Goal: Task Accomplishment & Management: Manage account settings

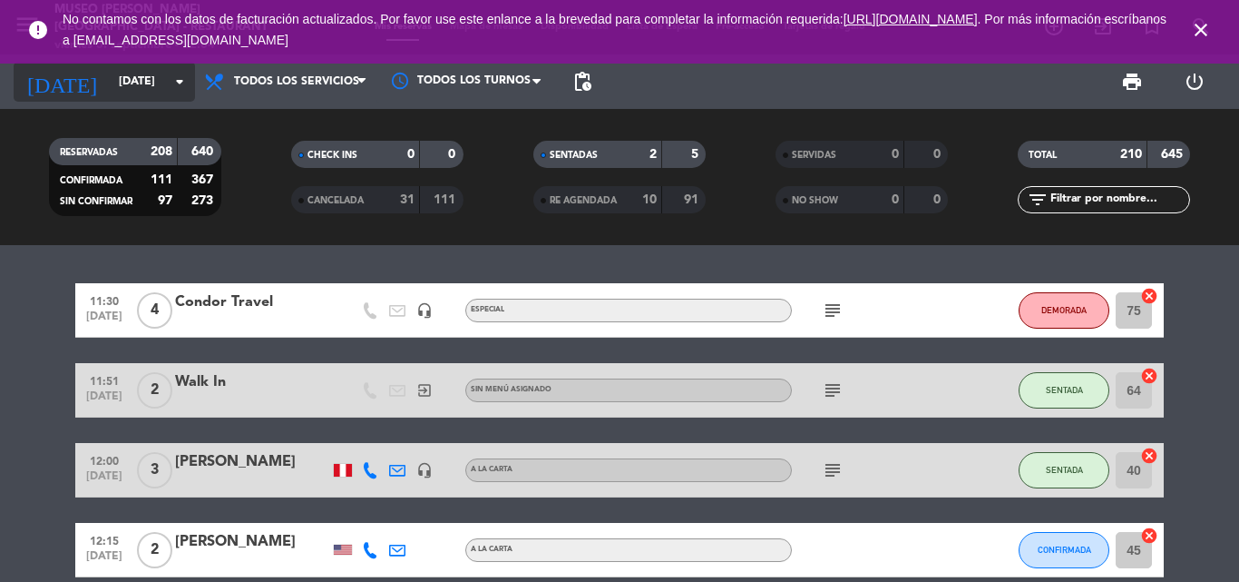
click at [110, 83] on input "[DATE]" at bounding box center [186, 81] width 153 height 31
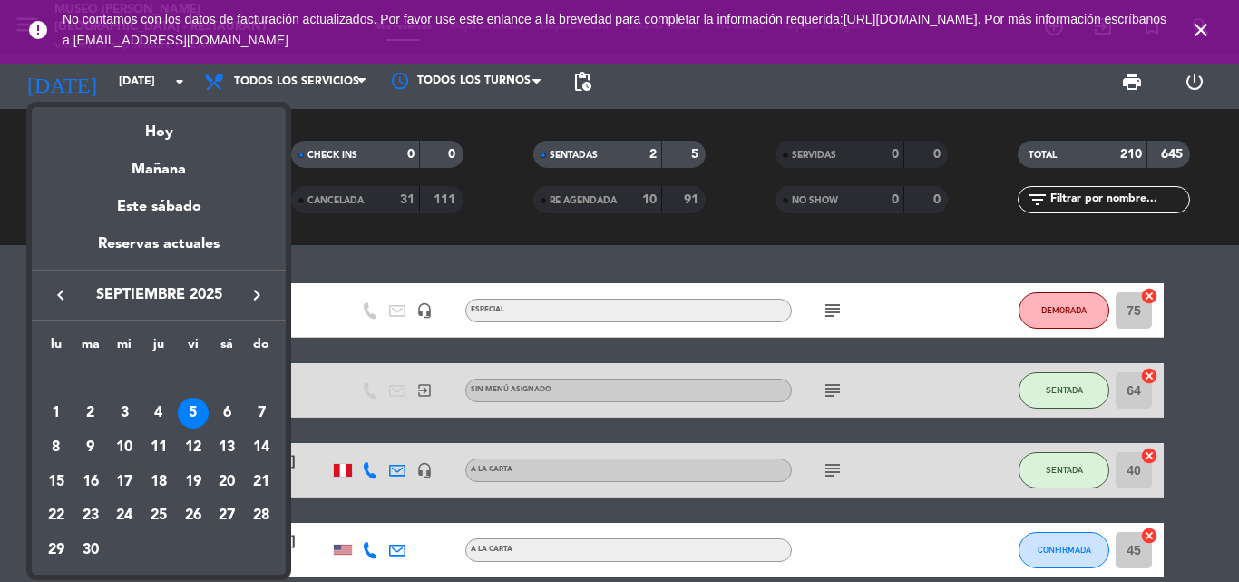
drag, startPoint x: 222, startPoint y: 408, endPoint x: 453, endPoint y: 312, distance: 249.7
click at [223, 408] on div "6" at bounding box center [226, 412] width 31 height 31
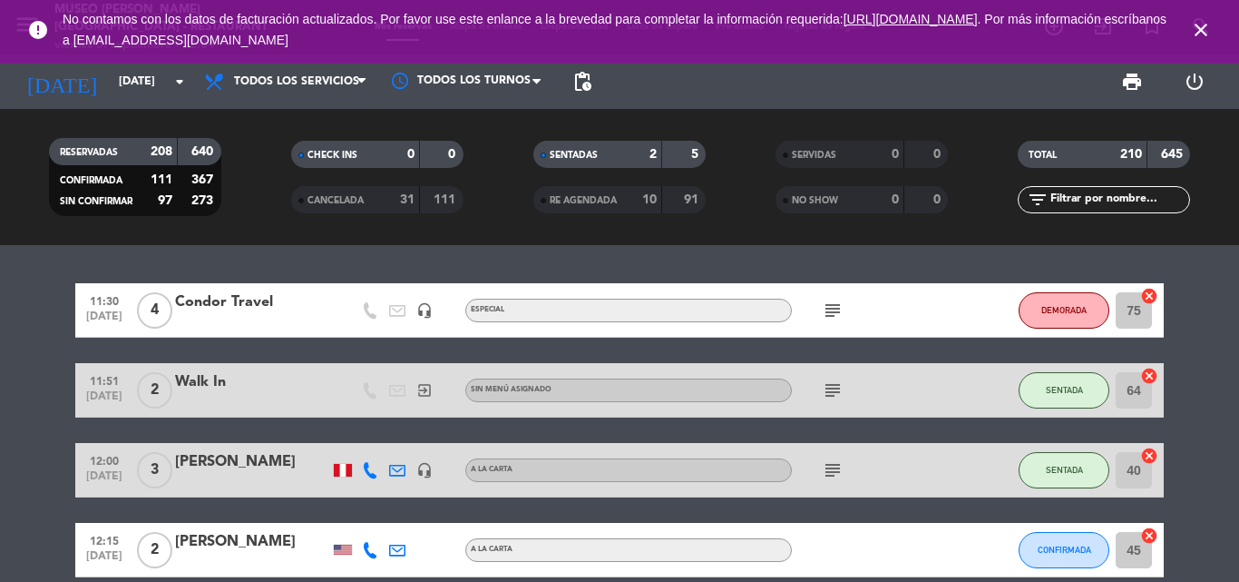
type input "[DATE]"
click at [1099, 205] on input "text" at bounding box center [1119, 200] width 141 height 20
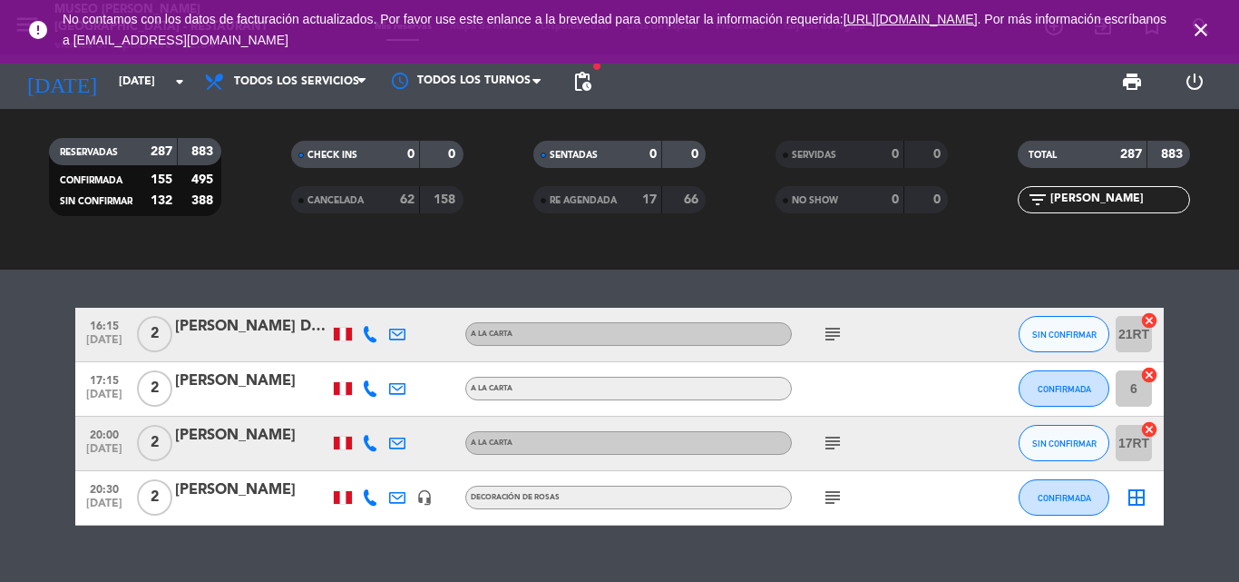
scroll to position [181, 0]
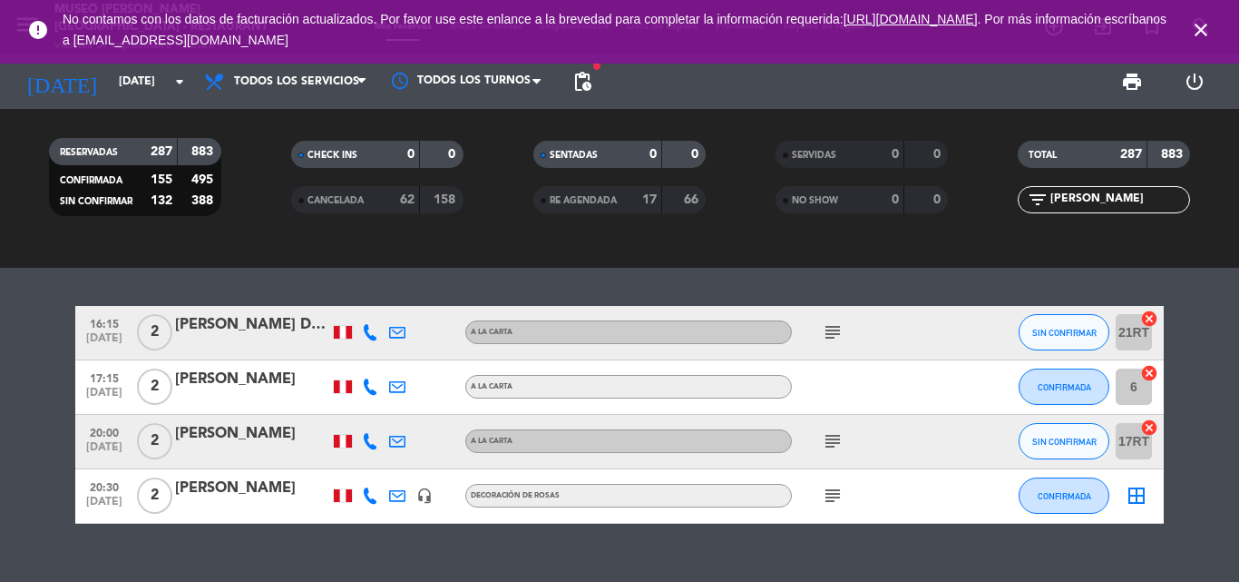
type input "[PERSON_NAME]"
click at [269, 475] on div "20:30 [DATE] 2 [PERSON_NAME] headset_mic Decoración [PERSON_NAME] subject CONFI…" at bounding box center [619, 496] width 1089 height 54
click at [263, 494] on div "[PERSON_NAME]" at bounding box center [252, 488] width 154 height 24
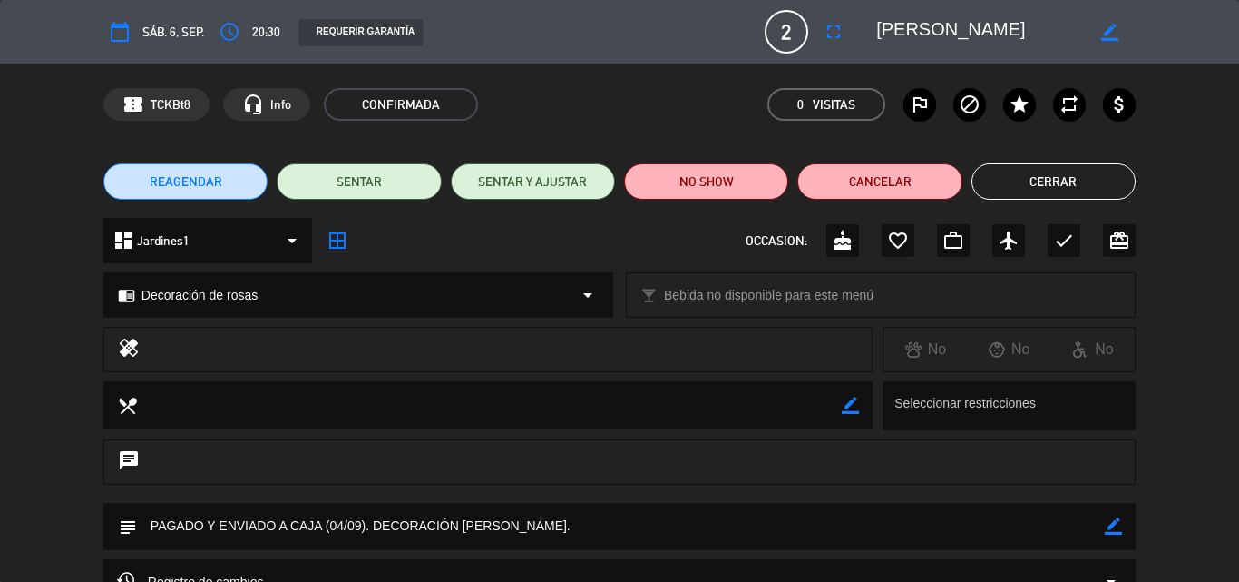
click at [1114, 524] on icon "border_color" at bounding box center [1113, 525] width 17 height 17
click at [707, 524] on textarea at bounding box center [621, 526] width 968 height 46
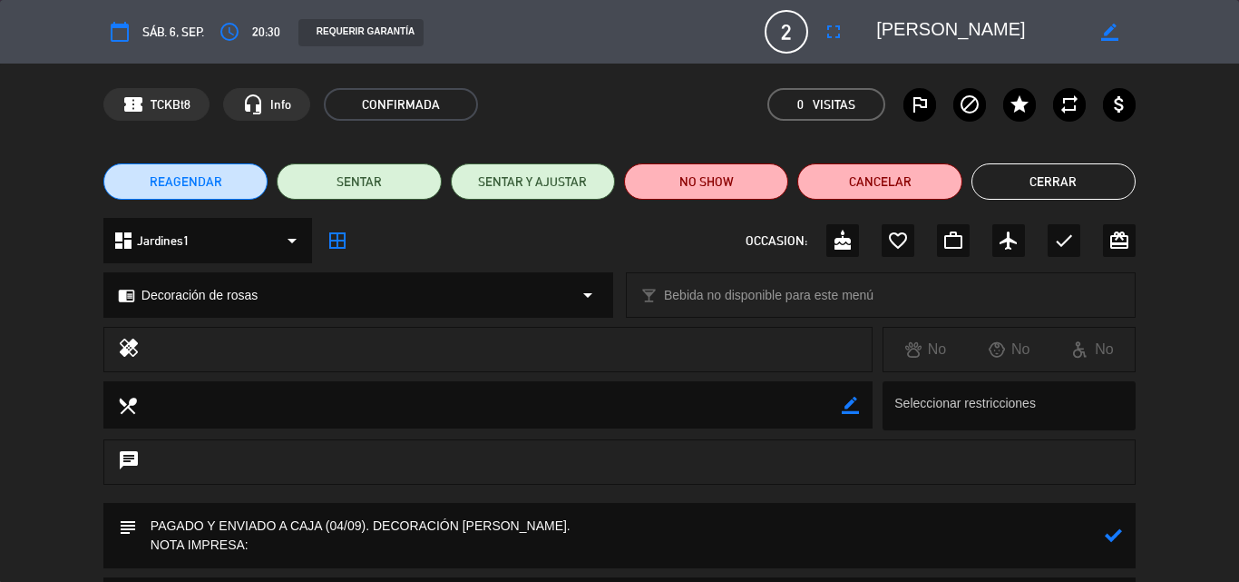
paste textarea "Feliz Aniversario 💕 La magia de conectar y coincidir ❣️Te amo mi eterno 💘"
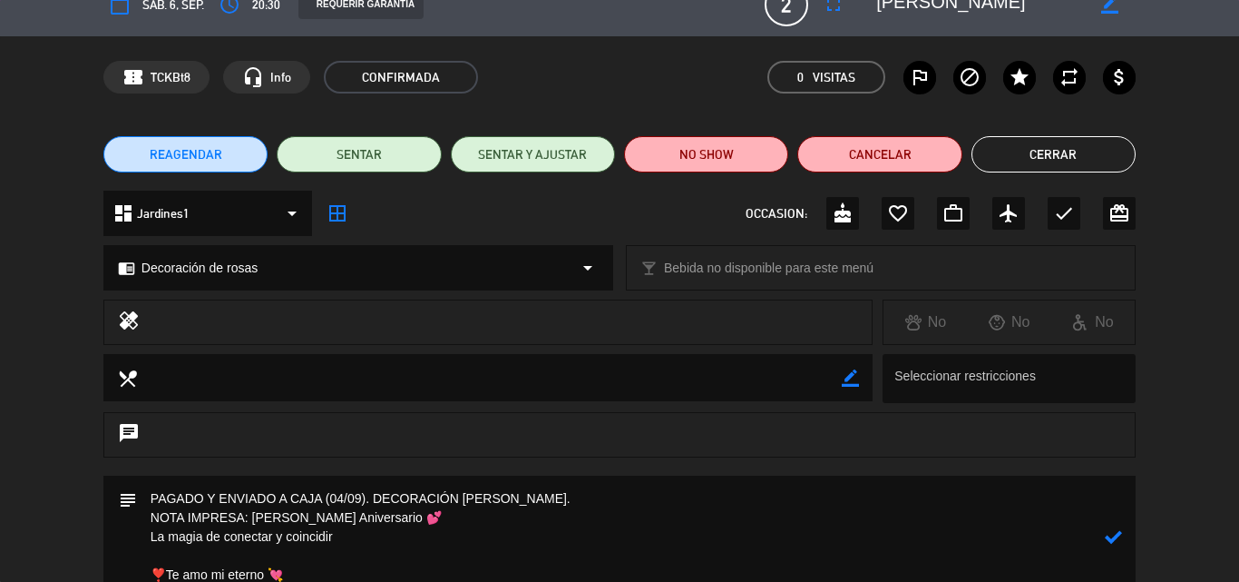
type textarea "PAGADO Y ENVIADO A CAJA (04/09). DECORACIÓN [PERSON_NAME]. NOTA IMPRESA: [PERSO…"
click at [1118, 534] on icon at bounding box center [1113, 536] width 17 height 17
click at [1016, 152] on button "Cerrar" at bounding box center [1054, 154] width 164 height 36
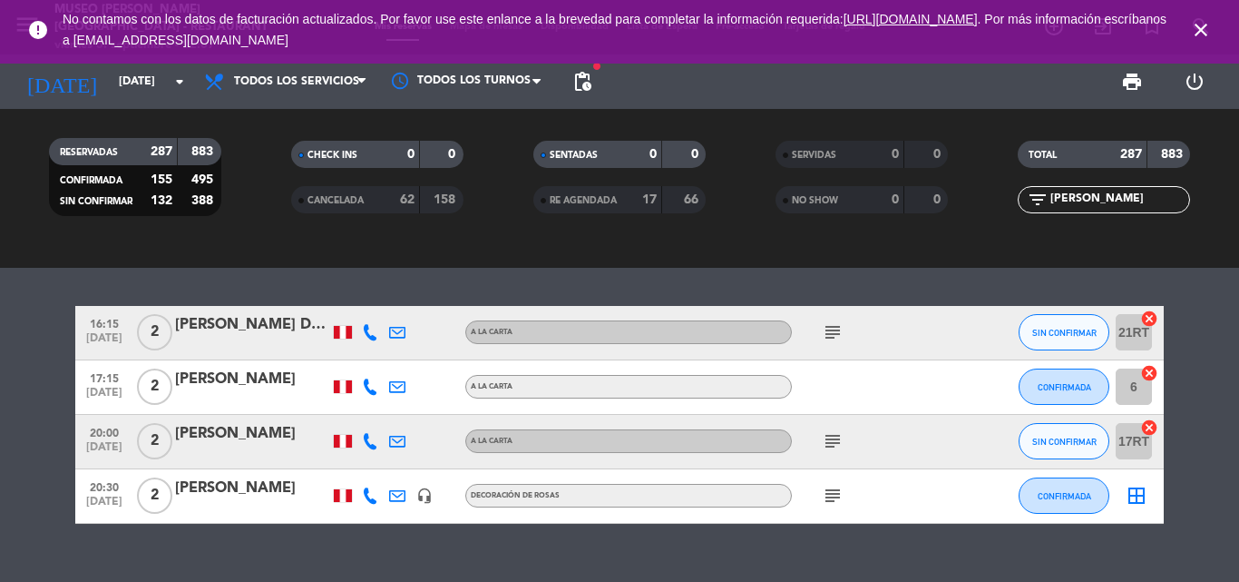
click at [1216, 22] on span "close" at bounding box center [1201, 29] width 49 height 49
click at [1205, 24] on icon "close" at bounding box center [1201, 30] width 22 height 22
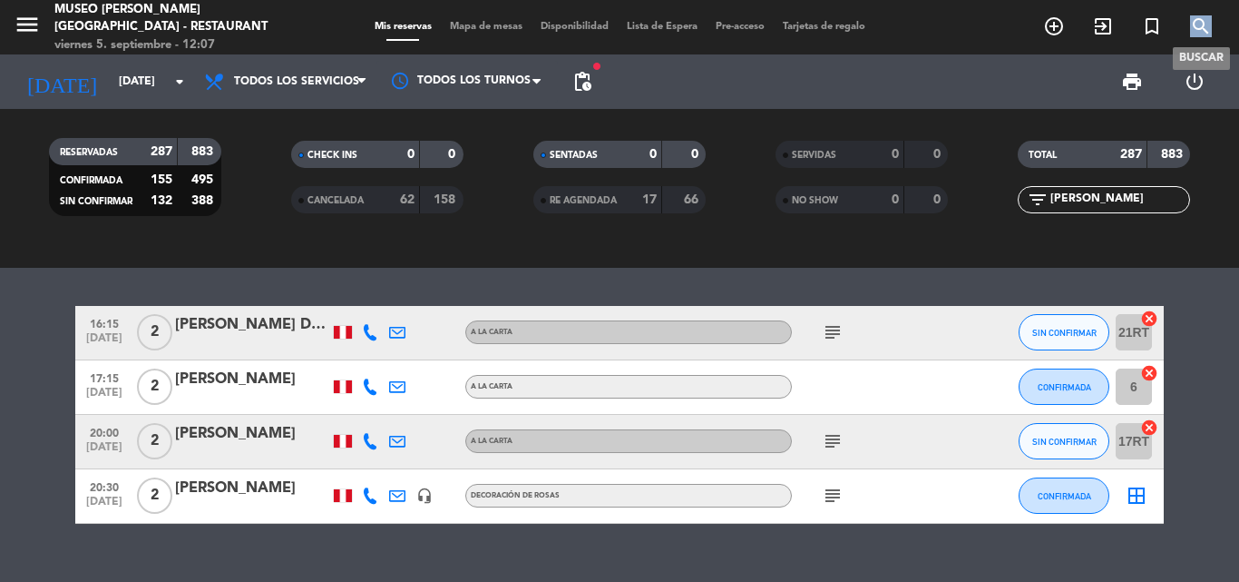
click at [1205, 24] on icon "search" at bounding box center [1201, 26] width 22 height 22
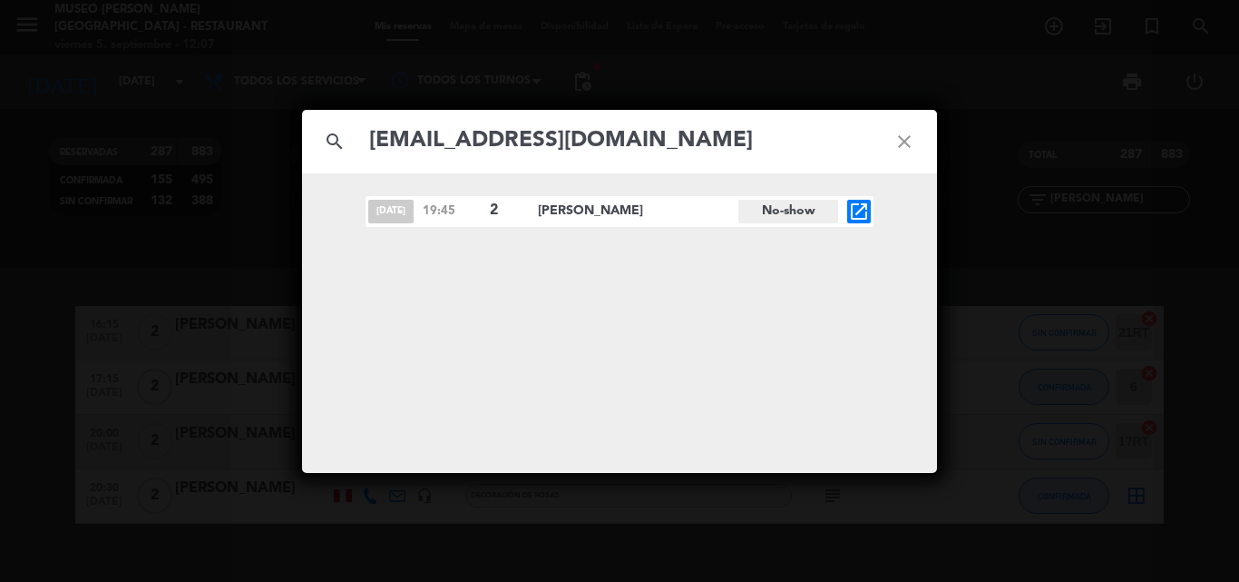
type input "[EMAIL_ADDRESS][DOMAIN_NAME]"
click at [857, 214] on icon "open_in_new" at bounding box center [859, 212] width 22 height 22
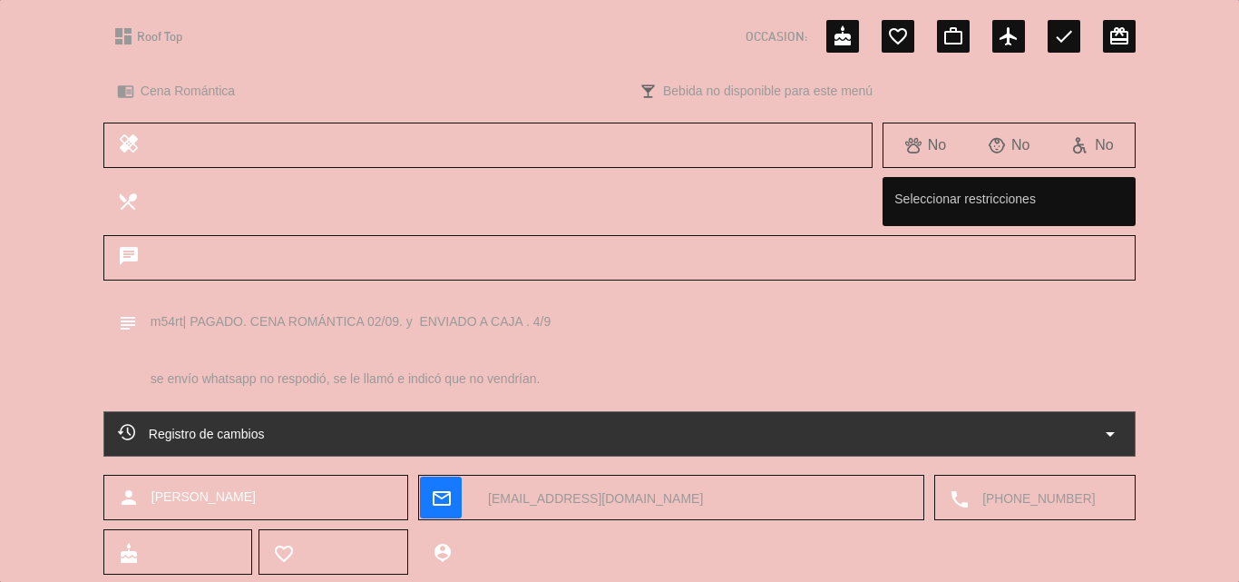
scroll to position [307, 0]
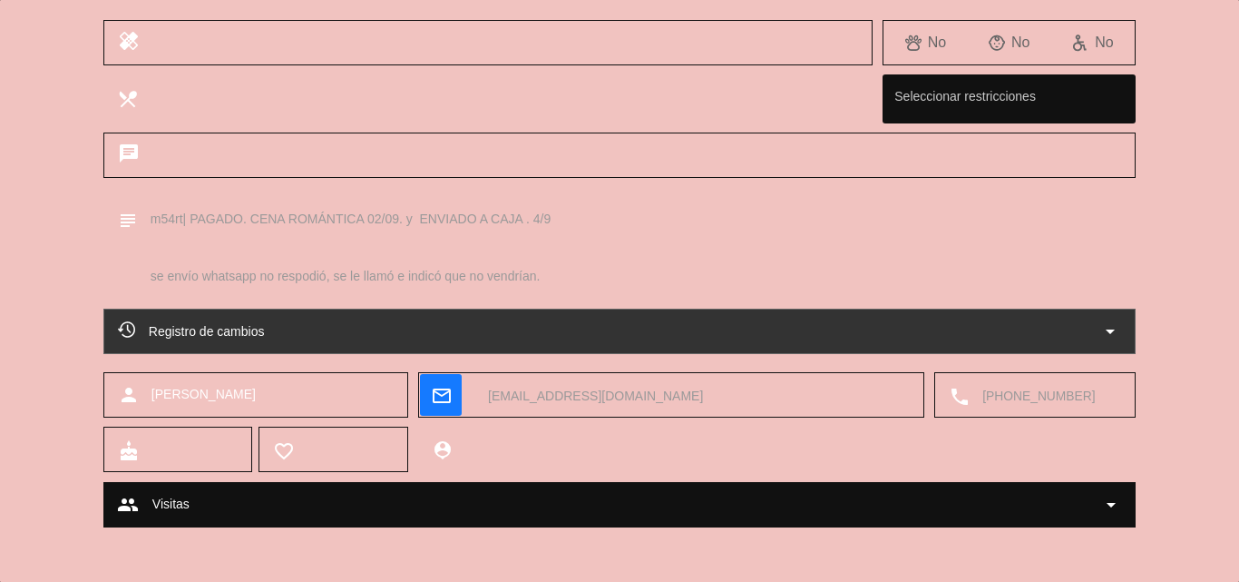
click at [1022, 395] on textarea at bounding box center [1045, 395] width 152 height 45
drag, startPoint x: 1171, startPoint y: 219, endPoint x: 1169, endPoint y: 202, distance: 16.6
click at [1172, 220] on div "subject border_color" at bounding box center [619, 252] width 1239 height 113
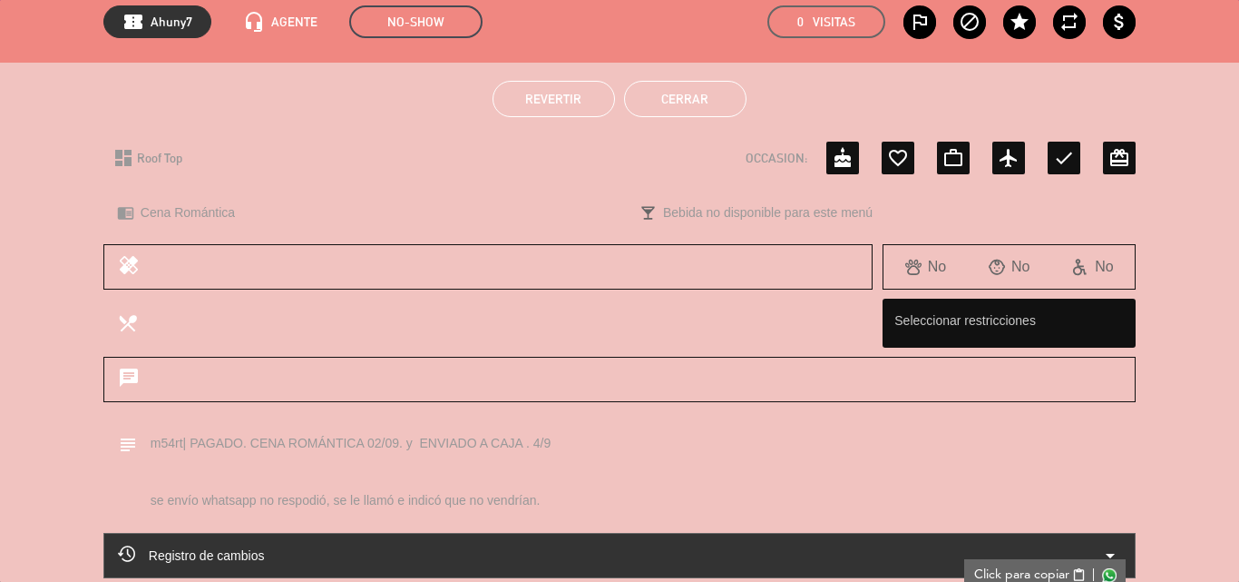
scroll to position [0, 0]
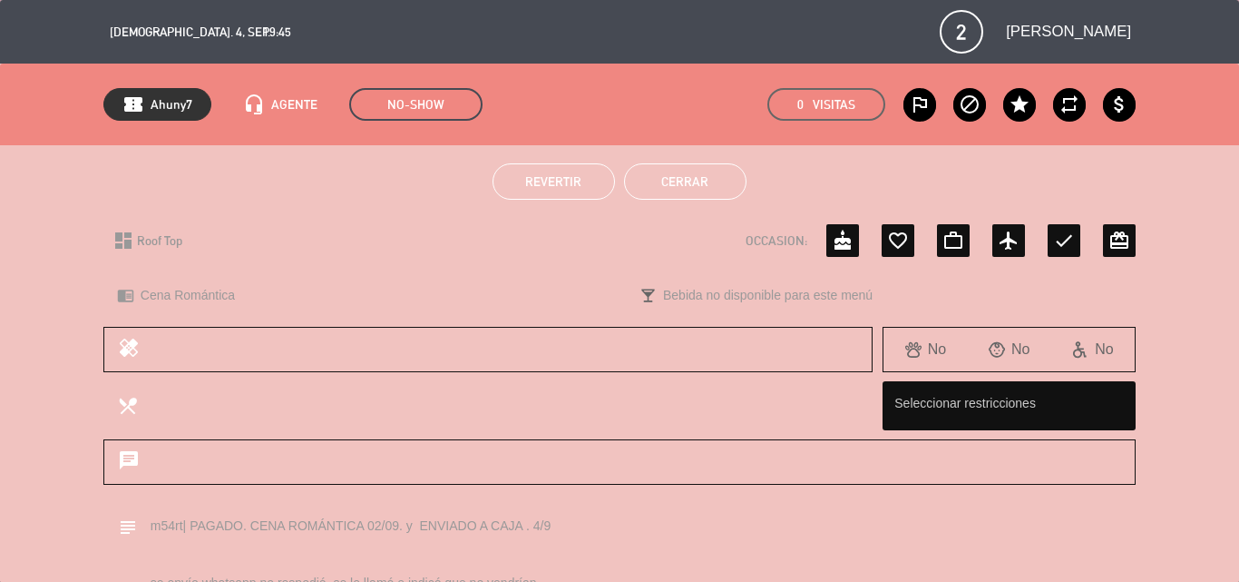
click at [688, 183] on button "Cerrar" at bounding box center [685, 181] width 122 height 36
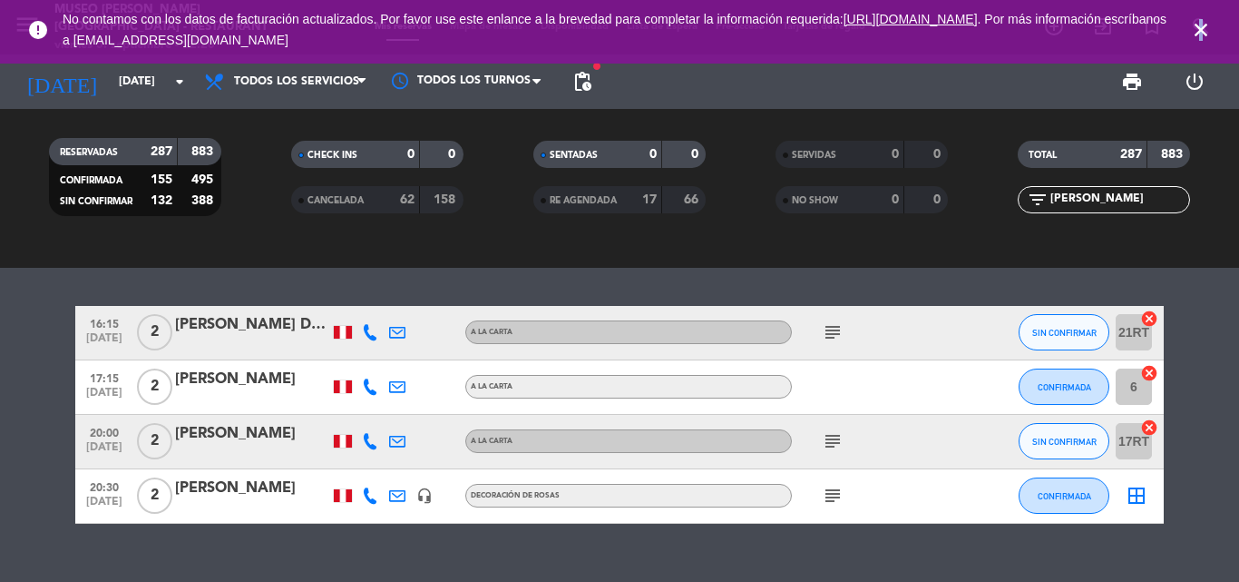
click at [1203, 23] on icon "close" at bounding box center [1201, 30] width 22 height 22
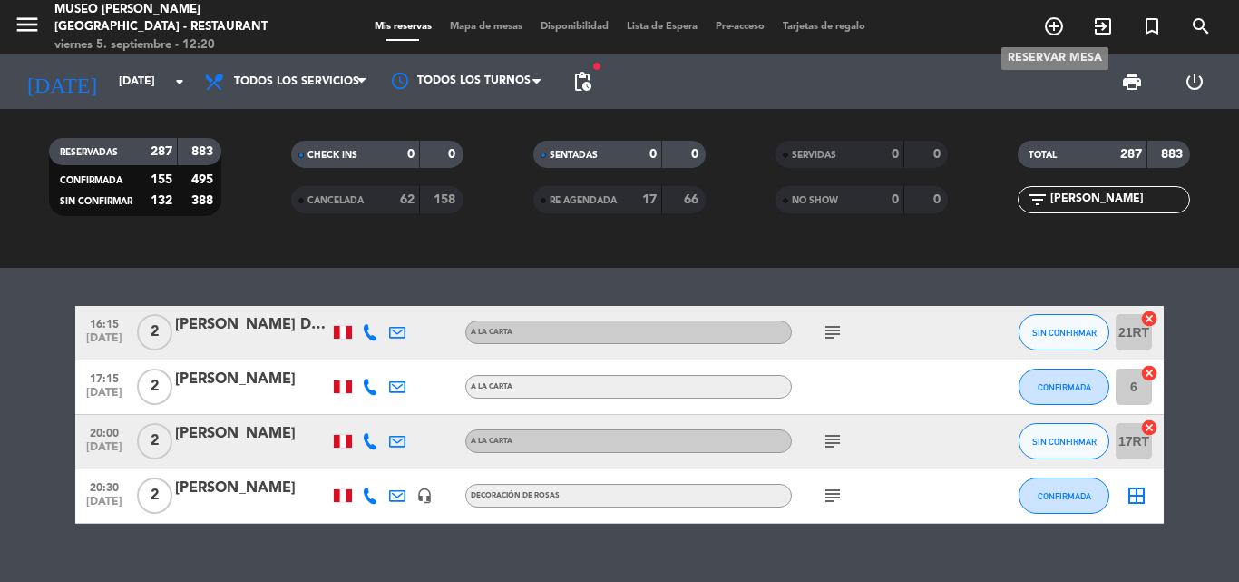
click at [1048, 20] on icon "add_circle_outline" at bounding box center [1054, 26] width 22 height 22
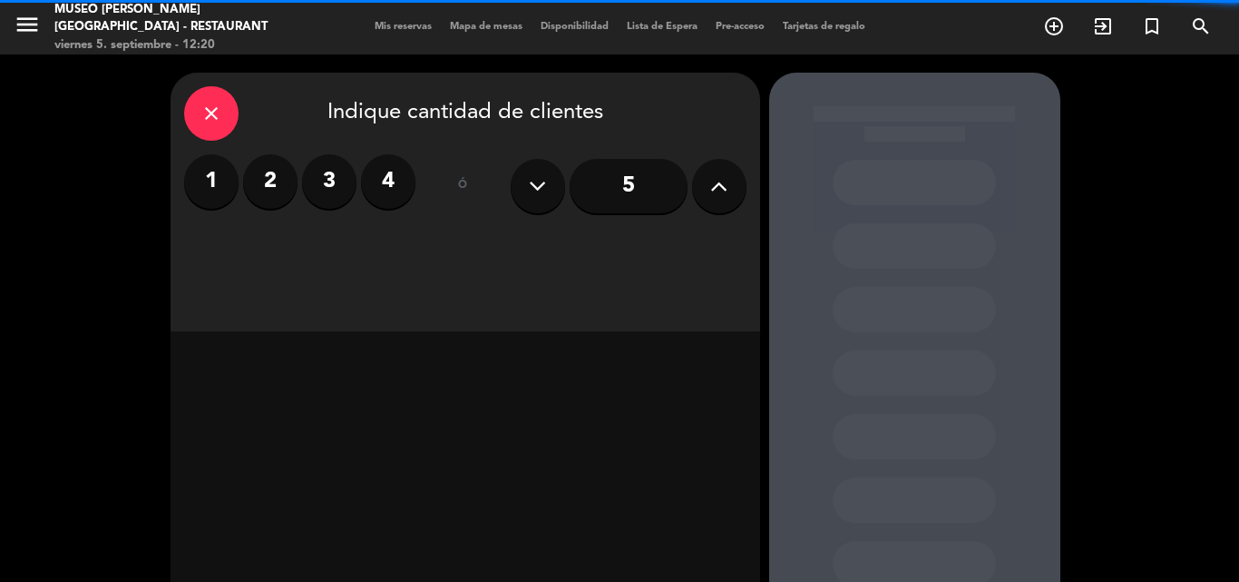
click at [277, 180] on label "2" at bounding box center [270, 181] width 54 height 54
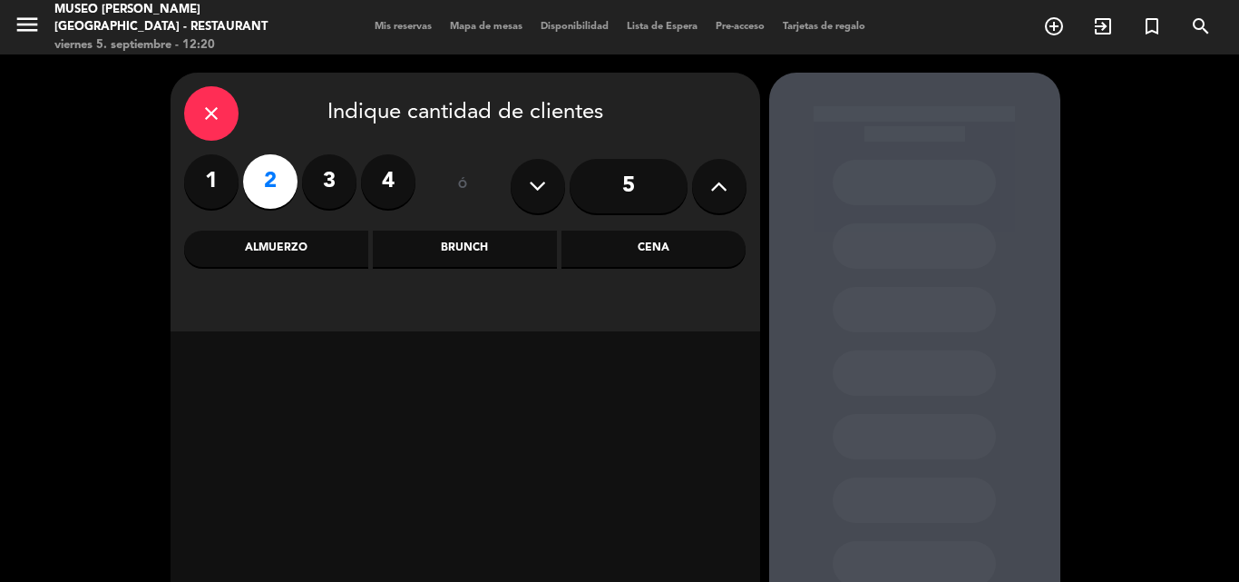
drag, startPoint x: 640, startPoint y: 245, endPoint x: 617, endPoint y: 257, distance: 25.6
click at [639, 245] on div "Cena" at bounding box center [654, 248] width 184 height 36
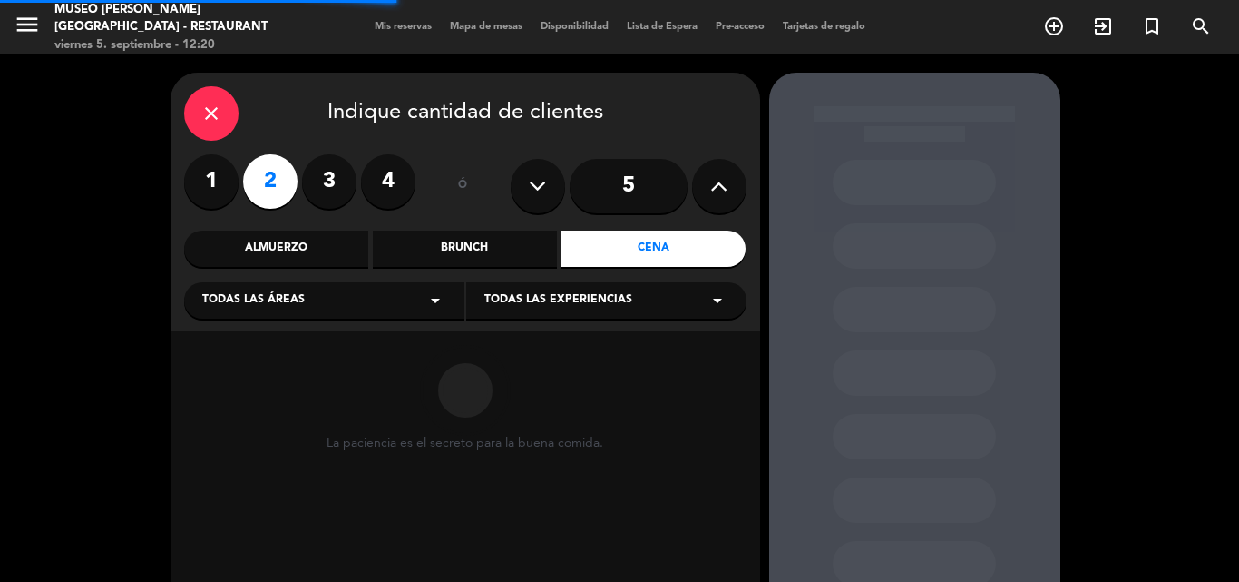
click at [289, 299] on span "Todas las áreas" at bounding box center [253, 300] width 103 height 18
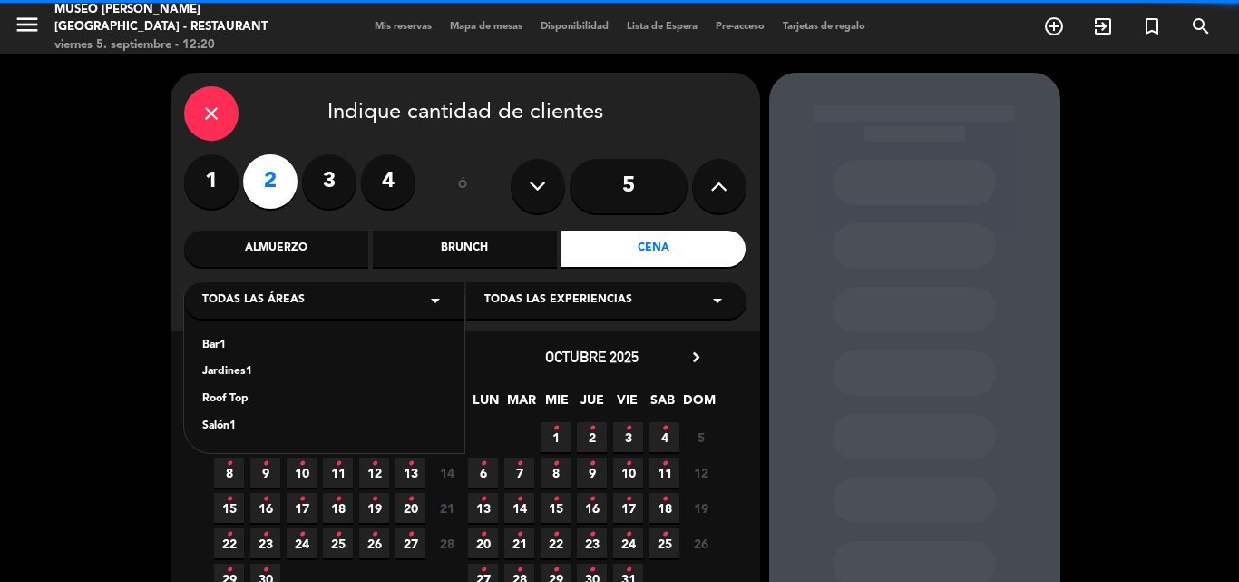
drag, startPoint x: 250, startPoint y: 373, endPoint x: 298, endPoint y: 271, distance: 112.0
click at [250, 372] on div "Jardines1" at bounding box center [324, 372] width 244 height 18
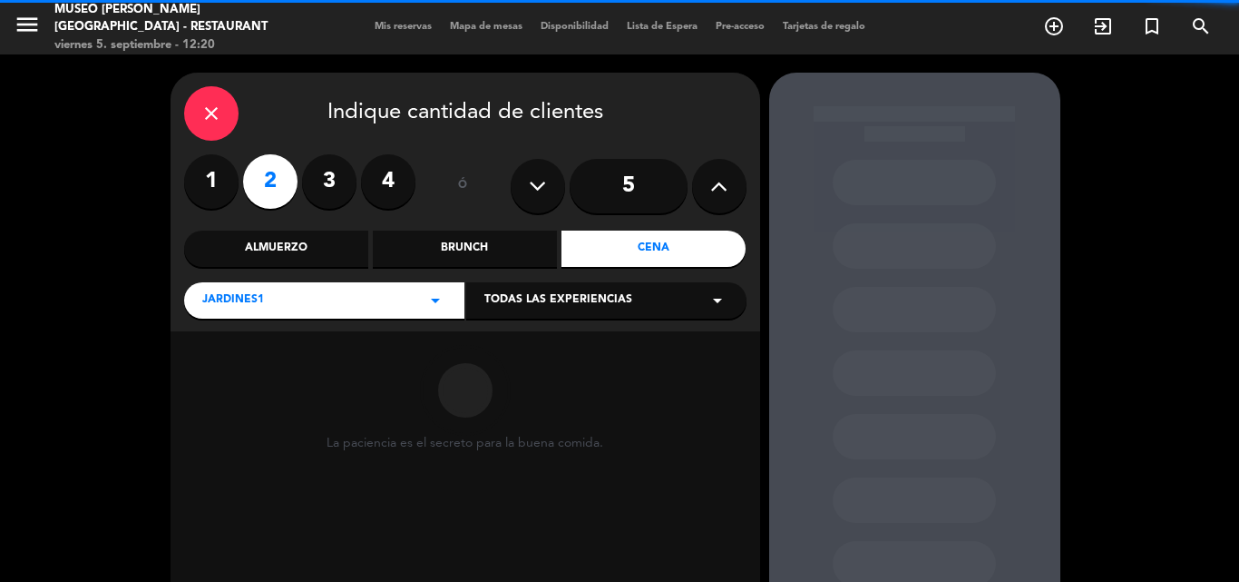
click at [395, 186] on label "4" at bounding box center [388, 181] width 54 height 54
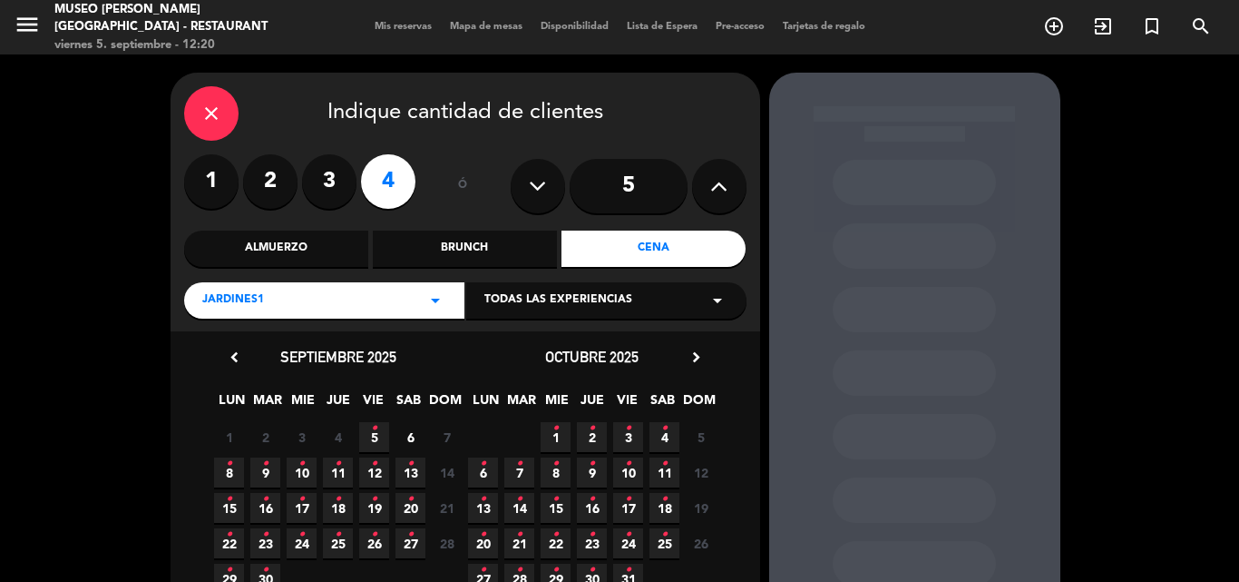
click at [373, 432] on icon "•" at bounding box center [374, 428] width 6 height 29
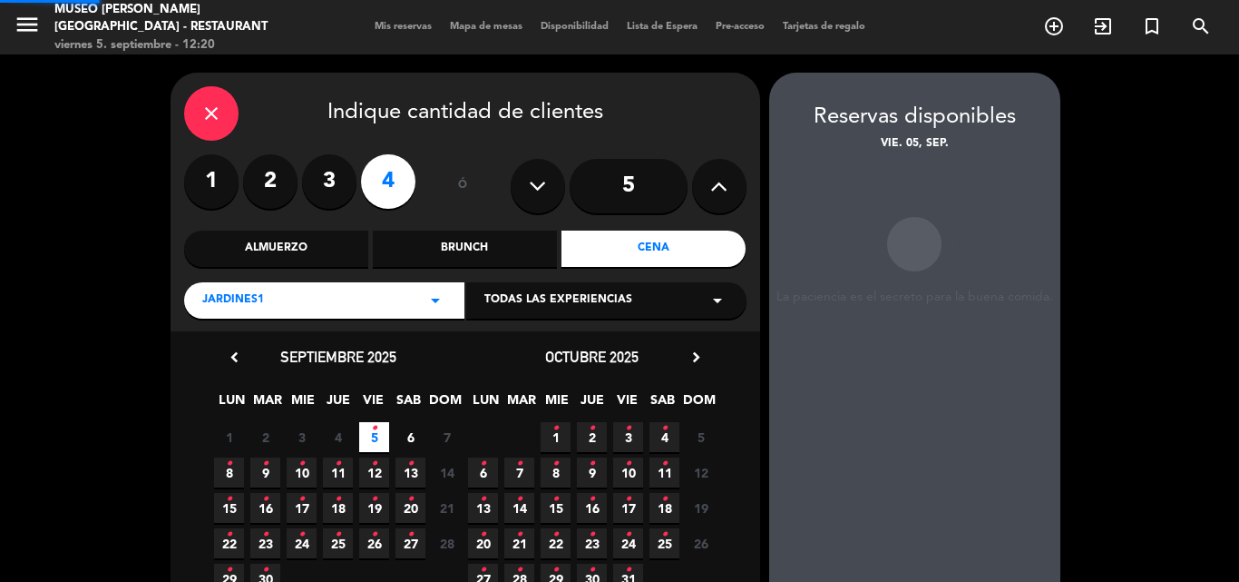
scroll to position [73, 0]
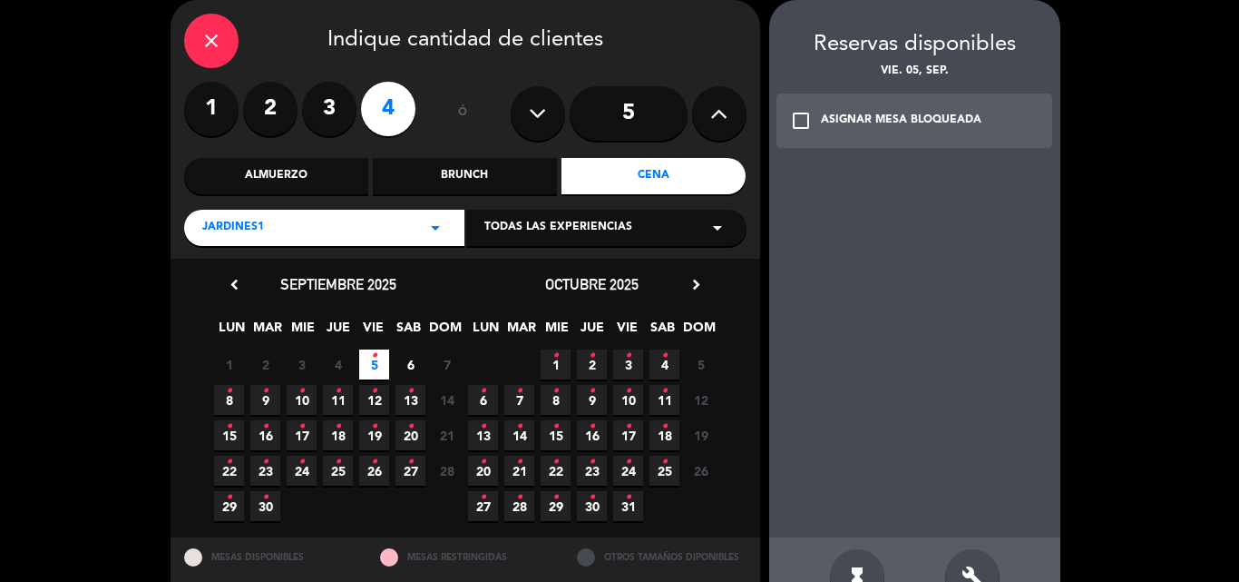
click at [279, 226] on div "Jardines1 arrow_drop_down" at bounding box center [324, 228] width 280 height 36
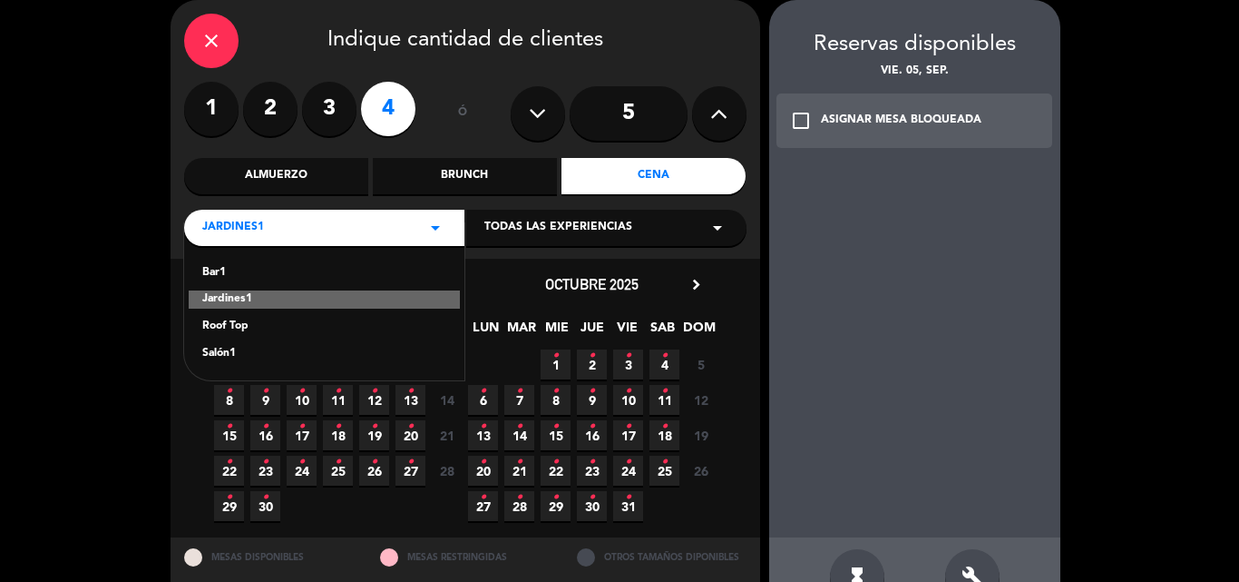
click at [230, 330] on div "Roof Top" at bounding box center [324, 327] width 244 height 18
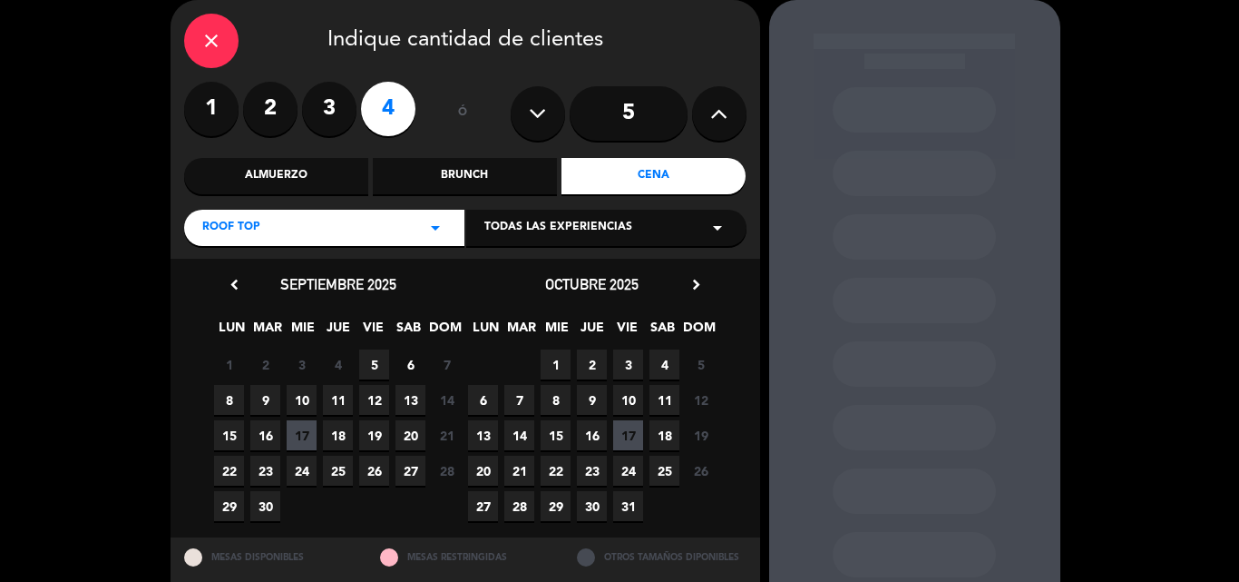
click at [372, 369] on span "5" at bounding box center [374, 364] width 30 height 30
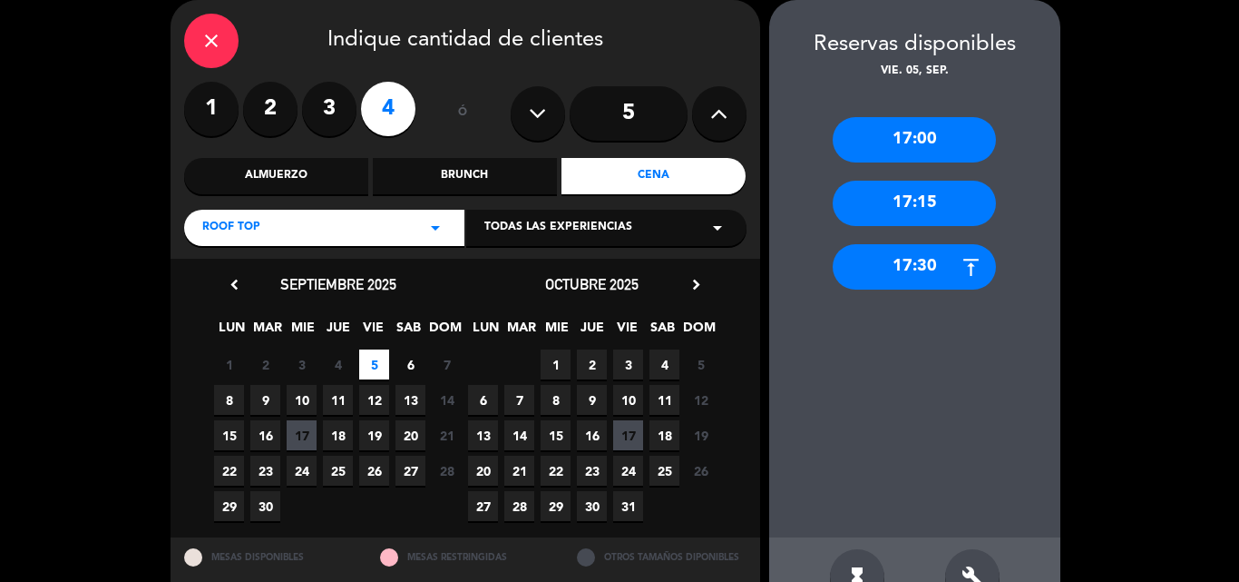
drag, startPoint x: 895, startPoint y: 263, endPoint x: 777, endPoint y: 232, distance: 121.9
click at [895, 262] on div "17:30" at bounding box center [914, 266] width 163 height 45
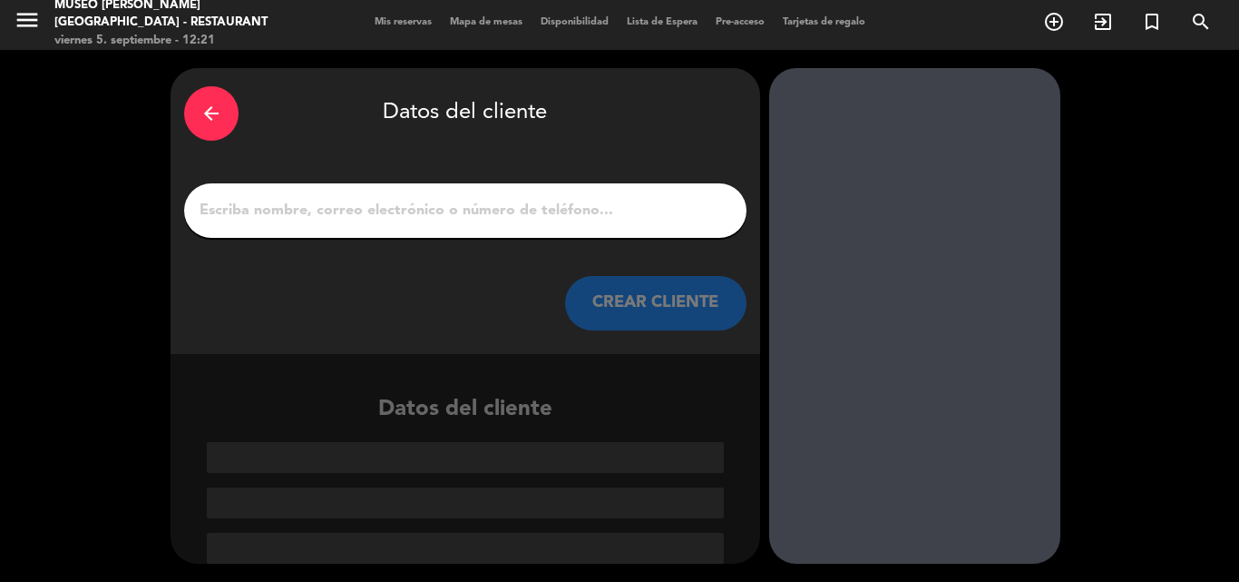
click at [367, 208] on input "1" at bounding box center [465, 210] width 535 height 25
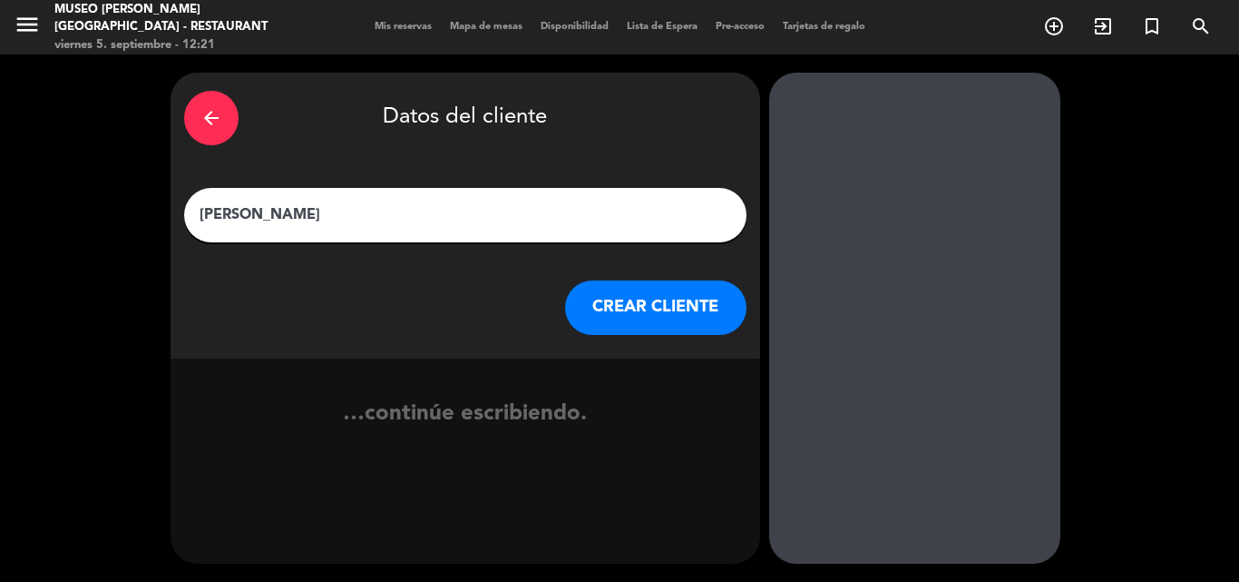
type input "[PERSON_NAME]"
click at [683, 302] on button "CREAR CLIENTE" at bounding box center [655, 307] width 181 height 54
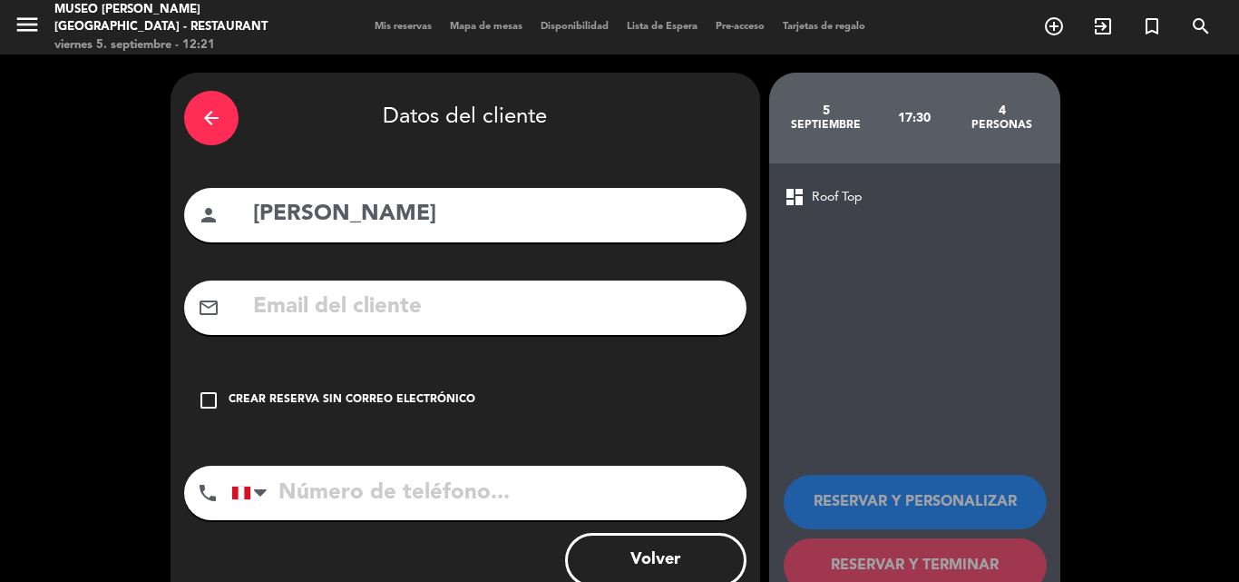
click at [318, 214] on input "[PERSON_NAME]" at bounding box center [492, 214] width 482 height 37
click at [477, 301] on input "text" at bounding box center [492, 307] width 482 height 37
drag, startPoint x: 470, startPoint y: 213, endPoint x: 0, endPoint y: 216, distance: 470.0
click at [0, 216] on div "arrow_back Datos del cliente person [PERSON_NAME] mail_outline check_box_outlin…" at bounding box center [619, 343] width 1239 height 578
type input "[PERSON_NAME]"
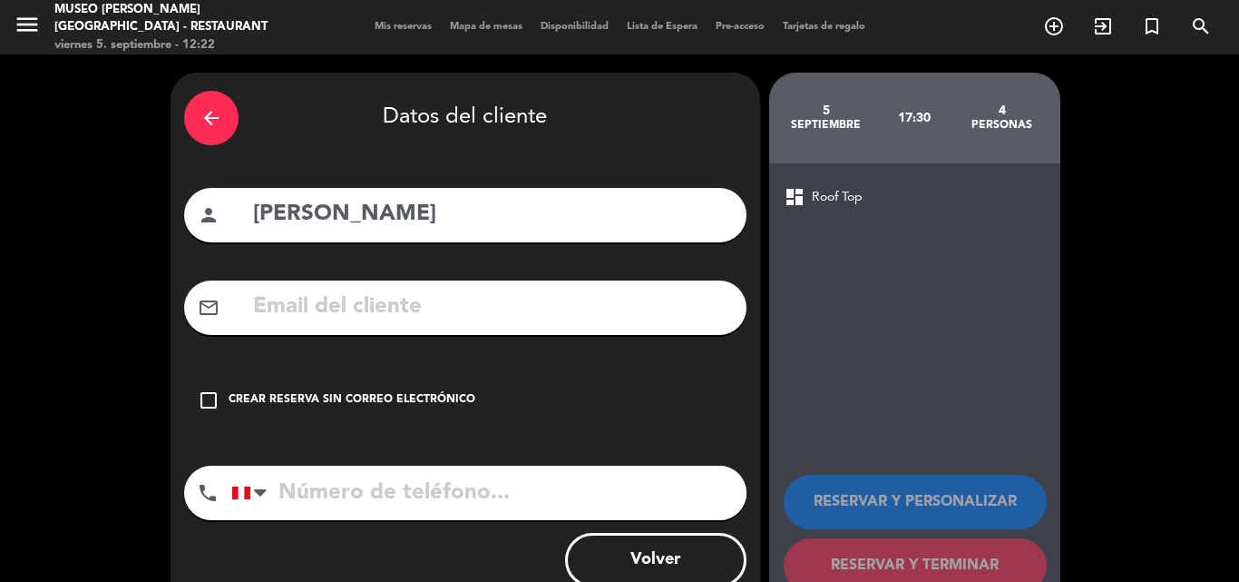
click at [377, 309] on input "text" at bounding box center [492, 307] width 482 height 37
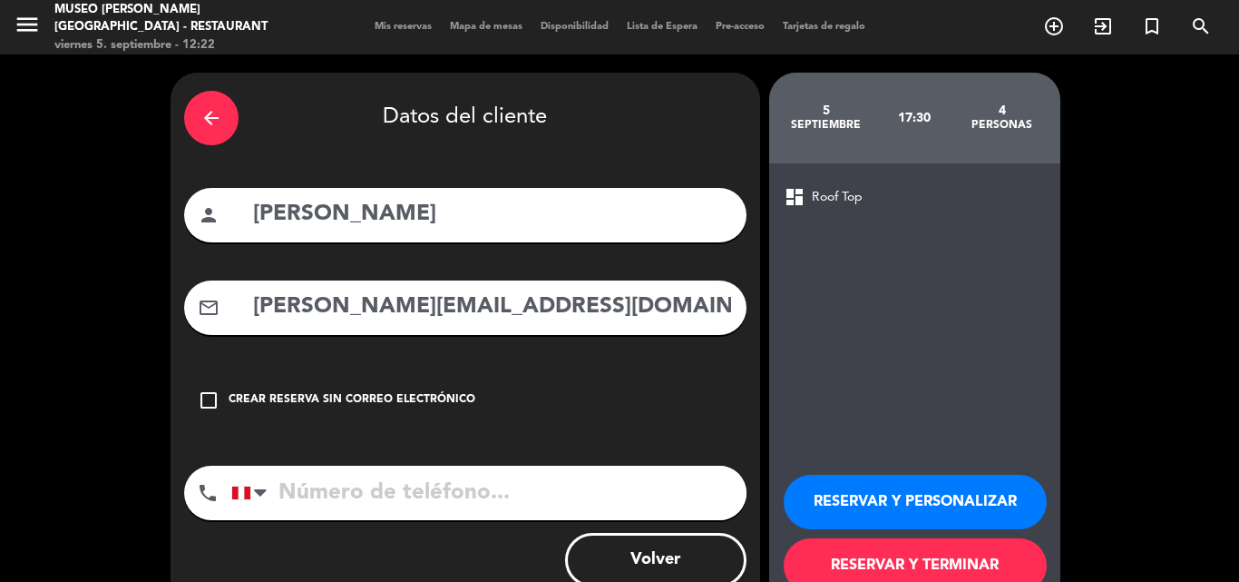
type input "[PERSON_NAME][EMAIL_ADDRESS][DOMAIN_NAME]"
click at [465, 491] on input "tel" at bounding box center [488, 492] width 515 height 54
type input "941940099"
click at [885, 498] on button "RESERVAR Y PERSONALIZAR" at bounding box center [915, 502] width 263 height 54
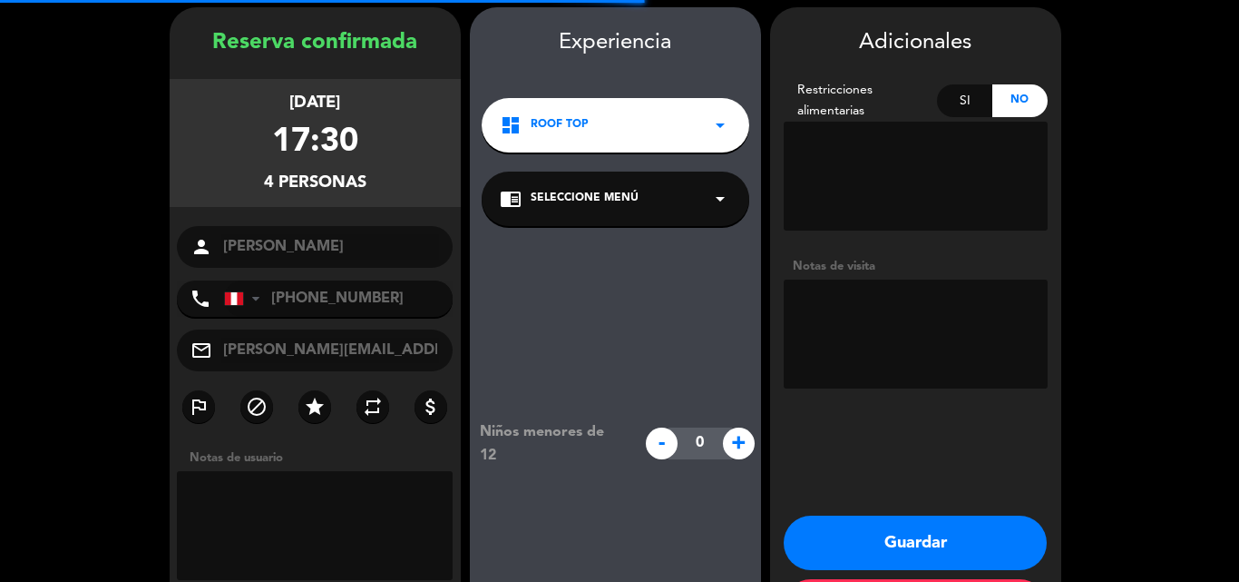
scroll to position [73, 0]
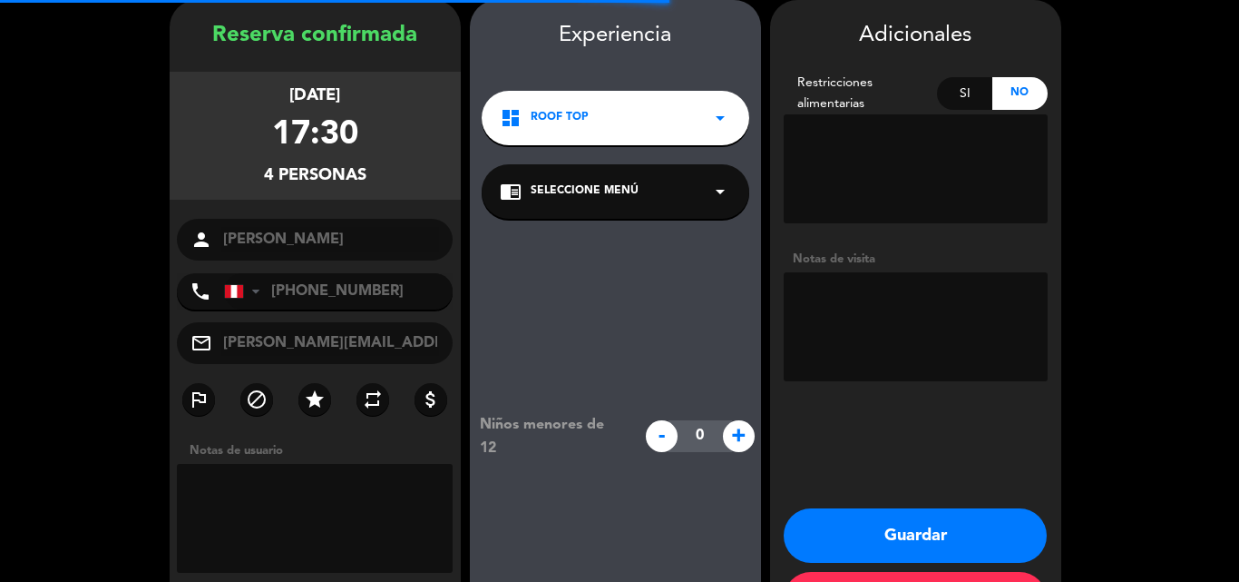
click at [642, 192] on div "chrome_reader_mode Seleccione Menú arrow_drop_down" at bounding box center [616, 191] width 268 height 54
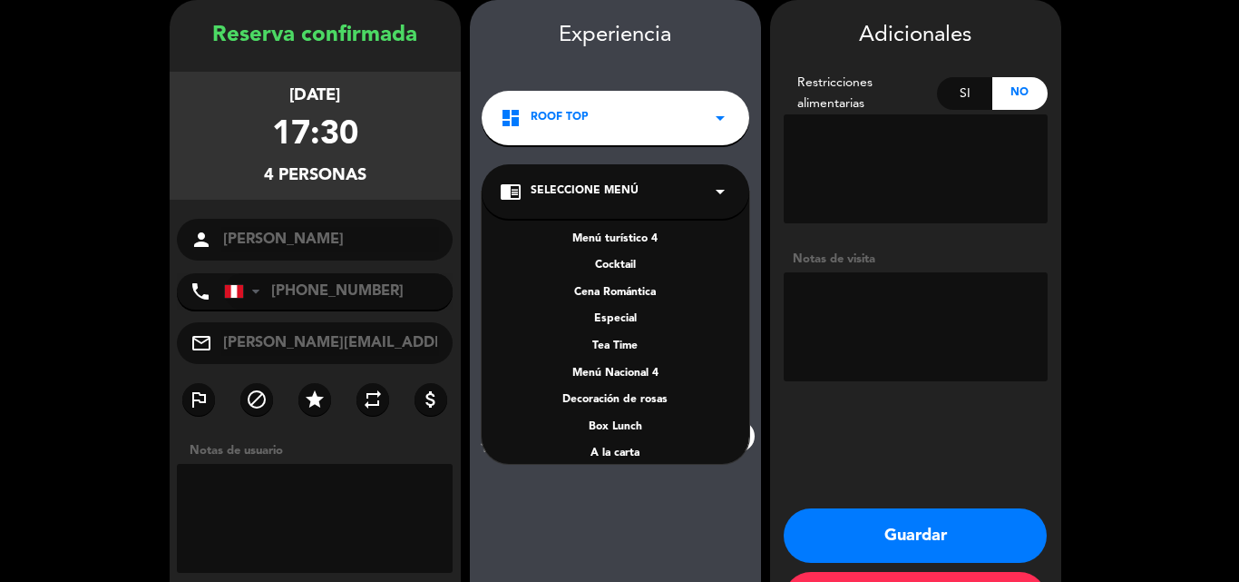
scroll to position [260, 0]
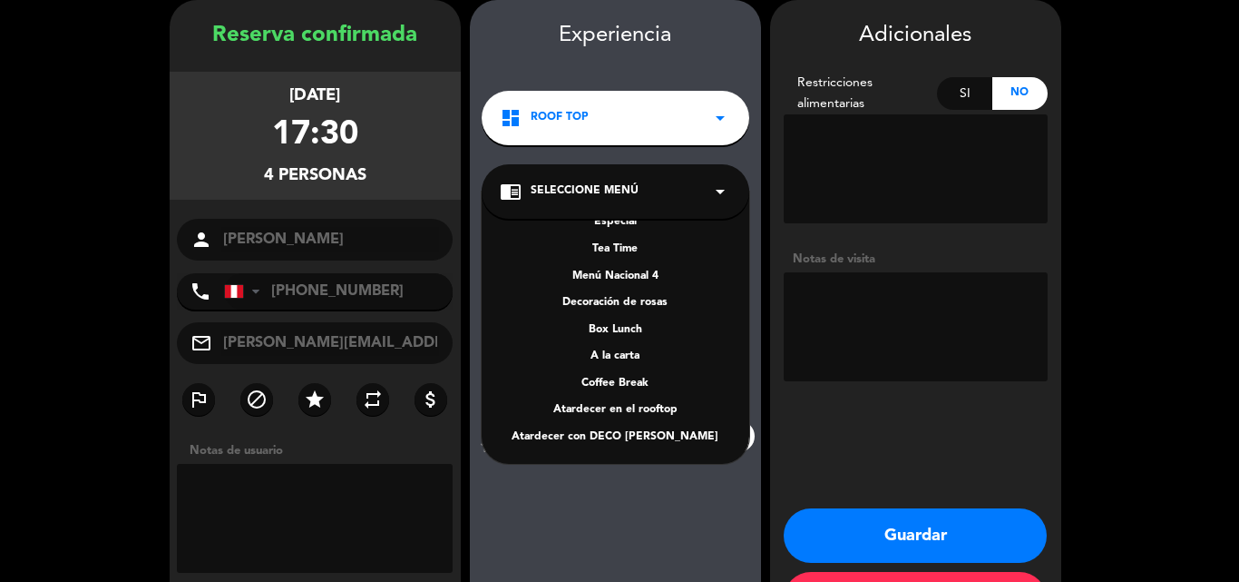
click at [611, 357] on div "A la carta" at bounding box center [615, 357] width 231 height 18
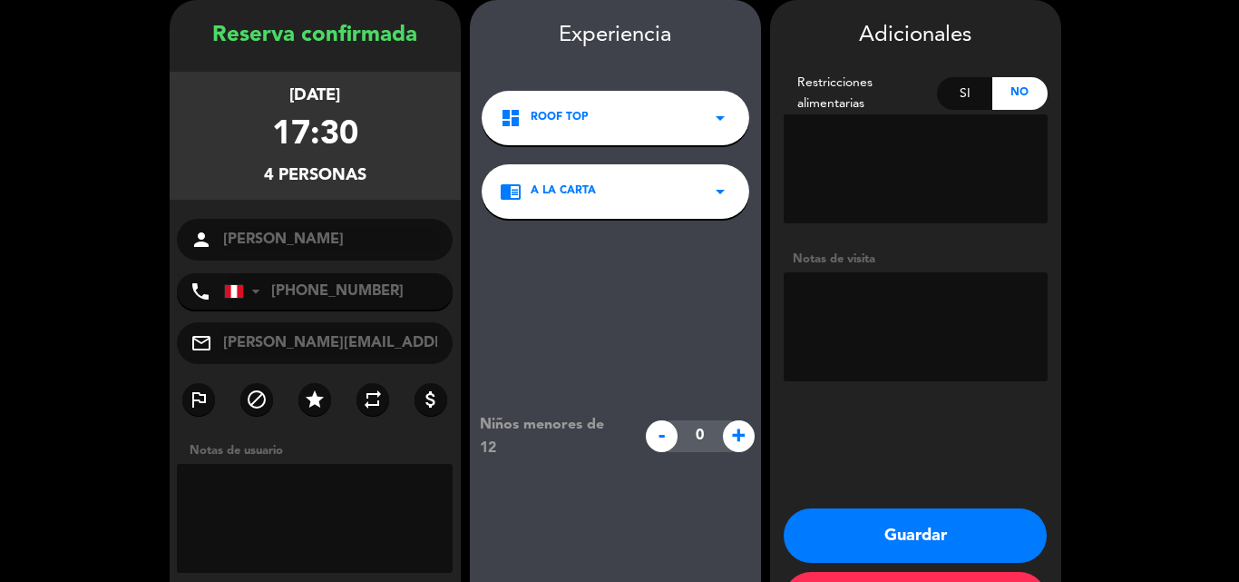
click at [857, 524] on button "Guardar" at bounding box center [915, 535] width 263 height 54
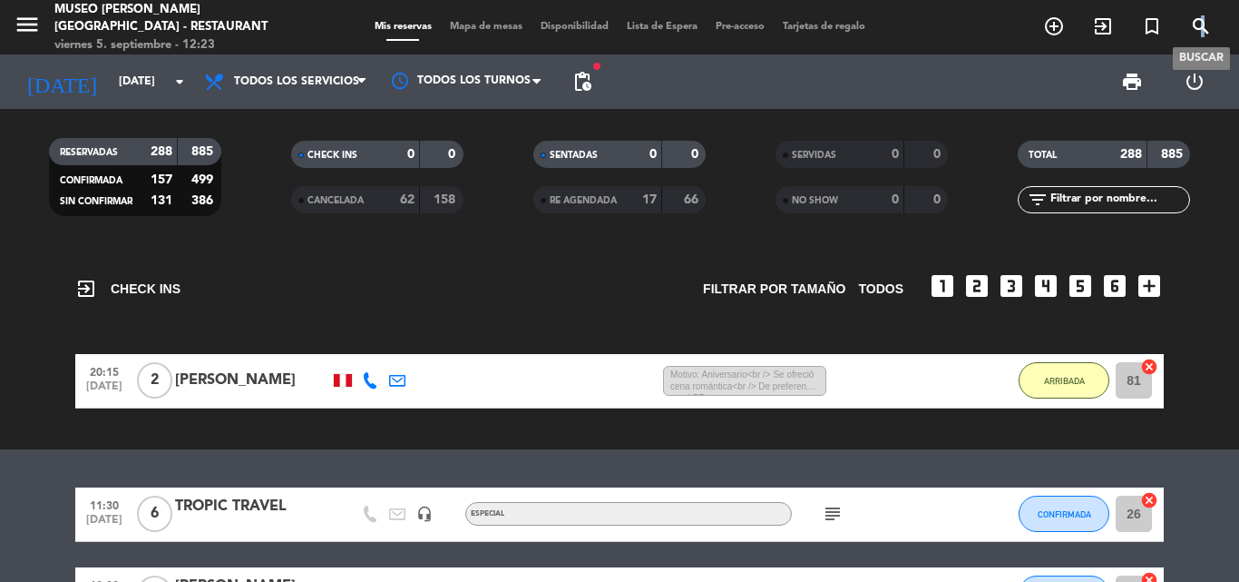
click at [1204, 22] on icon "search" at bounding box center [1201, 26] width 22 height 22
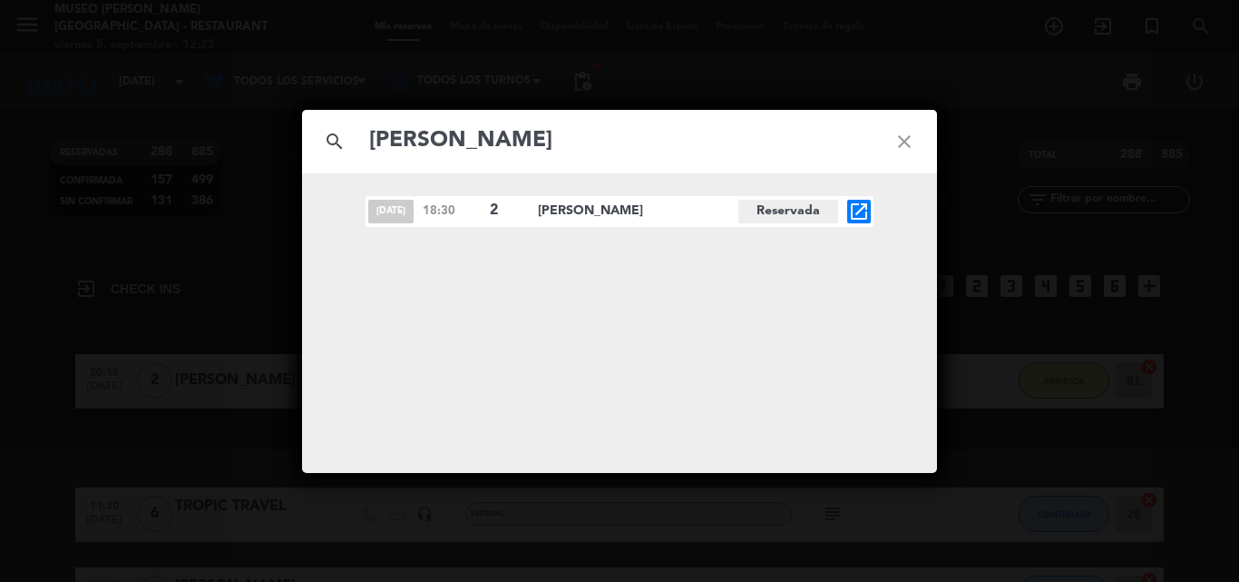
type input "[PERSON_NAME]"
click at [856, 213] on icon "open_in_new" at bounding box center [859, 212] width 22 height 22
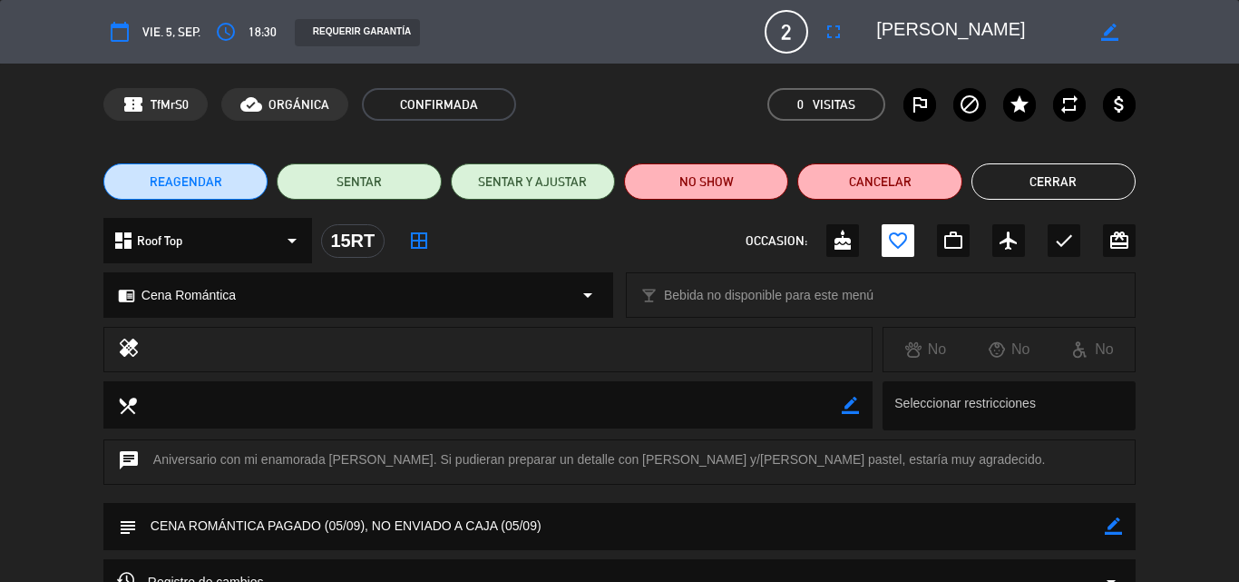
click at [1048, 176] on button "Cerrar" at bounding box center [1054, 181] width 164 height 36
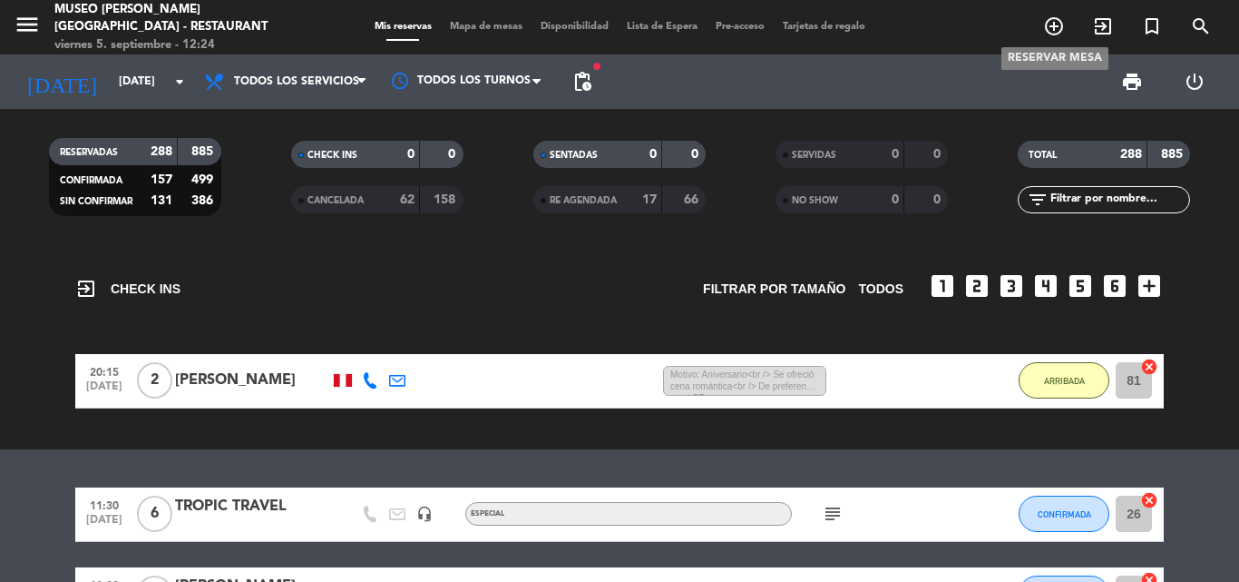
click at [1050, 26] on icon "add_circle_outline" at bounding box center [1054, 26] width 22 height 22
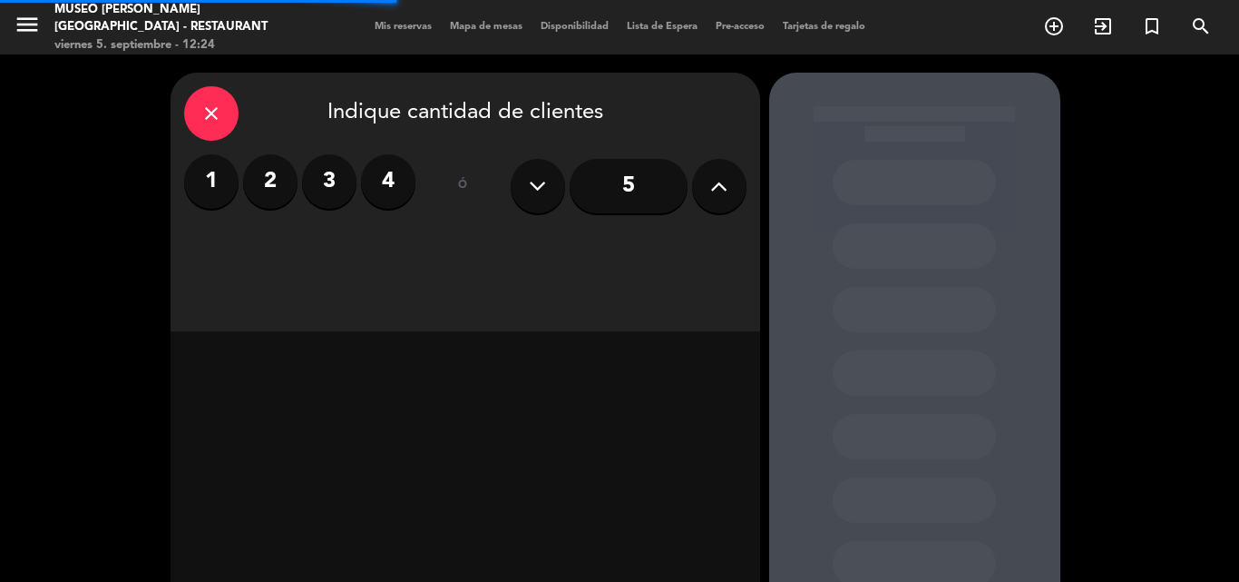
click at [328, 177] on label "3" at bounding box center [329, 181] width 54 height 54
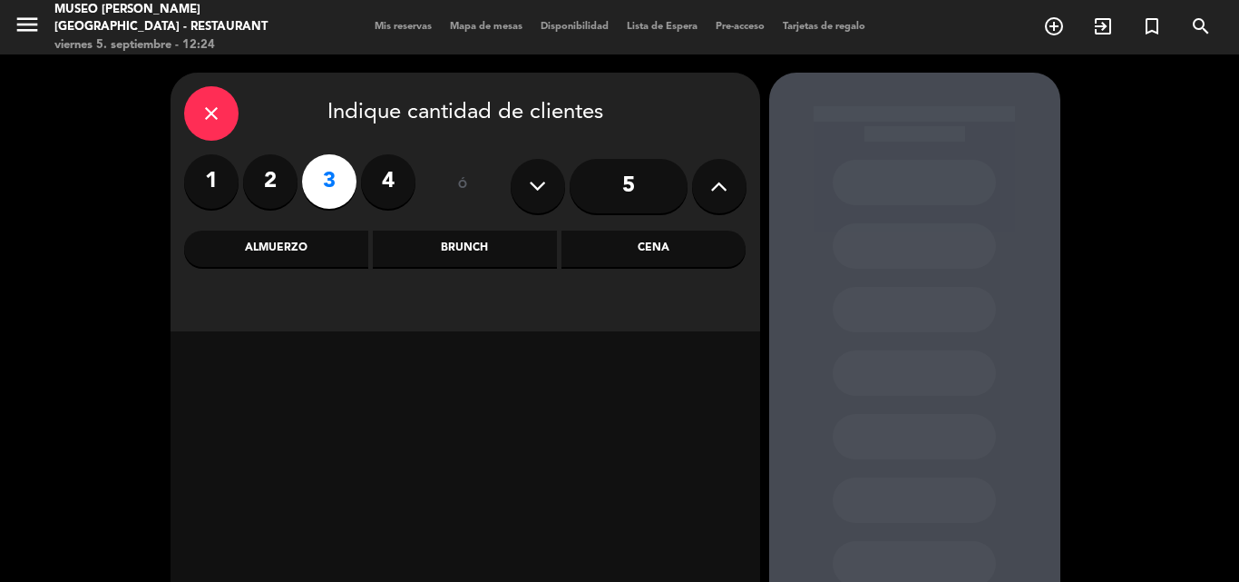
click at [269, 178] on label "2" at bounding box center [270, 181] width 54 height 54
click at [594, 242] on div "Cena" at bounding box center [654, 248] width 184 height 36
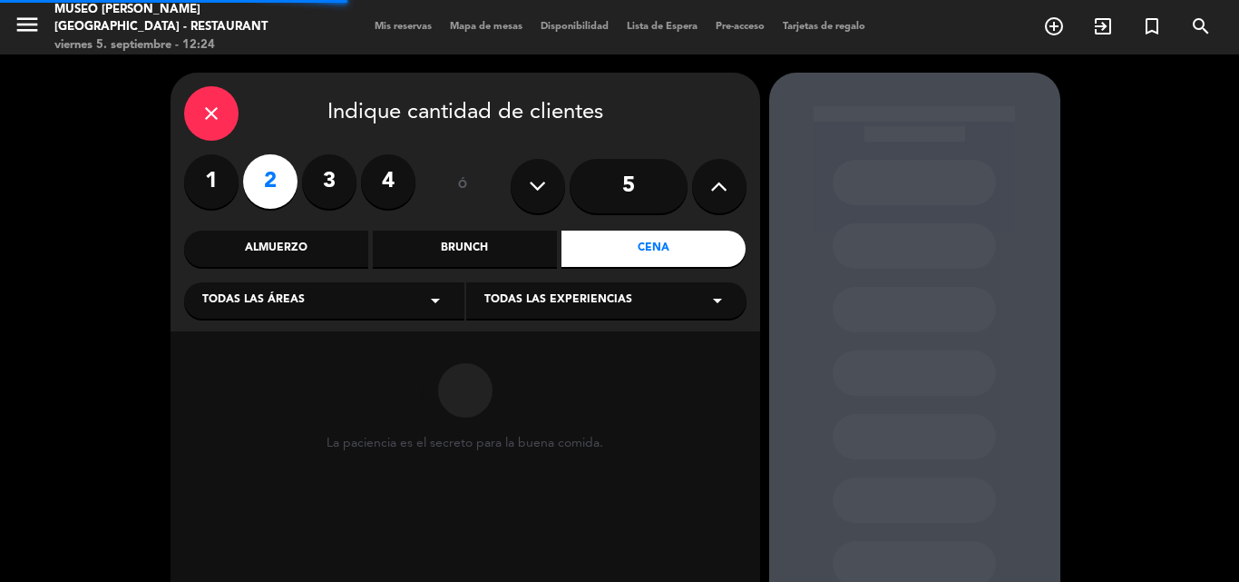
click at [365, 300] on div "Todas las áreas arrow_drop_down" at bounding box center [324, 300] width 280 height 36
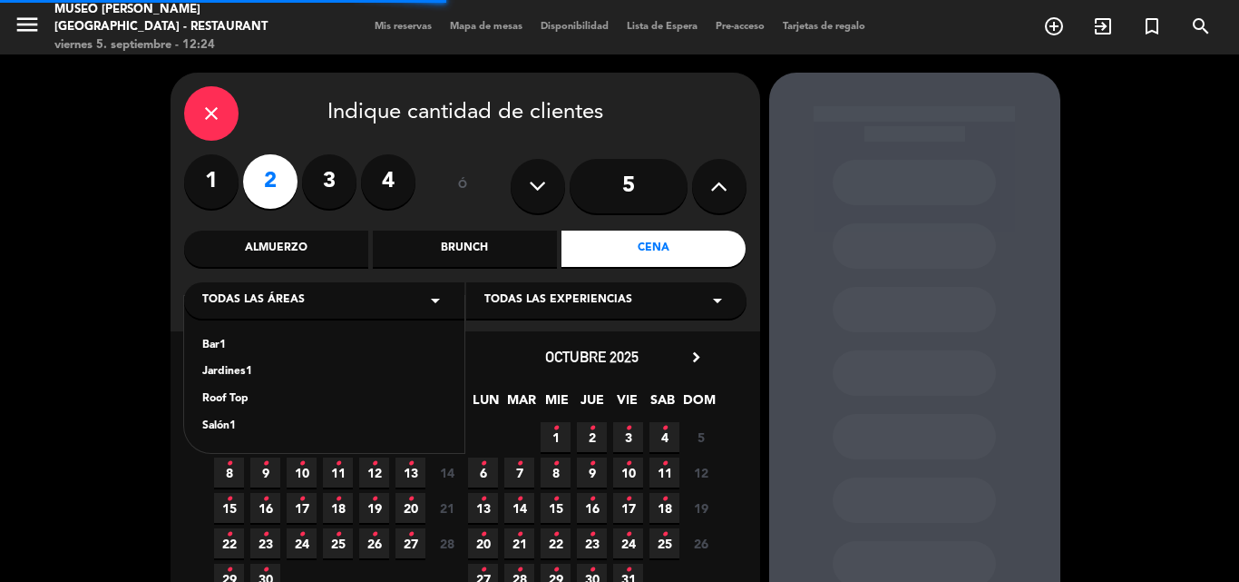
click at [240, 372] on div "Jardines1" at bounding box center [324, 372] width 244 height 18
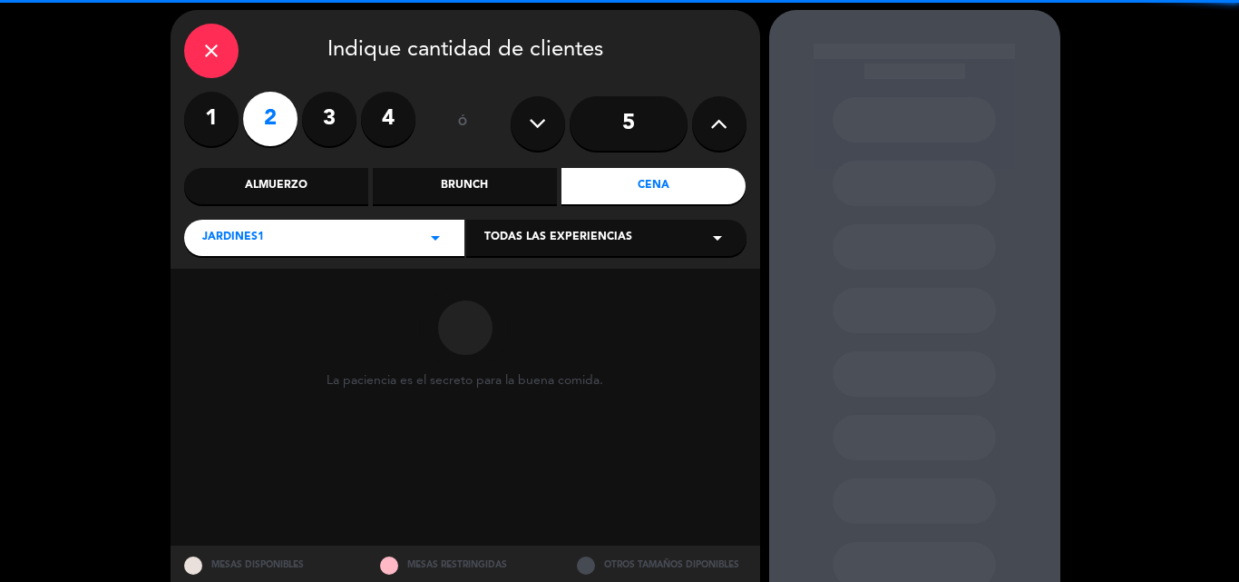
scroll to position [122, 0]
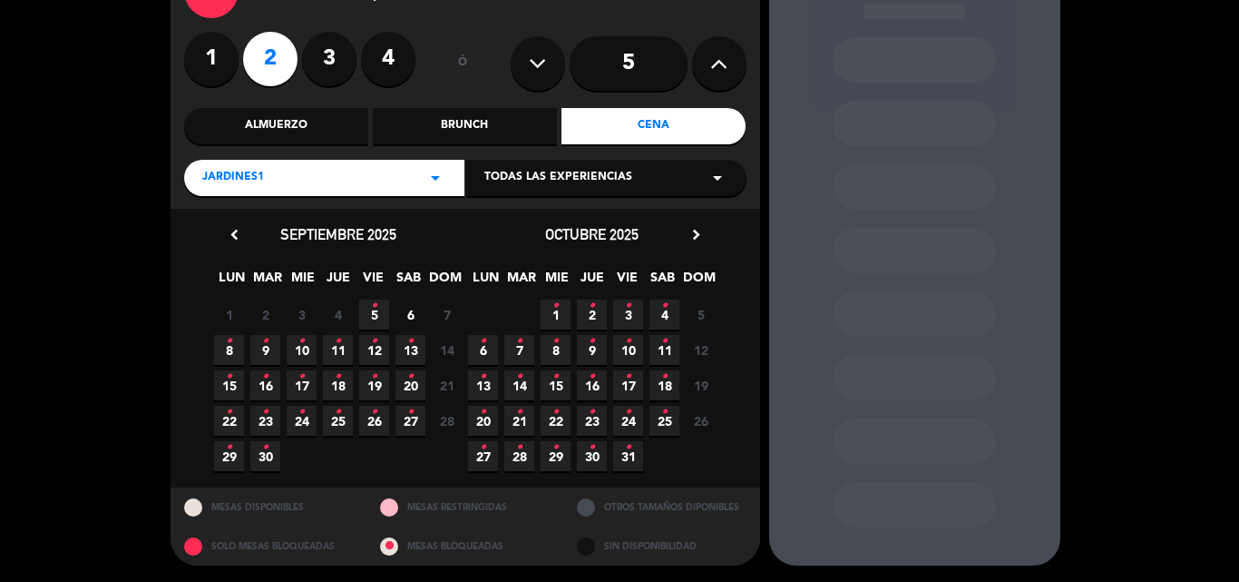
click at [369, 308] on span "5 •" at bounding box center [374, 314] width 30 height 30
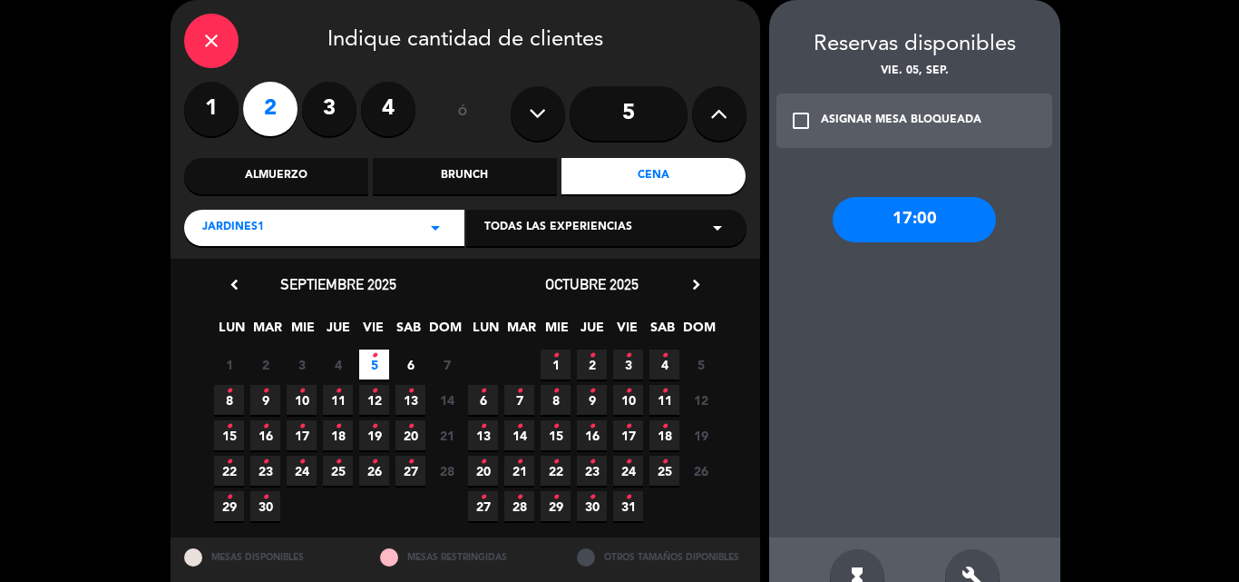
click at [303, 221] on div "Jardines1 arrow_drop_down" at bounding box center [324, 228] width 280 height 36
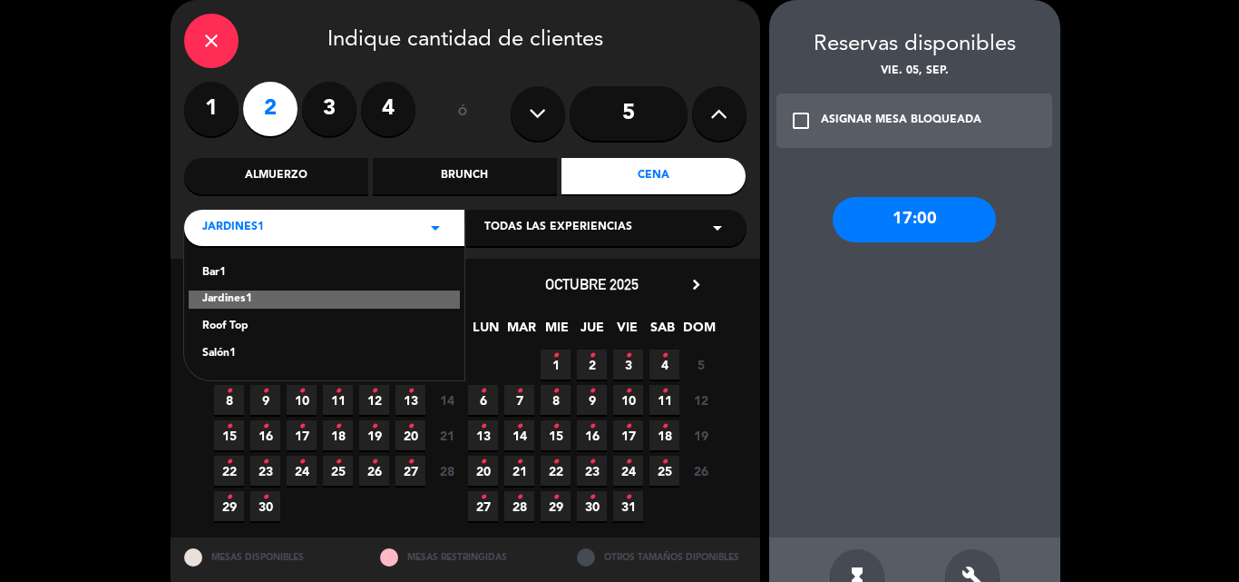
click at [236, 329] on div "Roof Top" at bounding box center [324, 327] width 244 height 18
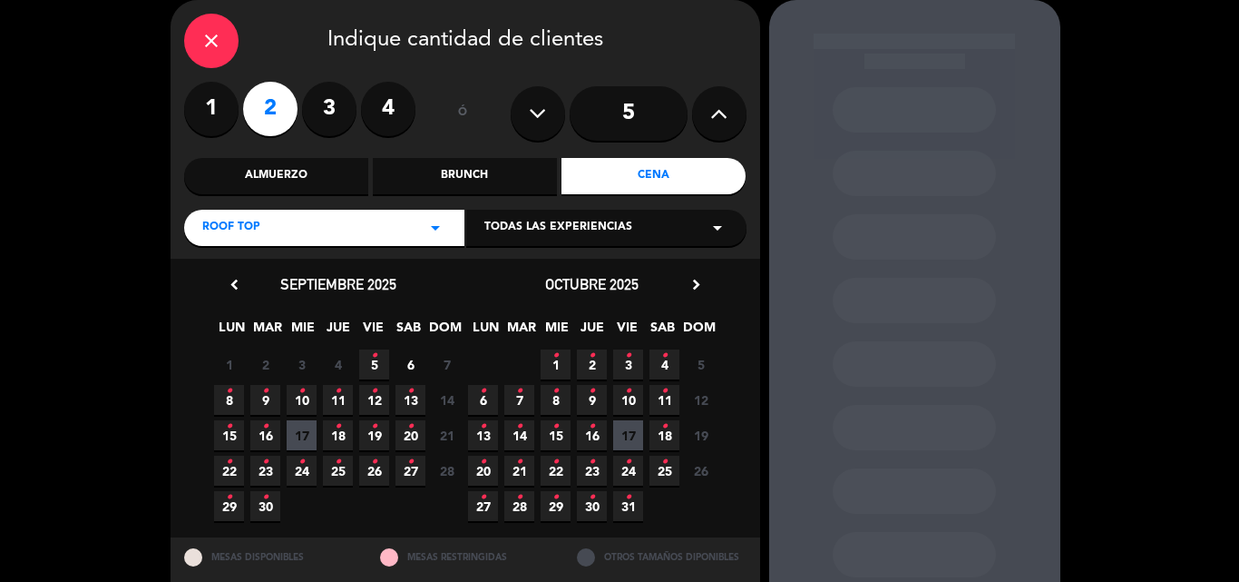
click at [373, 361] on icon "•" at bounding box center [374, 355] width 6 height 29
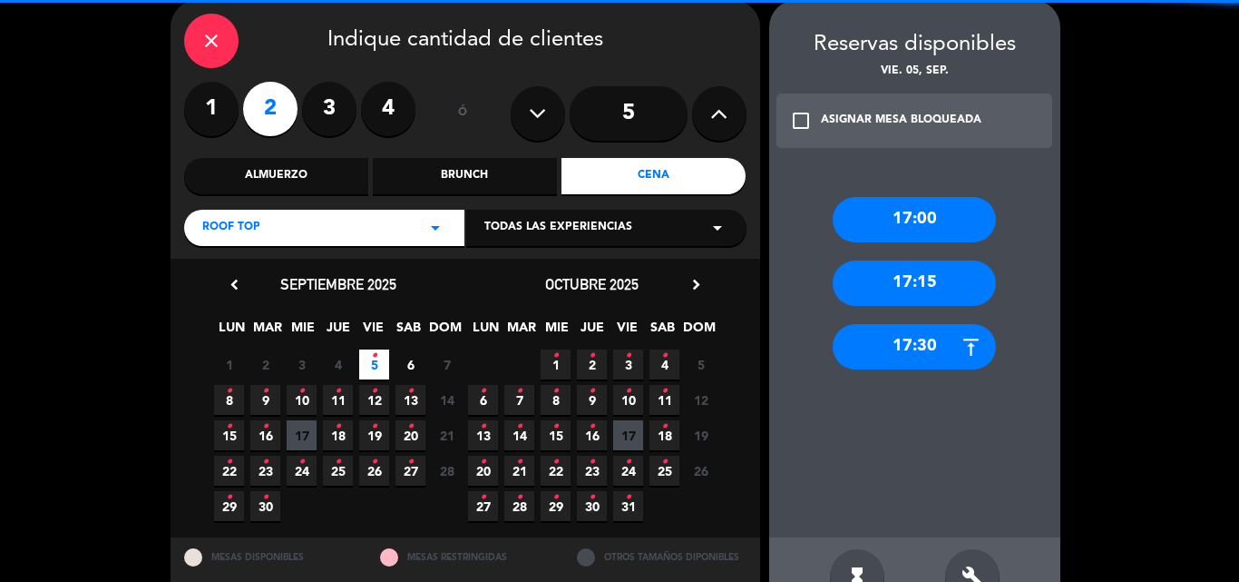
click at [276, 224] on div "Roof Top arrow_drop_down" at bounding box center [324, 228] width 280 height 36
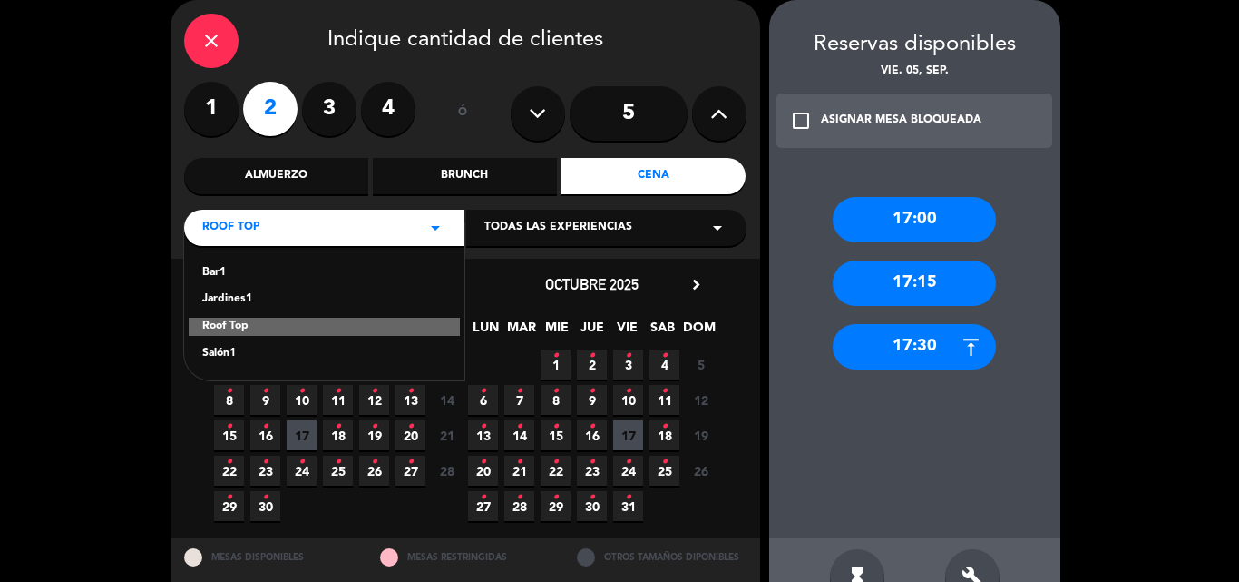
click at [225, 347] on div "Salón1" at bounding box center [324, 354] width 244 height 18
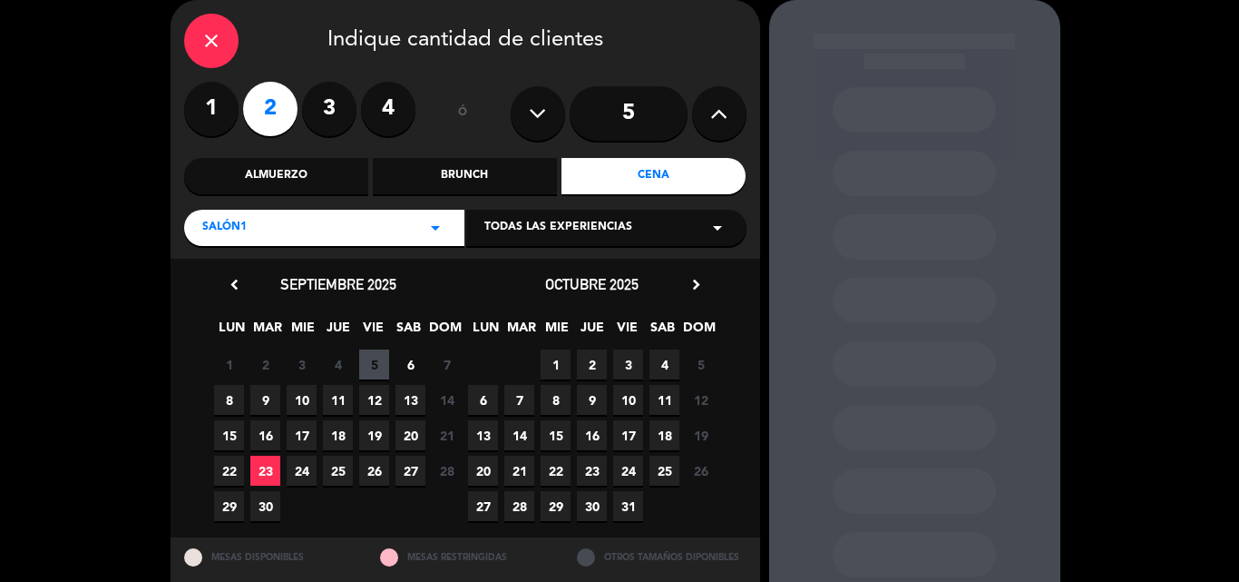
click at [369, 372] on span "5" at bounding box center [374, 364] width 30 height 30
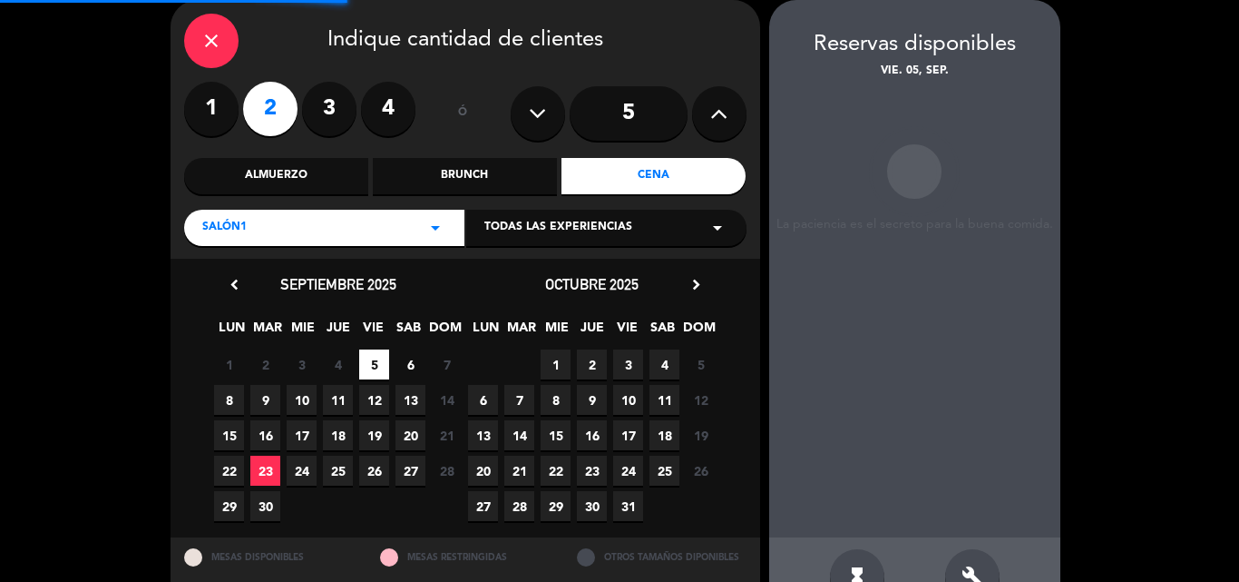
click at [351, 225] on div "Salón1 arrow_drop_down" at bounding box center [324, 228] width 280 height 36
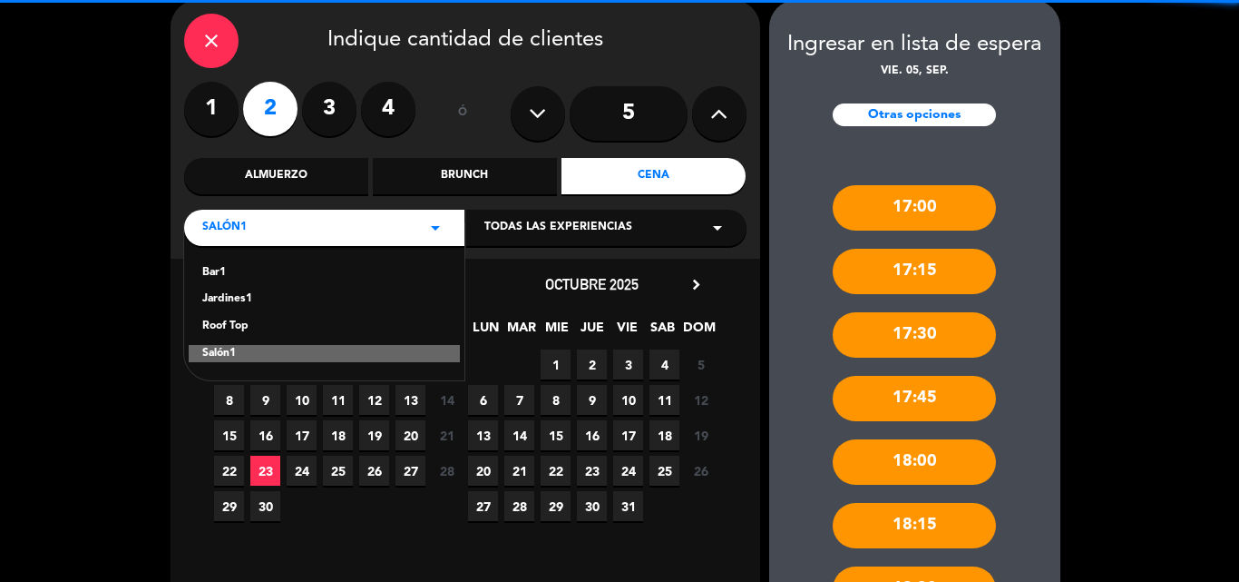
click at [243, 318] on div "Roof Top" at bounding box center [324, 327] width 244 height 18
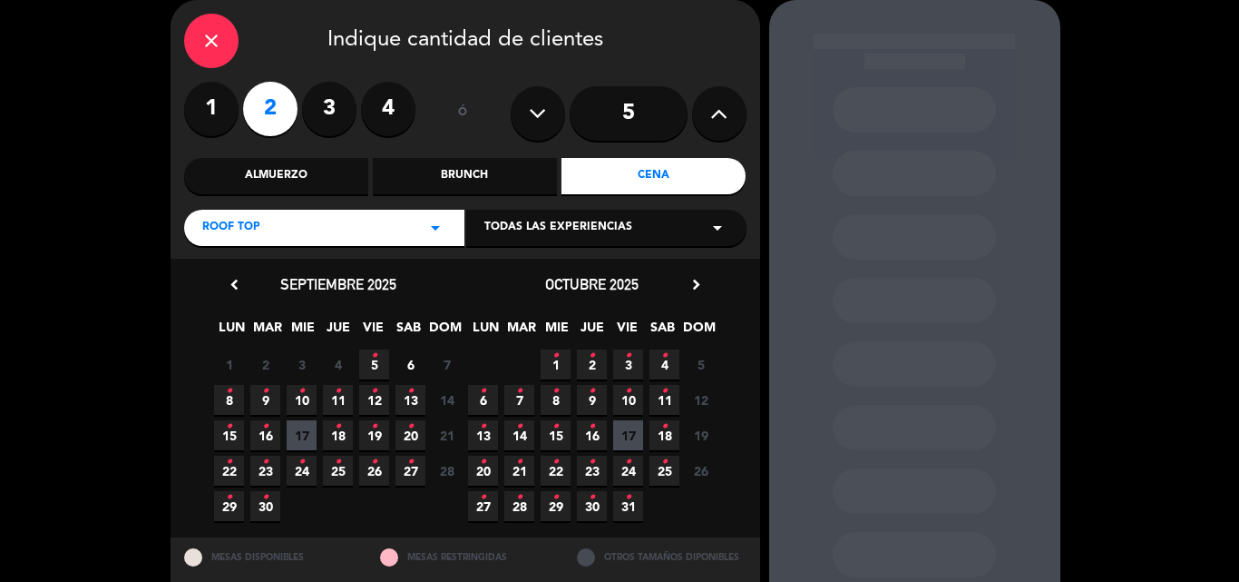
click at [372, 357] on icon "•" at bounding box center [374, 355] width 6 height 29
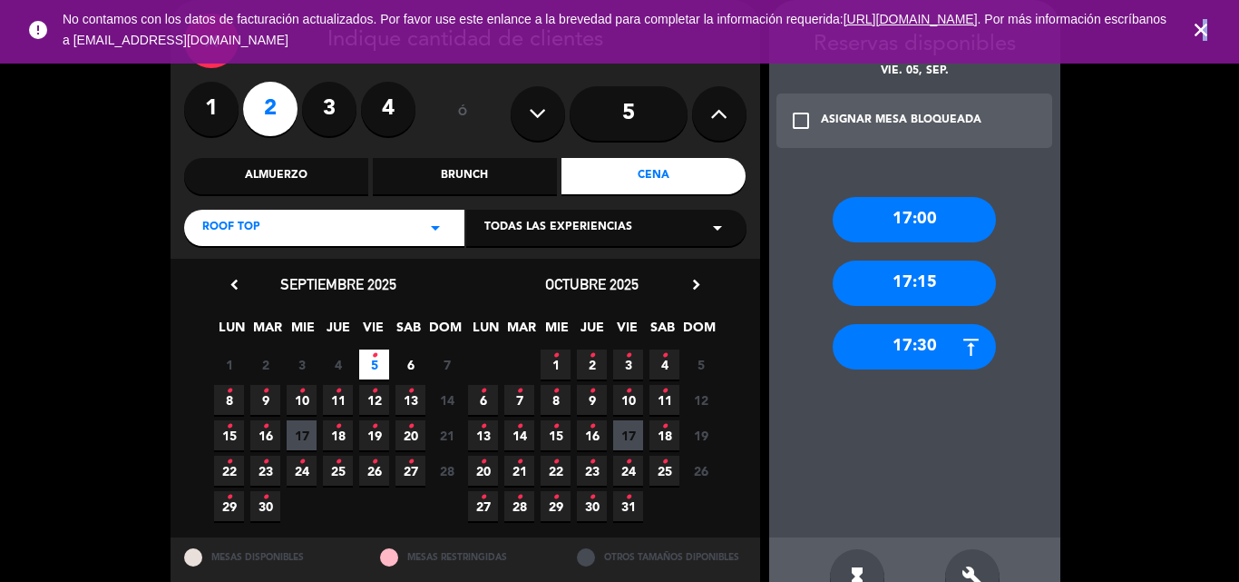
click at [1206, 28] on icon "close" at bounding box center [1201, 30] width 22 height 22
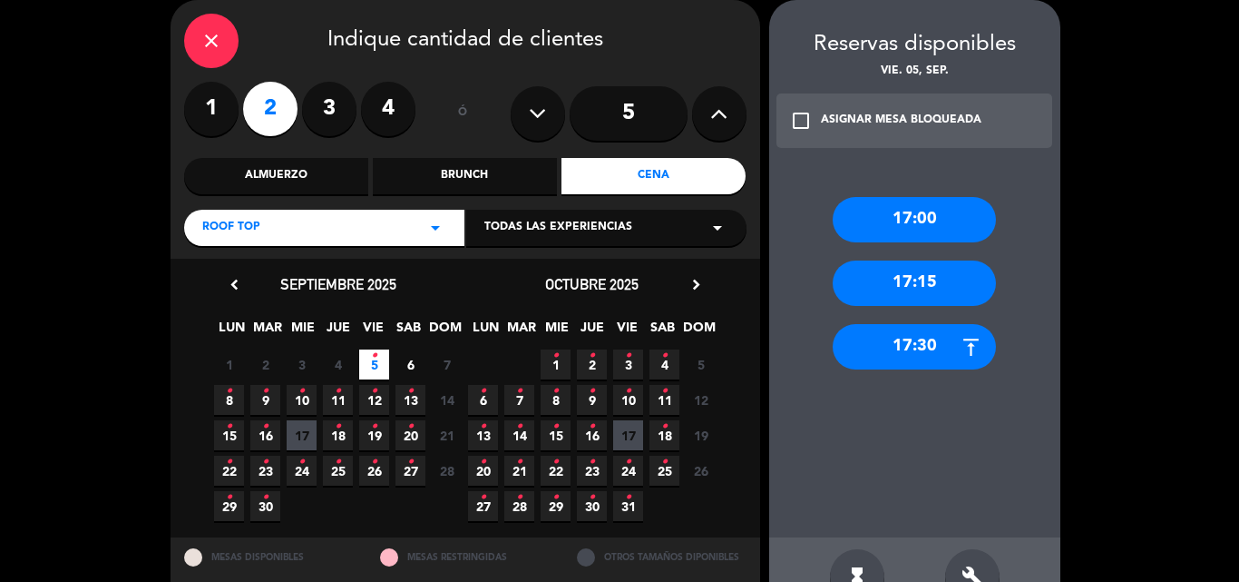
click at [212, 44] on icon "close" at bounding box center [212, 41] width 22 height 22
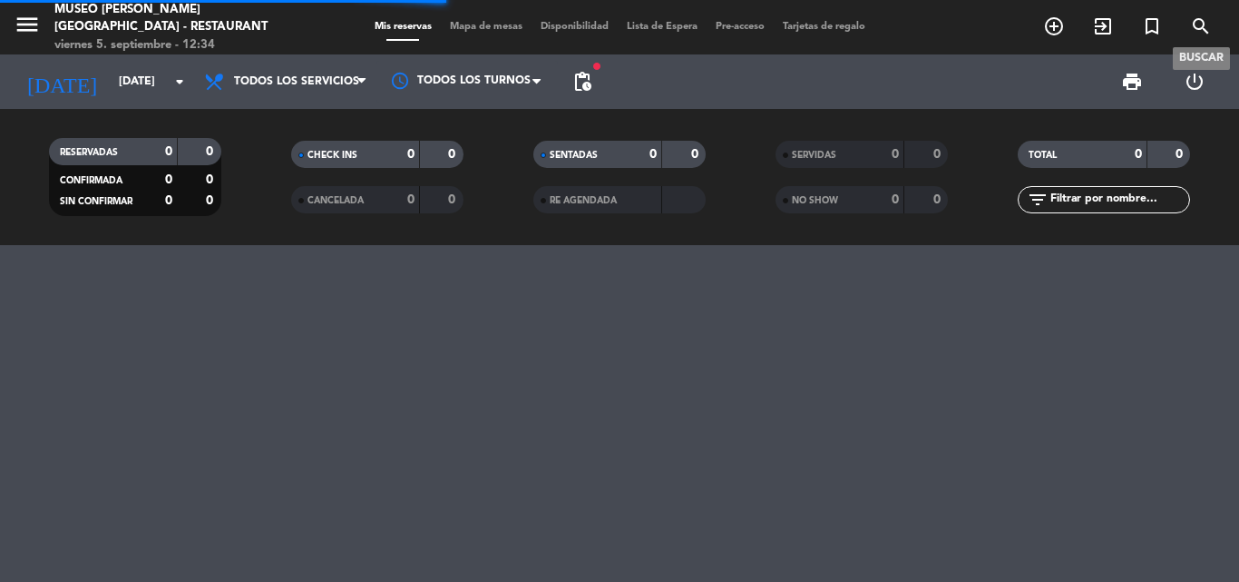
click at [1201, 25] on icon "search" at bounding box center [1201, 26] width 22 height 22
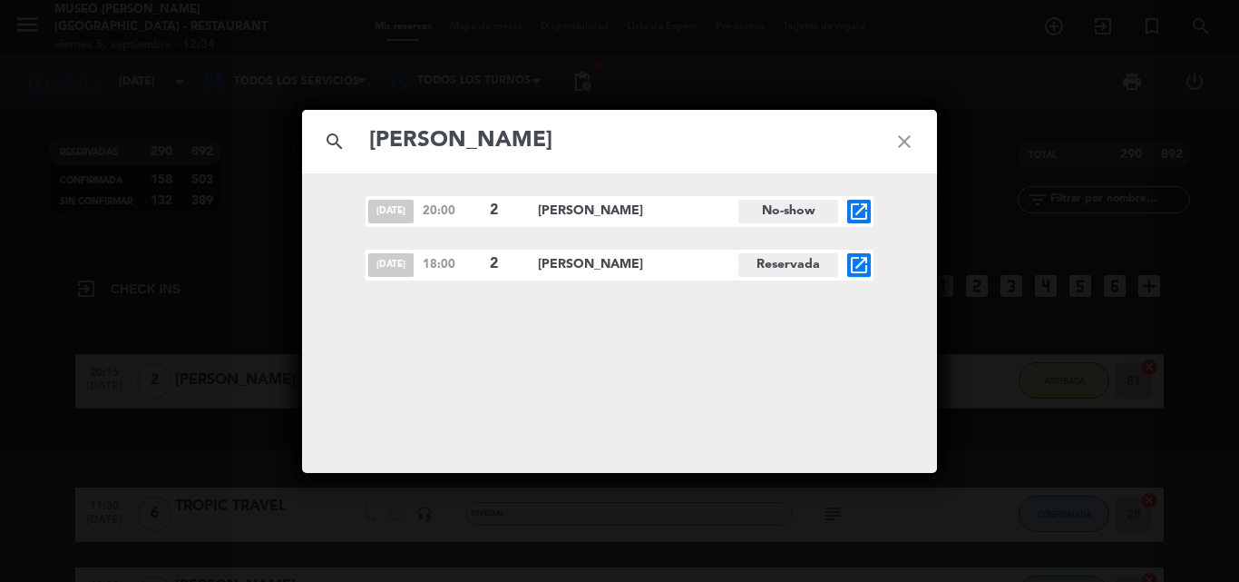
type input "[PERSON_NAME]"
click at [862, 260] on icon "open_in_new" at bounding box center [859, 265] width 22 height 22
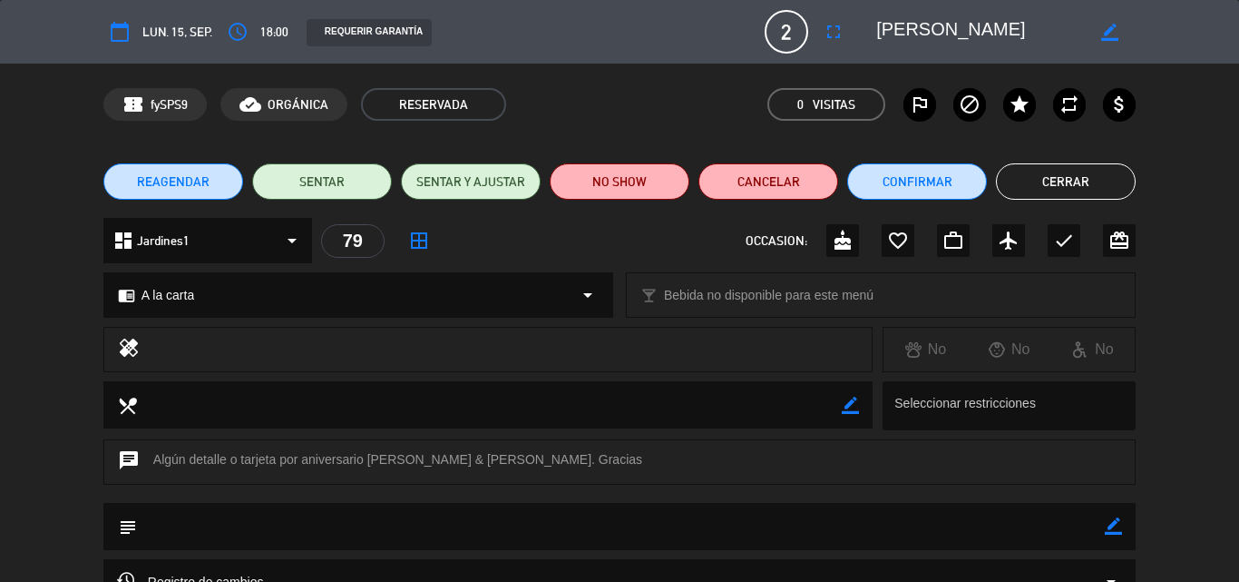
drag, startPoint x: 1114, startPoint y: 526, endPoint x: 470, endPoint y: 540, distance: 644.3
click at [1113, 526] on icon "border_color" at bounding box center [1113, 525] width 17 height 17
click at [225, 533] on textarea at bounding box center [621, 526] width 968 height 46
click at [1117, 524] on icon at bounding box center [1113, 525] width 17 height 17
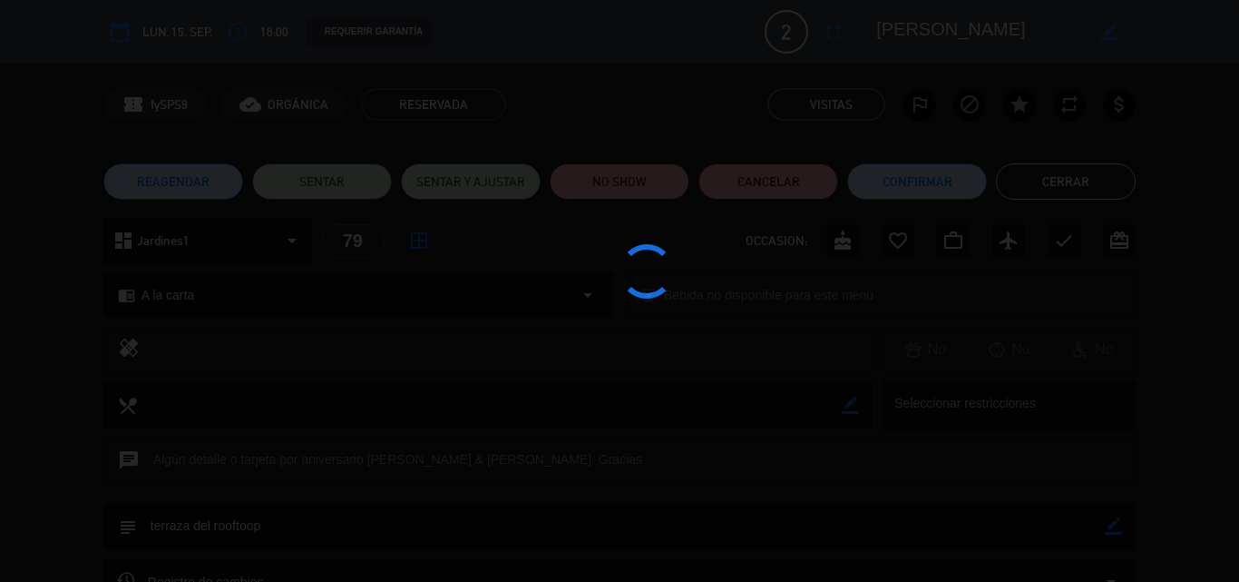
click at [939, 183] on div at bounding box center [619, 291] width 1239 height 582
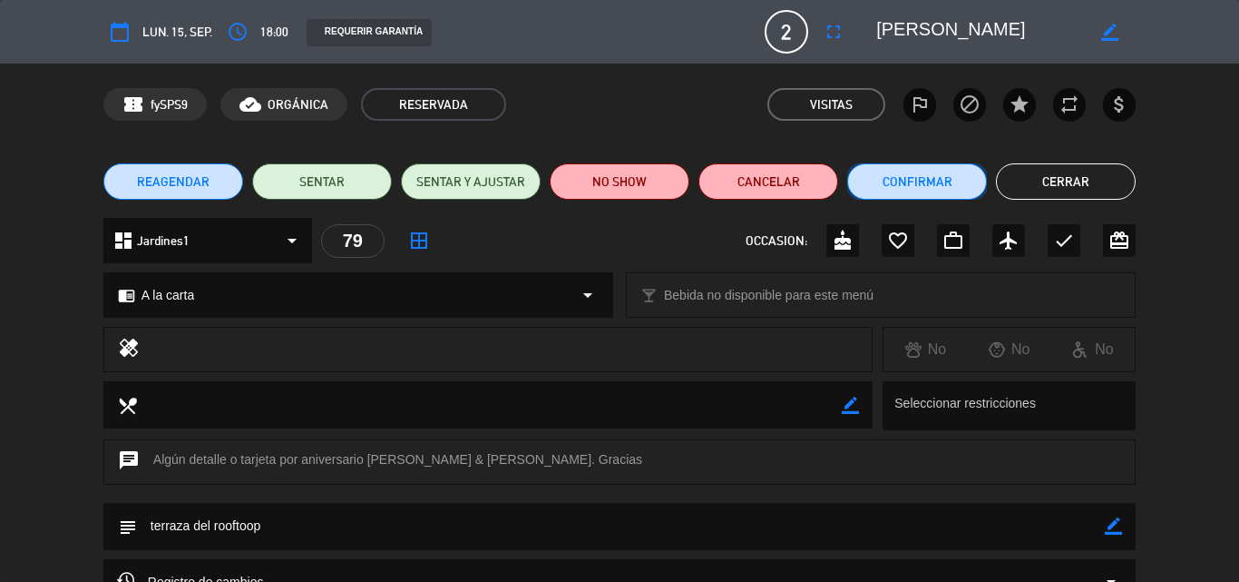
click at [939, 183] on button "Confirmar" at bounding box center [917, 181] width 140 height 36
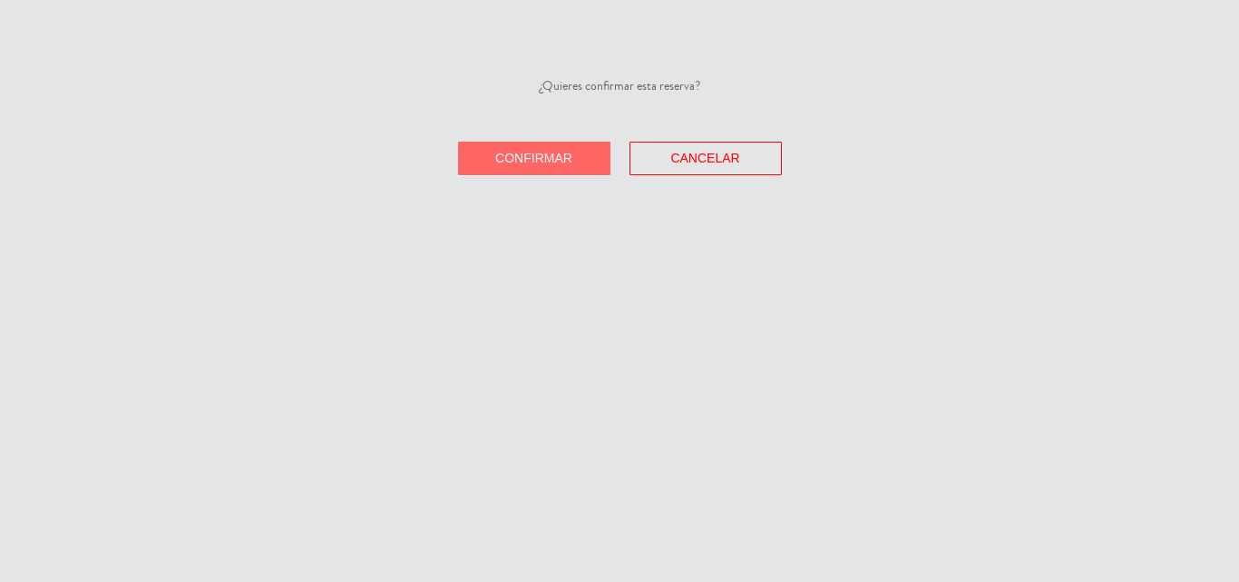
click at [566, 157] on span "Confirmar" at bounding box center [533, 158] width 77 height 15
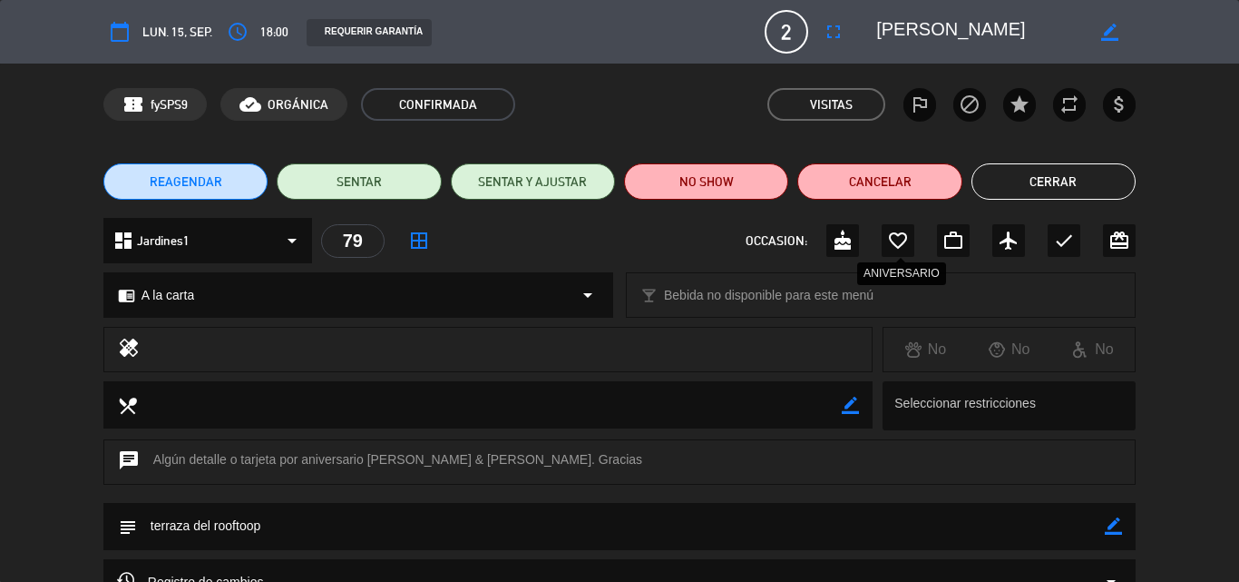
click at [895, 239] on icon "favorite_border" at bounding box center [898, 241] width 22 height 22
click at [1111, 527] on icon "border_color" at bounding box center [1113, 525] width 17 height 17
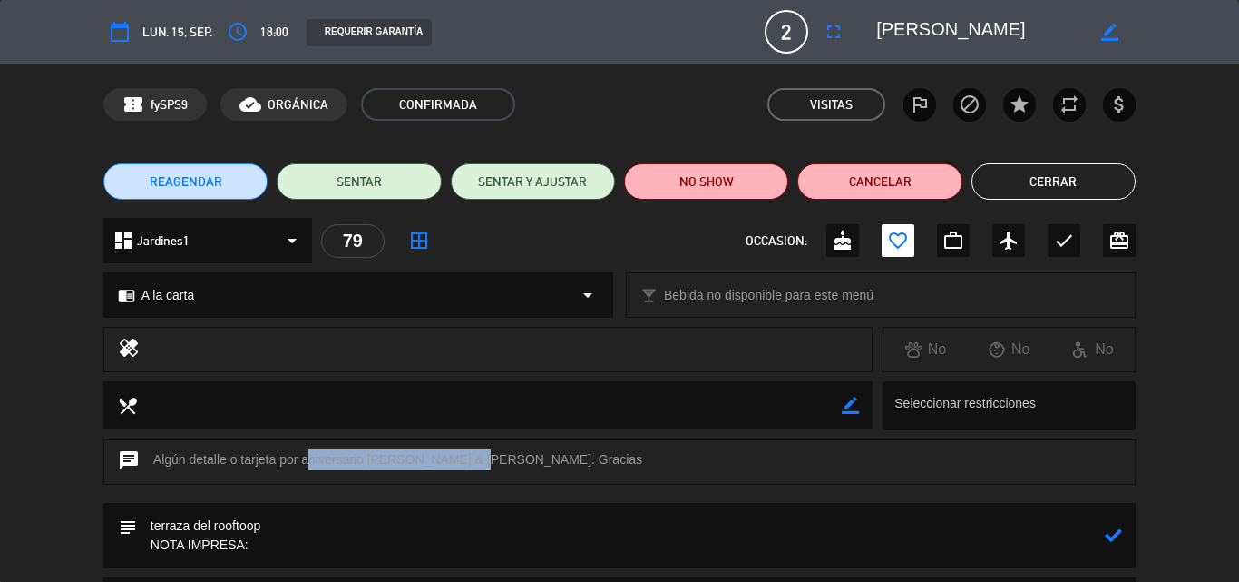
drag, startPoint x: 302, startPoint y: 459, endPoint x: 460, endPoint y: 461, distance: 157.9
click at [460, 461] on div "chat Algún detalle o tarjeta por aniversario [PERSON_NAME] & [PERSON_NAME]. Gra…" at bounding box center [619, 461] width 1033 height 45
copy div "aniversario [PERSON_NAME] & [PERSON_NAME]"
click at [273, 550] on textarea at bounding box center [621, 535] width 968 height 65
paste textarea "aniversario [PERSON_NAME] & [PERSON_NAME]"
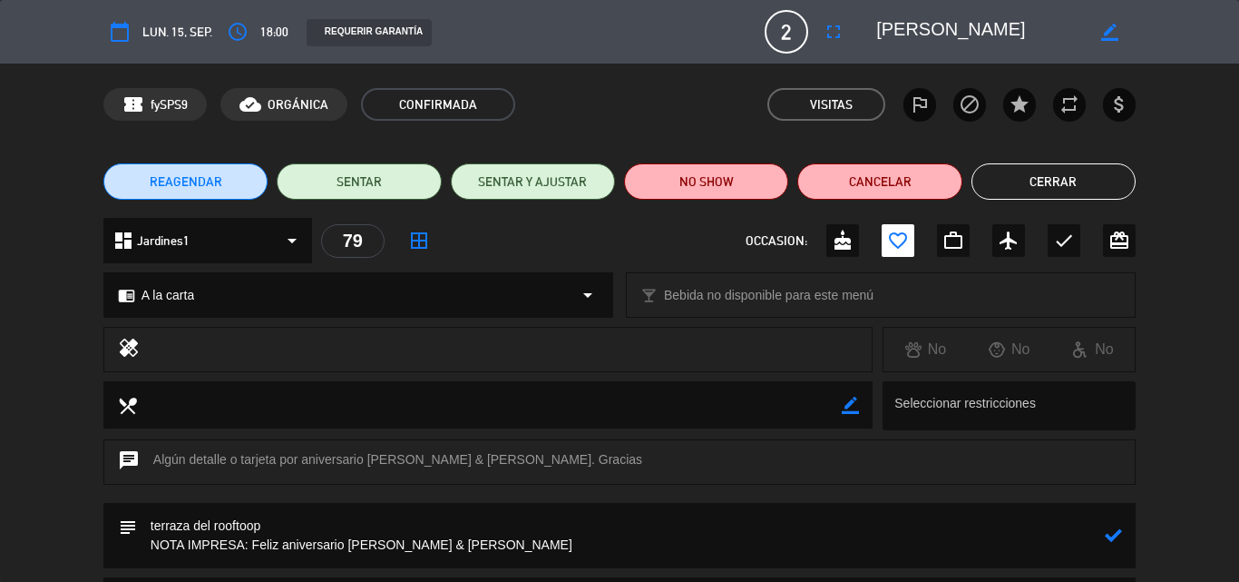
type textarea "terraza del rooftoop NOTA IMPRESA: Feliz aniversario [PERSON_NAME] & [PERSON_NA…"
click at [1111, 534] on icon at bounding box center [1113, 534] width 17 height 17
drag, startPoint x: 1023, startPoint y: 177, endPoint x: 811, endPoint y: 19, distance: 264.6
click at [1025, 177] on button "Cerrar" at bounding box center [1054, 181] width 164 height 36
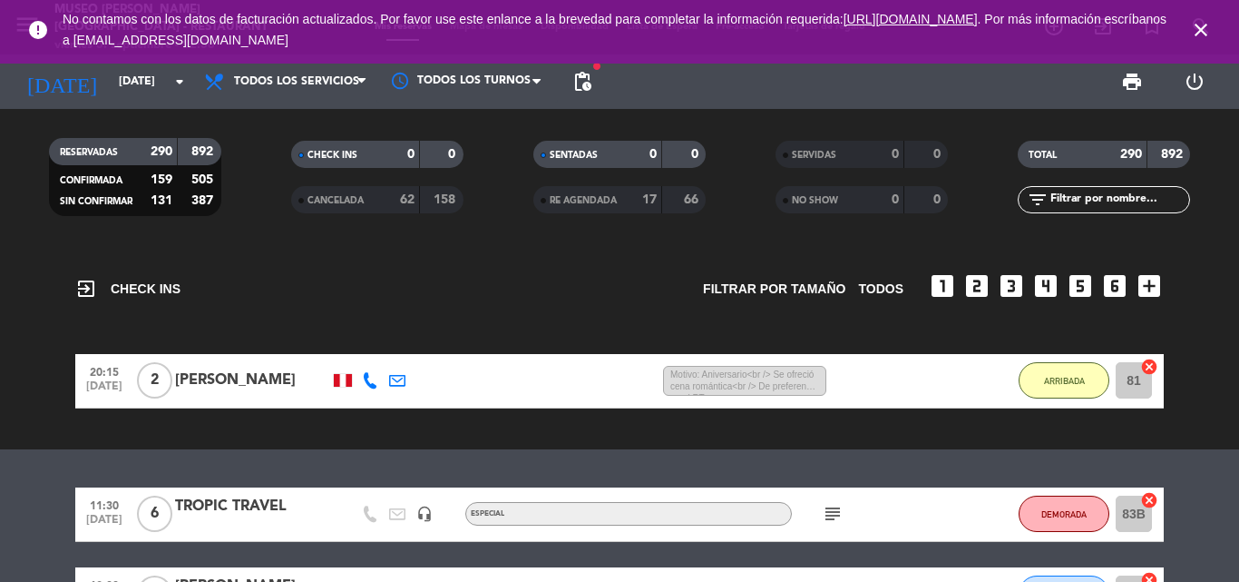
click at [1196, 29] on icon "close" at bounding box center [1201, 30] width 22 height 22
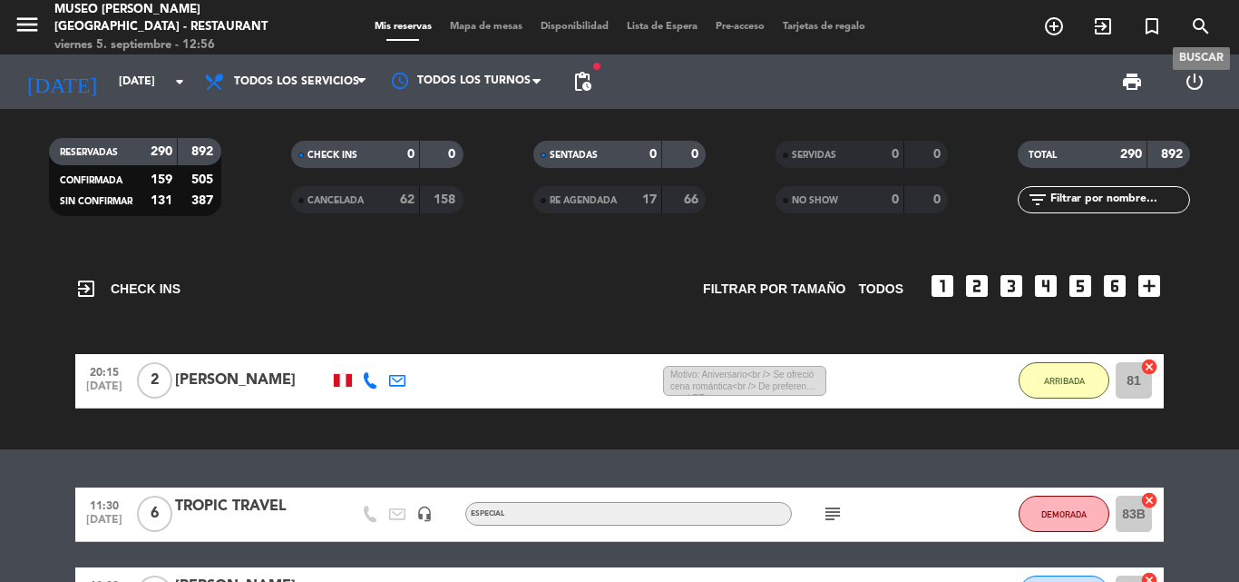
click at [1201, 25] on icon "search" at bounding box center [1201, 26] width 22 height 22
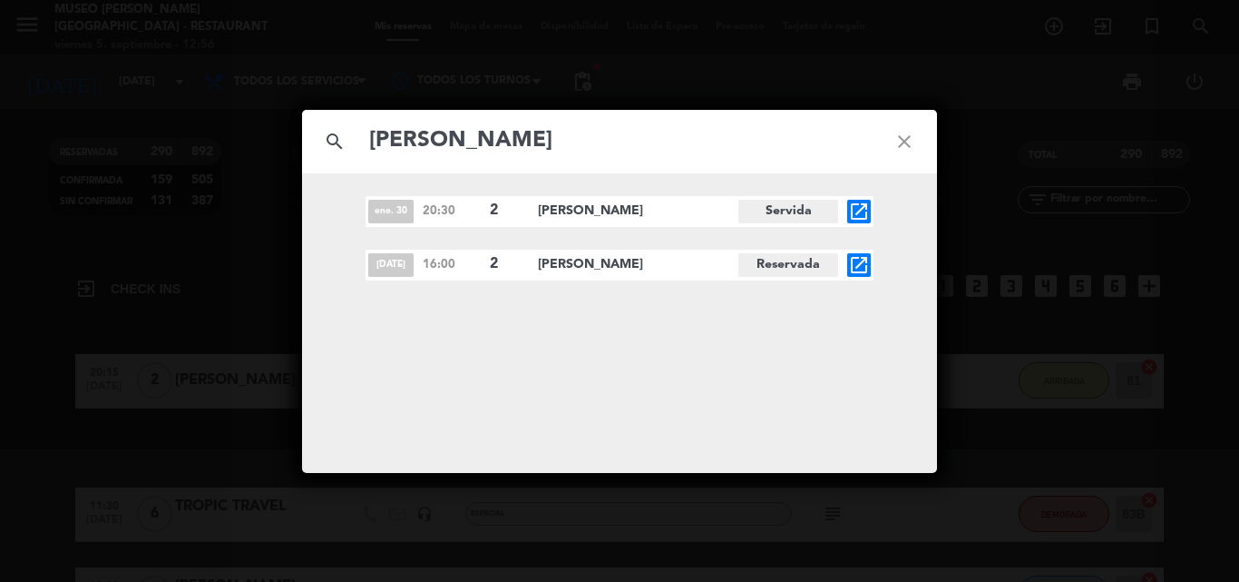
type input "[PERSON_NAME]"
click at [861, 264] on icon "open_in_new" at bounding box center [859, 265] width 22 height 22
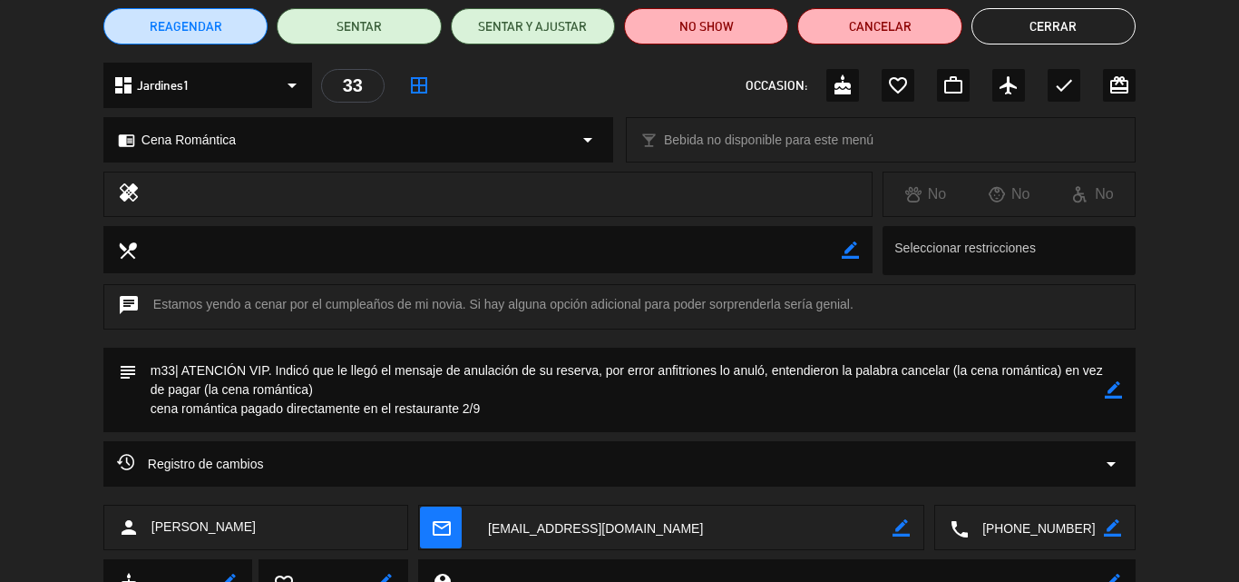
scroll to position [233, 0]
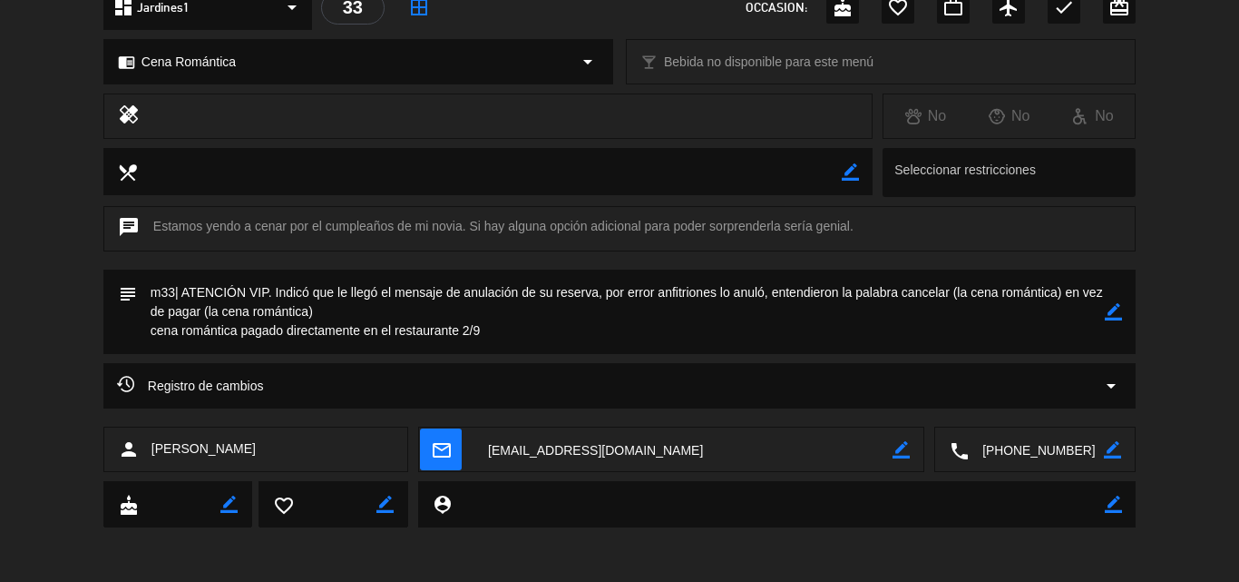
click at [1113, 310] on icon "border_color" at bounding box center [1113, 311] width 17 height 17
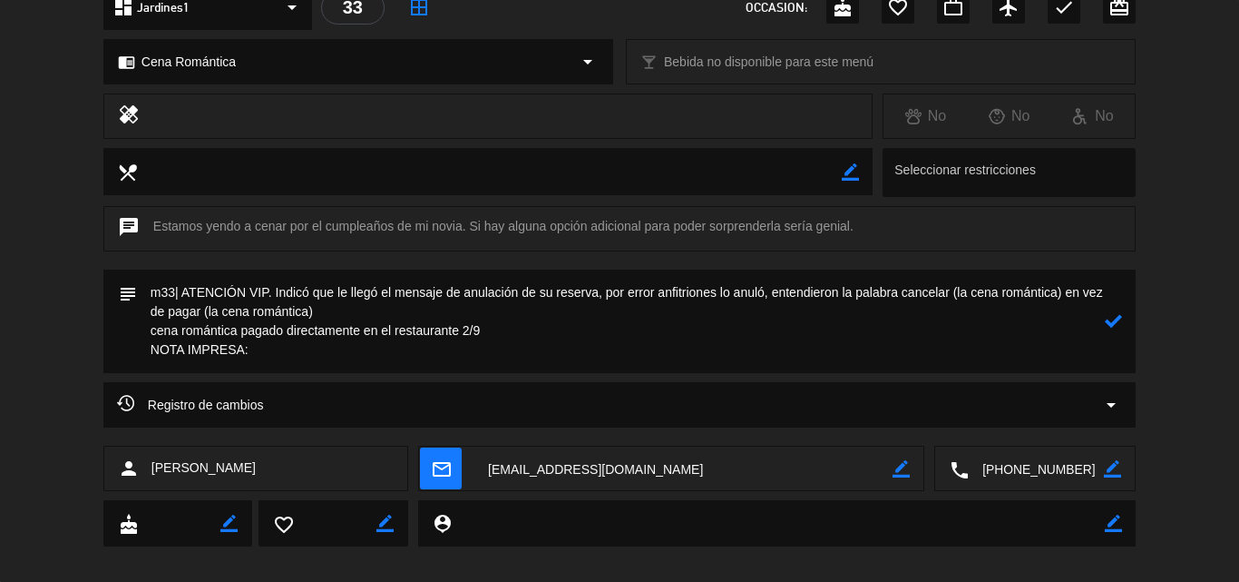
paste textarea "Hola amor , disfruta este momento que gracias a [DEMOGRAPHIC_DATA] cumples un a…"
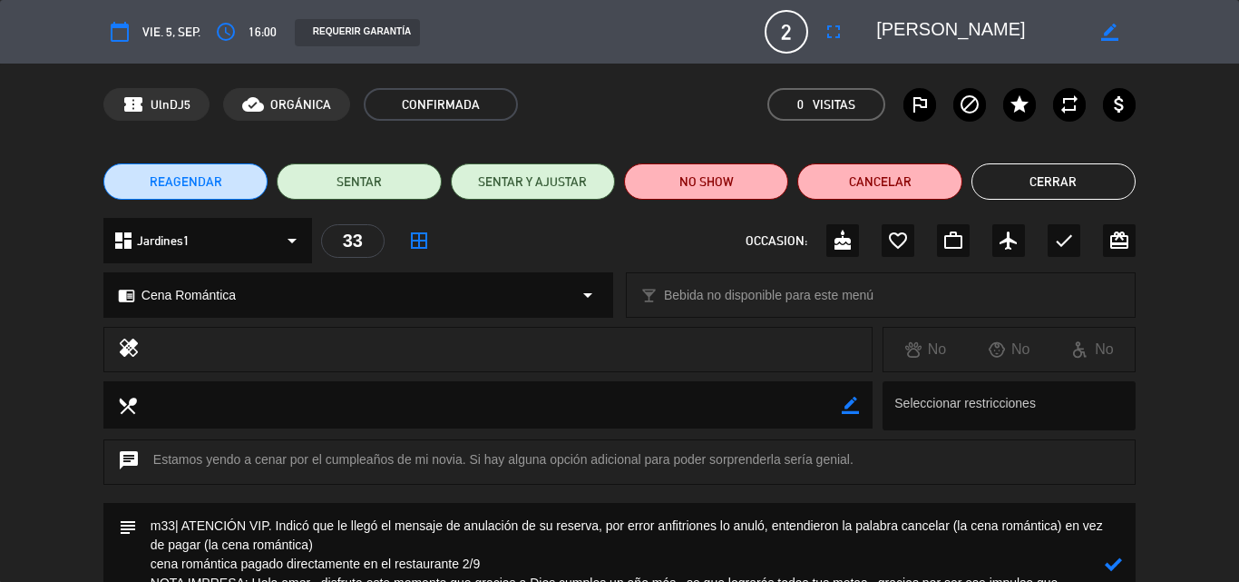
scroll to position [181, 0]
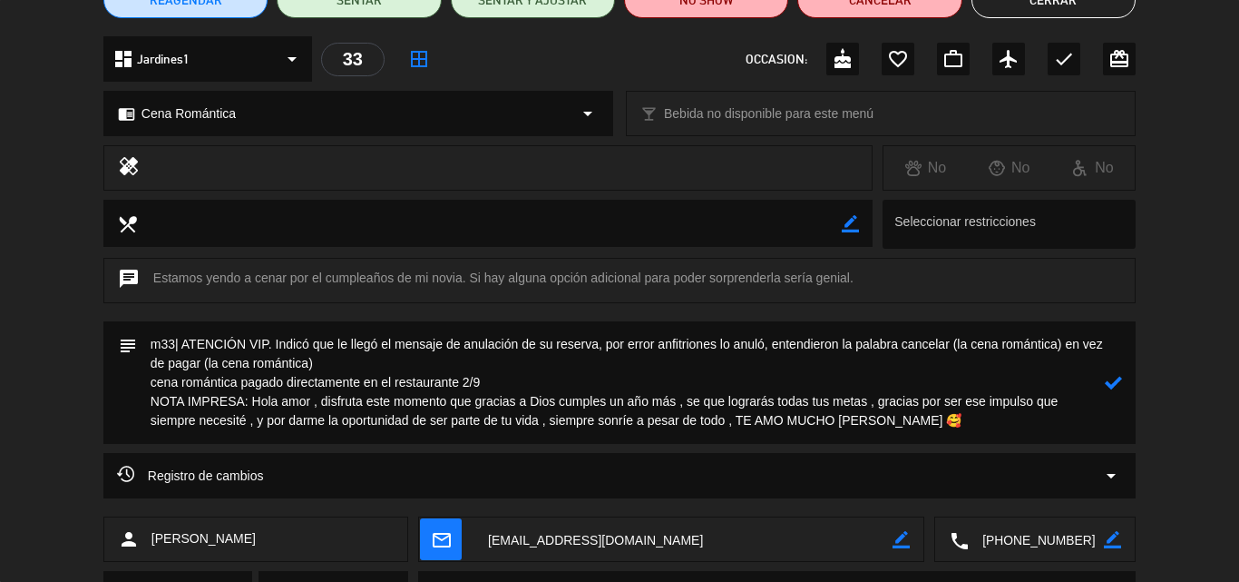
type textarea "m33| ATENCIÓN VIP. Indicó que le llegó el mensaje de anulación de su reserva, p…"
click at [1115, 377] on icon at bounding box center [1113, 382] width 17 height 17
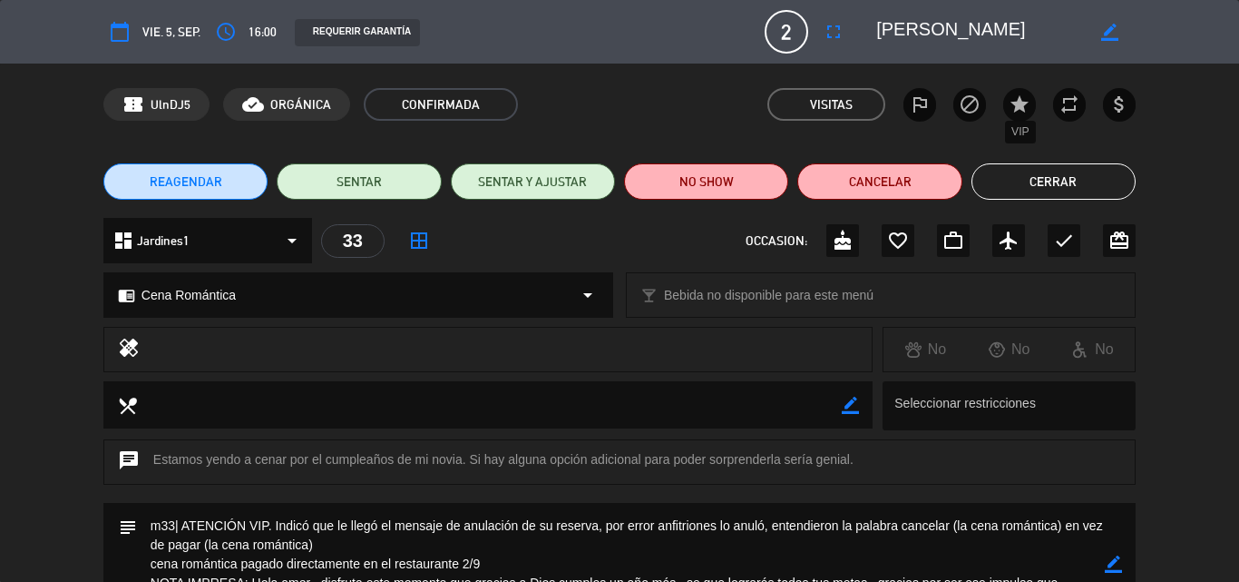
click at [1016, 102] on icon "star" at bounding box center [1020, 104] width 22 height 22
click at [1032, 178] on button "Cerrar" at bounding box center [1054, 181] width 164 height 36
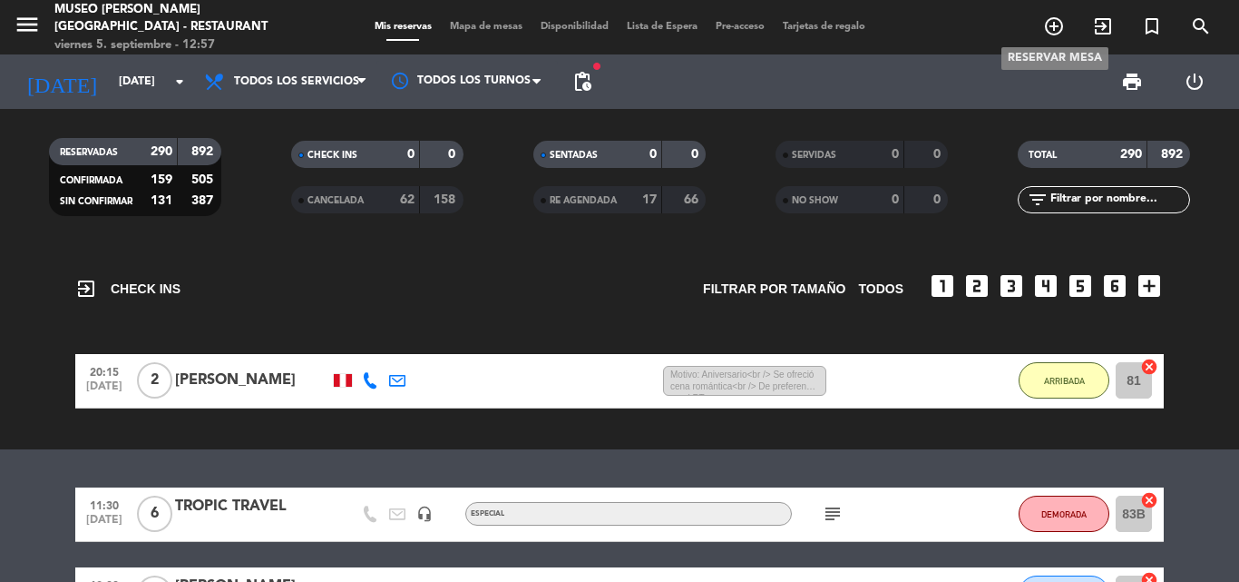
click at [1033, 24] on span "add_circle_outline" at bounding box center [1054, 26] width 49 height 31
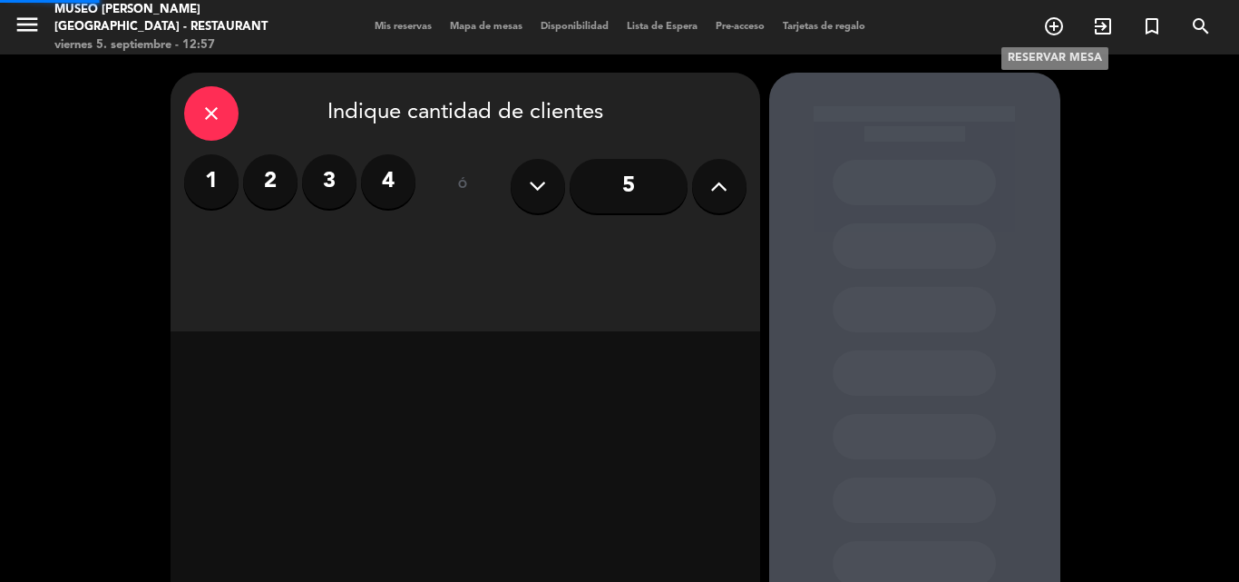
click at [1056, 22] on icon "add_circle_outline" at bounding box center [1054, 26] width 22 height 22
click at [251, 177] on label "2" at bounding box center [270, 181] width 54 height 54
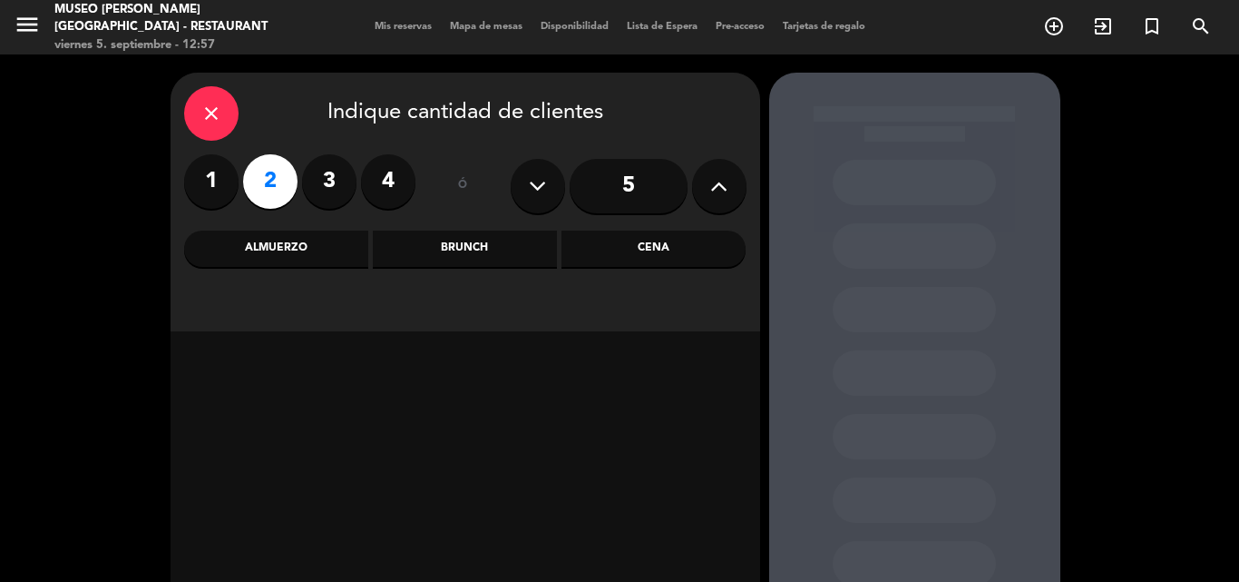
click at [642, 240] on div "Cena" at bounding box center [654, 248] width 184 height 36
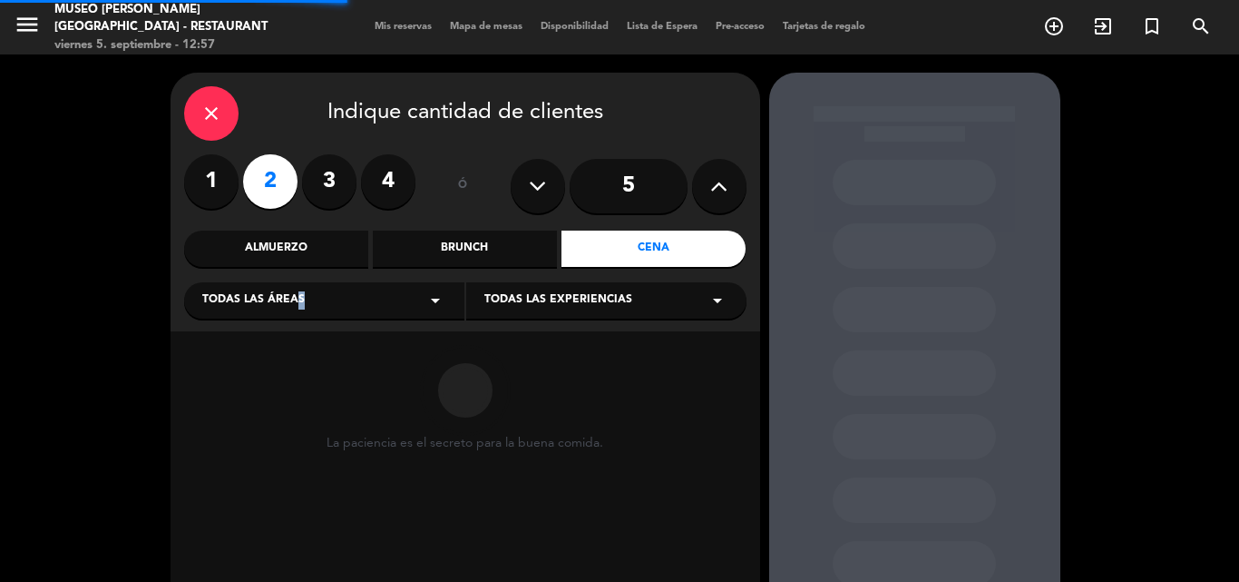
click at [292, 306] on span "Todas las áreas" at bounding box center [253, 300] width 103 height 18
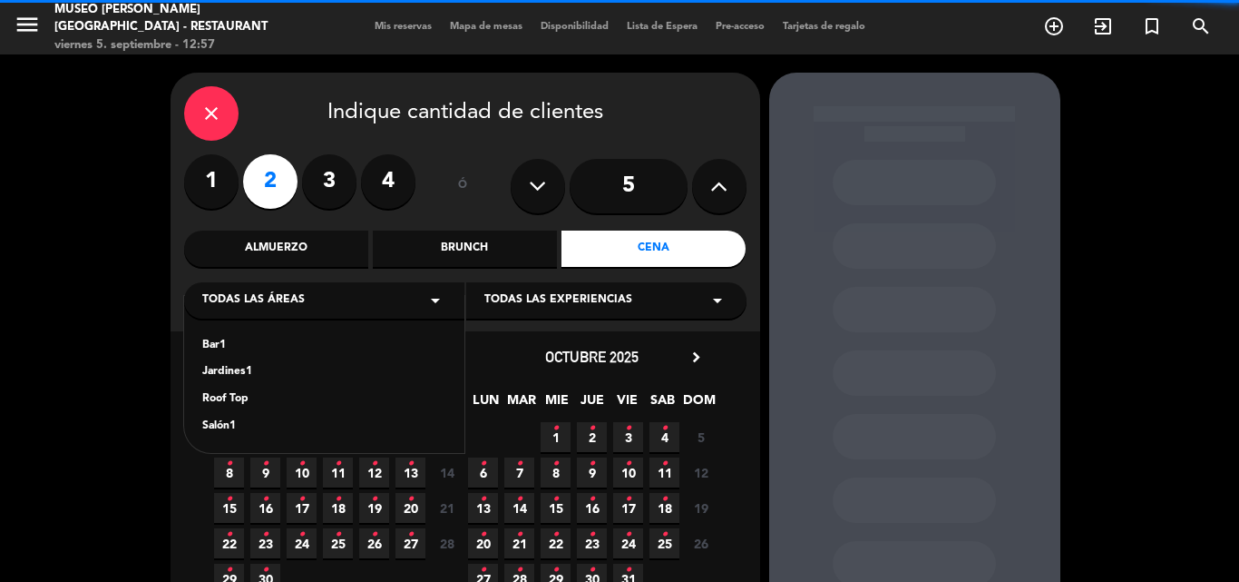
click at [231, 365] on div "Jardines1" at bounding box center [324, 372] width 244 height 18
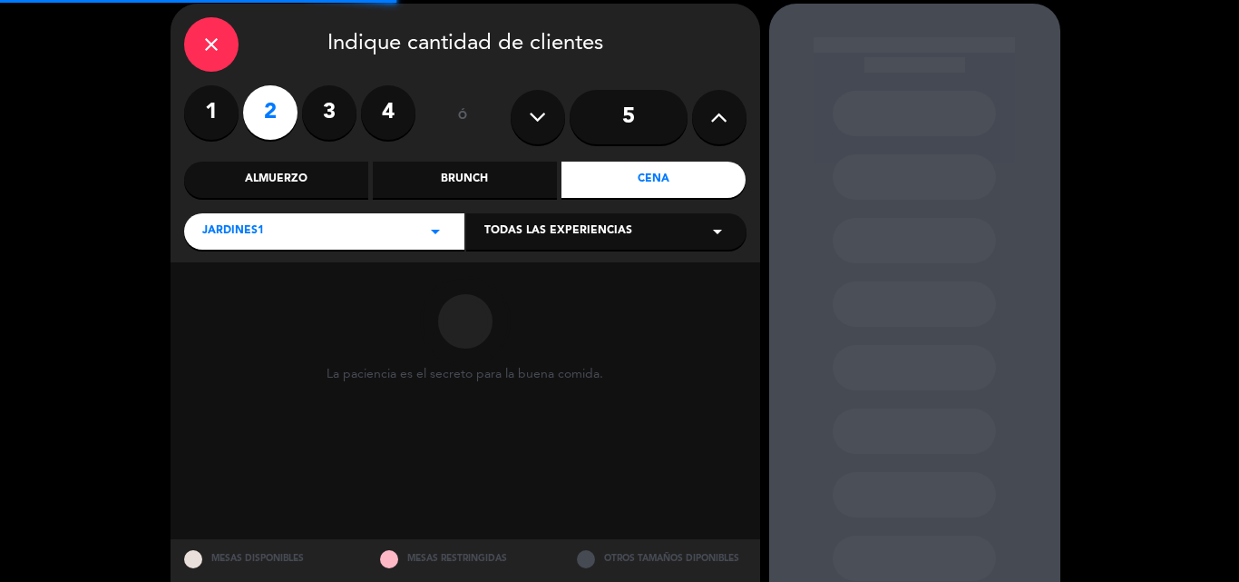
scroll to position [122, 0]
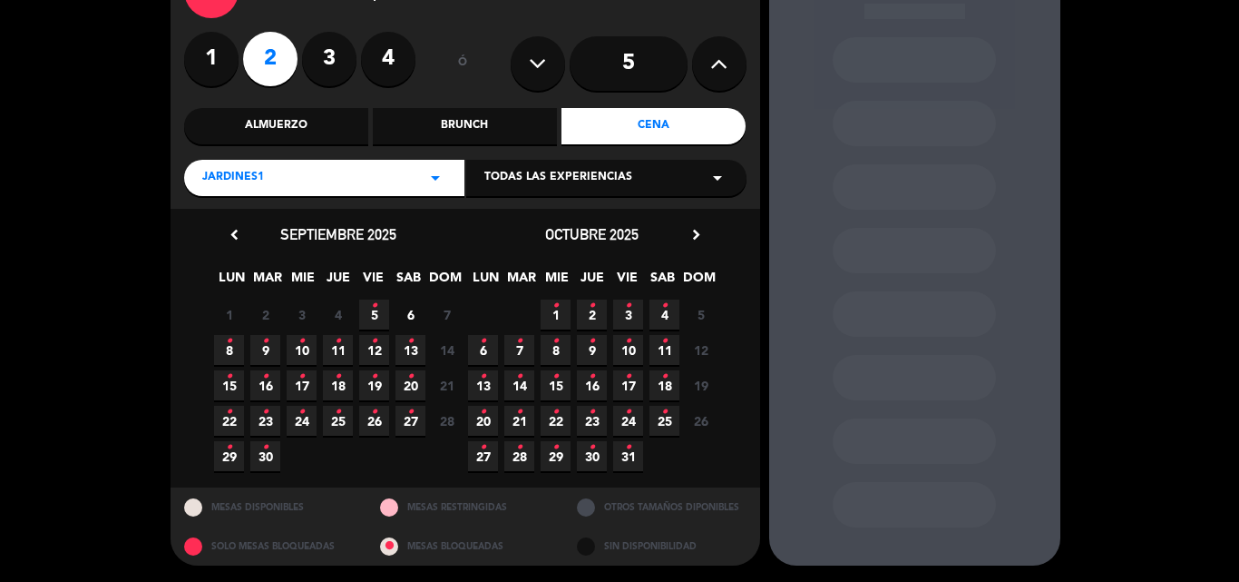
click at [289, 120] on div "Almuerzo" at bounding box center [276, 126] width 184 height 36
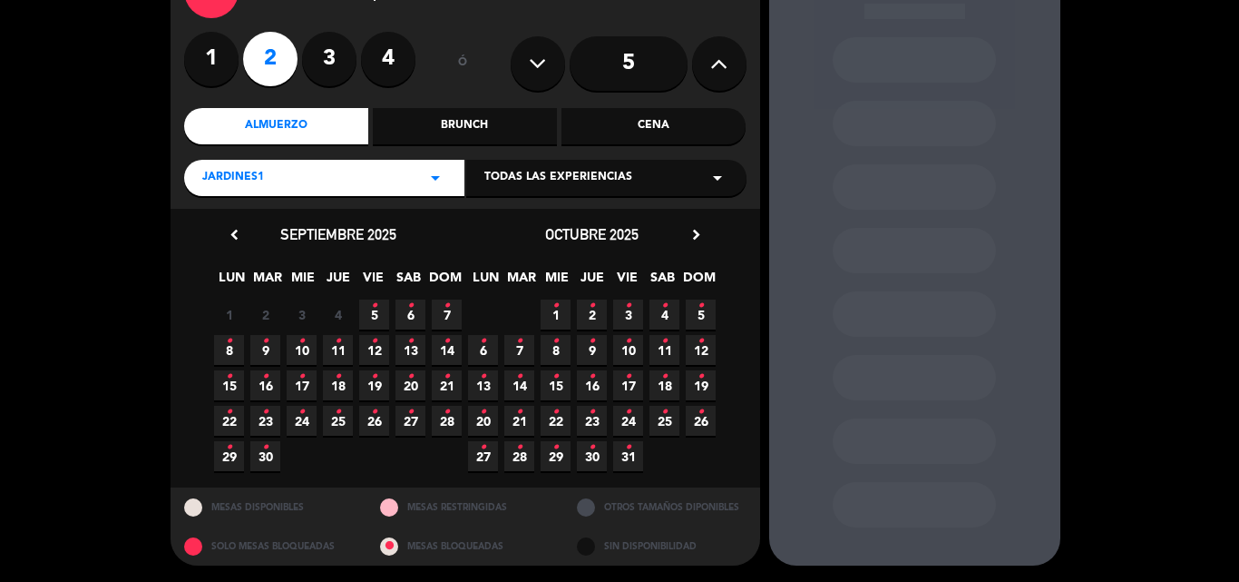
click at [446, 419] on icon "•" at bounding box center [447, 411] width 6 height 29
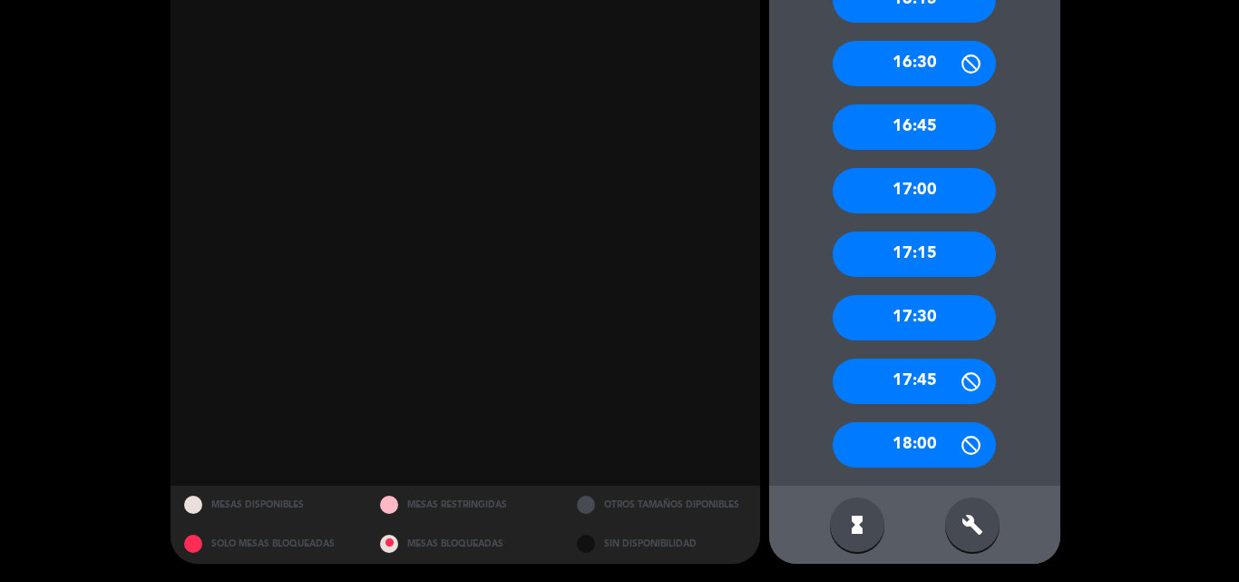
click at [925, 181] on div "17:00" at bounding box center [914, 190] width 163 height 45
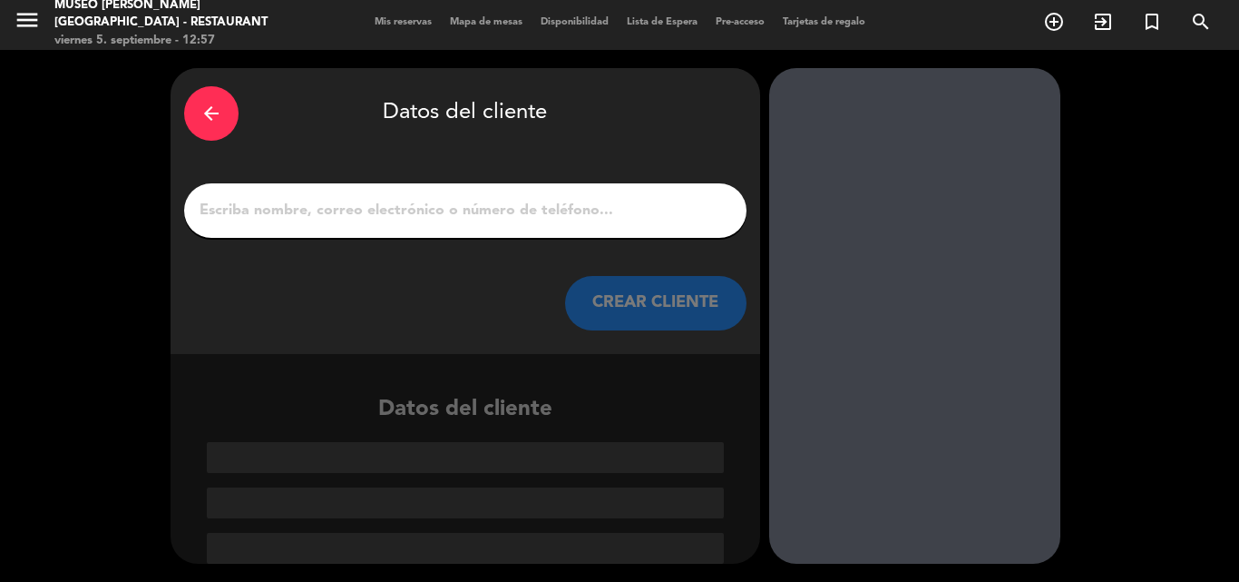
click at [576, 188] on div at bounding box center [465, 210] width 563 height 54
click at [587, 207] on input "1" at bounding box center [465, 210] width 535 height 25
paste input "[PERSON_NAME] cóndor [PERSON_NAME]"
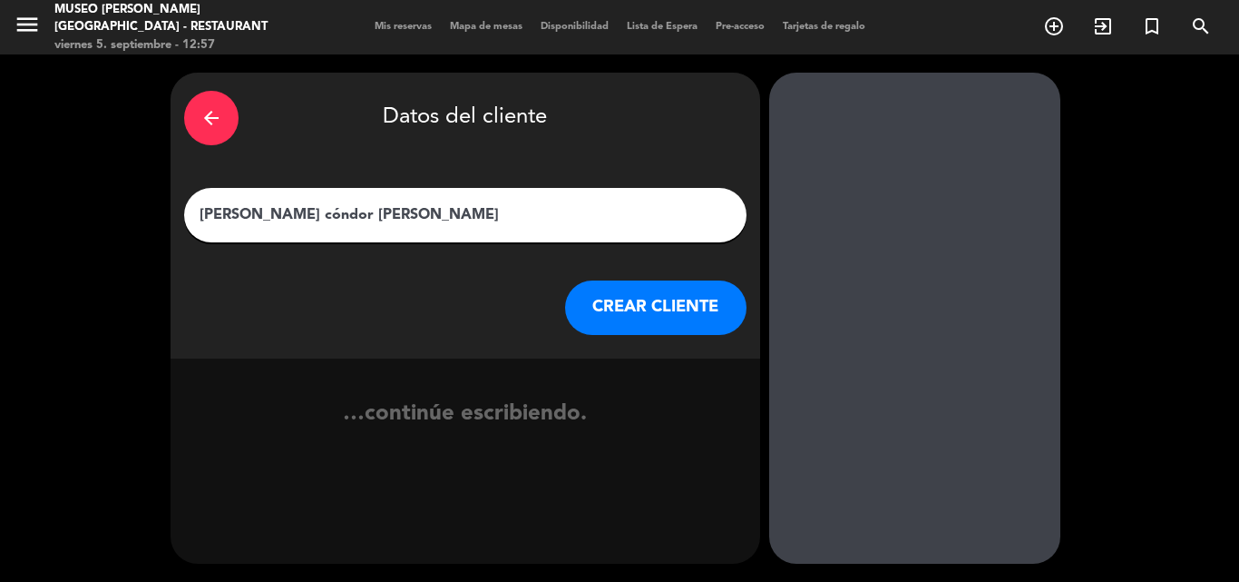
type input "[PERSON_NAME] cóndor [PERSON_NAME]"
drag, startPoint x: 655, startPoint y: 308, endPoint x: 553, endPoint y: 34, distance: 291.7
click at [655, 306] on button "CREAR CLIENTE" at bounding box center [655, 307] width 181 height 54
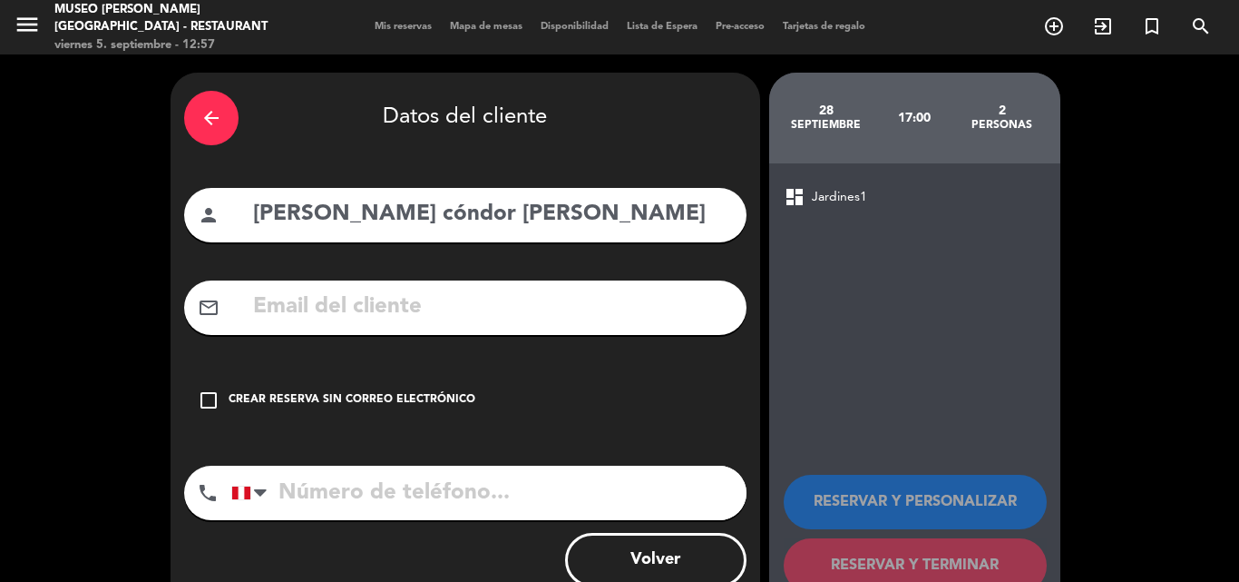
click at [355, 302] on input "text" at bounding box center [492, 307] width 482 height 37
paste input "[EMAIL_ADDRESS][DOMAIN_NAME]"
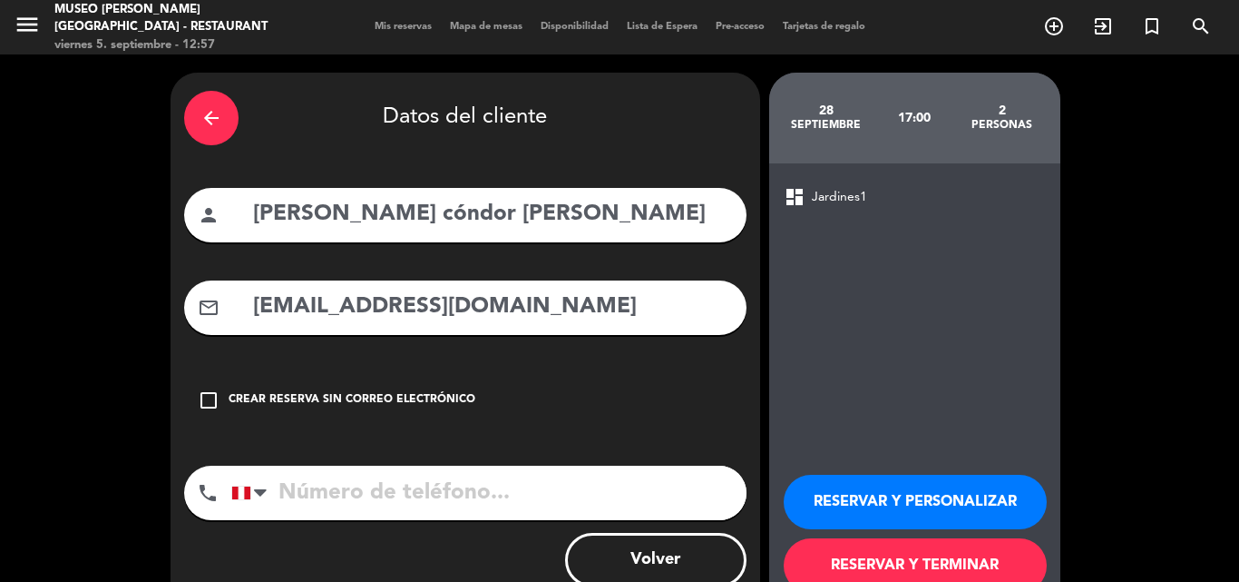
type input "[EMAIL_ADDRESS][DOMAIN_NAME]"
click at [522, 498] on input "tel" at bounding box center [488, 492] width 515 height 54
paste input "982482012"
type input "982482012"
click at [825, 508] on button "RESERVAR Y PERSONALIZAR" at bounding box center [915, 502] width 263 height 54
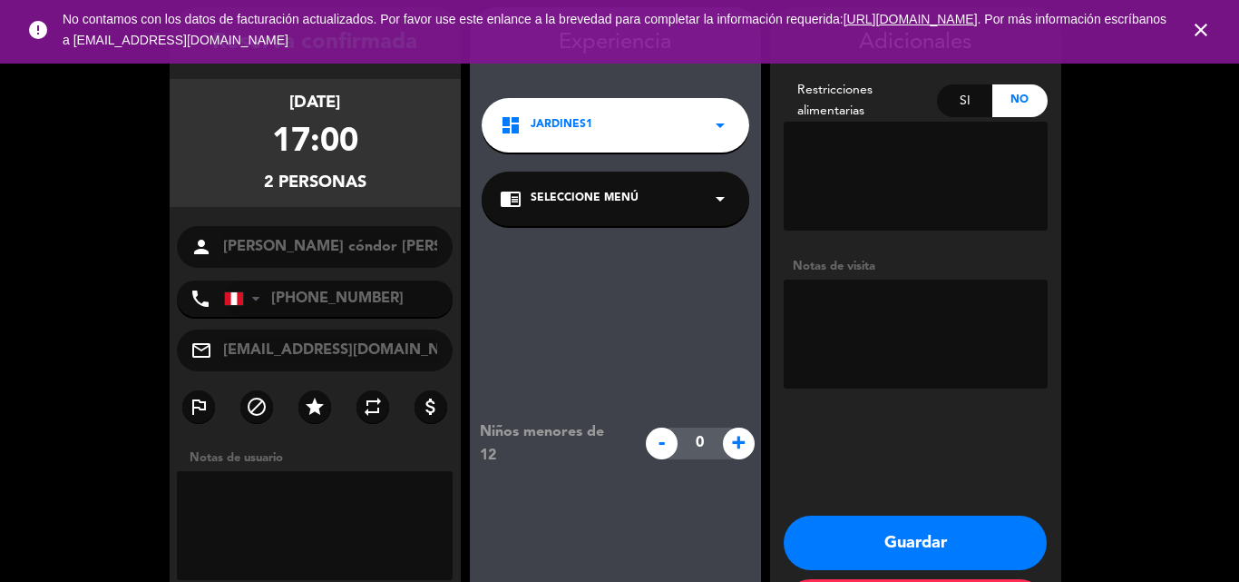
scroll to position [73, 0]
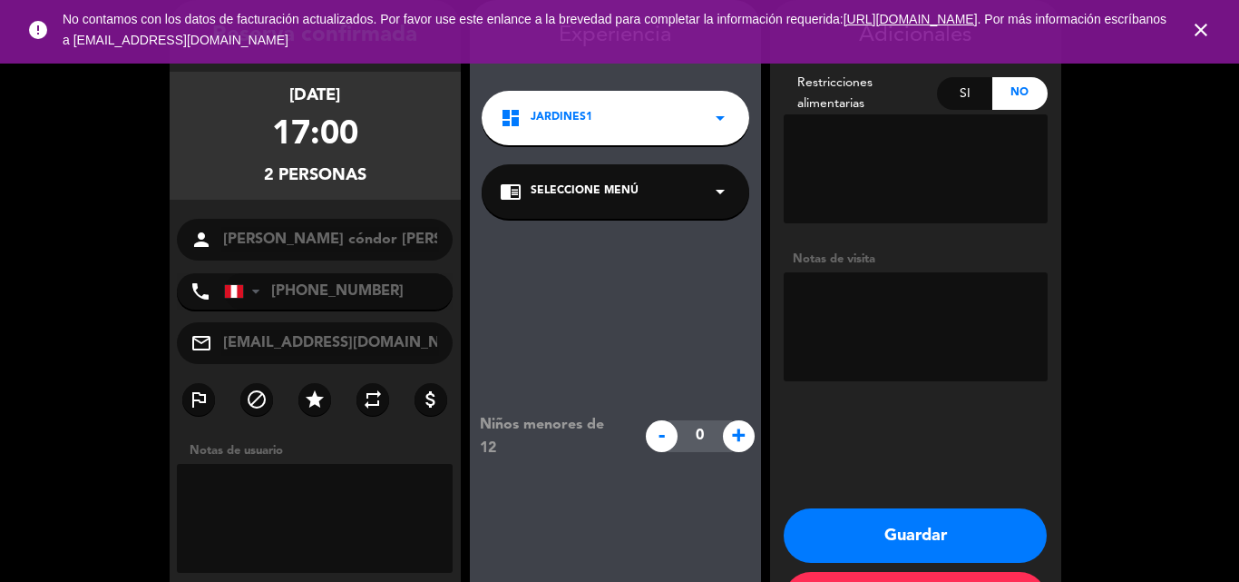
click at [586, 197] on span "Seleccione Menú" at bounding box center [585, 191] width 108 height 18
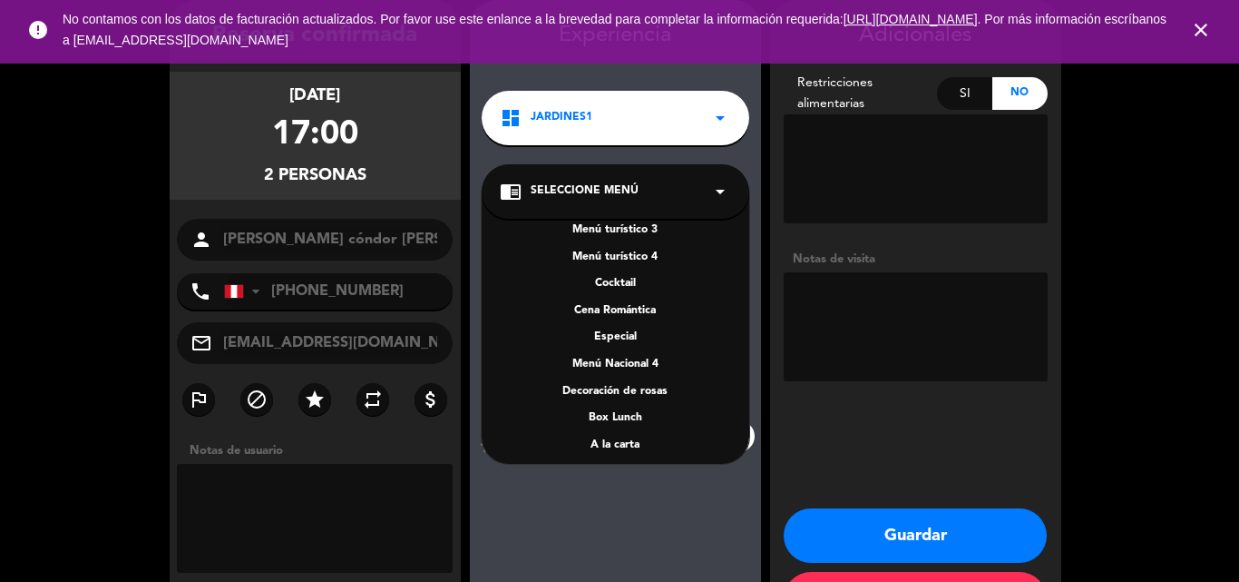
scroll to position [143, 0]
click at [613, 445] on div "A la carta" at bounding box center [615, 447] width 231 height 18
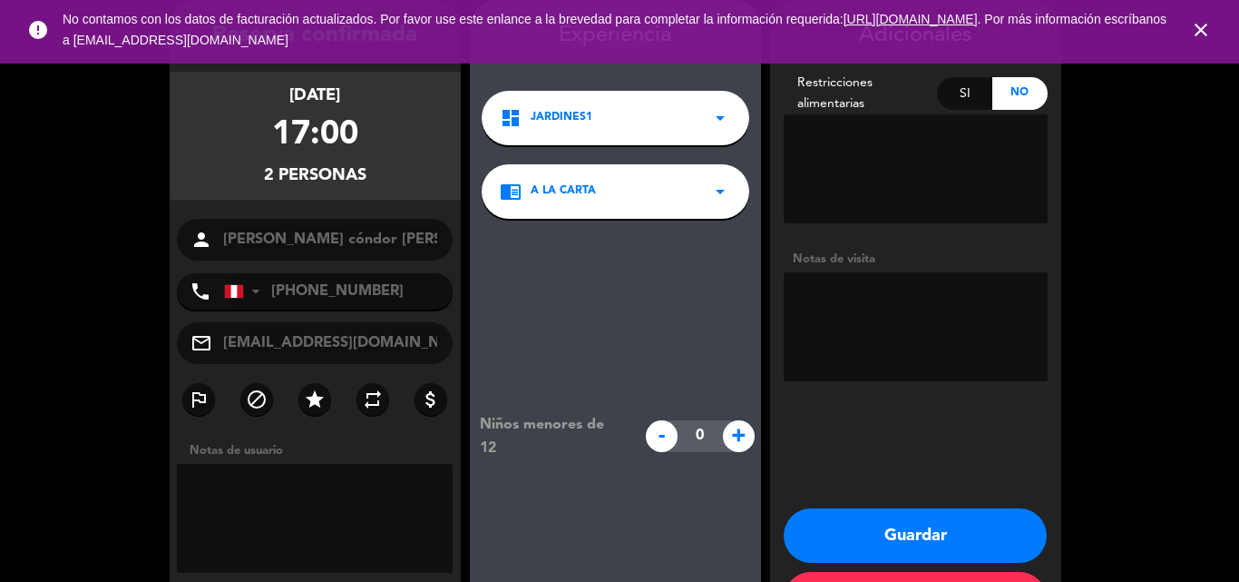
click at [974, 547] on button "Guardar" at bounding box center [915, 535] width 263 height 54
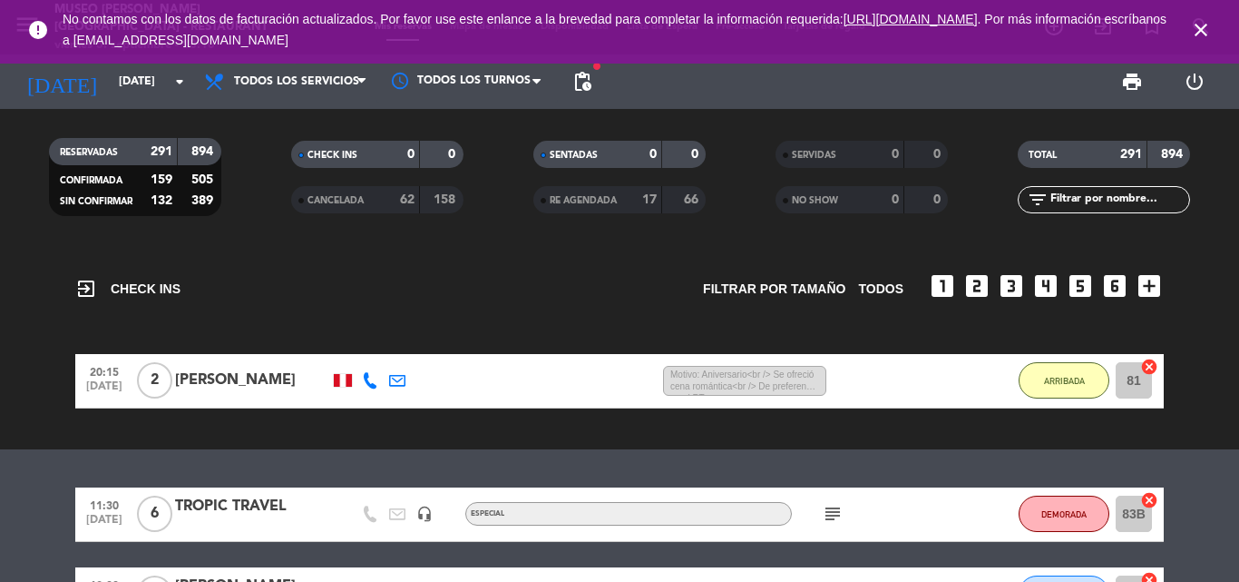
click at [1211, 30] on icon "close" at bounding box center [1201, 30] width 22 height 22
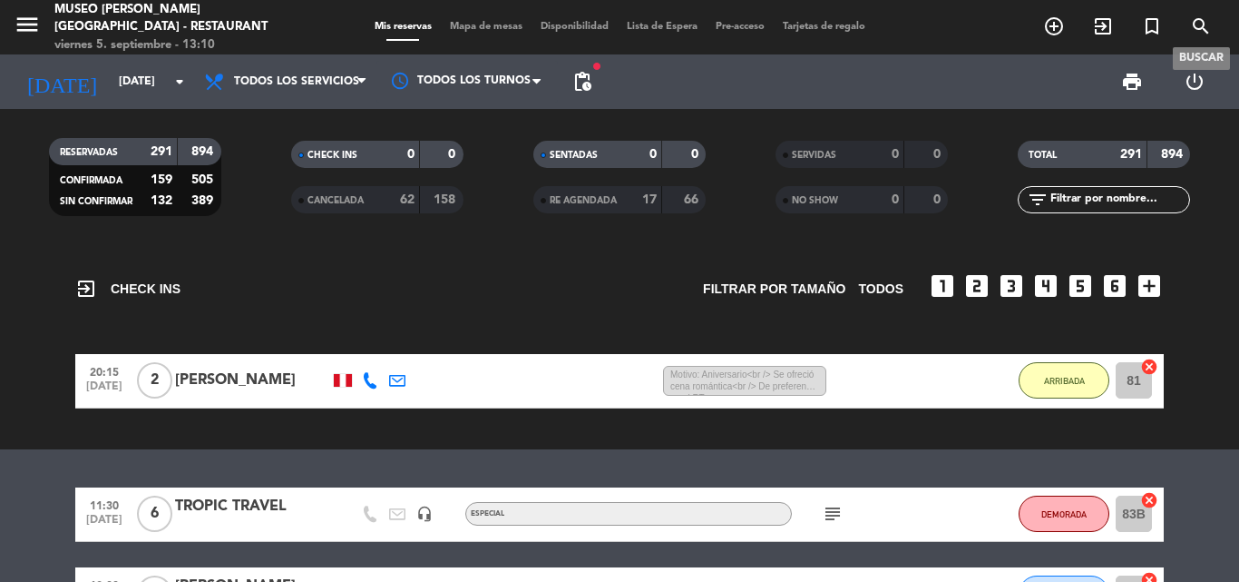
click at [1207, 23] on icon "search" at bounding box center [1201, 26] width 22 height 22
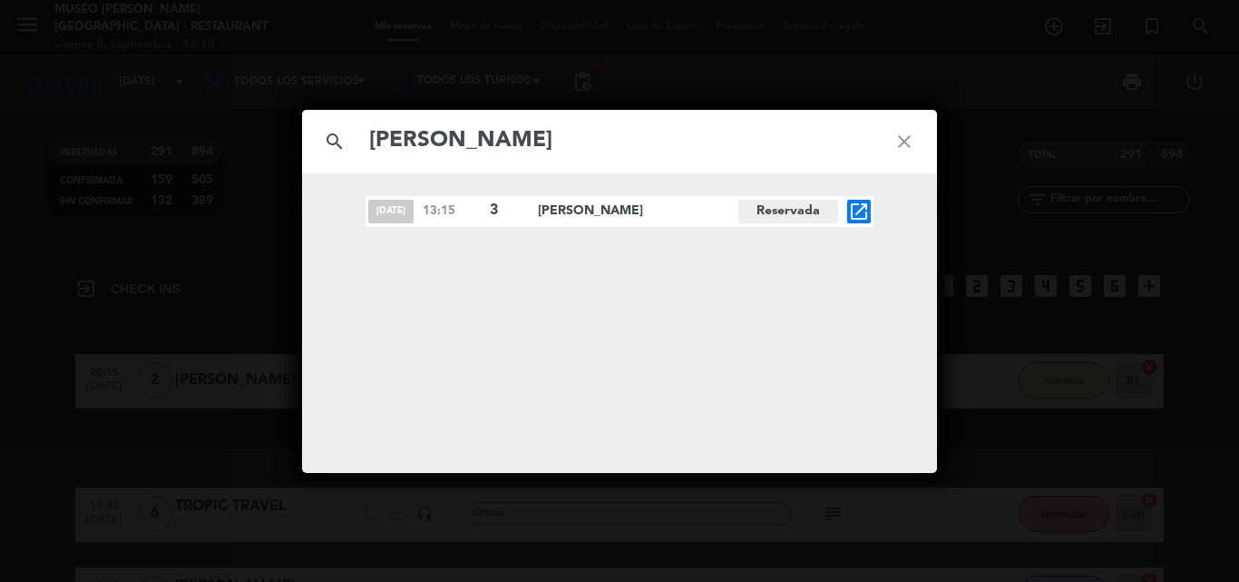
type input "[PERSON_NAME]"
click at [863, 210] on icon "open_in_new" at bounding box center [859, 212] width 22 height 22
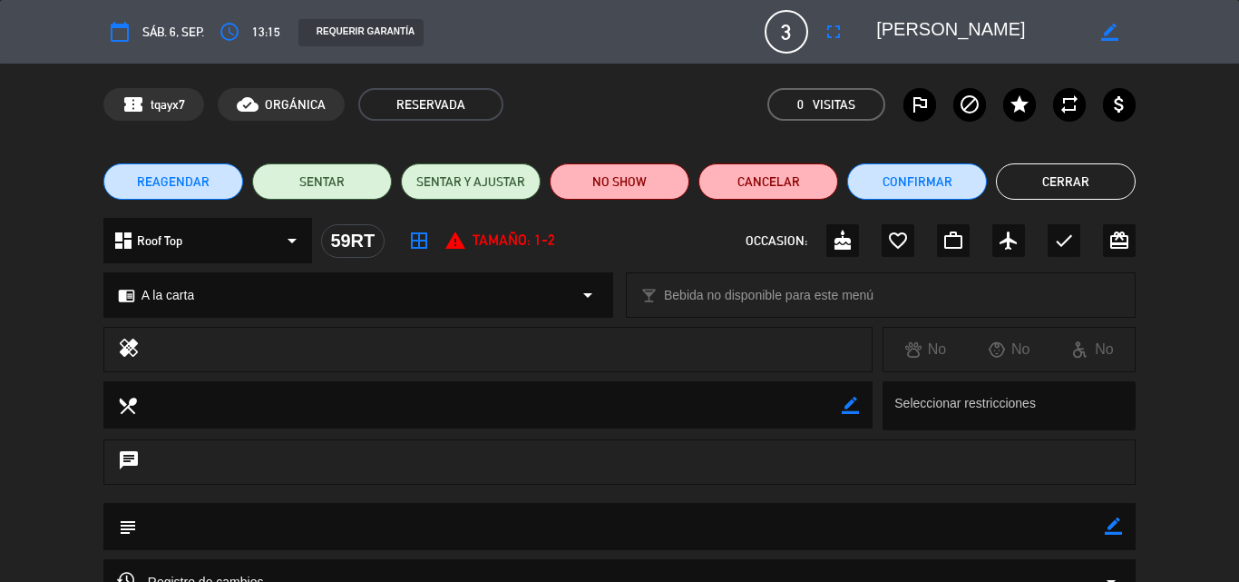
click at [1115, 521] on icon "border_color" at bounding box center [1113, 525] width 17 height 17
click at [1033, 537] on textarea at bounding box center [621, 526] width 968 height 46
click at [335, 523] on textarea at bounding box center [621, 526] width 968 height 46
type textarea "cartel de cumpleaños , brindar cortesia"
click at [1115, 525] on icon at bounding box center [1113, 525] width 17 height 17
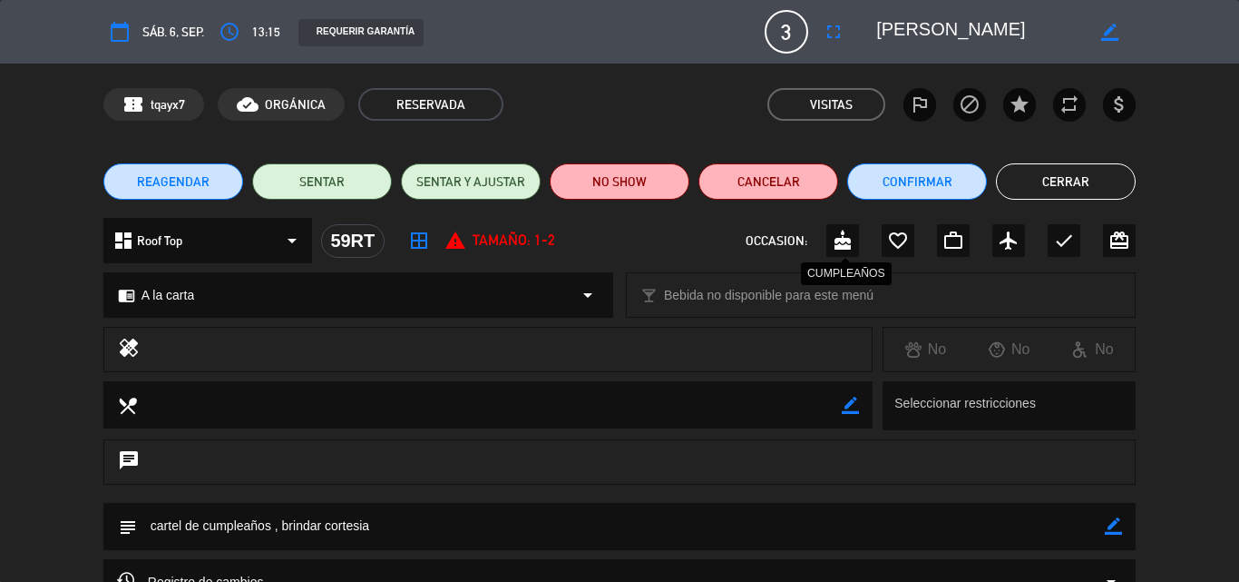
click at [840, 236] on icon "cake" at bounding box center [843, 241] width 22 height 22
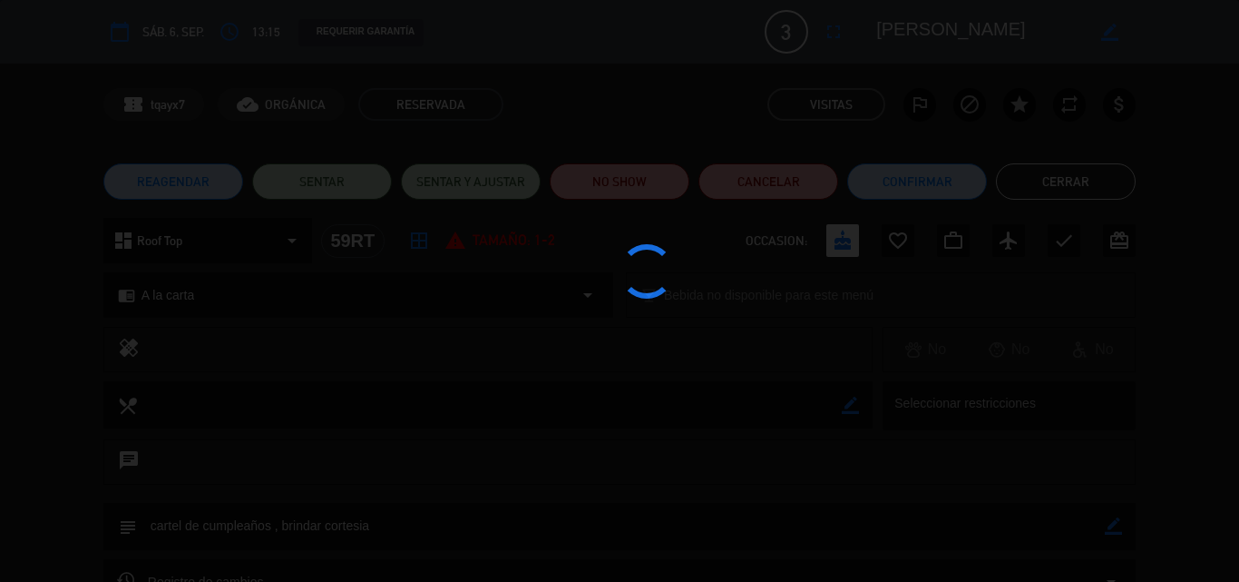
click at [964, 171] on div at bounding box center [619, 291] width 1239 height 582
click at [910, 177] on div at bounding box center [619, 291] width 1239 height 582
click at [910, 177] on edit-booking-info-modal "calendar_today sáb. 6, sep. access_time 13:15 REQUERIR GARANTÍA 3 [PERSON_NAME]…" at bounding box center [619, 291] width 1239 height 582
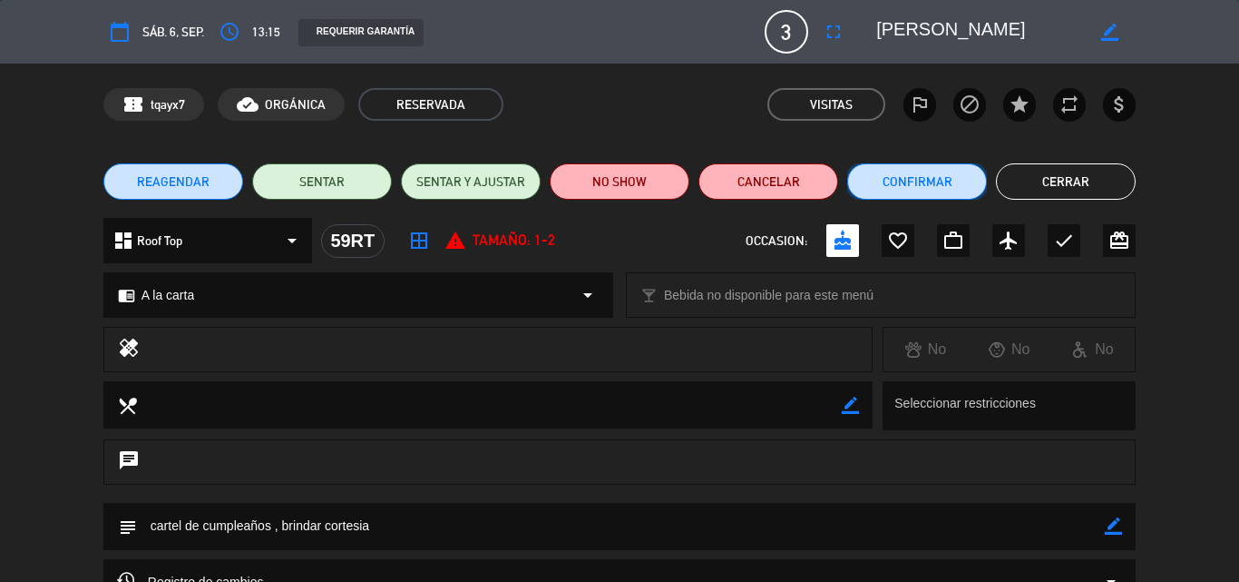
click at [910, 177] on button "Confirmar" at bounding box center [917, 181] width 140 height 36
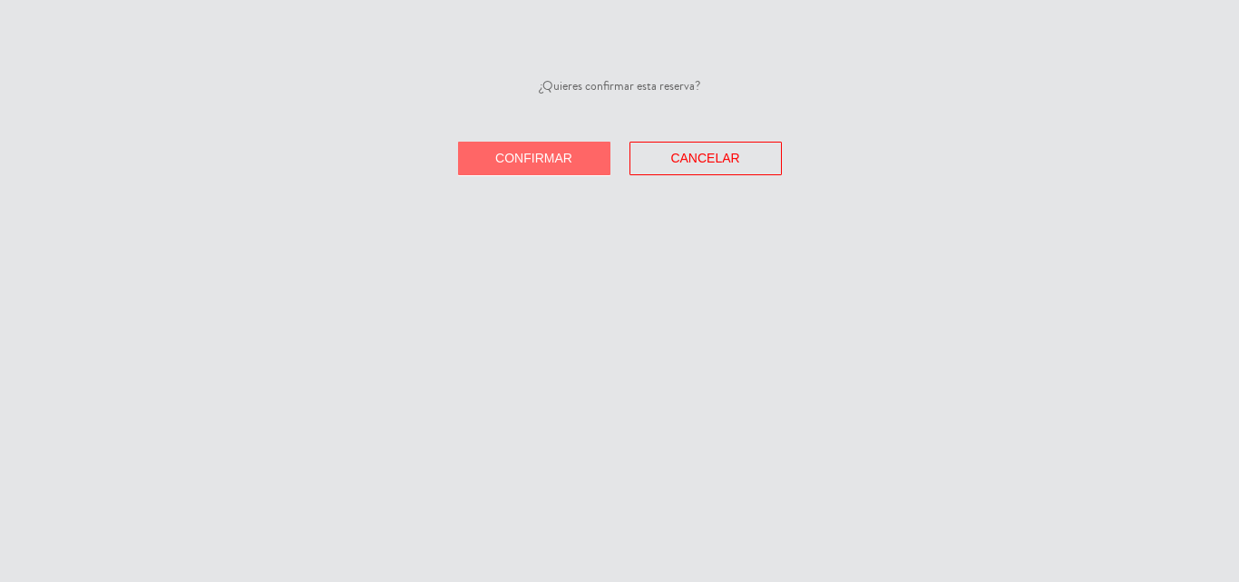
click at [875, 191] on div "¿Quieres confirmar esta reserva? Confirmar Cancelar" at bounding box center [619, 291] width 1239 height 582
click at [544, 164] on span "Confirmar" at bounding box center [533, 158] width 77 height 15
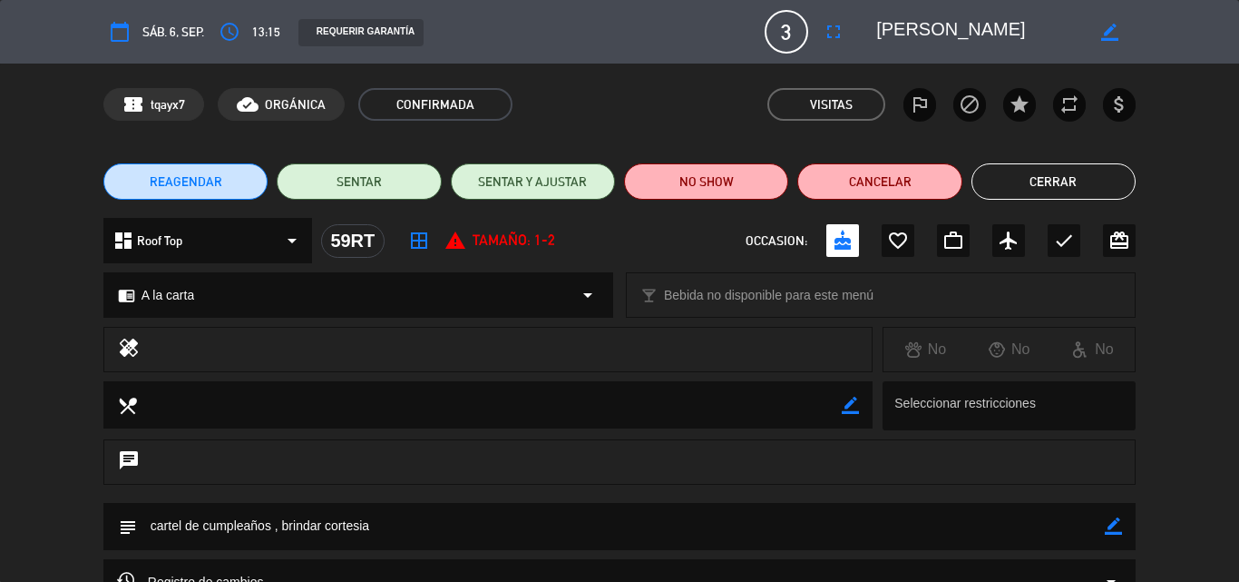
drag, startPoint x: 1054, startPoint y: 167, endPoint x: 724, endPoint y: 5, distance: 367.6
click at [1051, 169] on button "Cerrar" at bounding box center [1054, 181] width 164 height 36
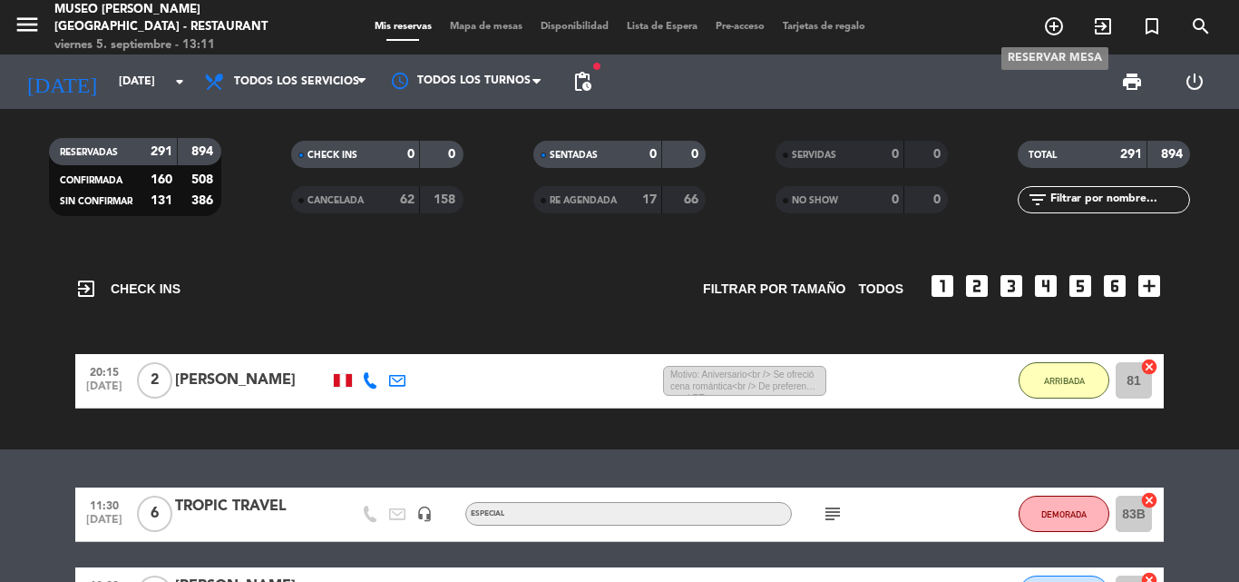
click at [1065, 28] on span "add_circle_outline" at bounding box center [1054, 26] width 49 height 31
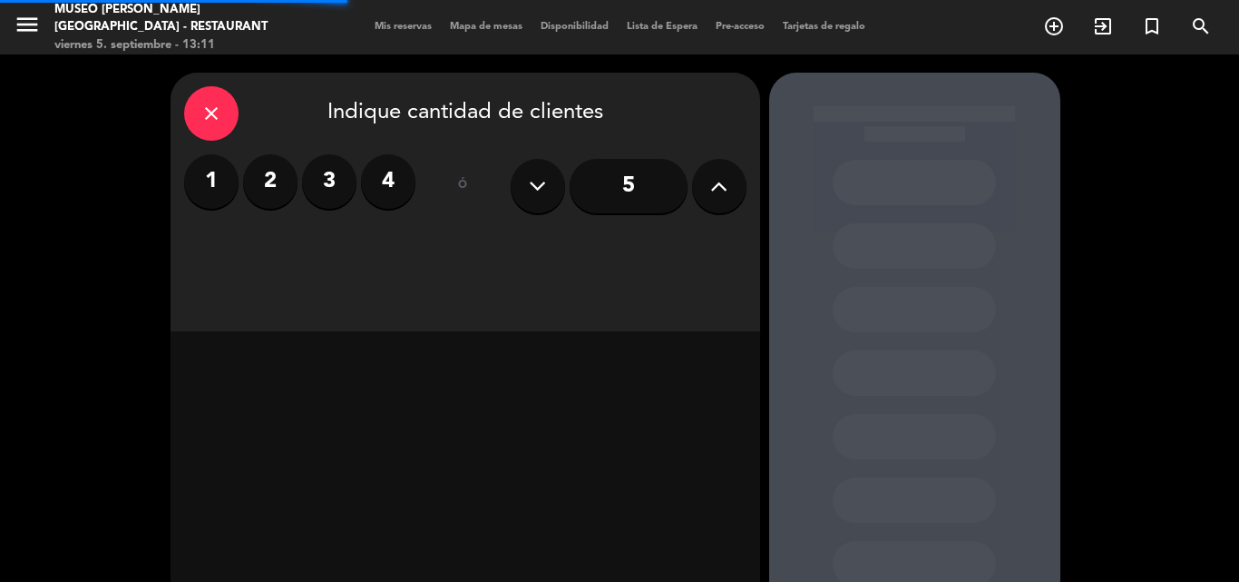
click at [253, 173] on label "2" at bounding box center [270, 181] width 54 height 54
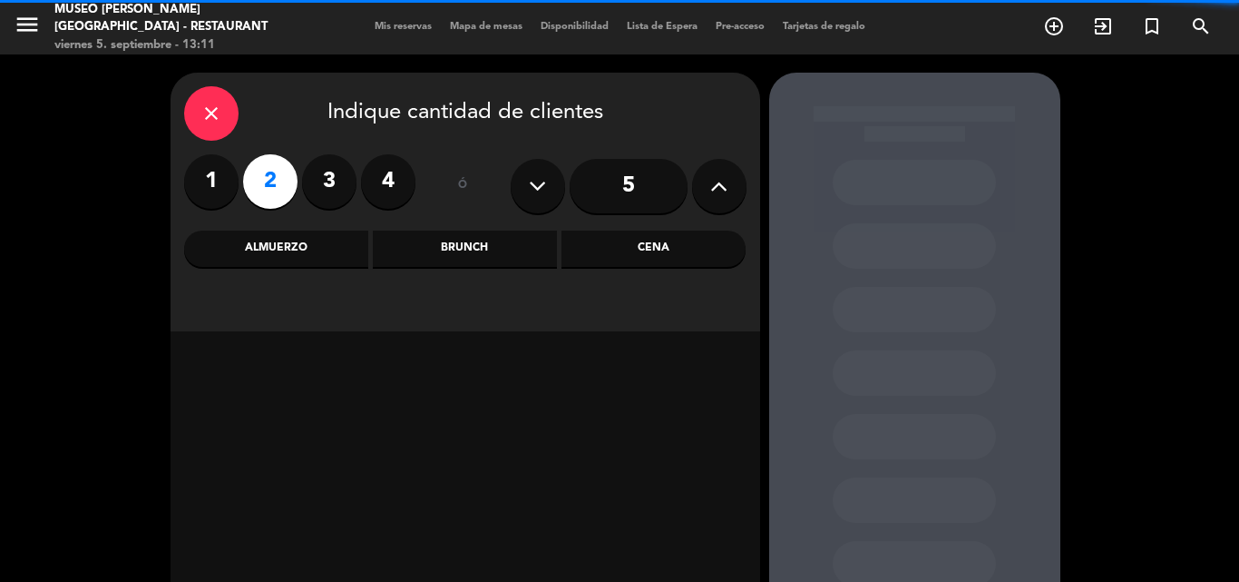
click at [623, 246] on div "Cena" at bounding box center [654, 248] width 184 height 36
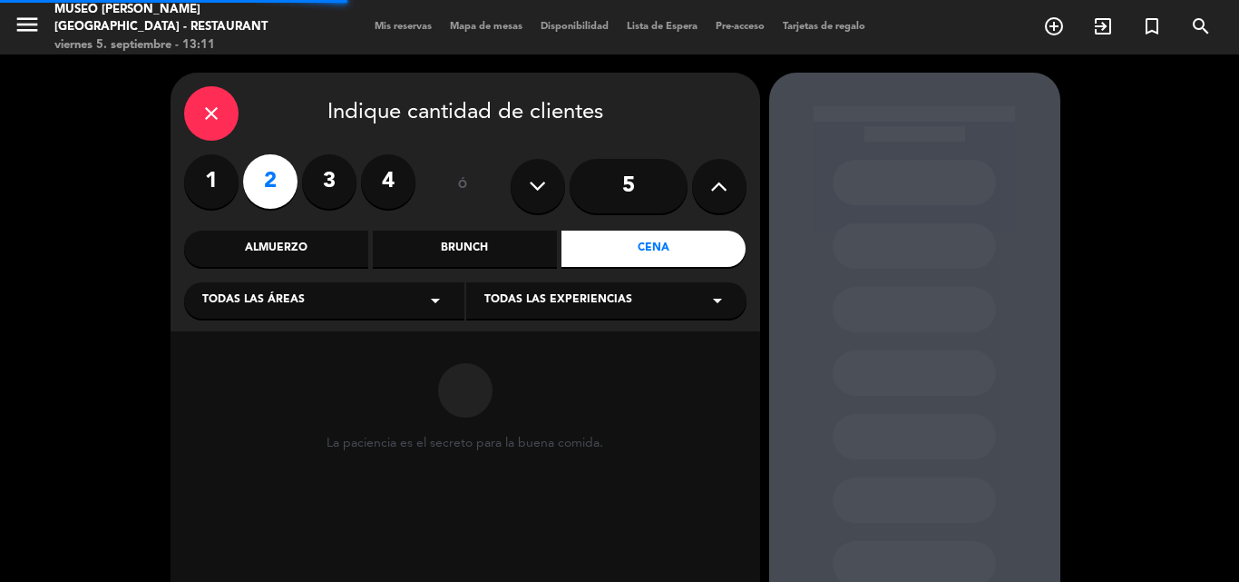
click at [245, 294] on span "Todas las áreas" at bounding box center [253, 300] width 103 height 18
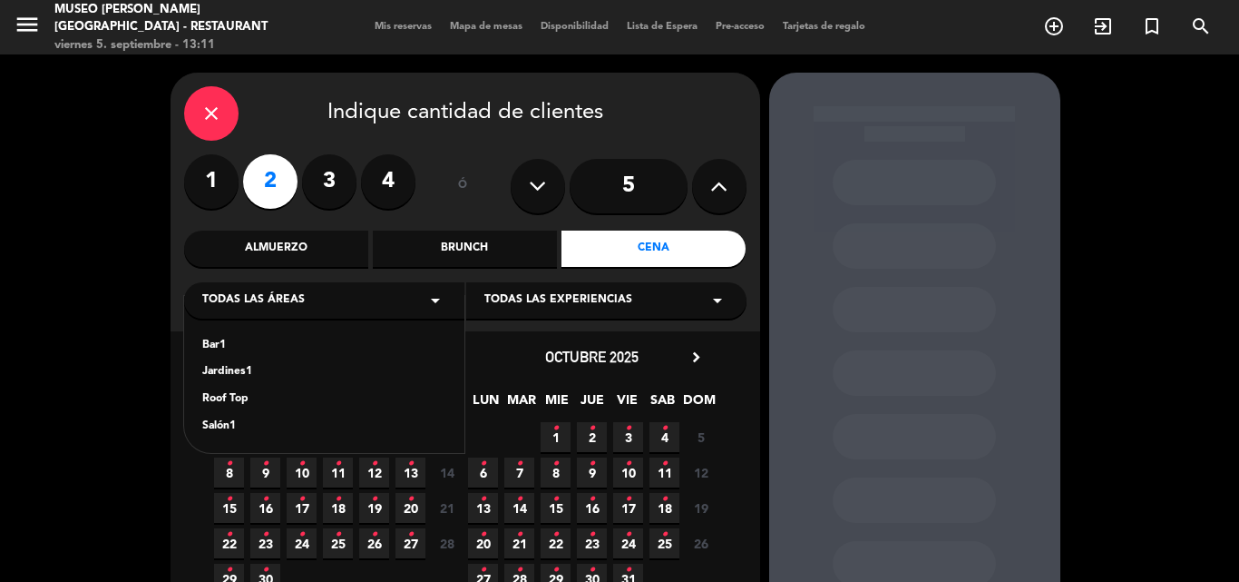
click at [222, 425] on div "Salón1" at bounding box center [324, 426] width 244 height 18
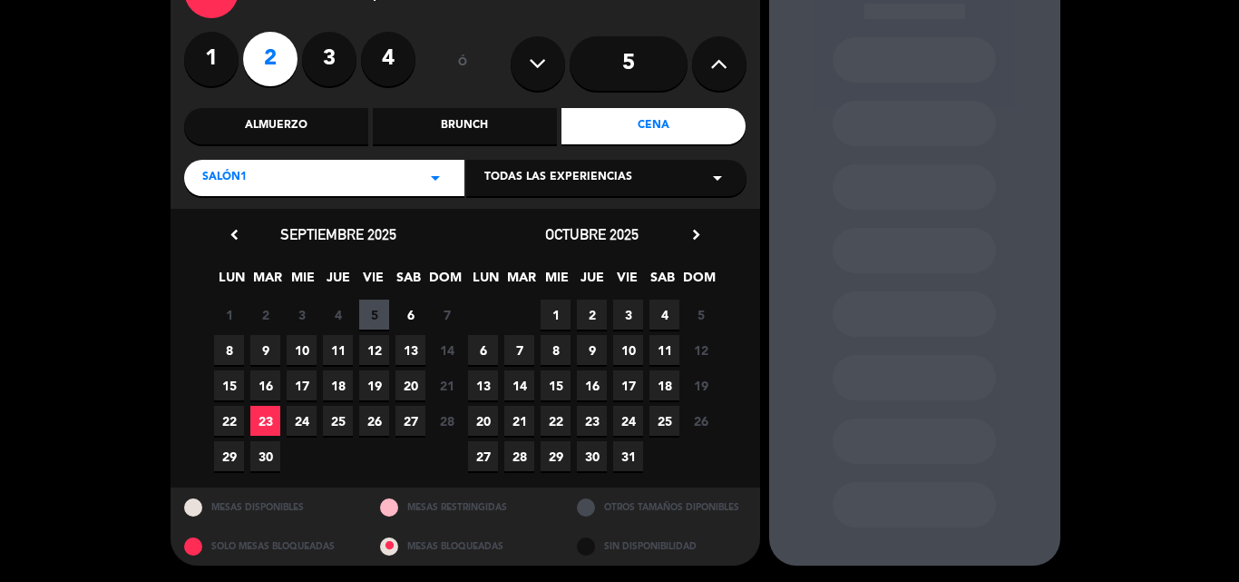
click at [373, 313] on span "5" at bounding box center [374, 314] width 30 height 30
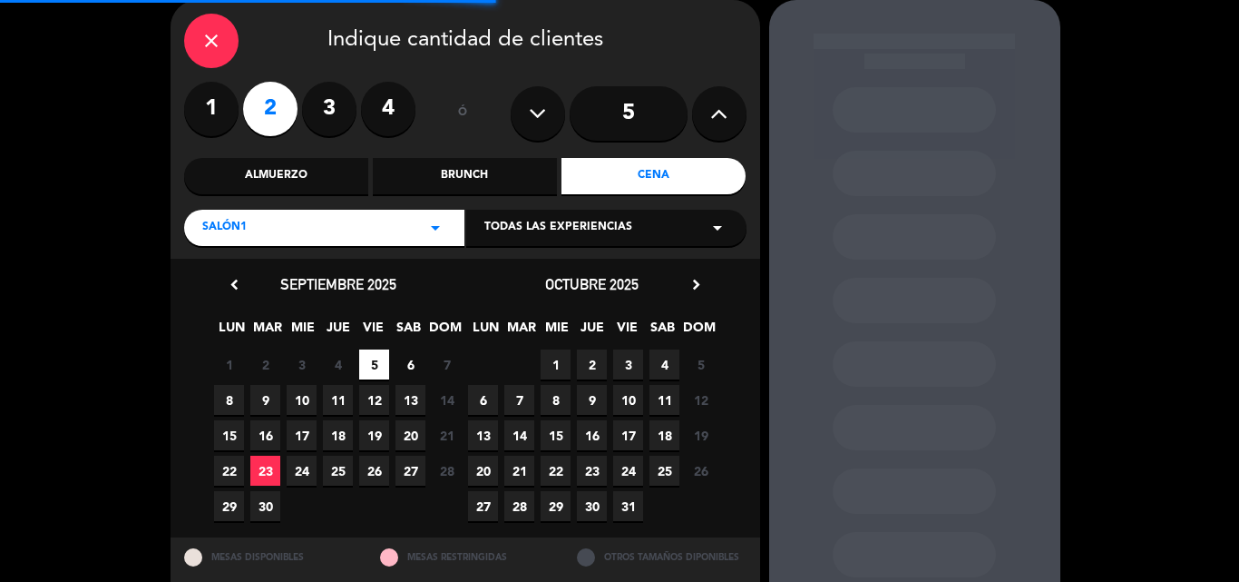
click at [242, 231] on span "Salón1" at bounding box center [224, 228] width 44 height 18
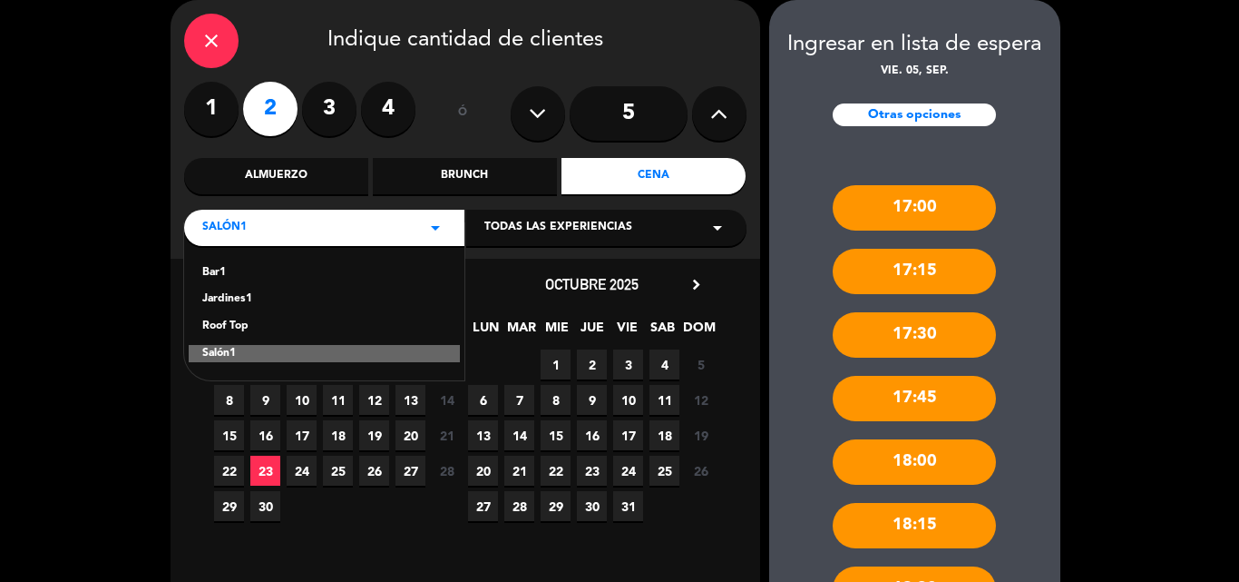
click at [215, 326] on div "Roof Top" at bounding box center [324, 327] width 244 height 18
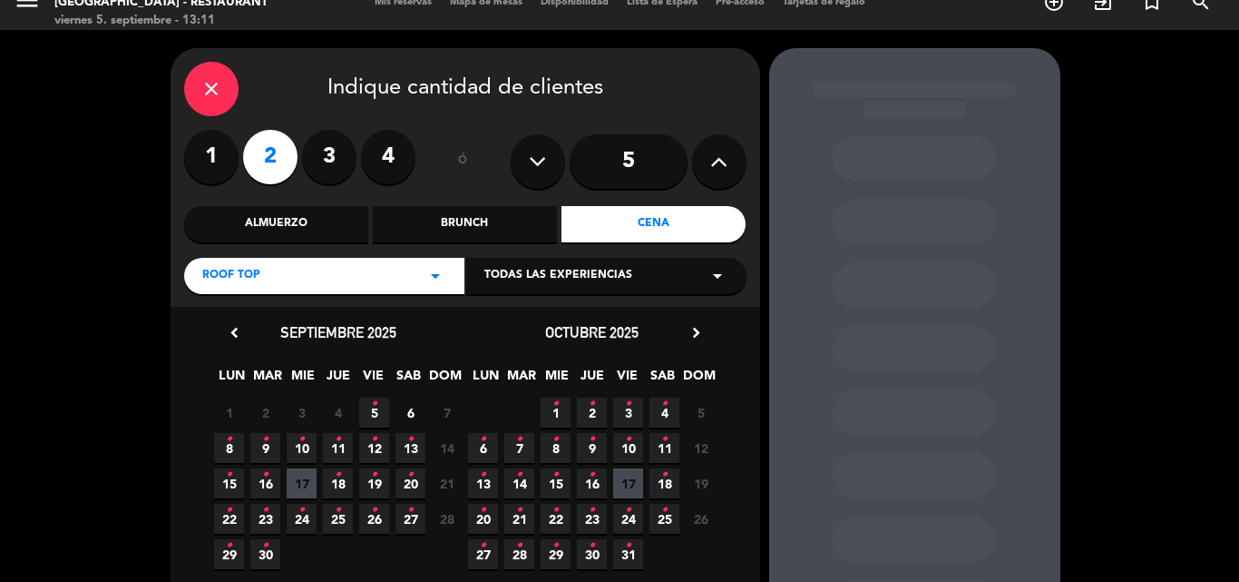
scroll to position [0, 0]
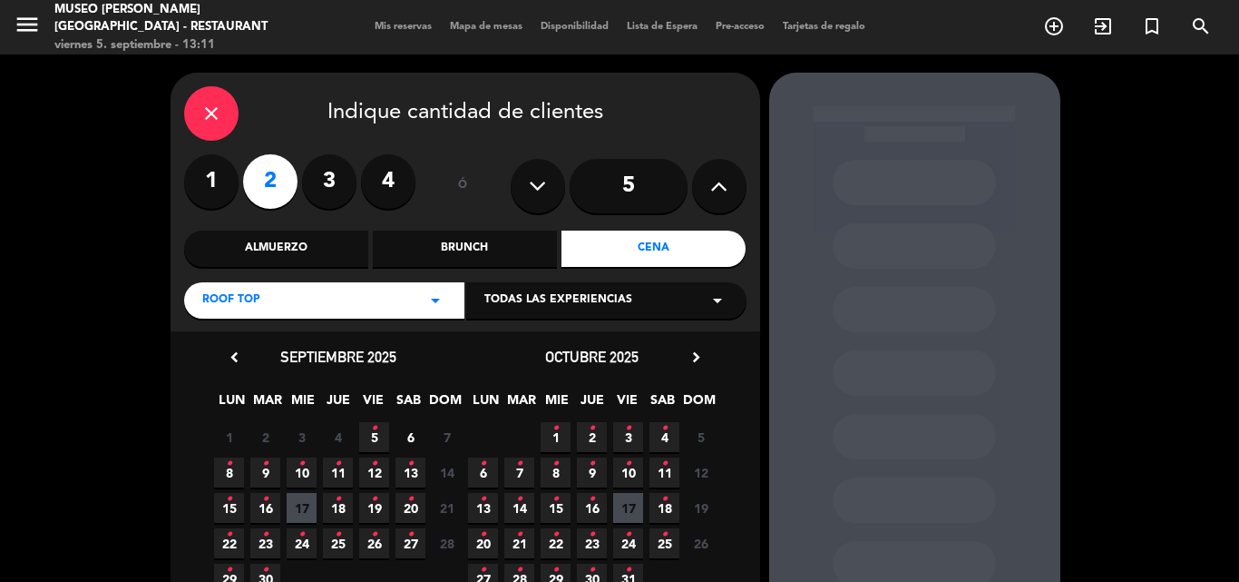
click at [207, 101] on div "close" at bounding box center [211, 113] width 54 height 54
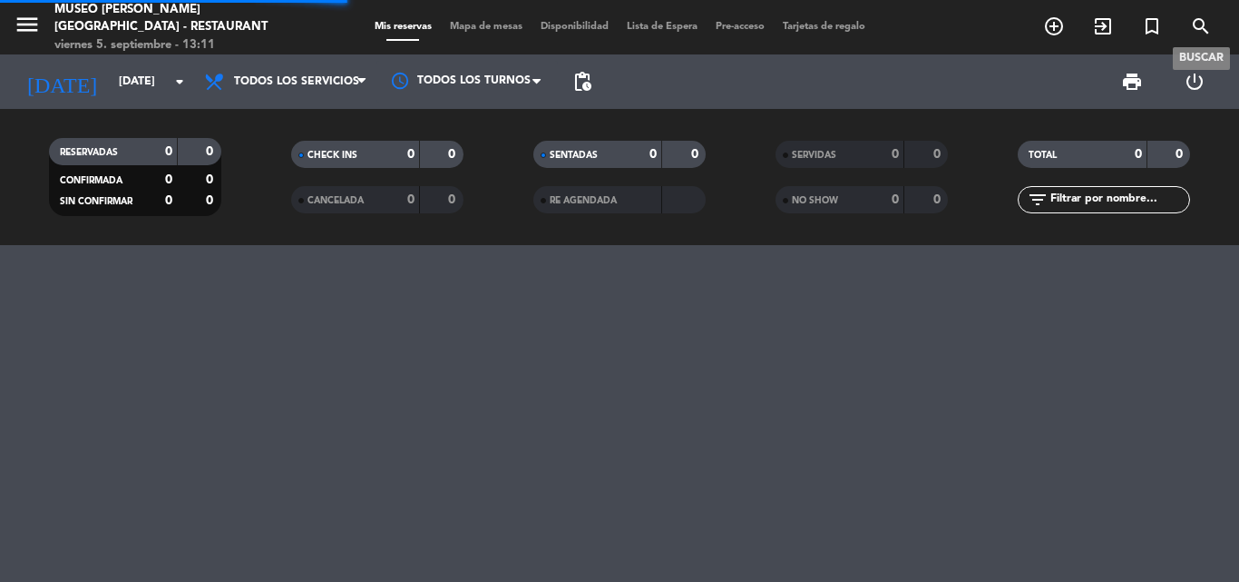
click at [1195, 22] on icon "search" at bounding box center [1201, 26] width 22 height 22
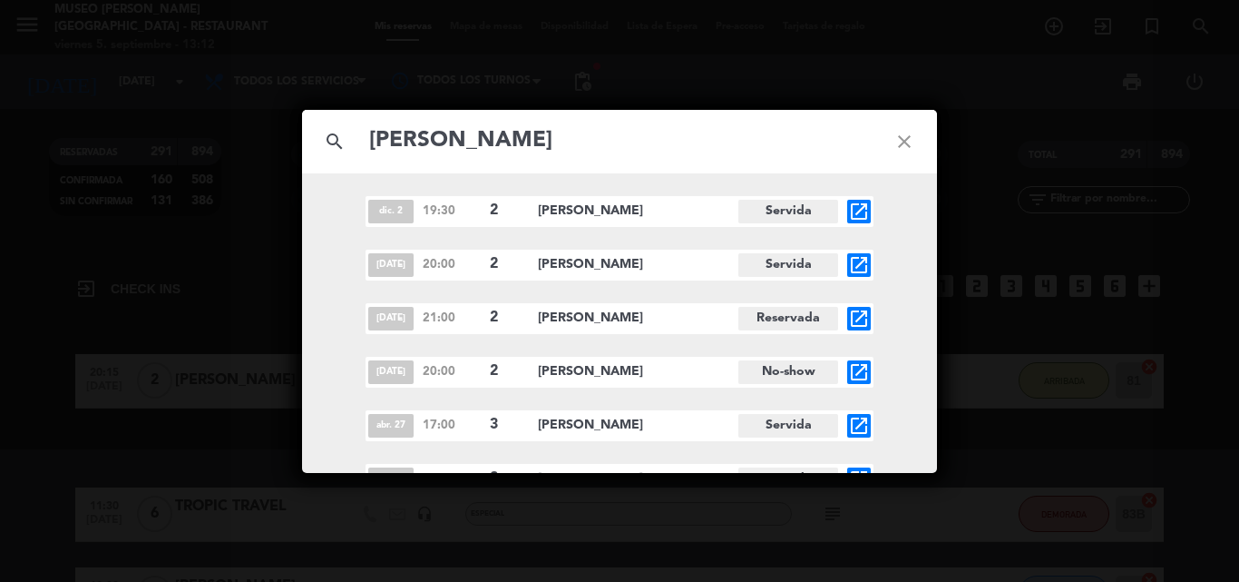
drag, startPoint x: 906, startPoint y: 137, endPoint x: 867, endPoint y: 296, distance: 163.7
click at [881, 294] on div "search [PERSON_NAME] close [DATE] 19:30 2 [PERSON_NAME] Servida open_in_new [DA…" at bounding box center [619, 291] width 635 height 363
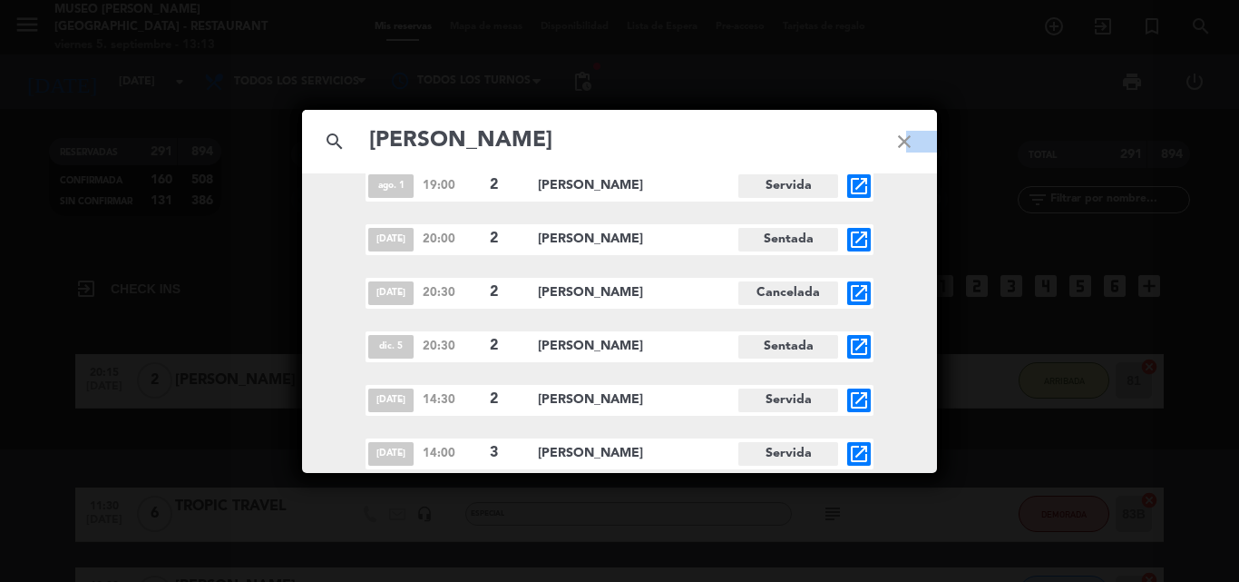
scroll to position [771, 0]
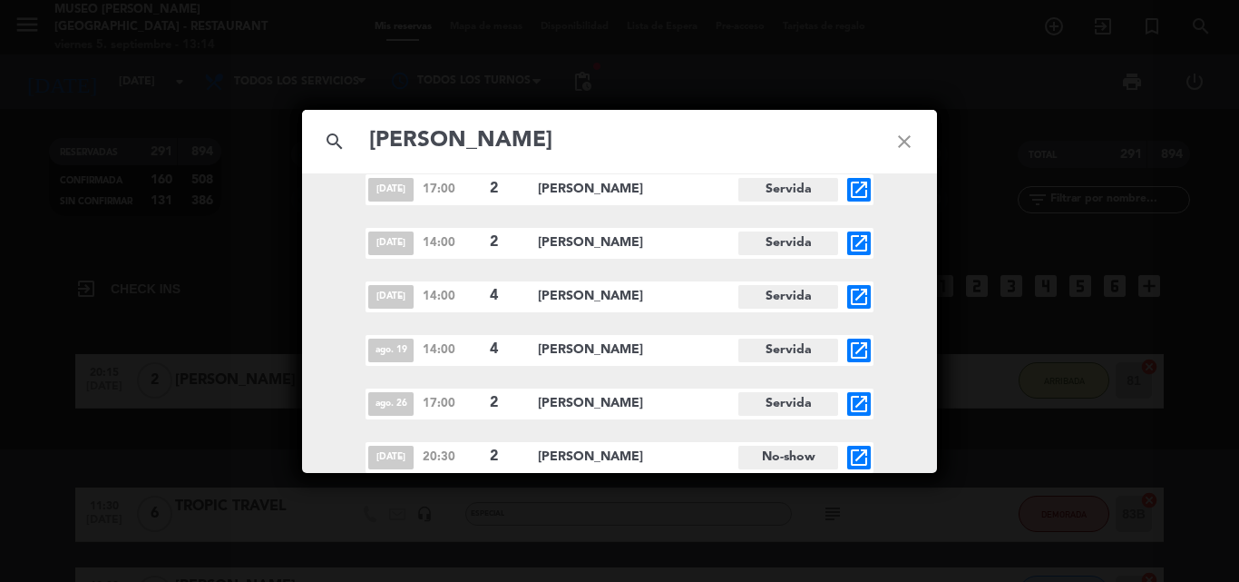
drag, startPoint x: 570, startPoint y: 133, endPoint x: 375, endPoint y: 131, distance: 195.1
click at [375, 131] on input "[PERSON_NAME]" at bounding box center [619, 140] width 504 height 37
paste input "923 895 479"
click at [465, 136] on input "923 895 479" at bounding box center [619, 140] width 504 height 37
click at [414, 137] on input "923 895479" at bounding box center [619, 140] width 504 height 37
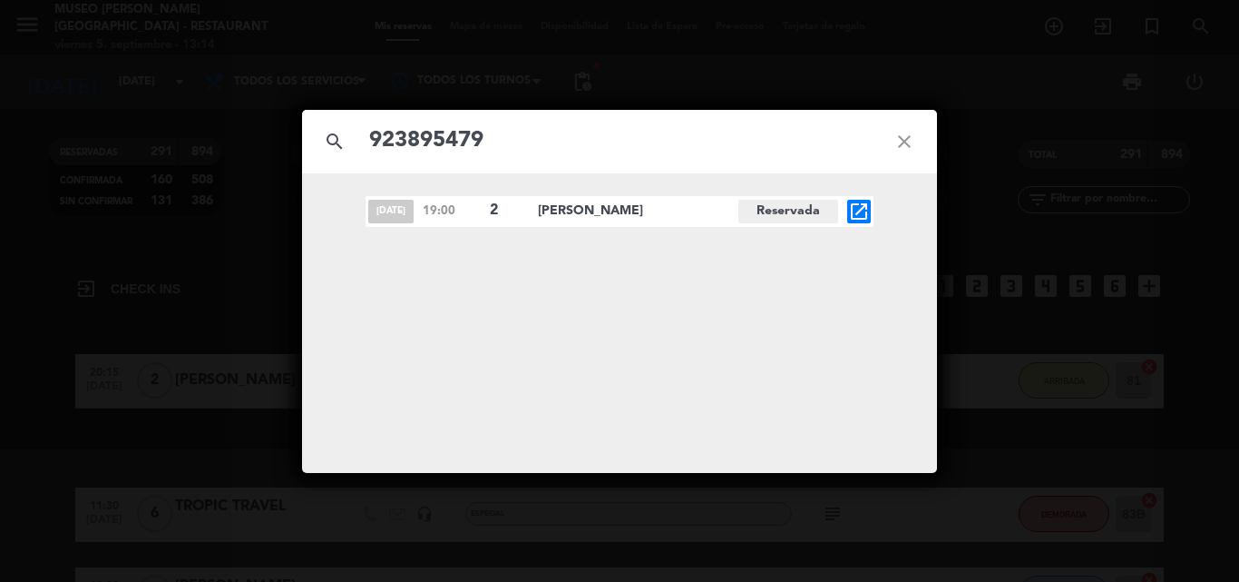
scroll to position [0, 0]
type input "923895479"
click at [856, 210] on icon "open_in_new" at bounding box center [859, 212] width 22 height 22
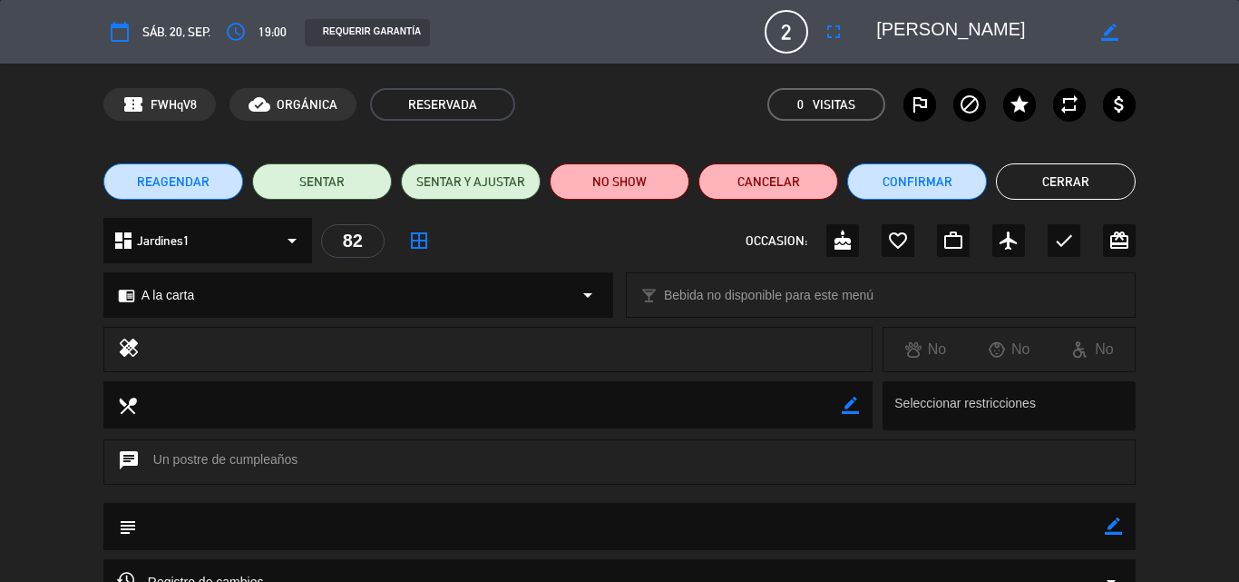
drag, startPoint x: 1111, startPoint y: 525, endPoint x: 83, endPoint y: 543, distance: 1028.2
click at [1105, 526] on icon "border_color" at bounding box center [1113, 525] width 17 height 17
click at [197, 519] on textarea at bounding box center [621, 526] width 968 height 46
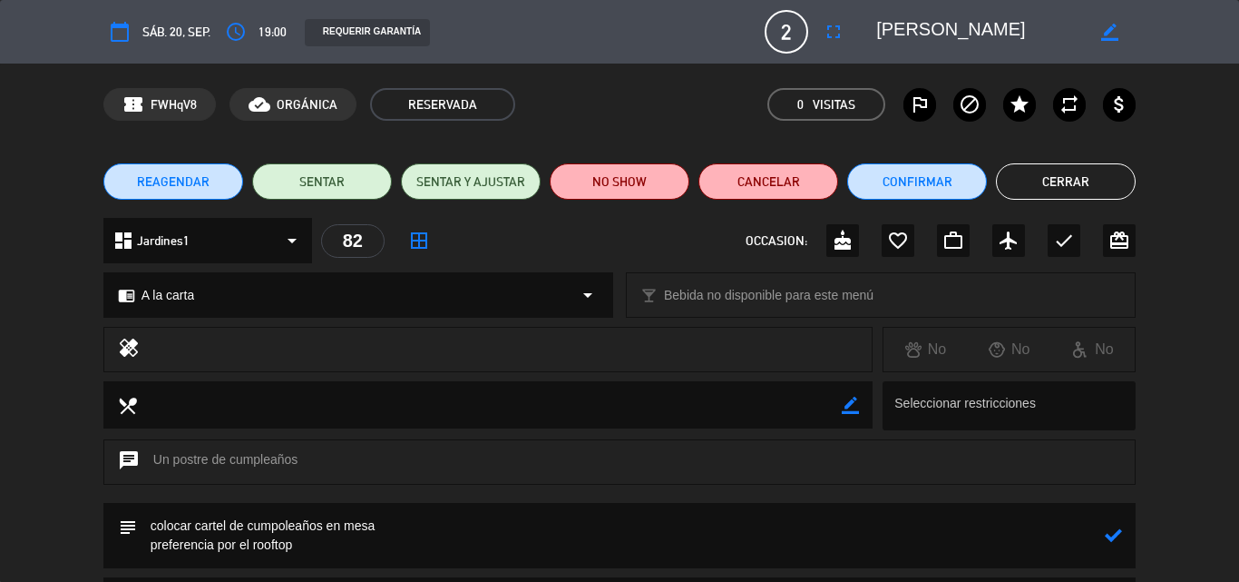
click at [285, 520] on textarea at bounding box center [621, 535] width 968 height 65
type textarea "colocar cartel de cumpleaños en mesa preferencia por el rooftop"
click at [1114, 534] on icon at bounding box center [1113, 534] width 17 height 17
click at [847, 236] on icon "cake" at bounding box center [843, 241] width 22 height 22
click at [904, 173] on button "Confirmar" at bounding box center [917, 181] width 140 height 36
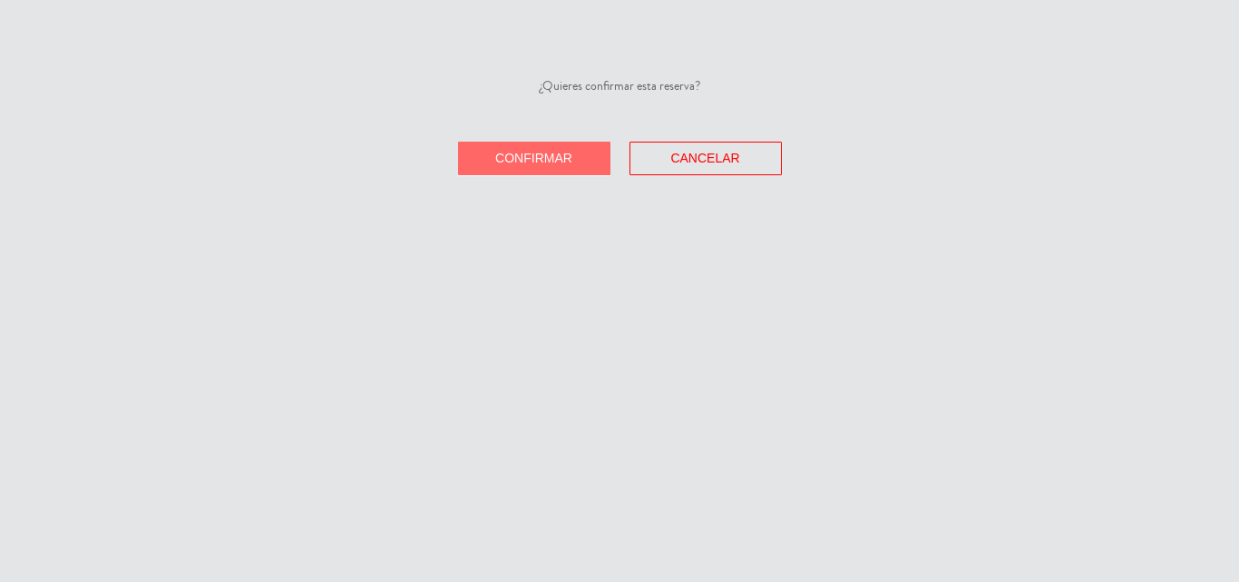
click at [510, 149] on button "Confirmar" at bounding box center [534, 159] width 152 height 34
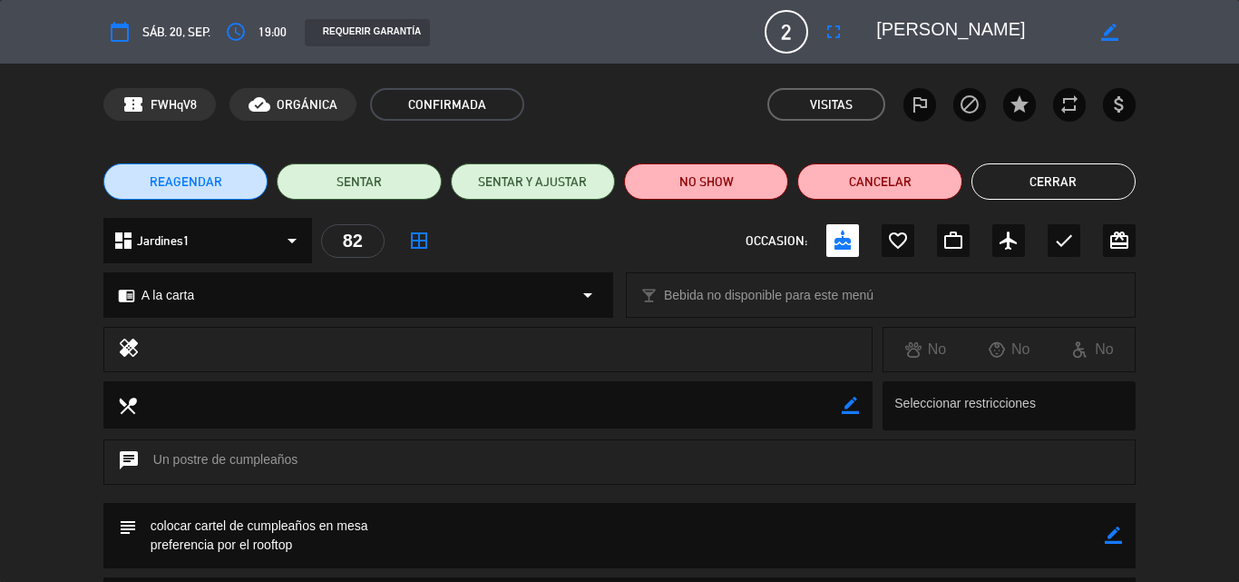
click at [1029, 179] on button "Cerrar" at bounding box center [1054, 181] width 164 height 36
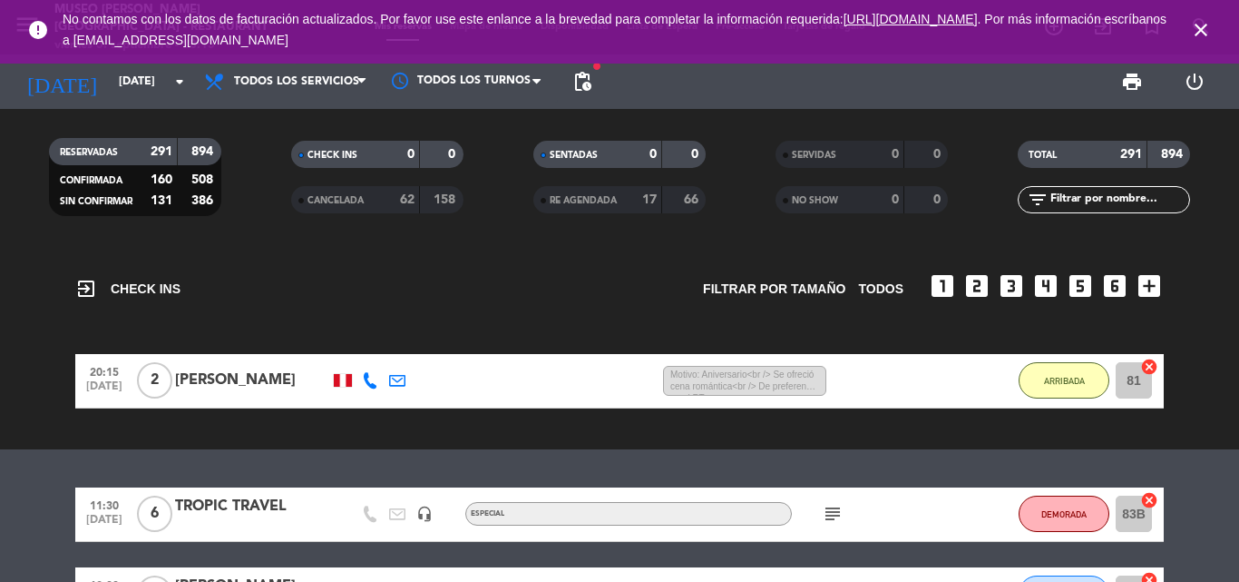
click at [1207, 31] on icon "close" at bounding box center [1201, 30] width 22 height 22
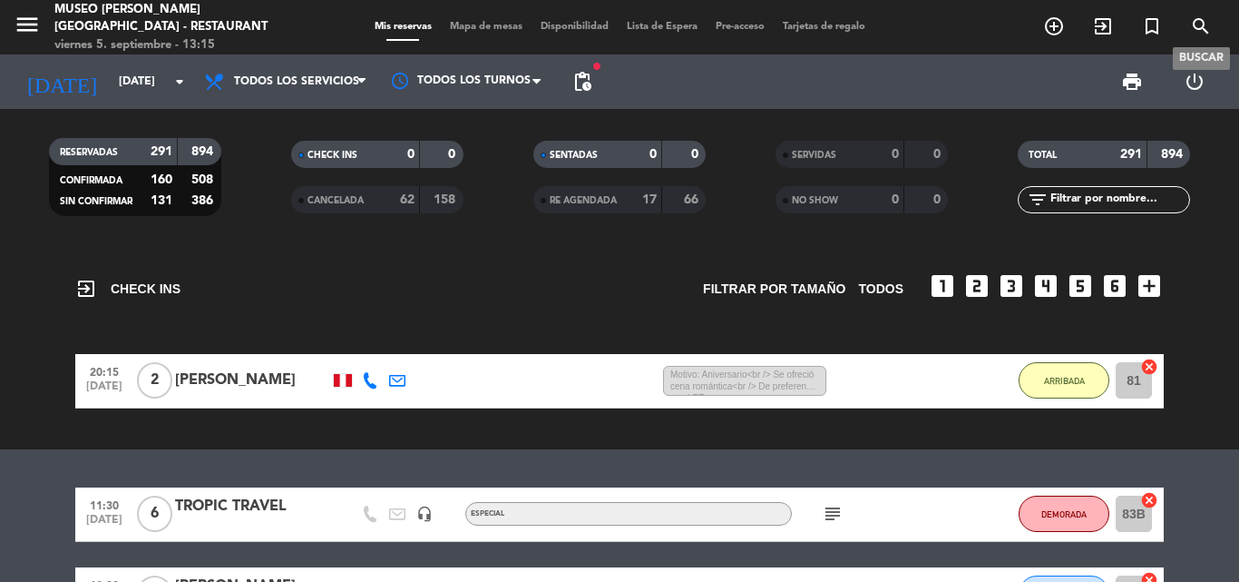
click at [1204, 23] on icon "search" at bounding box center [1201, 26] width 22 height 22
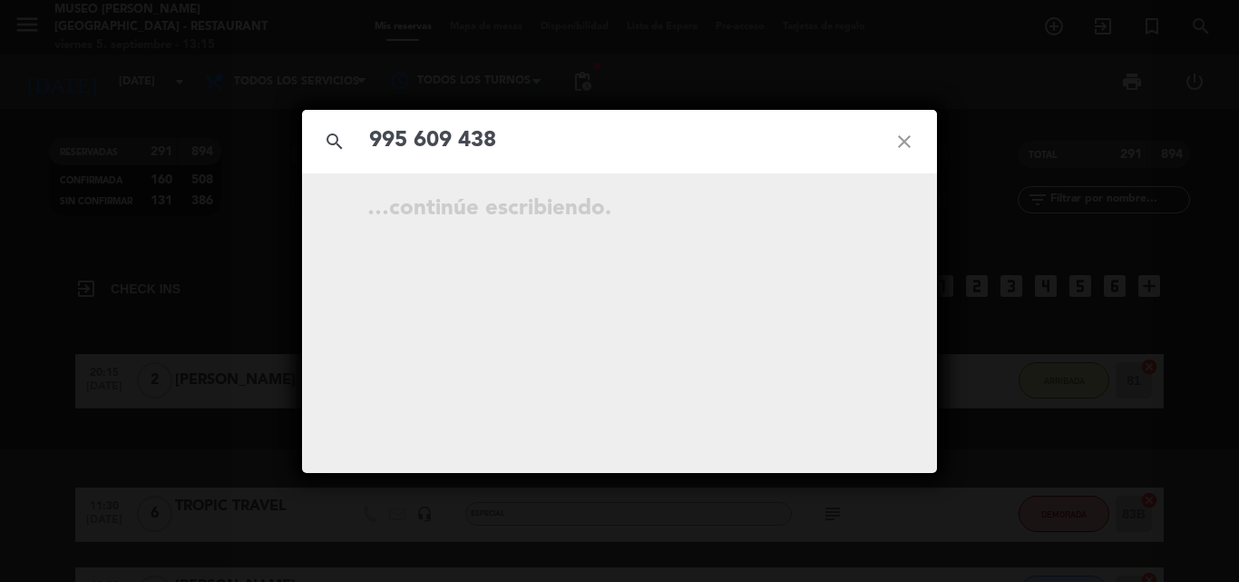
click at [463, 141] on input "995 609 438" at bounding box center [619, 140] width 504 height 37
click at [416, 136] on input "995 609438" at bounding box center [619, 140] width 504 height 37
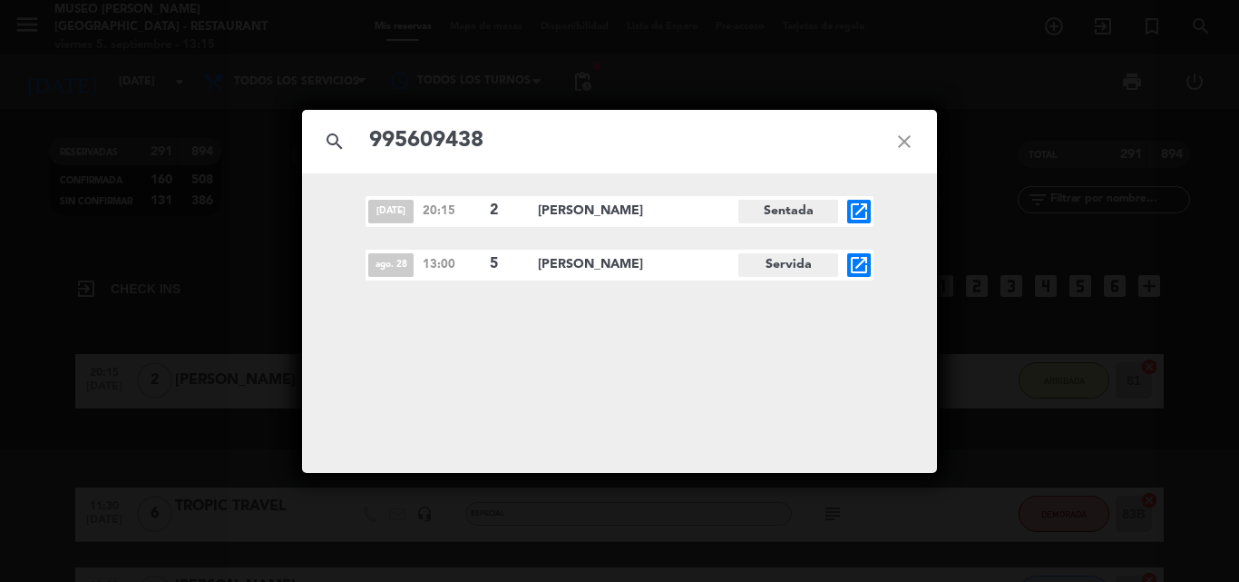
type input "995609438"
click at [865, 263] on icon "open_in_new" at bounding box center [859, 265] width 22 height 22
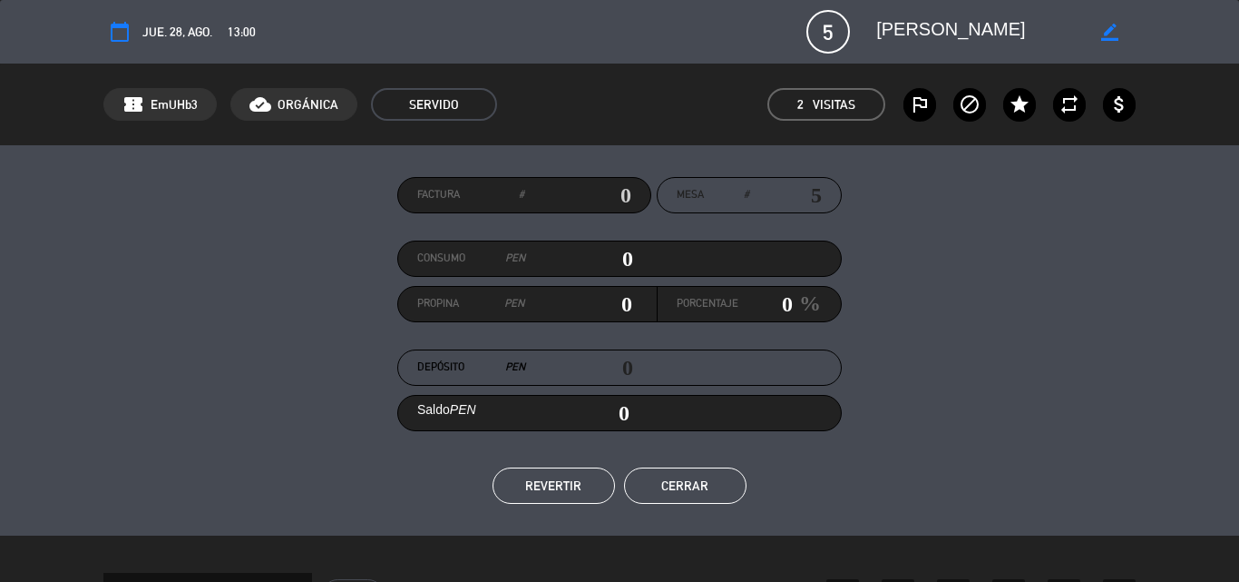
click at [700, 491] on button "Cerrar" at bounding box center [685, 485] width 122 height 36
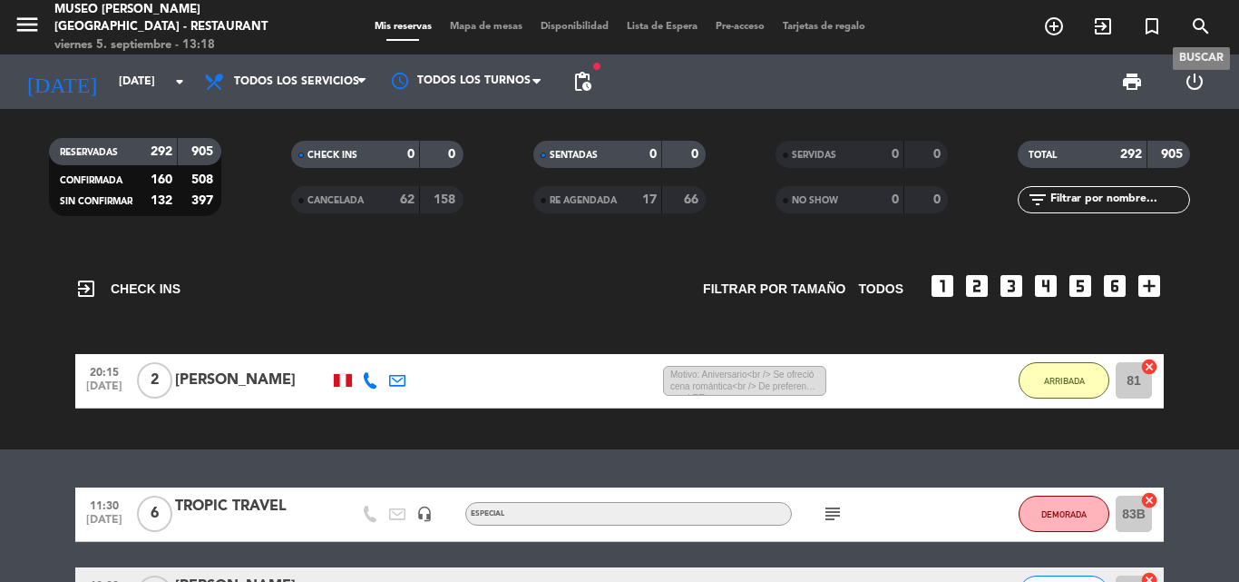
click at [1201, 18] on icon "search" at bounding box center [1201, 26] width 22 height 22
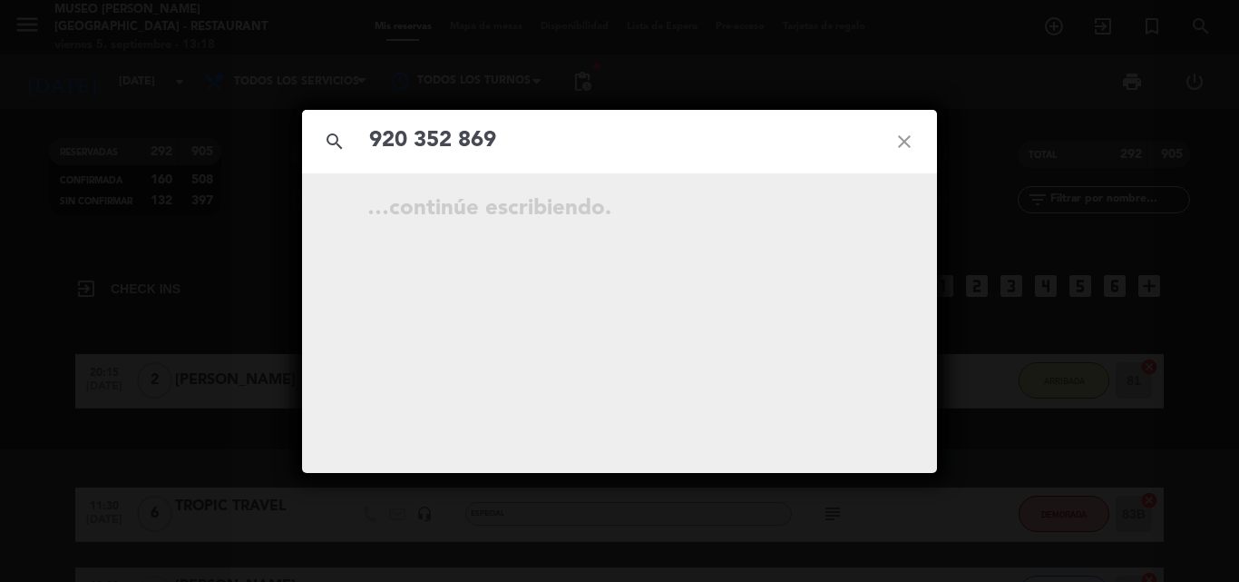
click at [457, 135] on input "920 352 869" at bounding box center [619, 140] width 504 height 37
click at [416, 141] on input "920 352869" at bounding box center [619, 140] width 504 height 37
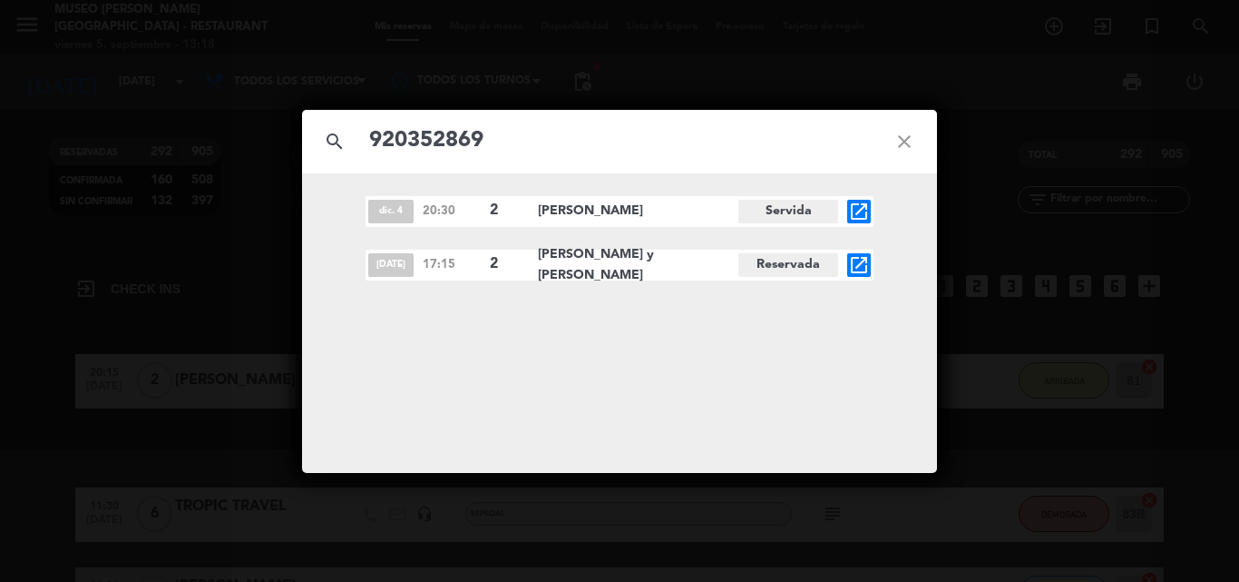
type input "920352869"
click at [856, 259] on icon "open_in_new" at bounding box center [859, 265] width 22 height 22
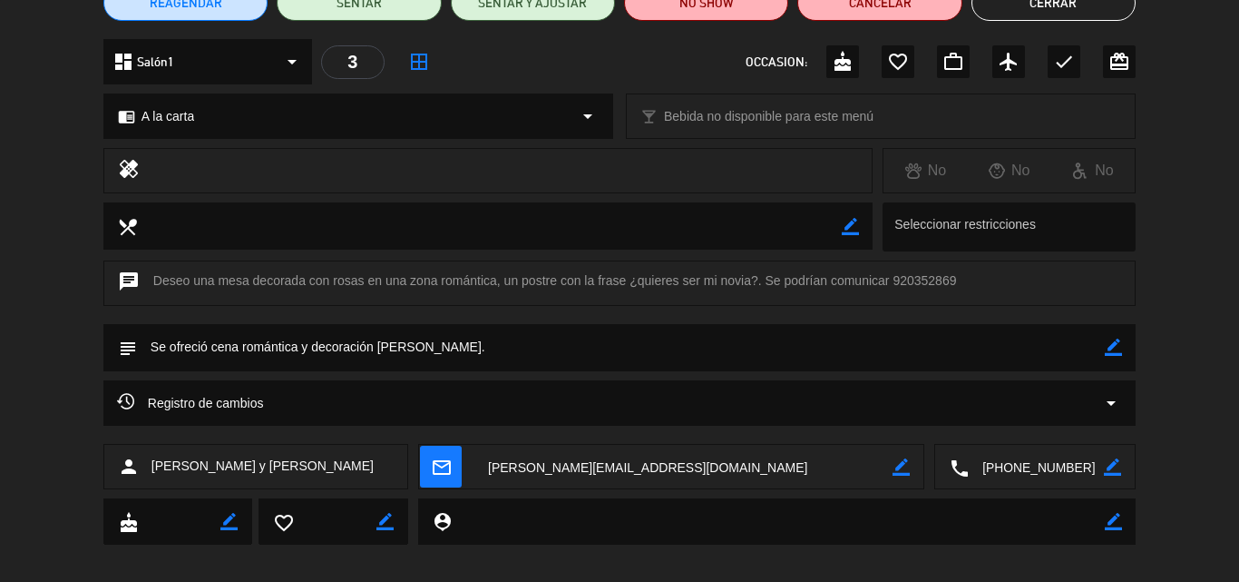
scroll to position [196, 0]
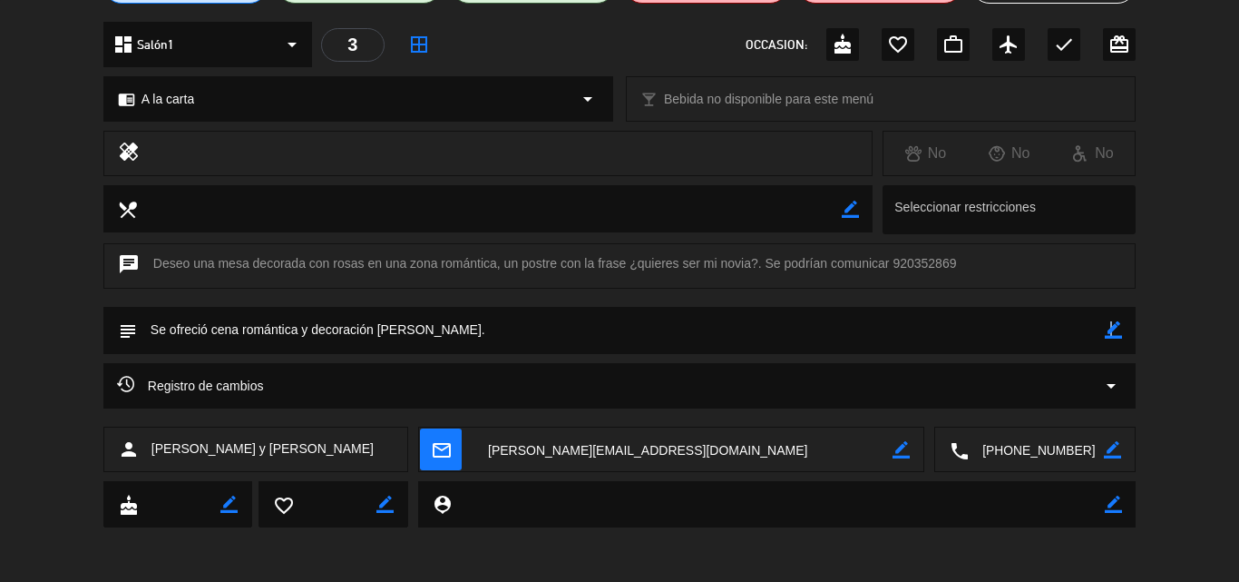
drag, startPoint x: 1111, startPoint y: 331, endPoint x: 220, endPoint y: 327, distance: 890.1
click at [1111, 329] on icon "border_color" at bounding box center [1113, 329] width 17 height 17
drag, startPoint x: 450, startPoint y: 327, endPoint x: 71, endPoint y: 319, distance: 379.3
click at [71, 319] on div "subject" at bounding box center [619, 335] width 1239 height 56
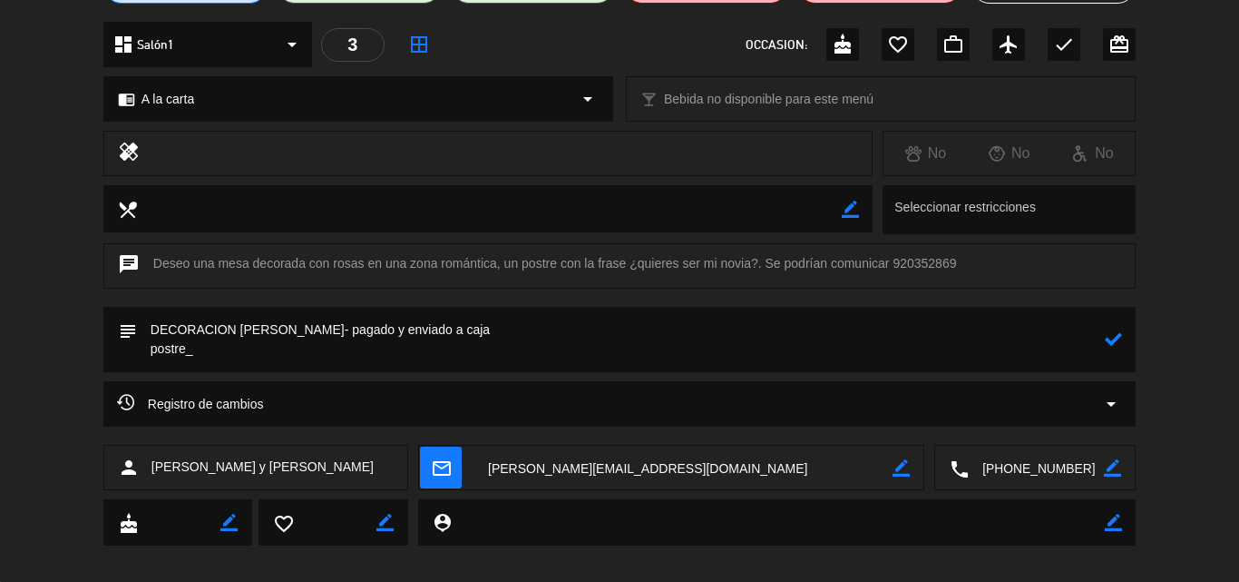
paste textarea "quieres ser mi novia"
type textarea "DECORACION [PERSON_NAME]- pagado y enviado a caja postre_ quieres ser mi novia"
click at [1118, 338] on icon at bounding box center [1113, 338] width 17 height 17
click at [194, 99] on span "A la carta" at bounding box center [168, 99] width 53 height 21
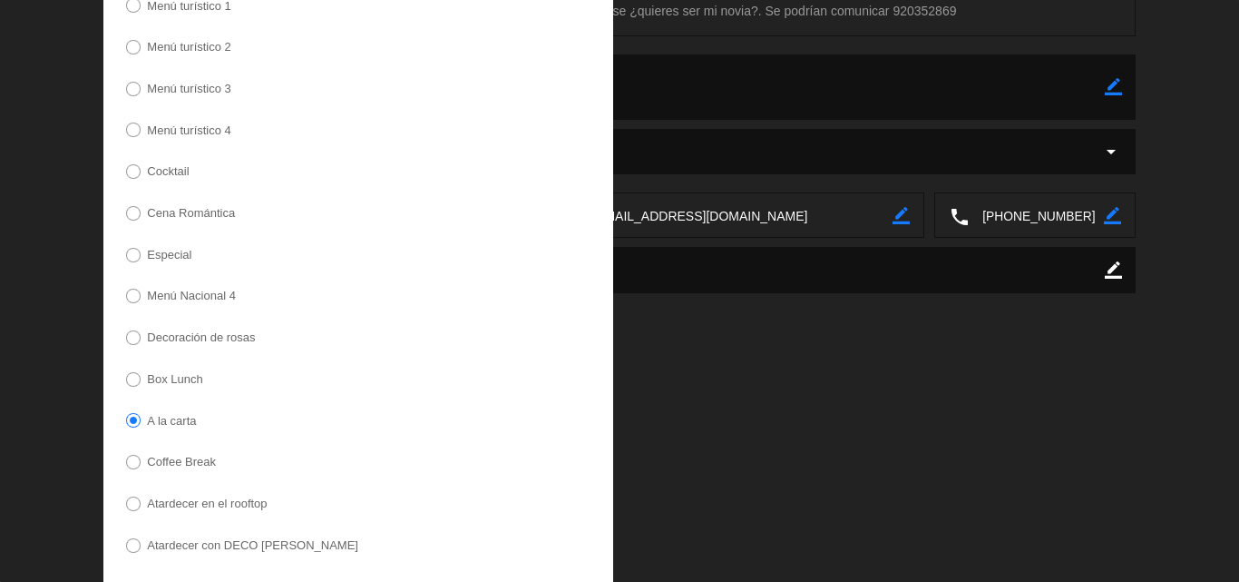
scroll to position [468, 0]
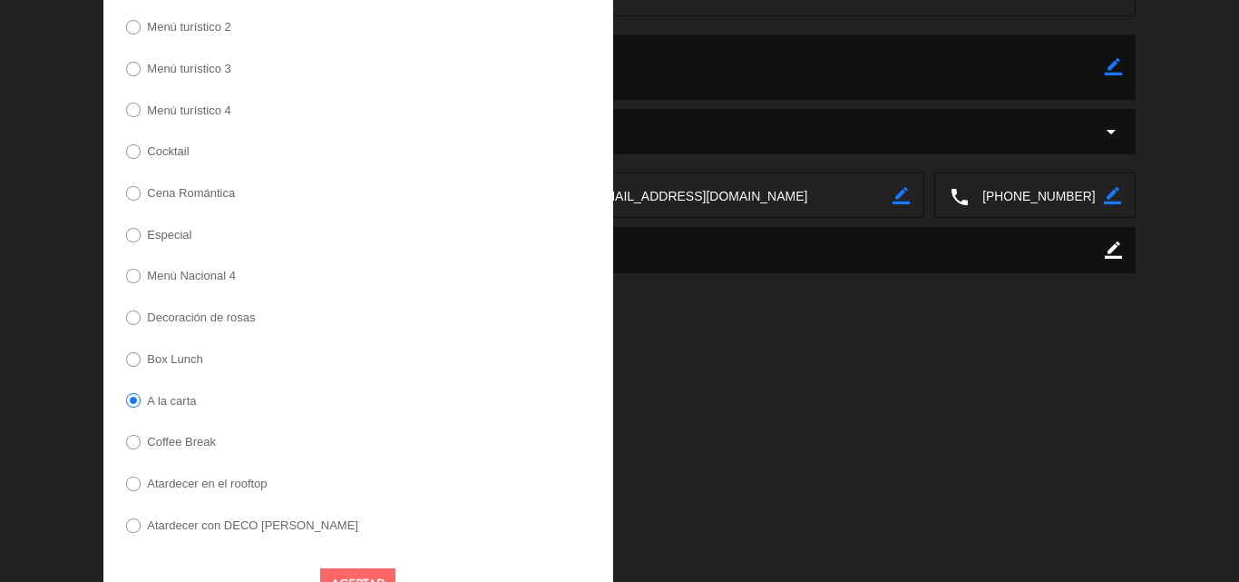
click at [184, 317] on label "Decoración de rosas" at bounding box center [201, 317] width 108 height 12
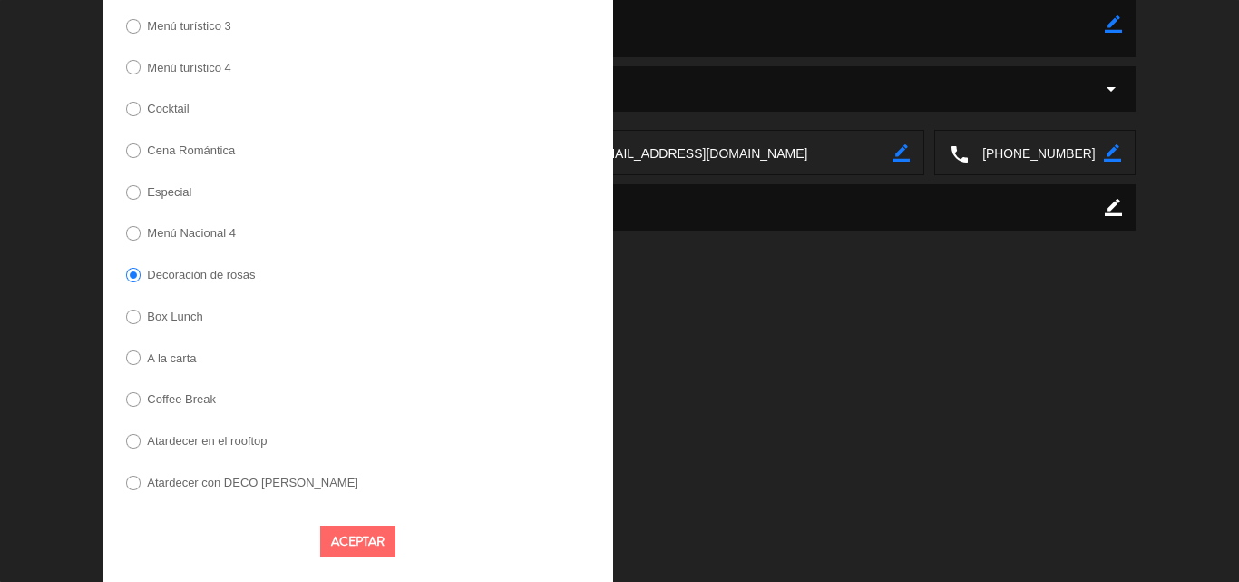
click at [342, 544] on button "Aceptar" at bounding box center [357, 541] width 75 height 32
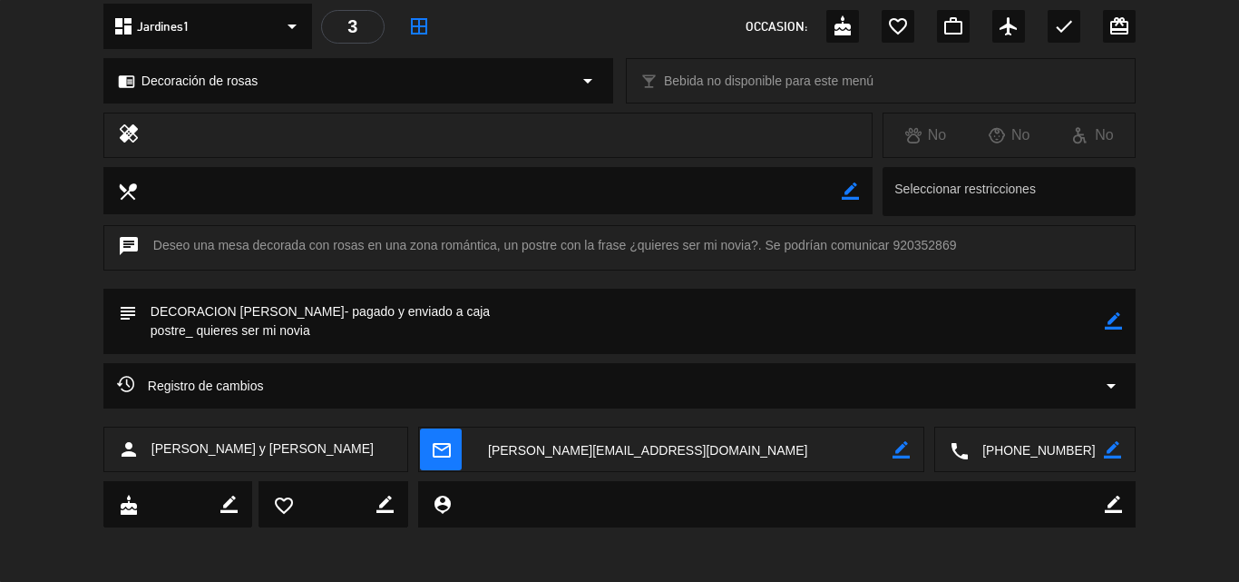
scroll to position [0, 0]
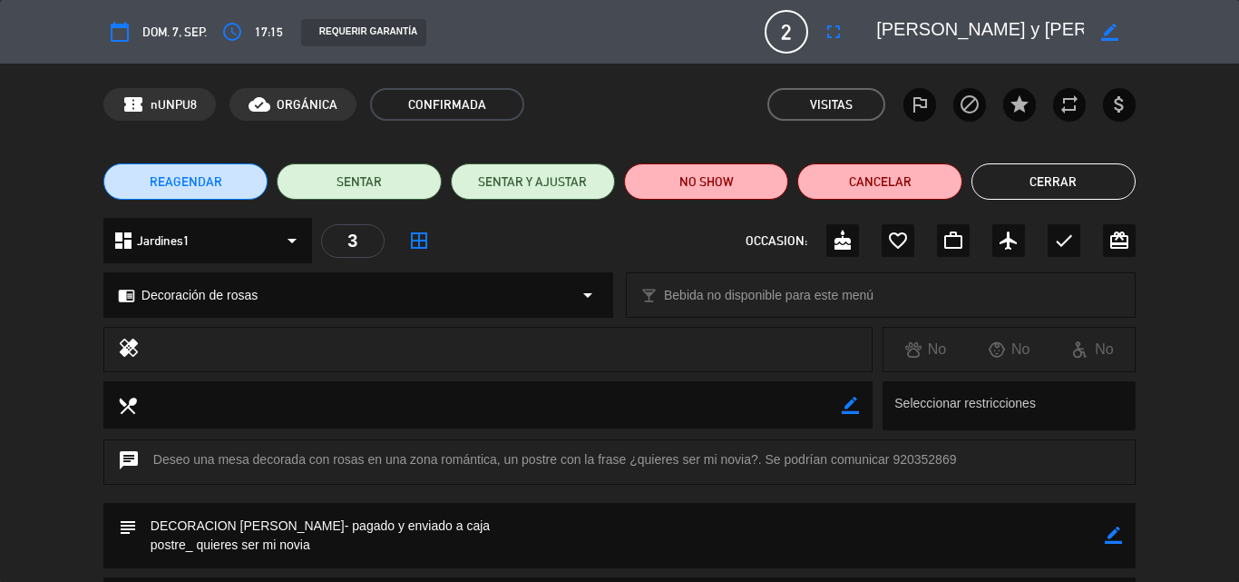
click at [1028, 175] on button "Cerrar" at bounding box center [1054, 181] width 164 height 36
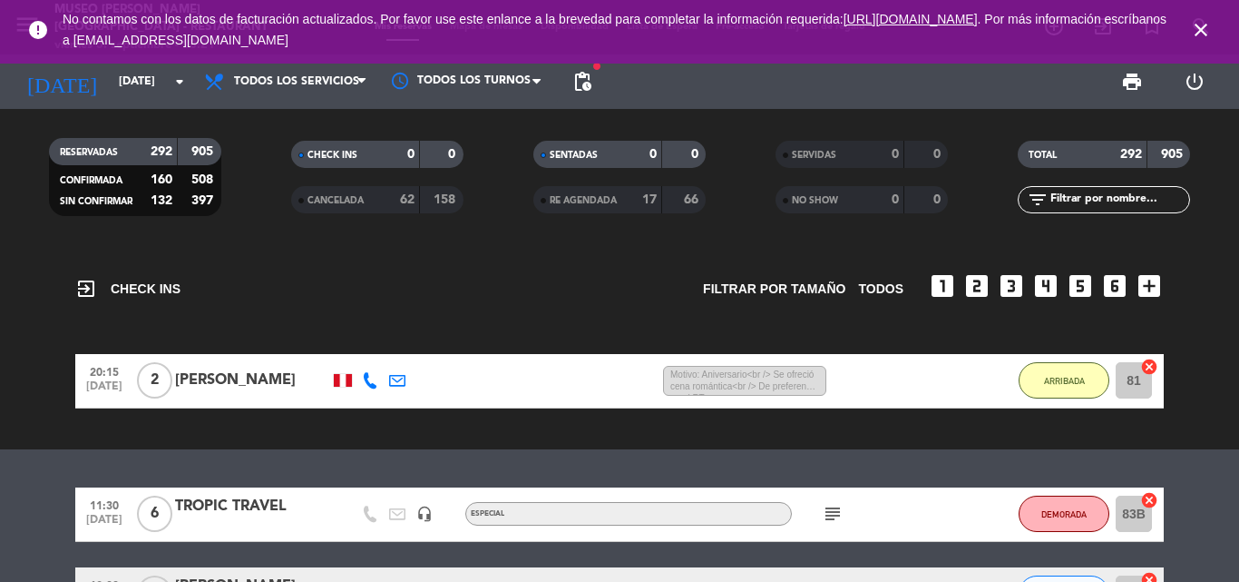
click at [1209, 28] on icon "close" at bounding box center [1201, 30] width 22 height 22
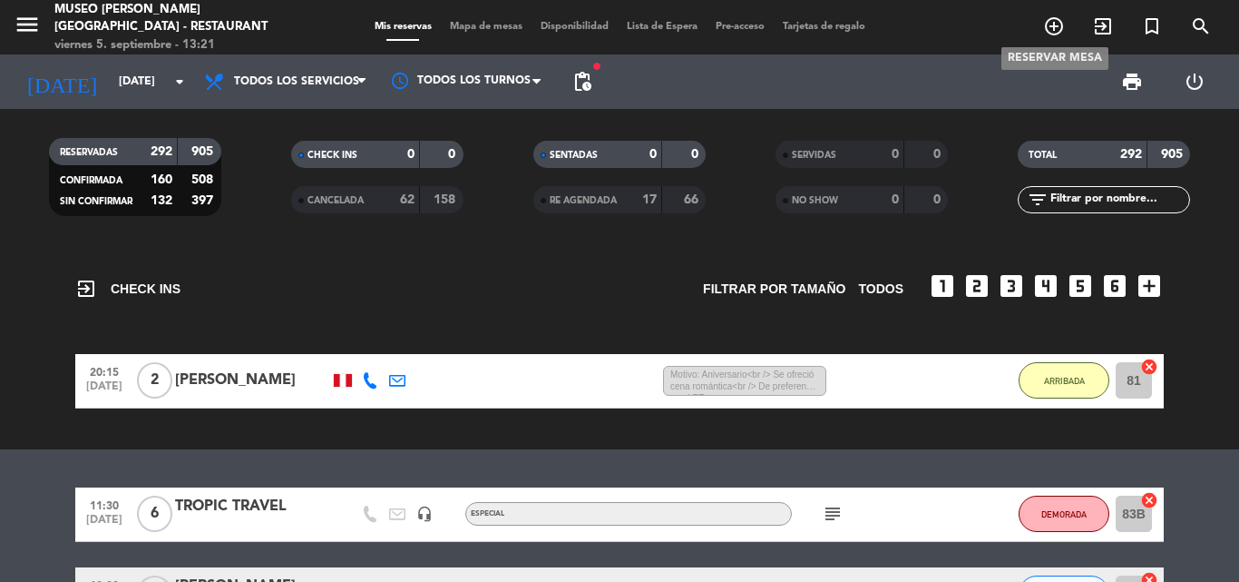
click at [1050, 21] on icon "add_circle_outline" at bounding box center [1054, 26] width 22 height 22
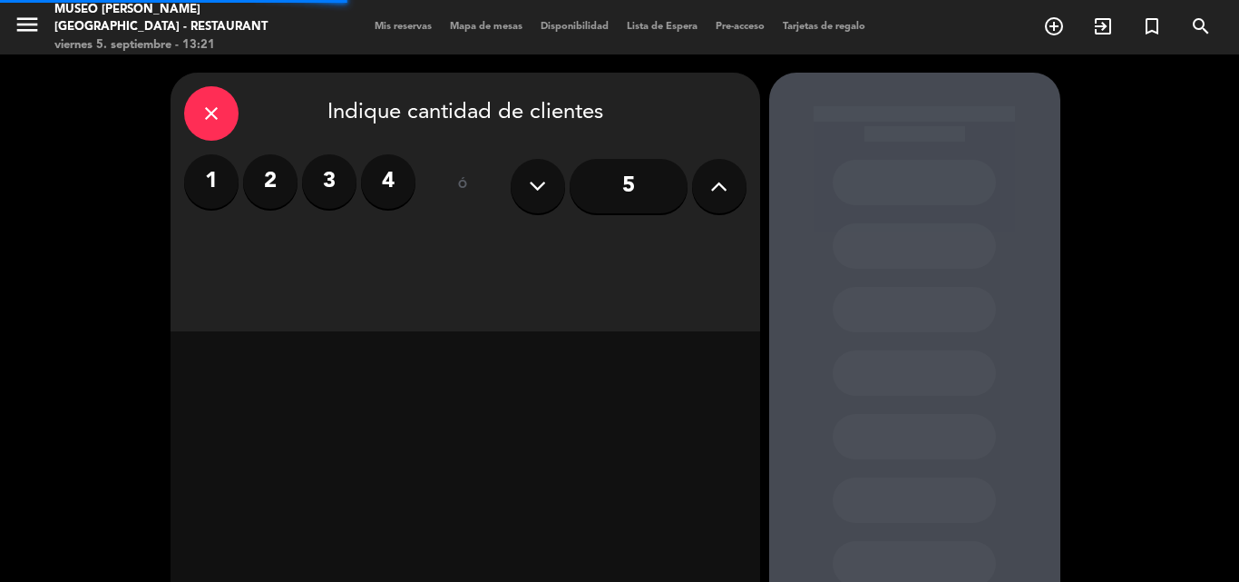
click at [270, 178] on label "2" at bounding box center [270, 181] width 54 height 54
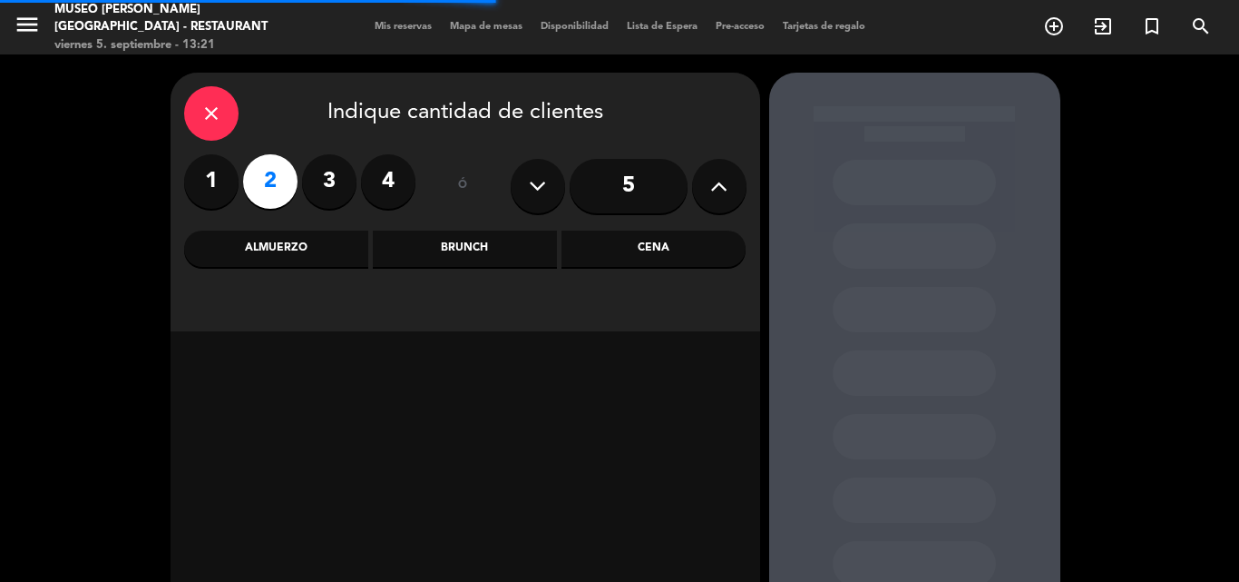
click at [617, 240] on div "Cena" at bounding box center [654, 248] width 184 height 36
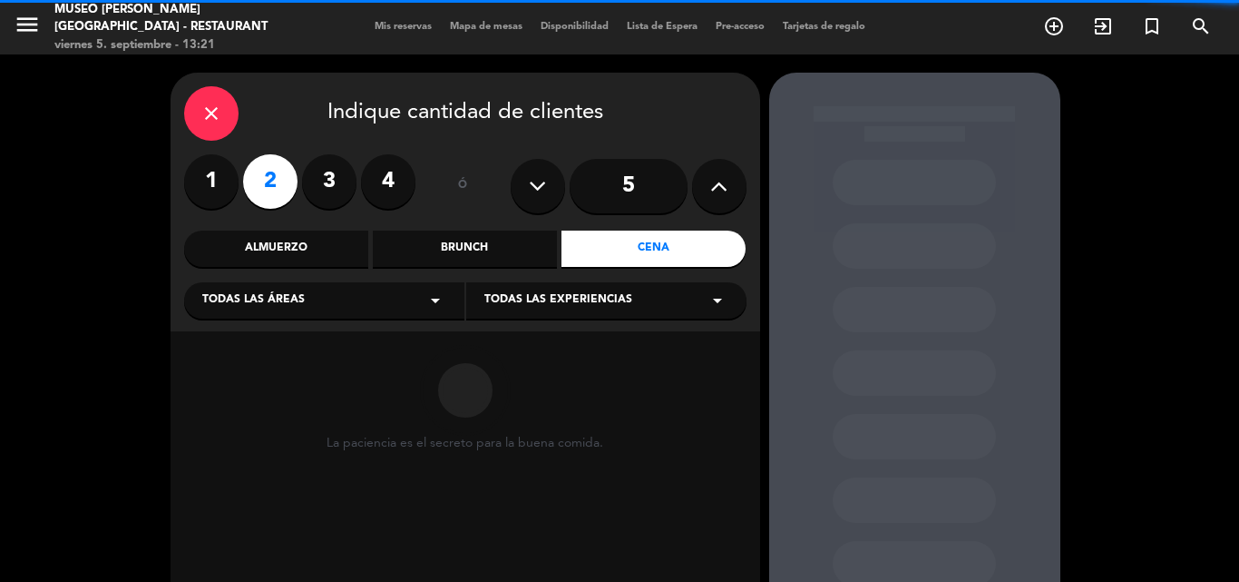
click at [277, 307] on span "Todas las áreas" at bounding box center [253, 300] width 103 height 18
click at [230, 399] on div "Roof Top" at bounding box center [324, 399] width 244 height 18
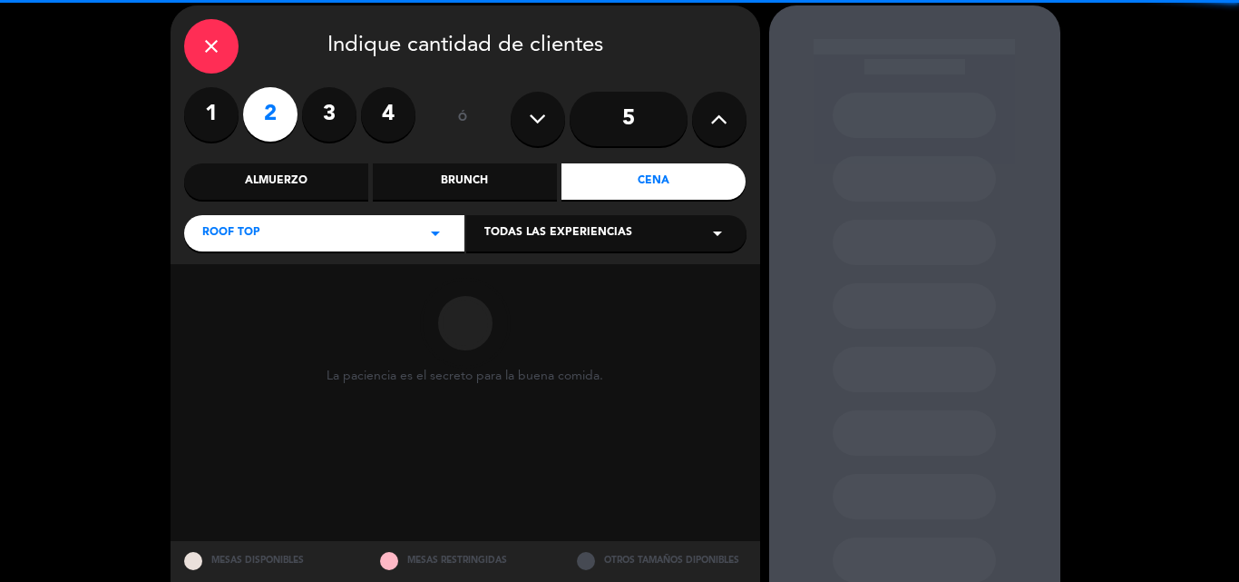
scroll to position [122, 0]
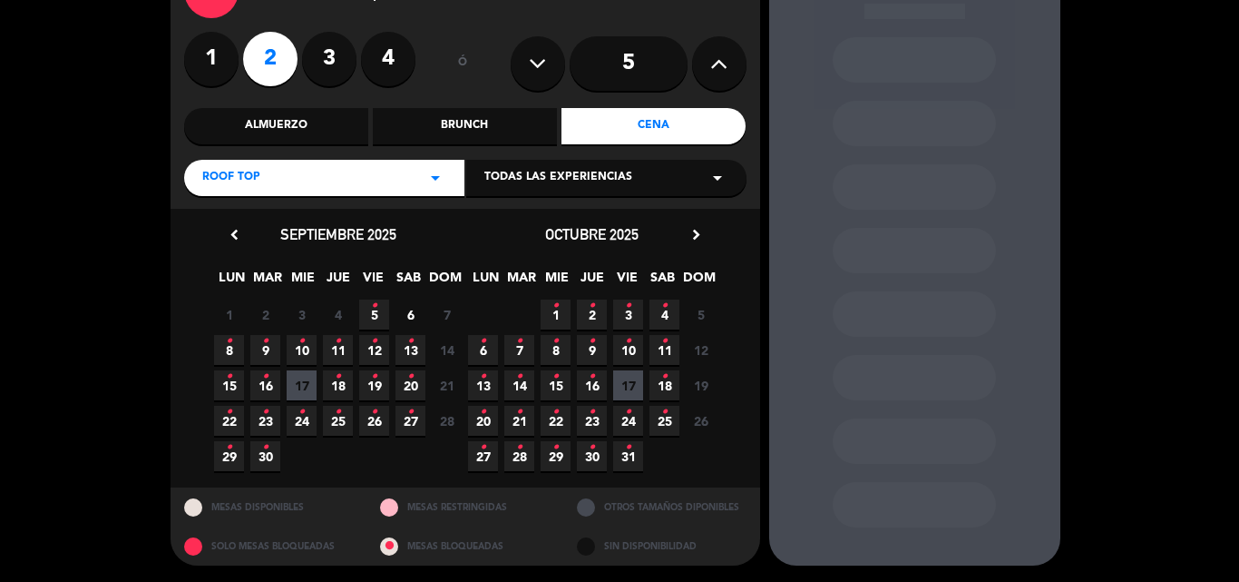
click at [369, 318] on span "5 •" at bounding box center [374, 314] width 30 height 30
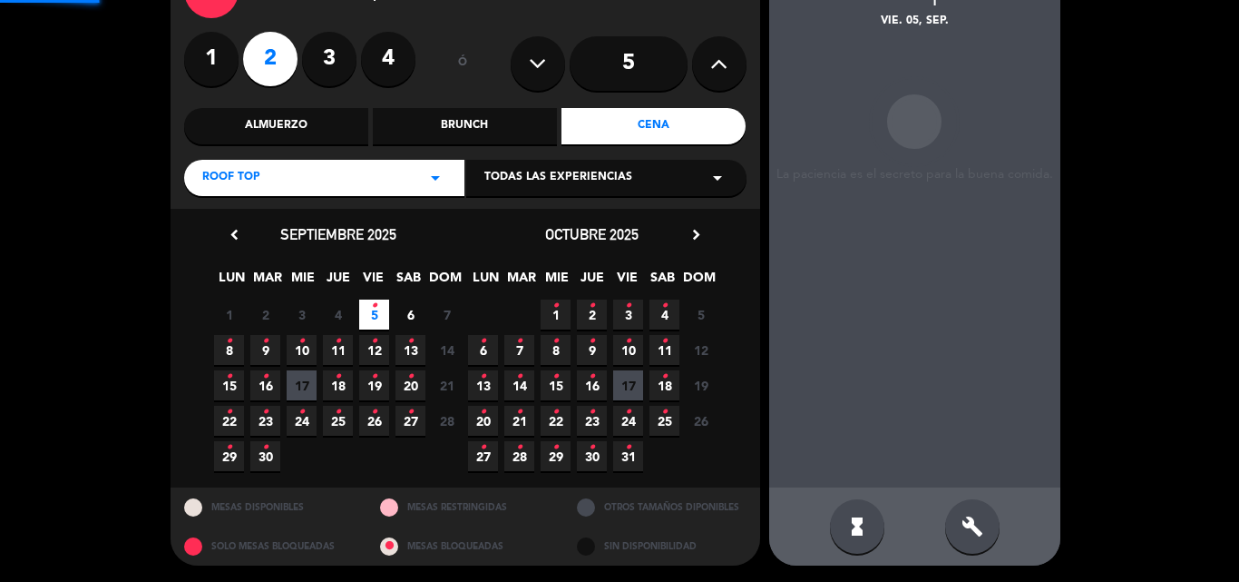
scroll to position [73, 0]
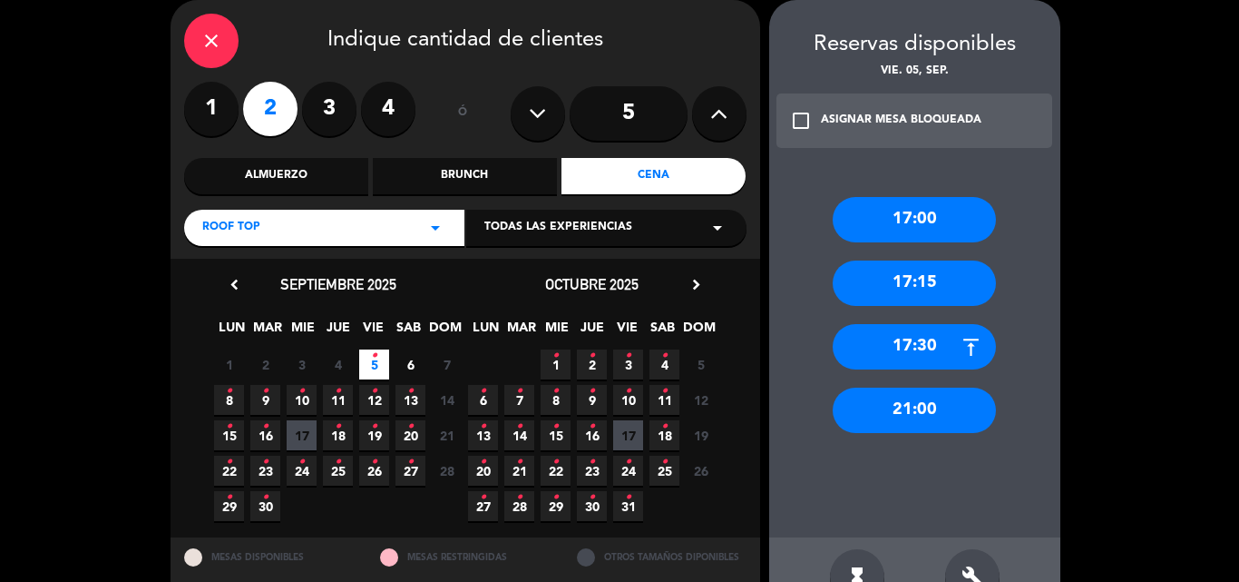
click at [204, 38] on icon "close" at bounding box center [212, 41] width 22 height 22
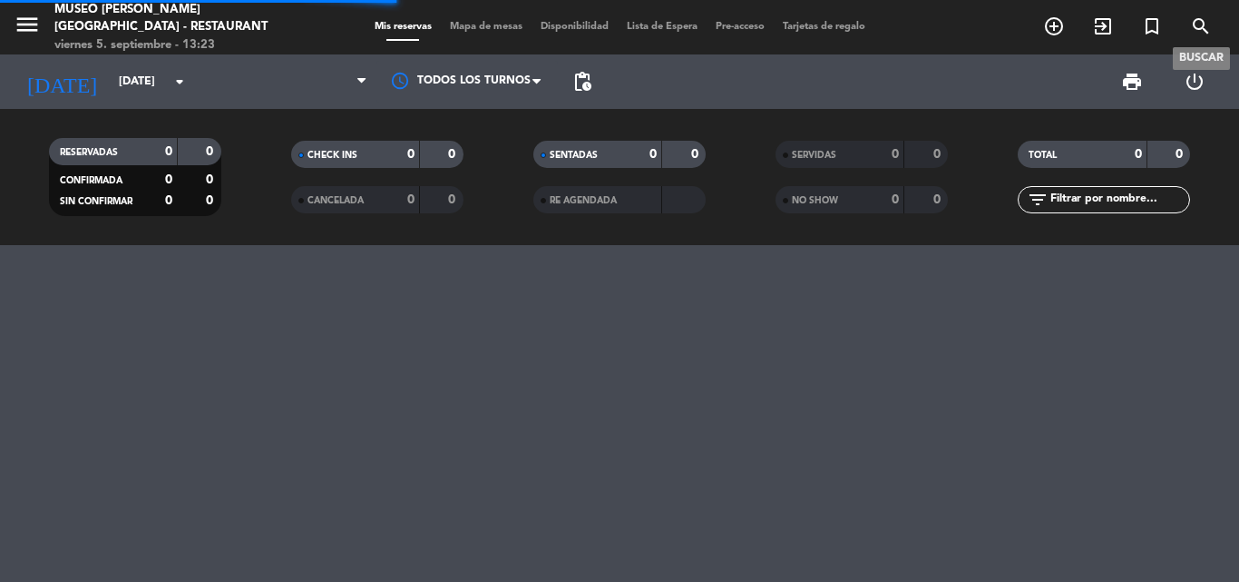
click at [1199, 22] on icon "search" at bounding box center [1201, 26] width 22 height 22
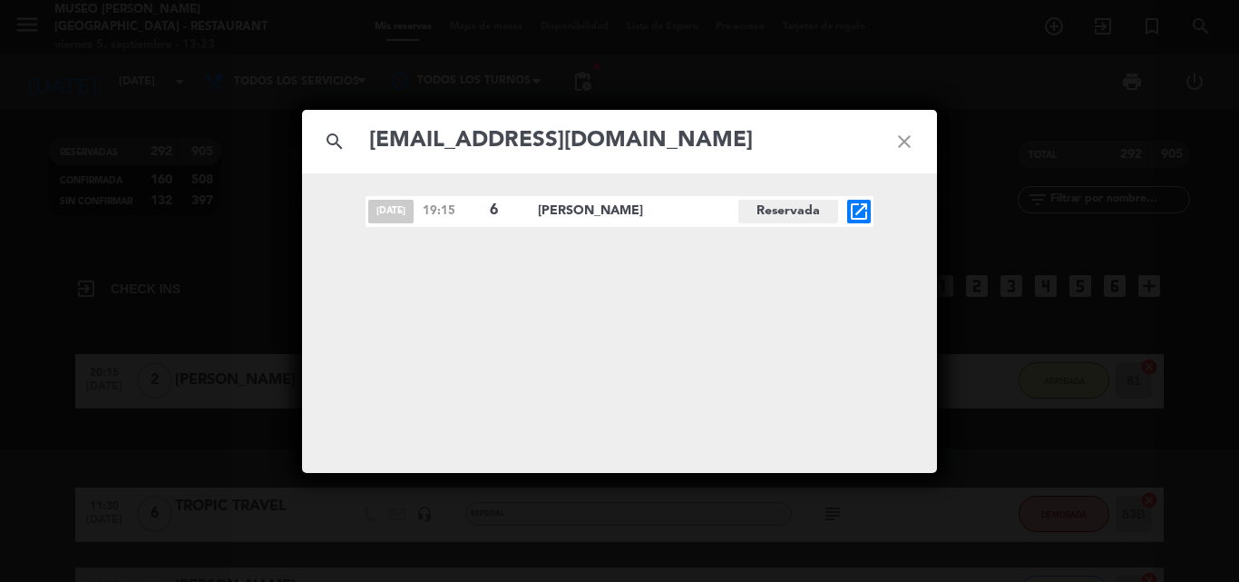
type input "[EMAIL_ADDRESS][DOMAIN_NAME]"
click at [863, 206] on icon "open_in_new" at bounding box center [859, 212] width 22 height 22
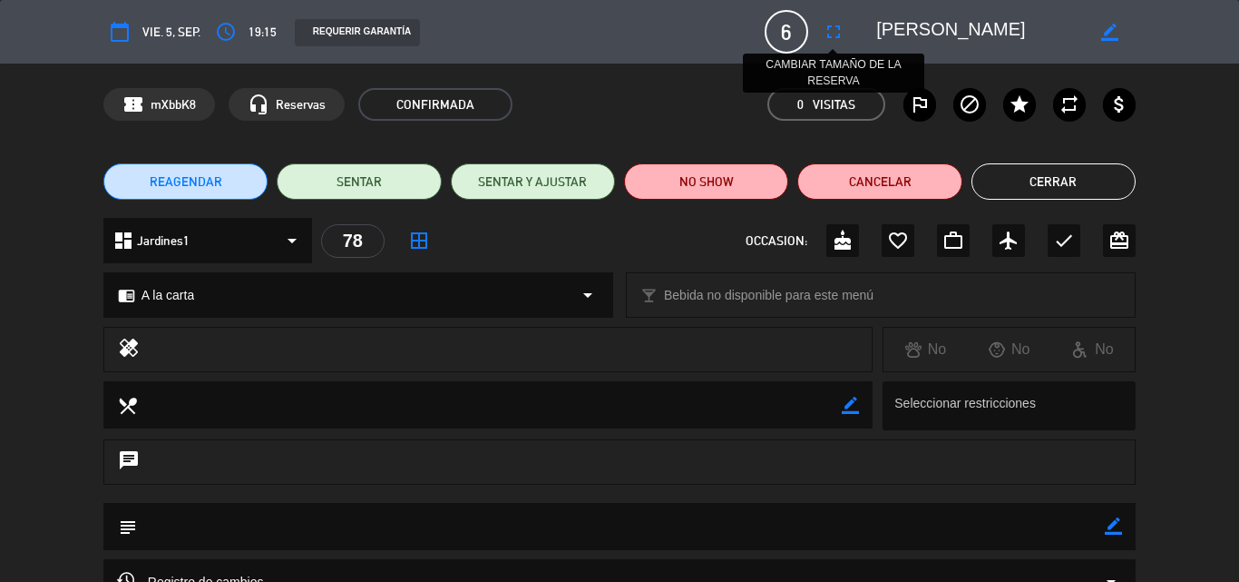
click at [839, 34] on icon "fullscreen" at bounding box center [834, 32] width 22 height 22
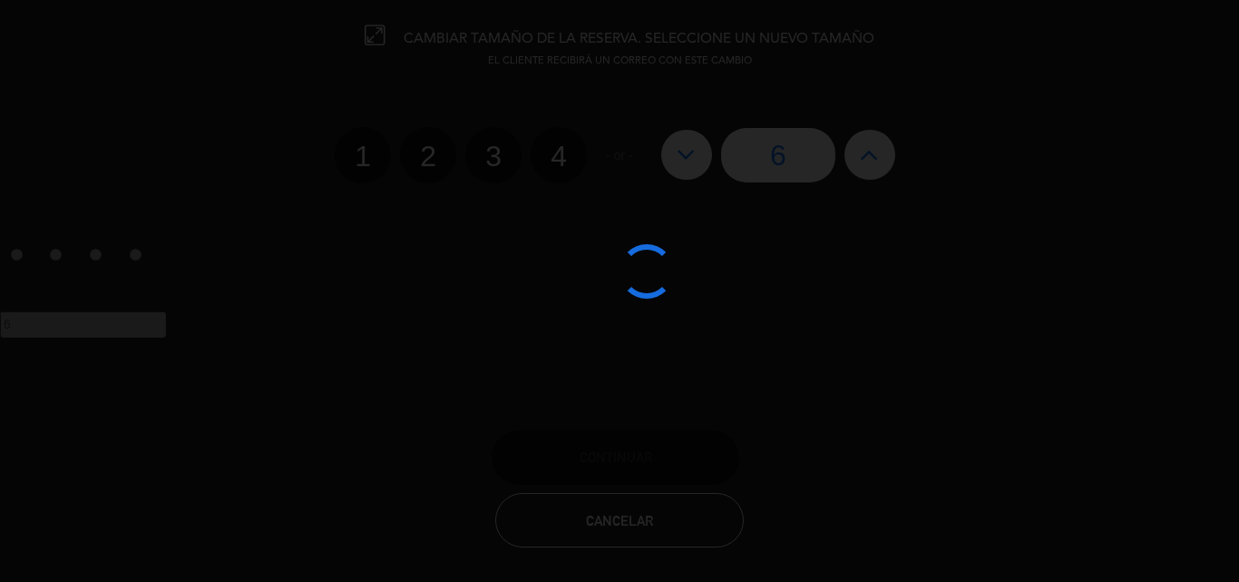
click at [886, 162] on div at bounding box center [619, 291] width 1239 height 582
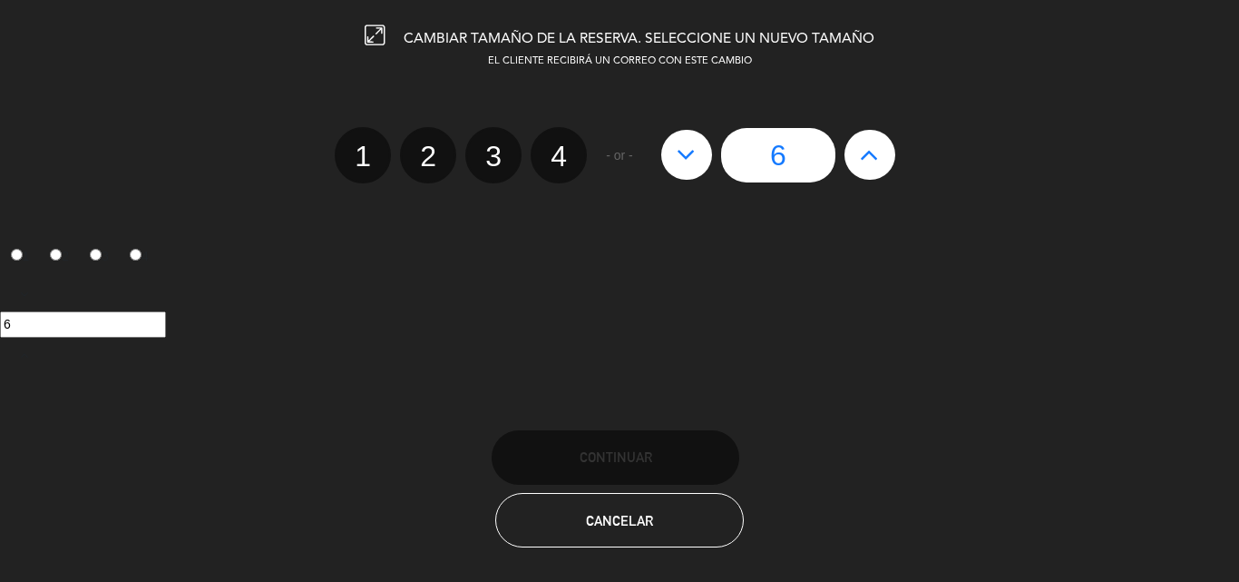
click at [886, 162] on button at bounding box center [870, 154] width 51 height 49
type input "7"
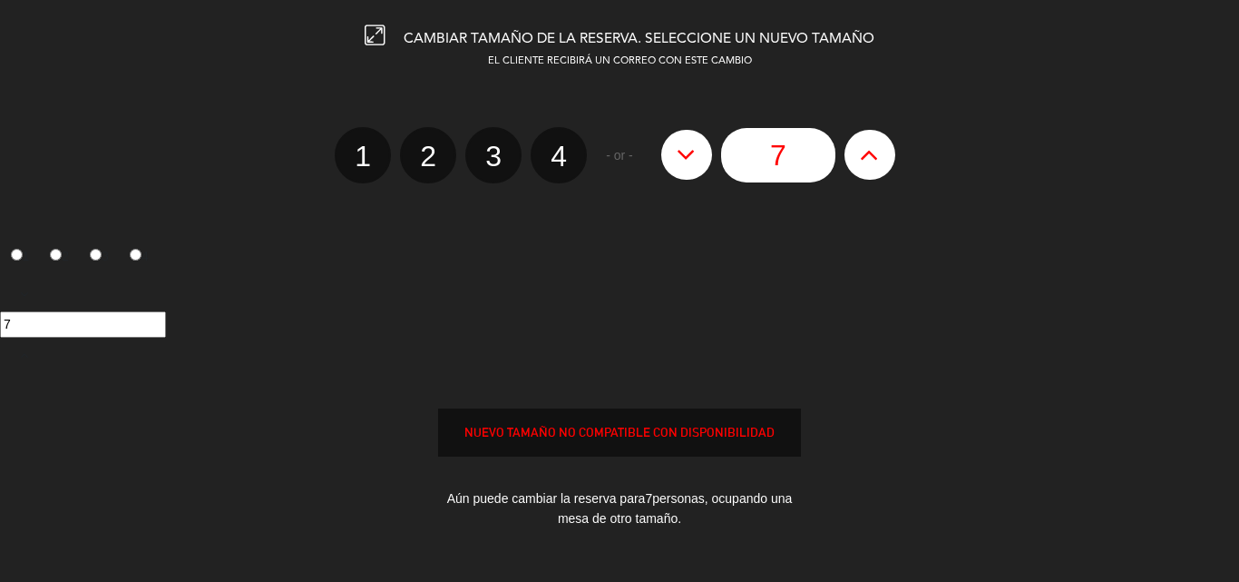
click at [886, 162] on button at bounding box center [870, 154] width 51 height 49
type input "8"
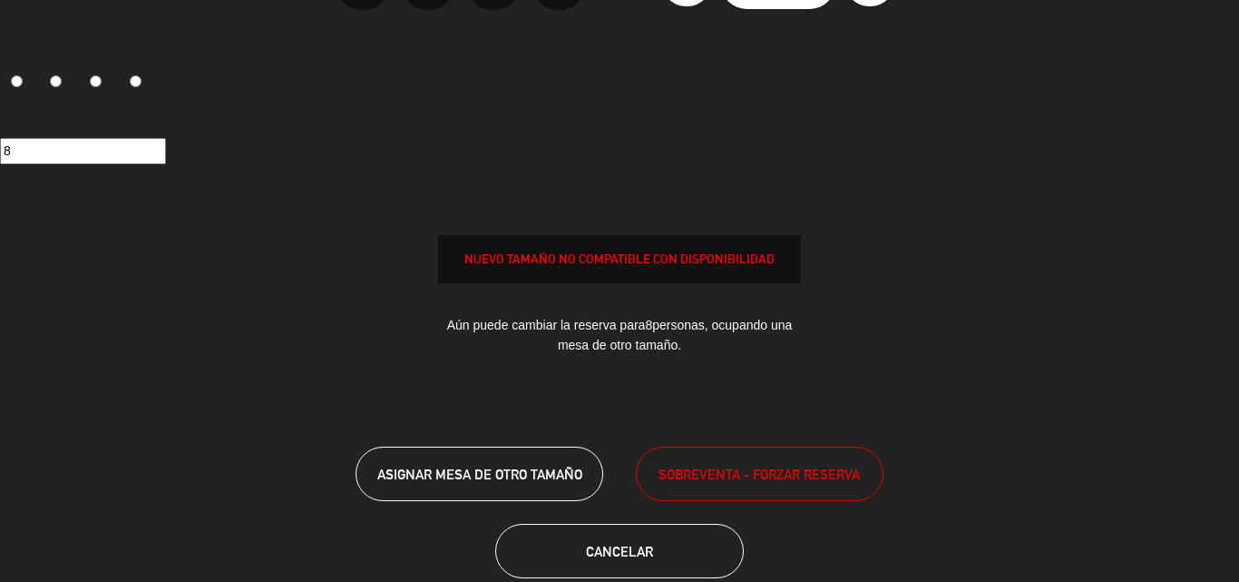
scroll to position [181, 0]
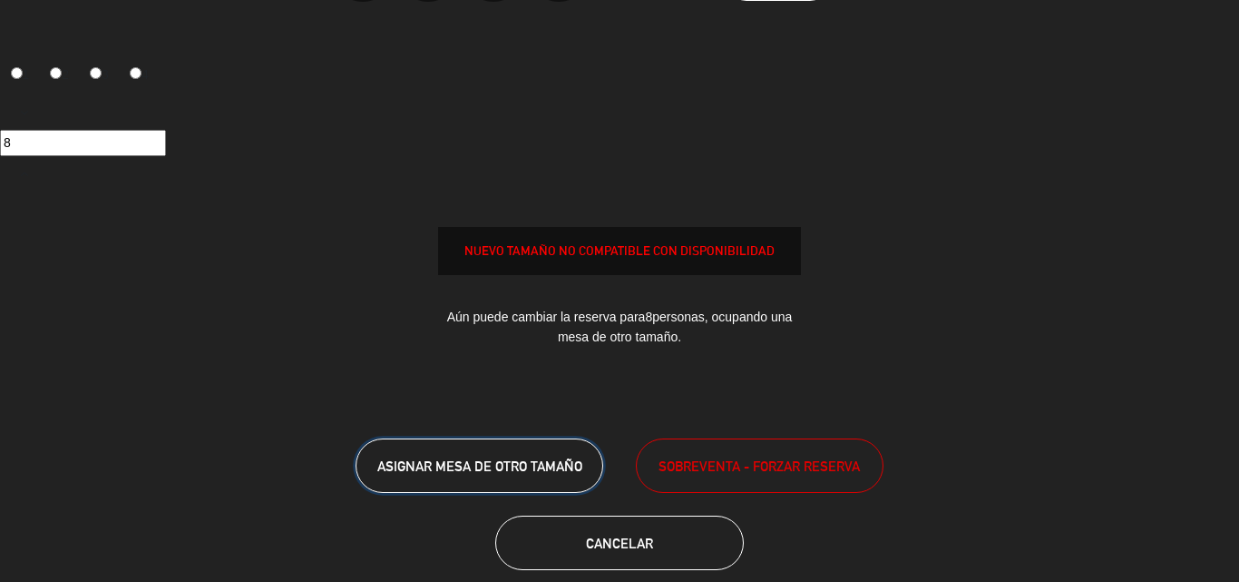
click at [468, 455] on button "ASIGNAR MESA DE OTRO TAMAÑO" at bounding box center [480, 465] width 248 height 54
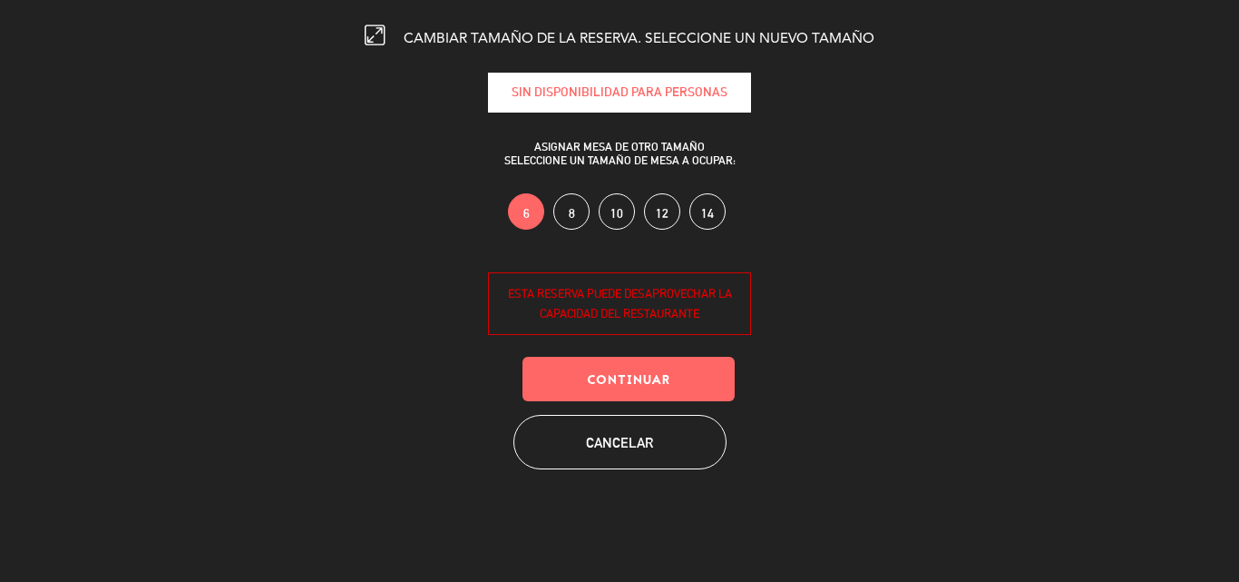
scroll to position [0, 0]
click at [563, 210] on label "8" at bounding box center [571, 211] width 36 height 36
drag, startPoint x: 587, startPoint y: 372, endPoint x: 514, endPoint y: 105, distance: 276.7
click at [587, 371] on button "Continuar" at bounding box center [629, 379] width 212 height 44
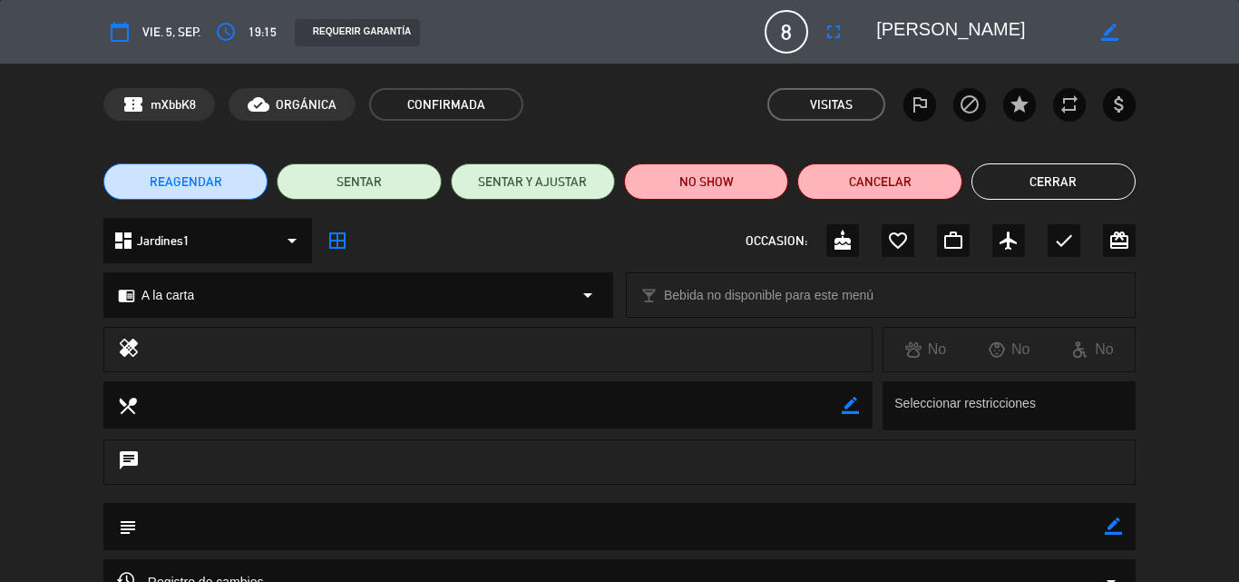
click at [1030, 189] on button "Cerrar" at bounding box center [1054, 181] width 164 height 36
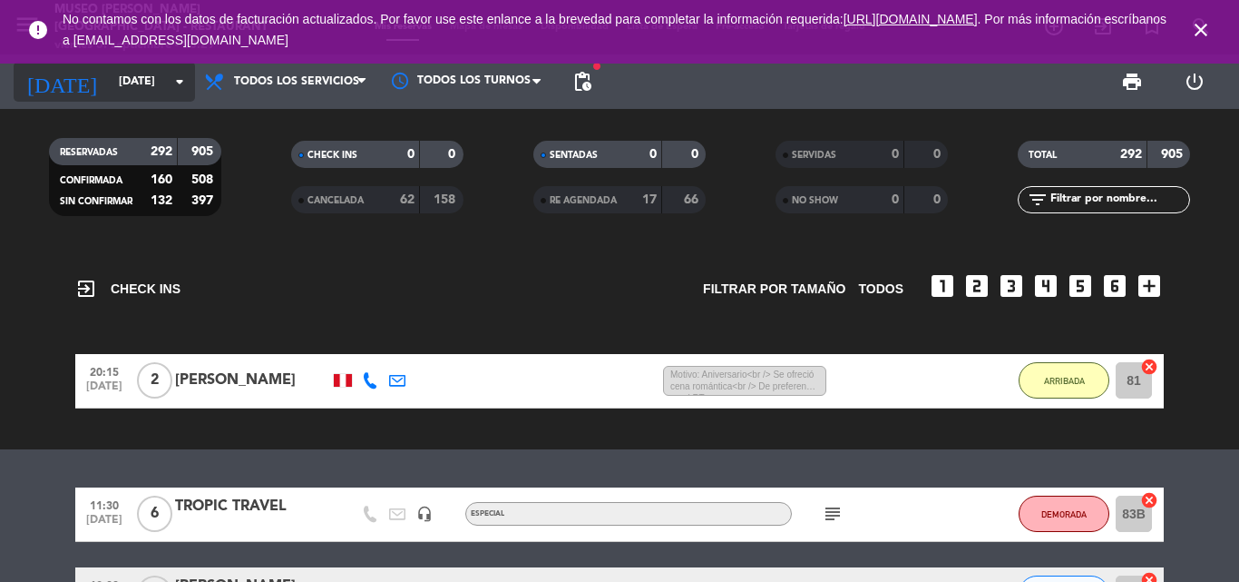
click at [112, 78] on input "[DATE]" at bounding box center [186, 81] width 153 height 31
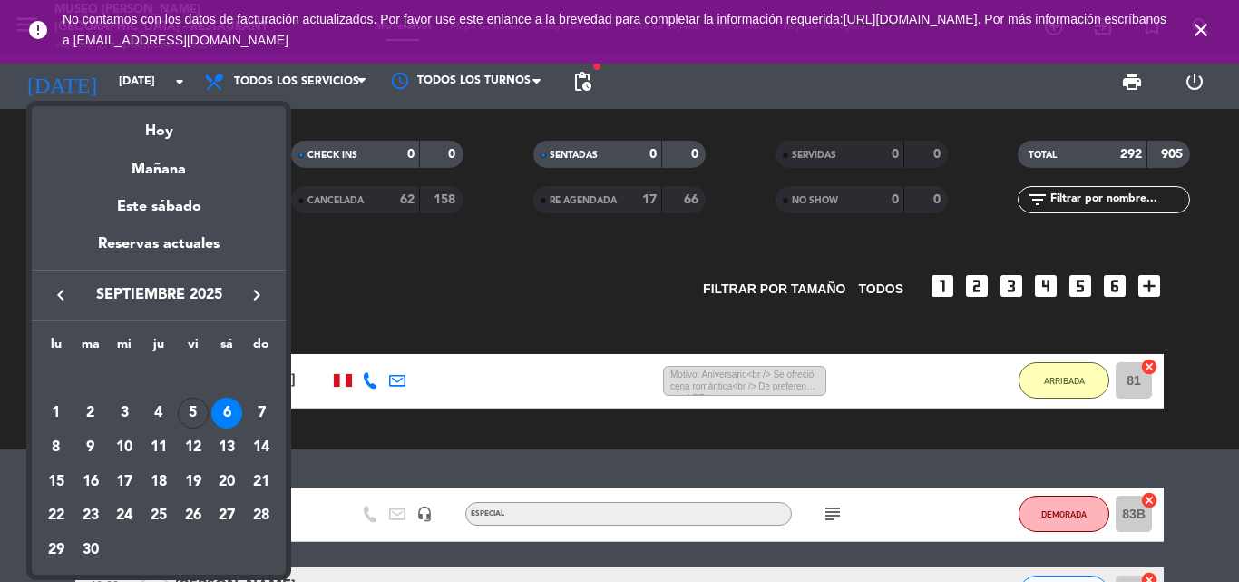
drag, startPoint x: 259, startPoint y: 408, endPoint x: 885, endPoint y: 338, distance: 629.1
click at [258, 408] on div "7" at bounding box center [261, 412] width 31 height 31
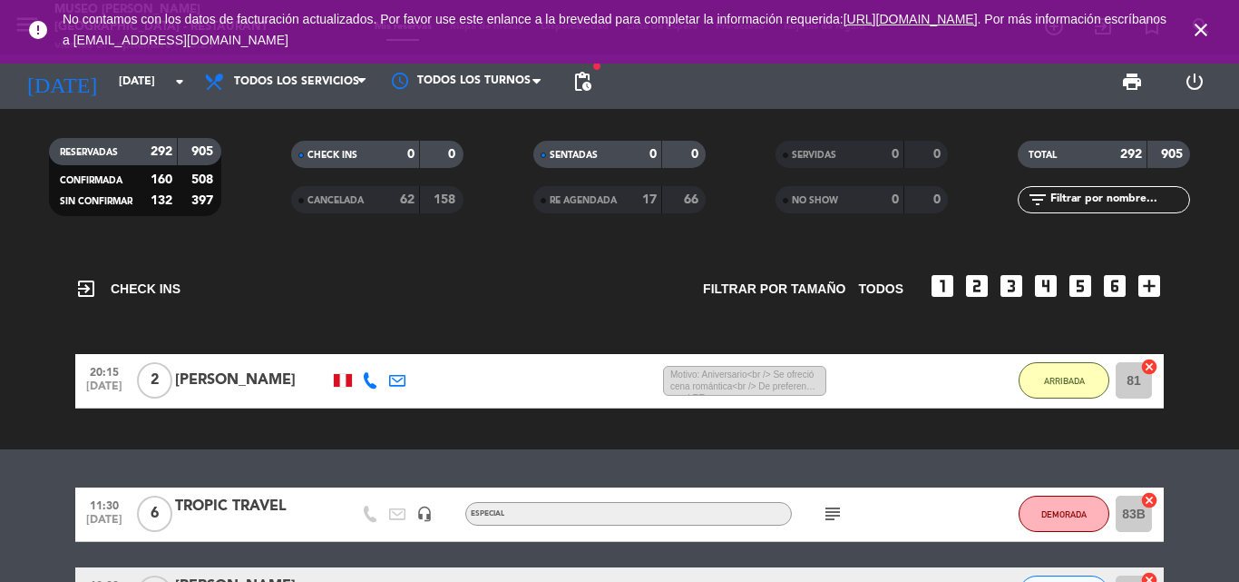
type input "[DATE]"
click at [1048, 204] on icon "filter_list" at bounding box center [1038, 200] width 22 height 22
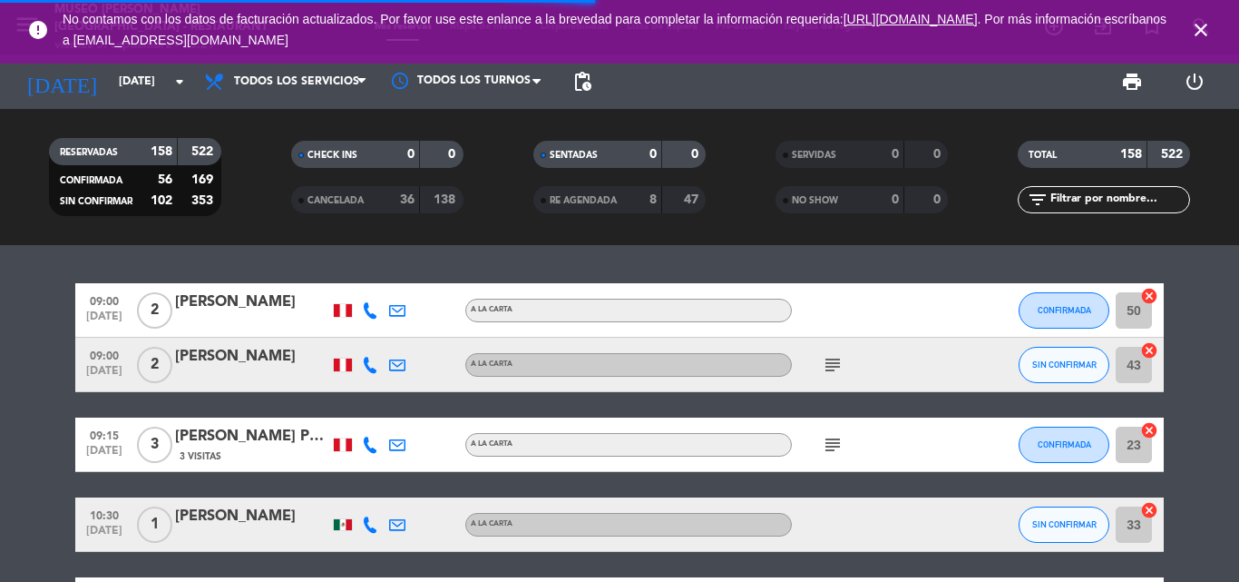
click at [1063, 203] on input "text" at bounding box center [1119, 200] width 141 height 20
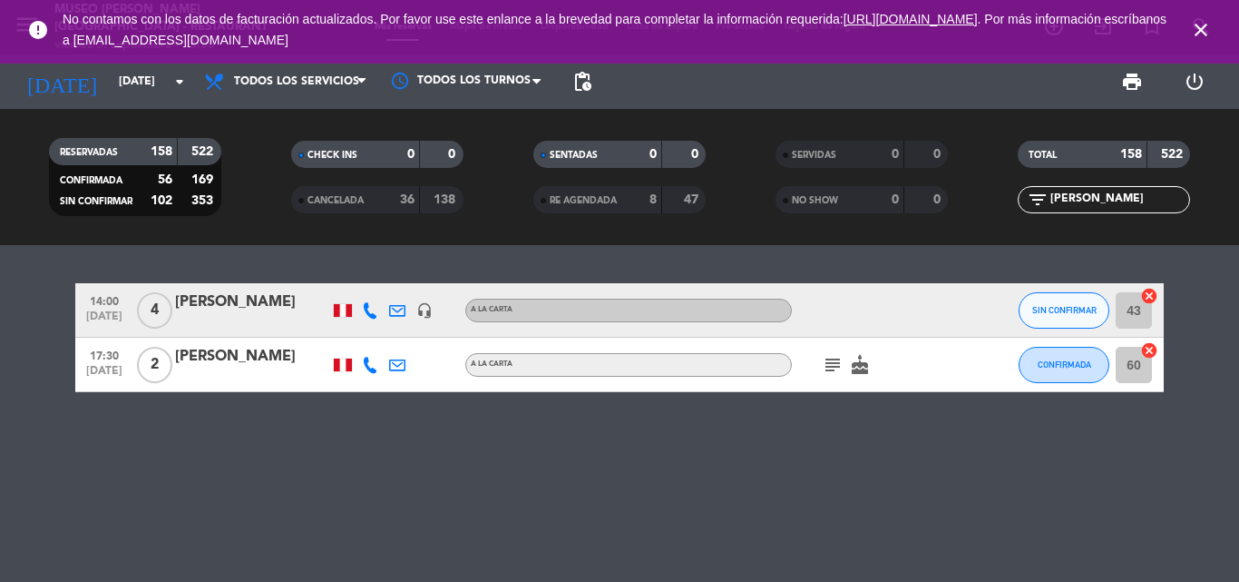
type input "[PERSON_NAME]"
drag, startPoint x: 262, startPoint y: 357, endPoint x: 1008, endPoint y: 379, distance: 746.2
click at [988, 400] on div "14:00 [DATE] 4 [PERSON_NAME] headset_mic A la carta SIN CONFIRMAR 43 cancel 17:…" at bounding box center [619, 413] width 1239 height 337
click at [1044, 369] on button "CONFIRMADA" at bounding box center [1064, 365] width 91 height 36
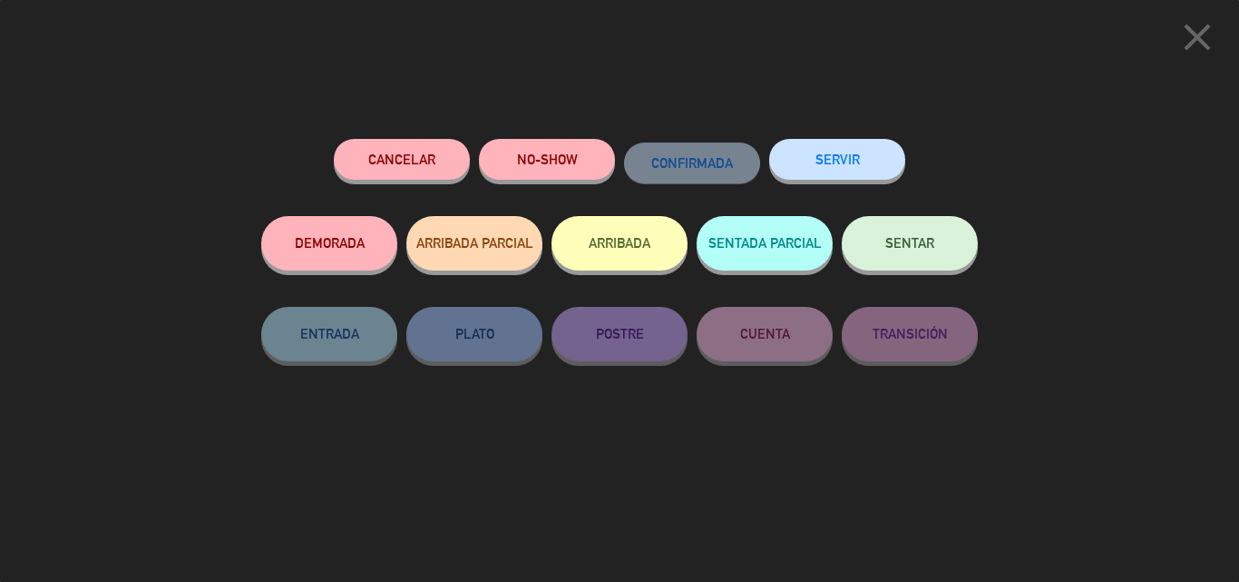
click at [406, 156] on button "Cancelar" at bounding box center [402, 159] width 136 height 41
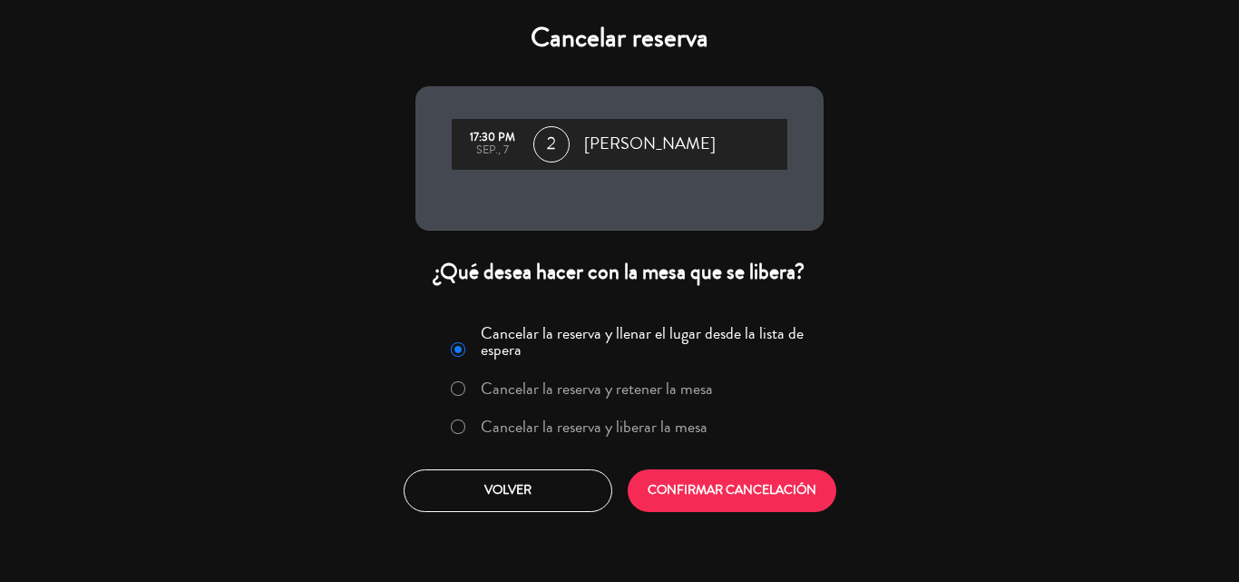
click at [557, 426] on label "Cancelar la reserva y liberar la mesa" at bounding box center [594, 426] width 227 height 16
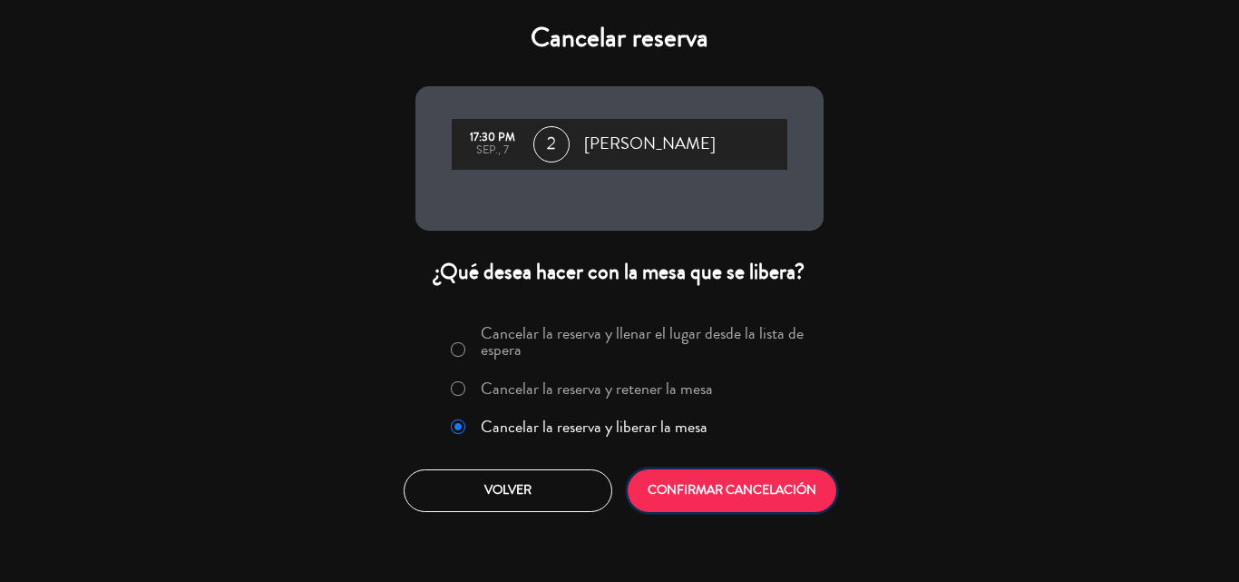
click at [762, 504] on button "CONFIRMAR CANCELACIÓN" at bounding box center [732, 490] width 209 height 43
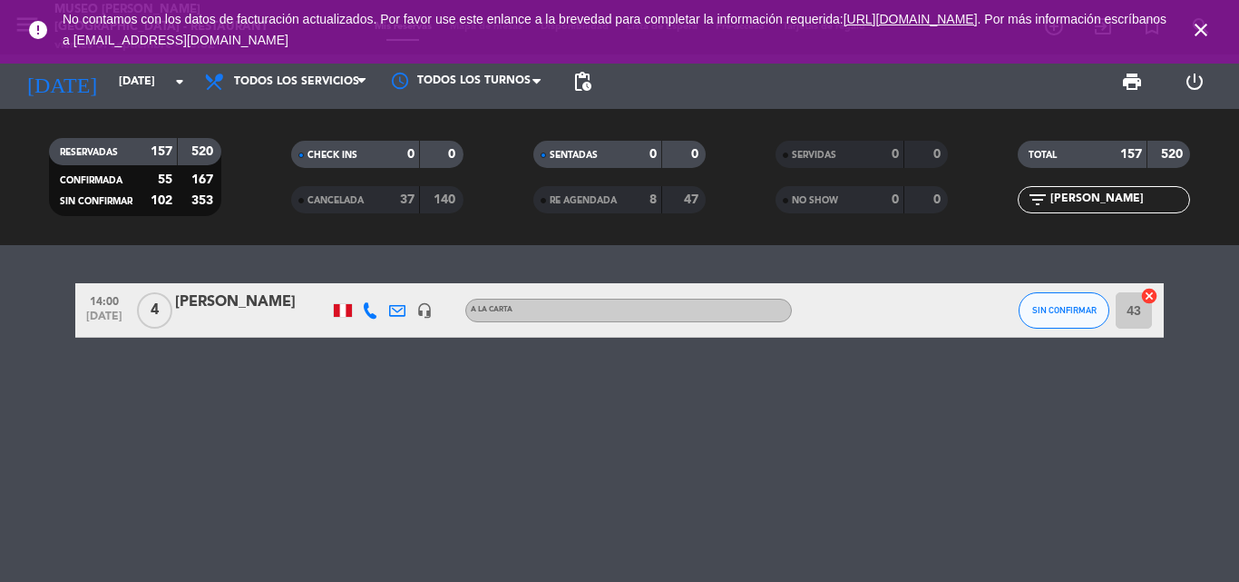
click at [1203, 26] on icon "close" at bounding box center [1201, 30] width 22 height 22
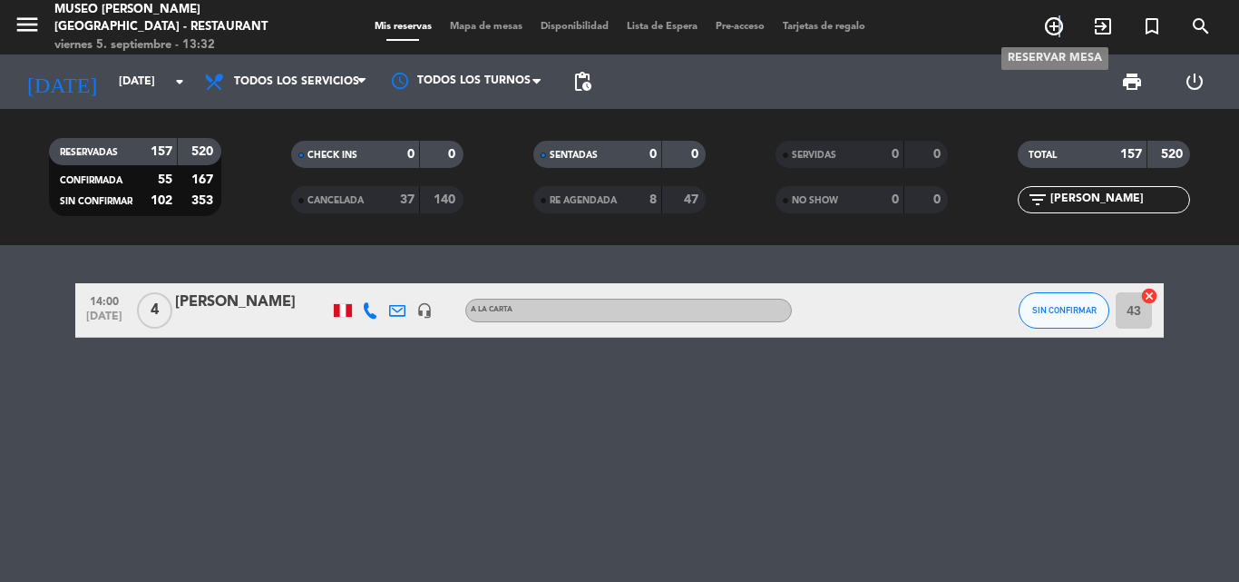
click at [1059, 26] on icon "add_circle_outline" at bounding box center [1054, 26] width 22 height 22
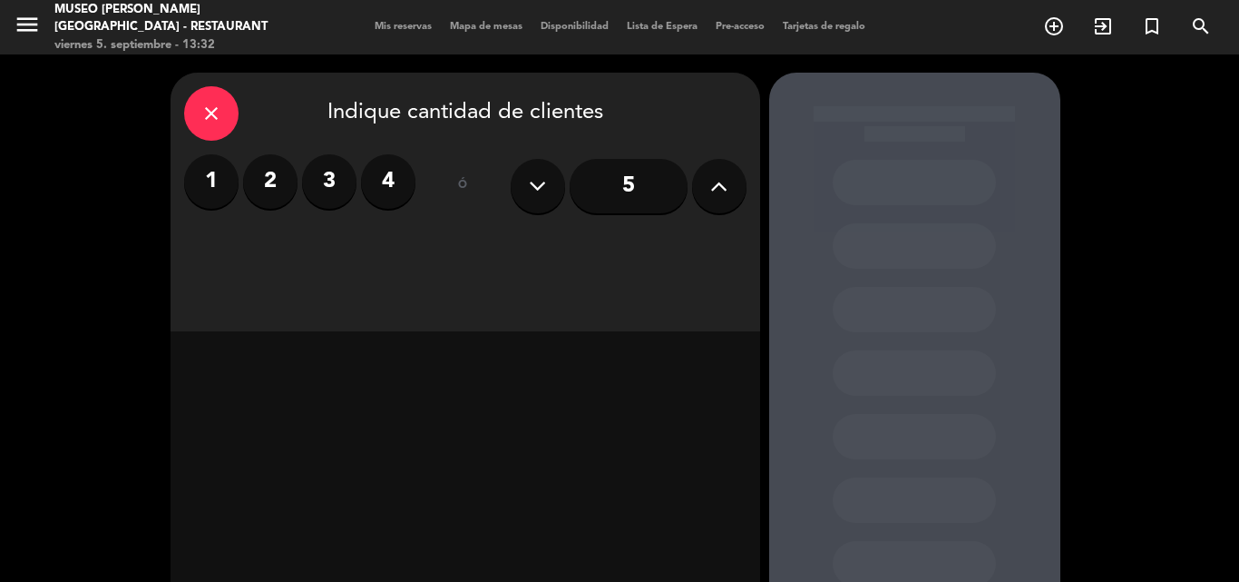
drag, startPoint x: 396, startPoint y: 181, endPoint x: 379, endPoint y: 94, distance: 88.6
click at [394, 181] on label "4" at bounding box center [388, 181] width 54 height 54
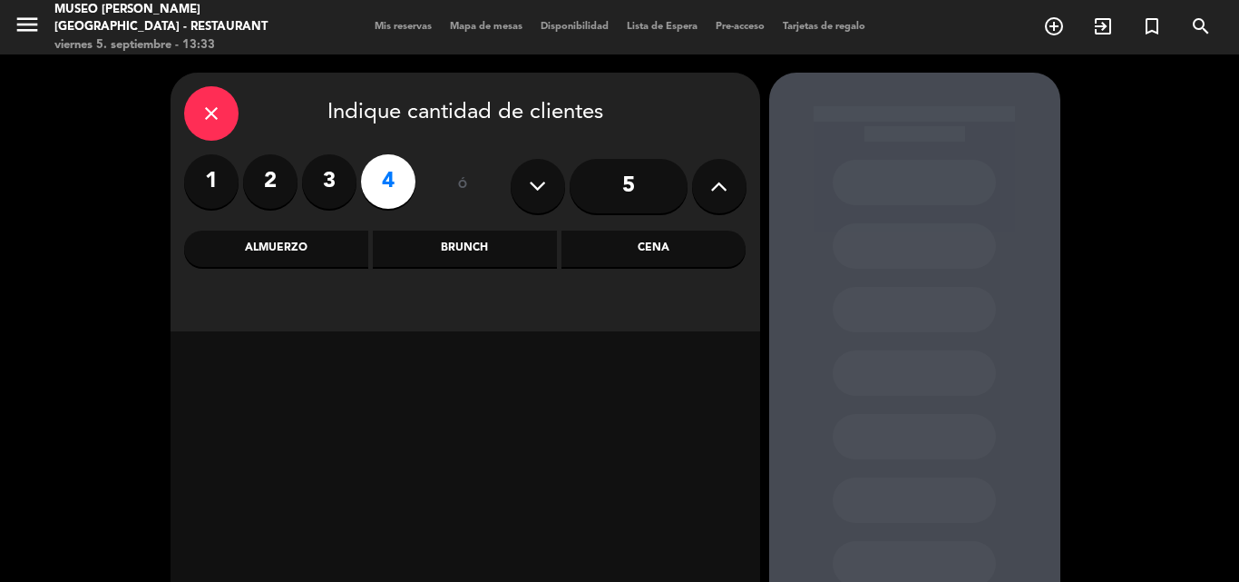
click at [259, 166] on label "2" at bounding box center [270, 181] width 54 height 54
click at [284, 256] on div "Almuerzo" at bounding box center [276, 248] width 184 height 36
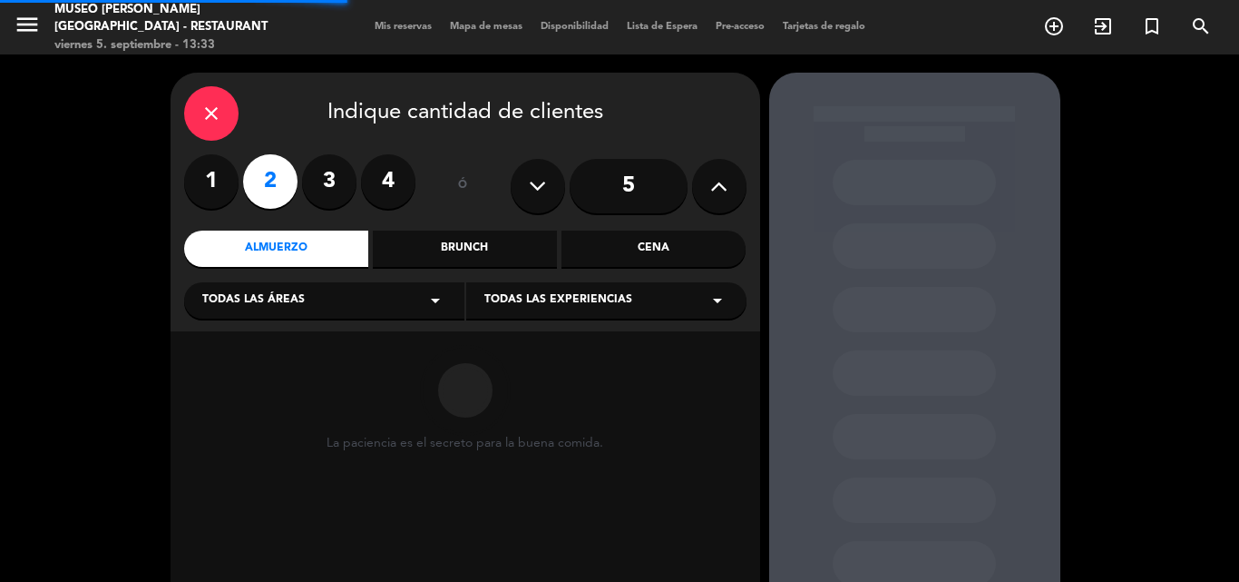
click at [258, 298] on span "Todas las áreas" at bounding box center [253, 300] width 103 height 18
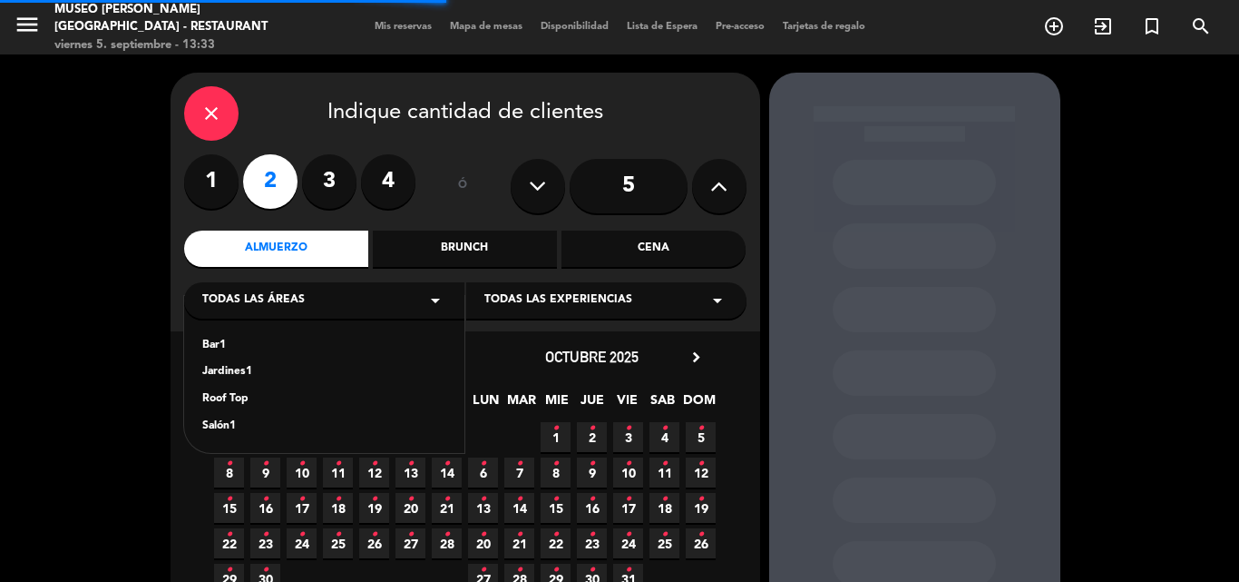
click at [232, 378] on div "Jardines1" at bounding box center [324, 372] width 244 height 18
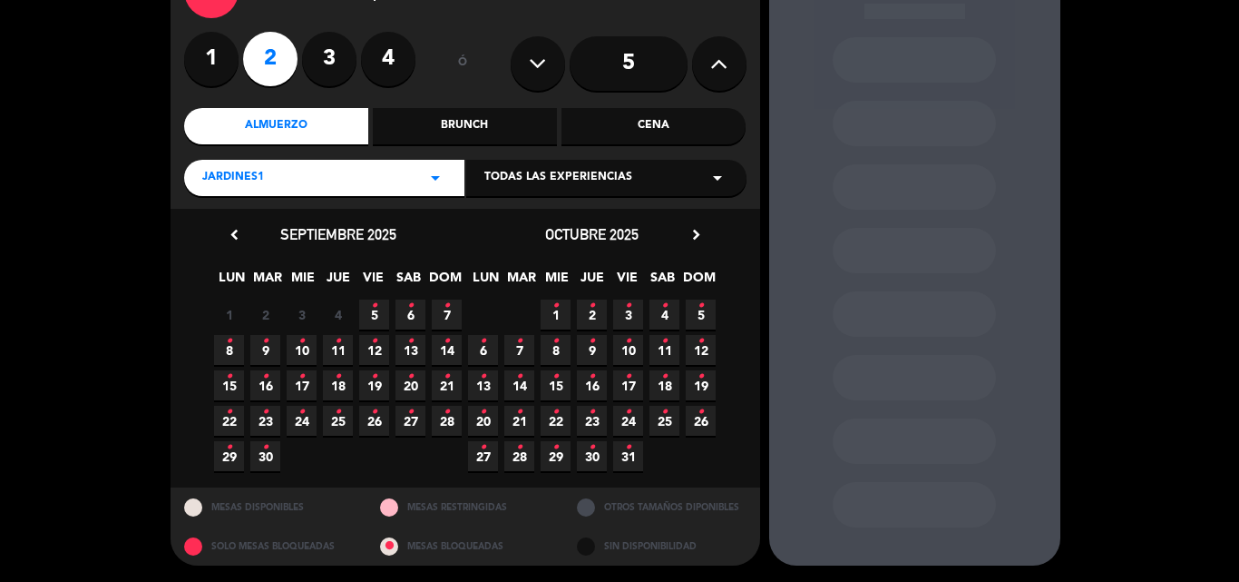
click at [228, 338] on icon "•" at bounding box center [229, 341] width 6 height 29
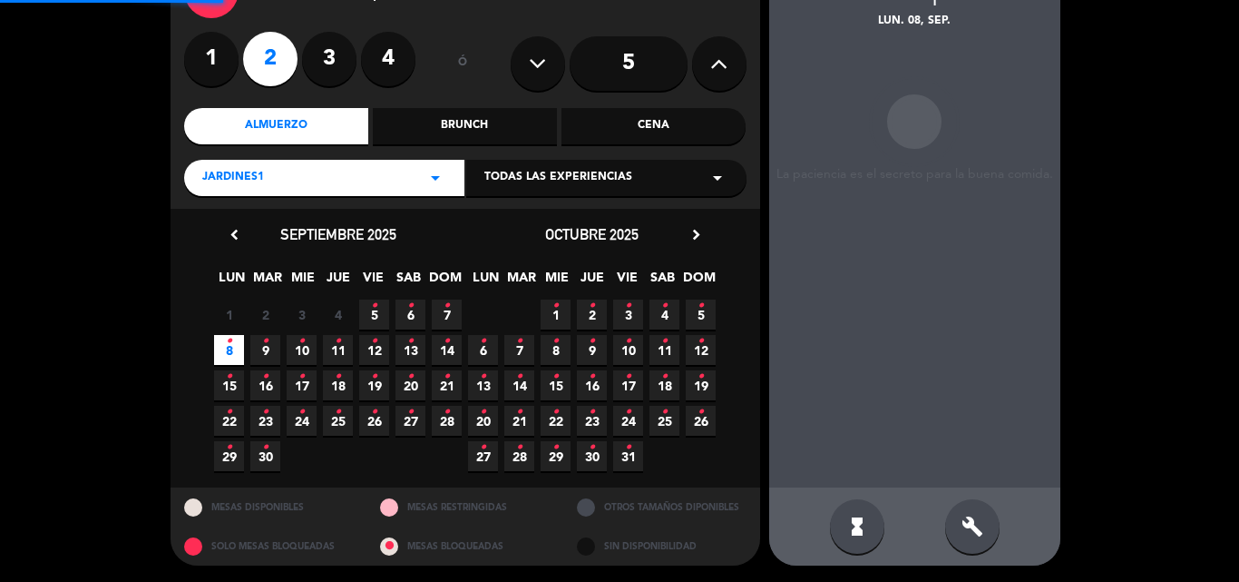
scroll to position [73, 0]
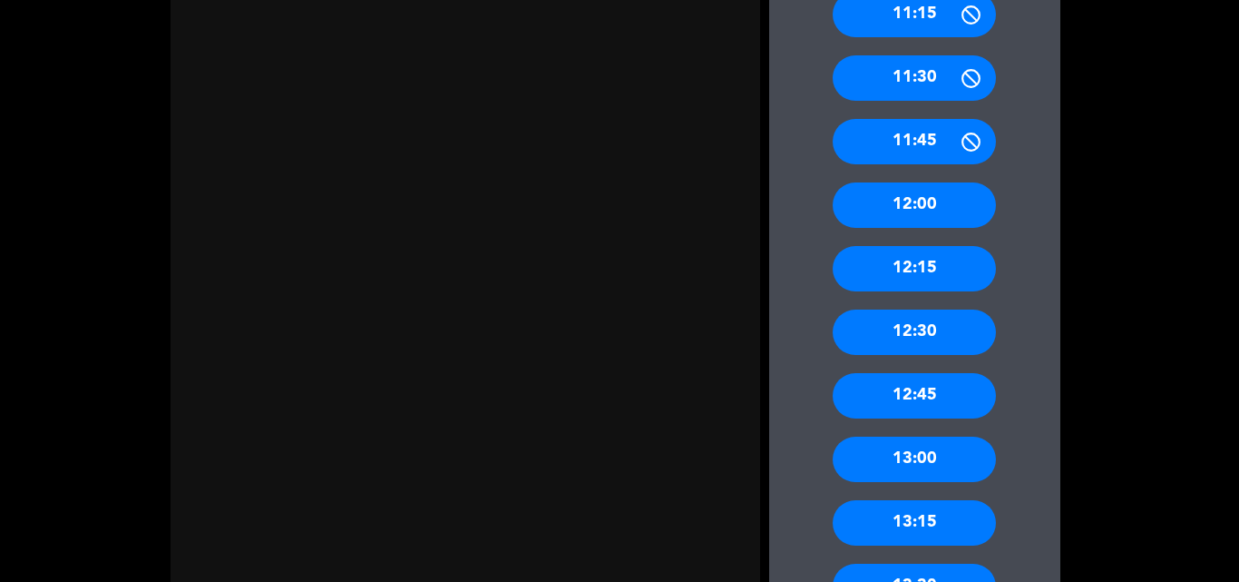
click at [935, 462] on div "13:00" at bounding box center [914, 458] width 163 height 45
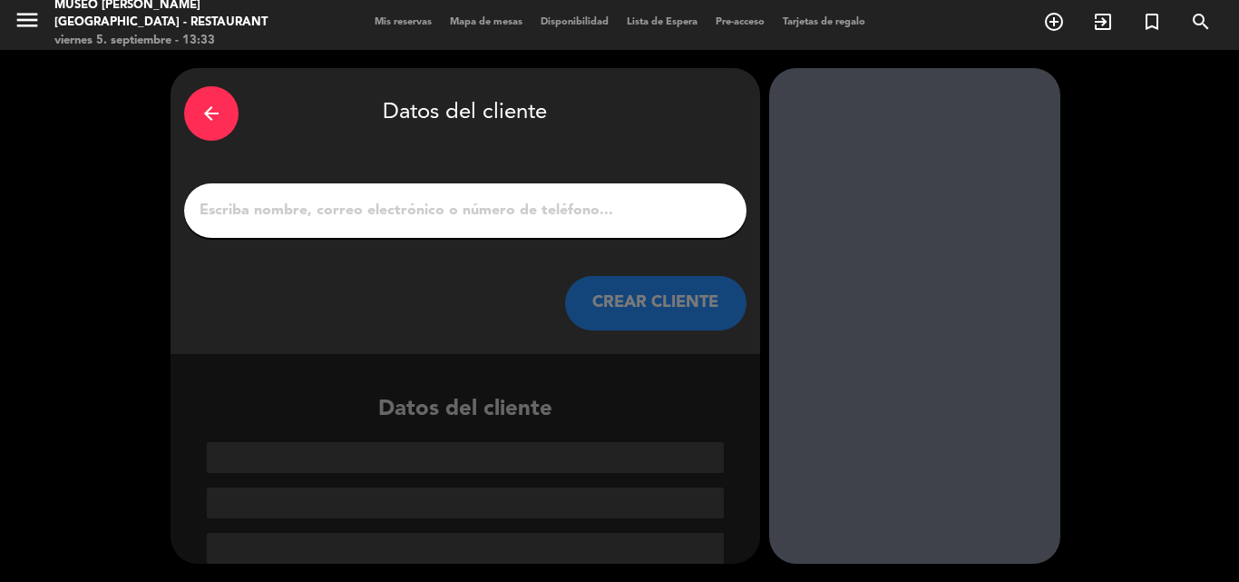
click at [433, 212] on input "1" at bounding box center [465, 210] width 535 height 25
paste input "[PERSON_NAME] y [PERSON_NAME]"
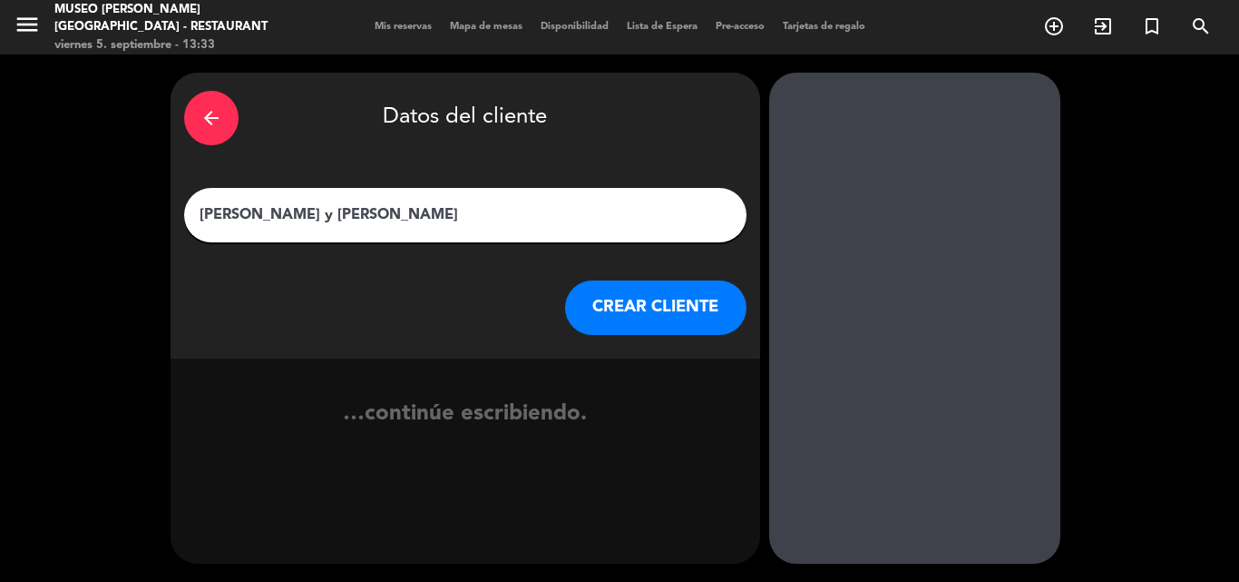
type input "[PERSON_NAME] y [PERSON_NAME]"
click at [628, 292] on button "CREAR CLIENTE" at bounding box center [655, 307] width 181 height 54
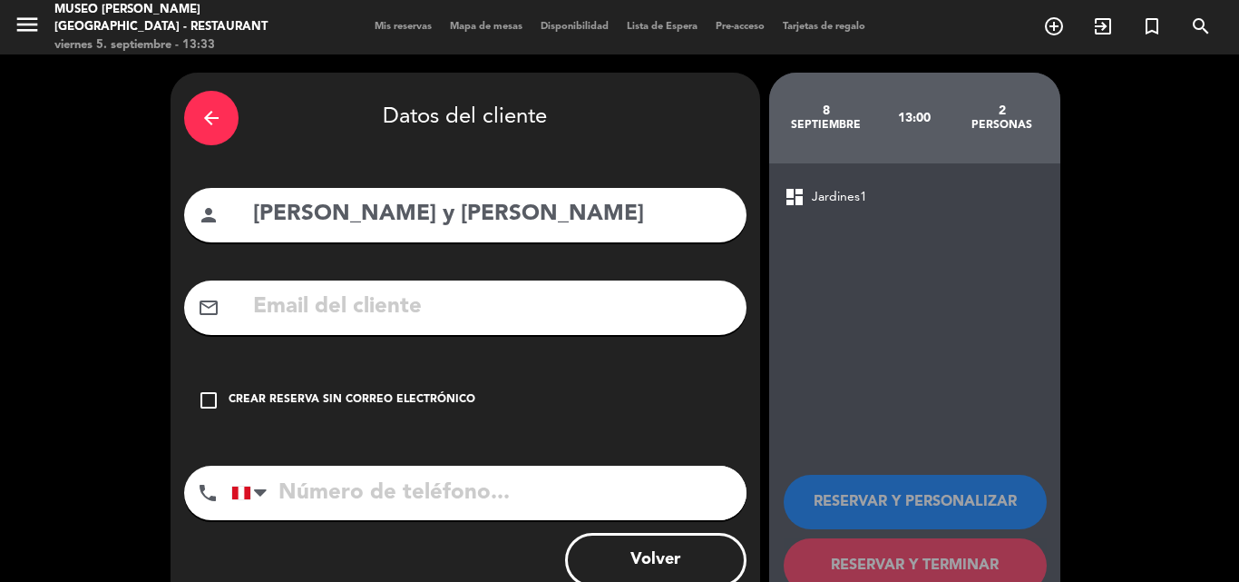
click at [463, 297] on input "text" at bounding box center [492, 307] width 482 height 37
paste input "[EMAIL_ADDRESS][DOMAIN_NAME]"
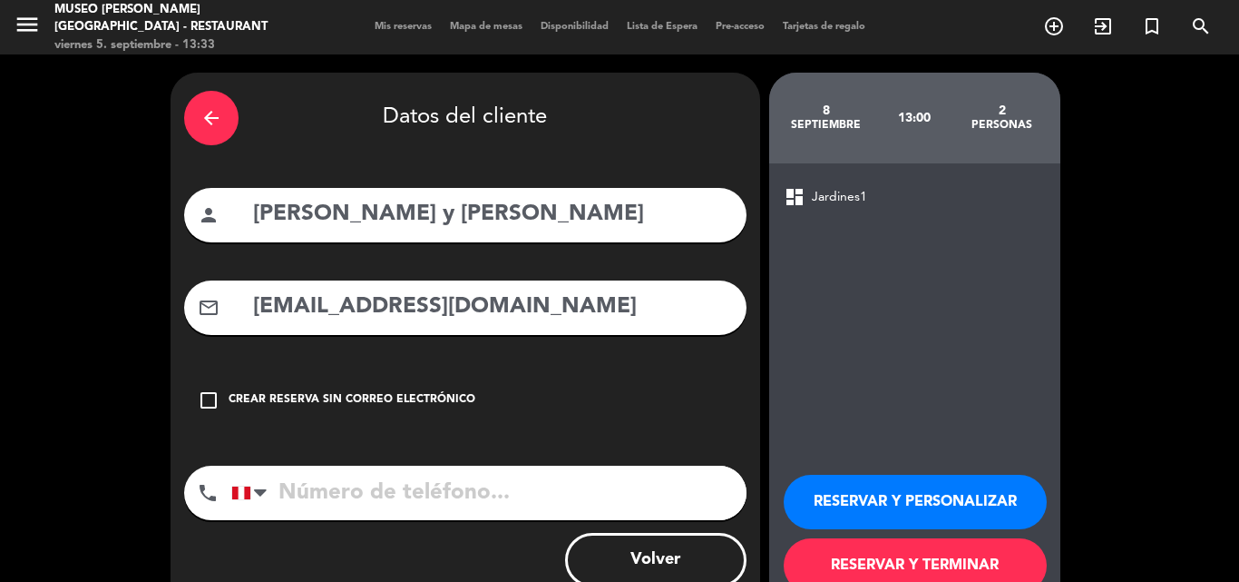
type input "[EMAIL_ADDRESS][DOMAIN_NAME]"
click at [908, 488] on button "RESERVAR Y PERSONALIZAR" at bounding box center [915, 502] width 263 height 54
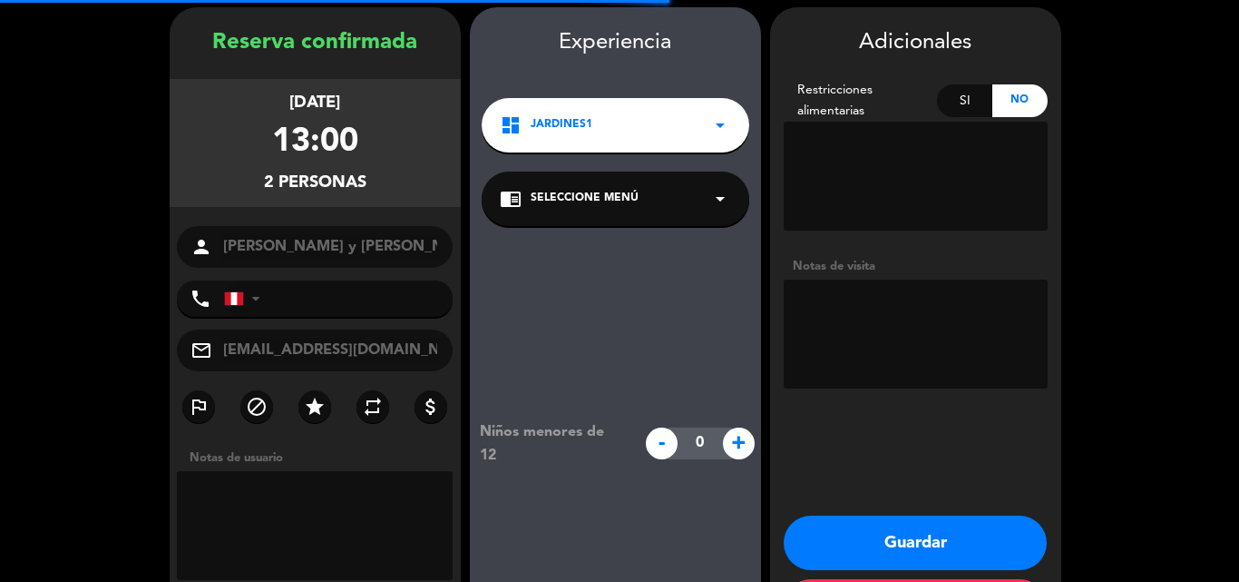
scroll to position [73, 0]
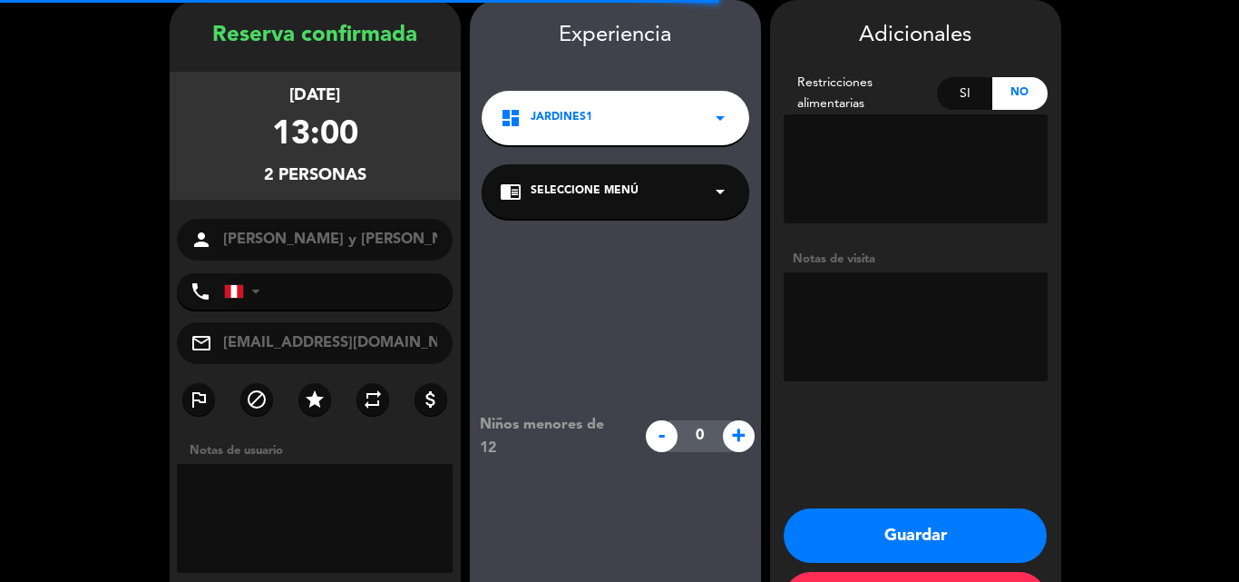
click at [950, 87] on div "Si" at bounding box center [964, 93] width 55 height 33
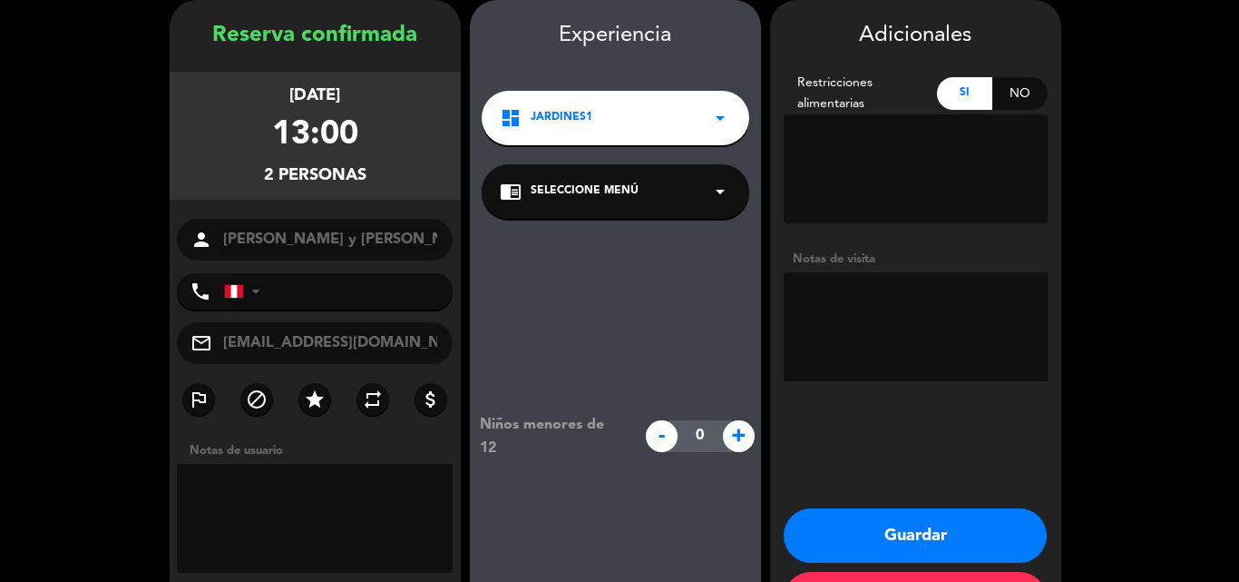
click at [880, 148] on textarea at bounding box center [916, 168] width 264 height 109
paste textarea "Mi esposa es alérgica al gluten y lácteos"
type textarea "Mi esposa es alérgica al gluten y lácteos"
click at [567, 196] on span "Seleccione Menú" at bounding box center [585, 191] width 108 height 18
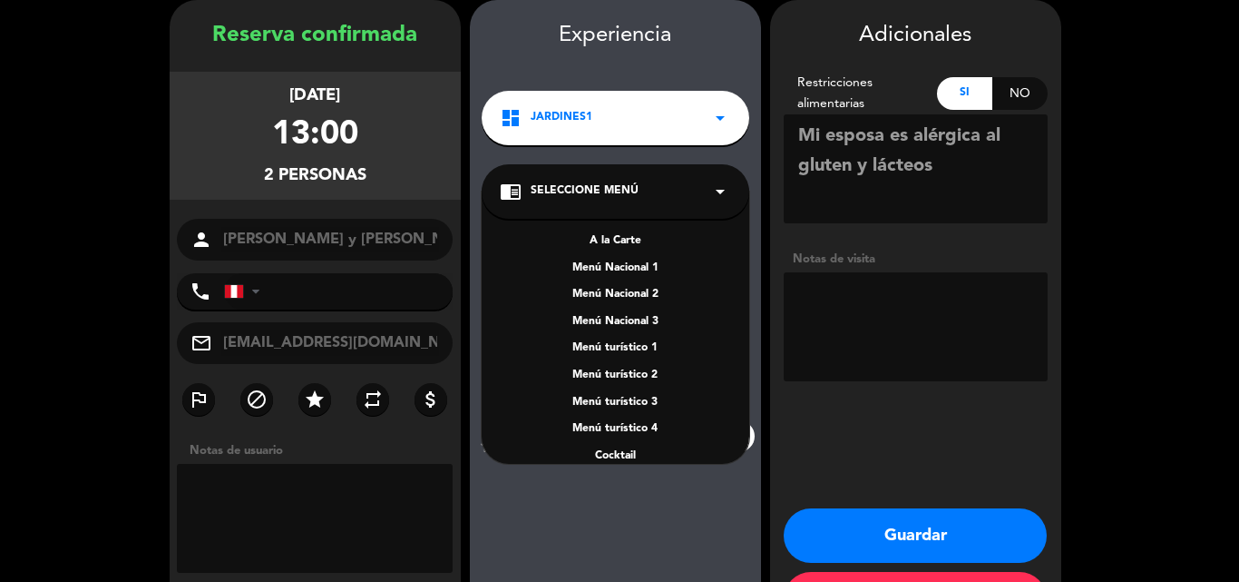
click at [616, 239] on div "A la Carte" at bounding box center [615, 241] width 231 height 18
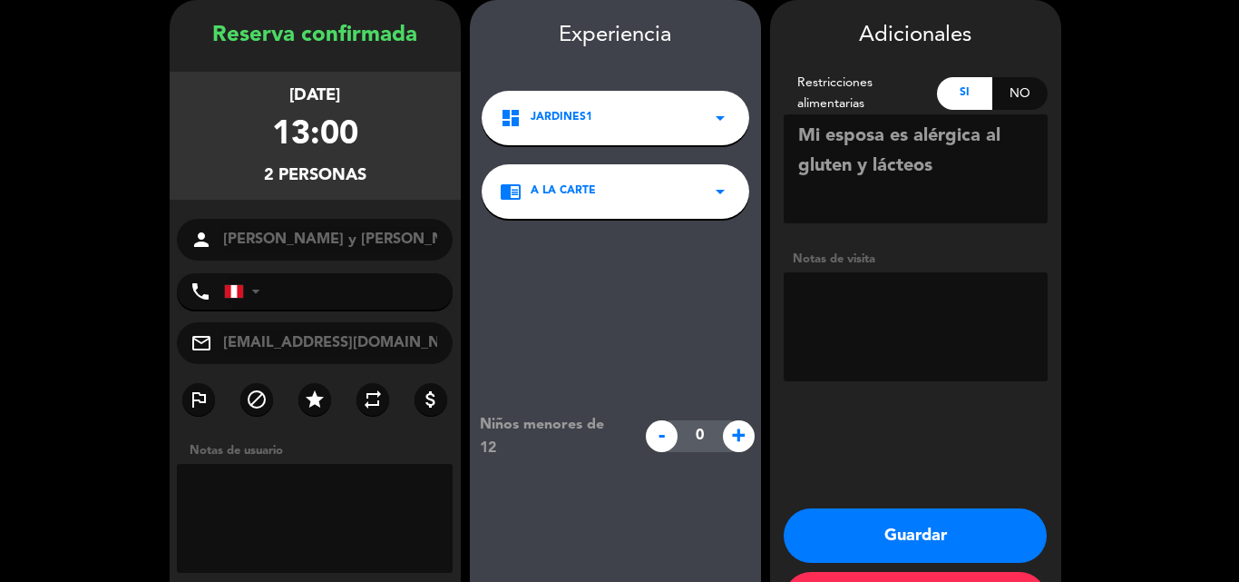
click at [841, 536] on button "Guardar" at bounding box center [915, 535] width 263 height 54
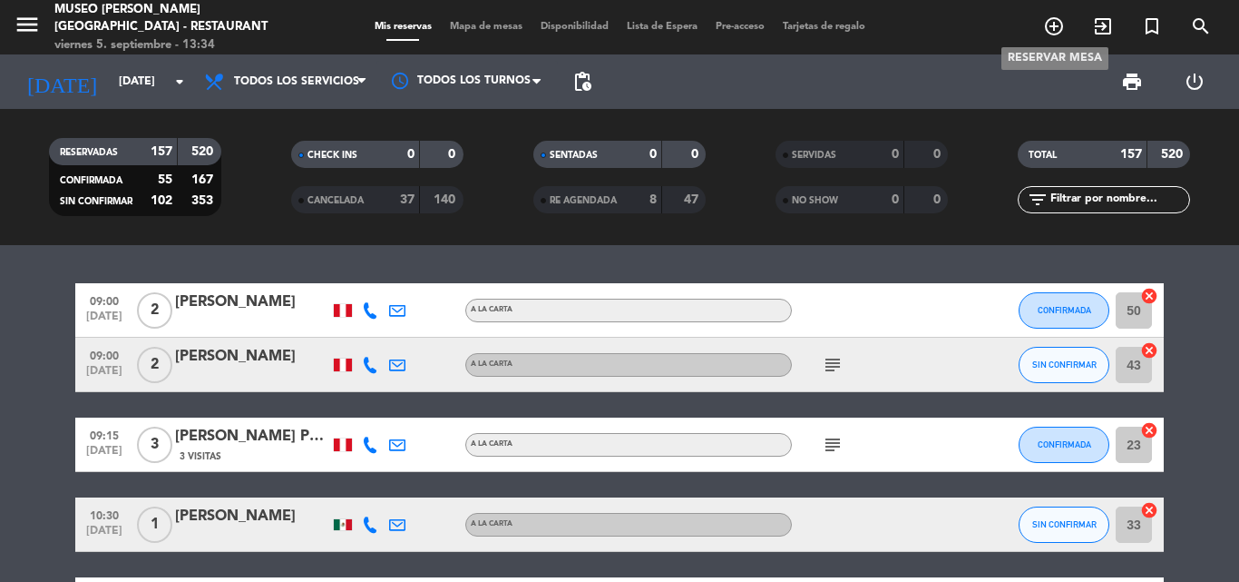
click at [1061, 26] on icon "add_circle_outline" at bounding box center [1054, 26] width 22 height 22
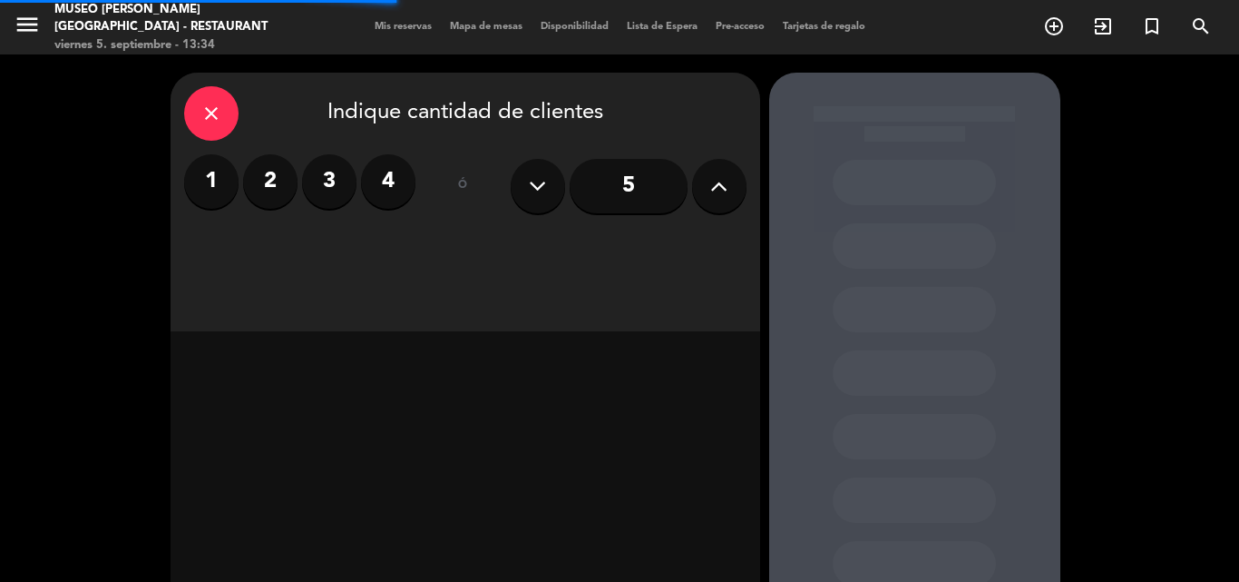
click at [709, 182] on button at bounding box center [719, 186] width 54 height 54
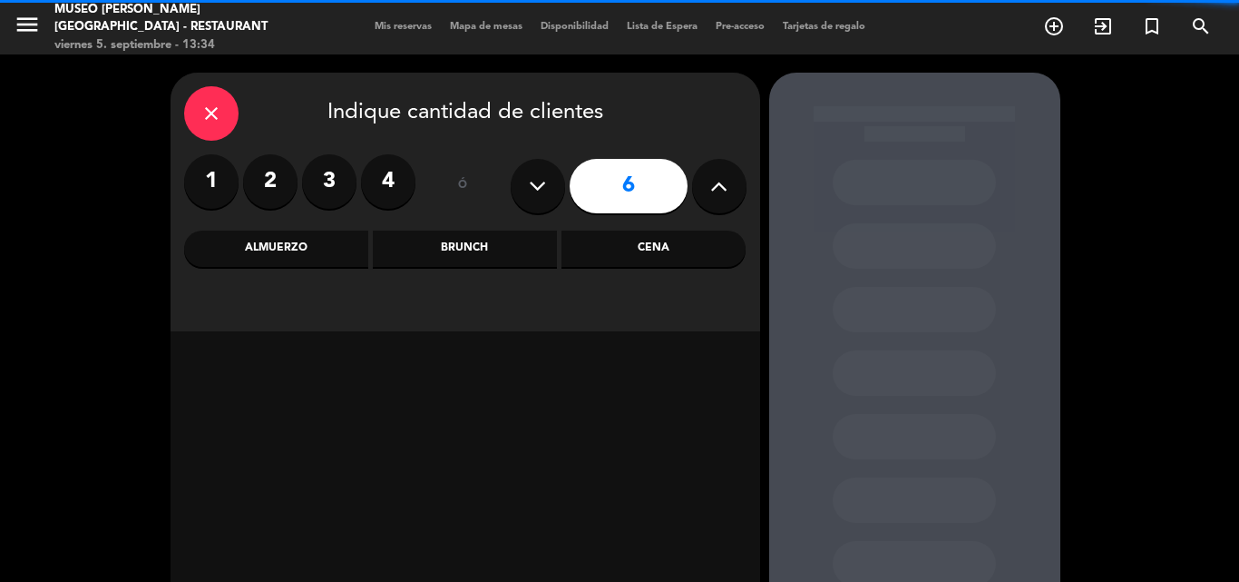
click at [709, 182] on button at bounding box center [719, 186] width 54 height 54
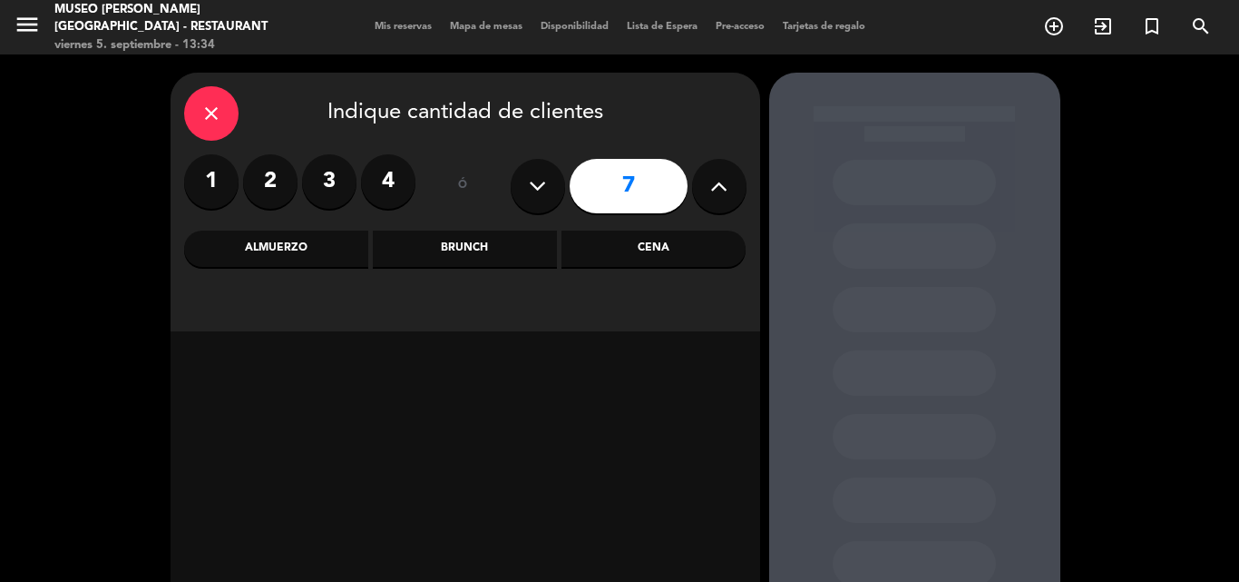
drag, startPoint x: 542, startPoint y: 196, endPoint x: 531, endPoint y: 198, distance: 11.0
click at [543, 196] on icon at bounding box center [537, 185] width 17 height 27
type input "6"
click at [274, 247] on div "Almuerzo" at bounding box center [276, 248] width 184 height 36
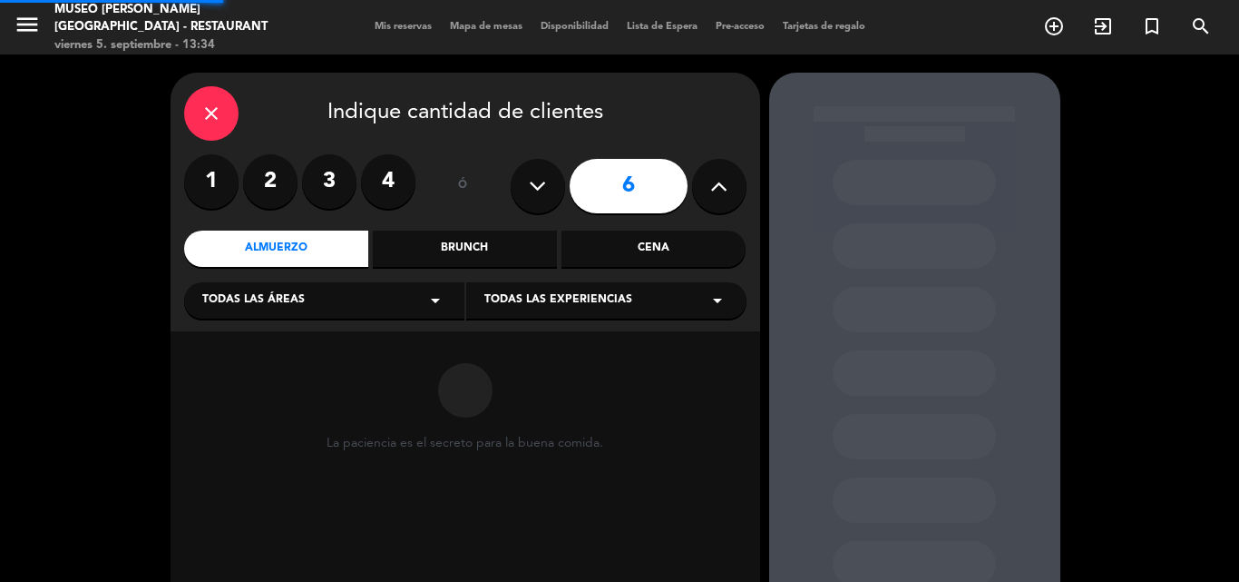
click at [281, 305] on span "Todas las áreas" at bounding box center [253, 300] width 103 height 18
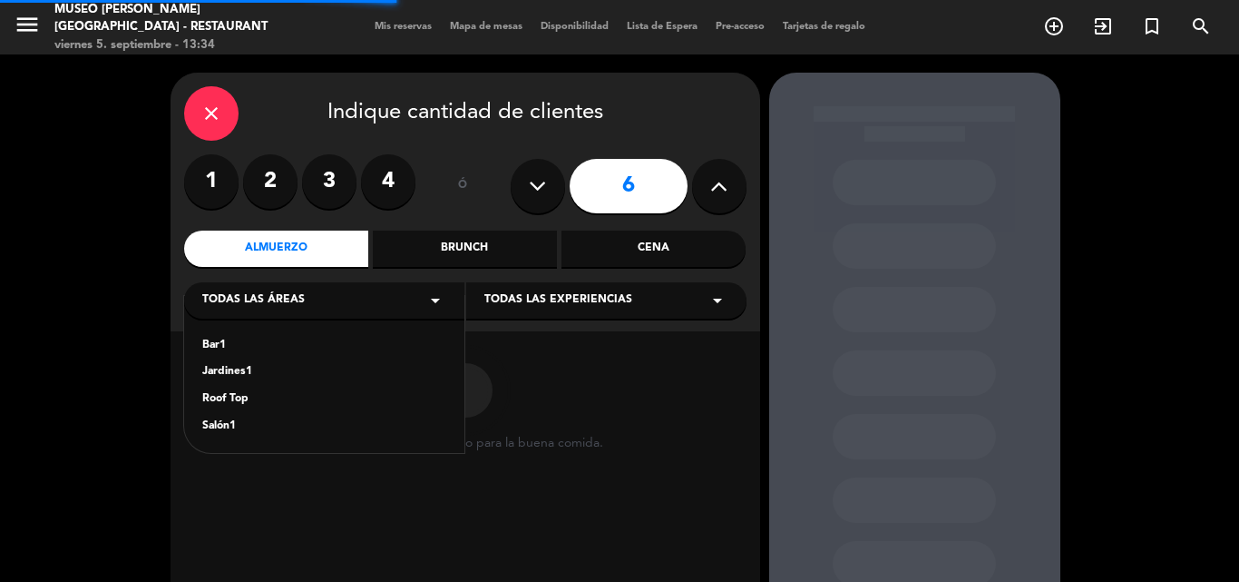
click at [242, 370] on div "Jardines1" at bounding box center [324, 372] width 244 height 18
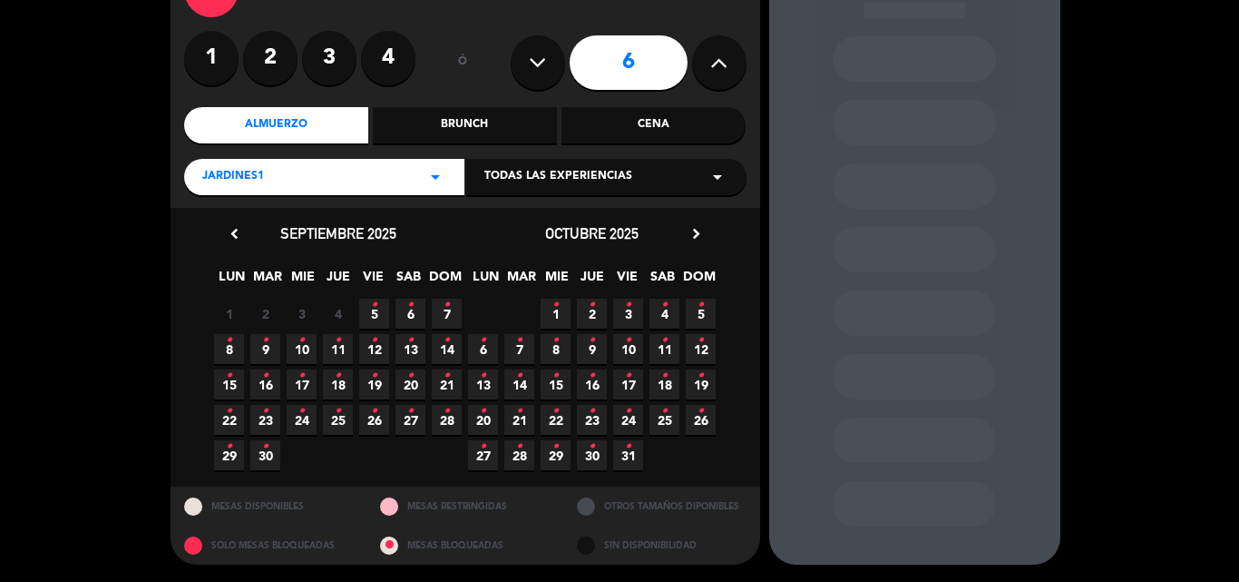
click at [453, 301] on span "7 •" at bounding box center [447, 314] width 30 height 30
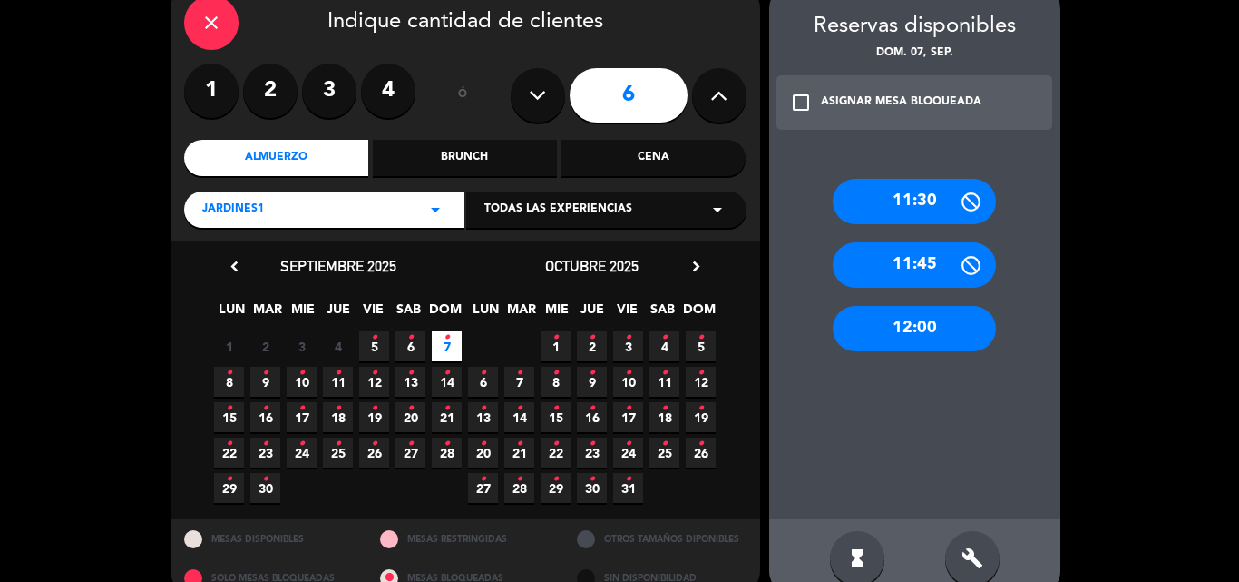
scroll to position [123, 0]
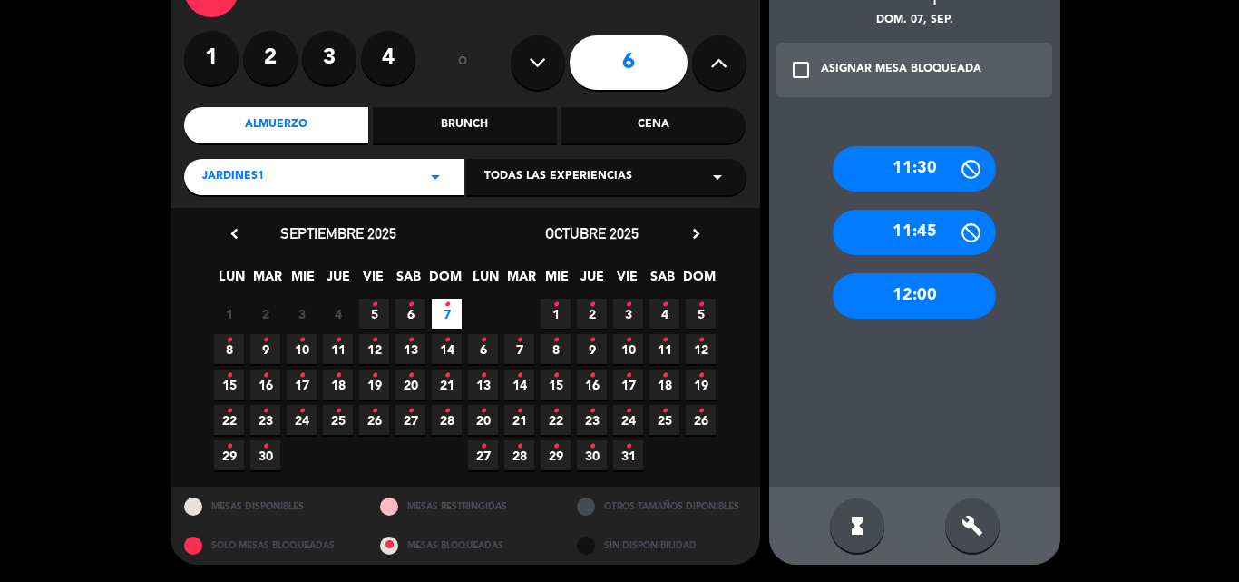
click at [234, 182] on span "Jardines1" at bounding box center [233, 177] width 62 height 18
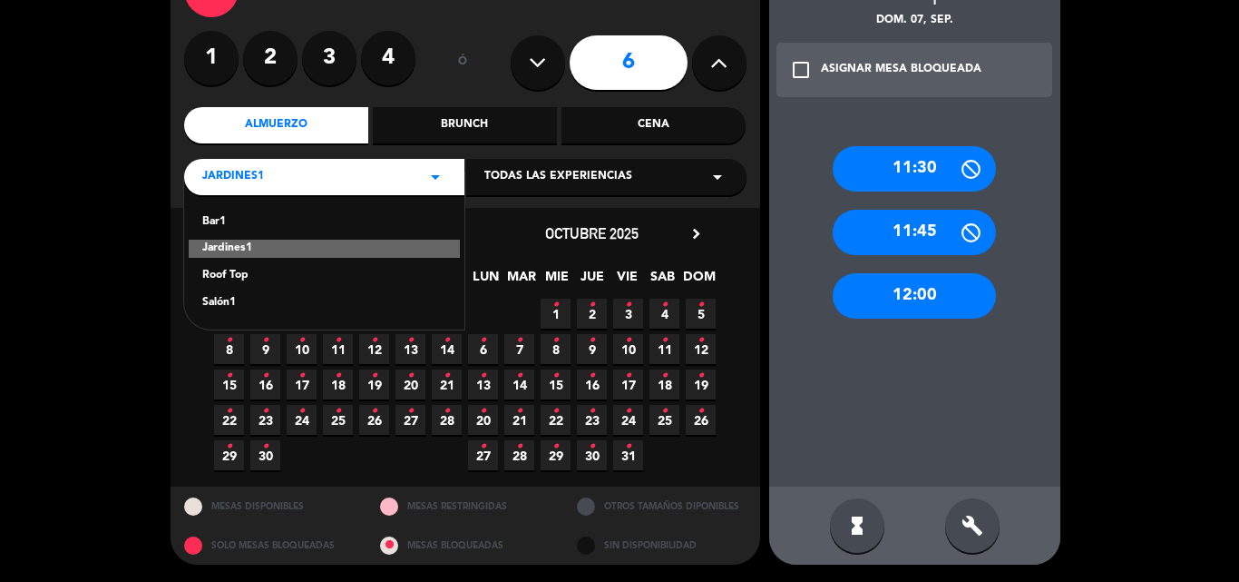
click at [215, 275] on div "Roof Top" at bounding box center [324, 276] width 244 height 18
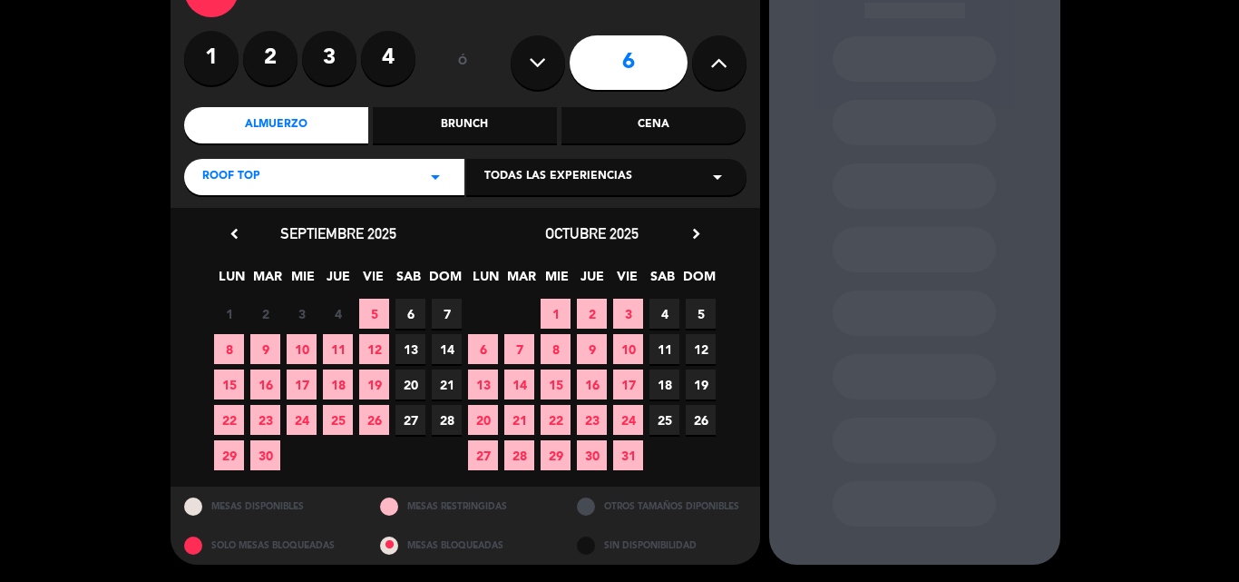
click at [448, 313] on span "7" at bounding box center [447, 314] width 30 height 30
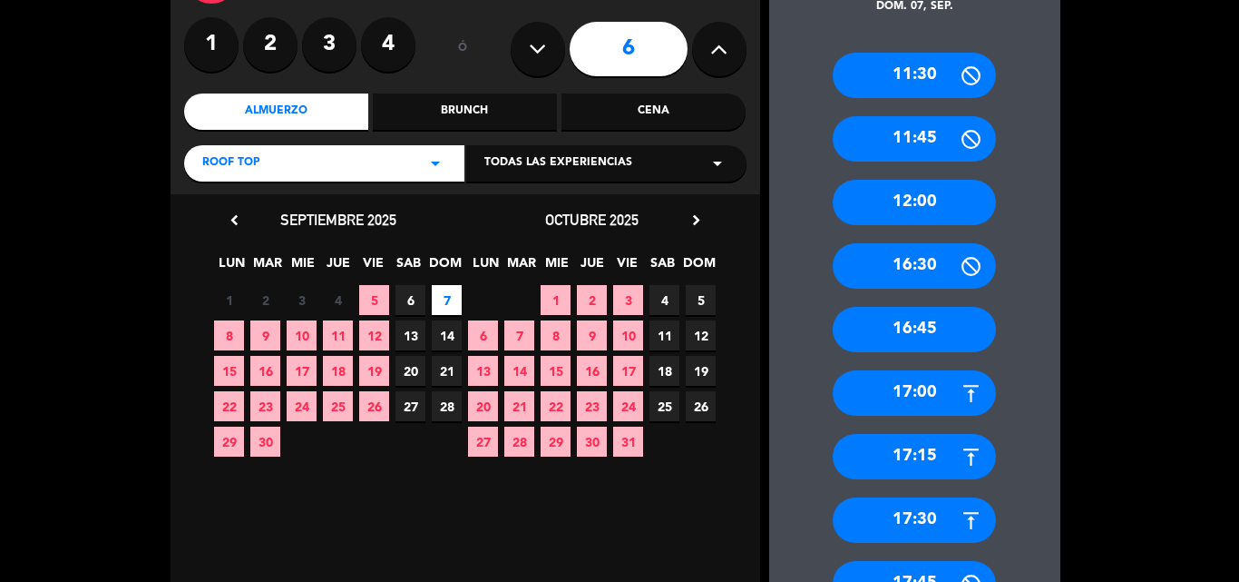
scroll to position [0, 0]
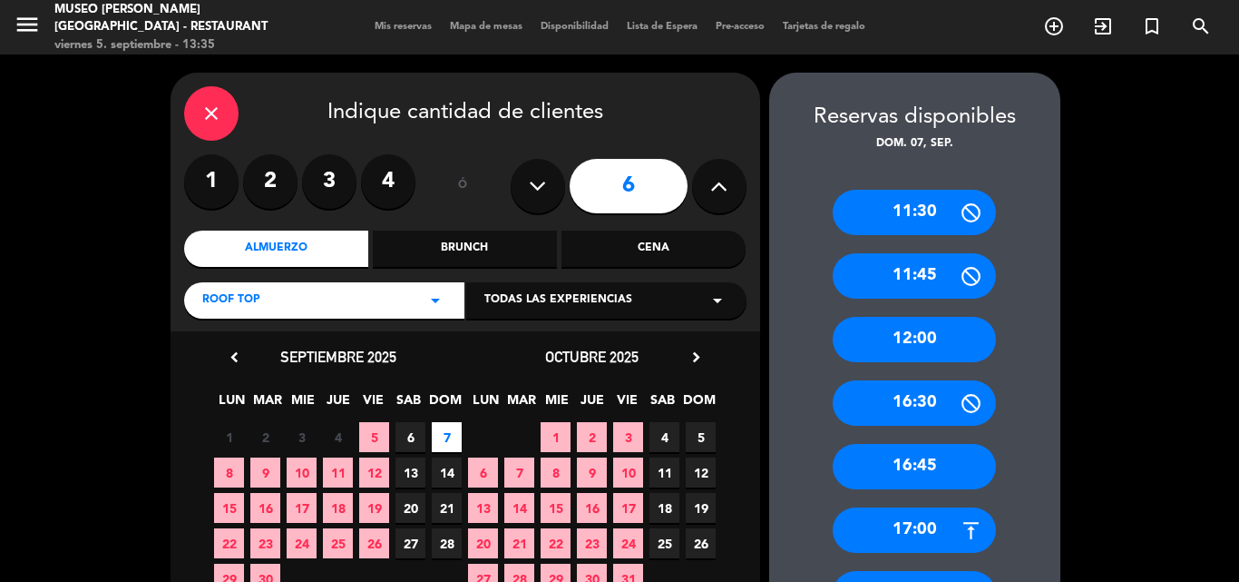
drag, startPoint x: 267, startPoint y: 174, endPoint x: 281, endPoint y: 188, distance: 19.9
click at [265, 174] on label "2" at bounding box center [270, 181] width 54 height 54
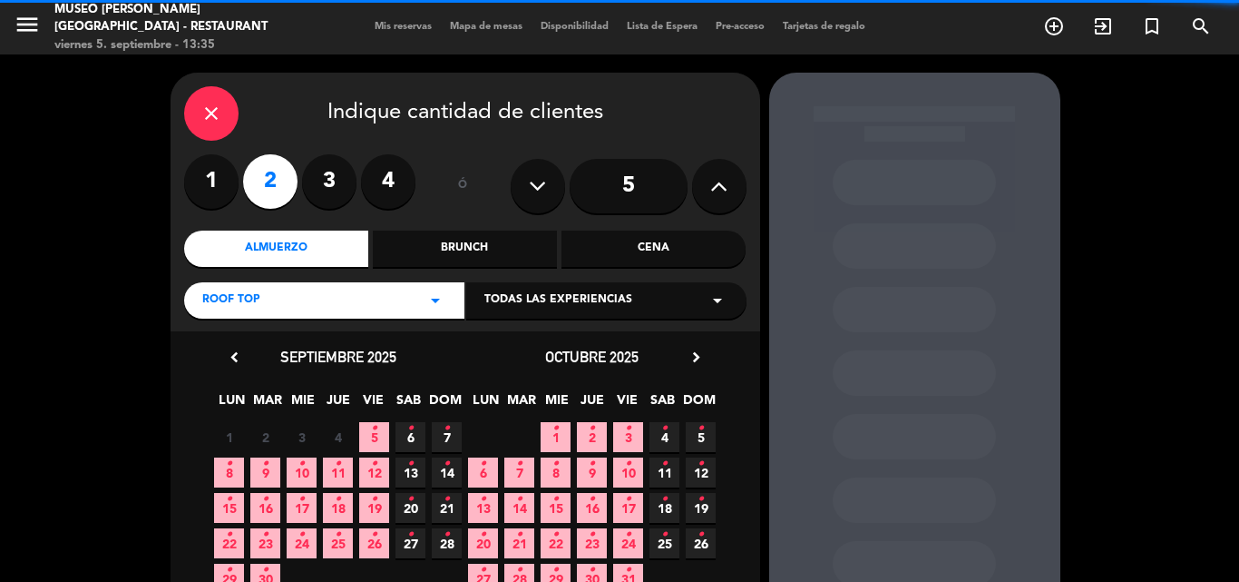
click at [643, 246] on div "Cena" at bounding box center [654, 248] width 184 height 36
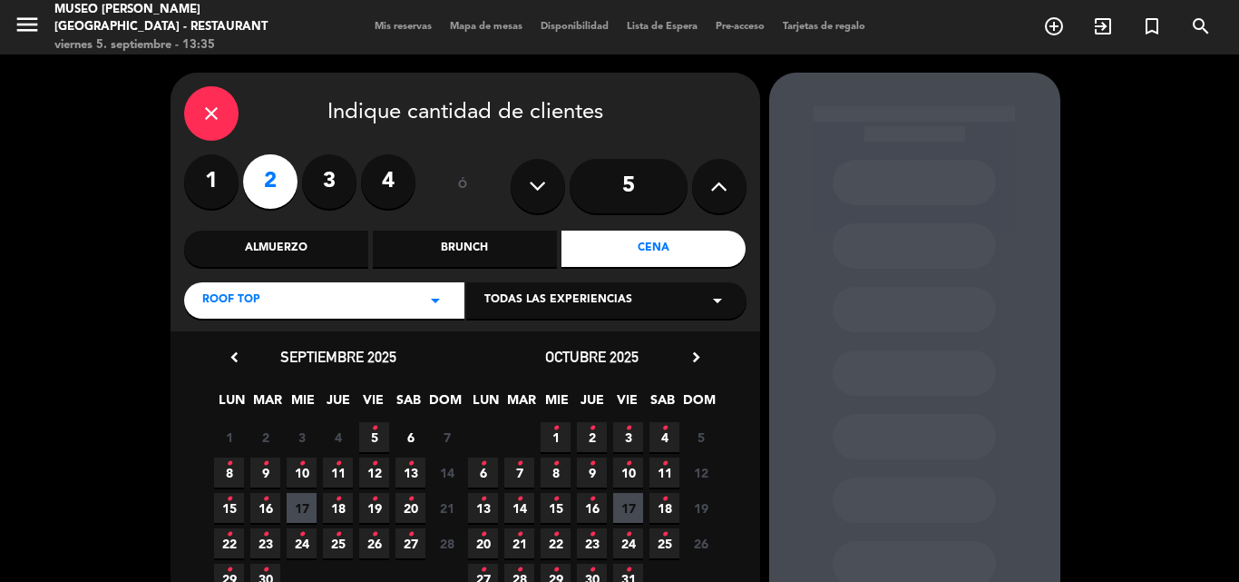
click at [376, 430] on icon "•" at bounding box center [374, 428] width 6 height 29
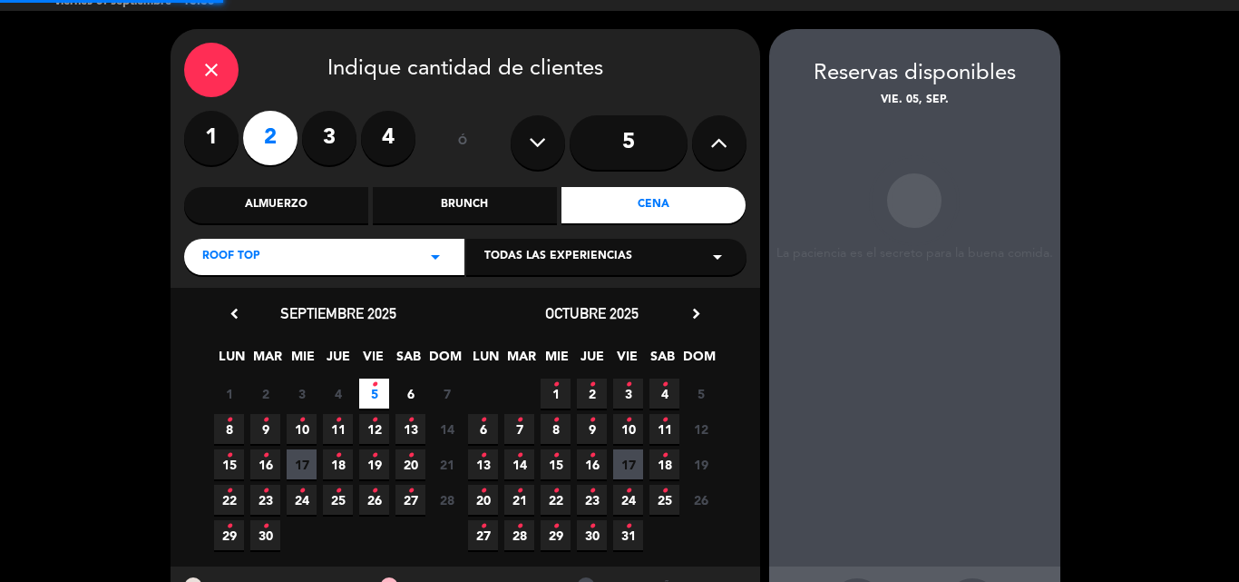
scroll to position [73, 0]
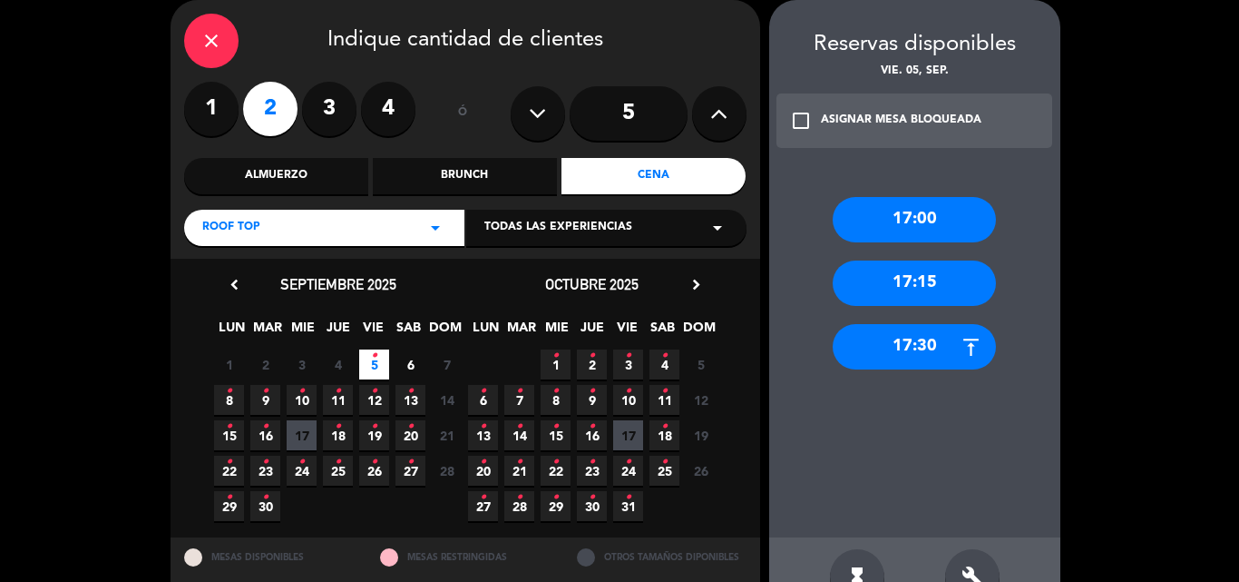
click at [282, 223] on div "Roof Top arrow_drop_down" at bounding box center [324, 228] width 280 height 36
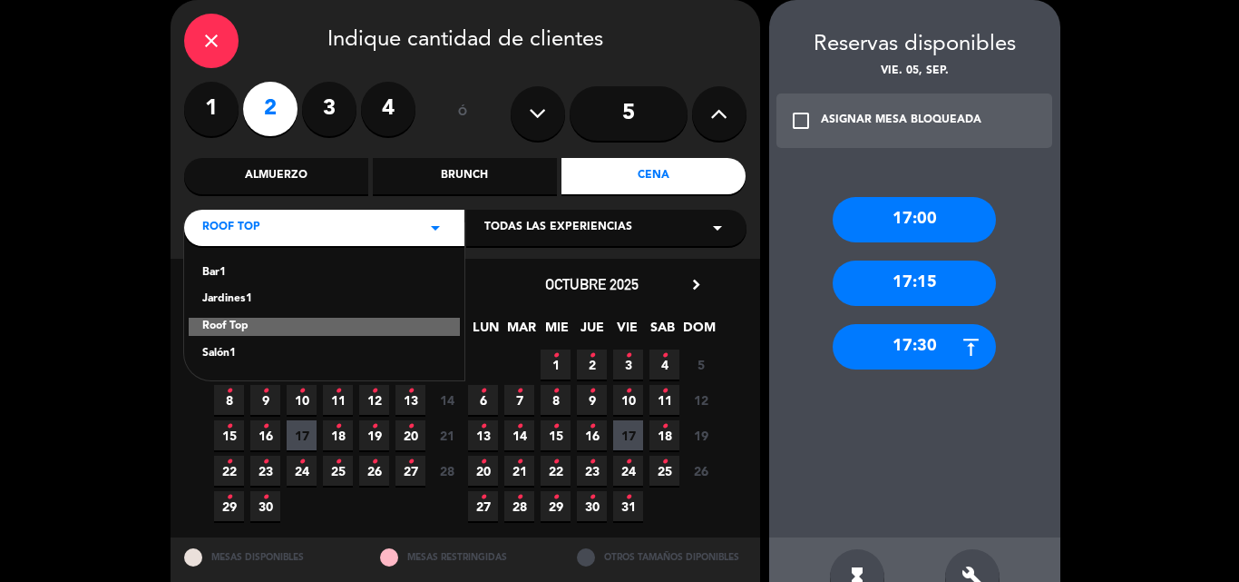
click at [216, 348] on div "Salón1" at bounding box center [324, 354] width 244 height 18
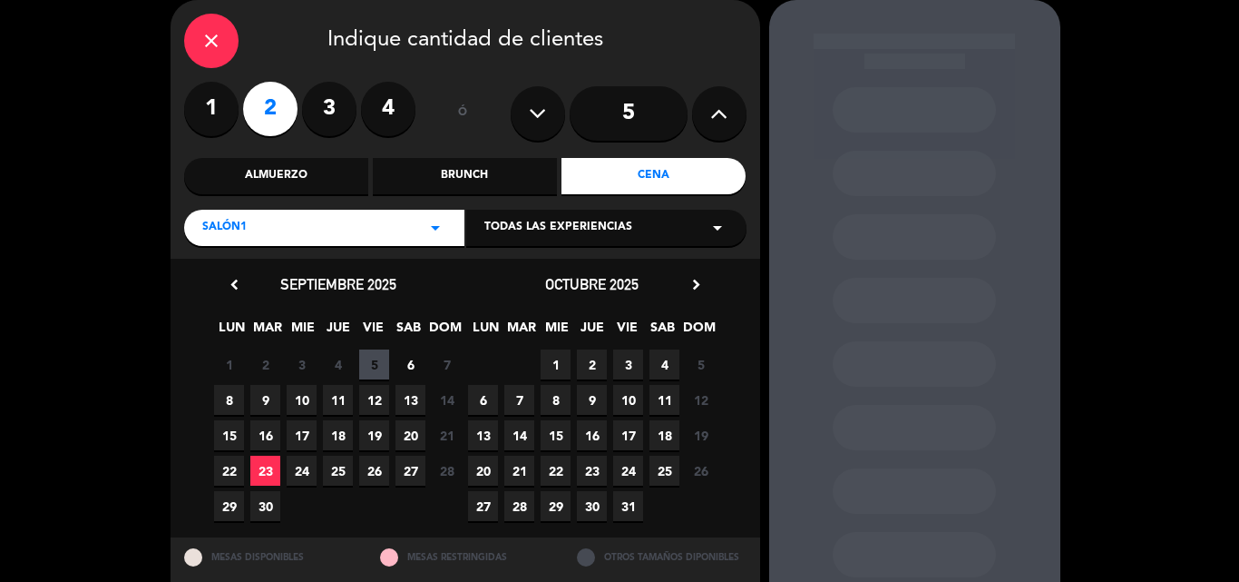
click at [365, 363] on span "5" at bounding box center [374, 364] width 30 height 30
click at [259, 228] on div "Salón1 arrow_drop_down" at bounding box center [324, 228] width 280 height 36
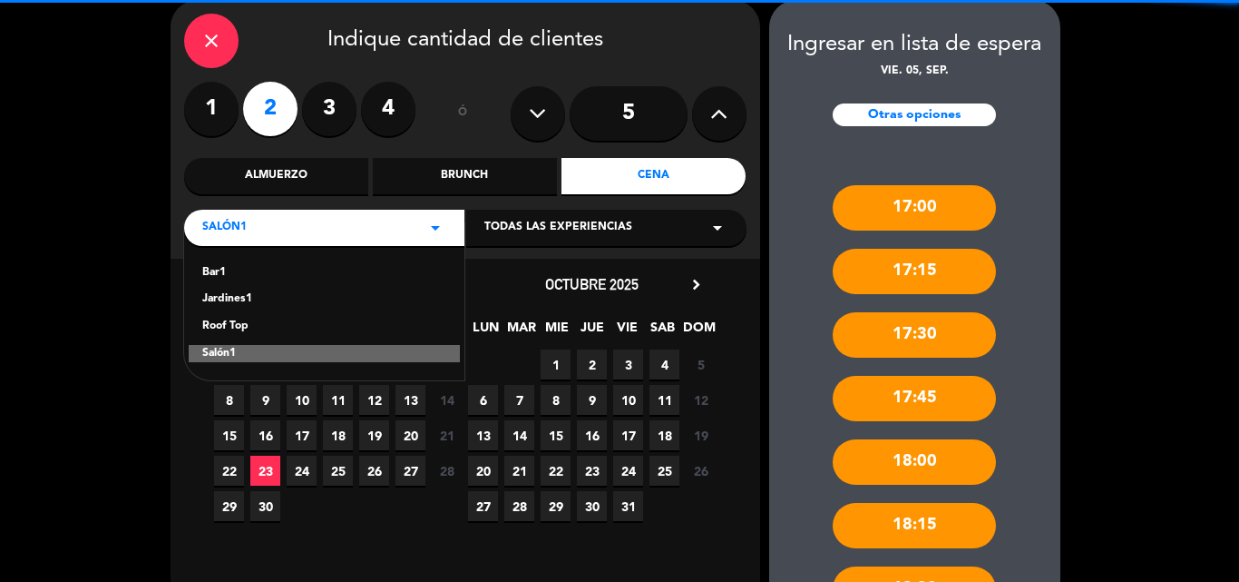
click at [230, 303] on div "Jardines1" at bounding box center [324, 299] width 244 height 18
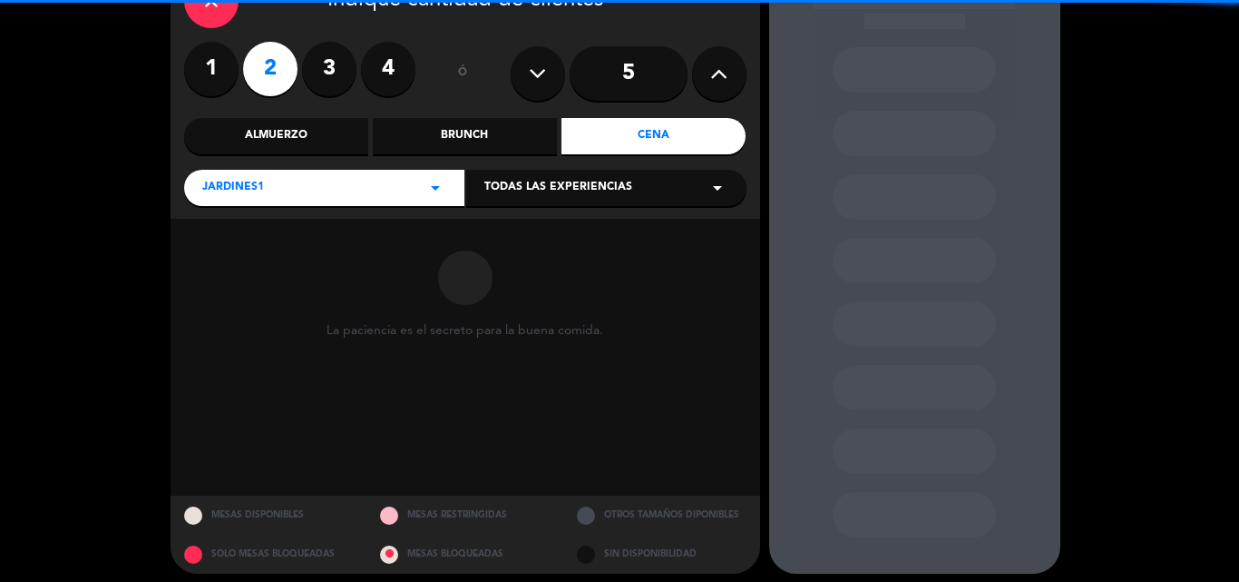
scroll to position [122, 0]
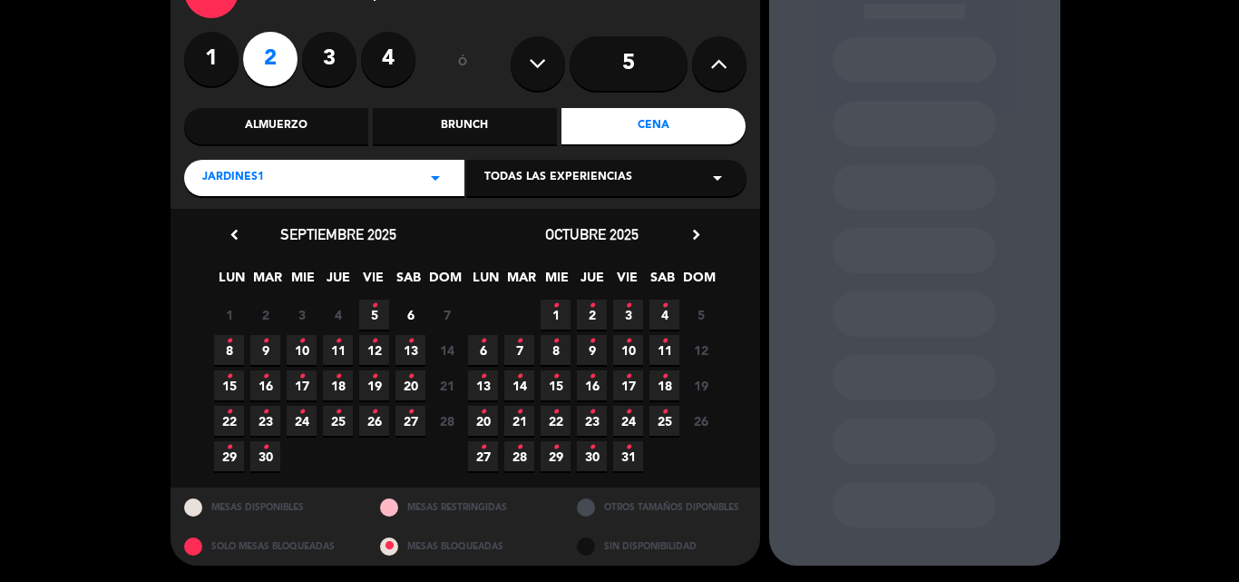
click at [379, 312] on span "5 •" at bounding box center [374, 314] width 30 height 30
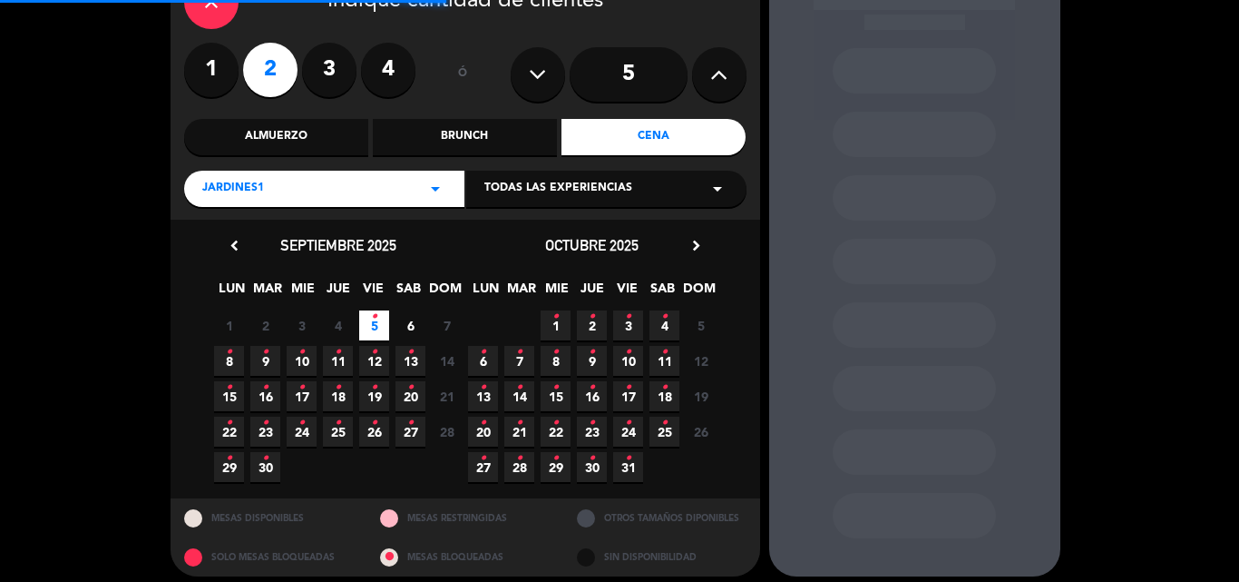
scroll to position [123, 0]
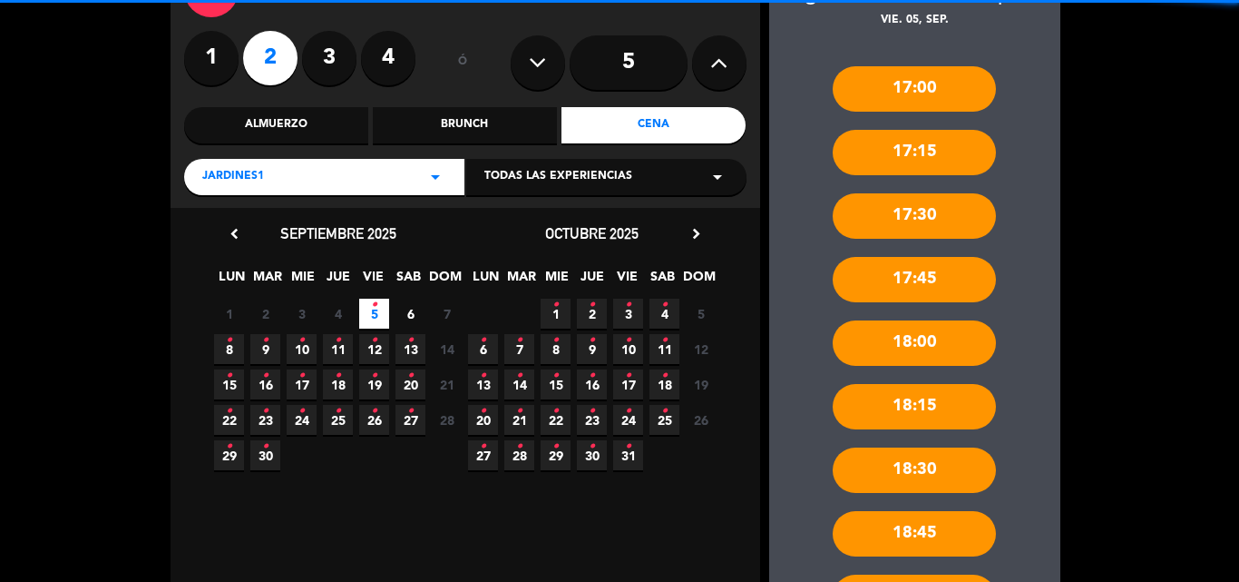
click at [250, 184] on span "Jardines1" at bounding box center [233, 177] width 62 height 18
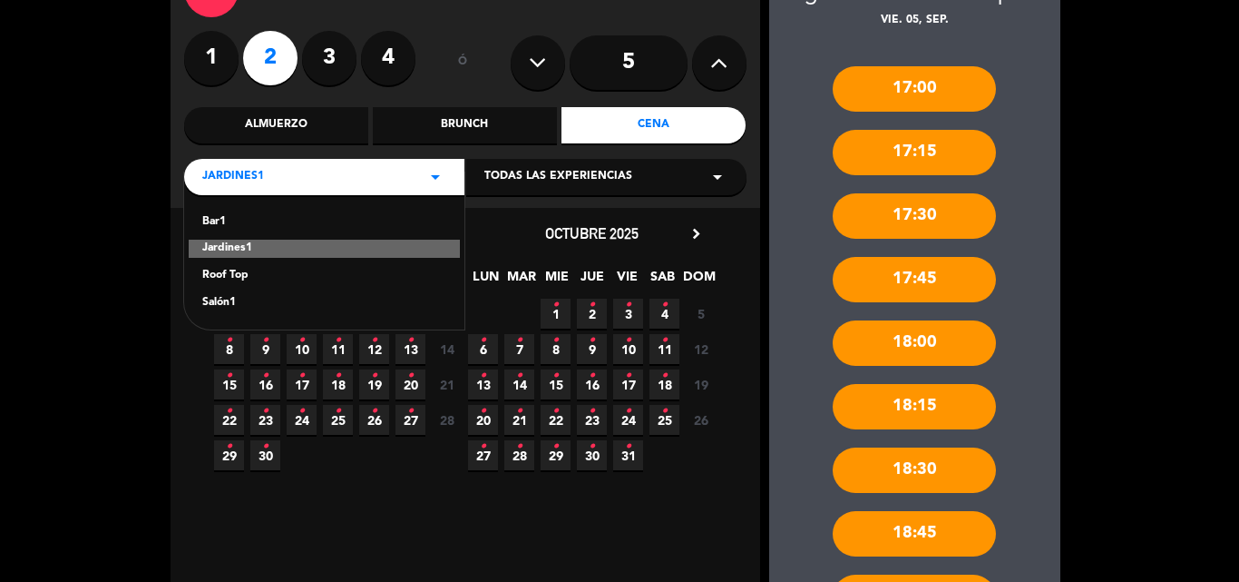
click at [241, 277] on div "Roof Top" at bounding box center [324, 276] width 244 height 18
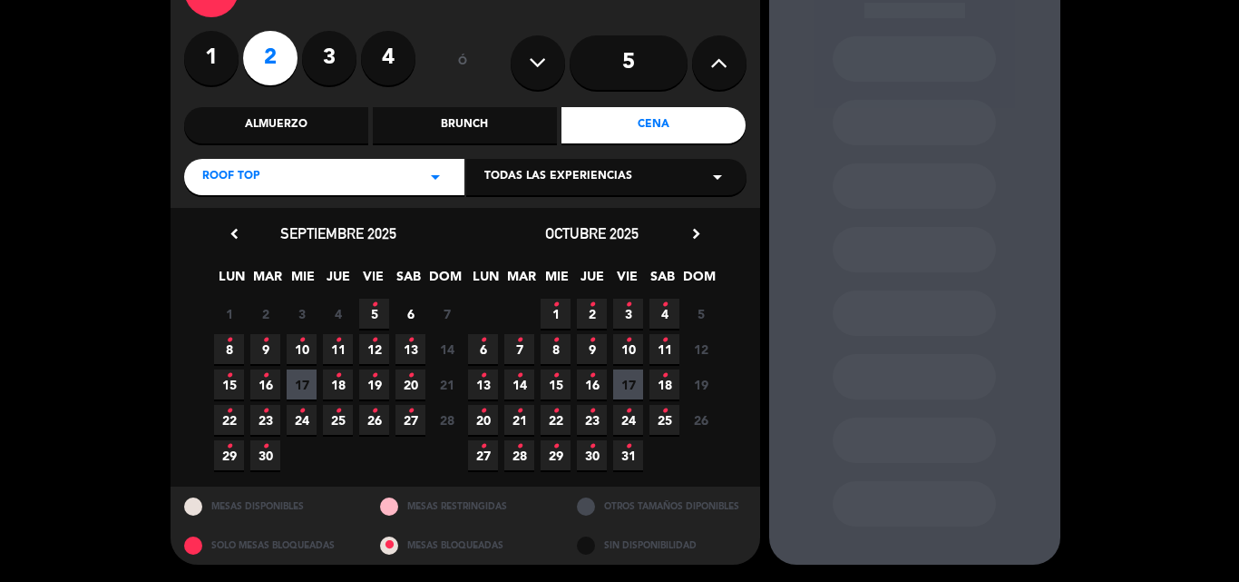
click at [382, 308] on span "5 •" at bounding box center [374, 314] width 30 height 30
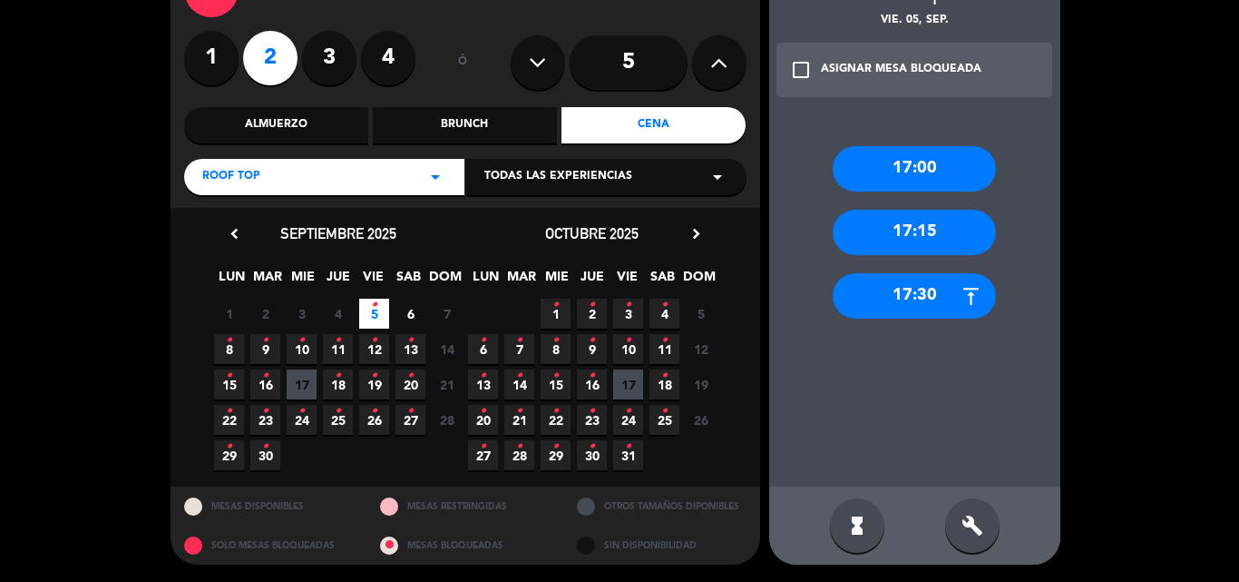
click at [904, 294] on div "17:30" at bounding box center [914, 295] width 163 height 45
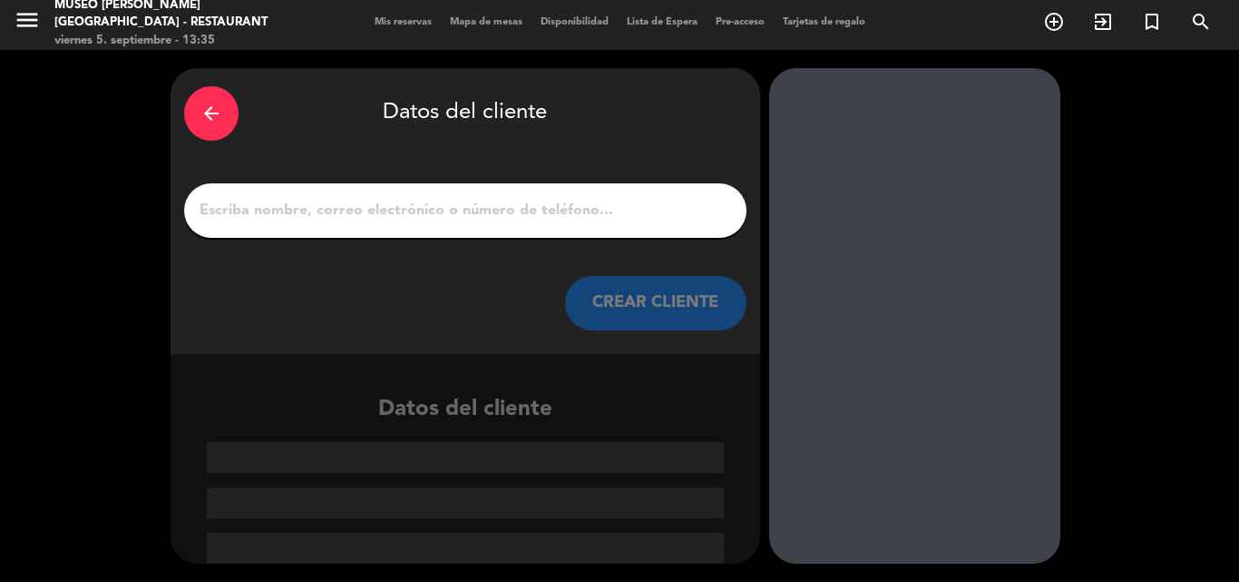
click at [419, 208] on input "1" at bounding box center [465, 210] width 535 height 25
paste input "[PERSON_NAME]"
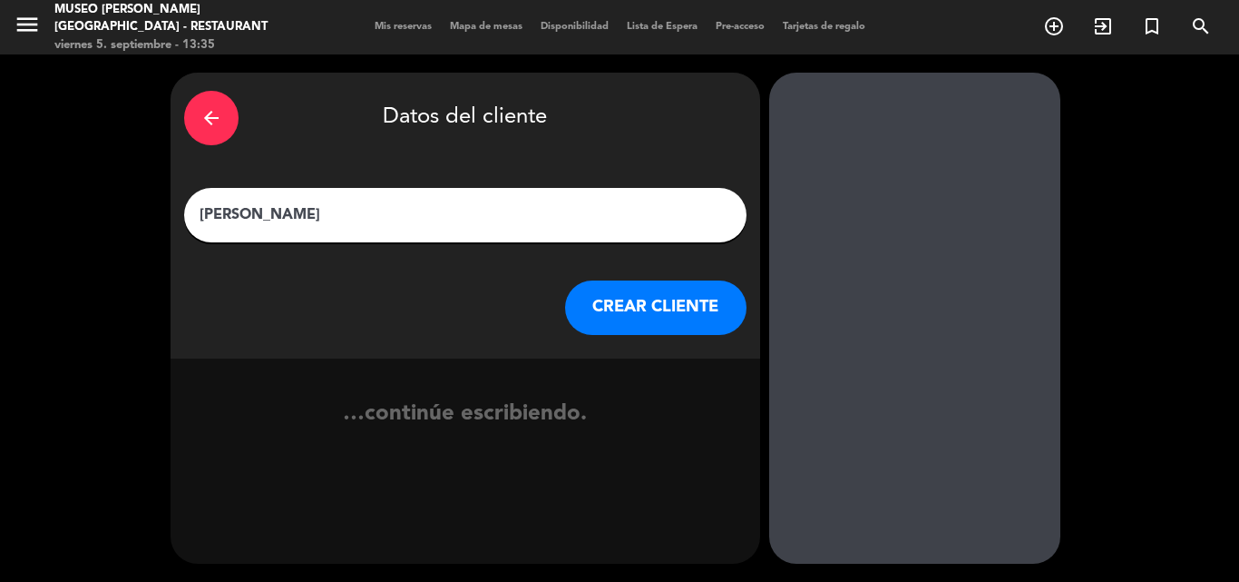
type input "[PERSON_NAME]"
click at [622, 296] on button "CREAR CLIENTE" at bounding box center [655, 307] width 181 height 54
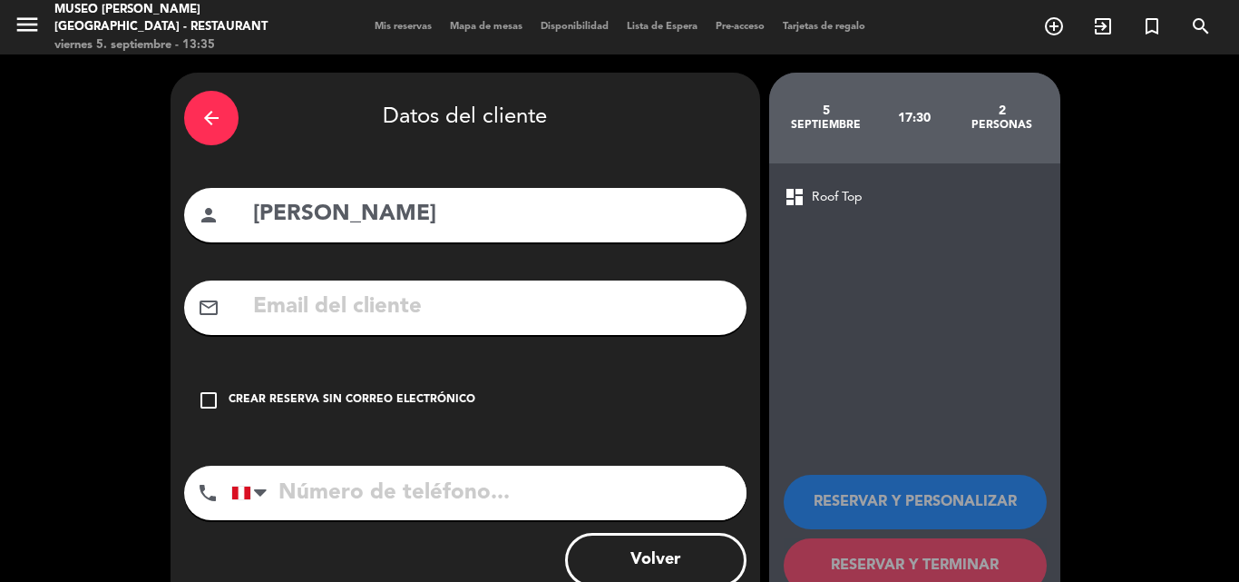
click at [427, 475] on input "tel" at bounding box center [488, 492] width 515 height 54
paste input "965400470"
type input "965400470"
click at [327, 398] on div "Crear reserva sin correo electrónico" at bounding box center [352, 400] width 247 height 18
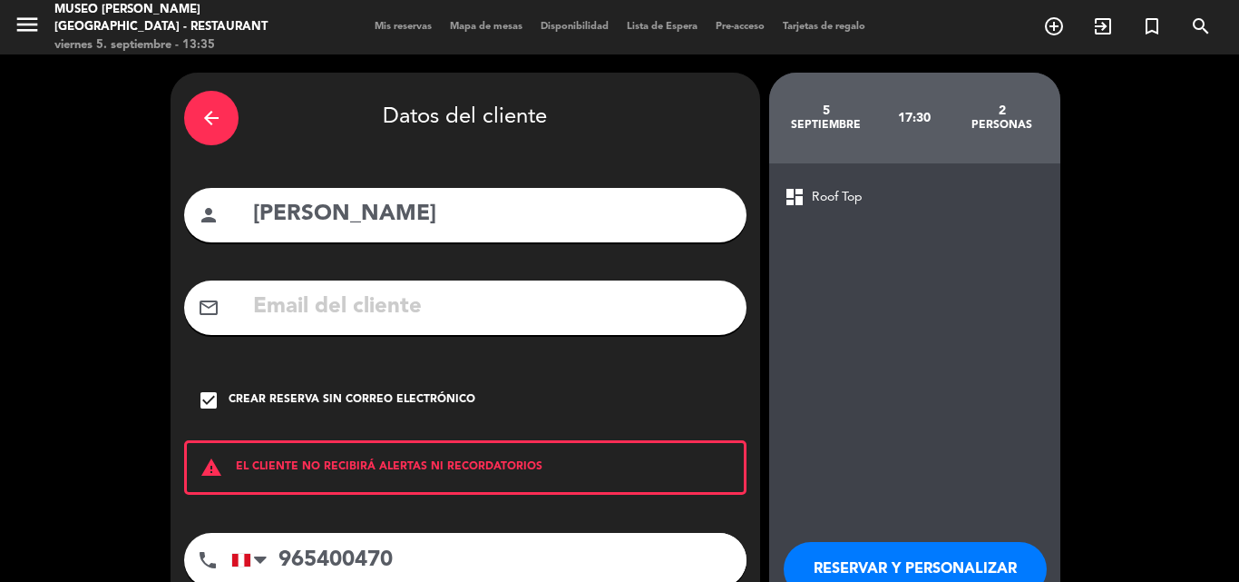
click at [847, 570] on button "RESERVAR Y PERSONALIZAR" at bounding box center [915, 569] width 263 height 54
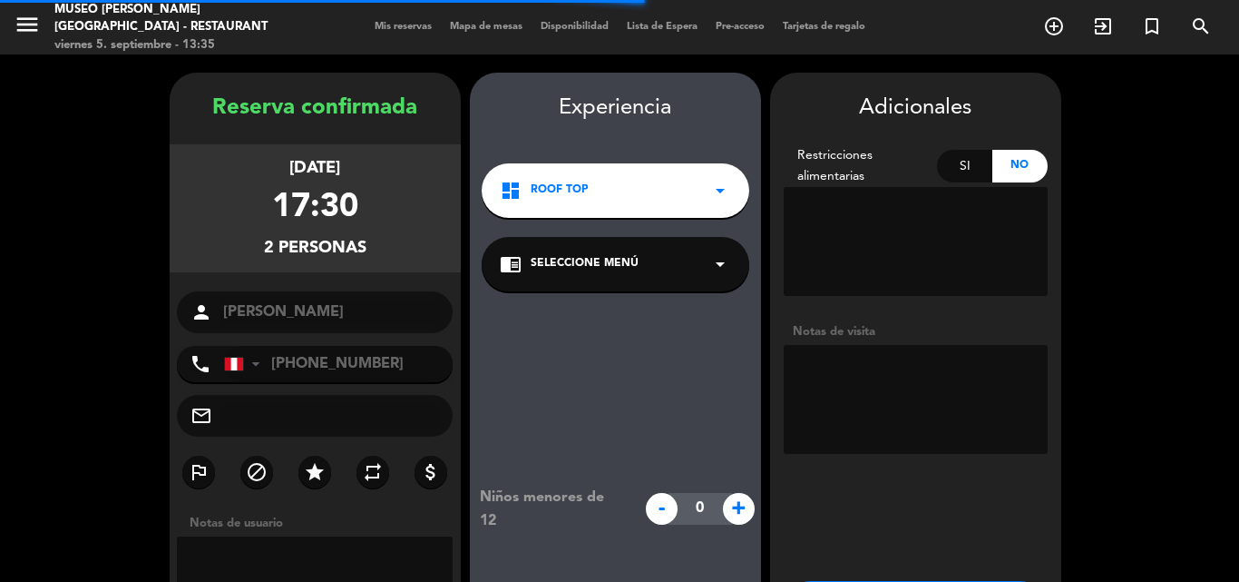
scroll to position [73, 0]
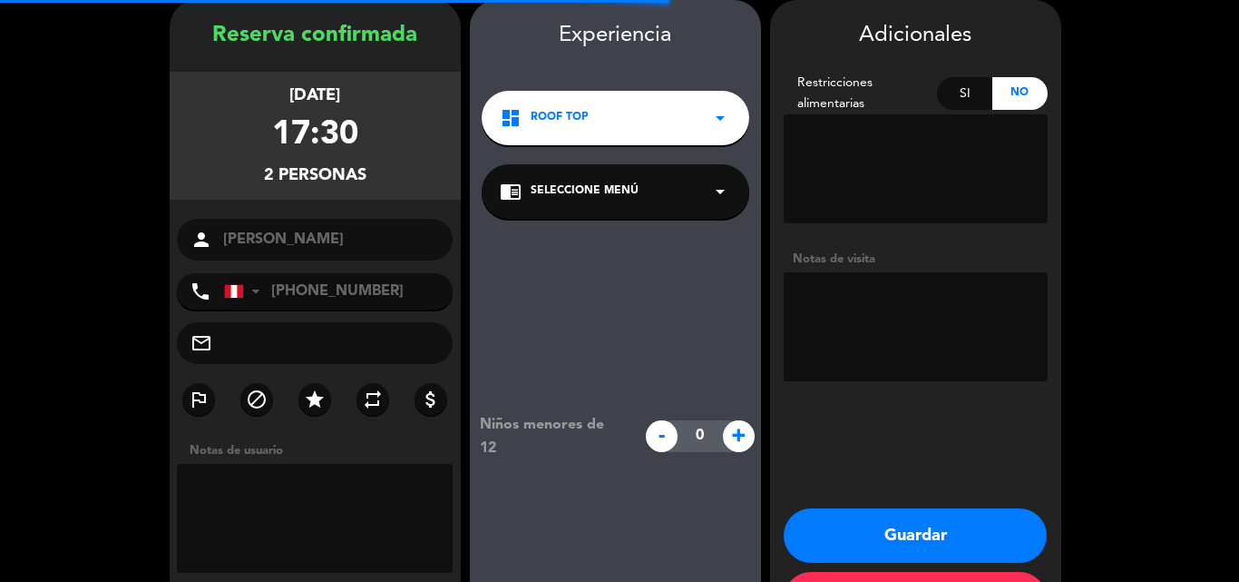
click at [637, 192] on div "chrome_reader_mode Seleccione Menú arrow_drop_down" at bounding box center [616, 191] width 268 height 54
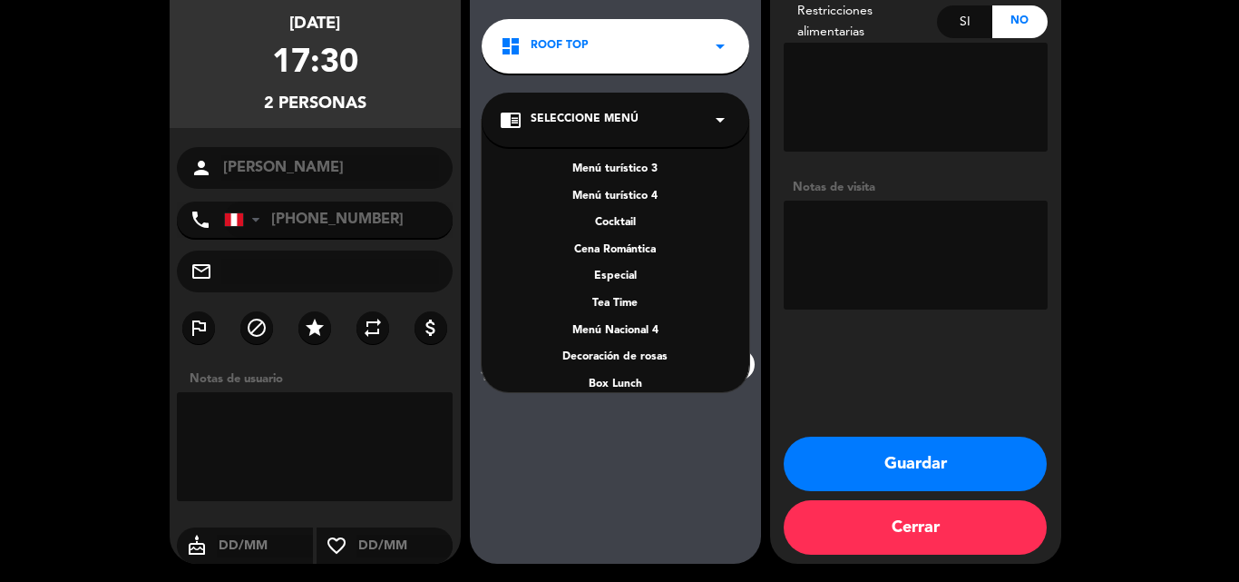
scroll to position [260, 0]
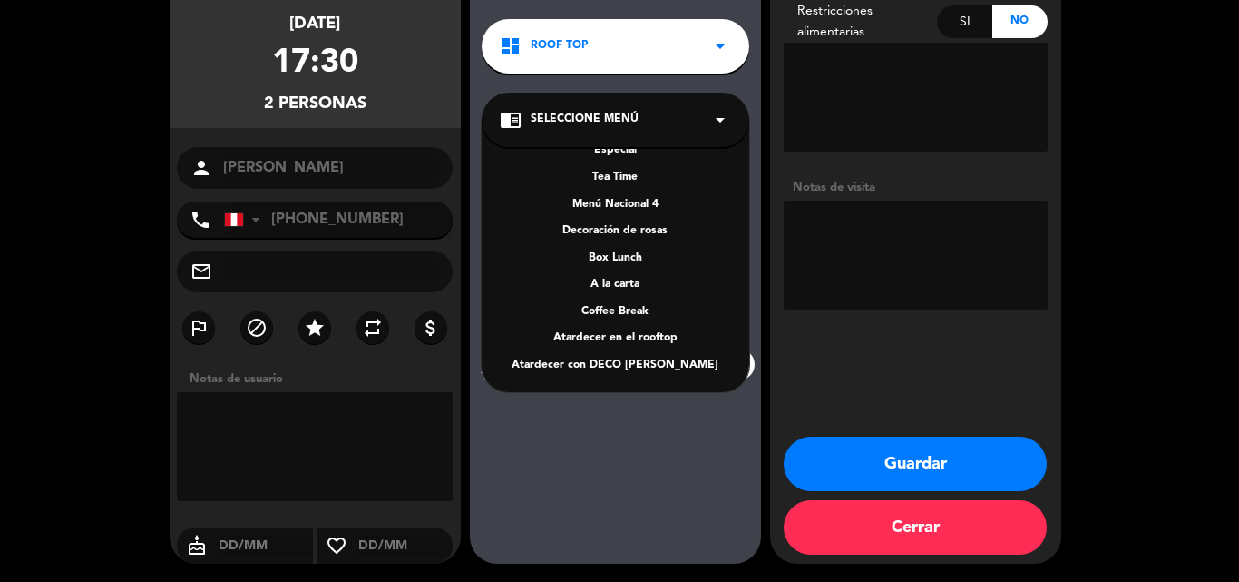
click at [615, 285] on div "A la carta" at bounding box center [615, 285] width 231 height 18
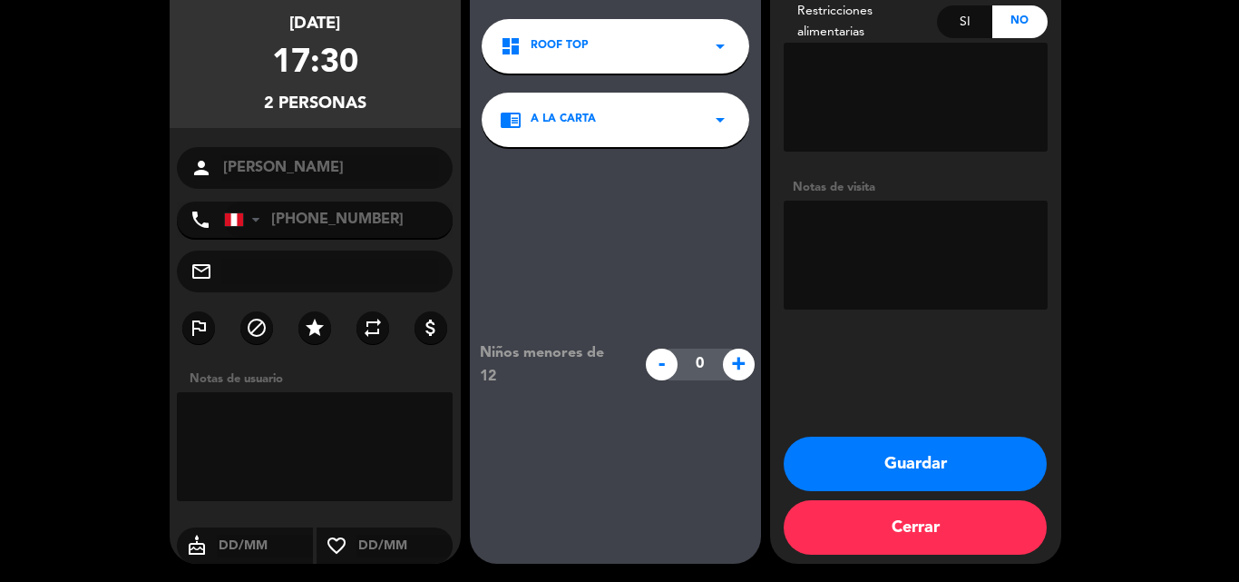
click at [837, 471] on button "Guardar" at bounding box center [915, 463] width 263 height 54
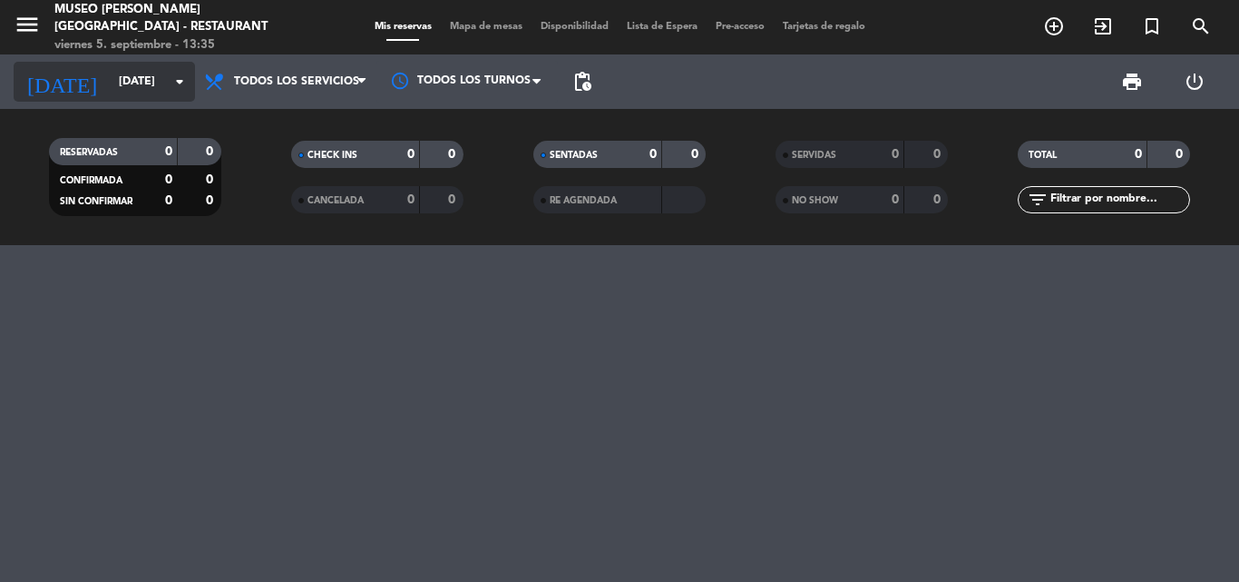
click at [110, 82] on input "[DATE]" at bounding box center [186, 81] width 153 height 31
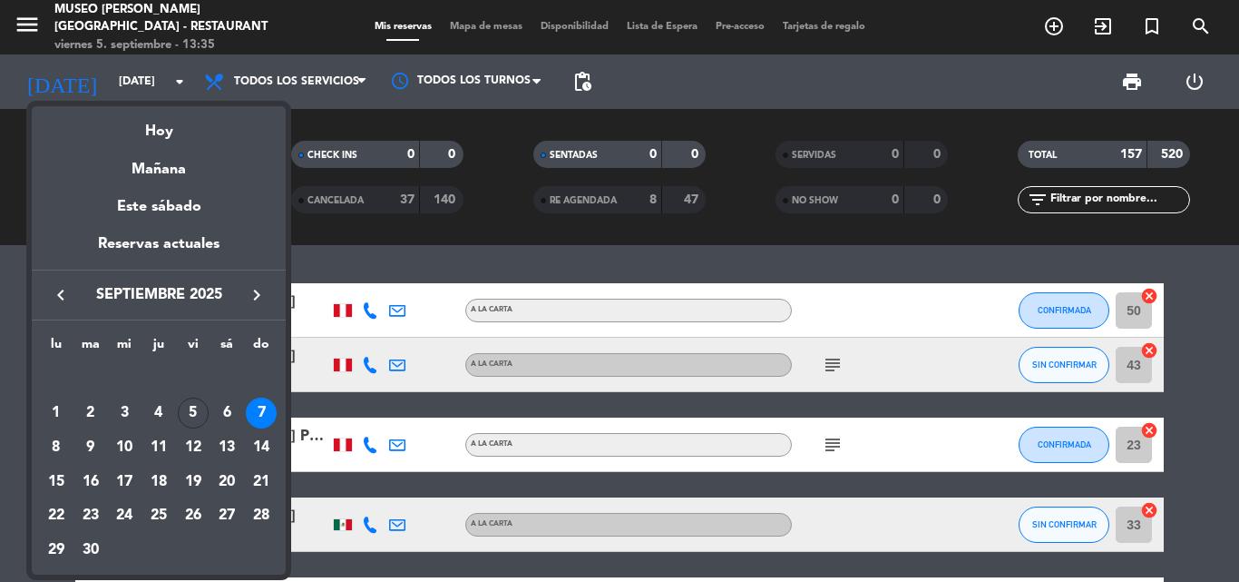
click at [187, 408] on div "5" at bounding box center [193, 412] width 31 height 31
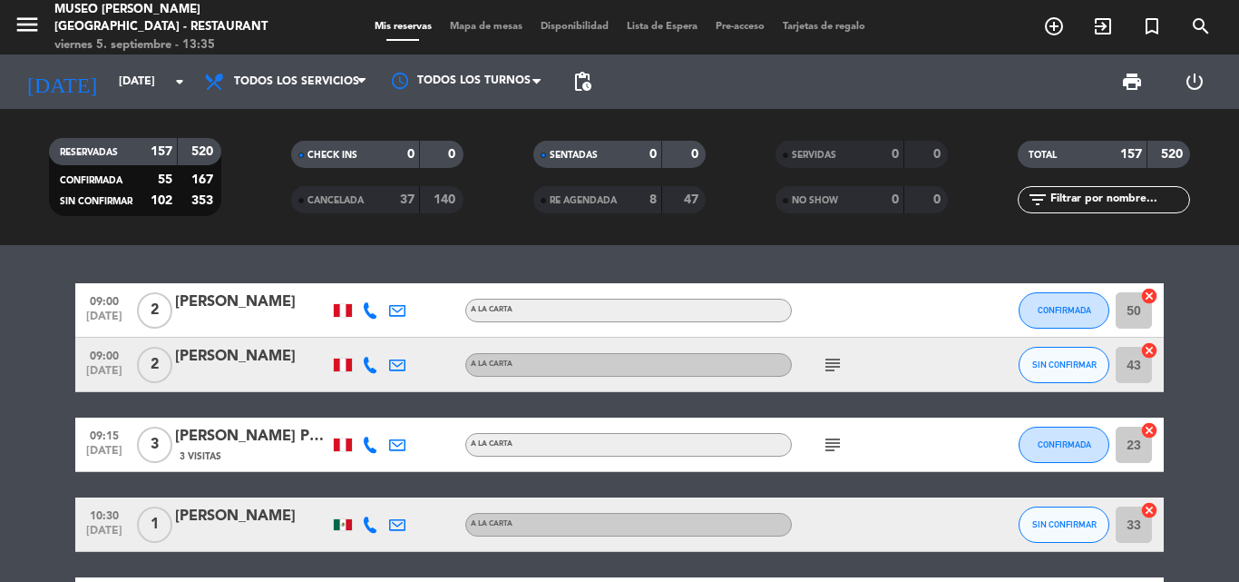
type input "[DATE]"
click at [1085, 198] on input "text" at bounding box center [1119, 200] width 141 height 20
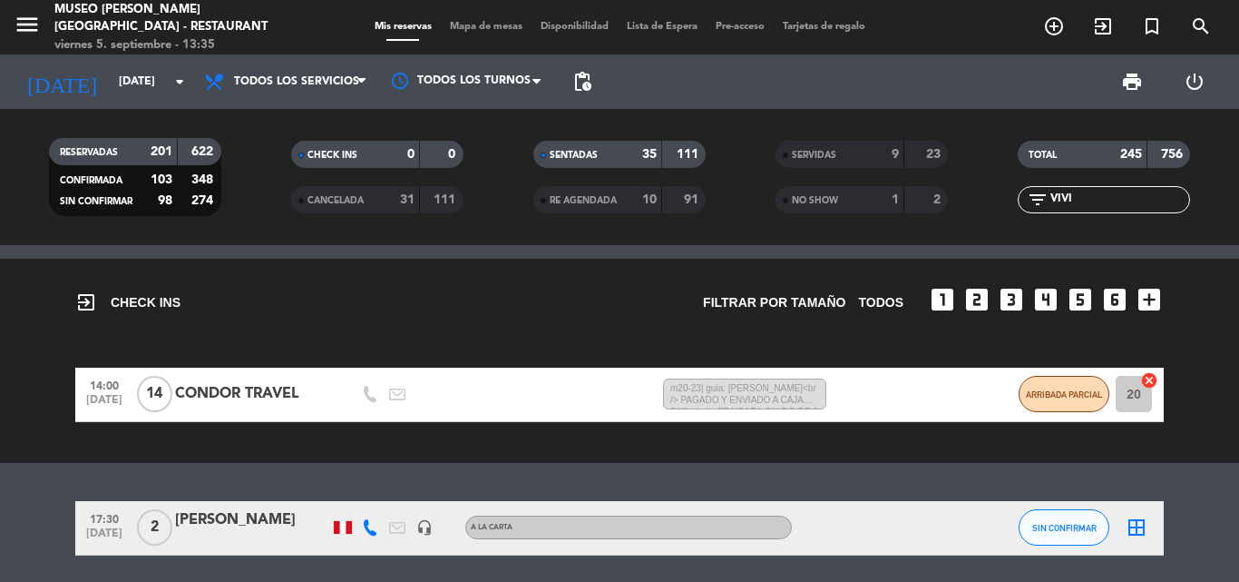
scroll to position [141, 0]
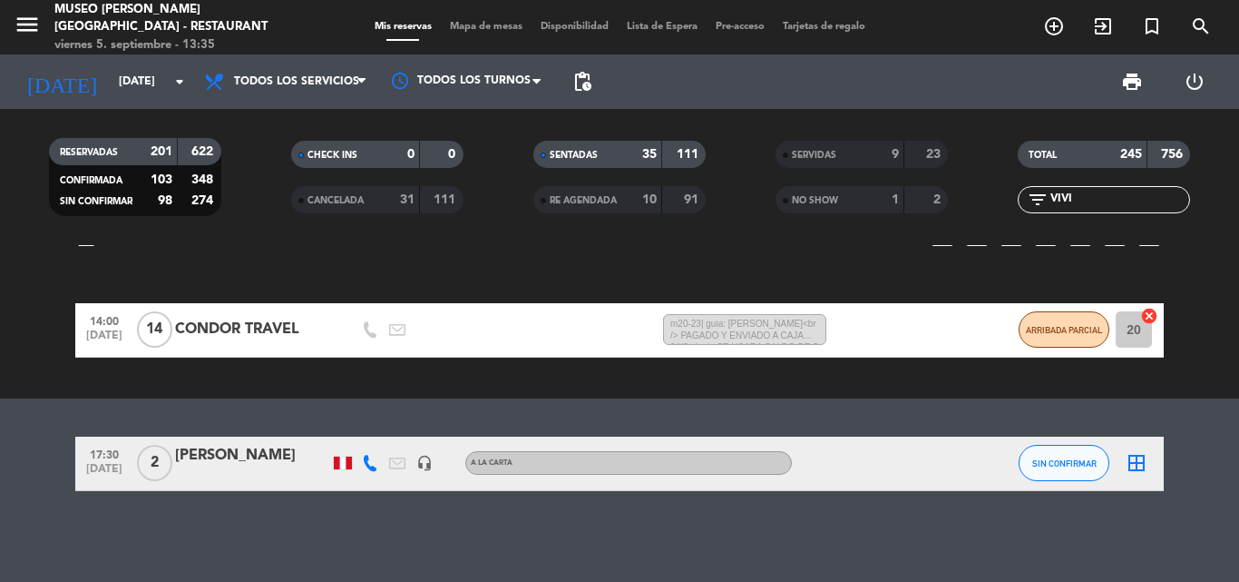
type input "VIVI"
click at [234, 457] on div "[PERSON_NAME]" at bounding box center [252, 456] width 154 height 24
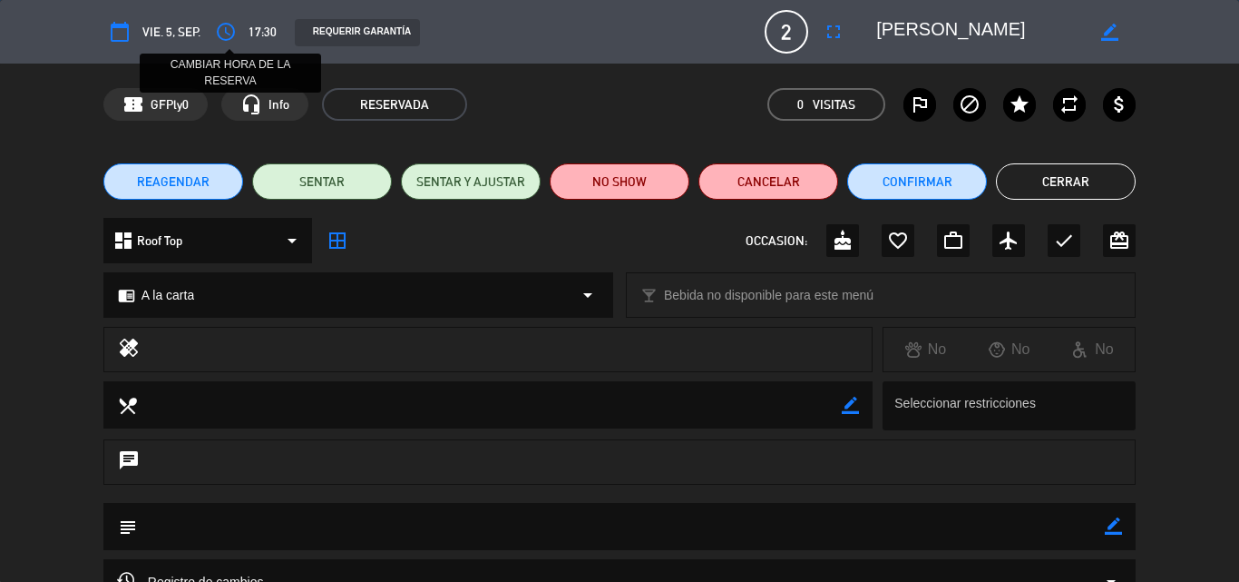
click at [230, 31] on icon "access_time" at bounding box center [226, 32] width 22 height 22
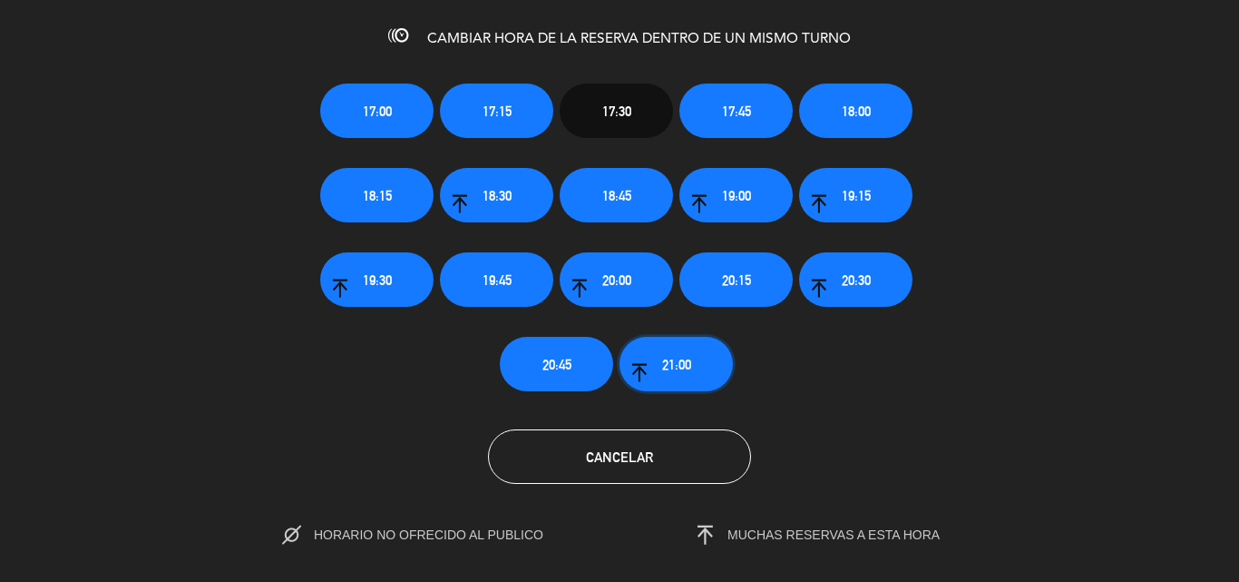
click at [685, 351] on button "21:00" at bounding box center [676, 364] width 113 height 54
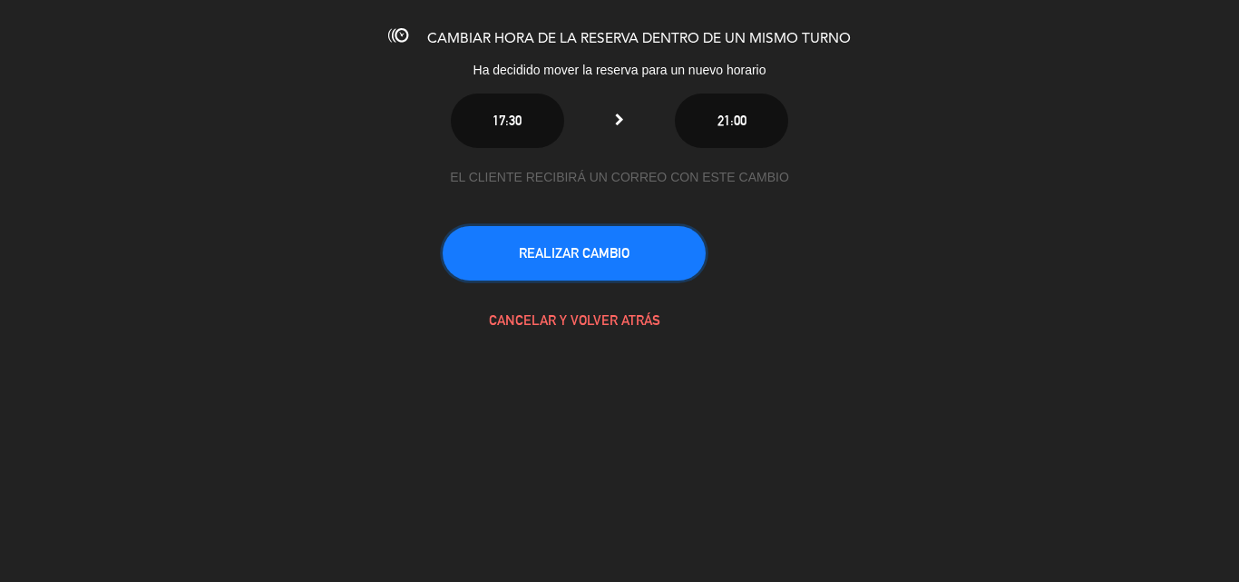
click at [589, 256] on button "REALIZAR CAMBIO" at bounding box center [574, 253] width 263 height 54
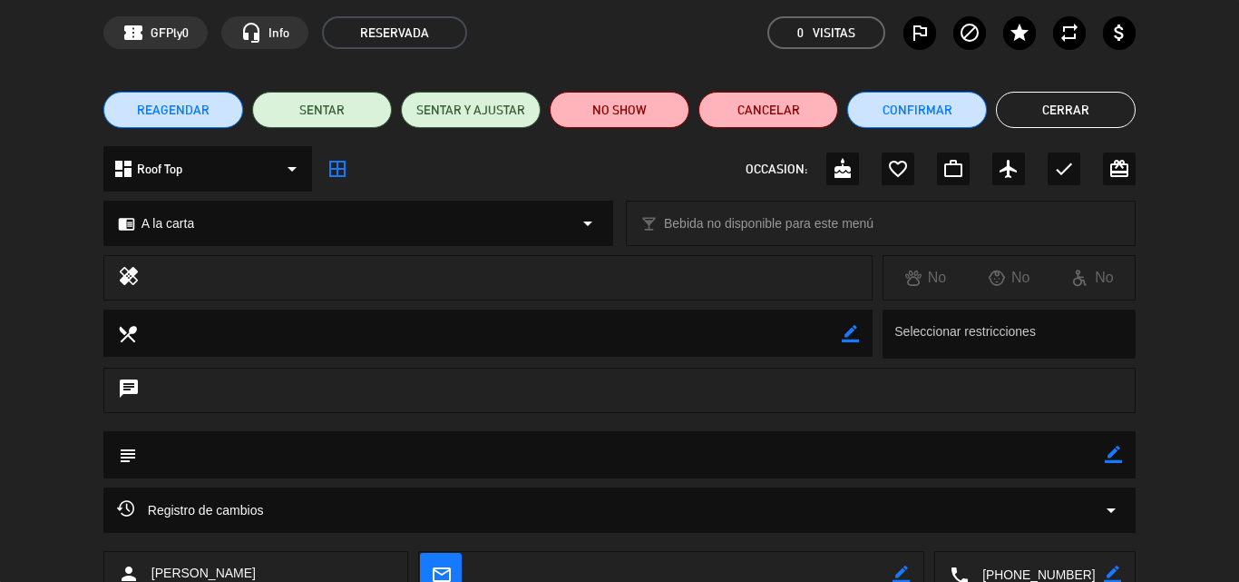
scroll to position [196, 0]
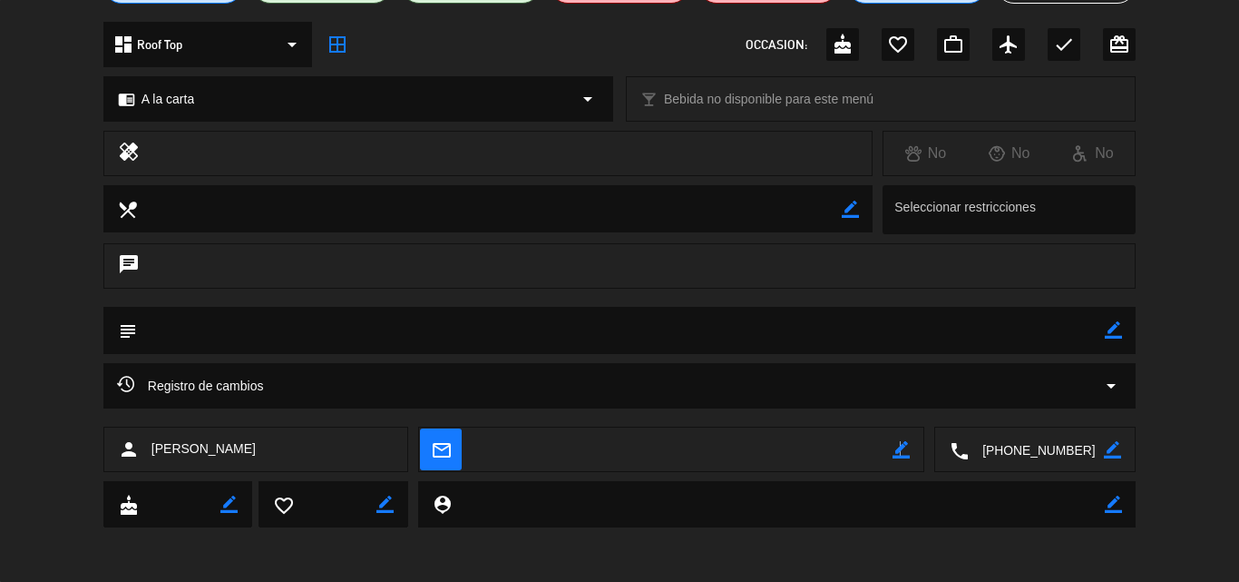
click at [899, 450] on icon "border_color" at bounding box center [901, 449] width 17 height 17
click at [818, 455] on textarea at bounding box center [684, 449] width 418 height 45
paste textarea "[EMAIL_ADDRESS][DOMAIN_NAME]"
type textarea "[EMAIL_ADDRESS][DOMAIN_NAME]"
click at [901, 453] on icon at bounding box center [901, 449] width 17 height 17
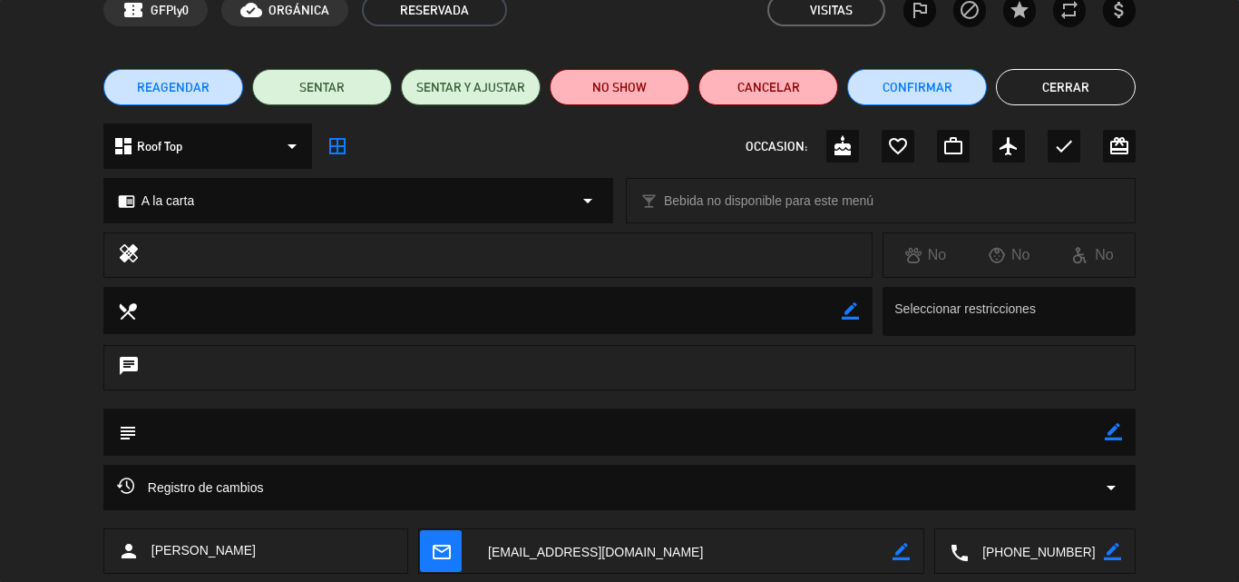
scroll to position [0, 0]
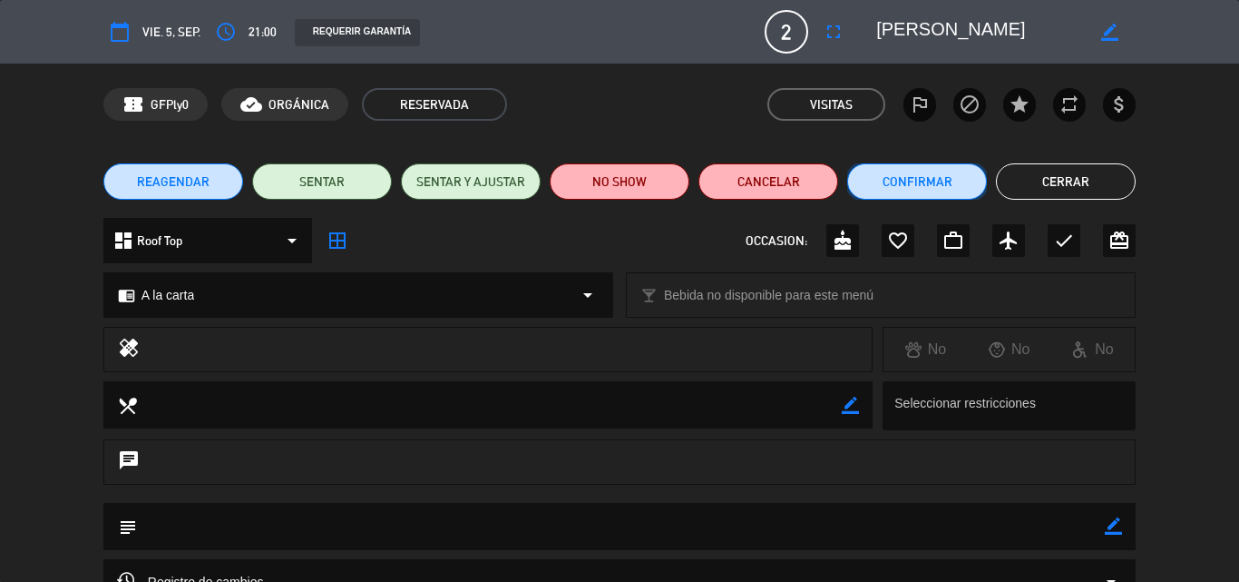
click at [938, 197] on button "Confirmar" at bounding box center [917, 181] width 140 height 36
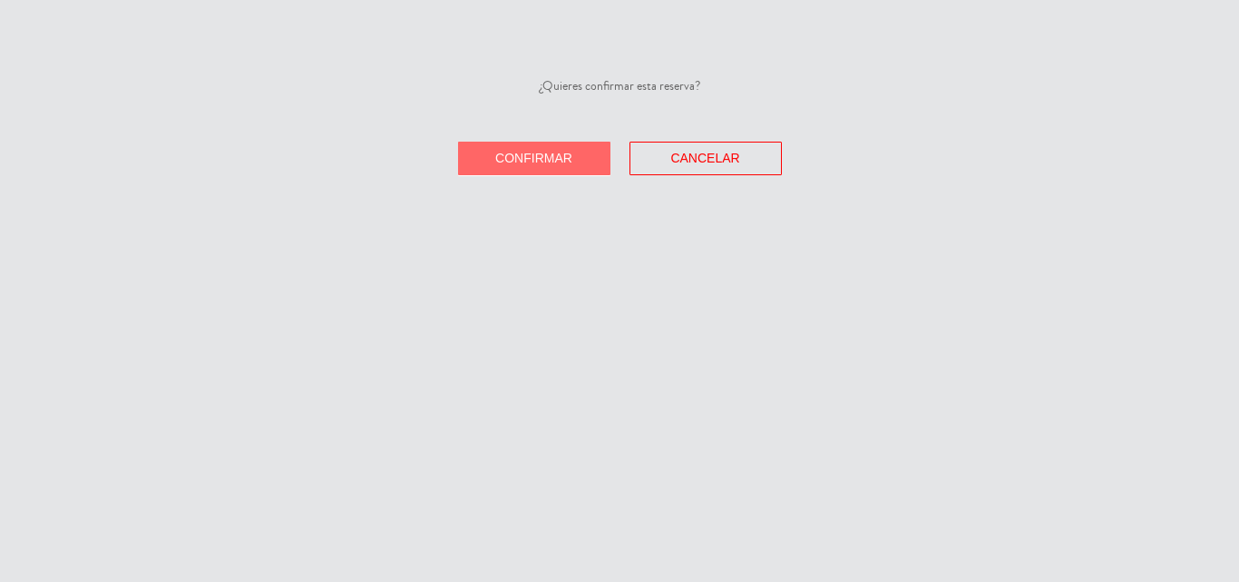
click at [568, 157] on span "Confirmar" at bounding box center [533, 158] width 77 height 15
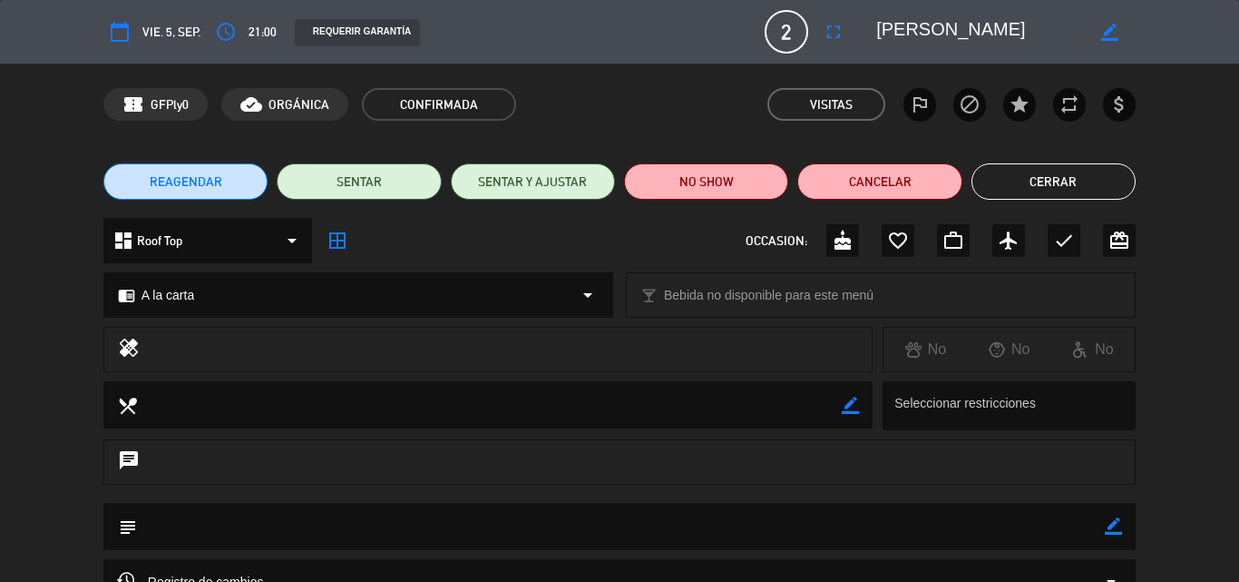
drag, startPoint x: 1073, startPoint y: 173, endPoint x: 681, endPoint y: 8, distance: 425.3
click at [1072, 171] on button "Cerrar" at bounding box center [1054, 181] width 164 height 36
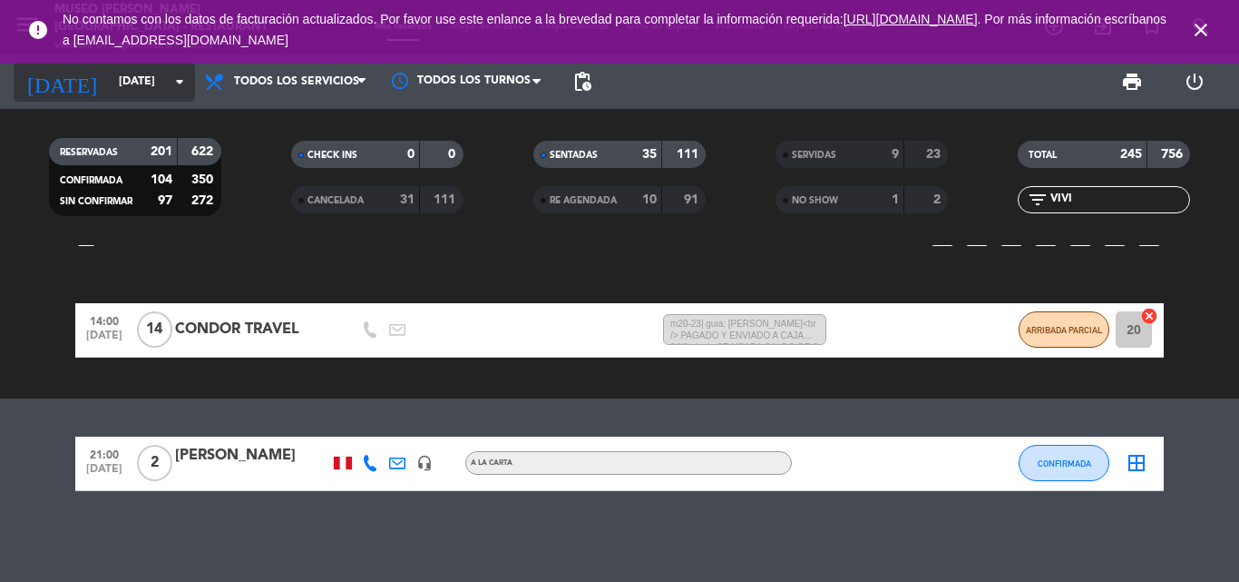
click at [130, 81] on input "[DATE]" at bounding box center [186, 81] width 153 height 31
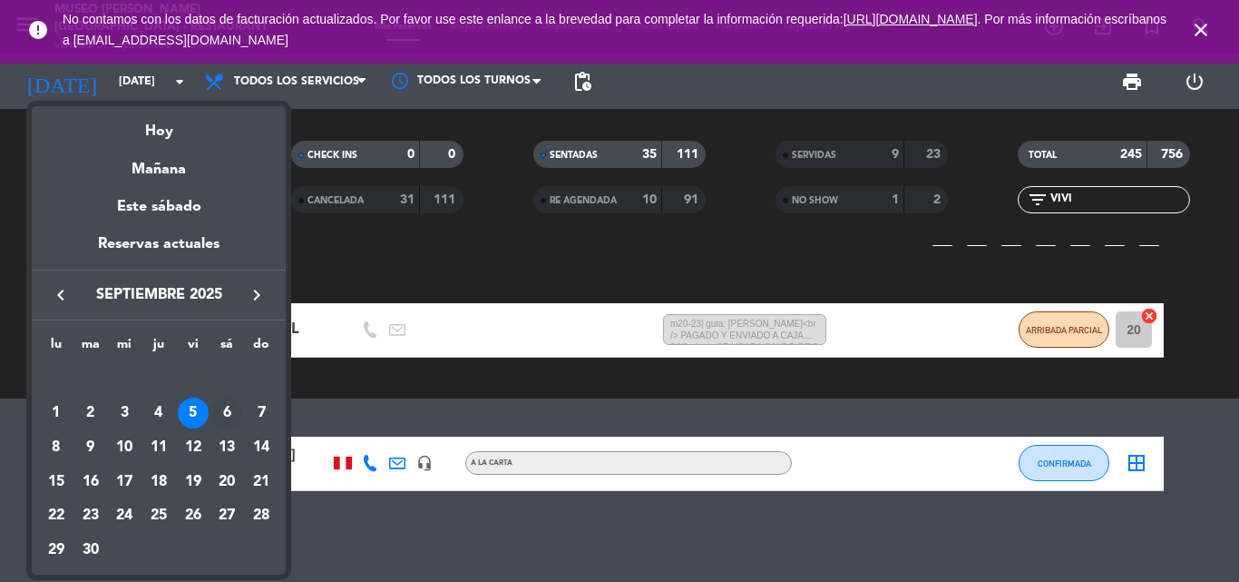
click at [218, 412] on div "6" at bounding box center [226, 412] width 31 height 31
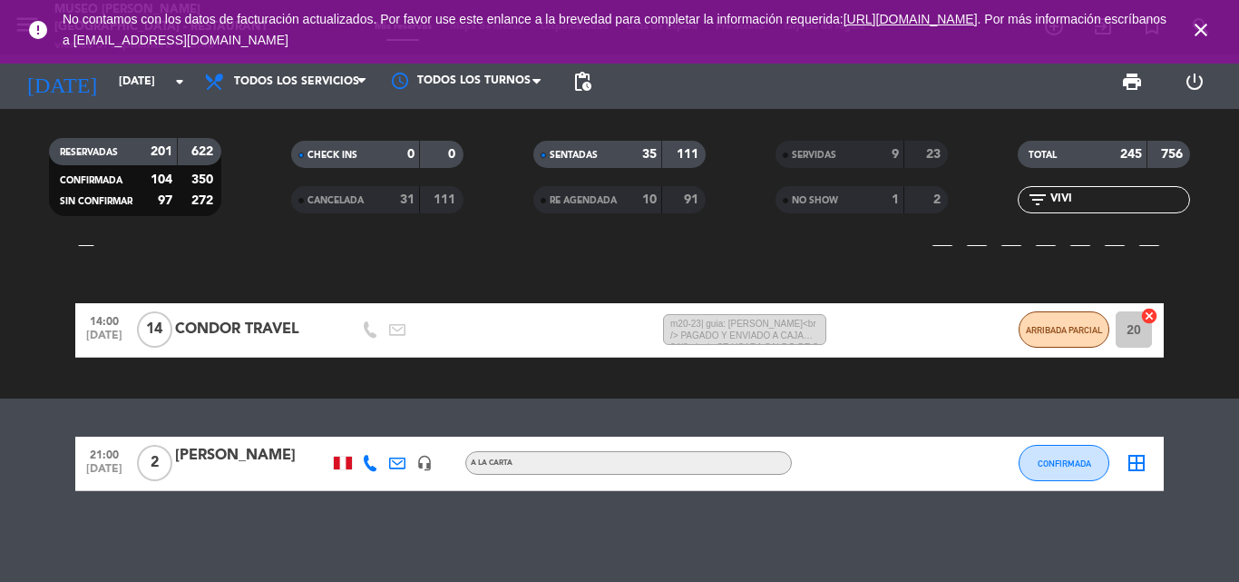
type input "[DATE]"
drag, startPoint x: 1050, startPoint y: 199, endPoint x: 799, endPoint y: 199, distance: 250.4
click at [799, 199] on div "RESERVADAS 201 622 CONFIRMADA 104 350 SIN CONFIRMAR 97 272 CHECK INS 0 0 CANCEL…" at bounding box center [619, 177] width 1239 height 100
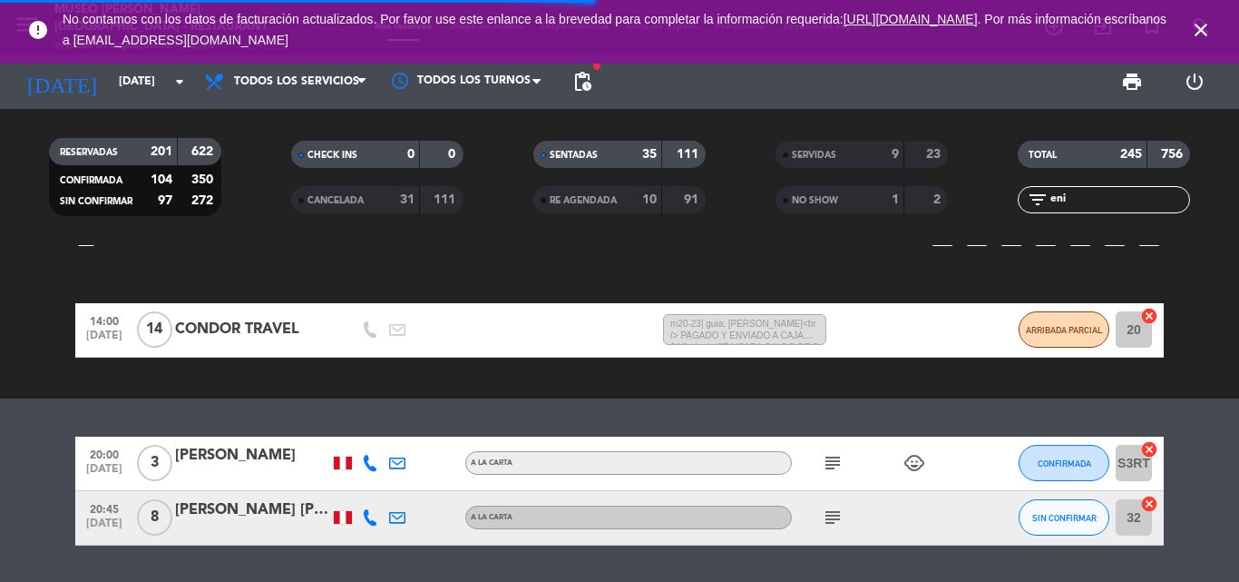
type input "enig"
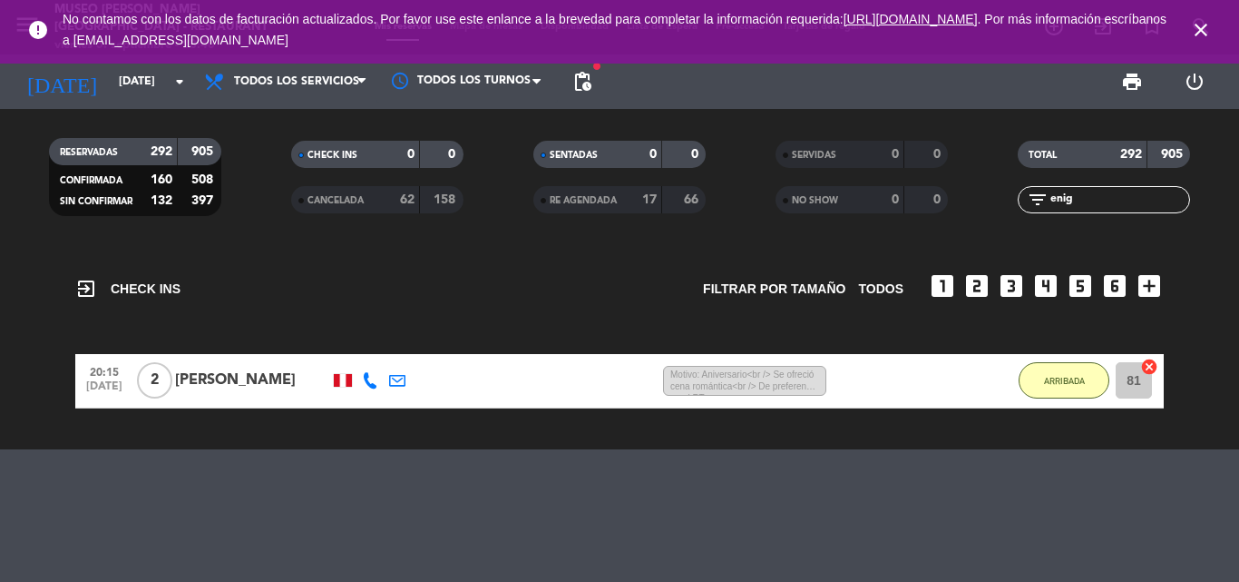
drag, startPoint x: 1094, startPoint y: 200, endPoint x: 890, endPoint y: 196, distance: 204.2
click at [896, 198] on div "RESERVADAS 292 905 CONFIRMADA 160 508 SIN CONFIRMAR 132 397 CHECK INS 0 0 CANCE…" at bounding box center [619, 177] width 1239 height 100
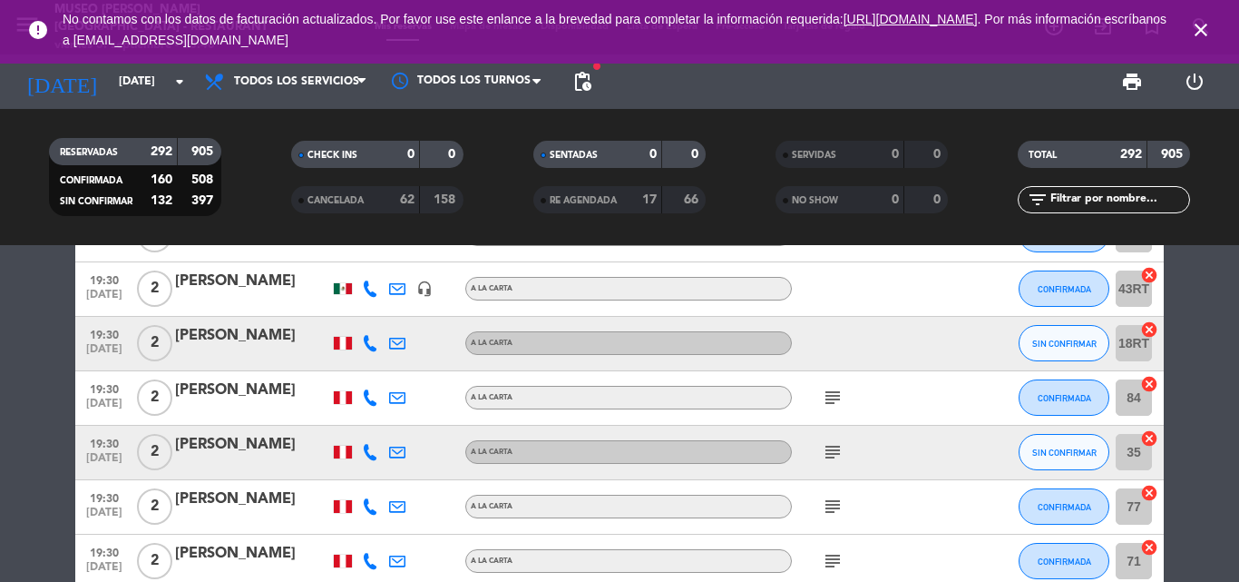
scroll to position [12521, 0]
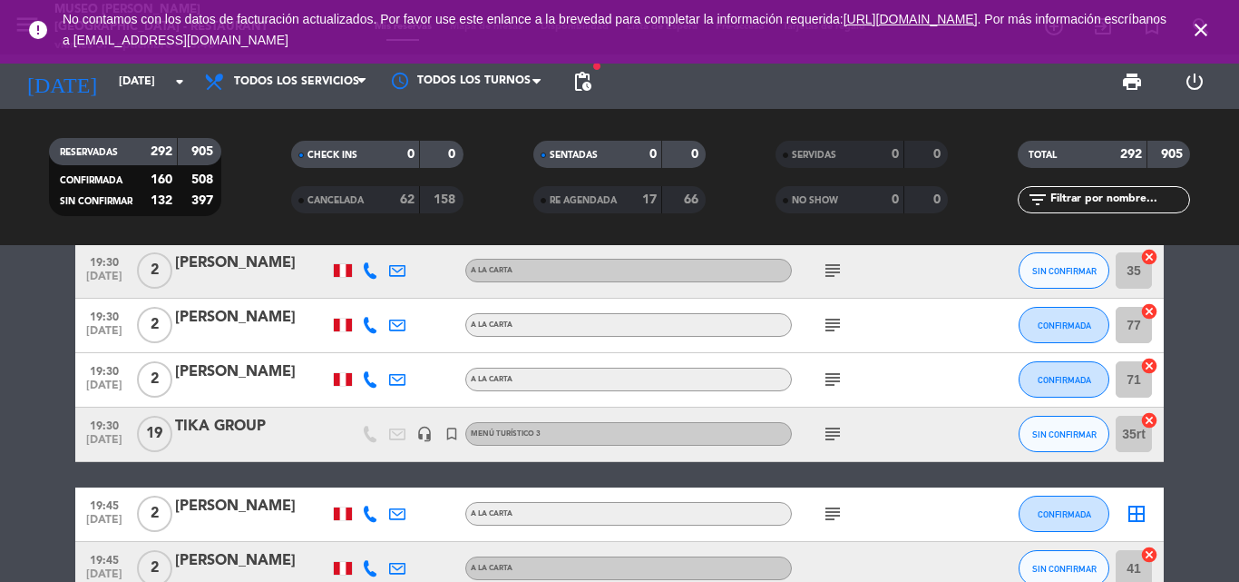
click at [828, 428] on icon "subject" at bounding box center [833, 434] width 22 height 22
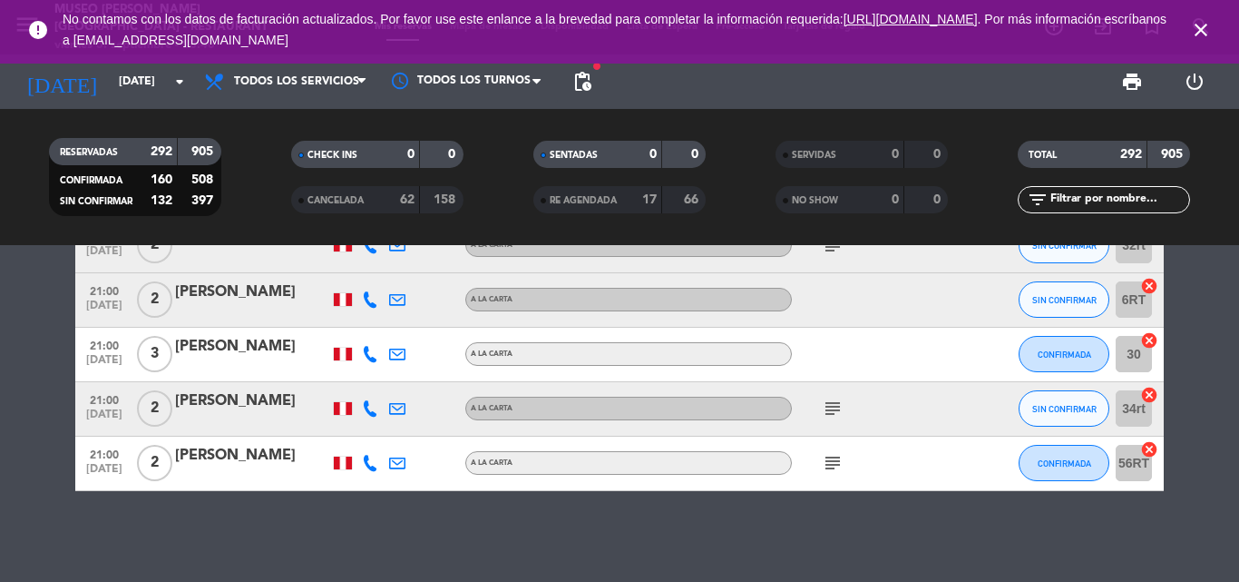
scroll to position [16728, 0]
click at [1196, 28] on icon "close" at bounding box center [1201, 30] width 22 height 22
click at [1198, 26] on icon "search" at bounding box center [1201, 26] width 22 height 22
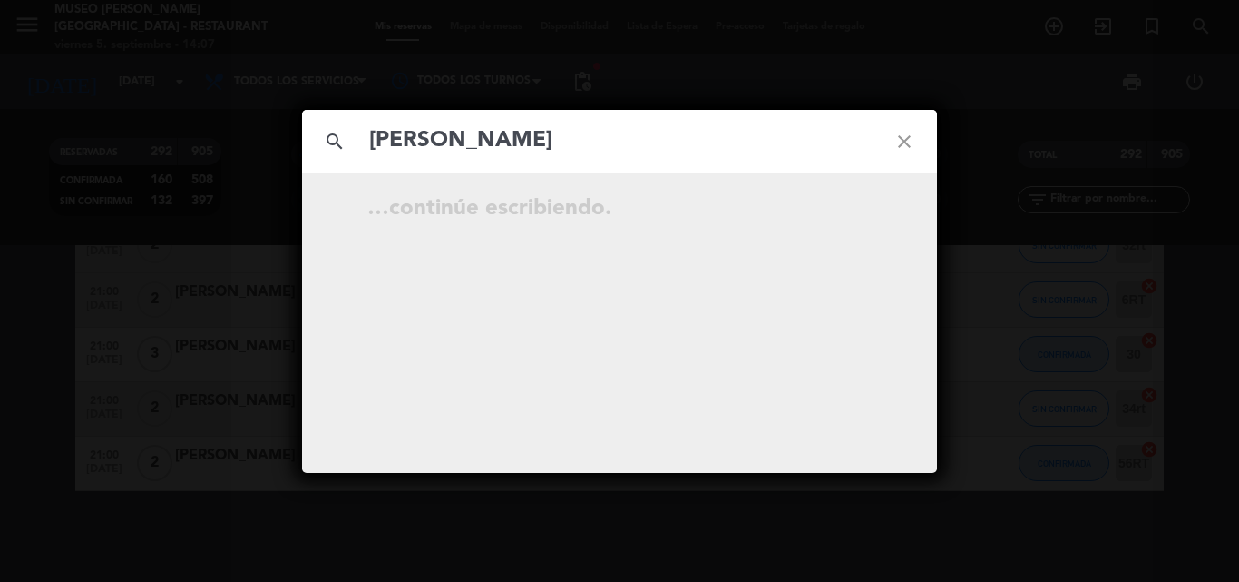
type input "[PERSON_NAME]"
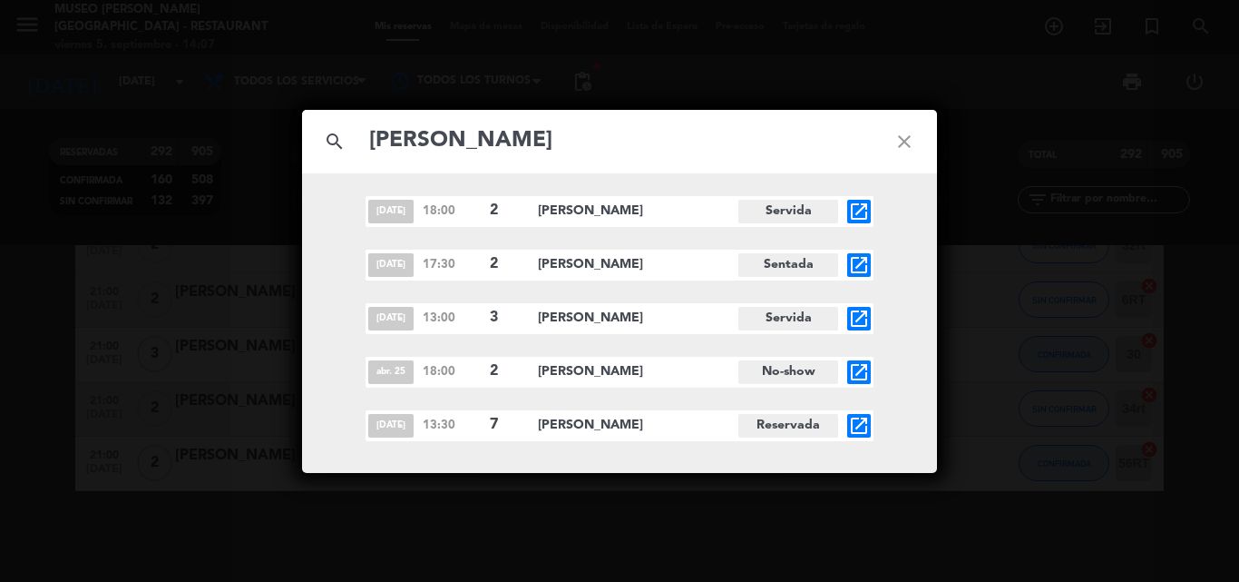
click at [857, 426] on icon "open_in_new" at bounding box center [859, 426] width 22 height 22
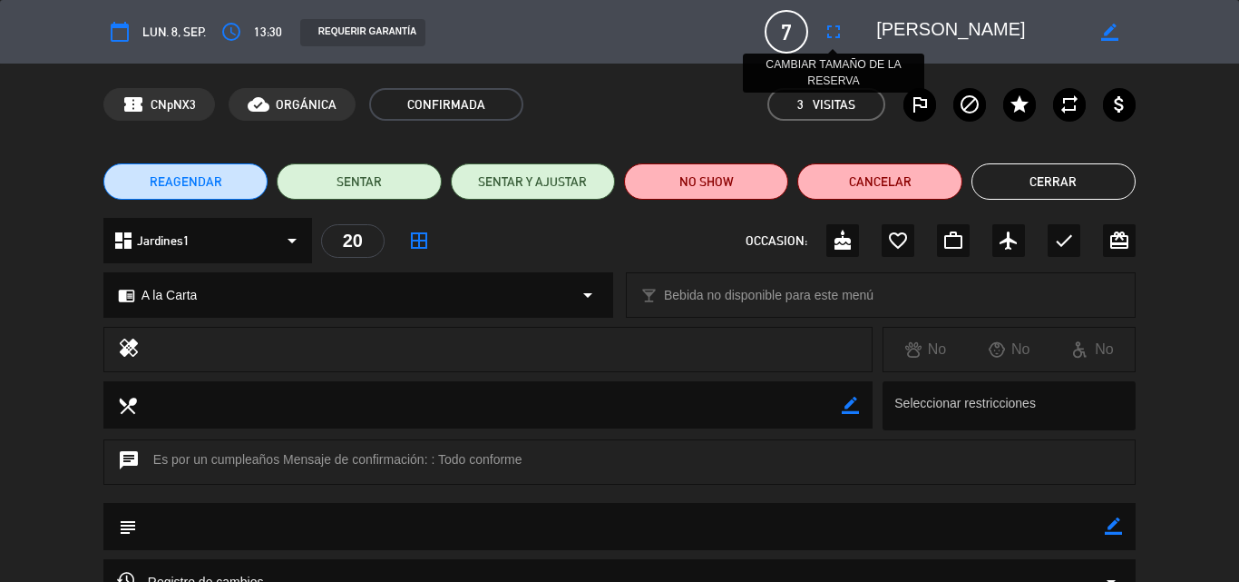
click at [834, 24] on icon "fullscreen" at bounding box center [834, 32] width 22 height 22
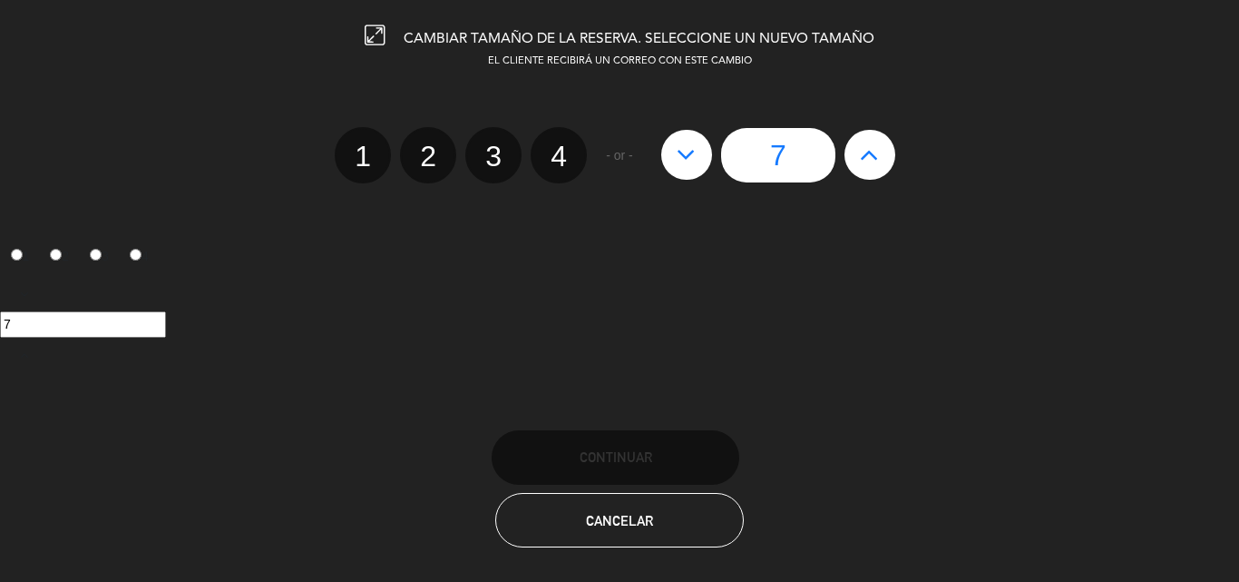
click at [872, 153] on icon at bounding box center [869, 154] width 19 height 29
type input "8"
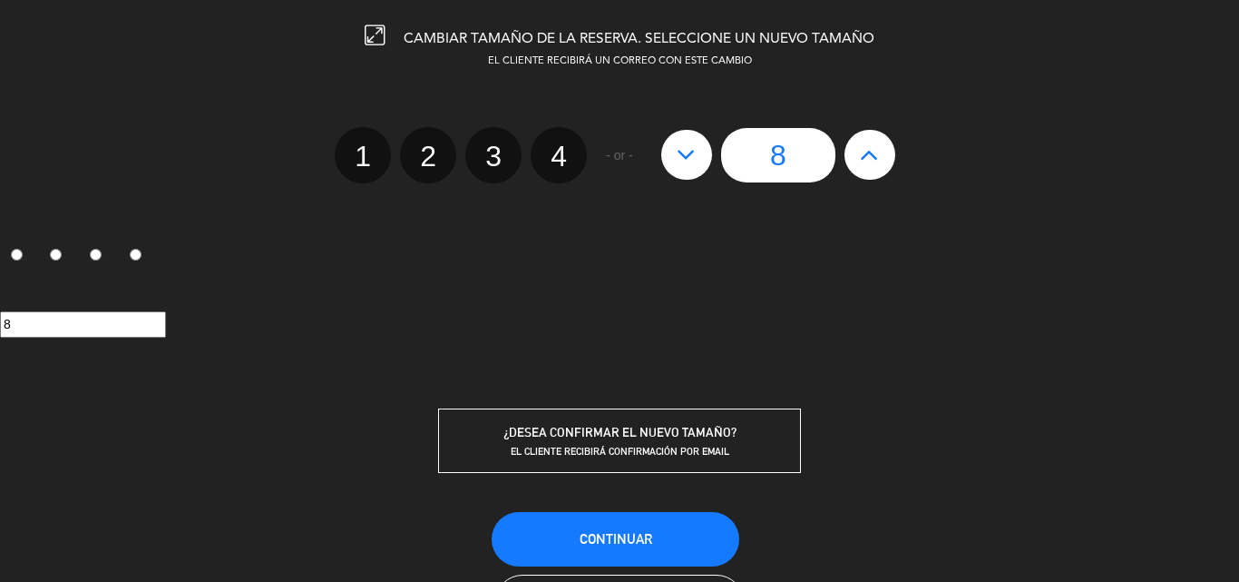
scroll to position [86, 0]
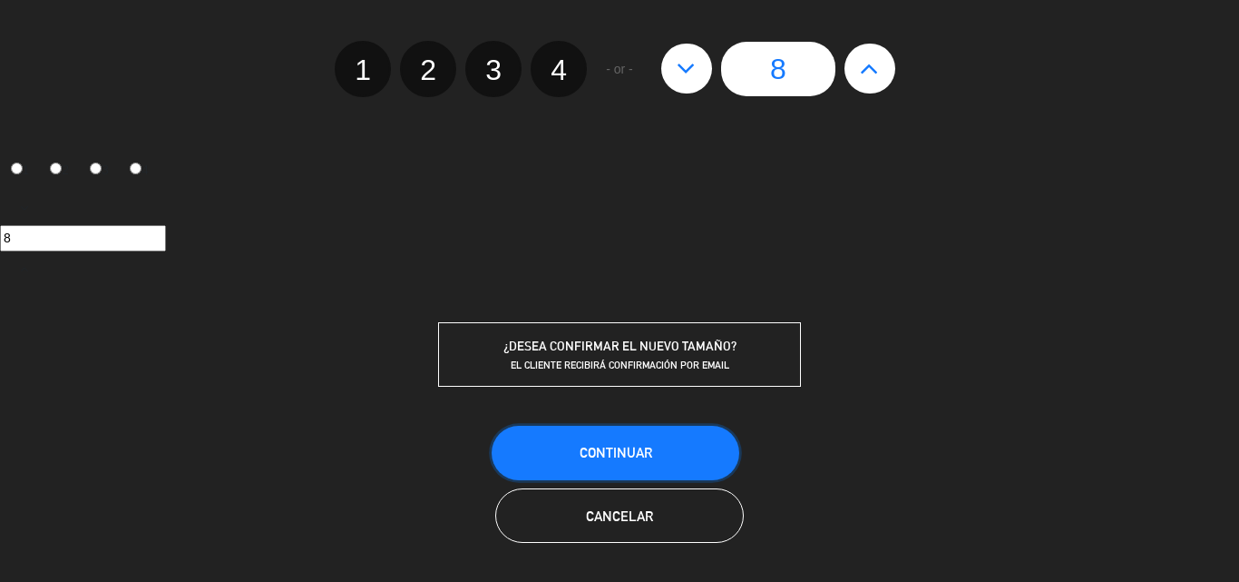
click at [605, 443] on button "Continuar" at bounding box center [616, 453] width 248 height 54
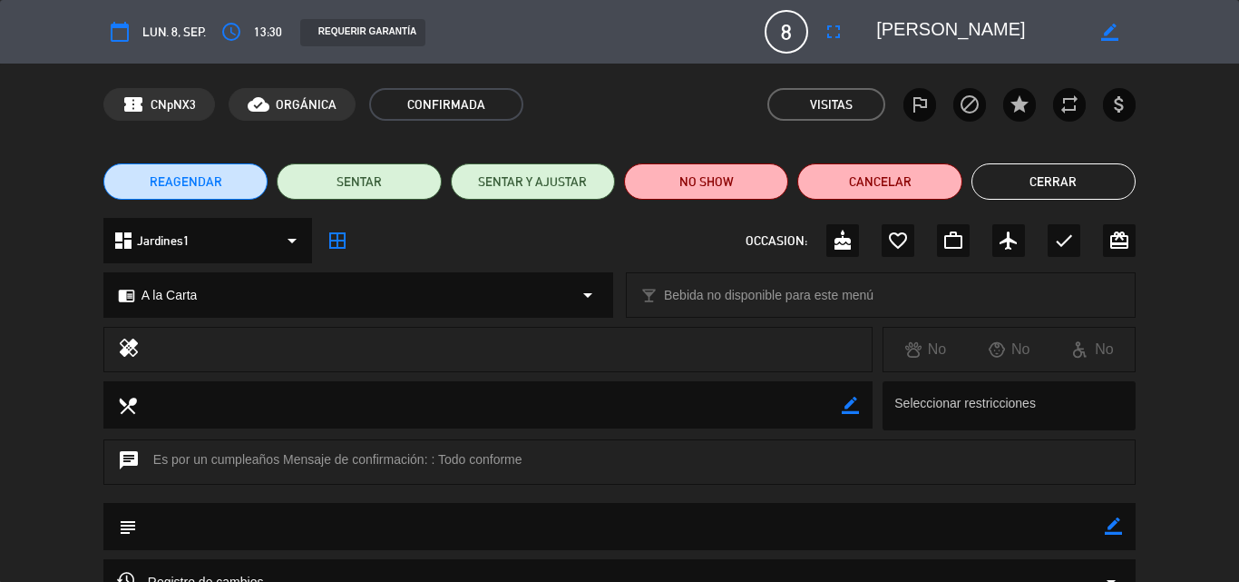
click at [1067, 187] on button "Cerrar" at bounding box center [1054, 181] width 164 height 36
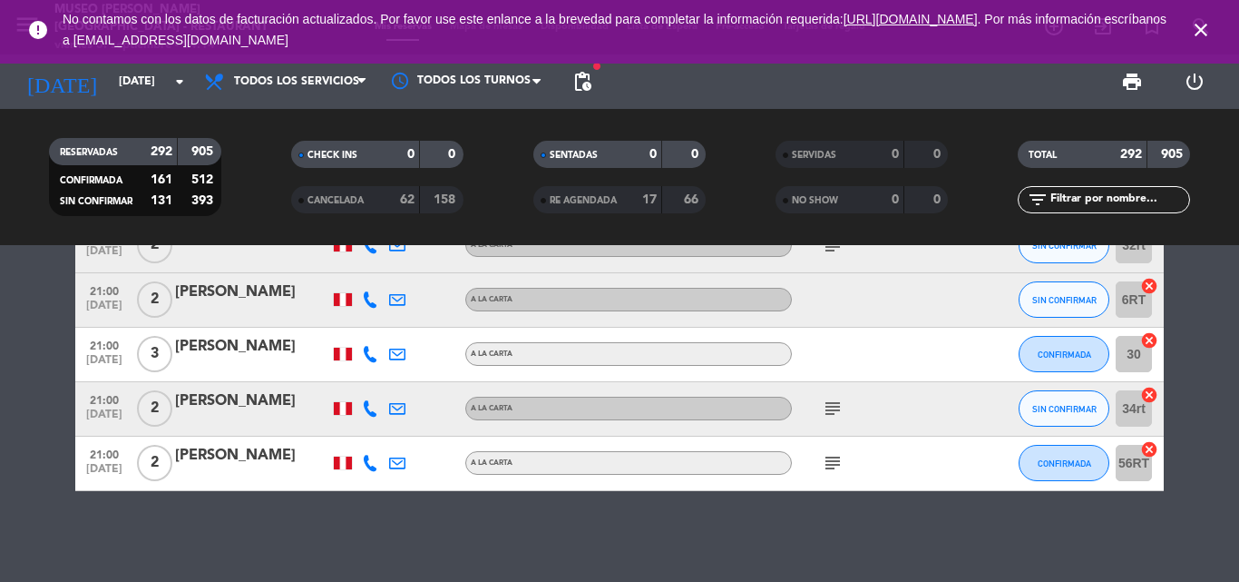
click at [1194, 28] on icon "close" at bounding box center [1201, 30] width 22 height 22
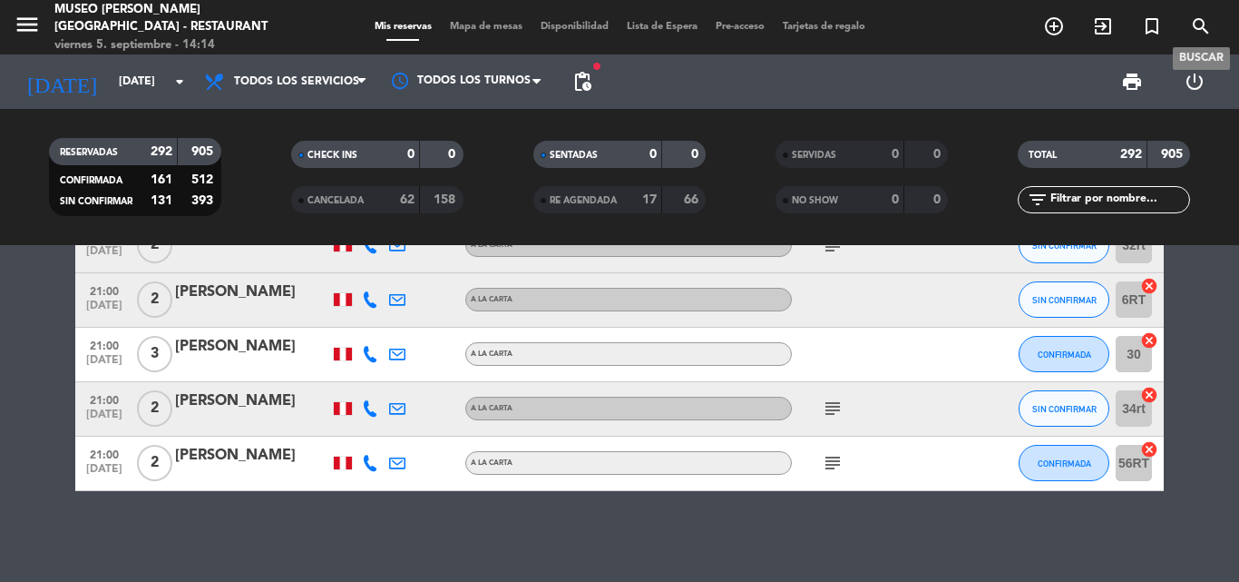
click at [1201, 26] on icon "search" at bounding box center [1201, 26] width 22 height 22
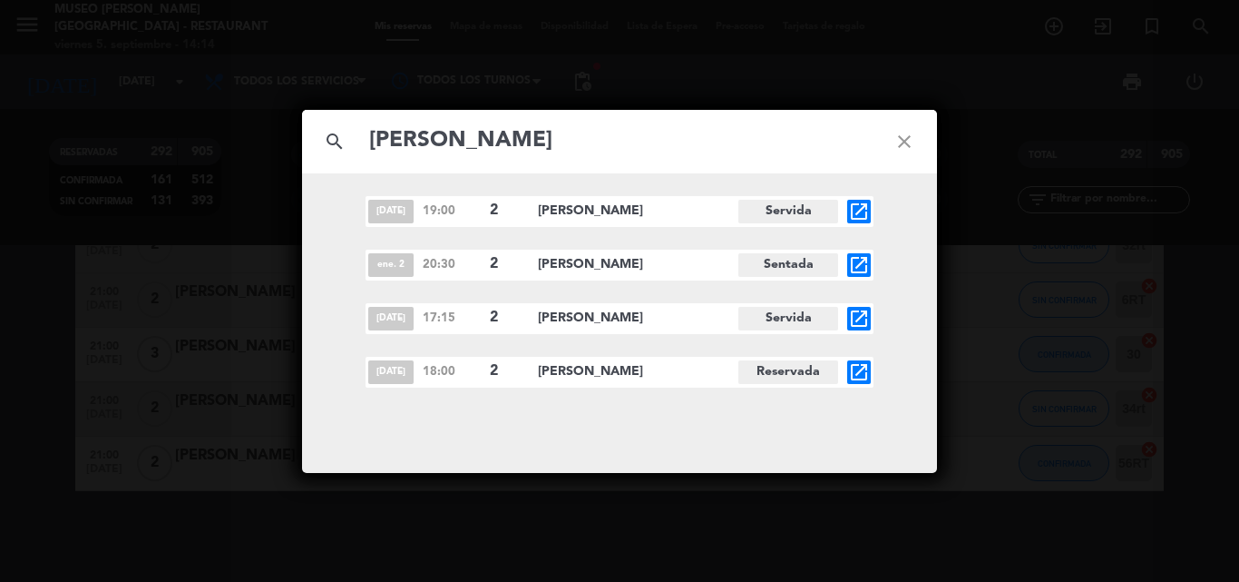
type input "[PERSON_NAME]"
click at [857, 367] on icon "open_in_new" at bounding box center [859, 372] width 22 height 22
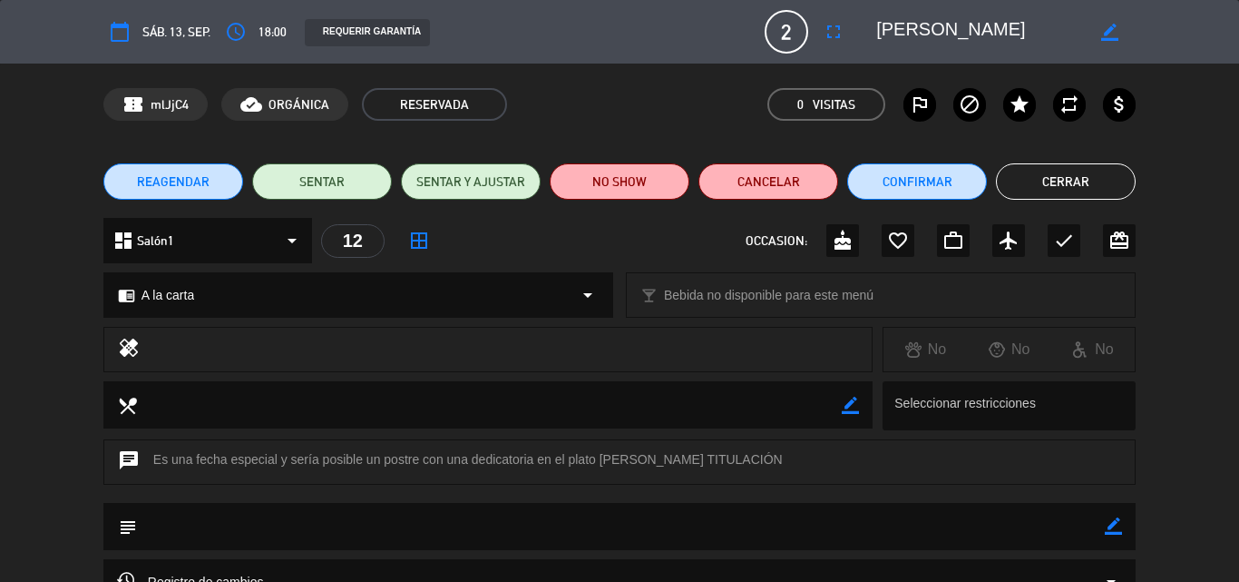
drag, startPoint x: 1117, startPoint y: 526, endPoint x: 876, endPoint y: 531, distance: 240.5
click at [1104, 526] on div "subject border_color" at bounding box center [619, 526] width 1033 height 47
click at [876, 531] on textarea at bounding box center [621, 526] width 968 height 46
drag, startPoint x: 1115, startPoint y: 529, endPoint x: 1025, endPoint y: 534, distance: 89.9
click at [1115, 527] on icon "border_color" at bounding box center [1113, 525] width 17 height 17
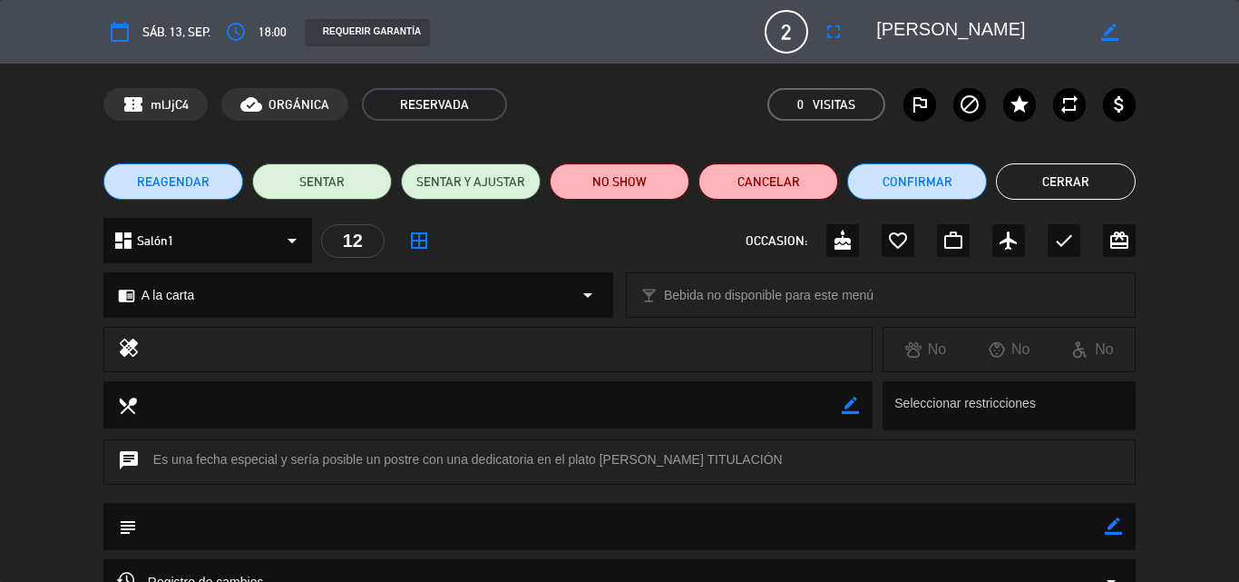
click at [1023, 534] on textarea at bounding box center [621, 526] width 968 height 46
drag, startPoint x: 619, startPoint y: 455, endPoint x: 728, endPoint y: 455, distance: 108.9
click at [728, 455] on div "chat Es una fecha especial y sería posible un postre con una dedicatoria en el …" at bounding box center [619, 461] width 1033 height 45
click at [271, 521] on textarea at bounding box center [621, 526] width 968 height 46
paste textarea "[PERSON_NAME]"
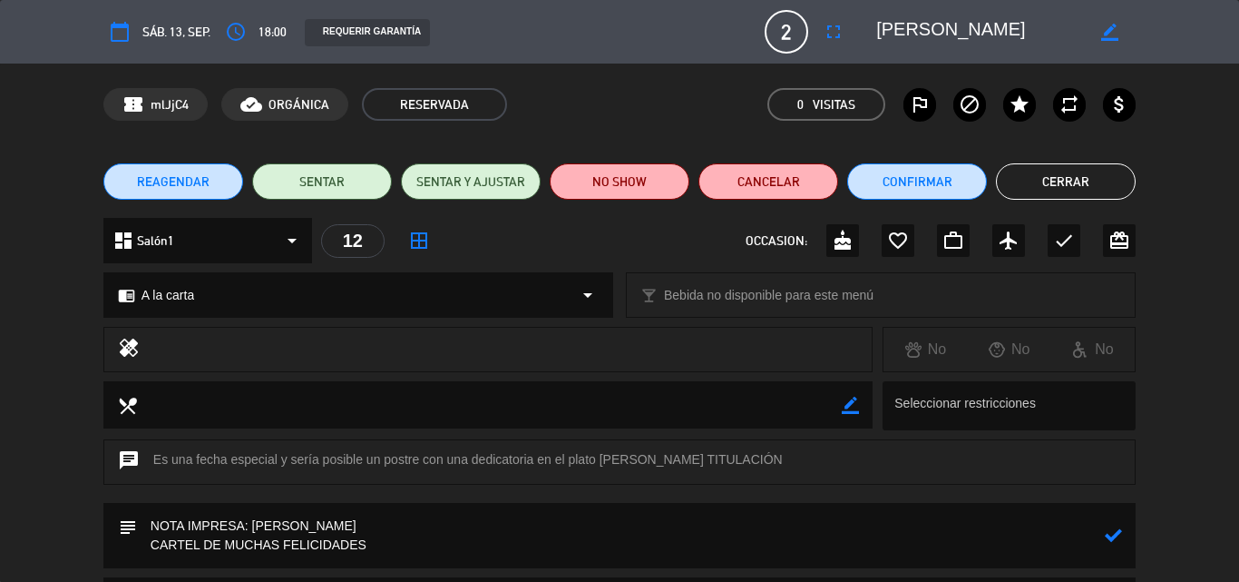
click at [1112, 534] on icon at bounding box center [1113, 534] width 17 height 17
click at [911, 178] on button "Confirmar" at bounding box center [917, 181] width 140 height 36
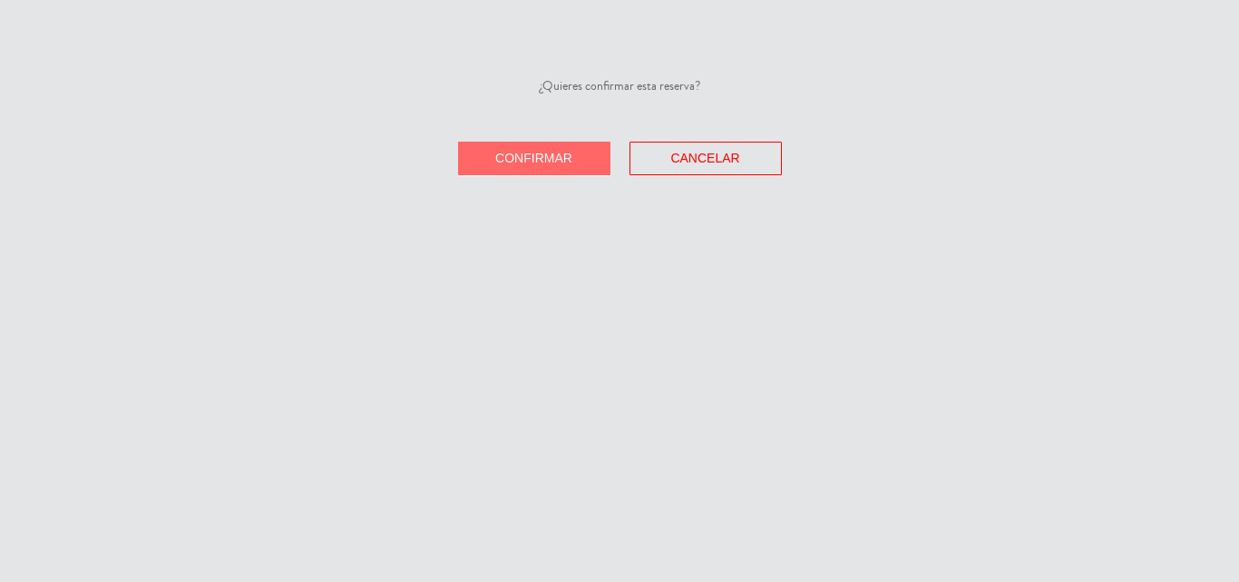
click at [506, 154] on span "Confirmar" at bounding box center [533, 158] width 77 height 15
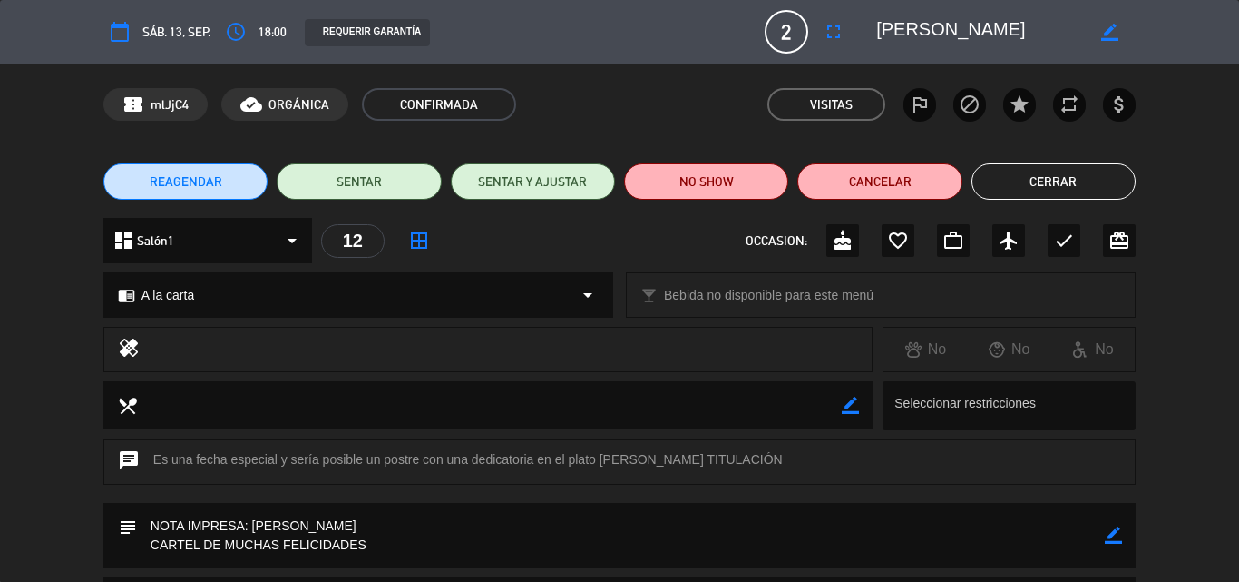
click at [1114, 534] on icon "border_color" at bounding box center [1113, 534] width 17 height 17
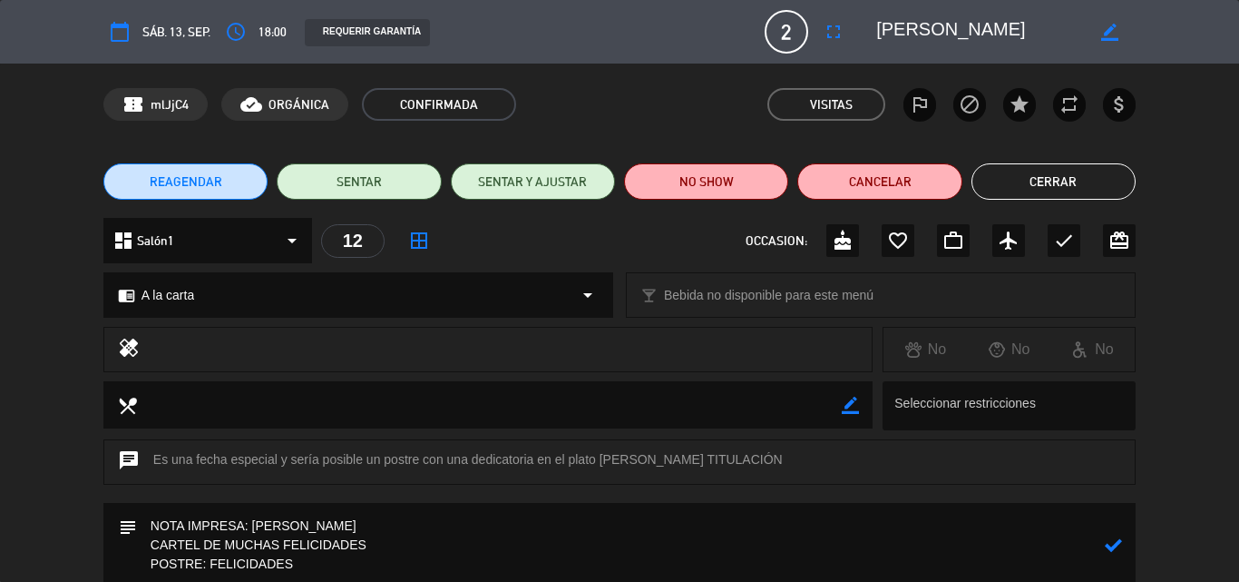
scroll to position [8, 0]
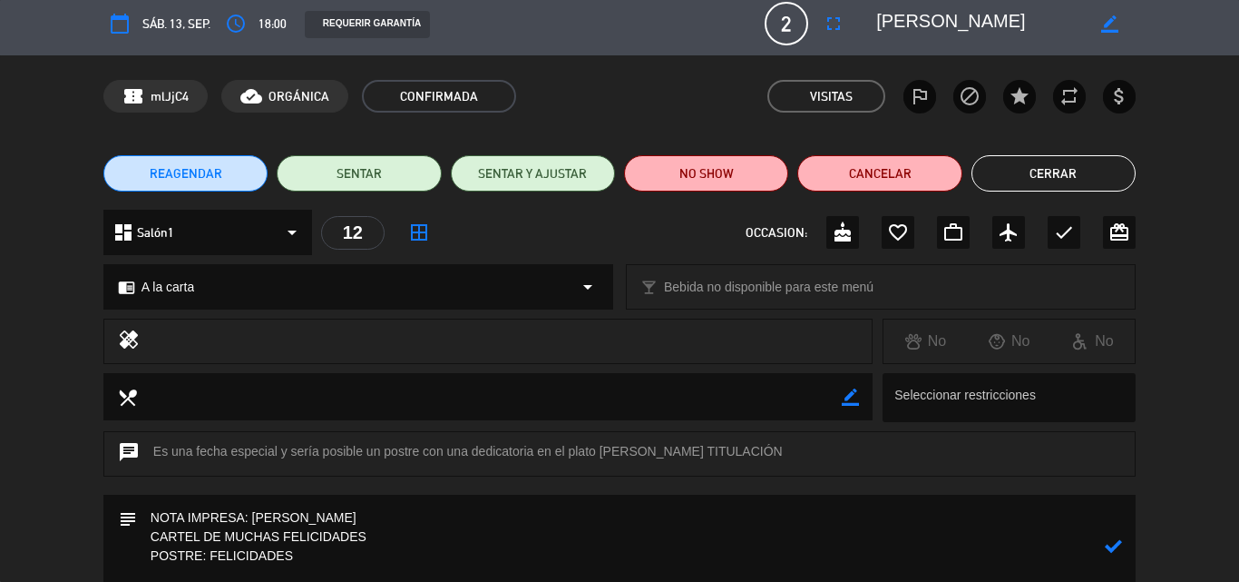
click at [1117, 545] on icon at bounding box center [1113, 545] width 17 height 17
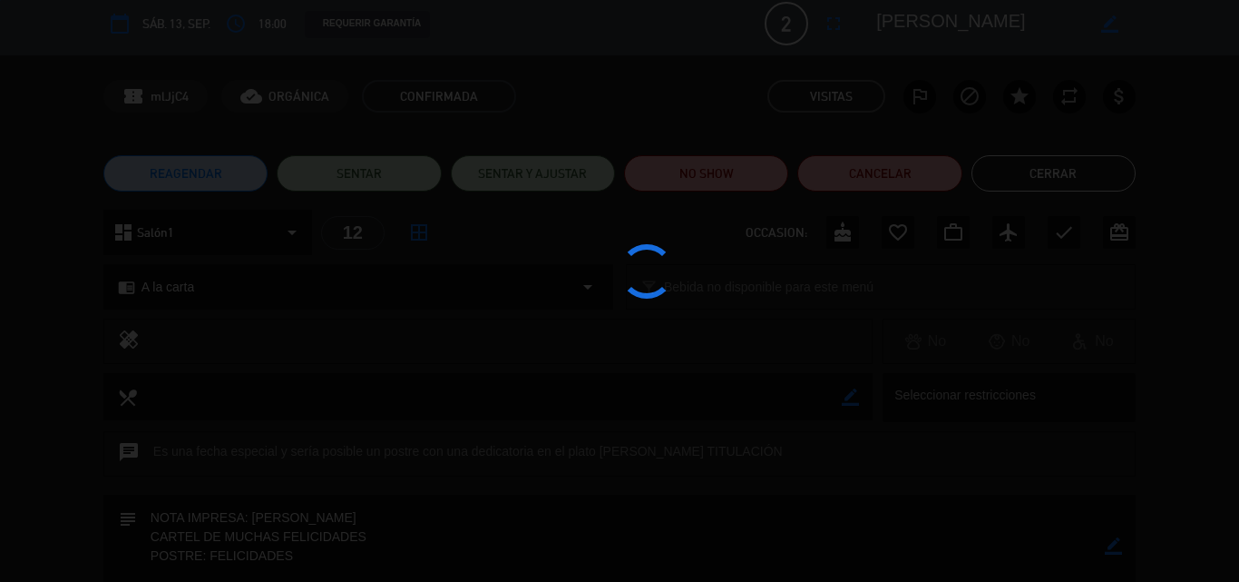
type textarea "NOTA IMPRESA: [PERSON_NAME] CARTEL DE MUCHAS FELICIDADES POSTRE: FELICIDADES"
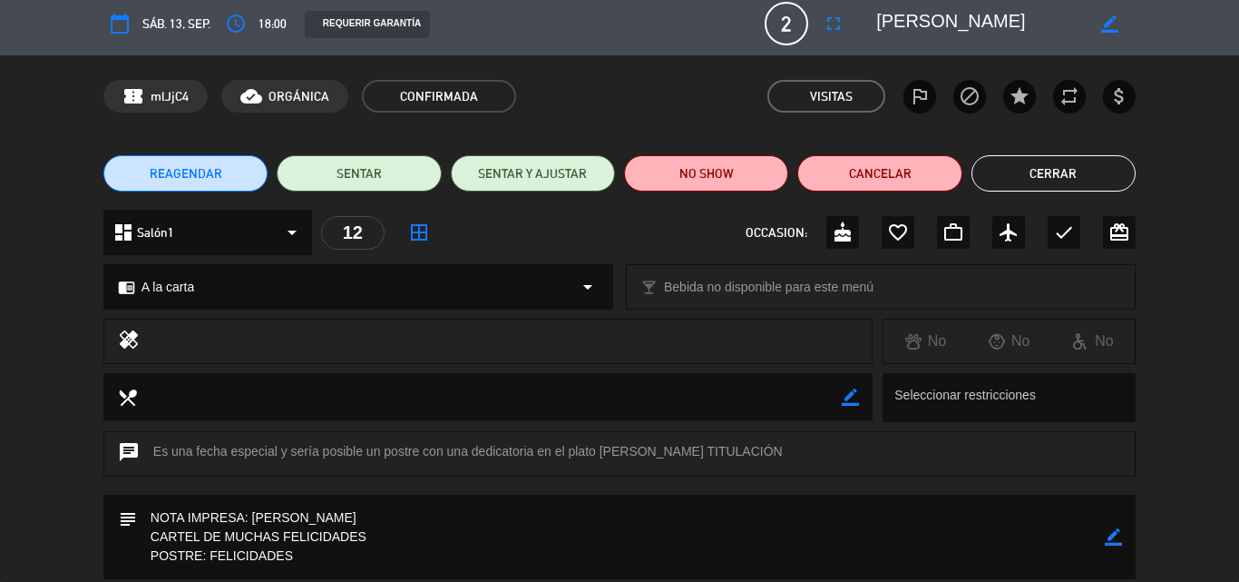
click at [1039, 171] on button "Cerrar" at bounding box center [1054, 173] width 164 height 36
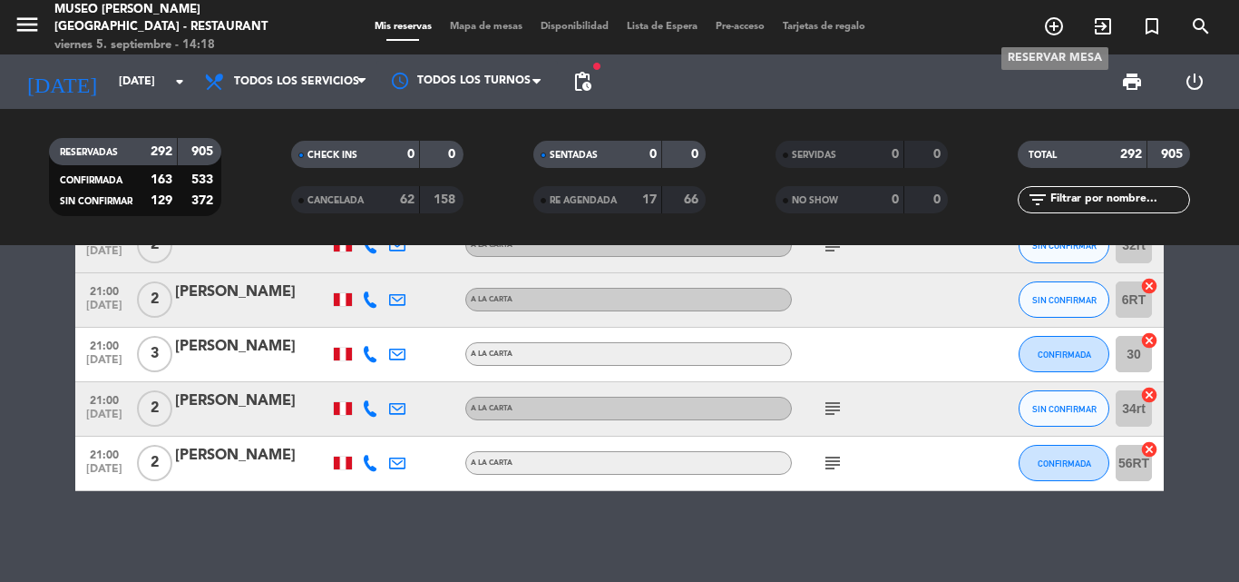
click at [1043, 24] on icon "add_circle_outline" at bounding box center [1054, 26] width 22 height 22
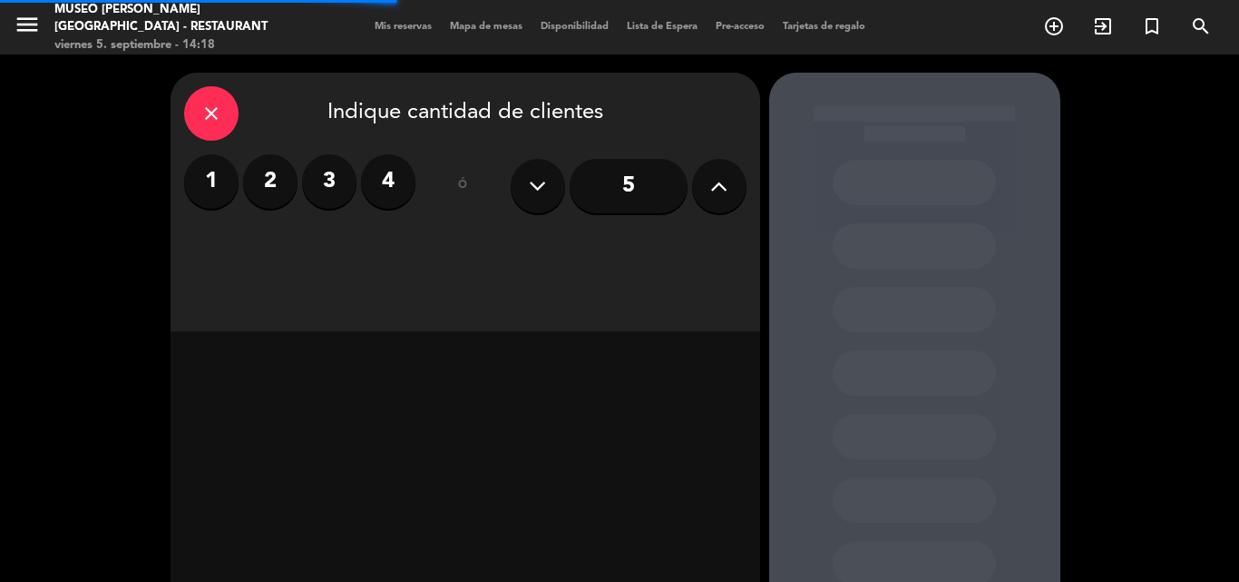
drag, startPoint x: 259, startPoint y: 177, endPoint x: 639, endPoint y: 264, distance: 389.1
click at [259, 178] on label "2" at bounding box center [270, 181] width 54 height 54
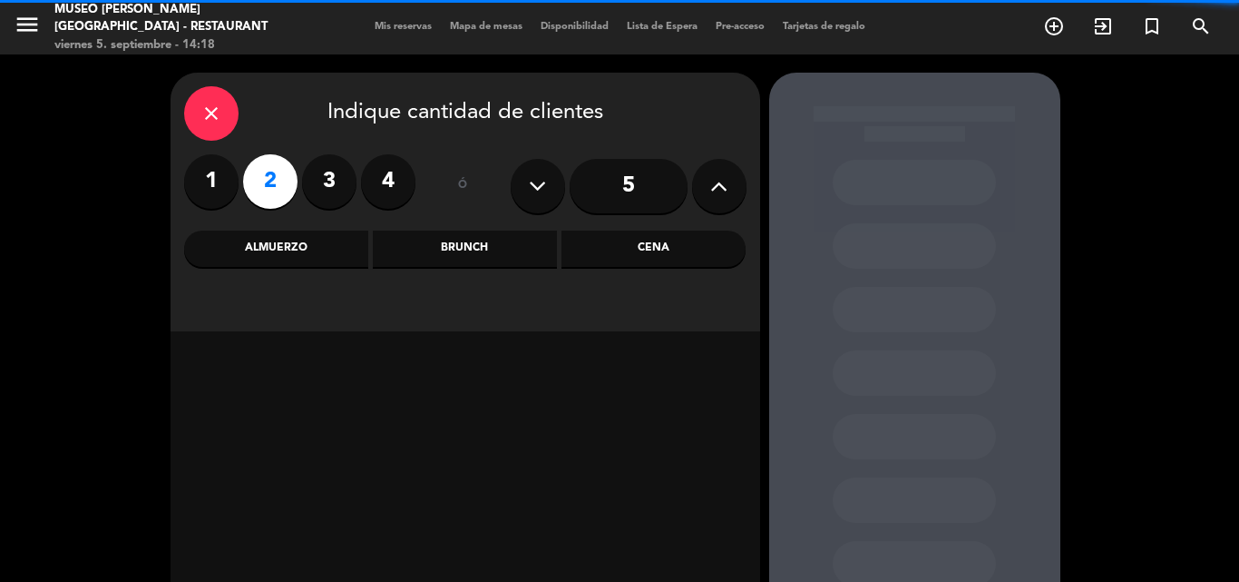
click at [644, 251] on div "Cena" at bounding box center [654, 248] width 184 height 36
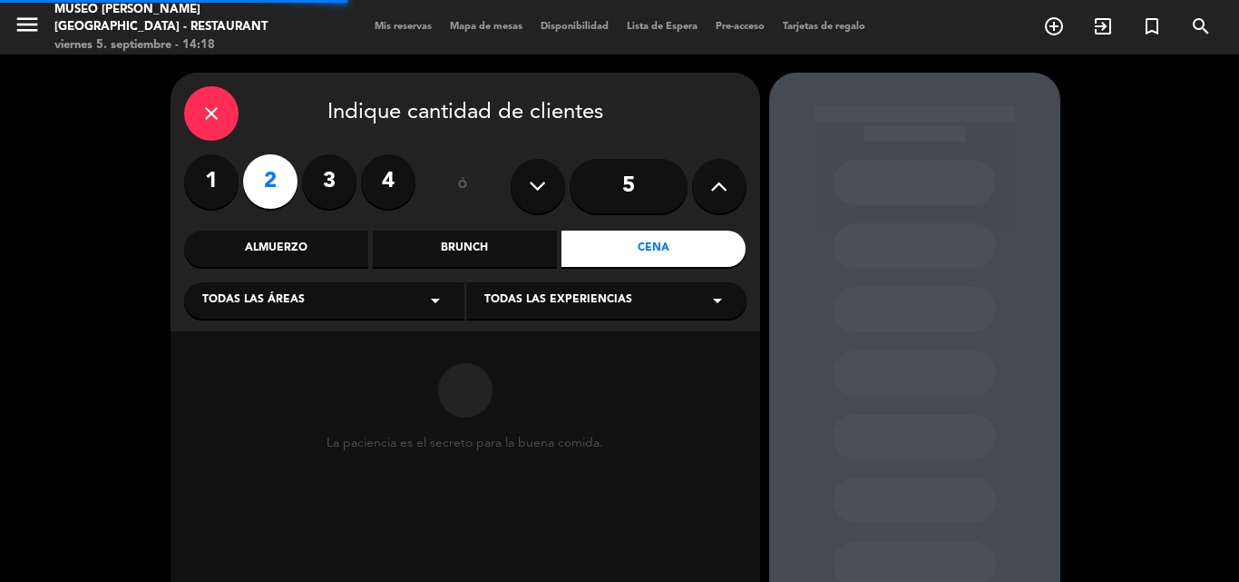
click at [256, 309] on div "Todas las áreas arrow_drop_down" at bounding box center [324, 300] width 280 height 36
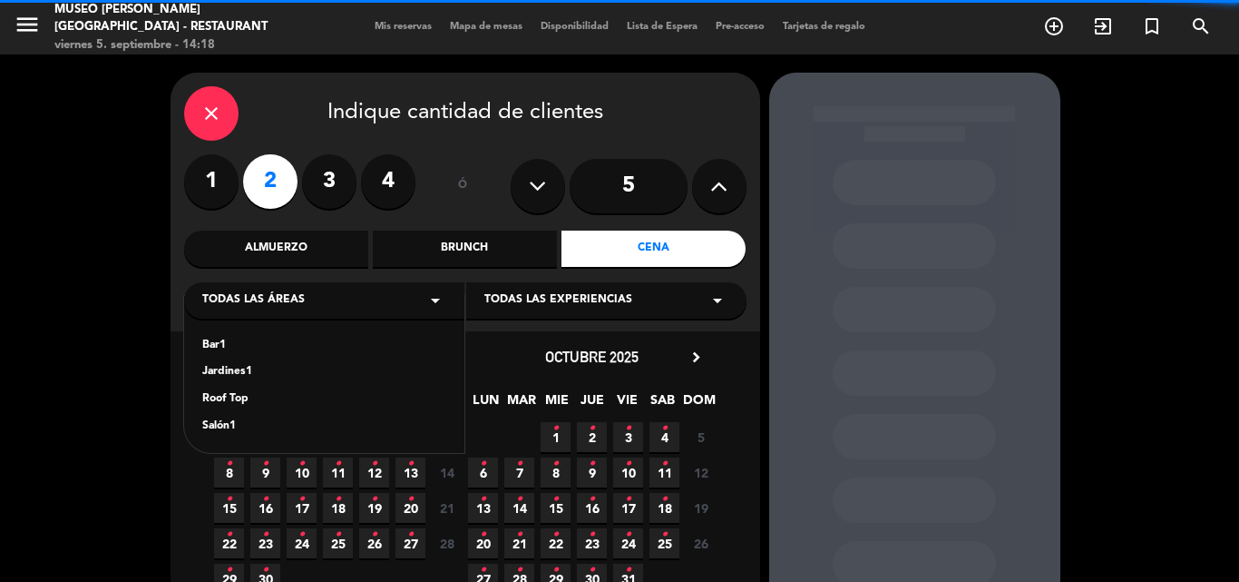
click at [234, 375] on div "Jardines1" at bounding box center [324, 372] width 244 height 18
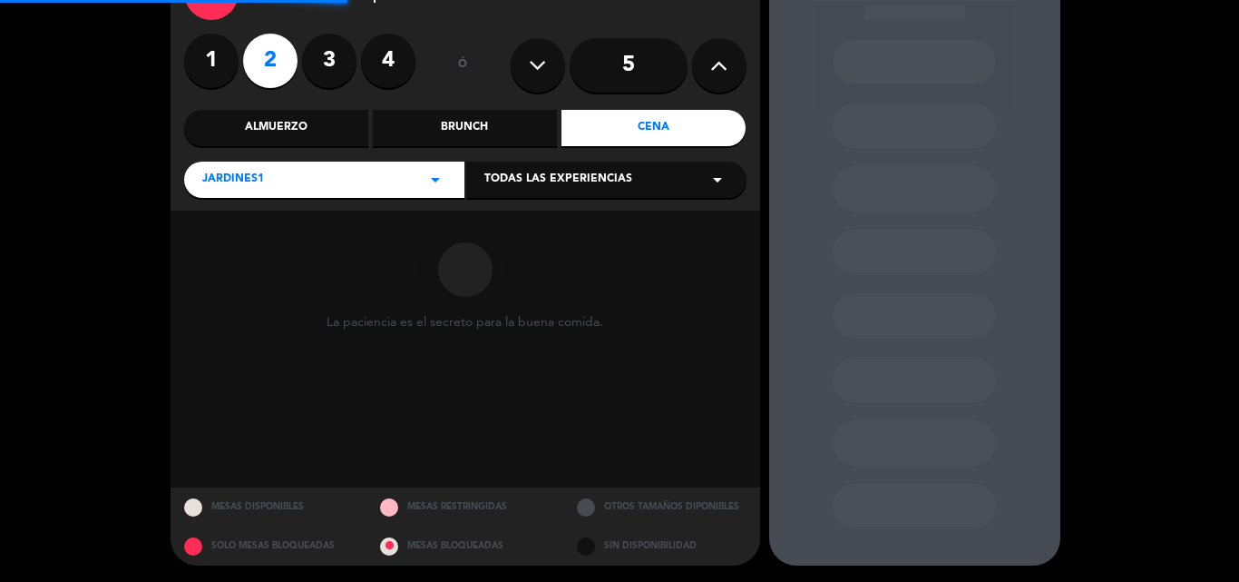
scroll to position [122, 0]
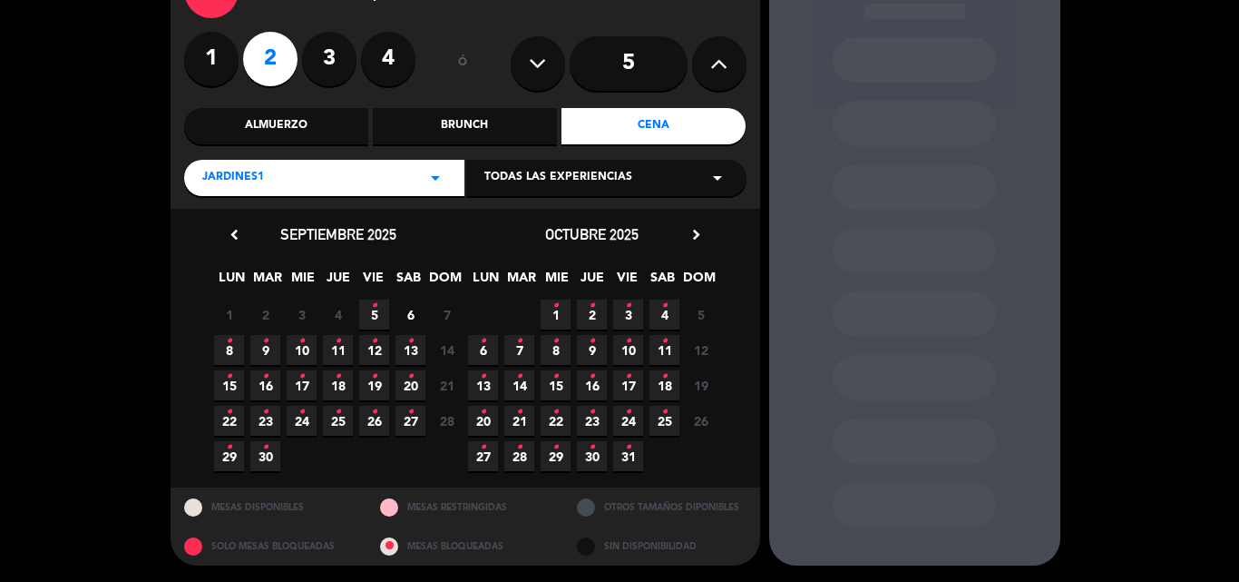
click at [305, 349] on span "10 •" at bounding box center [302, 350] width 30 height 30
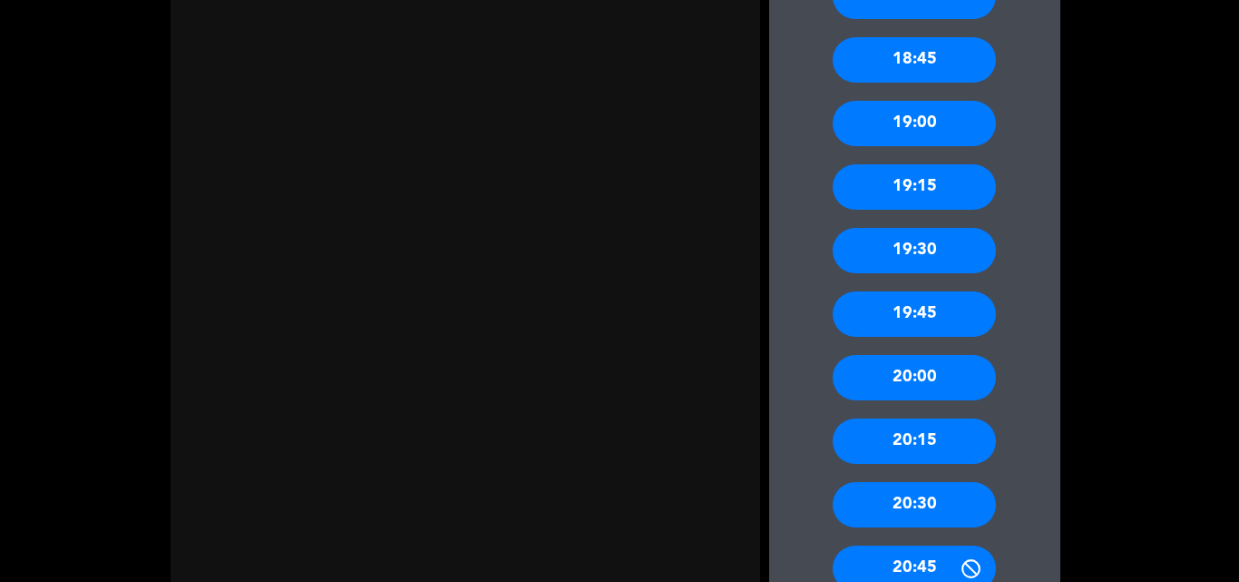
scroll to position [708, 0]
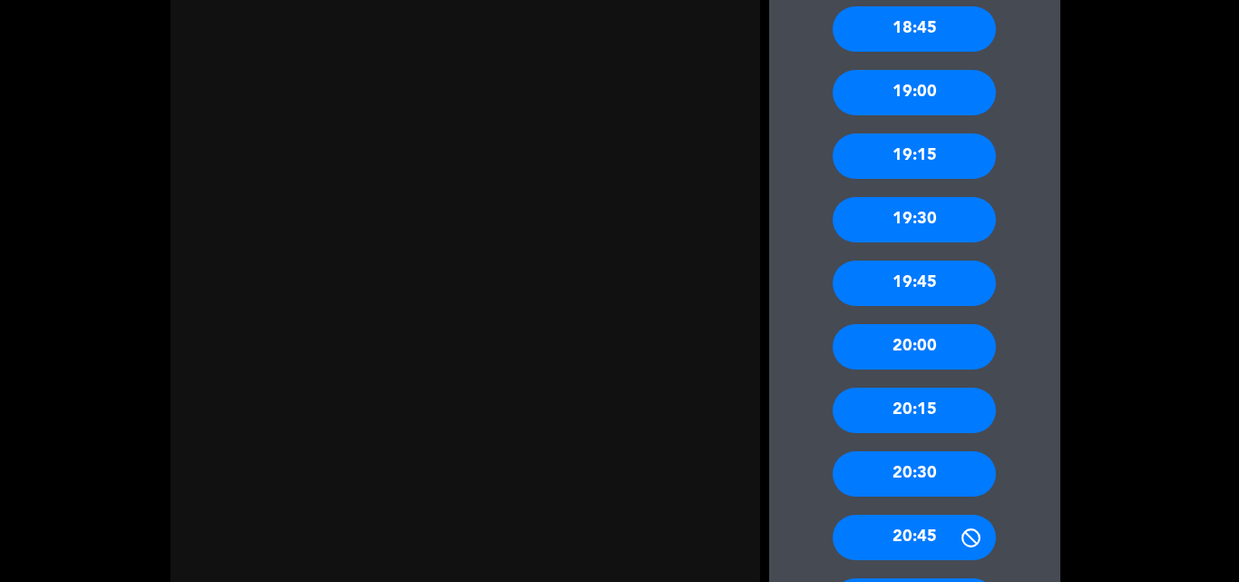
click at [932, 336] on div "20:00" at bounding box center [914, 346] width 163 height 45
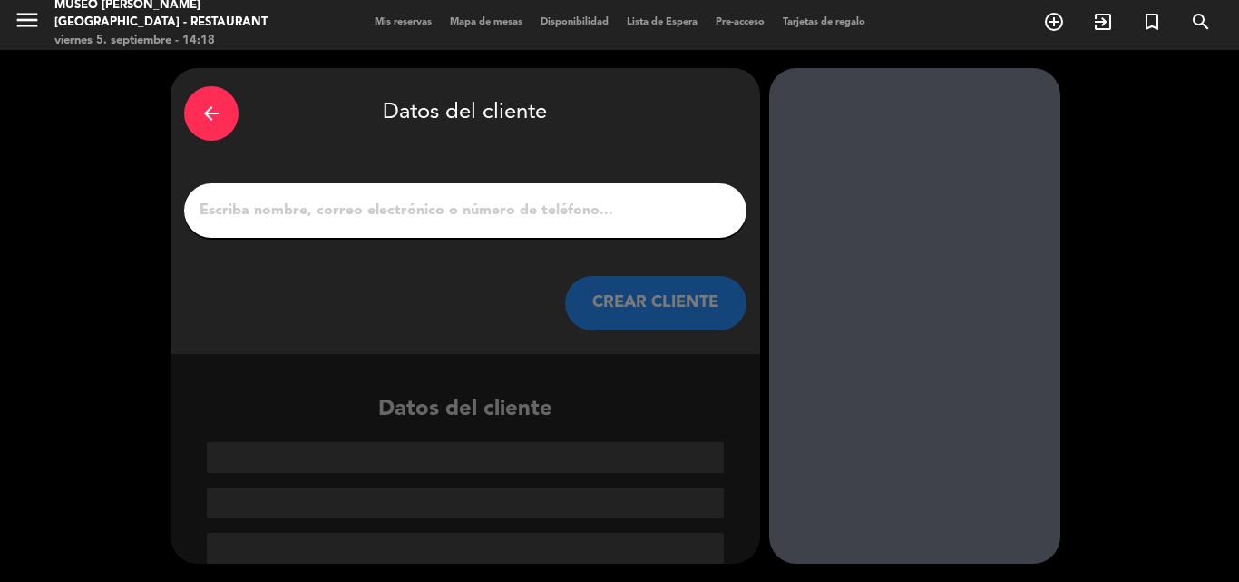
click at [435, 204] on input "1" at bounding box center [465, 210] width 535 height 25
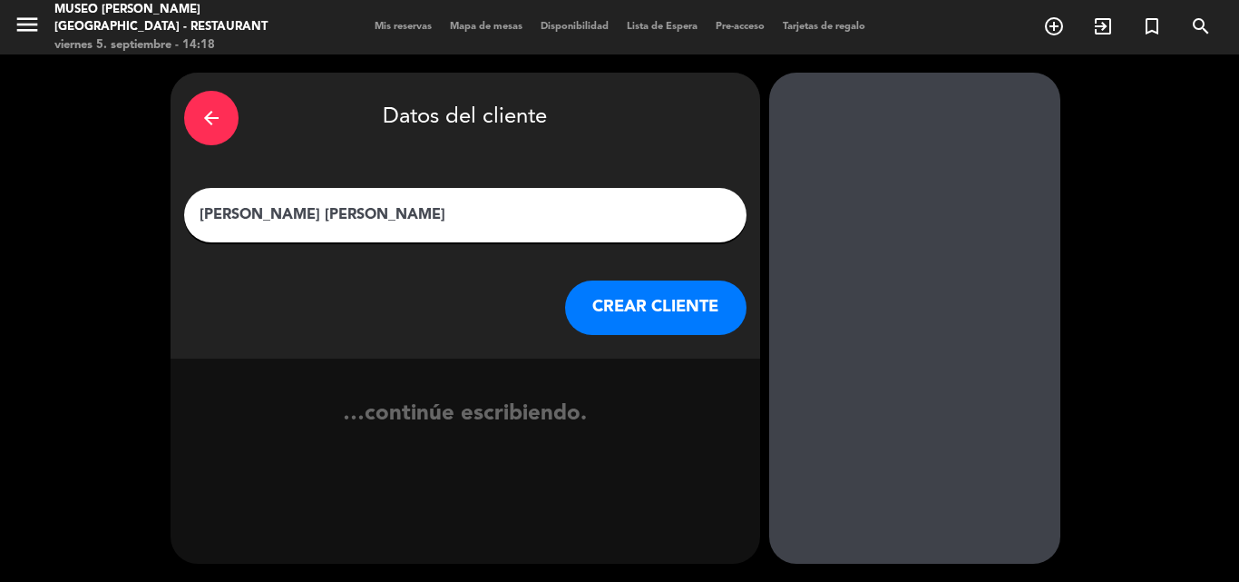
type input "[PERSON_NAME] [PERSON_NAME]"
click at [624, 293] on button "CREAR CLIENTE" at bounding box center [655, 307] width 181 height 54
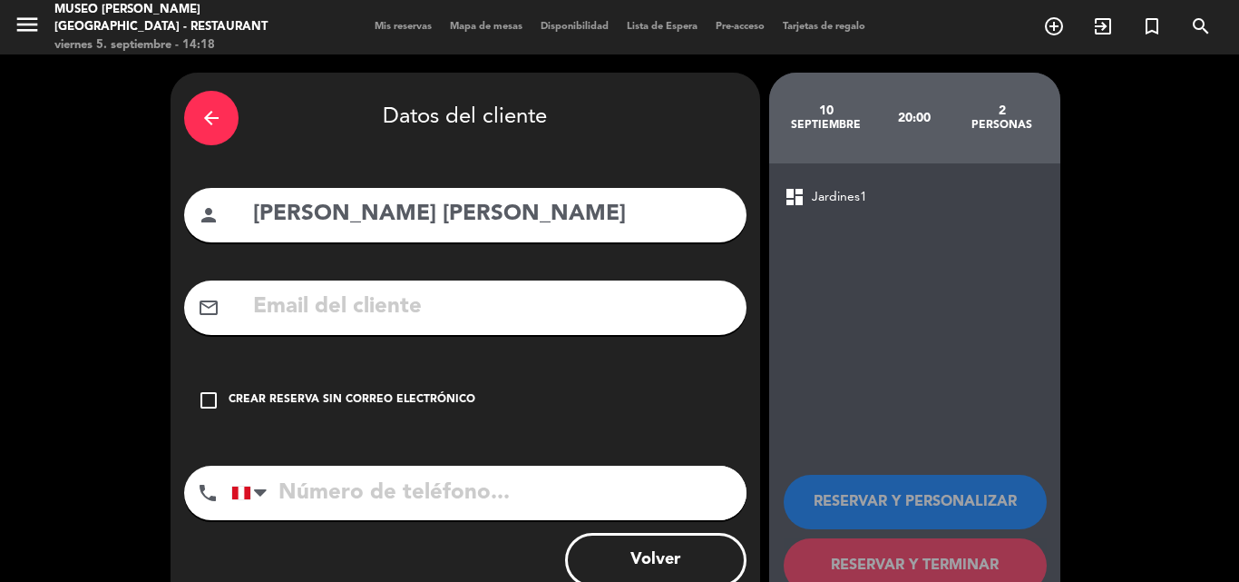
click at [452, 322] on input "text" at bounding box center [492, 307] width 482 height 37
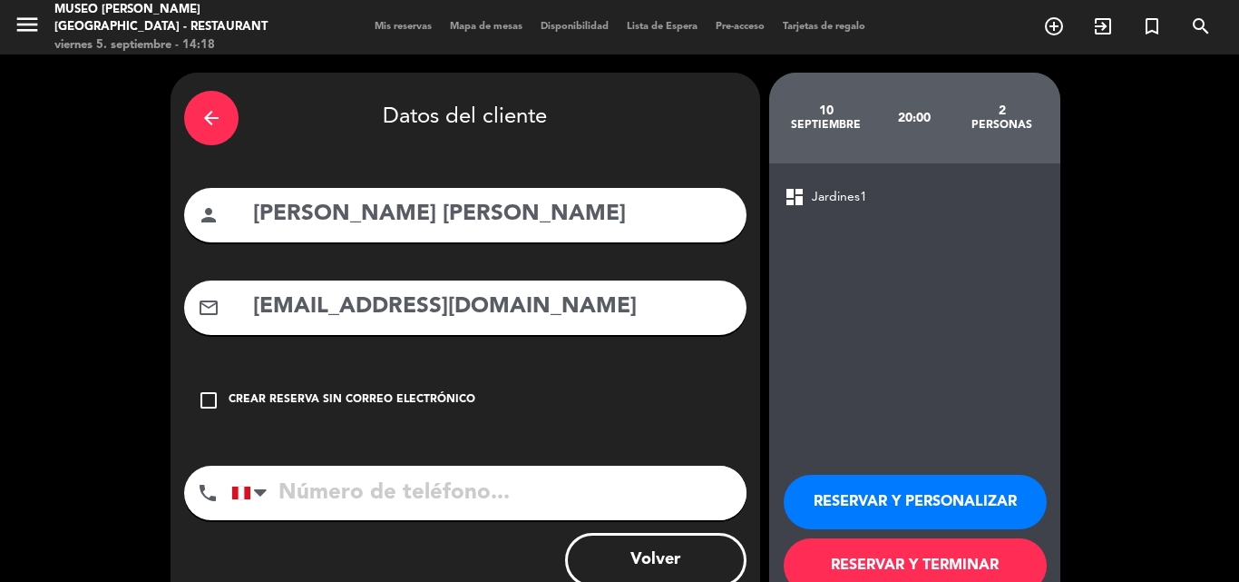
type input "[EMAIL_ADDRESS][DOMAIN_NAME]"
click at [410, 490] on input "tel" at bounding box center [488, 492] width 515 height 54
type input "964358782"
click at [882, 503] on button "RESERVAR Y PERSONALIZAR" at bounding box center [915, 502] width 263 height 54
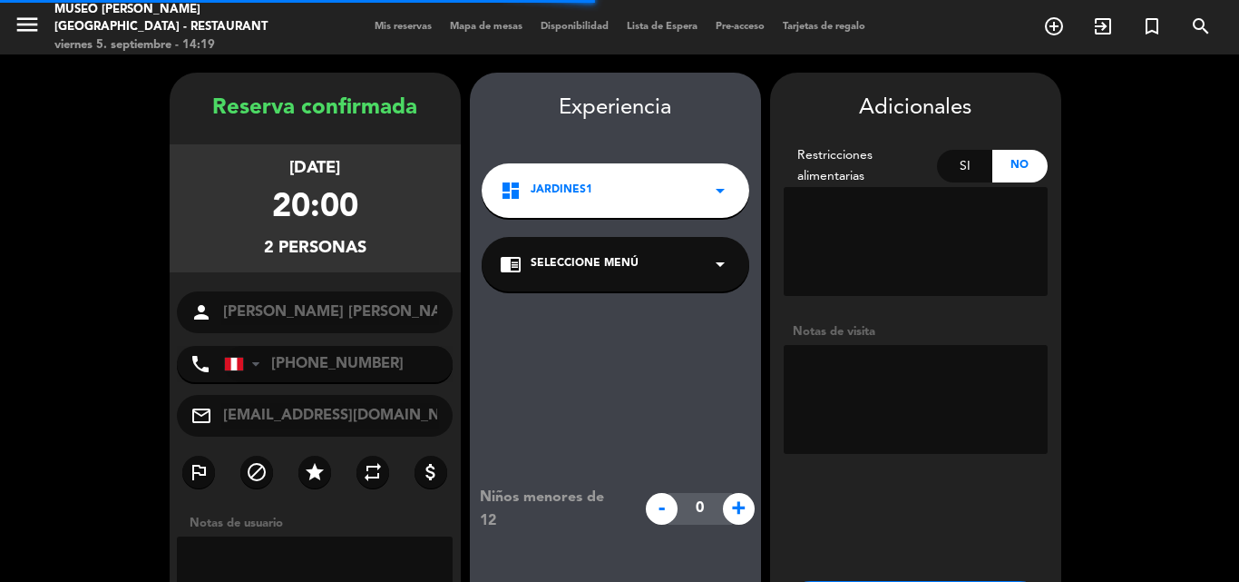
scroll to position [73, 0]
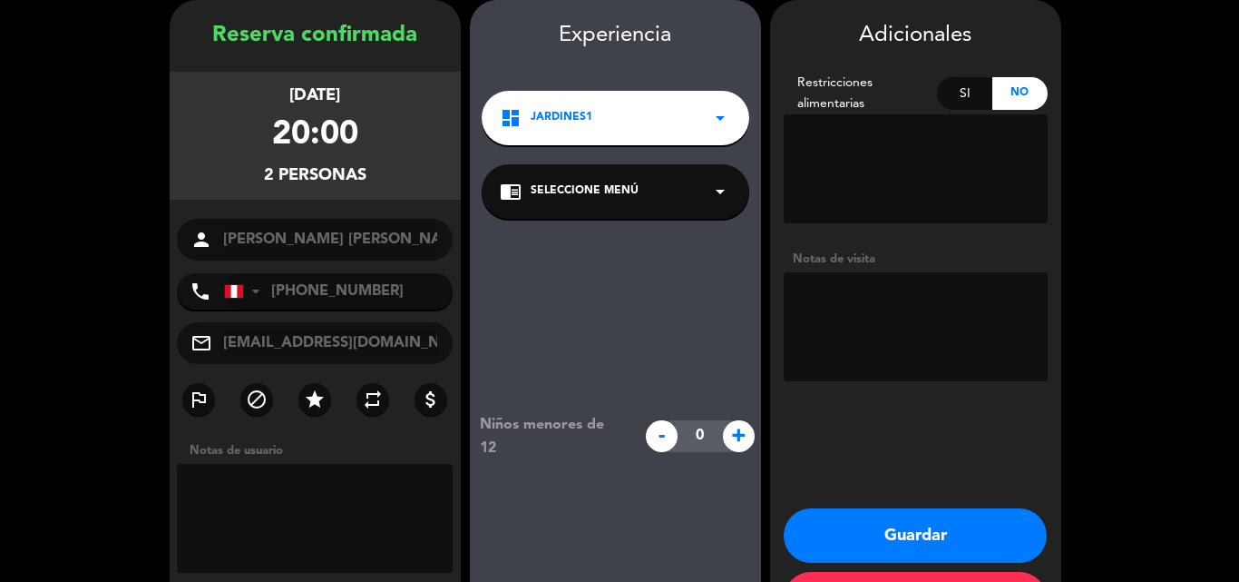
click at [608, 198] on span "Seleccione Menú" at bounding box center [585, 191] width 108 height 18
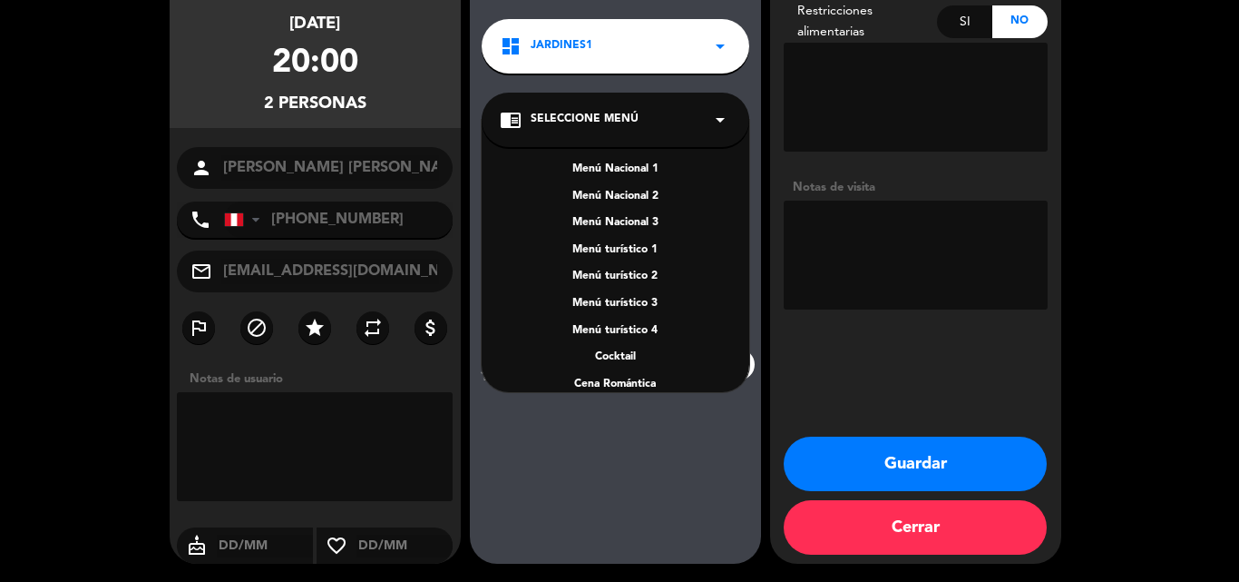
scroll to position [260, 0]
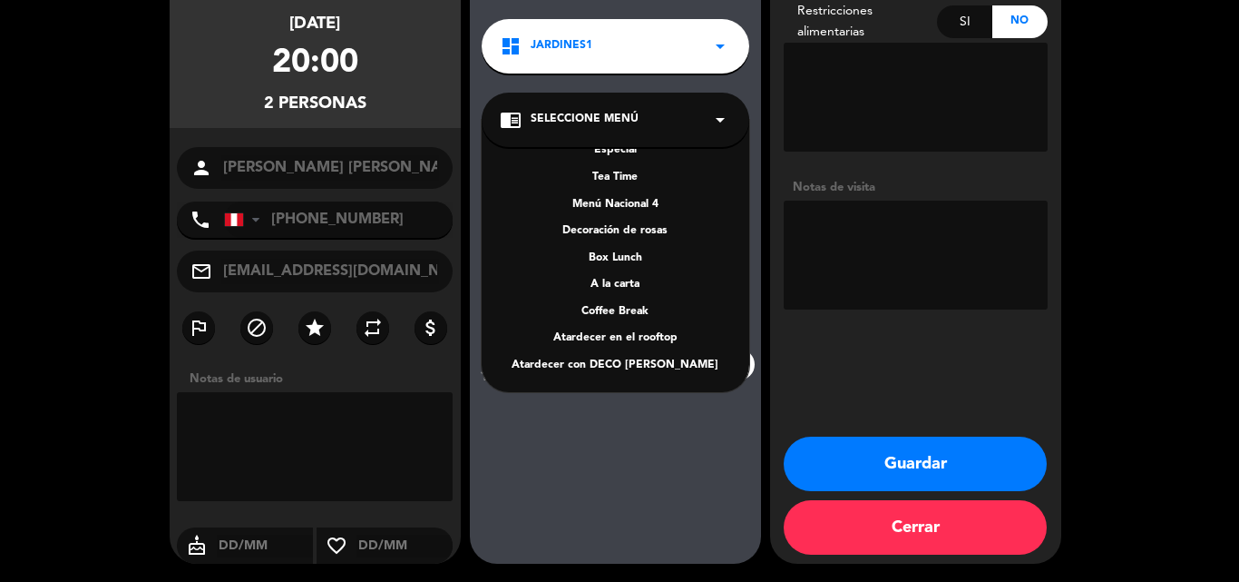
click at [624, 284] on div "A la carta" at bounding box center [615, 285] width 231 height 18
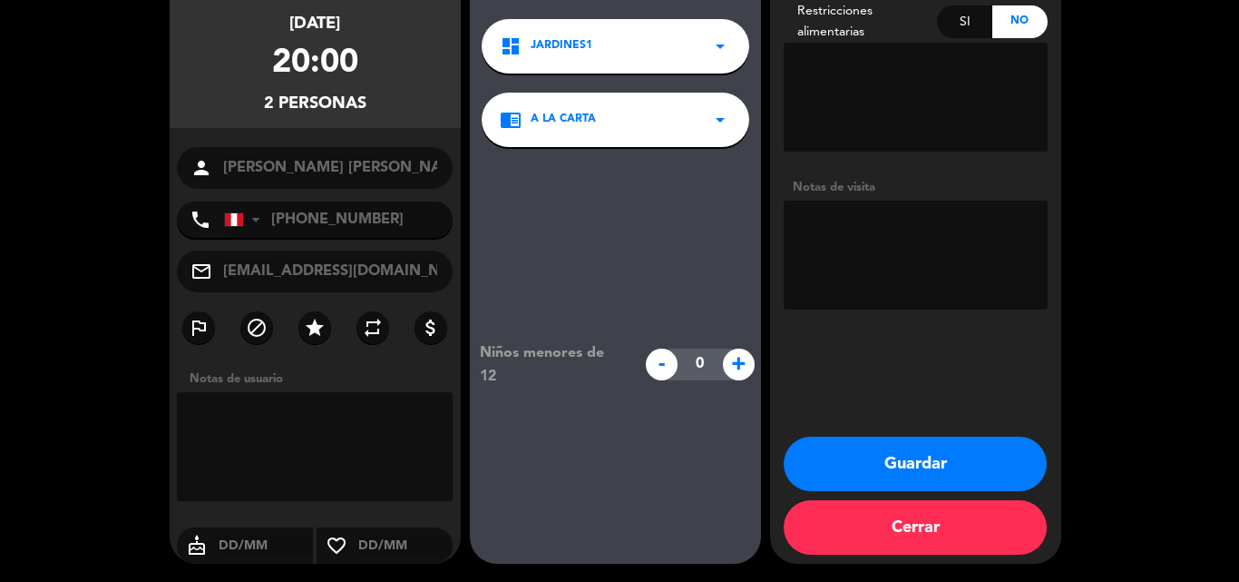
click at [861, 455] on button "Guardar" at bounding box center [915, 463] width 263 height 54
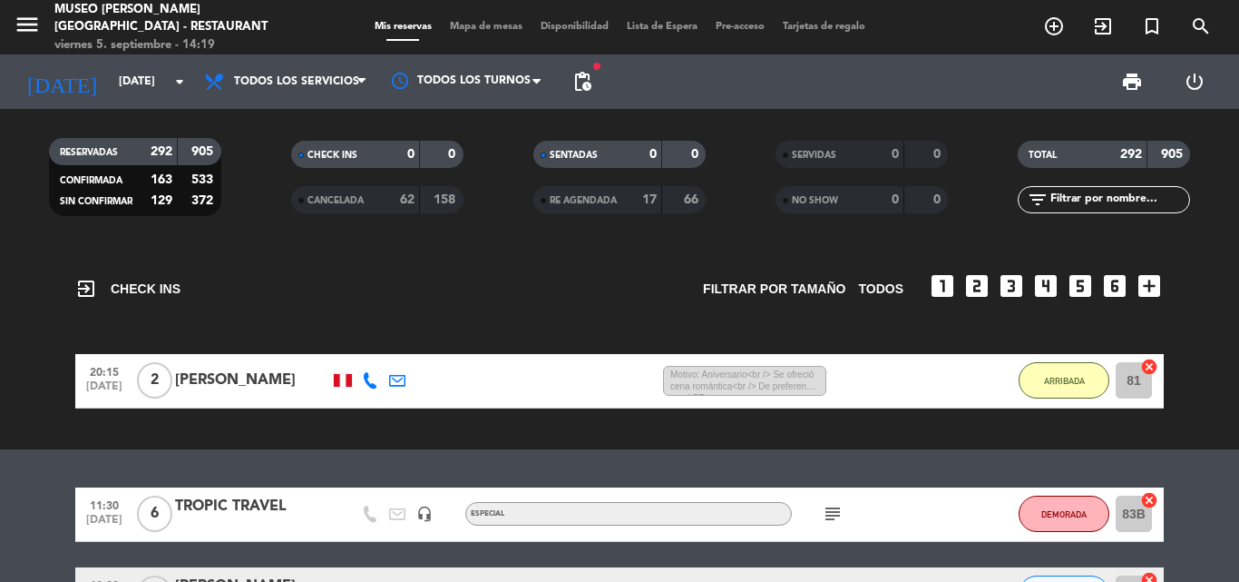
click at [1051, 23] on div "menu [GEOGRAPHIC_DATA][PERSON_NAME] - Restaurant [DATE] 5. septiembre - 14:19 M…" at bounding box center [619, 291] width 1239 height 582
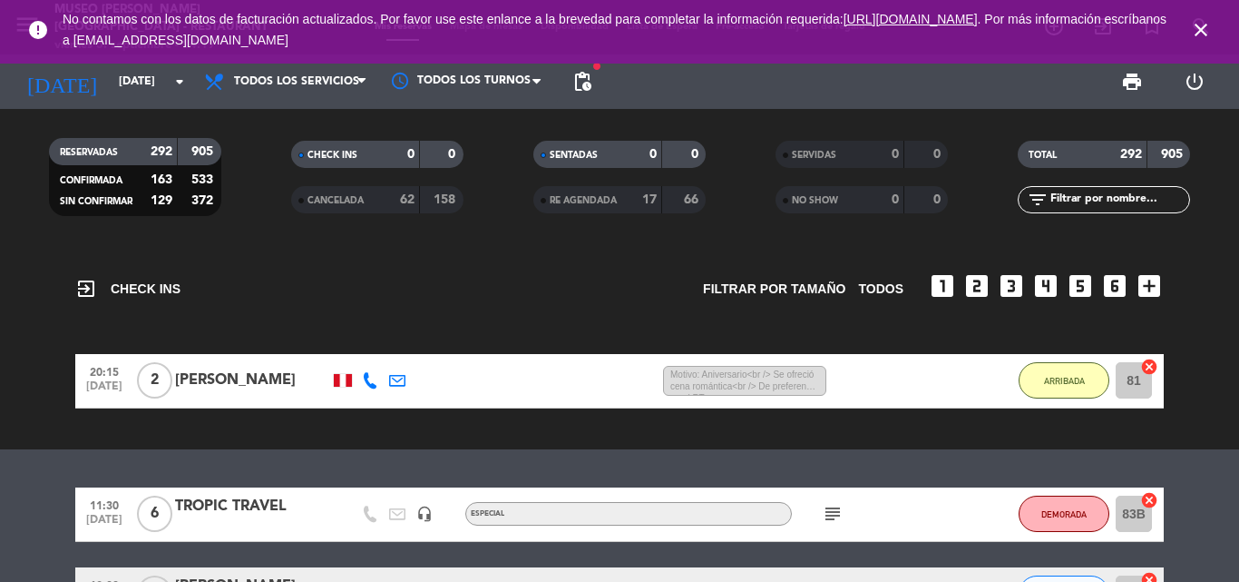
click at [1209, 27] on icon "close" at bounding box center [1201, 30] width 22 height 22
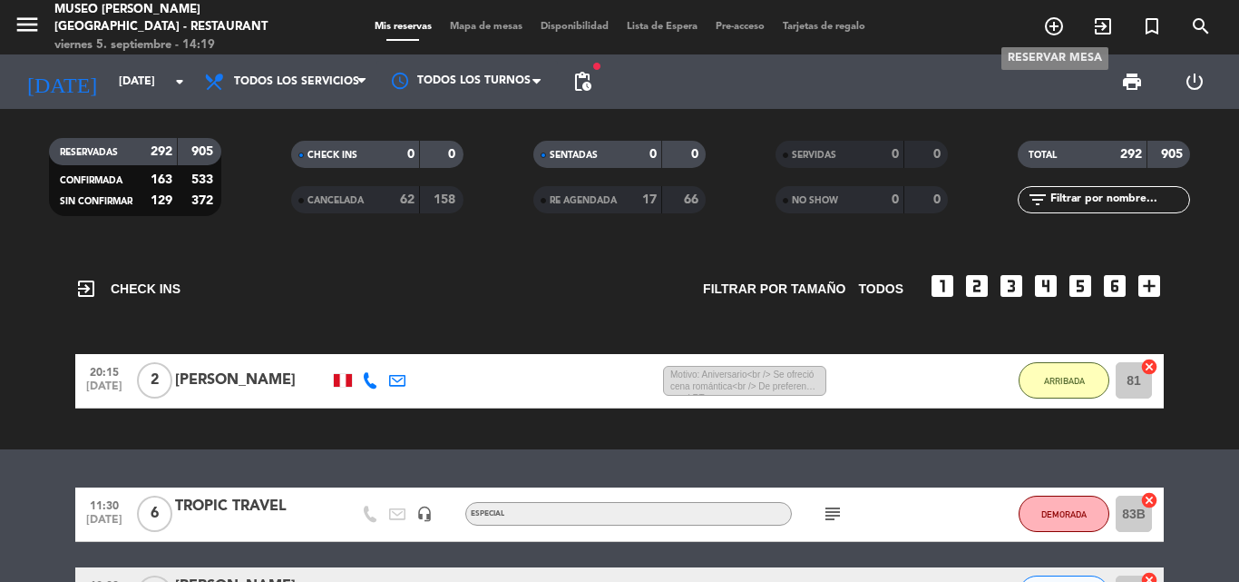
click at [1053, 29] on icon "add_circle_outline" at bounding box center [1054, 26] width 22 height 22
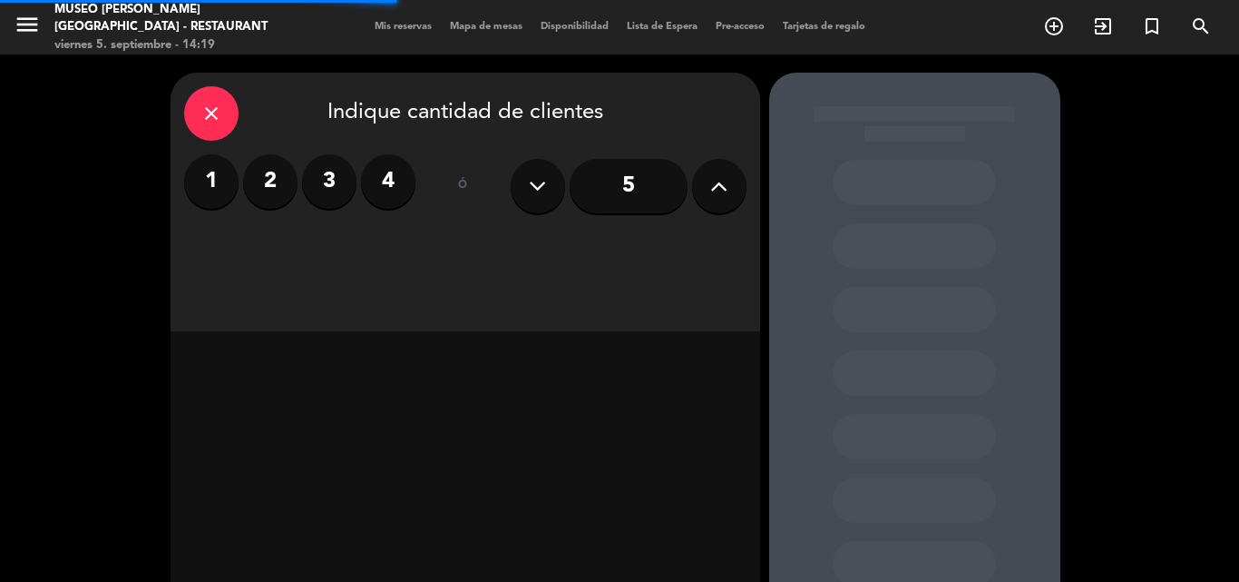
click at [392, 186] on label "4" at bounding box center [388, 181] width 54 height 54
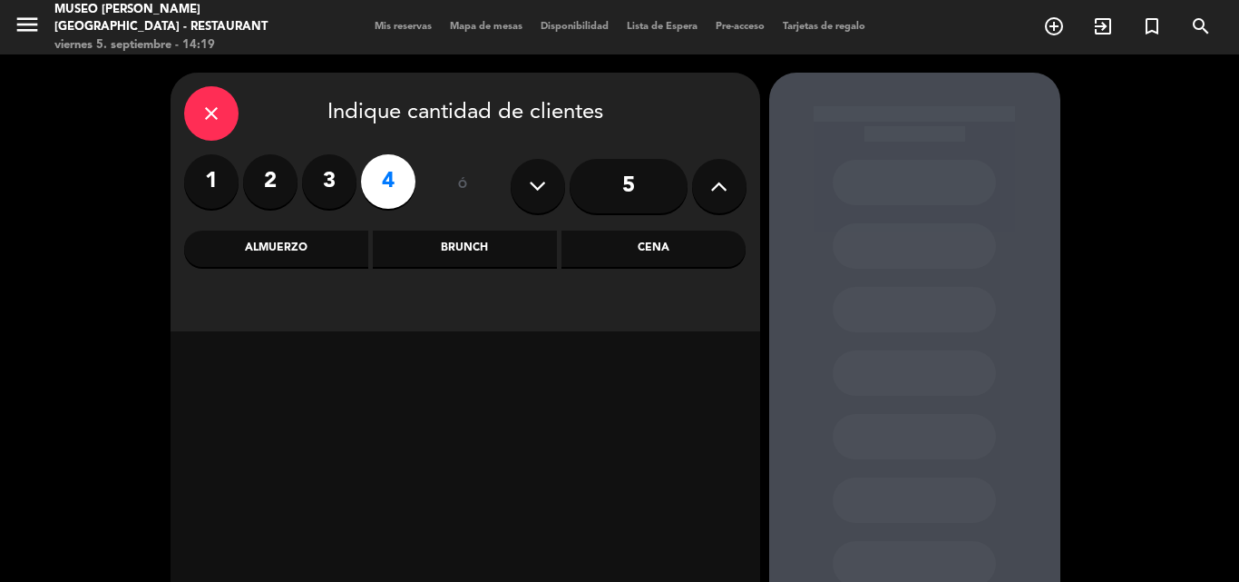
click at [282, 250] on div "Almuerzo" at bounding box center [276, 248] width 184 height 36
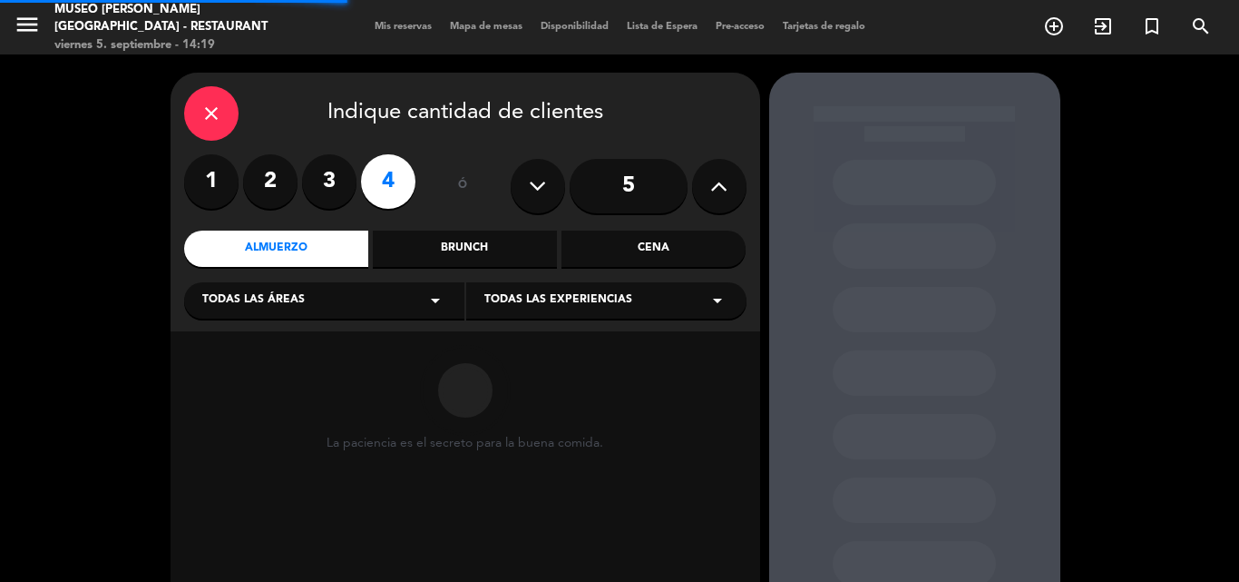
click at [279, 305] on span "Todas las áreas" at bounding box center [253, 300] width 103 height 18
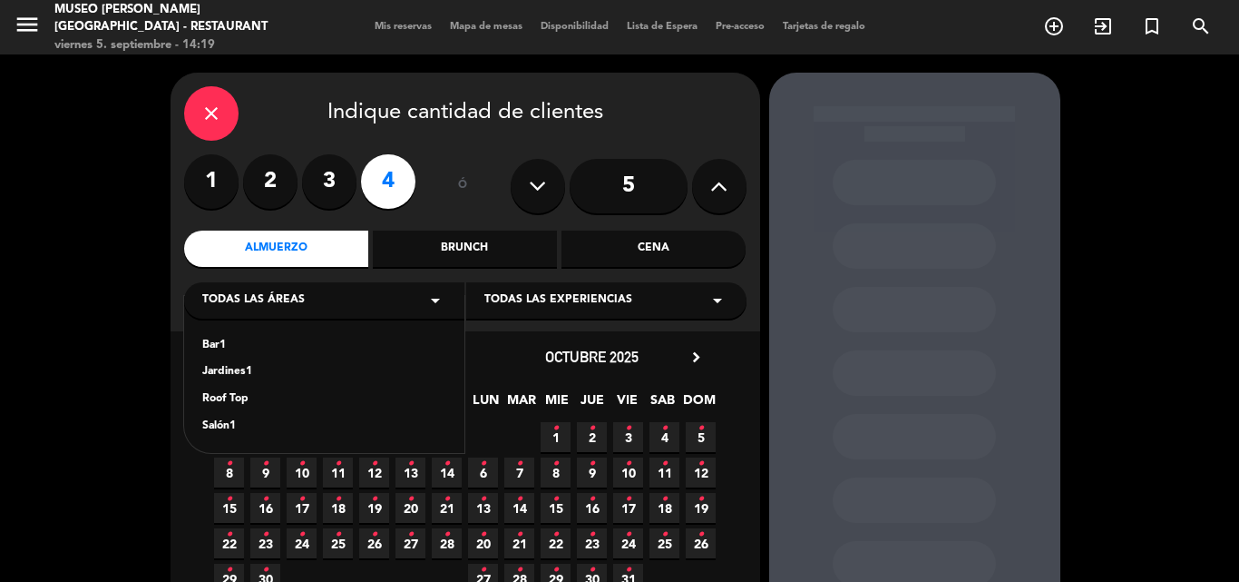
click at [226, 371] on div "Jardines1" at bounding box center [324, 372] width 244 height 18
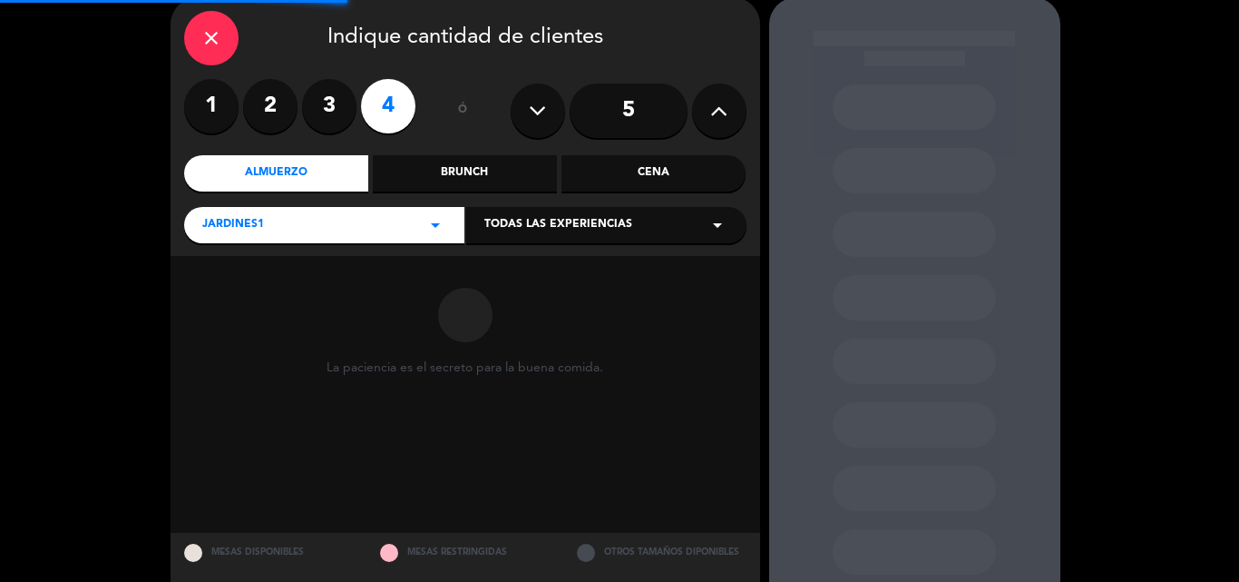
scroll to position [122, 0]
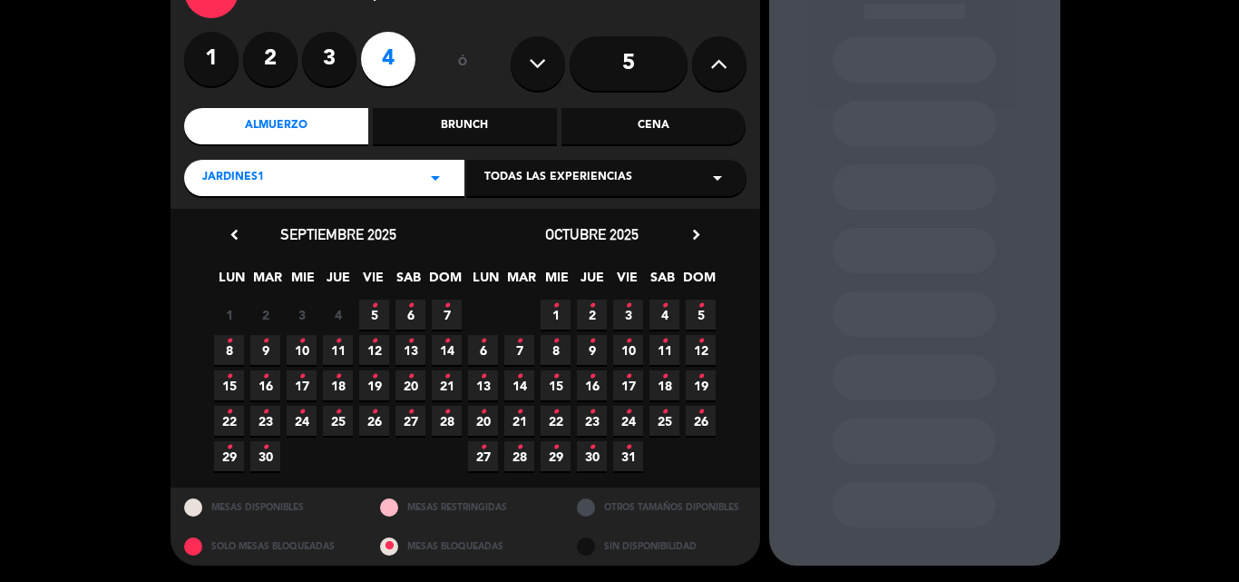
click at [368, 311] on span "5 •" at bounding box center [374, 314] width 30 height 30
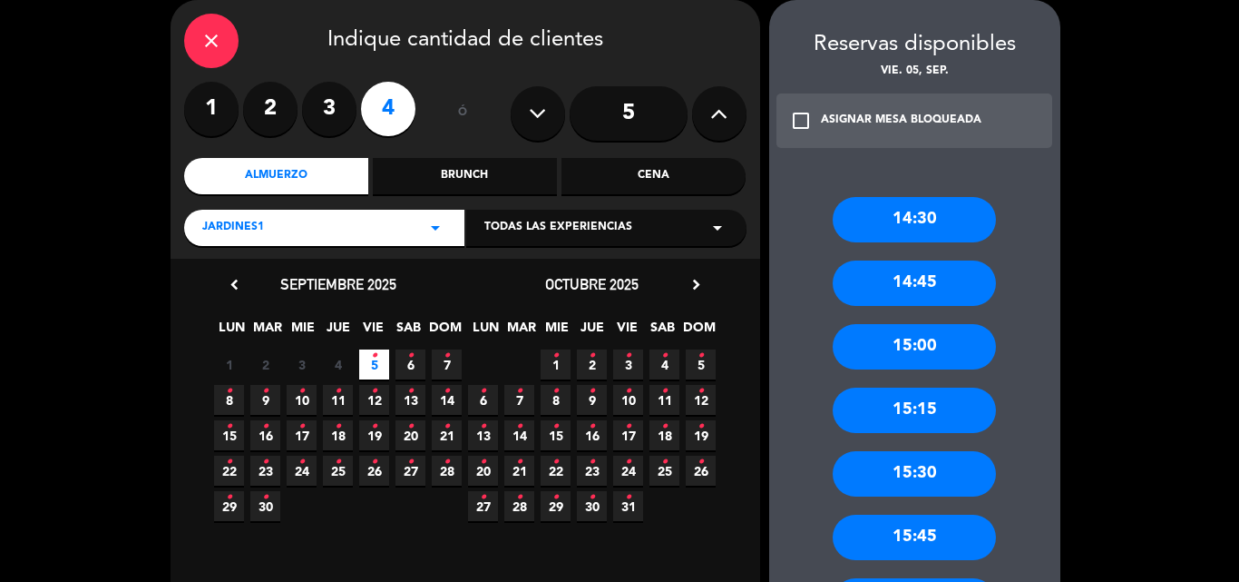
click at [954, 222] on div "14:30" at bounding box center [914, 219] width 163 height 45
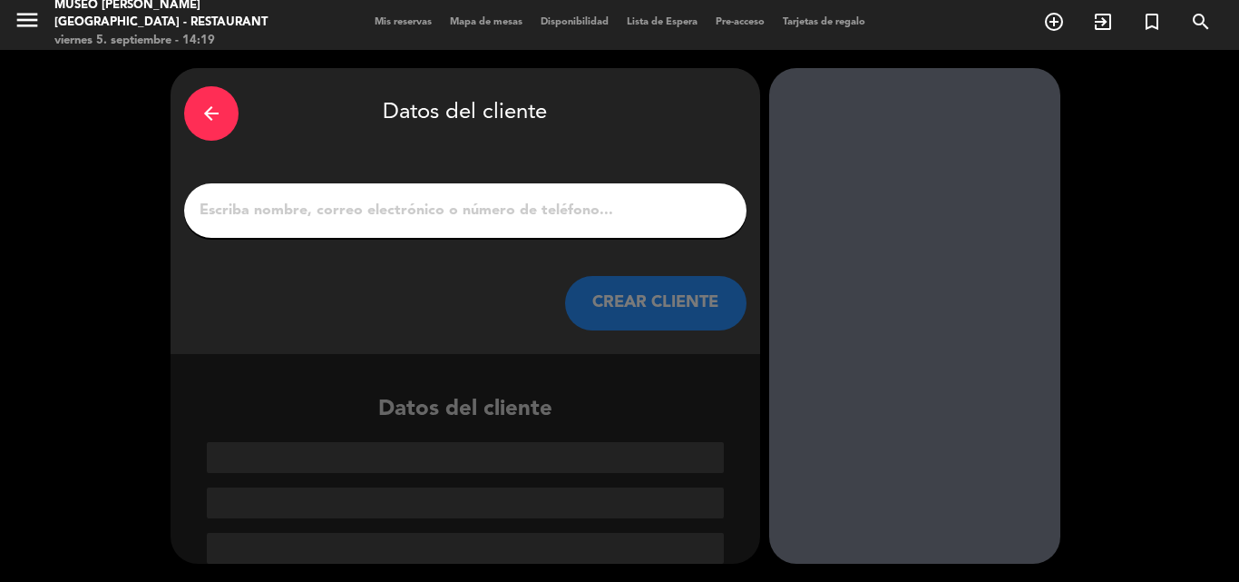
scroll to position [5, 0]
click at [552, 218] on input "1" at bounding box center [465, 210] width 535 height 25
paste input "[PERSON_NAME]"
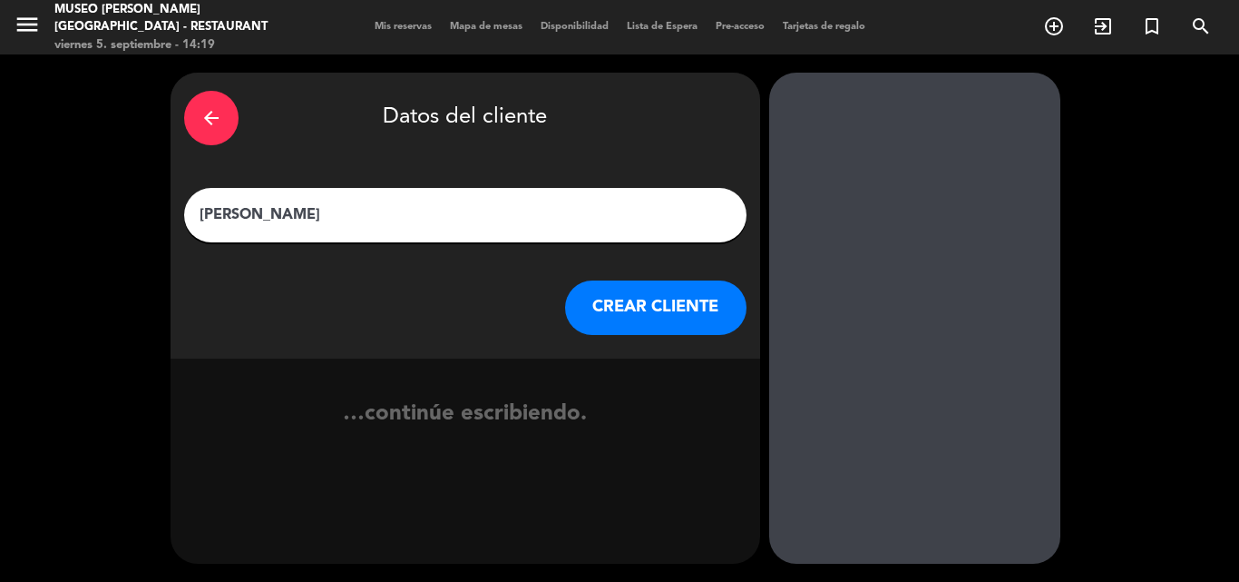
type input "[PERSON_NAME]"
click at [625, 308] on button "CREAR CLIENTE" at bounding box center [655, 307] width 181 height 54
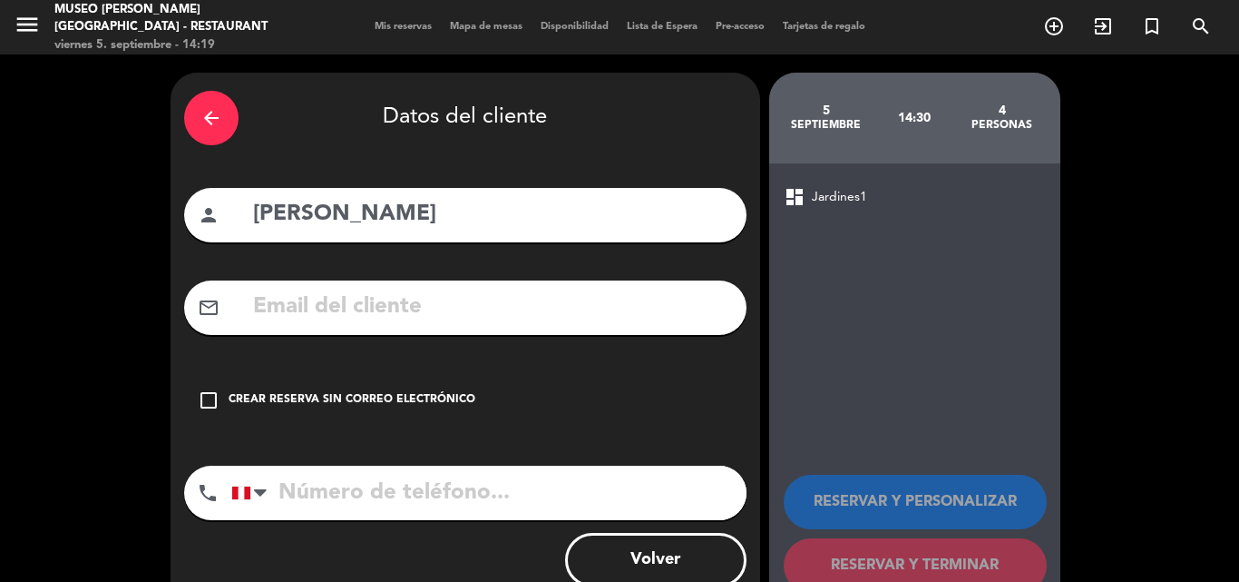
click at [485, 327] on div "mail_outline" at bounding box center [465, 307] width 563 height 54
click at [492, 311] on input "text" at bounding box center [492, 307] width 482 height 37
paste input "[EMAIL_ADDRESS][DOMAIN_NAME]"
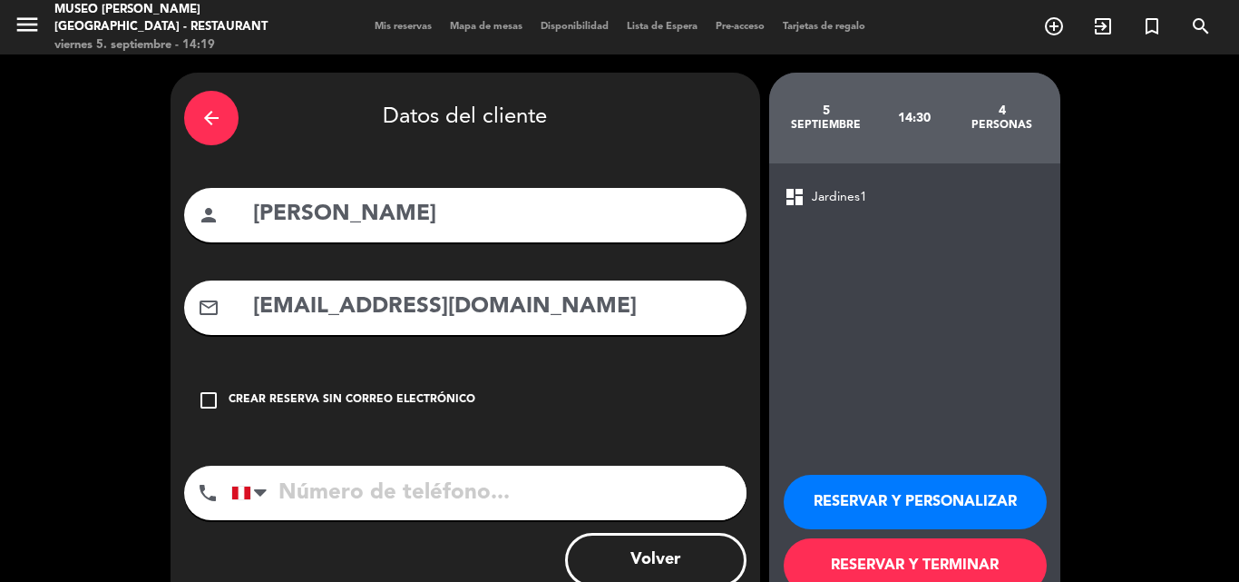
type input "[EMAIL_ADDRESS][DOMAIN_NAME]"
click at [432, 477] on input "tel" at bounding box center [488, 492] width 515 height 54
click at [492, 484] on input "tel" at bounding box center [488, 492] width 515 height 54
paste input "[PHONE_NUMBER]"
type input "[PHONE_NUMBER]"
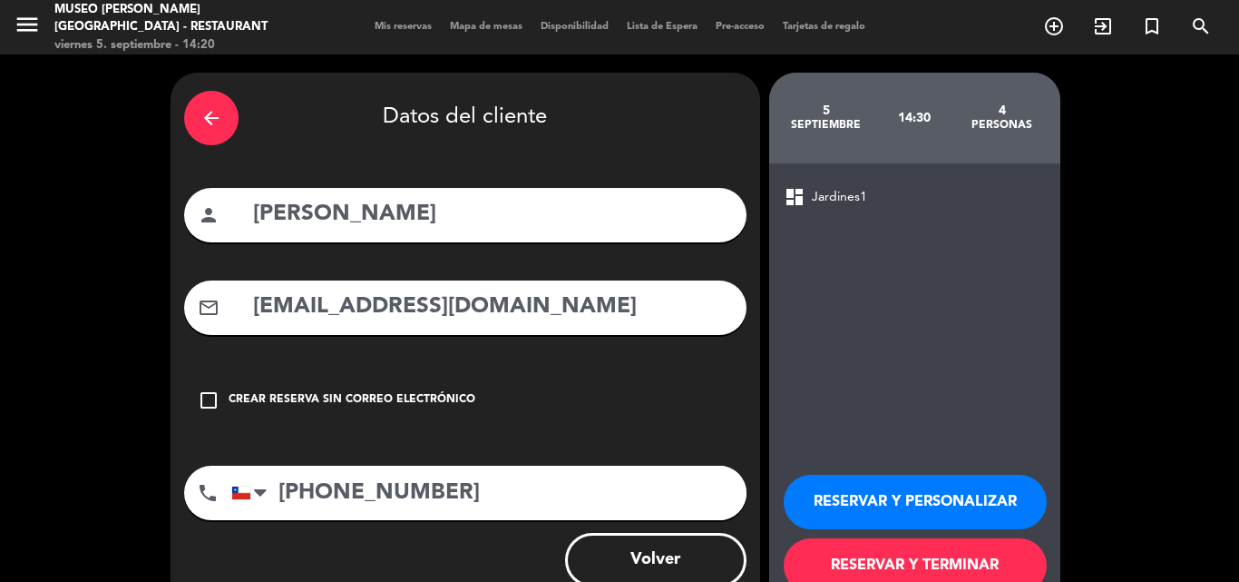
click at [879, 495] on button "RESERVAR Y PERSONALIZAR" at bounding box center [915, 502] width 263 height 54
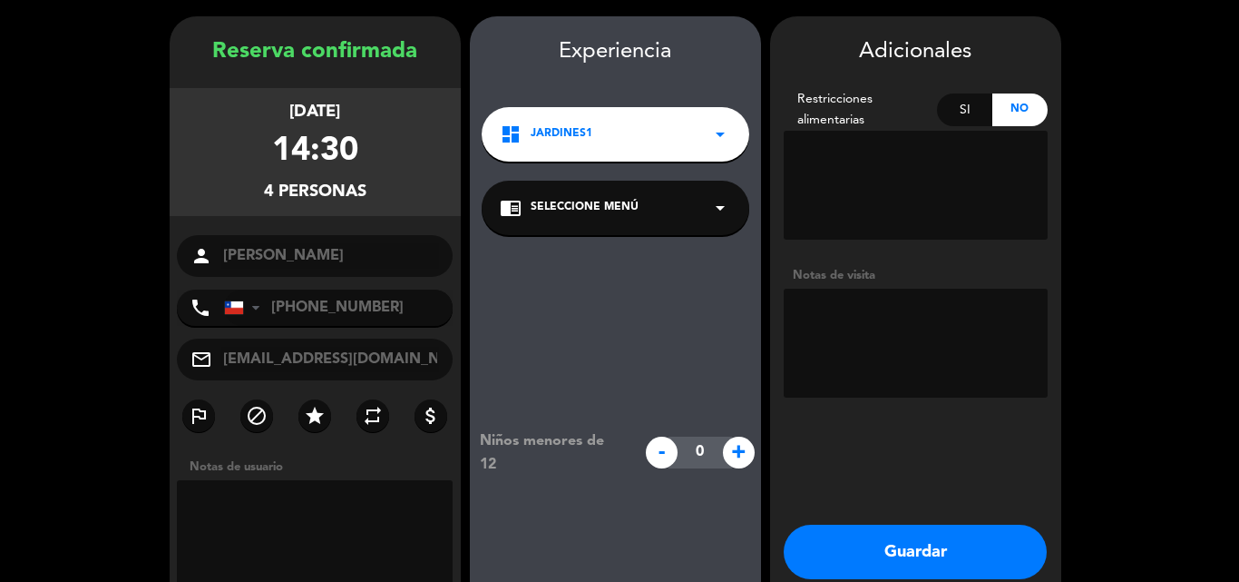
scroll to position [73, 0]
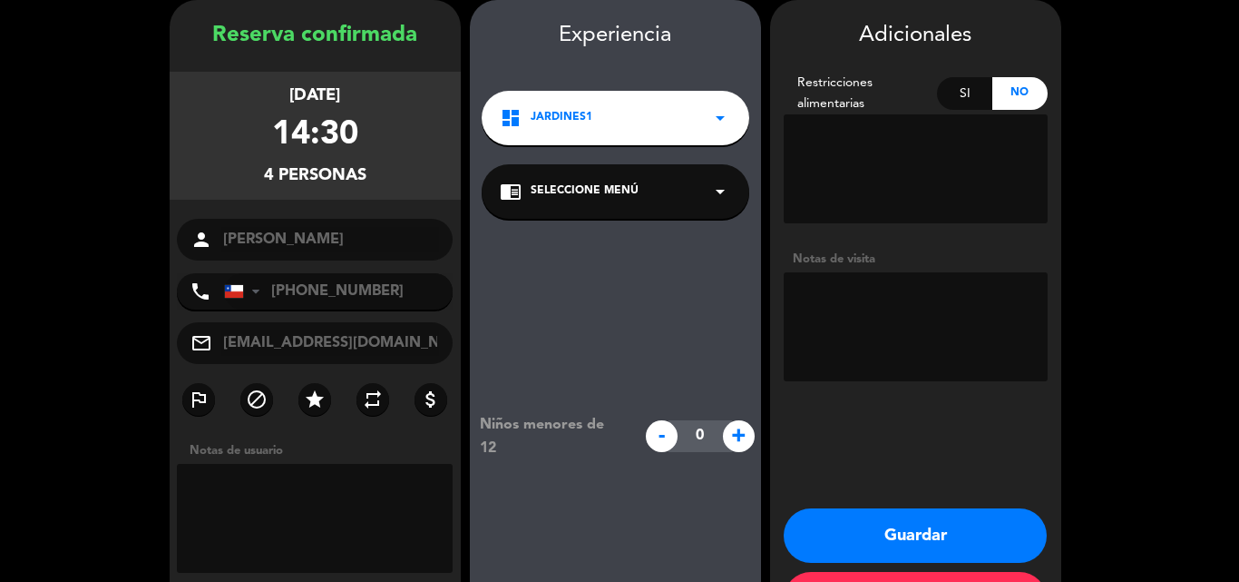
click at [609, 199] on span "Seleccione Menú" at bounding box center [585, 191] width 108 height 18
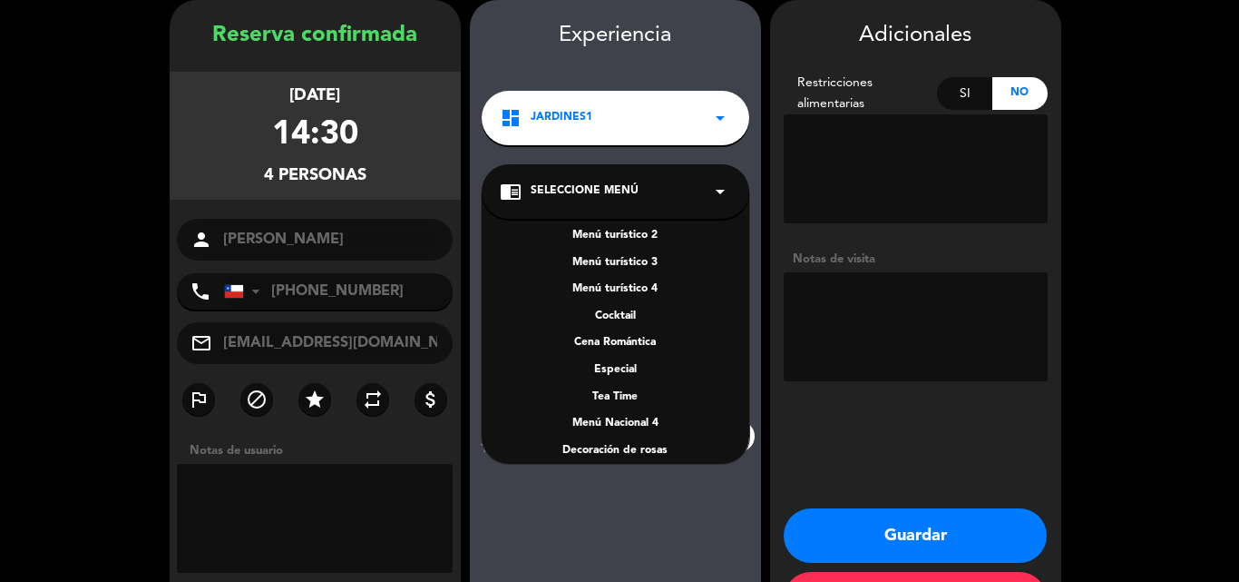
scroll to position [0, 0]
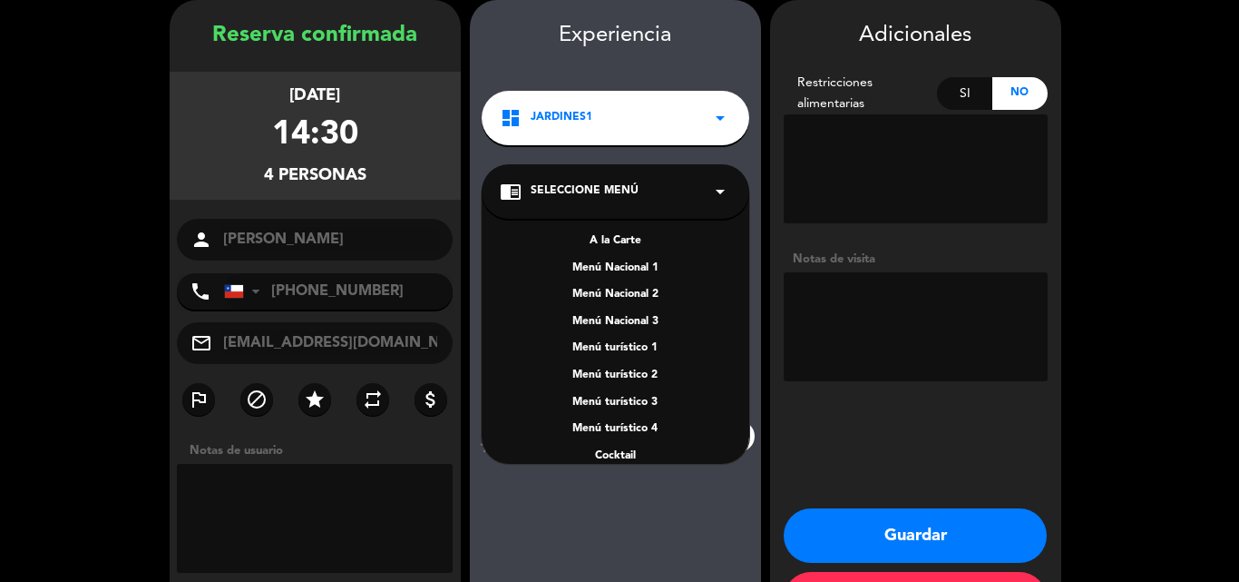
click at [607, 245] on div "A la Carte" at bounding box center [615, 241] width 231 height 18
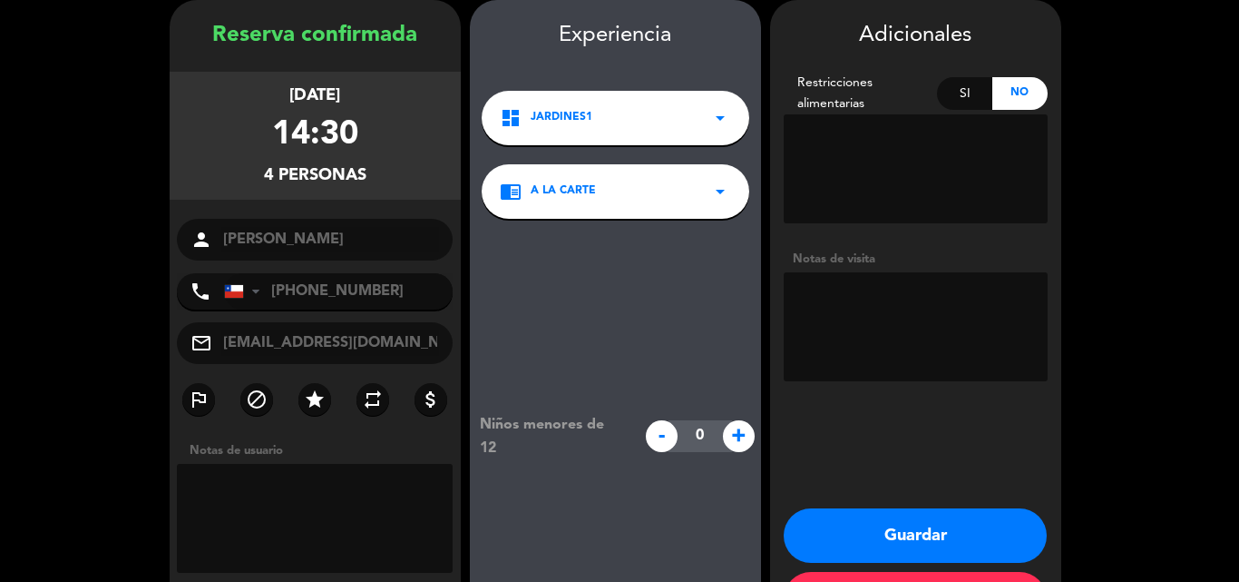
click at [884, 521] on button "Guardar" at bounding box center [915, 535] width 263 height 54
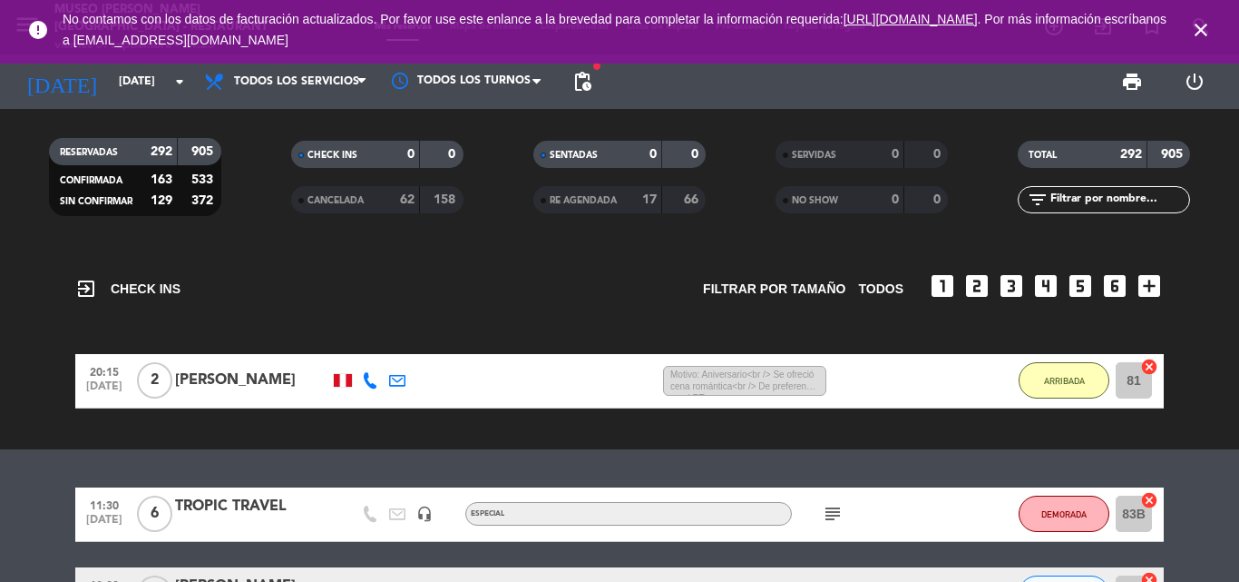
click at [1199, 32] on icon "close" at bounding box center [1201, 30] width 22 height 22
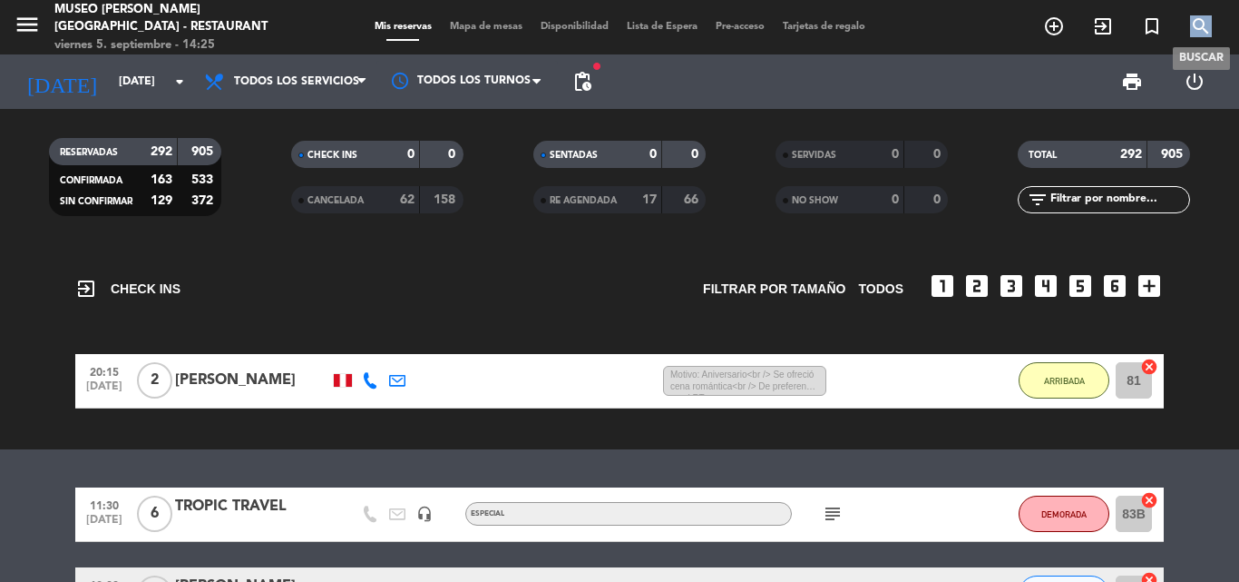
click at [1199, 31] on icon "search" at bounding box center [1201, 26] width 22 height 22
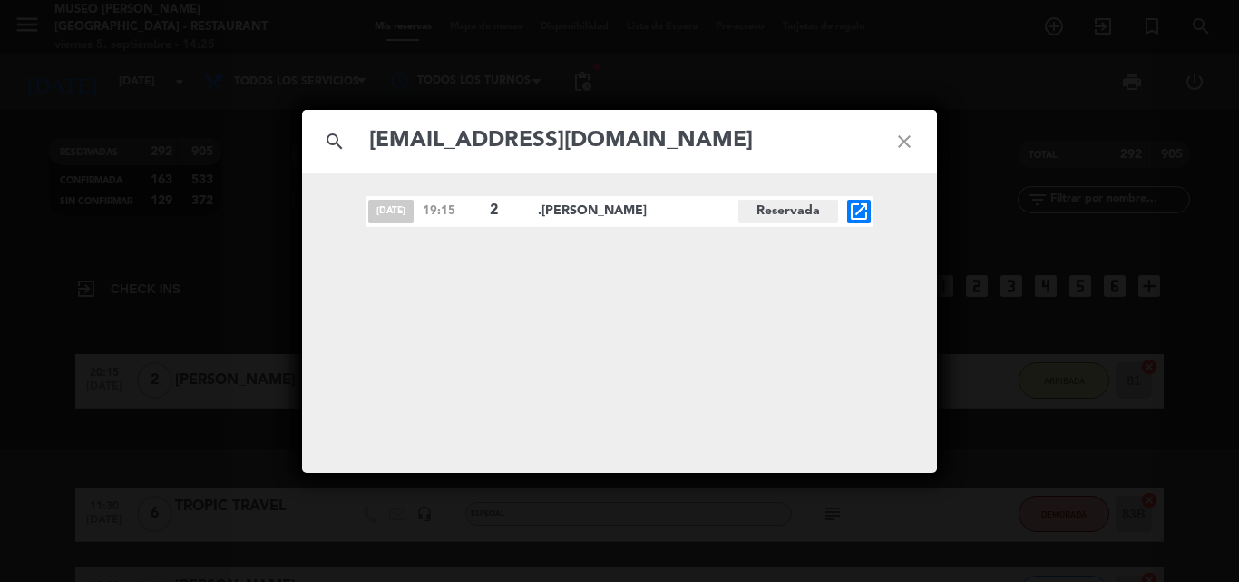
type input "[EMAIL_ADDRESS][DOMAIN_NAME]"
click at [859, 207] on icon "open_in_new" at bounding box center [859, 212] width 22 height 22
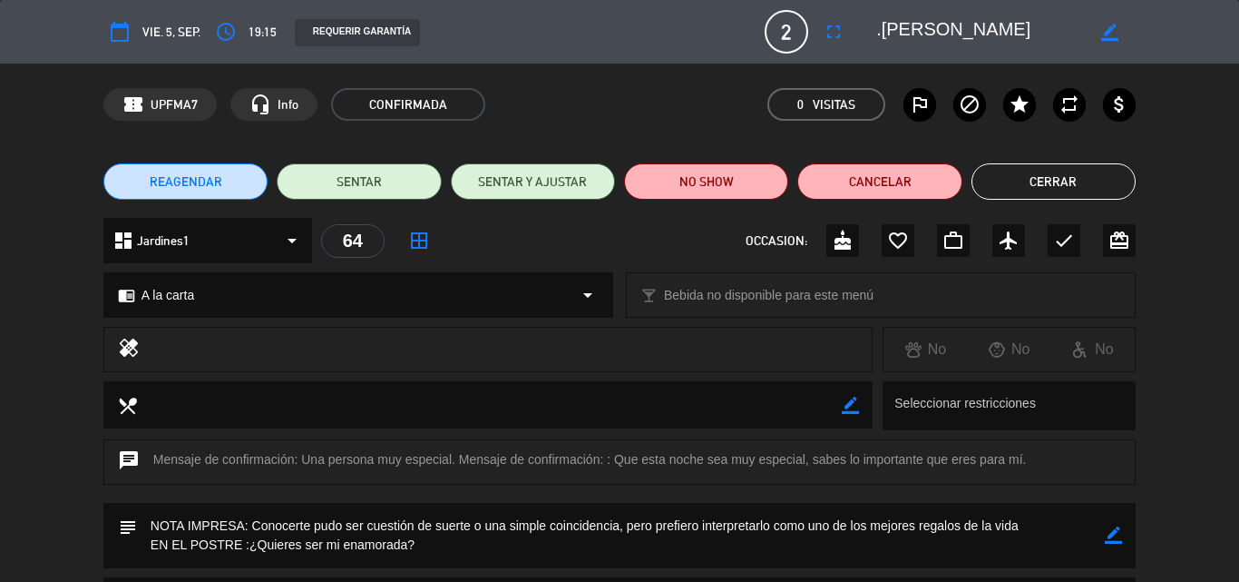
click at [1028, 183] on button "Cerrar" at bounding box center [1054, 181] width 164 height 36
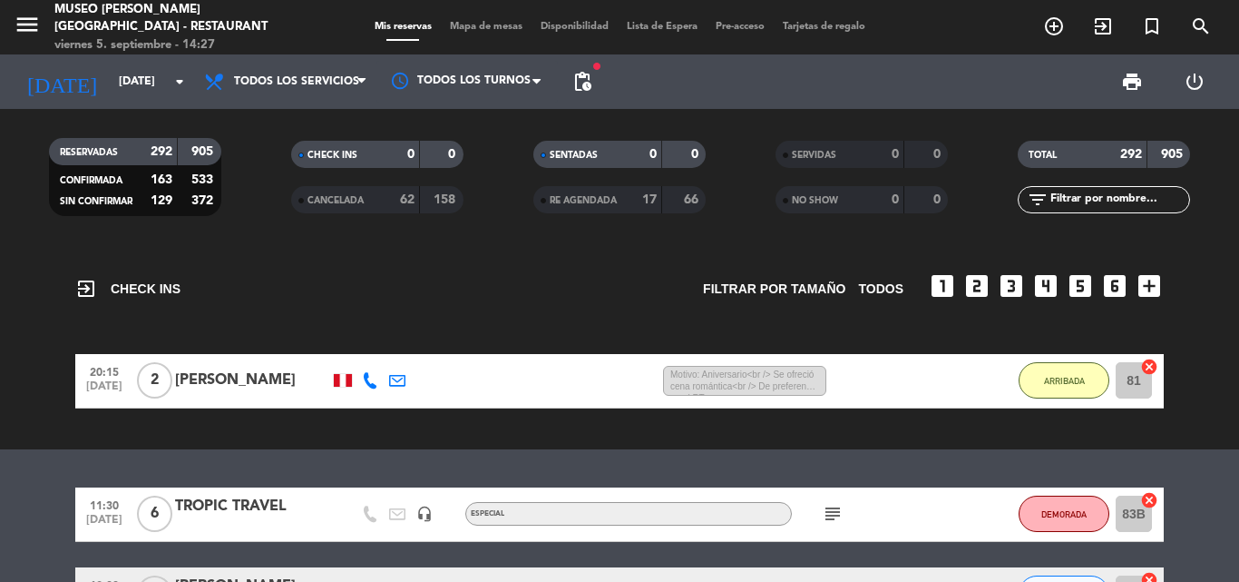
click at [1089, 204] on input "text" at bounding box center [1119, 200] width 141 height 20
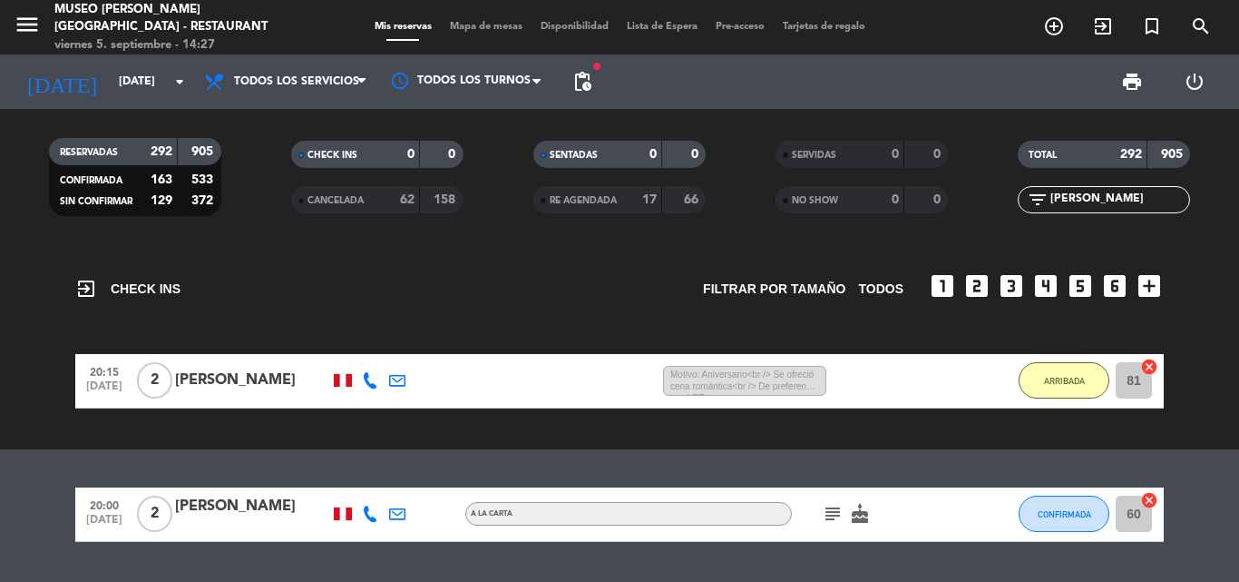
type input "[PERSON_NAME]"
click at [831, 513] on icon "subject" at bounding box center [833, 514] width 22 height 22
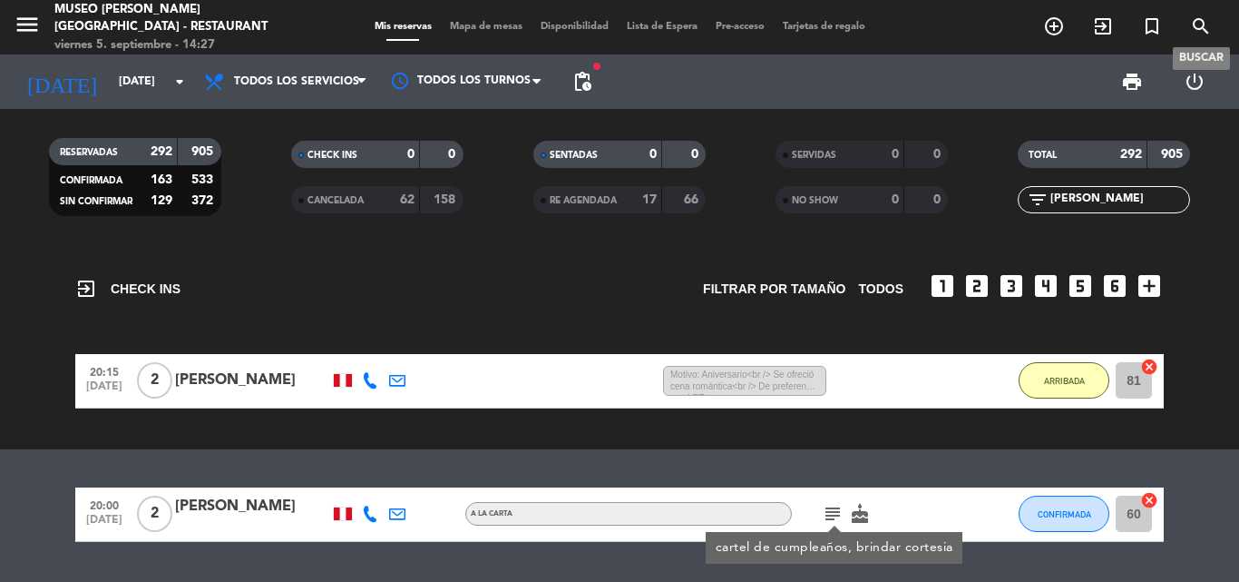
click at [1201, 27] on icon "search" at bounding box center [1201, 26] width 22 height 22
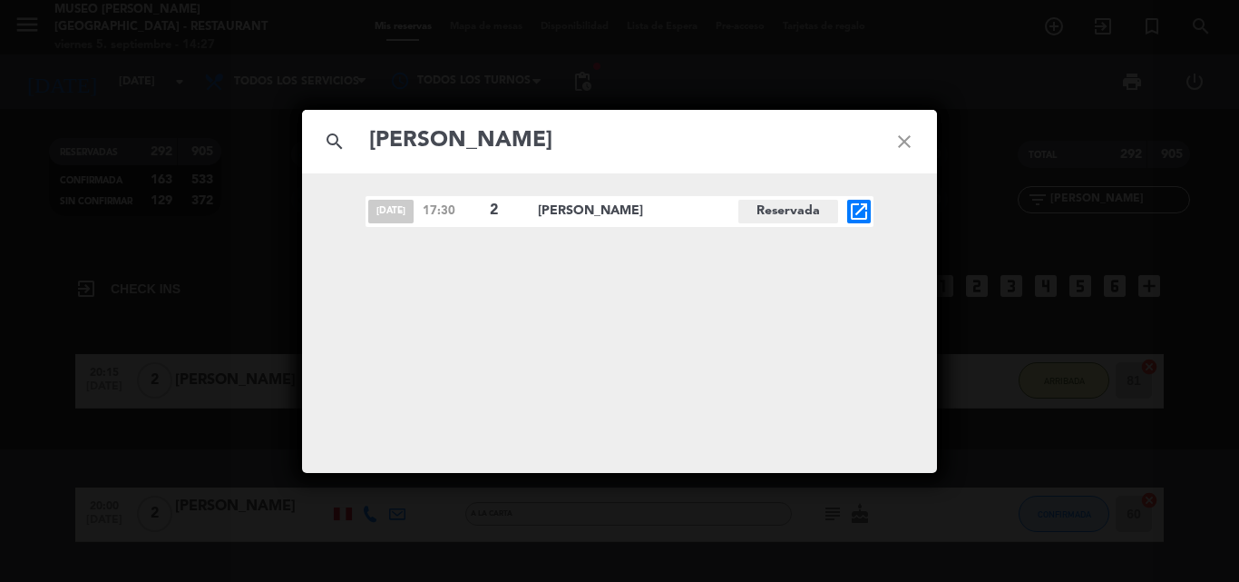
type input "[PERSON_NAME]"
click at [861, 209] on icon "open_in_new" at bounding box center [859, 212] width 22 height 22
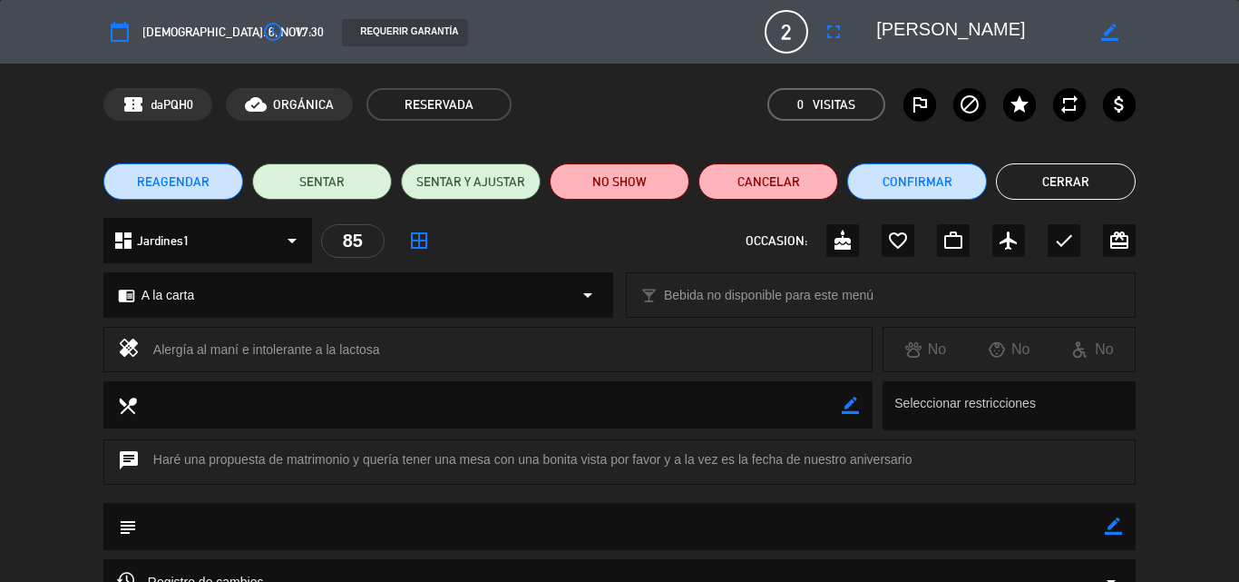
drag, startPoint x: 1113, startPoint y: 525, endPoint x: 998, endPoint y: 526, distance: 115.2
click at [1111, 525] on icon "border_color" at bounding box center [1113, 525] width 17 height 17
click at [998, 526] on textarea at bounding box center [621, 526] width 968 height 46
type textarea "CARTEL DE ANIVERSARIO"
click at [1118, 520] on icon at bounding box center [1113, 525] width 17 height 17
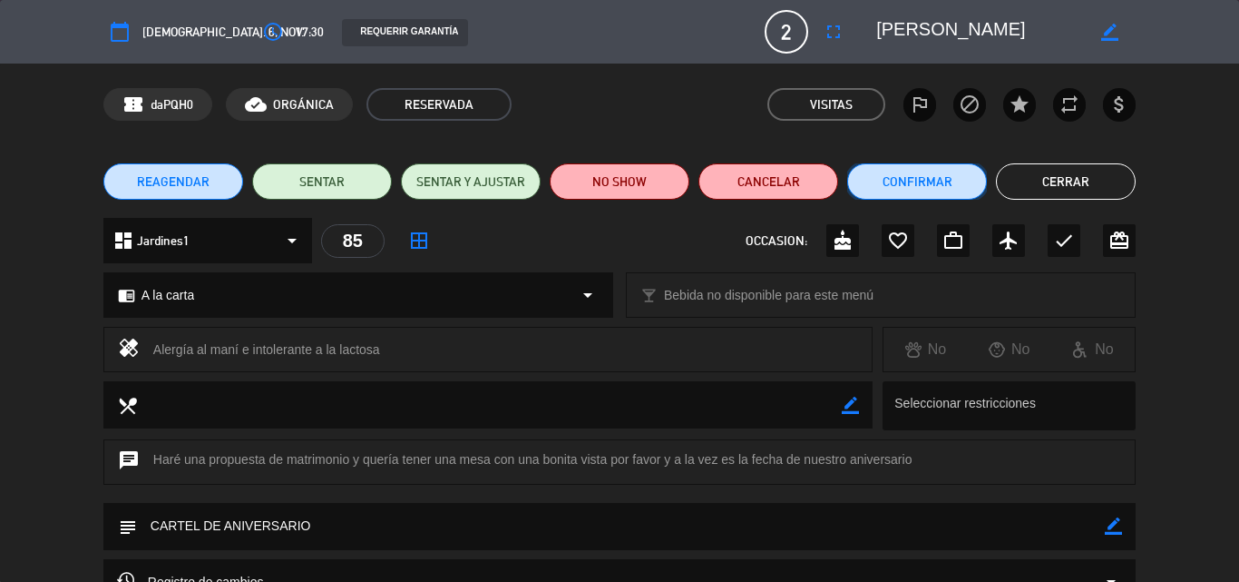
click at [915, 182] on button "Confirmar" at bounding box center [917, 181] width 140 height 36
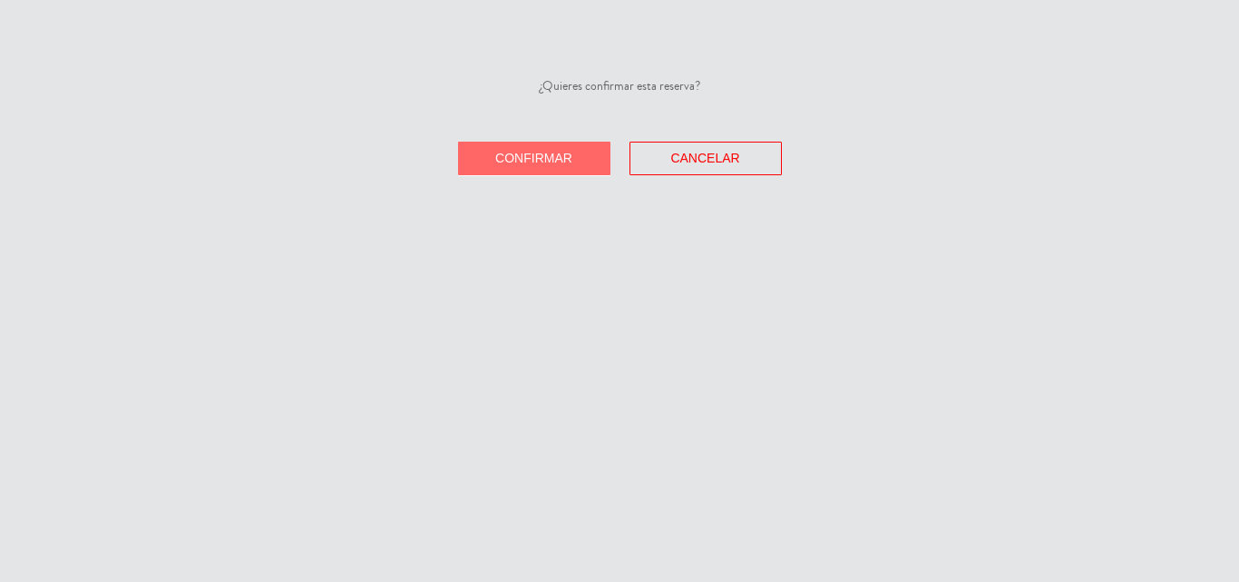
click at [522, 140] on div "¿Quieres confirmar esta reserva? Confirmar Cancelar" at bounding box center [619, 125] width 1239 height 99
click at [474, 145] on button "Confirmar" at bounding box center [534, 159] width 152 height 34
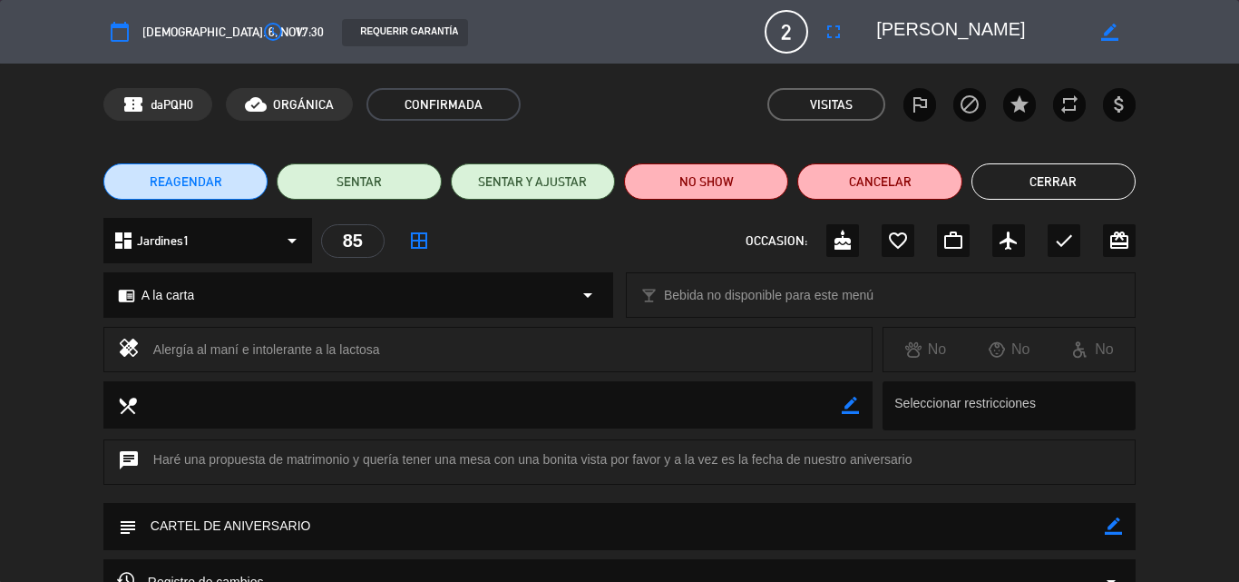
click at [1053, 188] on button "Cerrar" at bounding box center [1054, 181] width 164 height 36
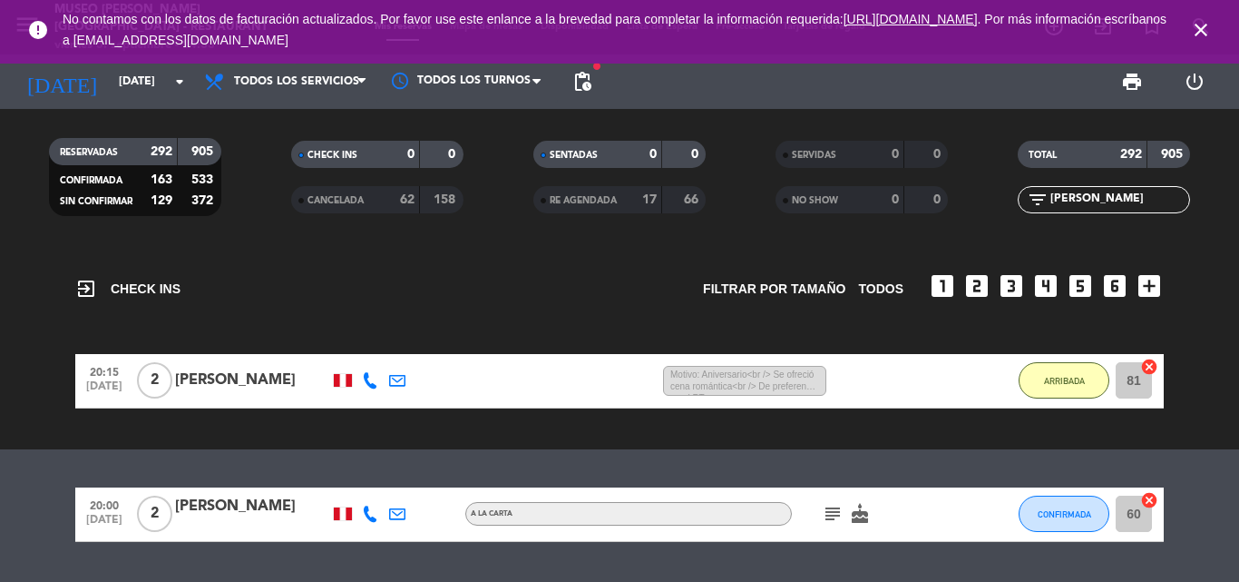
click at [1200, 22] on icon "close" at bounding box center [1201, 30] width 22 height 22
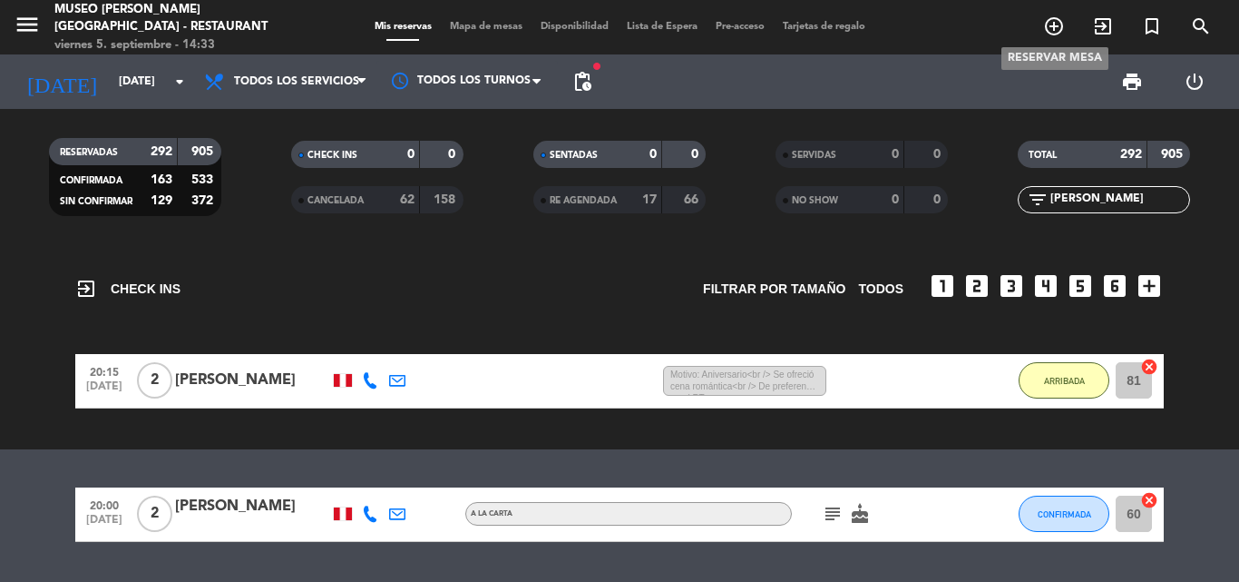
click at [1061, 24] on icon "add_circle_outline" at bounding box center [1054, 26] width 22 height 22
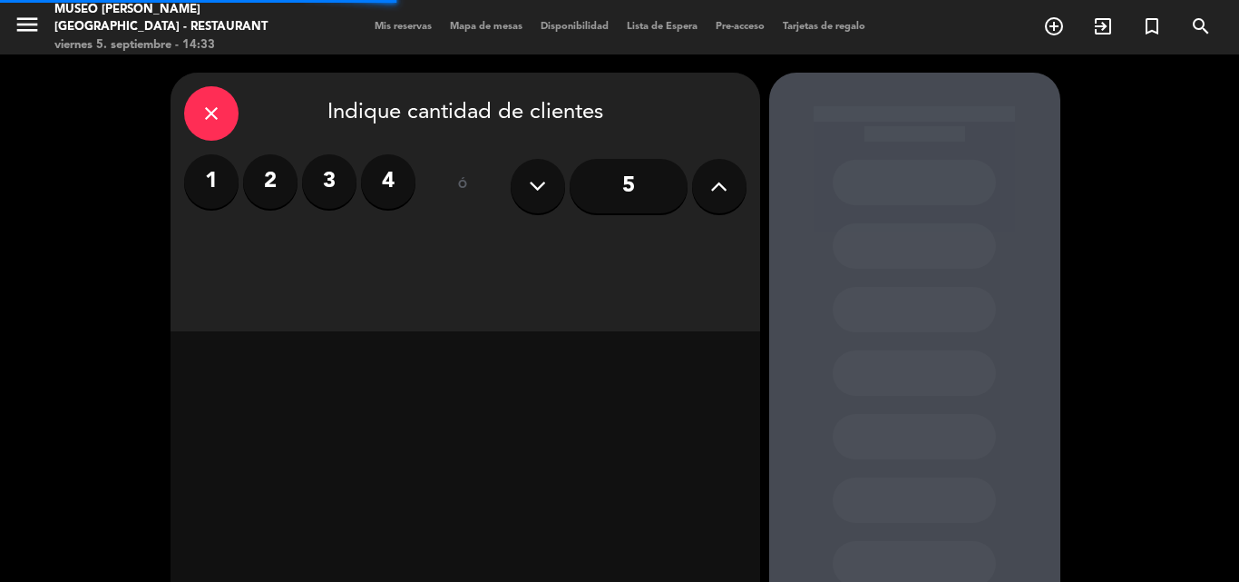
click at [259, 175] on label "2" at bounding box center [270, 181] width 54 height 54
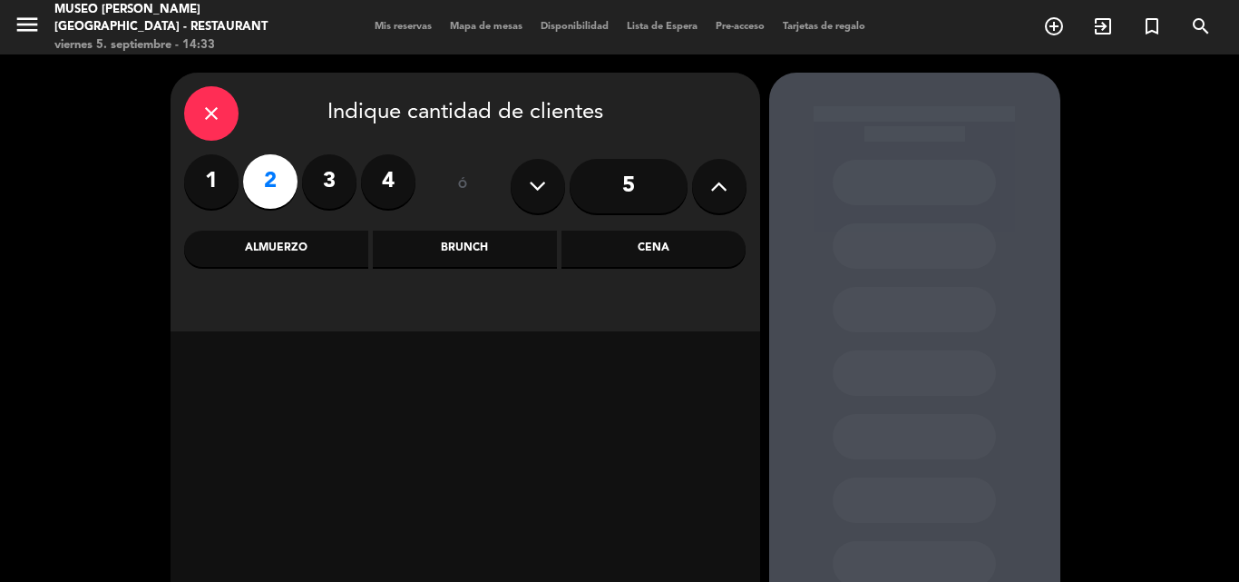
click at [640, 246] on div "Cena" at bounding box center [654, 248] width 184 height 36
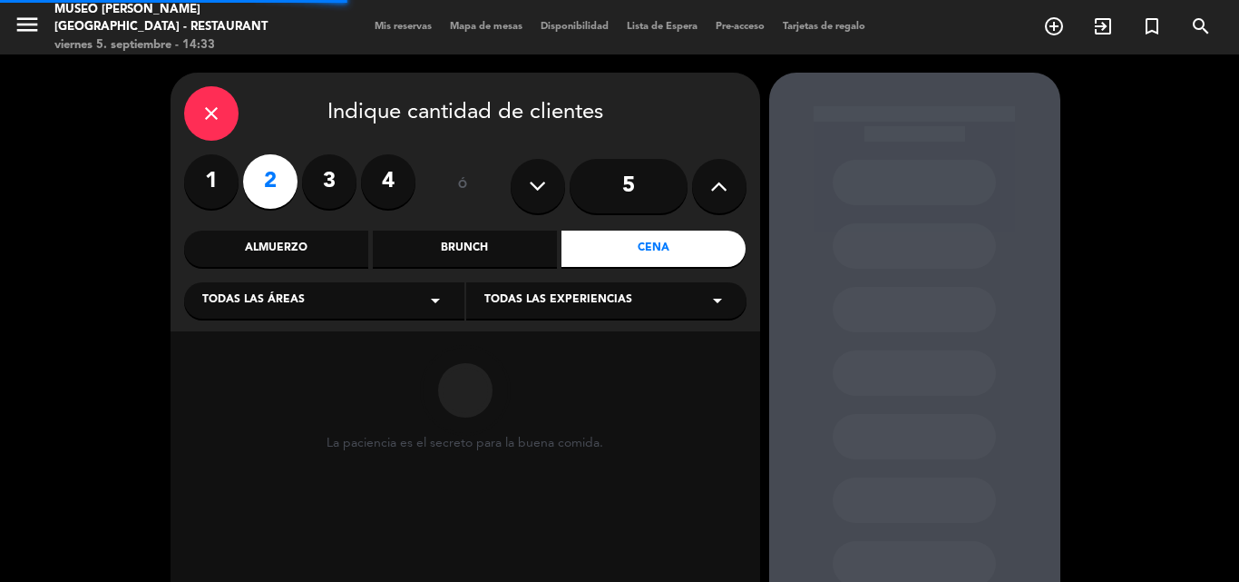
click at [279, 290] on div "Todas las áreas arrow_drop_down" at bounding box center [324, 300] width 280 height 36
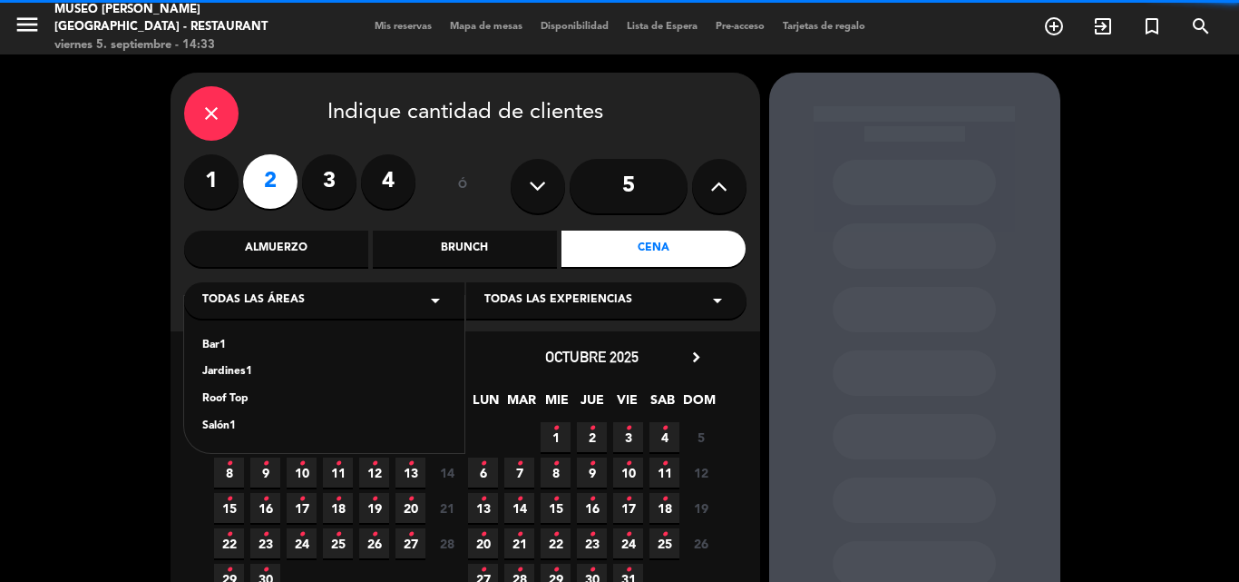
click at [220, 360] on div "Bar1 Jardines1 Roof Top Salón1" at bounding box center [324, 374] width 280 height 157
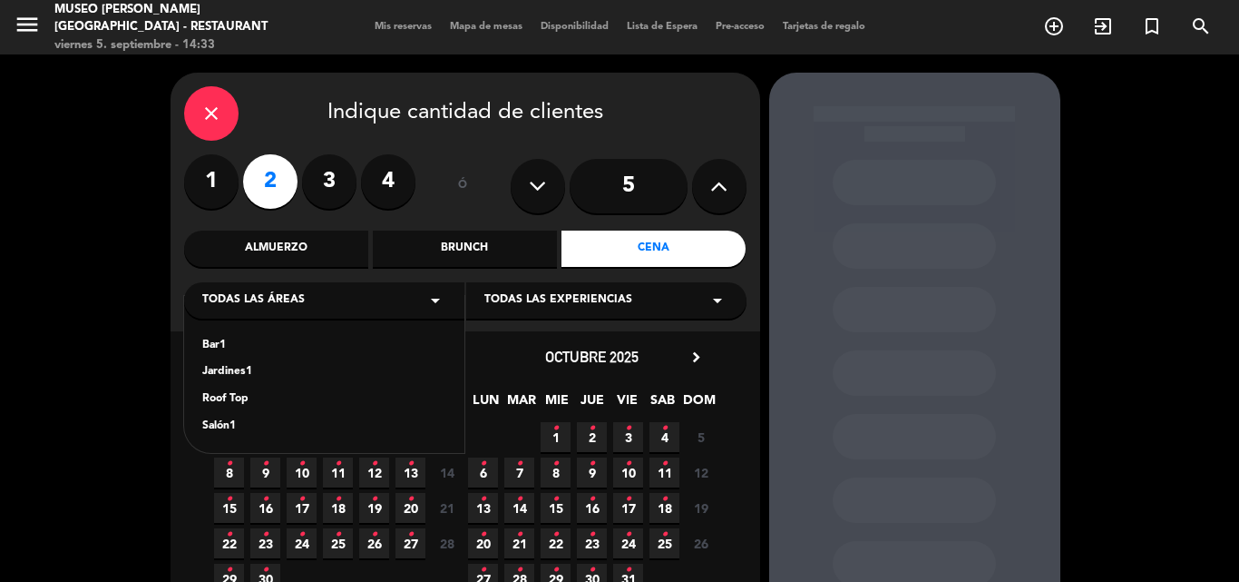
click at [243, 373] on div "Jardines1" at bounding box center [324, 372] width 244 height 18
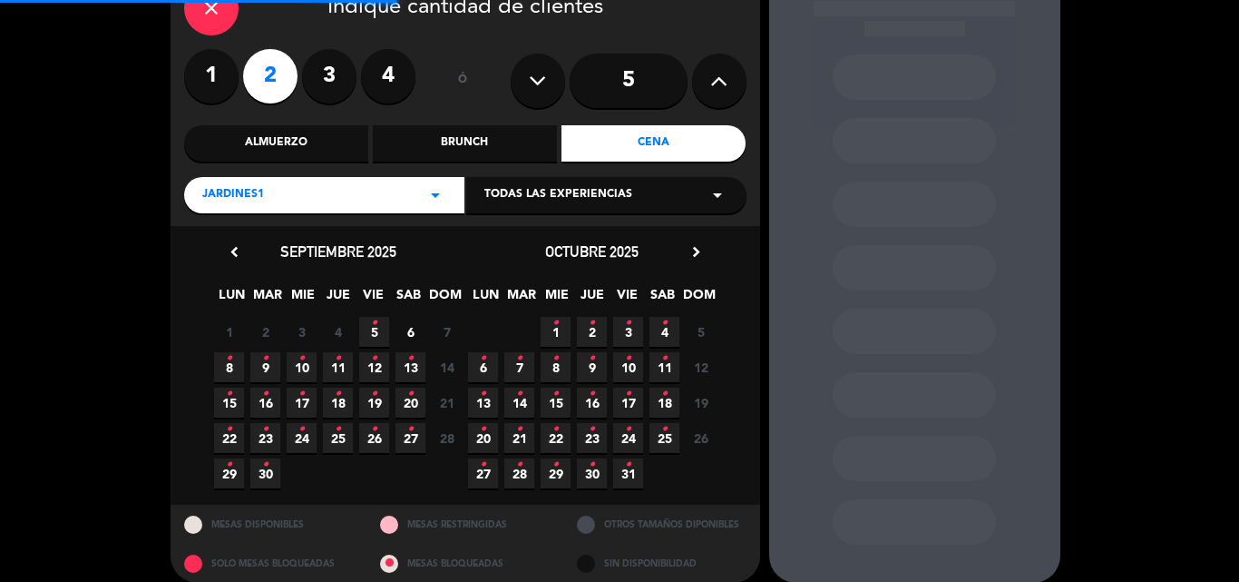
scroll to position [122, 0]
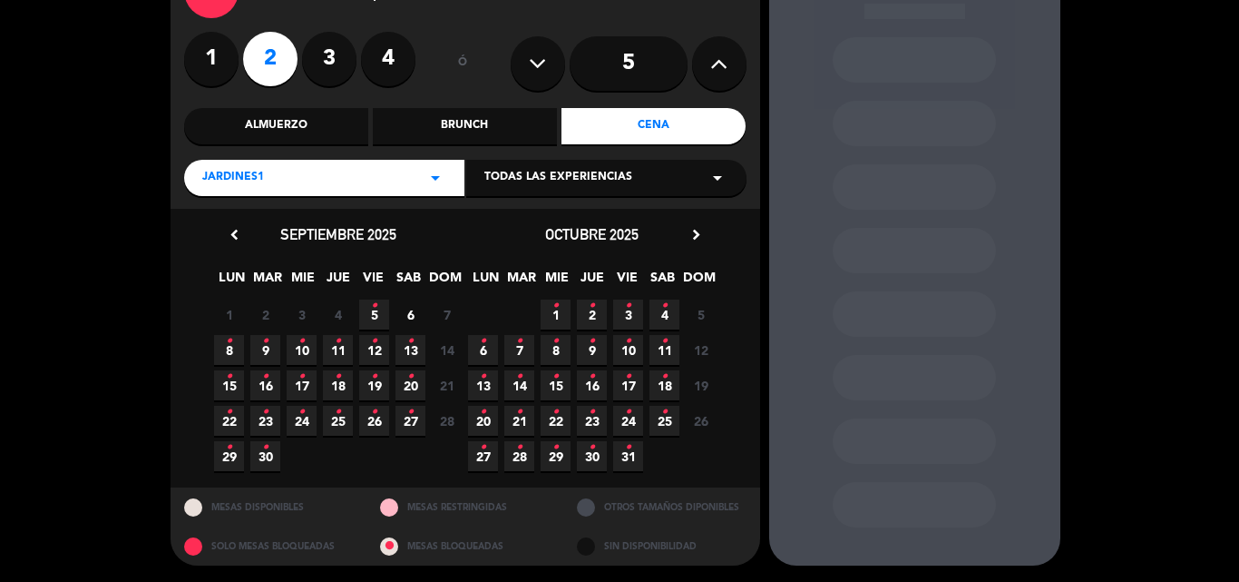
click at [306, 414] on span "24 •" at bounding box center [302, 421] width 30 height 30
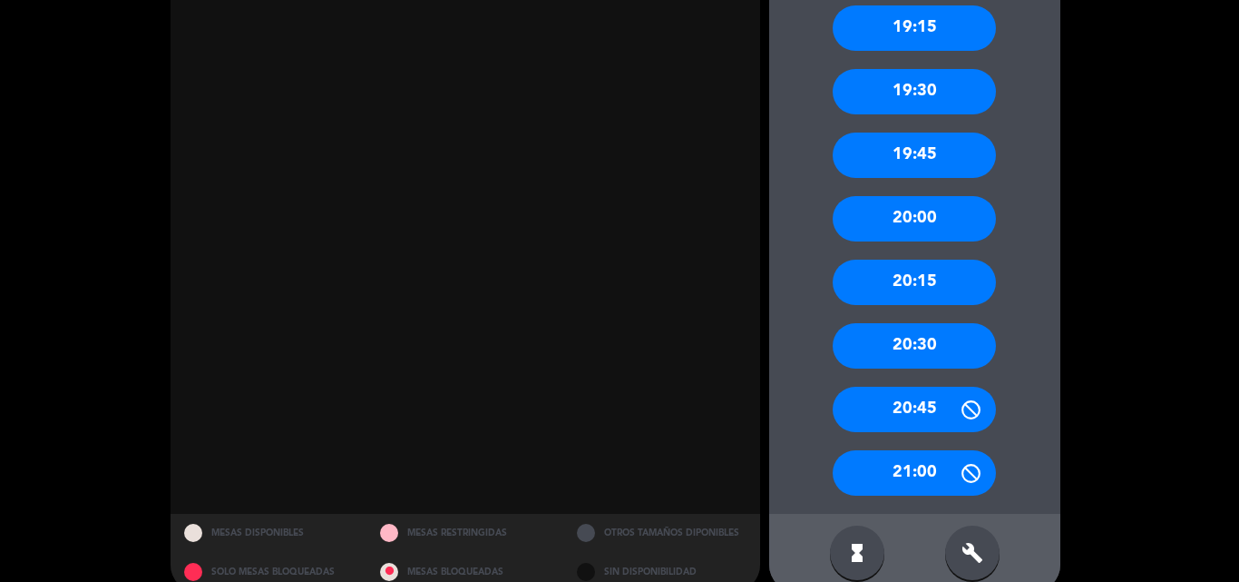
scroll to position [864, 0]
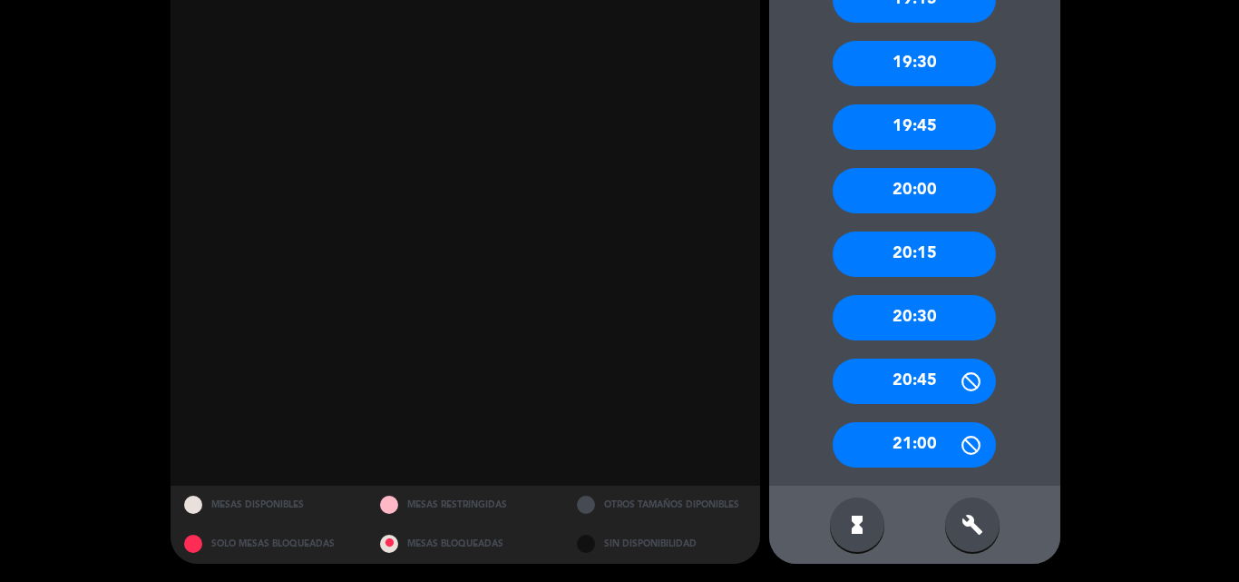
click at [923, 187] on div "20:00" at bounding box center [914, 190] width 163 height 45
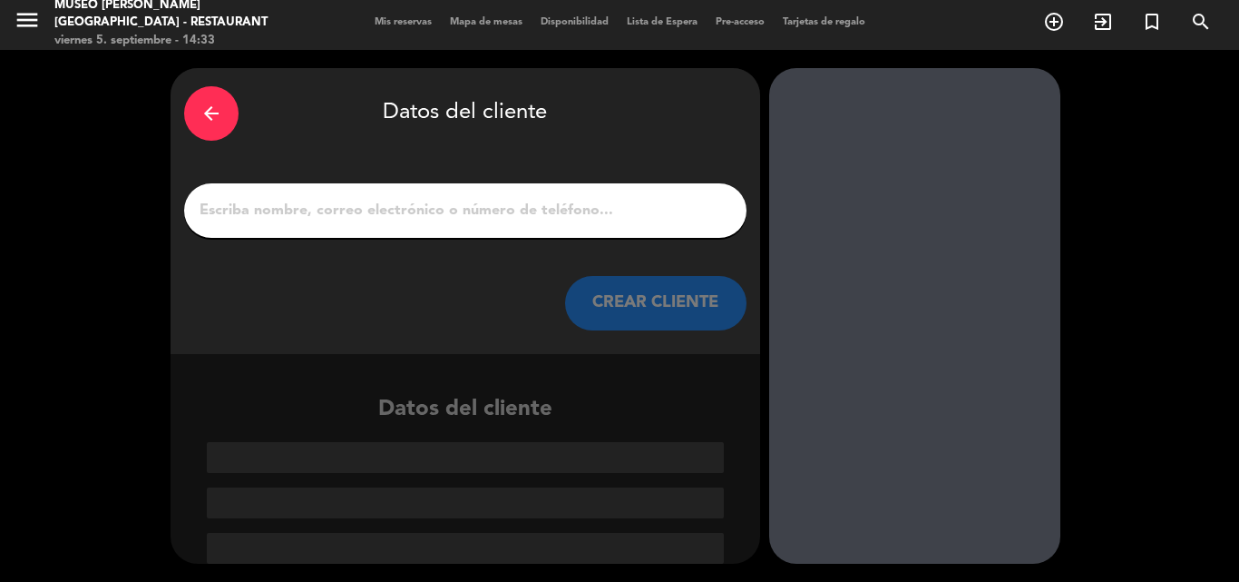
scroll to position [5, 0]
click at [527, 211] on input "1" at bounding box center [465, 210] width 535 height 25
paste input "[PERSON_NAME]"
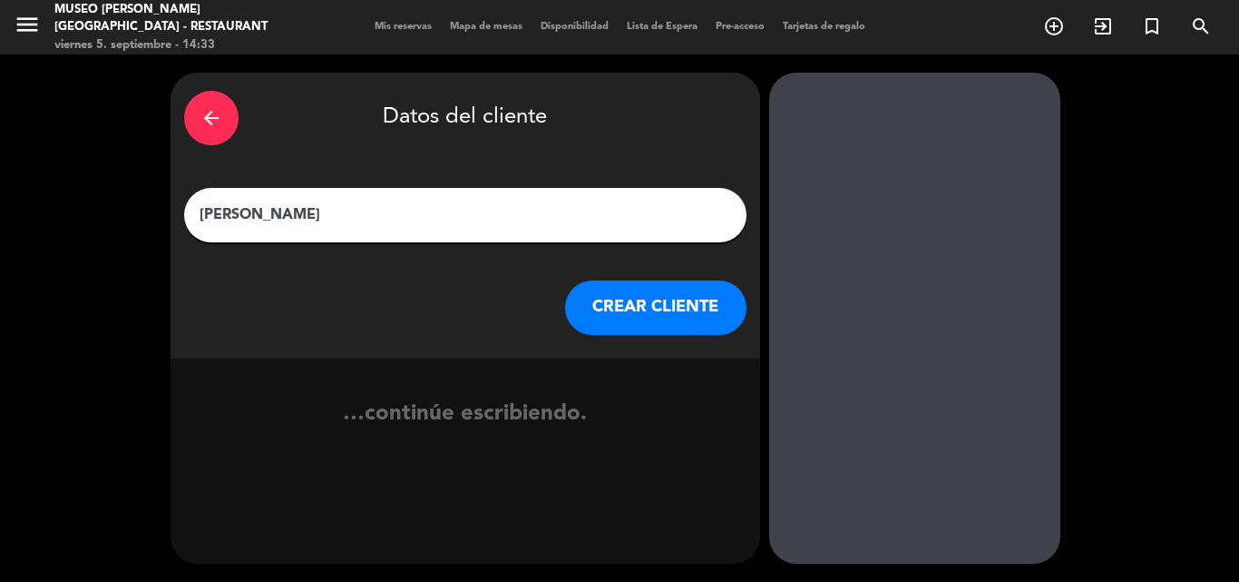
type input "[PERSON_NAME]"
click at [650, 308] on button "CREAR CLIENTE" at bounding box center [655, 307] width 181 height 54
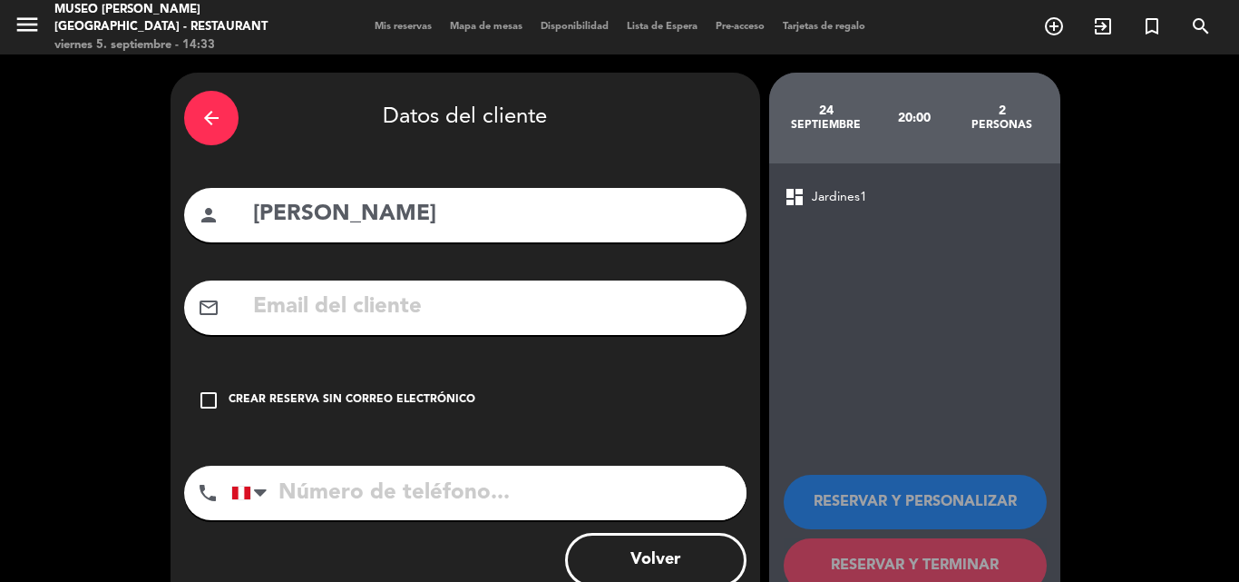
click at [439, 306] on input "text" at bounding box center [492, 307] width 482 height 37
paste input "[EMAIL_ADDRESS][DOMAIN_NAME]"
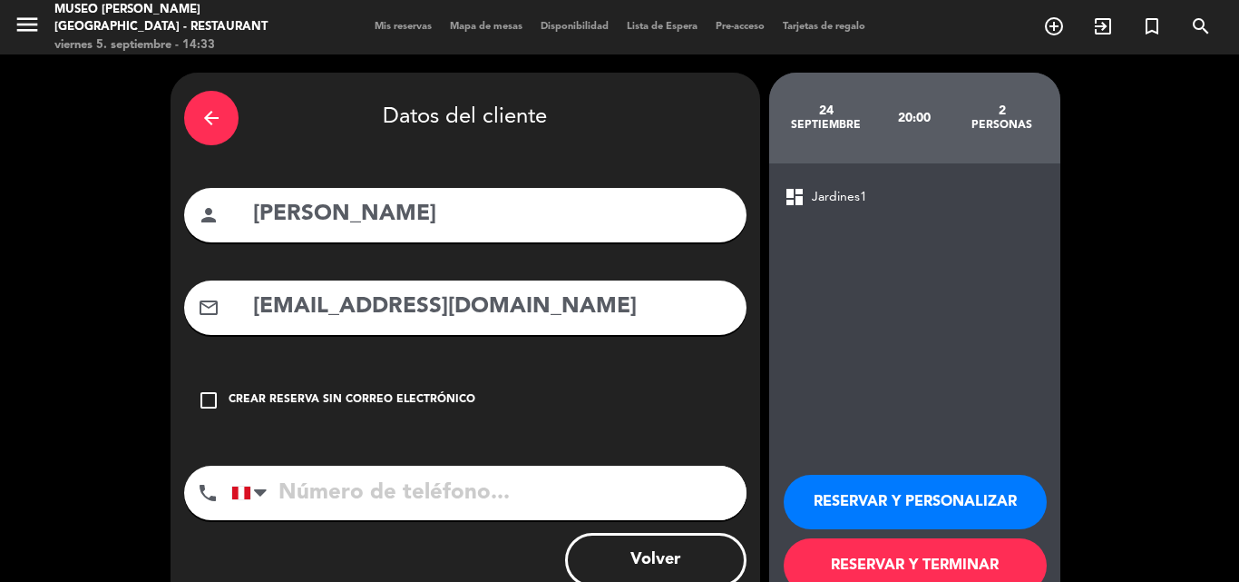
type input "[EMAIL_ADDRESS][DOMAIN_NAME]"
click at [360, 492] on input "tel" at bounding box center [488, 492] width 515 height 54
click at [504, 502] on input "tel" at bounding box center [488, 492] width 515 height 54
paste input "993099737"
type input "993099737"
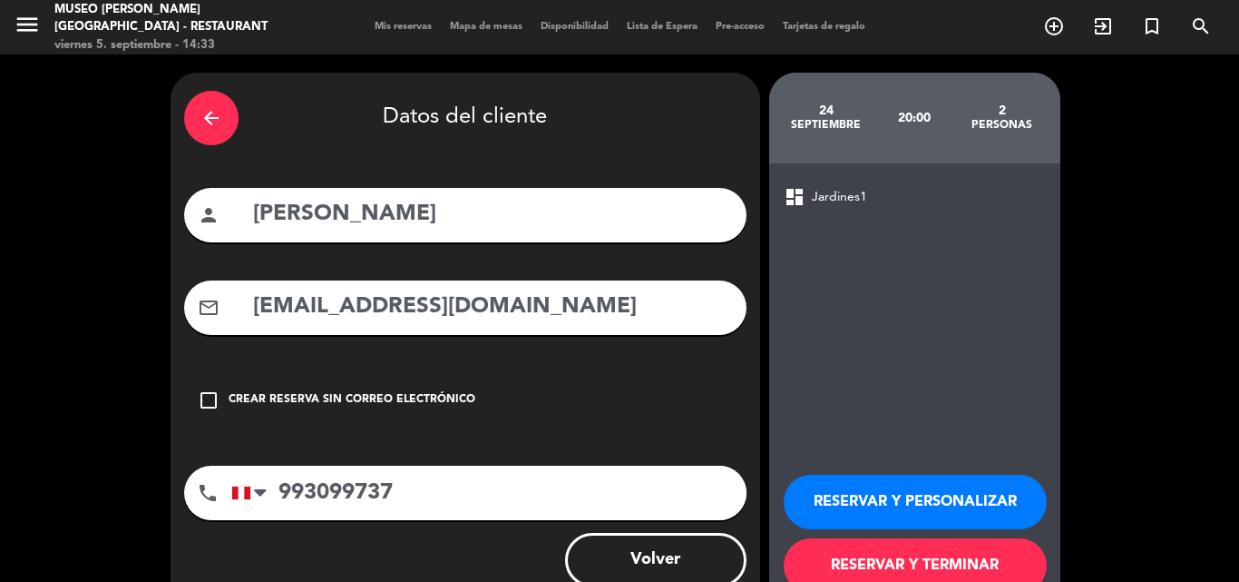
click at [849, 498] on button "RESERVAR Y PERSONALIZAR" at bounding box center [915, 502] width 263 height 54
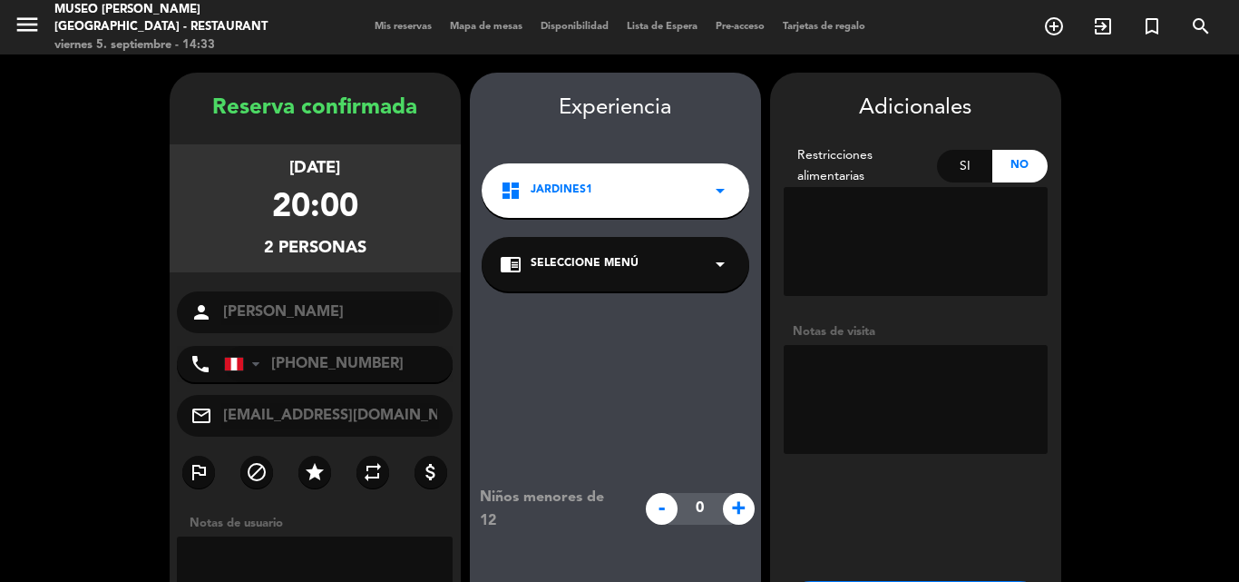
scroll to position [73, 0]
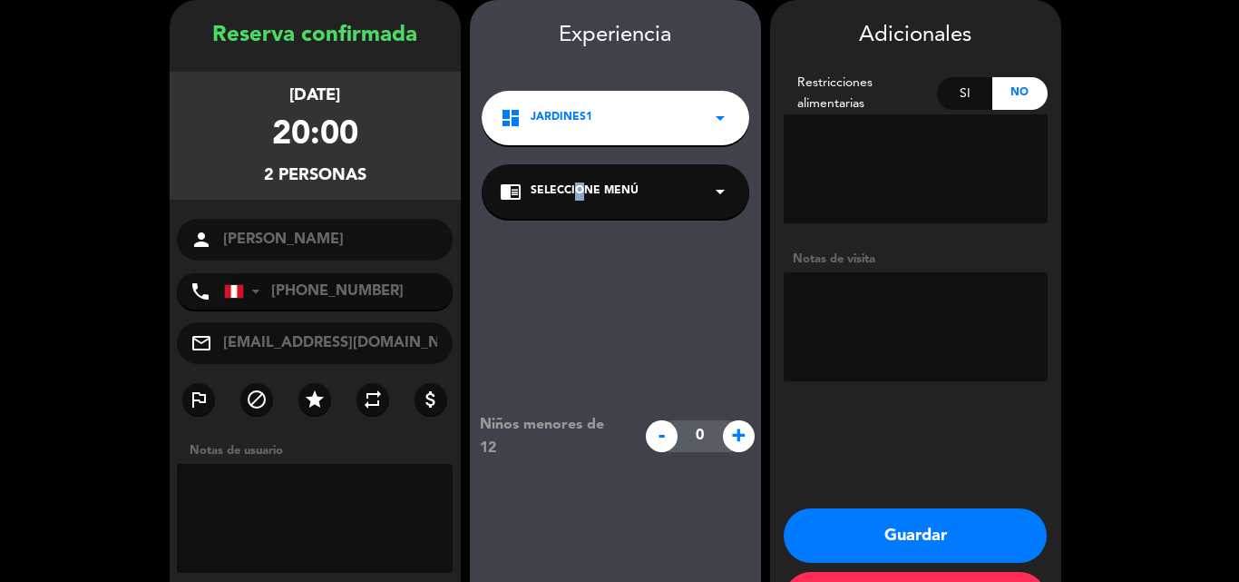
click at [573, 198] on span "Seleccione Menú" at bounding box center [585, 191] width 108 height 18
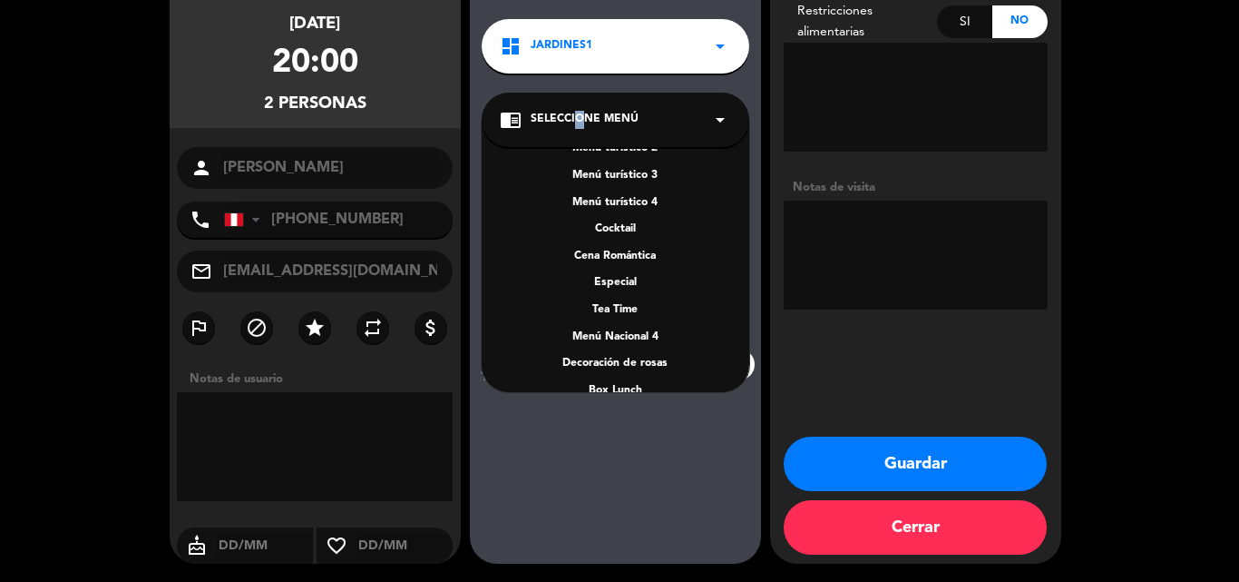
scroll to position [260, 0]
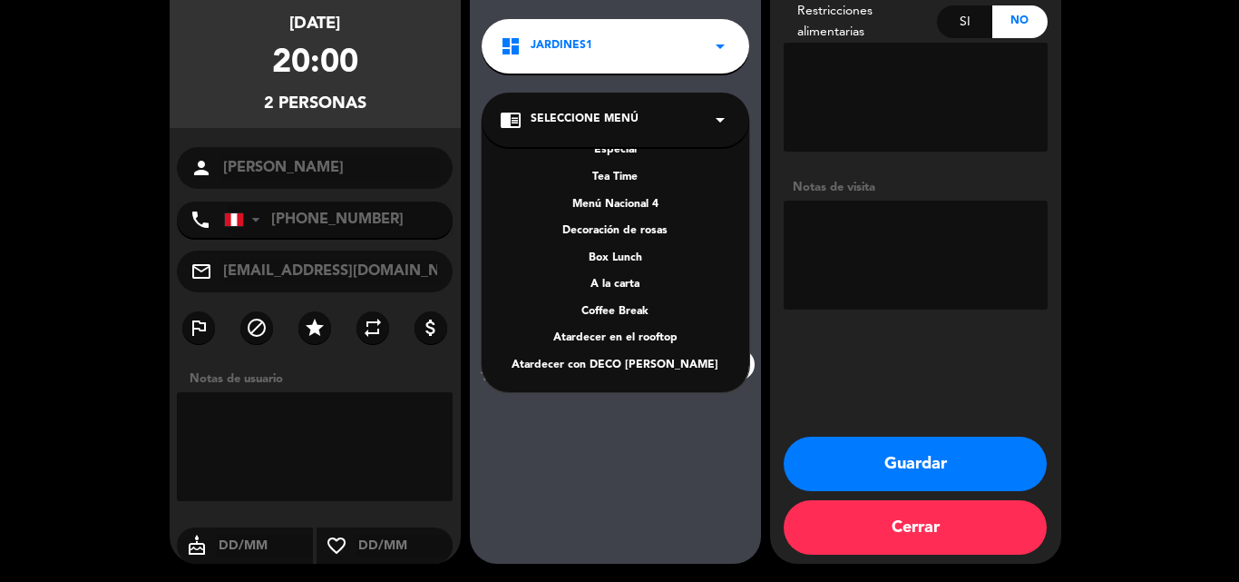
click at [618, 283] on div "A la carta" at bounding box center [615, 285] width 231 height 18
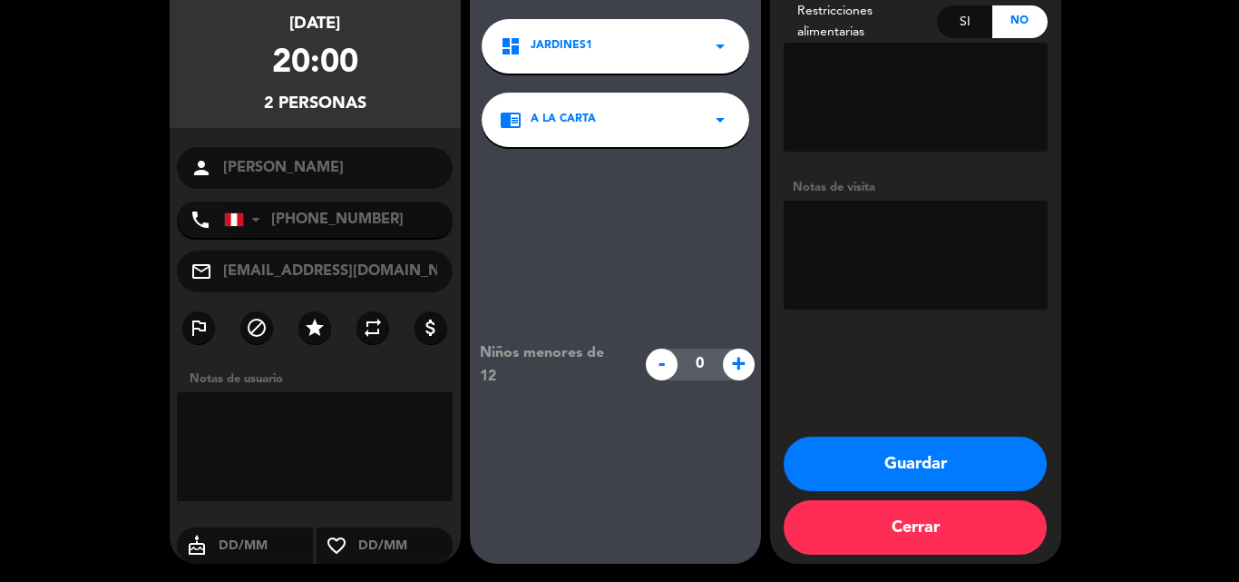
click at [837, 463] on button "Guardar" at bounding box center [915, 463] width 263 height 54
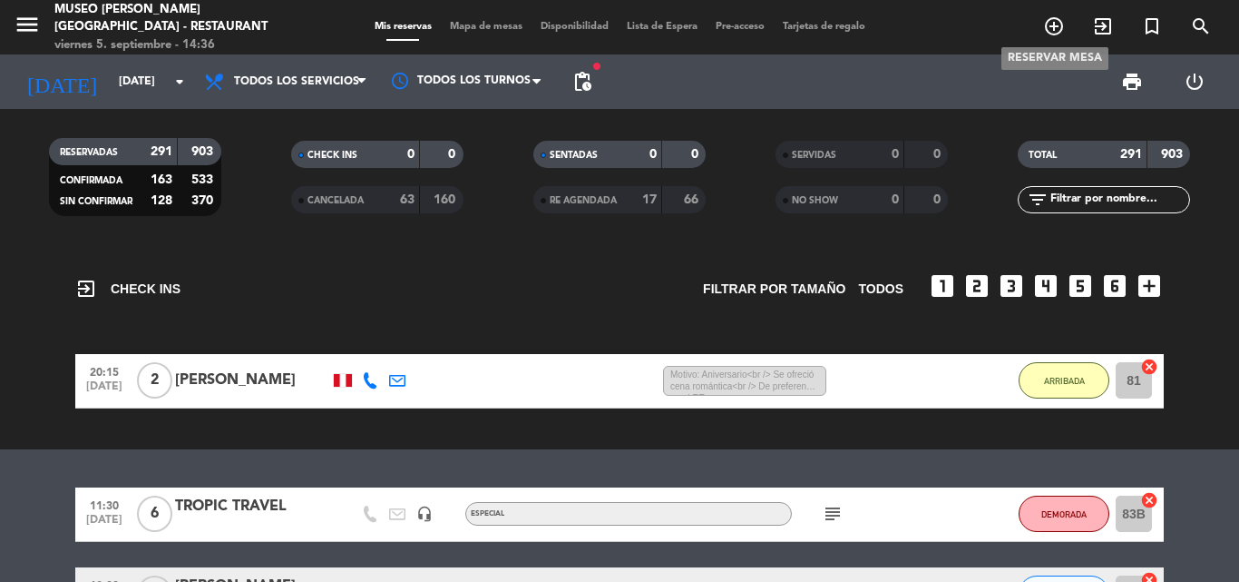
click at [1053, 26] on icon "add_circle_outline" at bounding box center [1054, 26] width 22 height 22
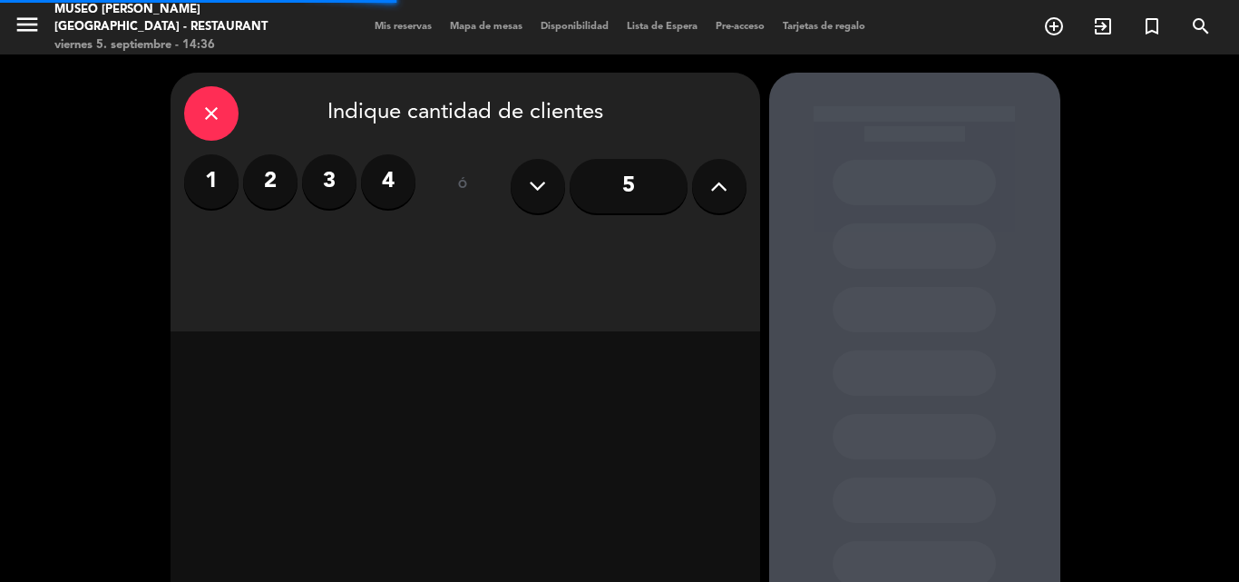
click at [268, 184] on label "2" at bounding box center [270, 181] width 54 height 54
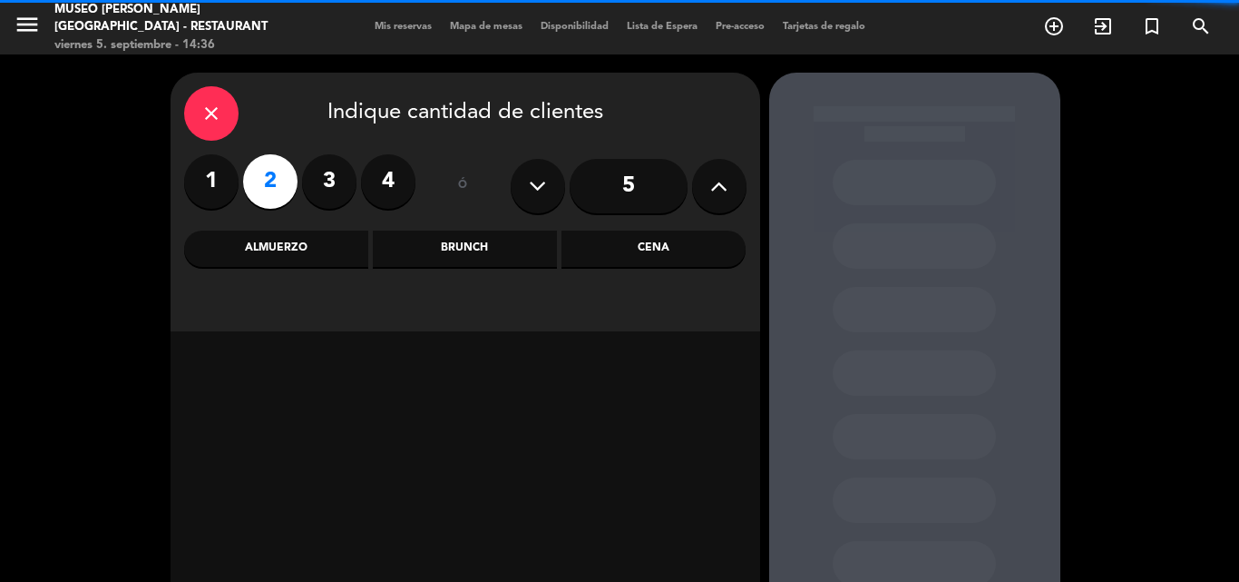
click at [629, 241] on div "Cena" at bounding box center [654, 248] width 184 height 36
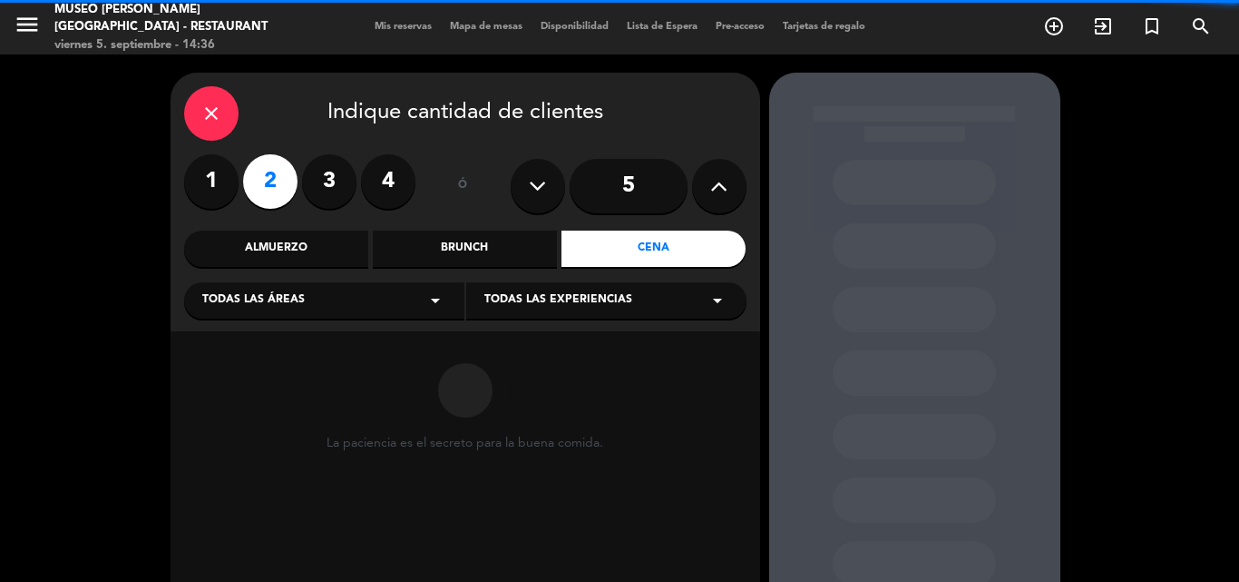
click at [258, 306] on span "Todas las áreas" at bounding box center [253, 300] width 103 height 18
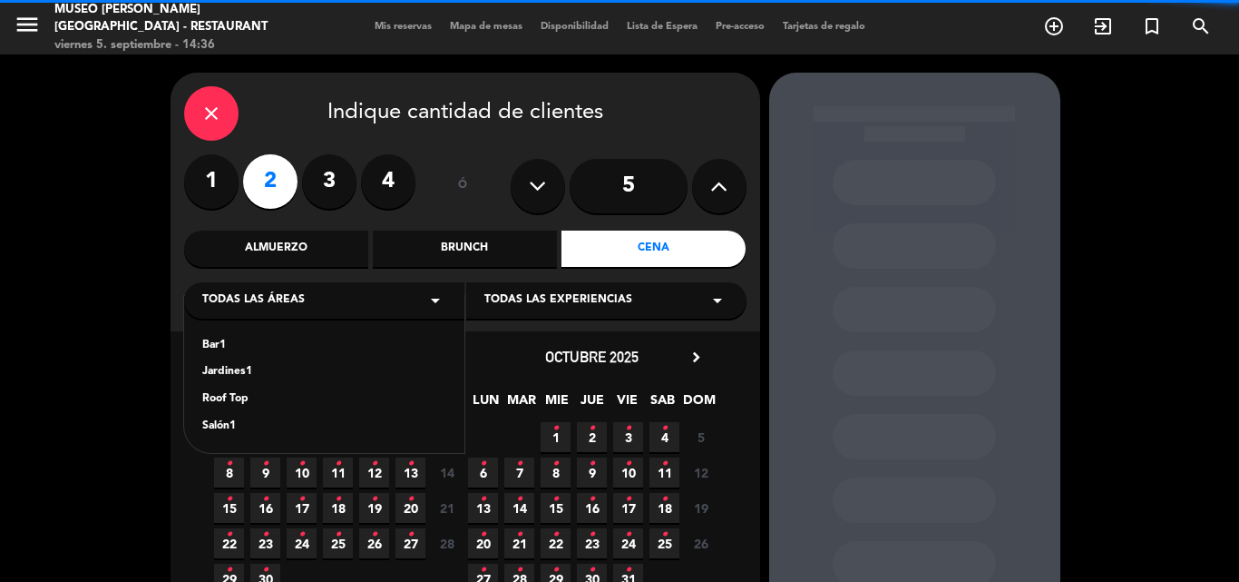
click at [231, 369] on div "Jardines1" at bounding box center [324, 372] width 244 height 18
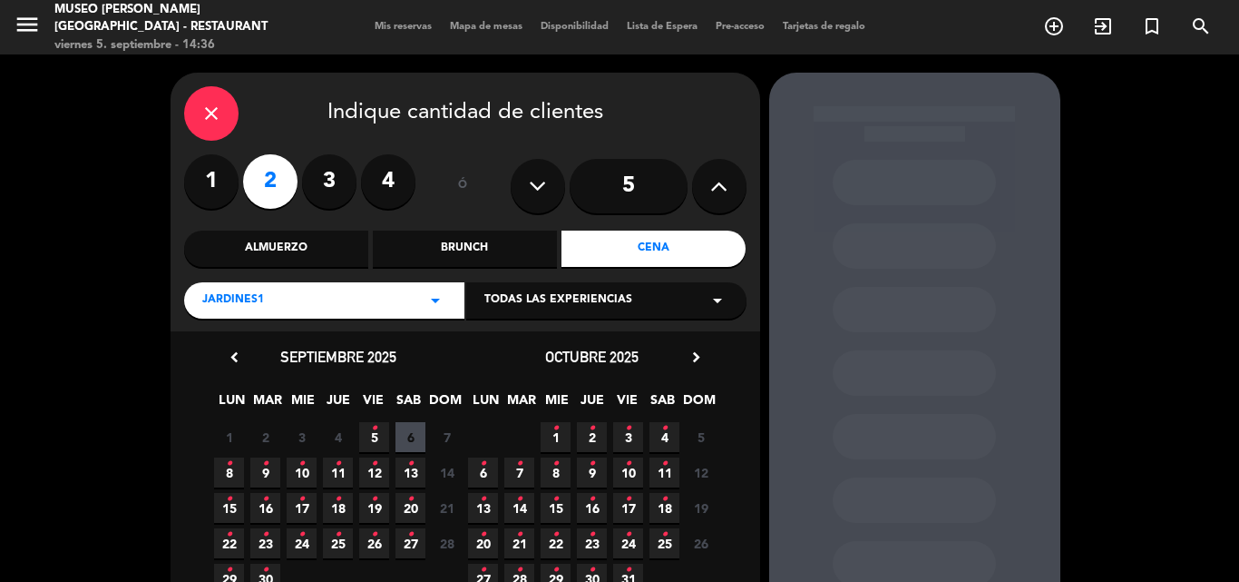
click at [228, 540] on icon "•" at bounding box center [229, 534] width 6 height 29
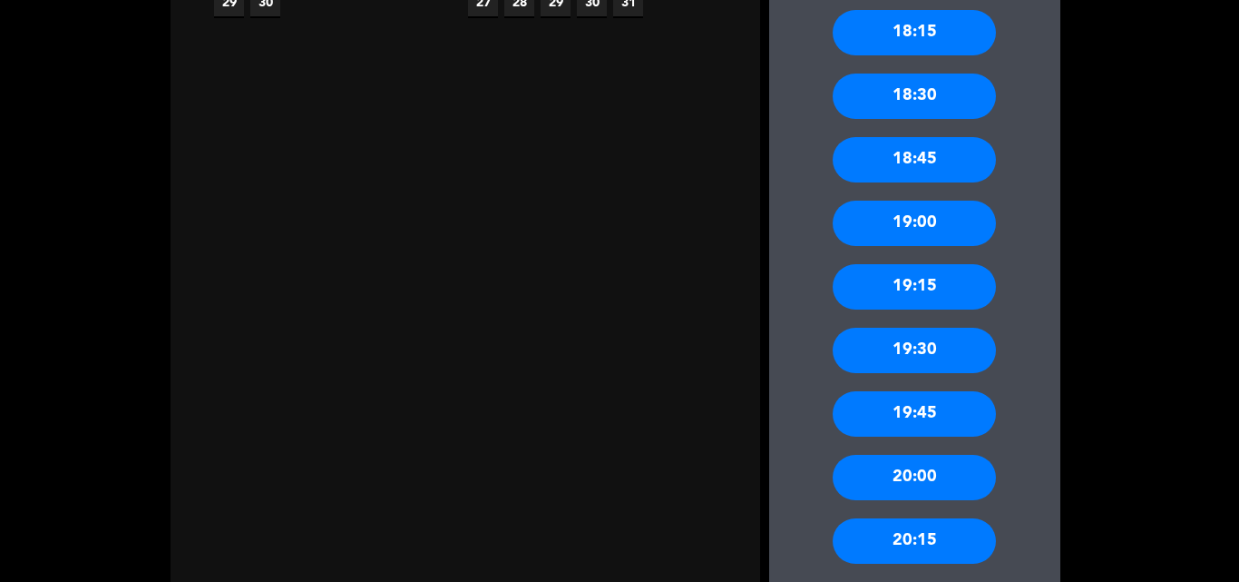
click at [919, 211] on div "19:00" at bounding box center [914, 223] width 163 height 45
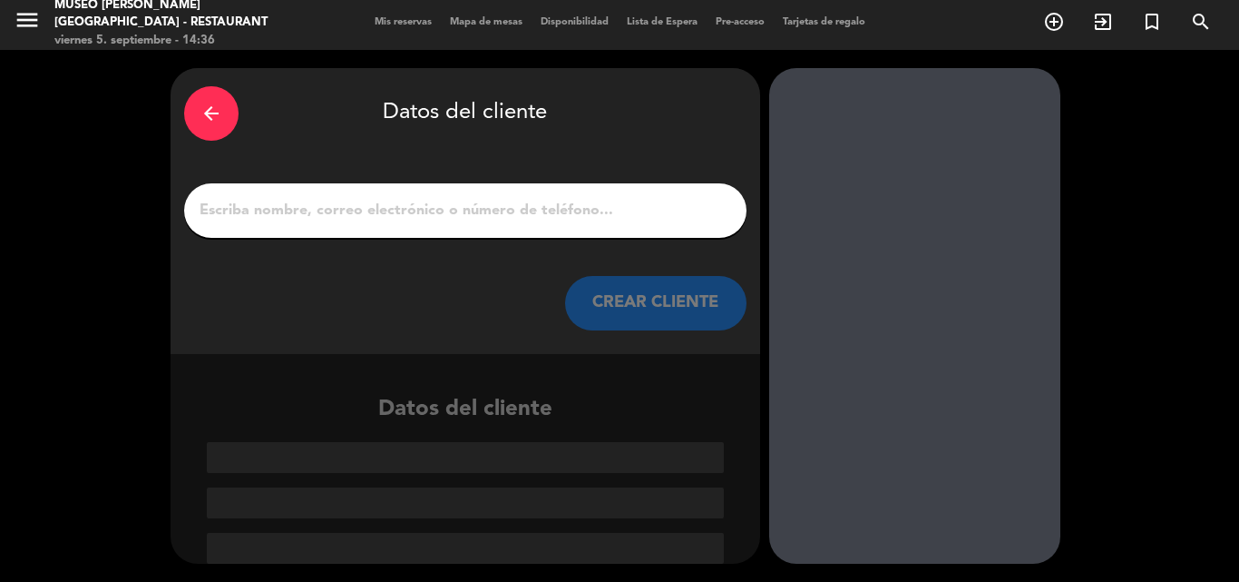
scroll to position [5, 0]
click at [505, 194] on div at bounding box center [465, 210] width 563 height 54
click at [508, 195] on div at bounding box center [465, 210] width 563 height 54
click at [493, 234] on div at bounding box center [465, 210] width 563 height 54
click at [500, 206] on input "1" at bounding box center [465, 210] width 535 height 25
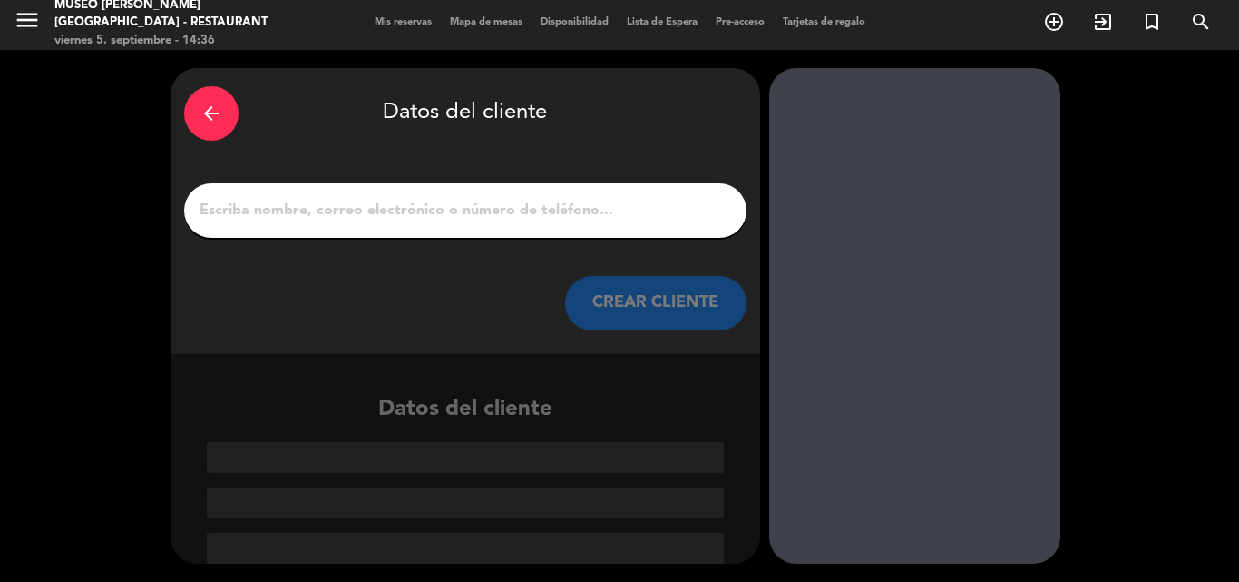
paste input "[PERSON_NAME]"
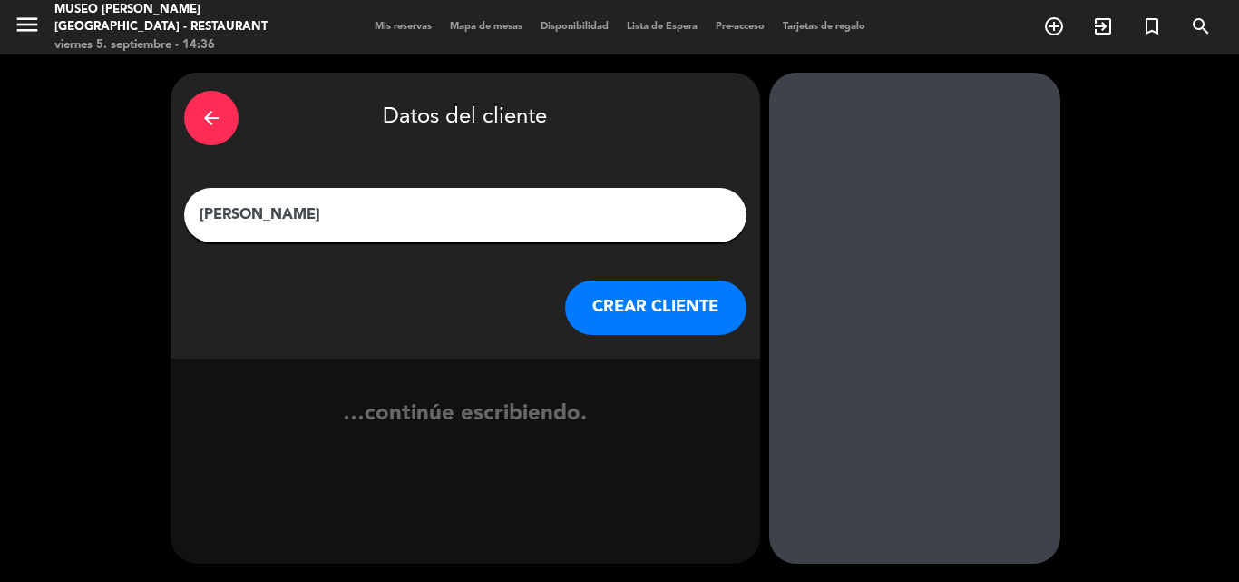
type input "[PERSON_NAME]"
click at [628, 304] on button "CREAR CLIENTE" at bounding box center [655, 307] width 181 height 54
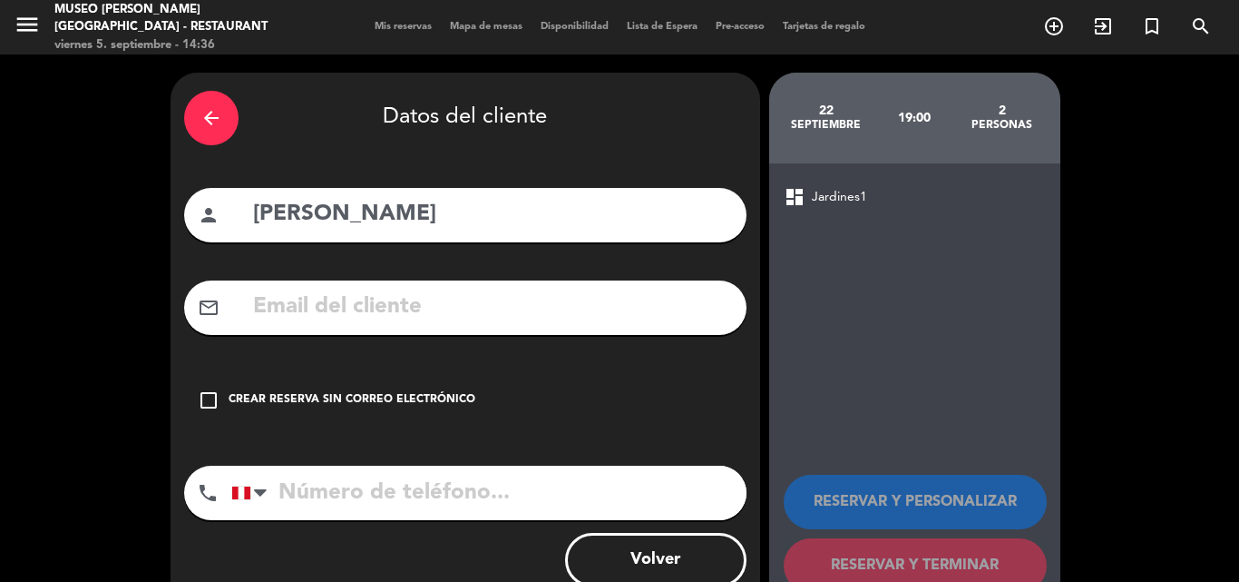
click at [454, 306] on input "text" at bounding box center [492, 307] width 482 height 37
paste input "[EMAIL_ADDRESS][DOMAIN_NAME]"
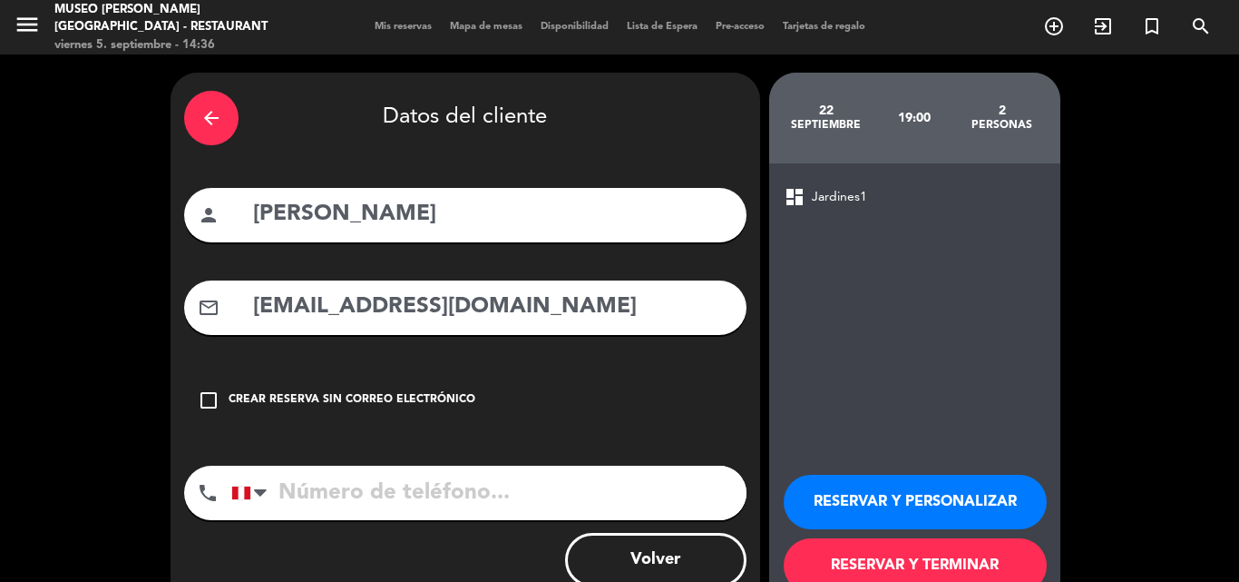
type input "[EMAIL_ADDRESS][DOMAIN_NAME]"
click at [420, 485] on input "tel" at bounding box center [488, 492] width 515 height 54
click at [426, 495] on input "tel" at bounding box center [488, 492] width 515 height 54
paste input "960588075"
type input "960588075"
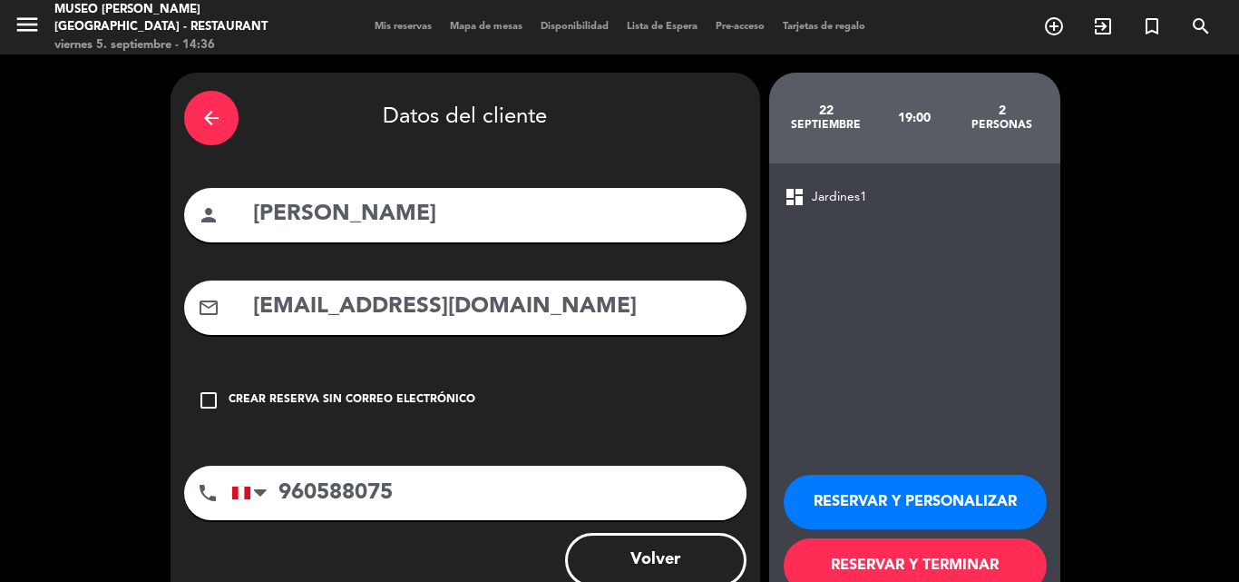
drag, startPoint x: 894, startPoint y: 491, endPoint x: 870, endPoint y: 465, distance: 35.3
click at [893, 491] on button "RESERVAR Y PERSONALIZAR" at bounding box center [915, 502] width 263 height 54
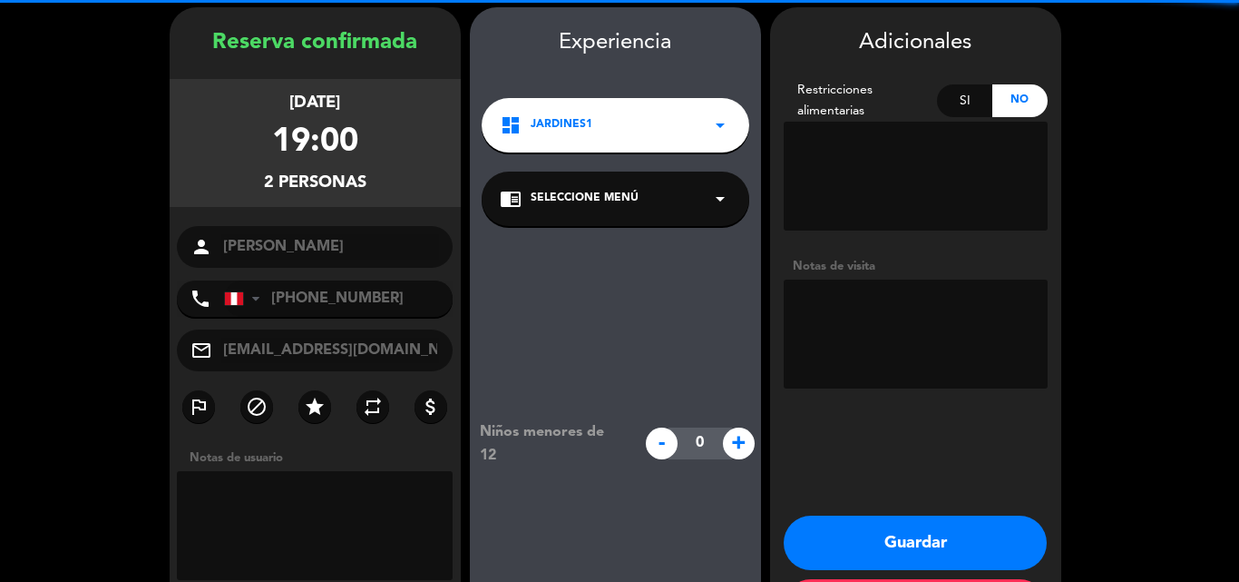
scroll to position [73, 0]
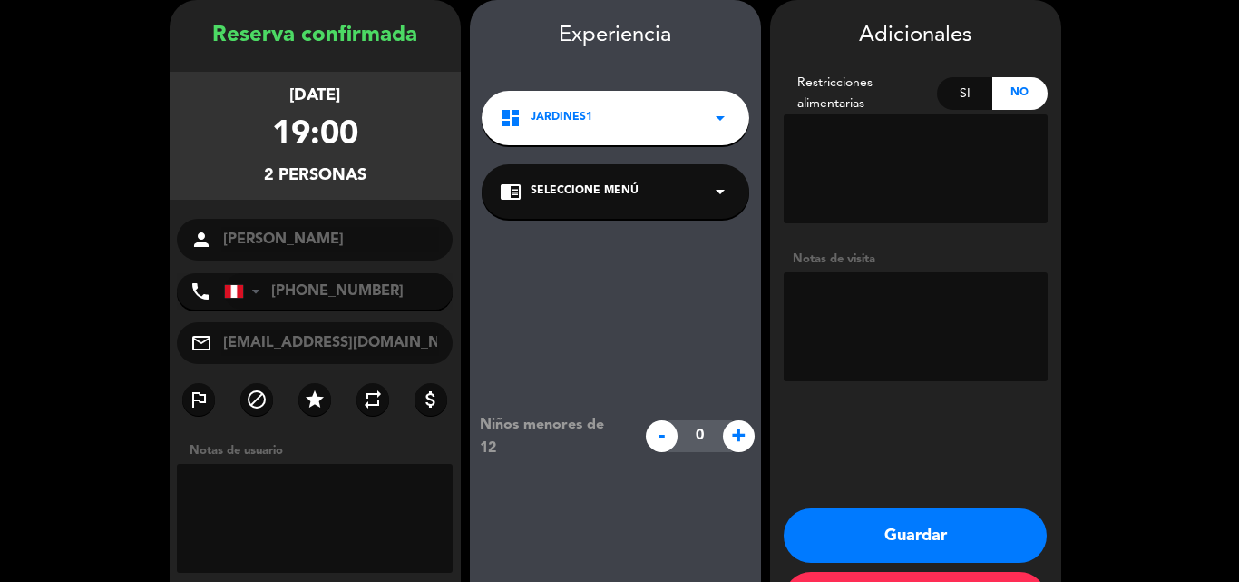
click at [605, 197] on span "Seleccione Menú" at bounding box center [585, 191] width 108 height 18
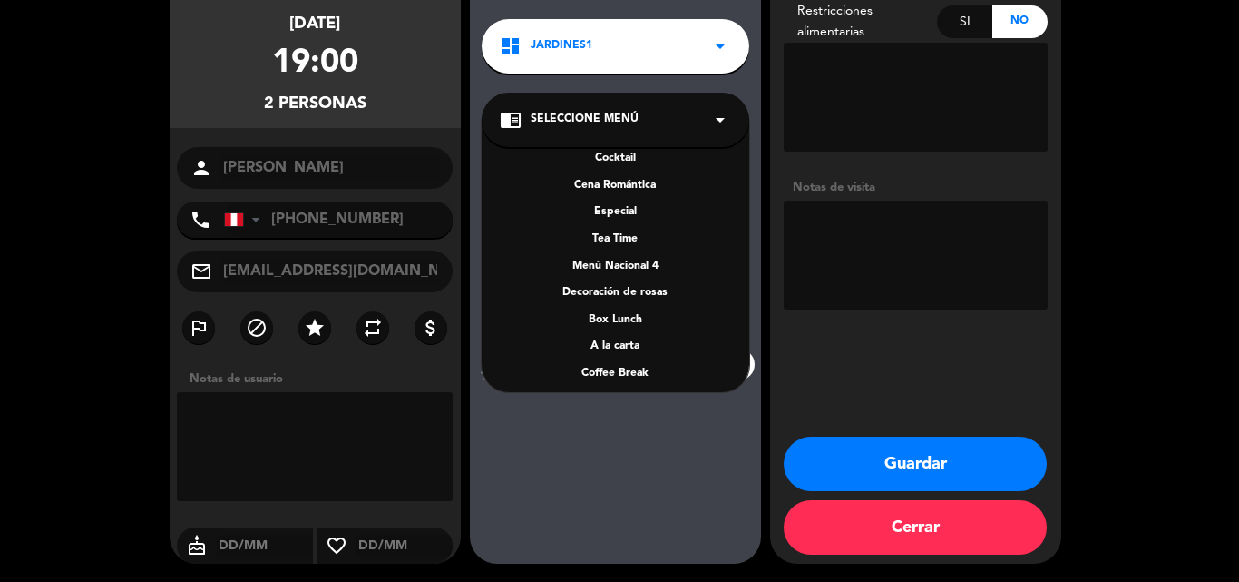
scroll to position [260, 0]
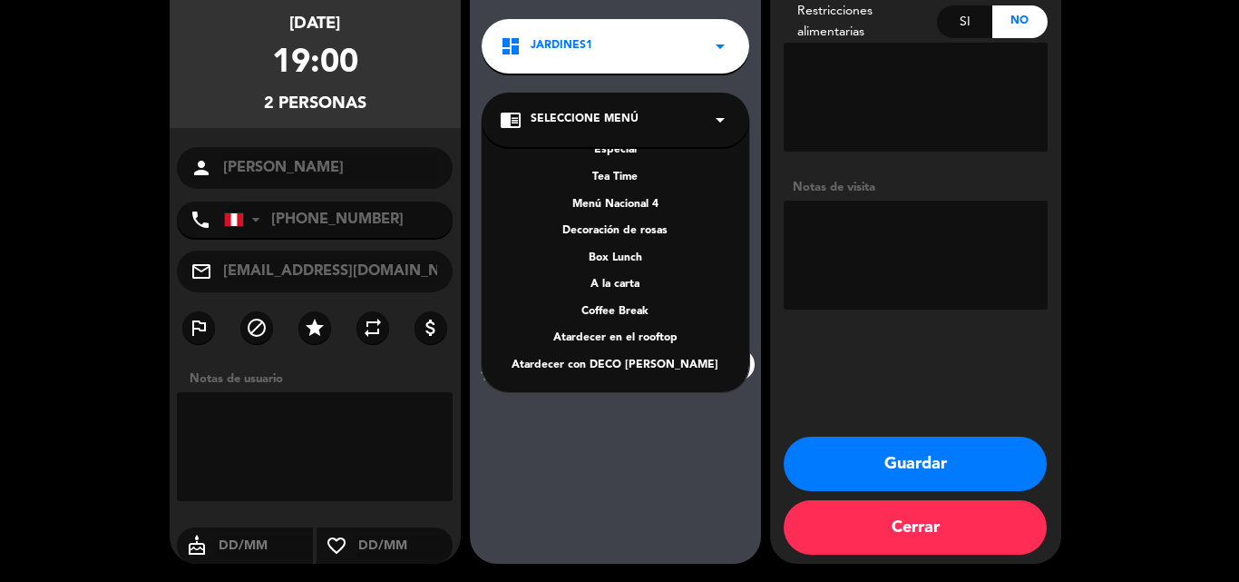
click at [631, 279] on div "A la carta" at bounding box center [615, 285] width 231 height 18
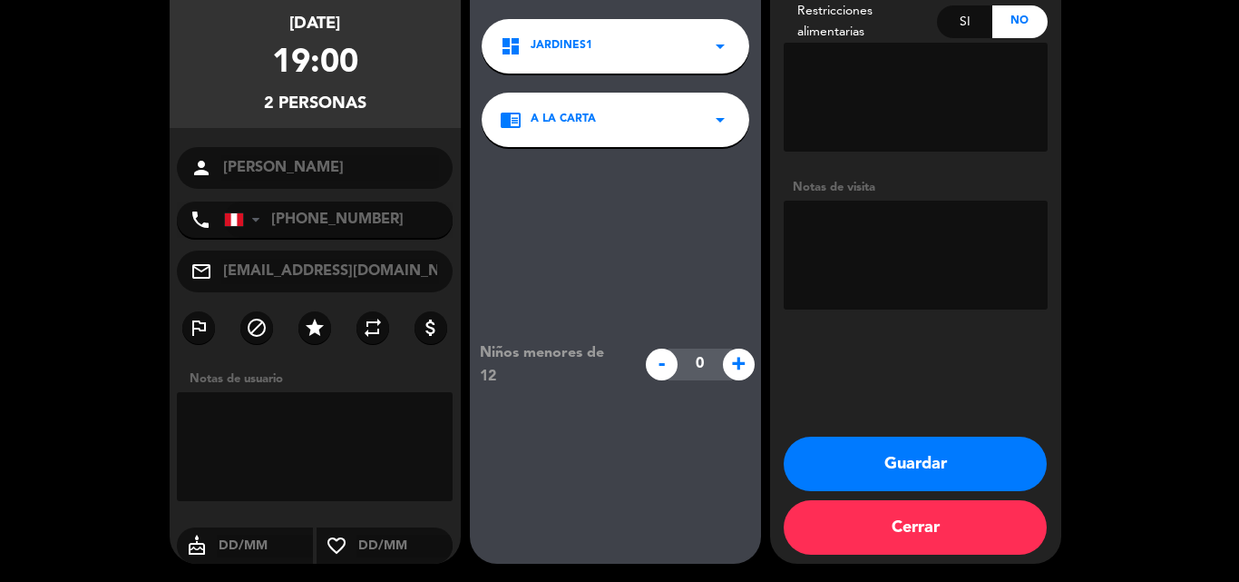
click at [797, 247] on textarea at bounding box center [916, 255] width 264 height 109
drag, startPoint x: 842, startPoint y: 465, endPoint x: 518, endPoint y: 16, distance: 553.0
click at [842, 464] on button "Guardar" at bounding box center [915, 463] width 263 height 54
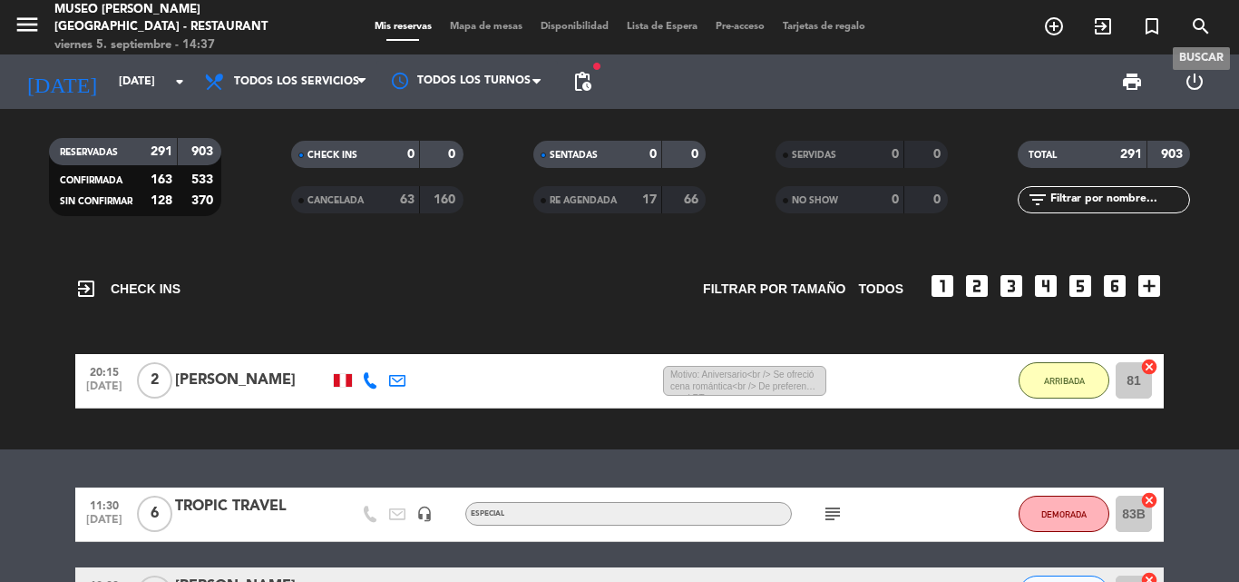
click at [1194, 22] on icon "search" at bounding box center [1201, 26] width 22 height 22
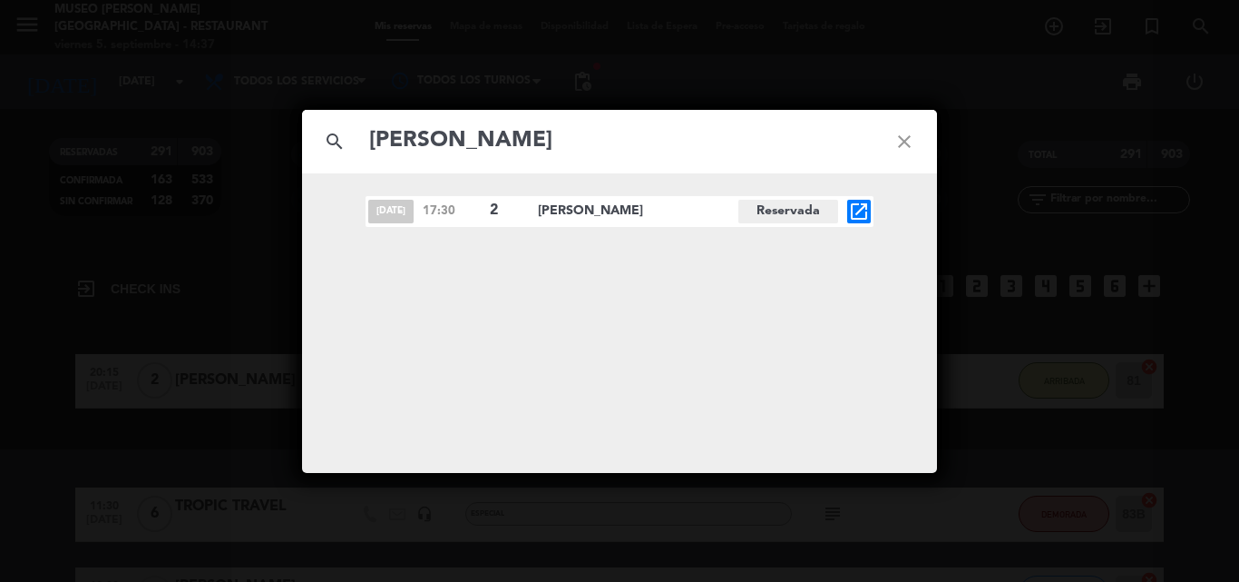
type input "[PERSON_NAME]"
click at [861, 208] on icon "open_in_new" at bounding box center [859, 212] width 22 height 22
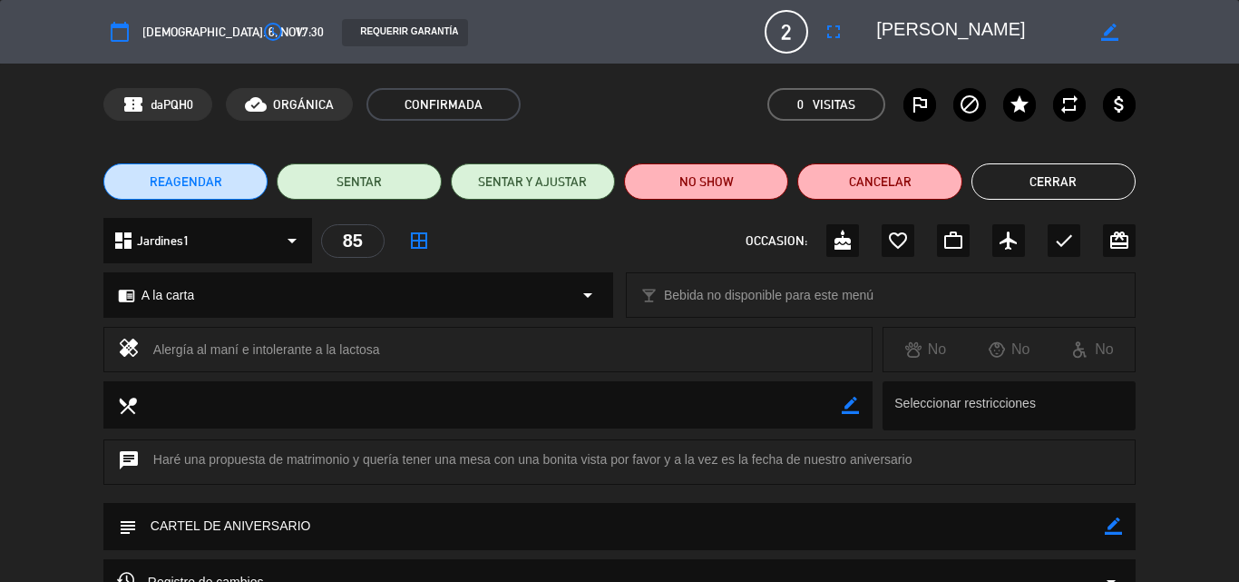
drag, startPoint x: 1117, startPoint y: 525, endPoint x: 983, endPoint y: 517, distance: 134.5
click at [1116, 525] on icon "border_color" at bounding box center [1113, 525] width 17 height 17
click at [983, 517] on textarea at bounding box center [621, 526] width 968 height 46
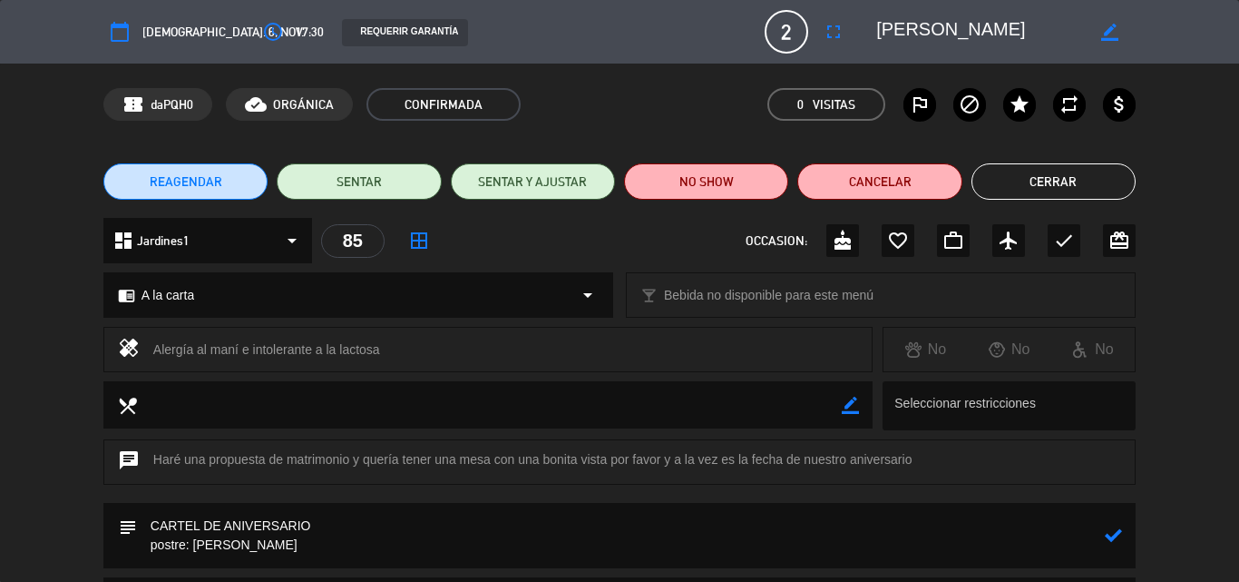
type textarea "CARTEL DE ANIVERSARIO postre: [PERSON_NAME]"
click at [1121, 533] on icon at bounding box center [1113, 534] width 17 height 17
click at [904, 235] on icon "favorite_border" at bounding box center [898, 241] width 22 height 22
click at [1026, 186] on button "Cerrar" at bounding box center [1054, 181] width 164 height 36
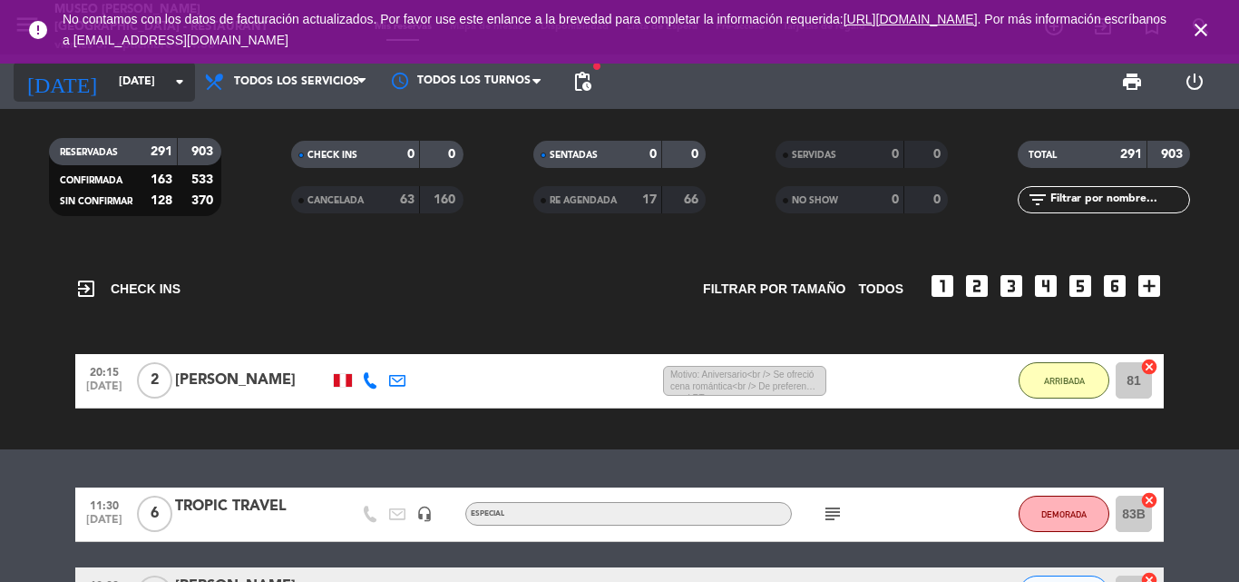
click at [129, 89] on input "[DATE]" at bounding box center [186, 81] width 153 height 31
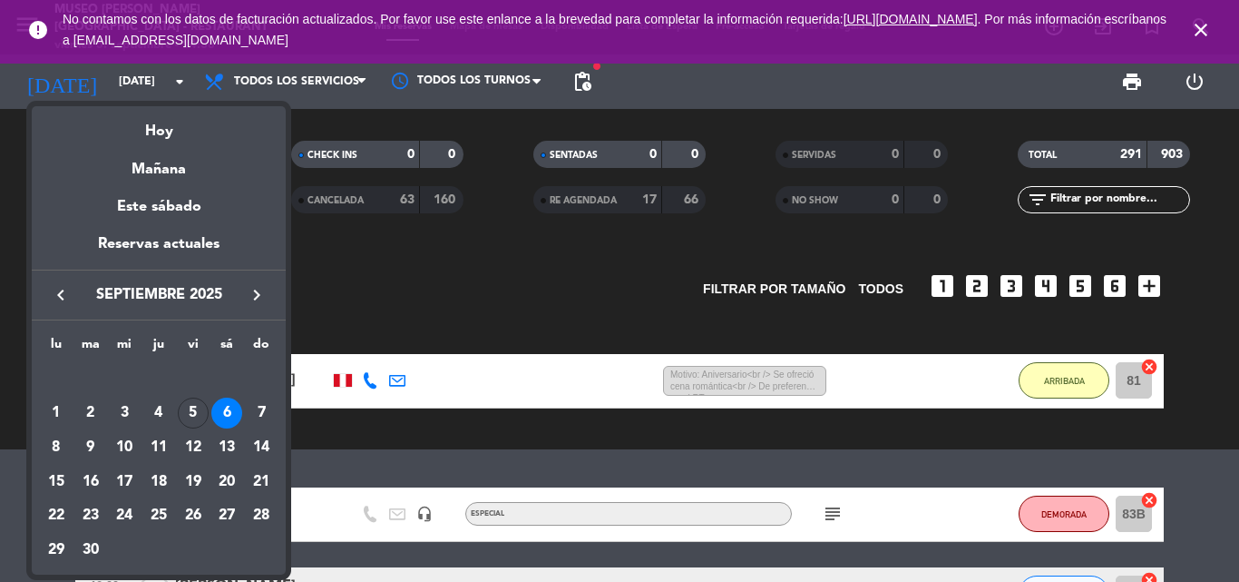
drag, startPoint x: 200, startPoint y: 414, endPoint x: 585, endPoint y: 328, distance: 394.9
click at [198, 413] on div "5" at bounding box center [193, 412] width 31 height 31
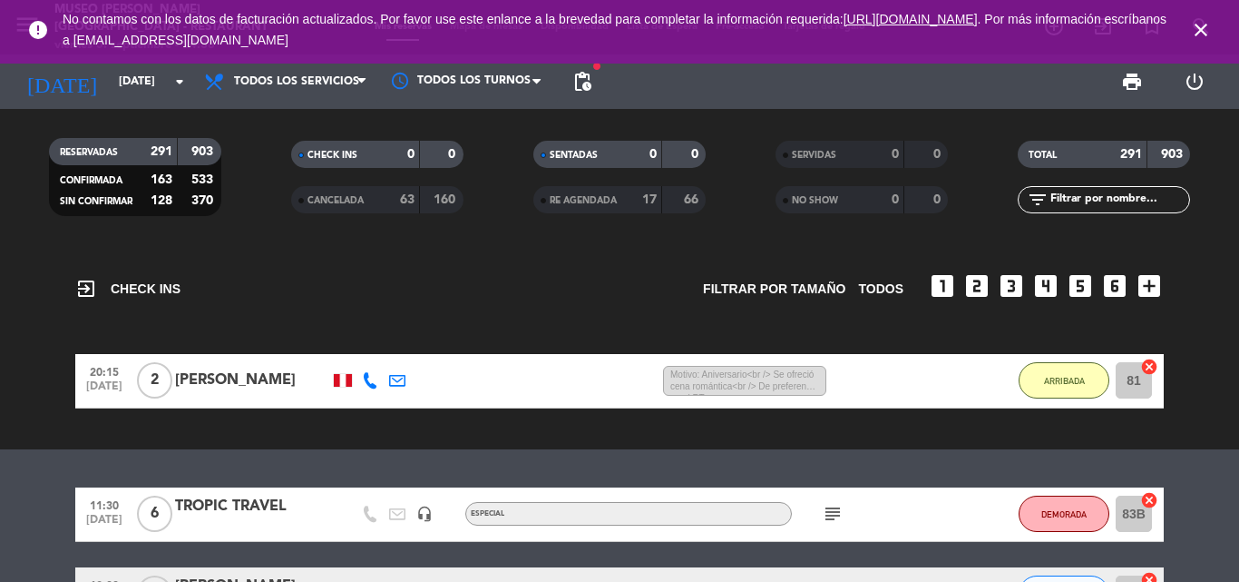
type input "[DATE]"
click at [1074, 191] on input "text" at bounding box center [1119, 200] width 141 height 20
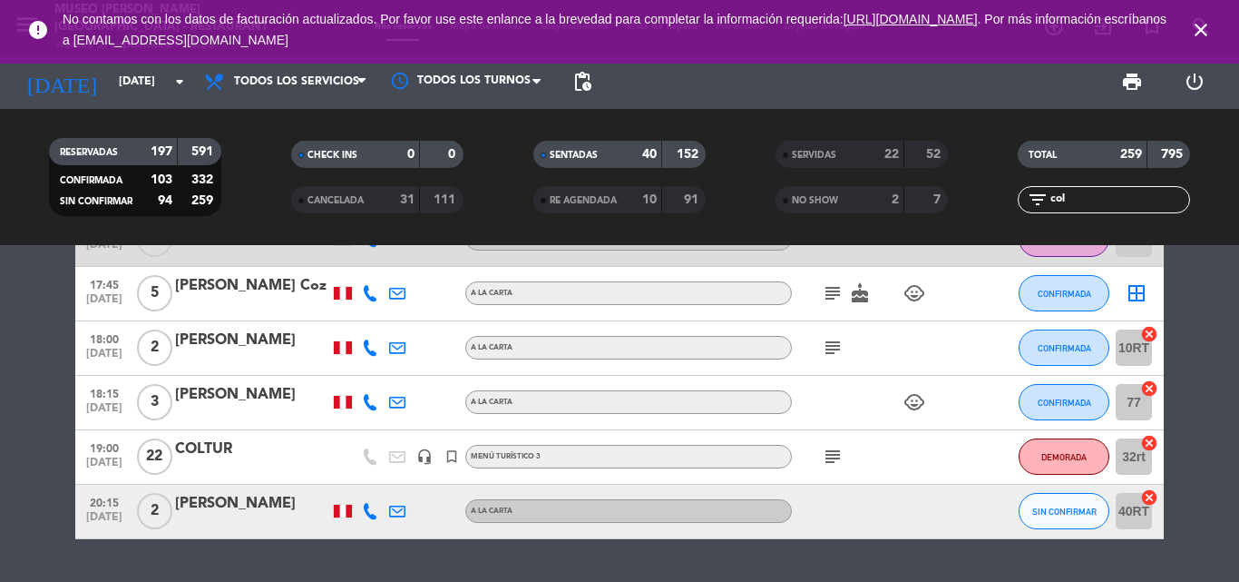
scroll to position [244, 0]
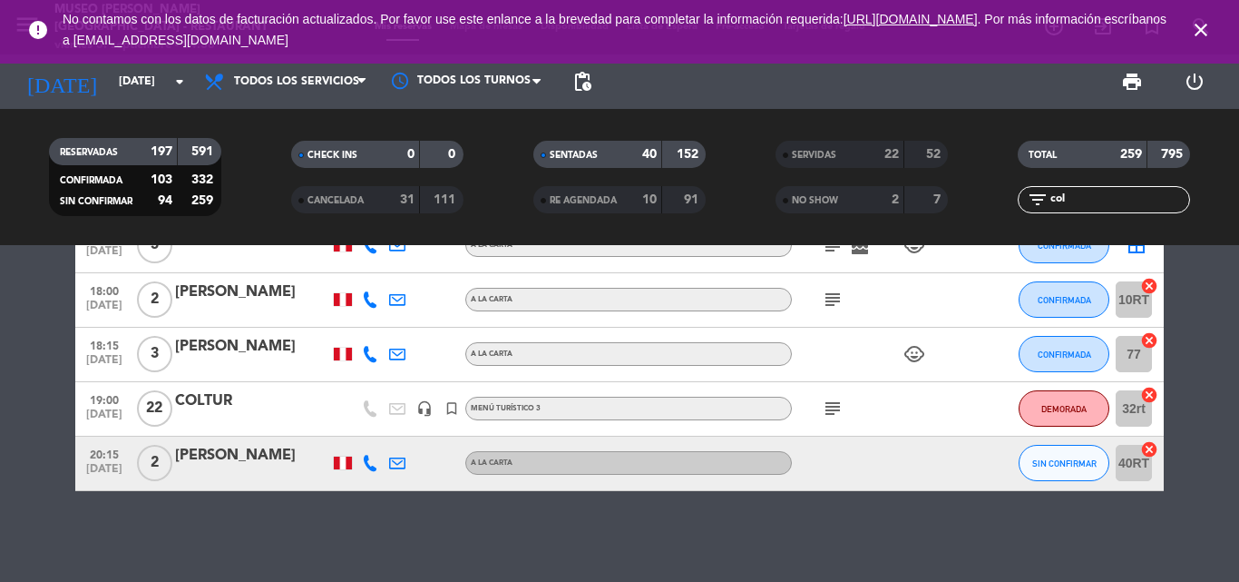
type input "col"
click at [225, 397] on div "COLTUR" at bounding box center [252, 401] width 154 height 24
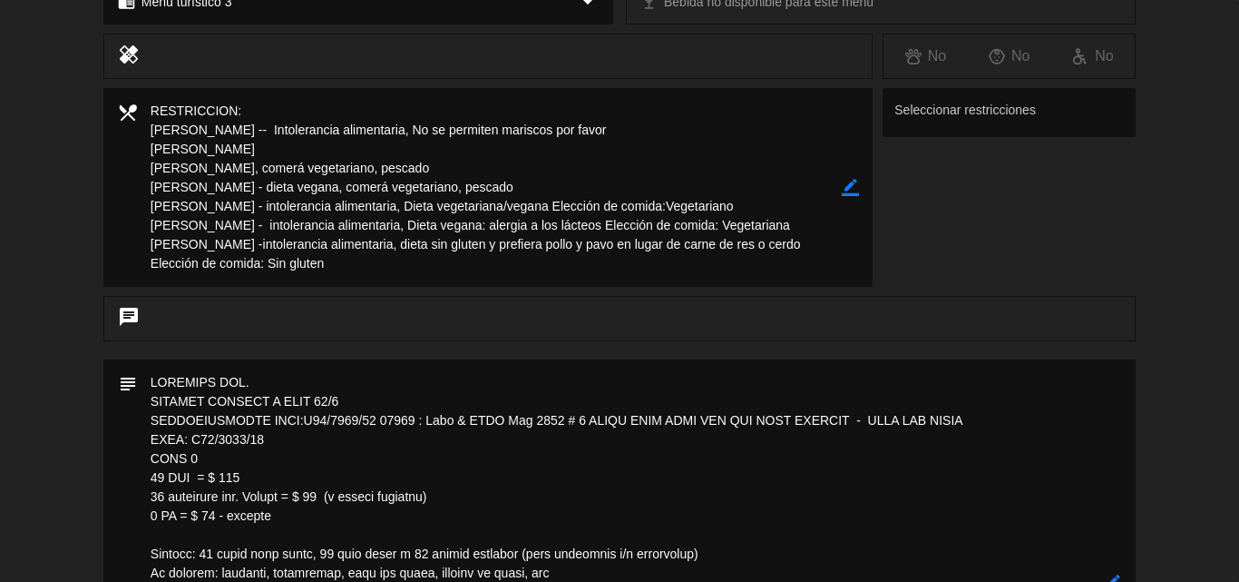
scroll to position [0, 0]
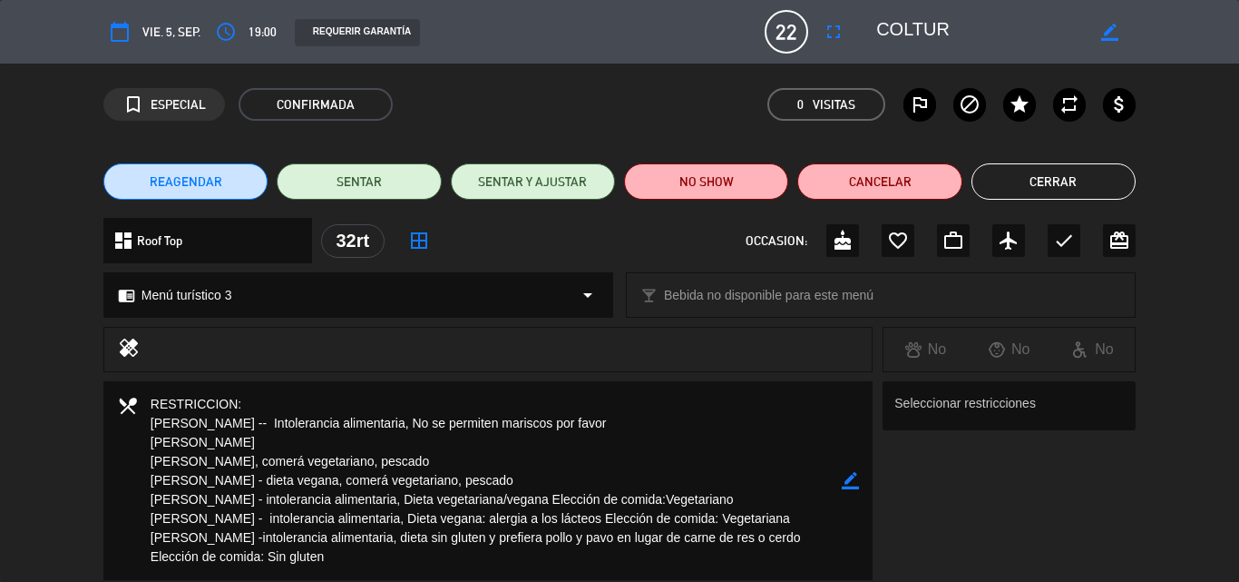
drag, startPoint x: 1024, startPoint y: 185, endPoint x: 1086, endPoint y: 75, distance: 125.9
click at [1024, 184] on button "Cerrar" at bounding box center [1054, 181] width 164 height 36
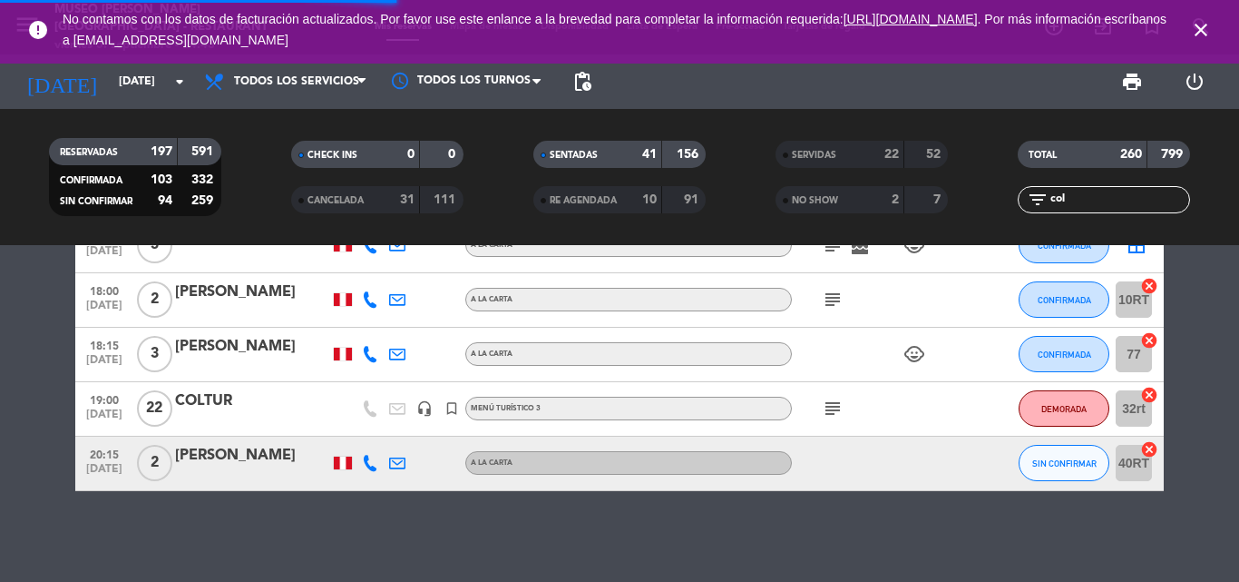
click at [1207, 27] on icon "close" at bounding box center [1201, 30] width 22 height 22
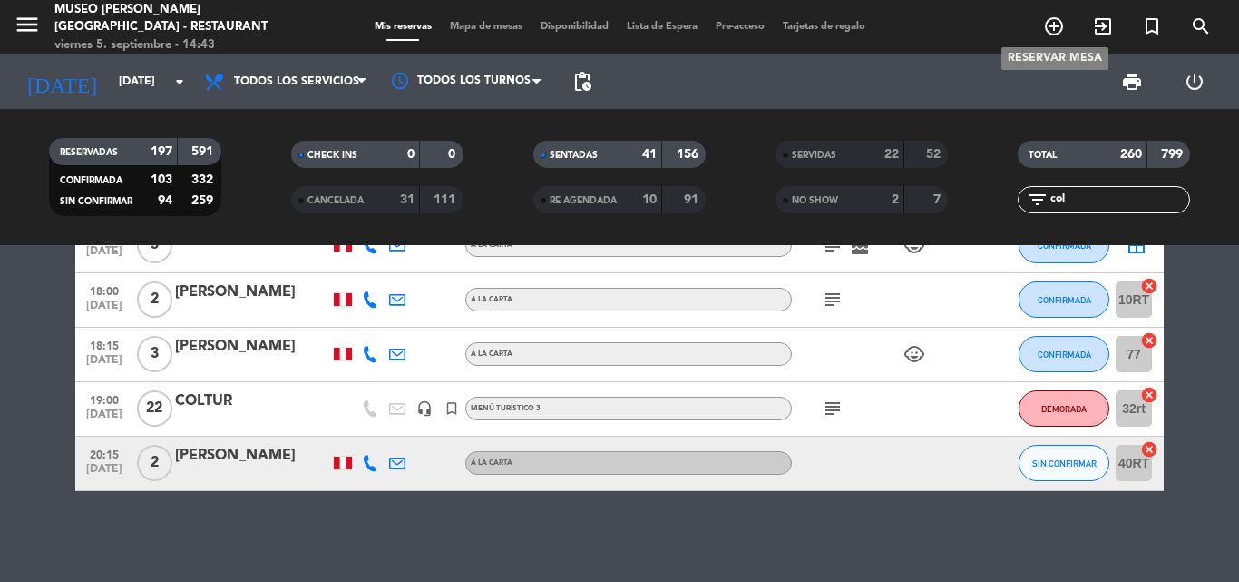
click at [1049, 35] on icon "add_circle_outline" at bounding box center [1054, 26] width 22 height 22
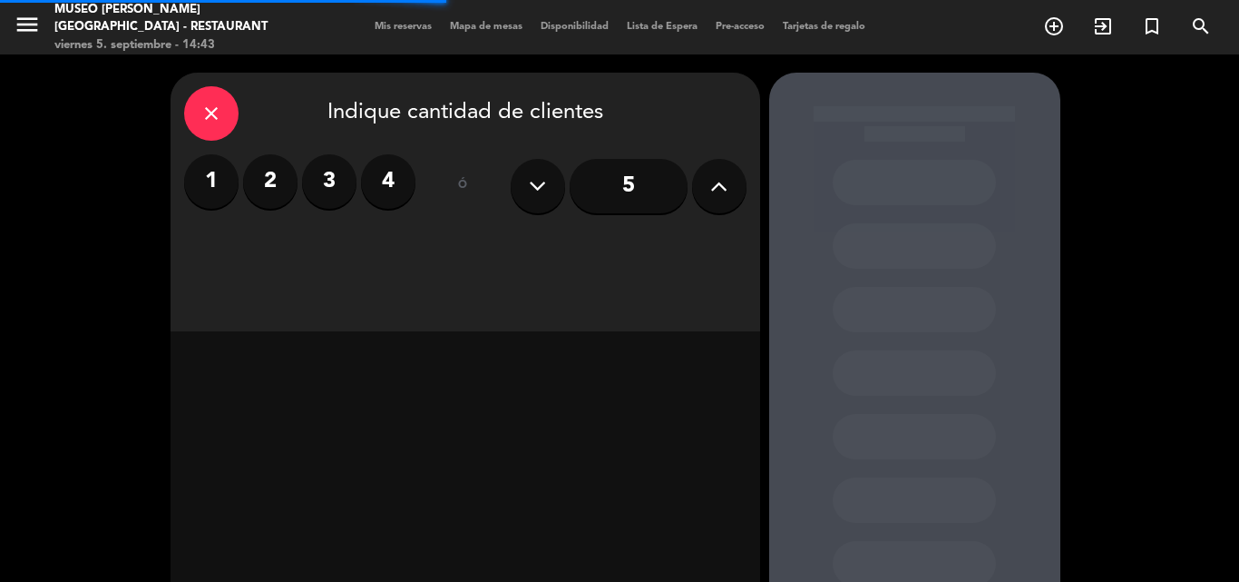
click at [336, 182] on label "3" at bounding box center [329, 181] width 54 height 54
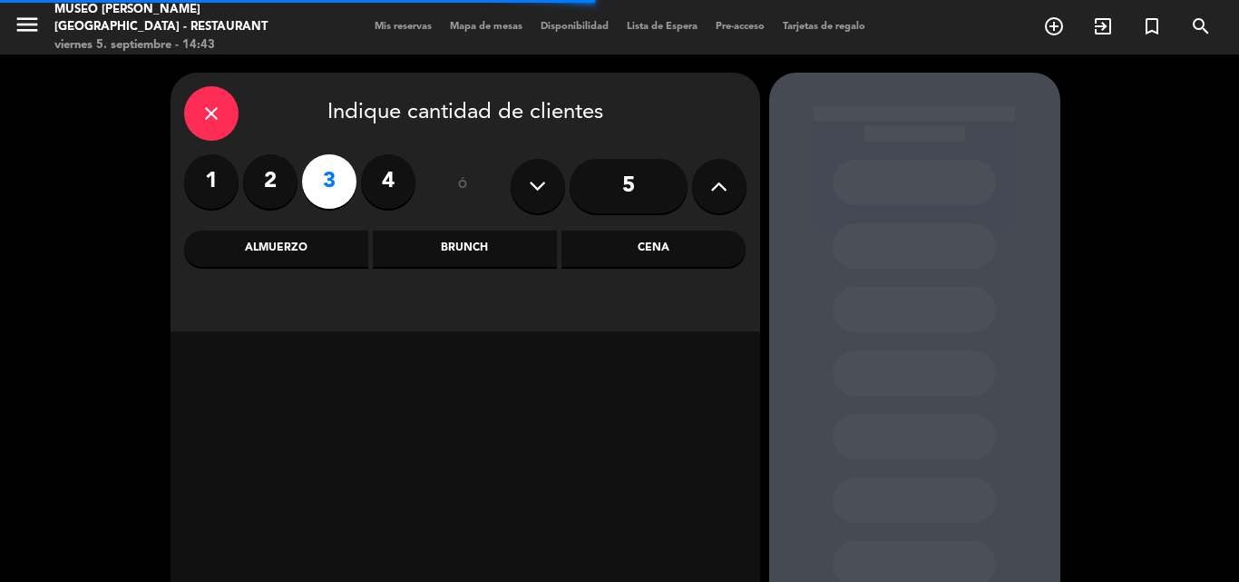
drag, startPoint x: 285, startPoint y: 258, endPoint x: 280, endPoint y: 267, distance: 10.1
click at [286, 258] on div "Almuerzo" at bounding box center [276, 248] width 184 height 36
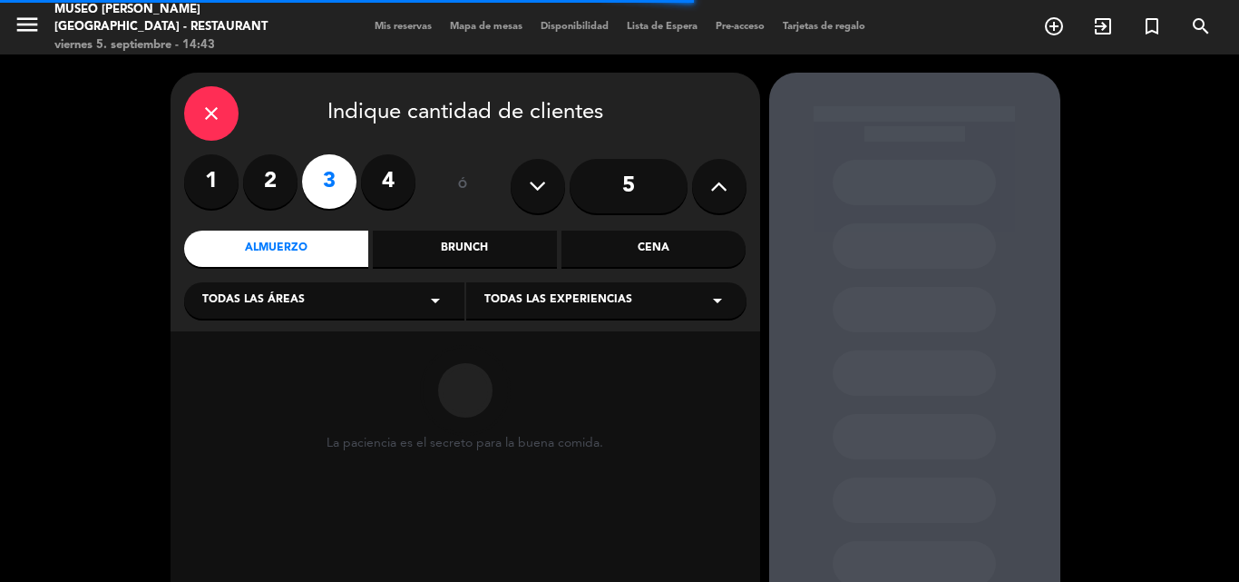
click at [265, 300] on span "Todas las áreas" at bounding box center [253, 300] width 103 height 18
click at [244, 372] on div "Jardines1" at bounding box center [324, 372] width 244 height 18
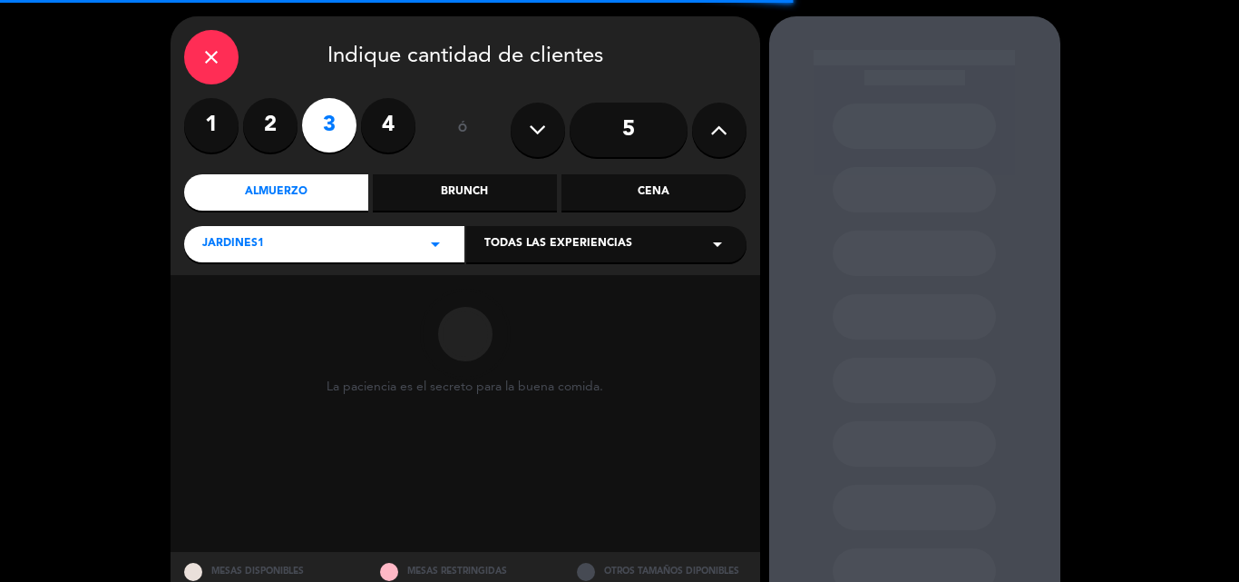
scroll to position [122, 0]
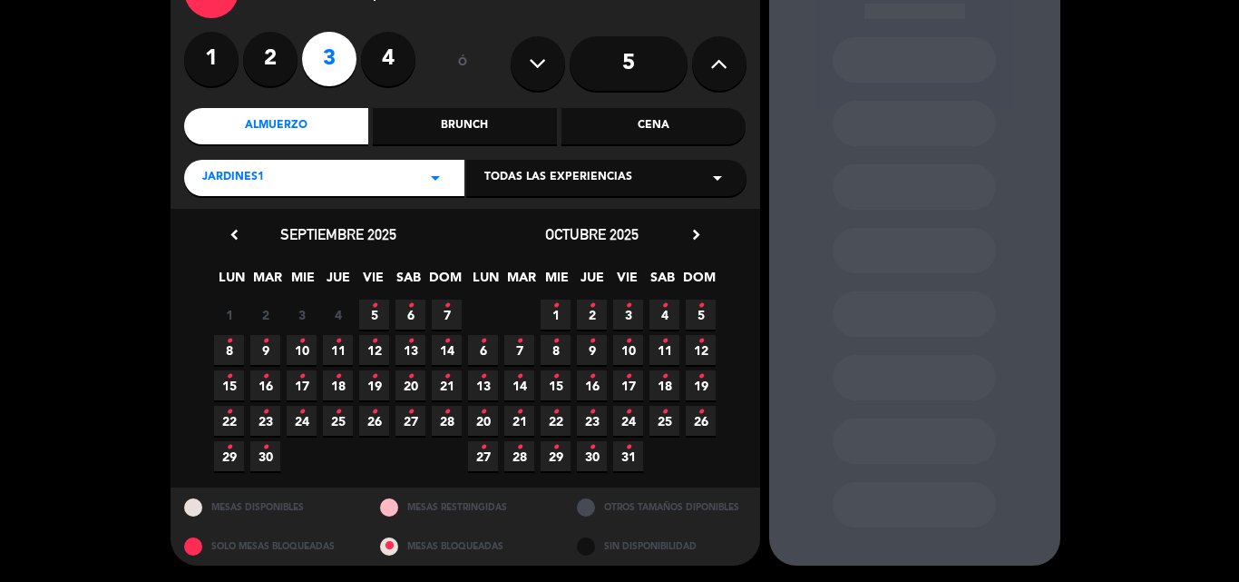
click at [415, 308] on span "6 •" at bounding box center [411, 314] width 30 height 30
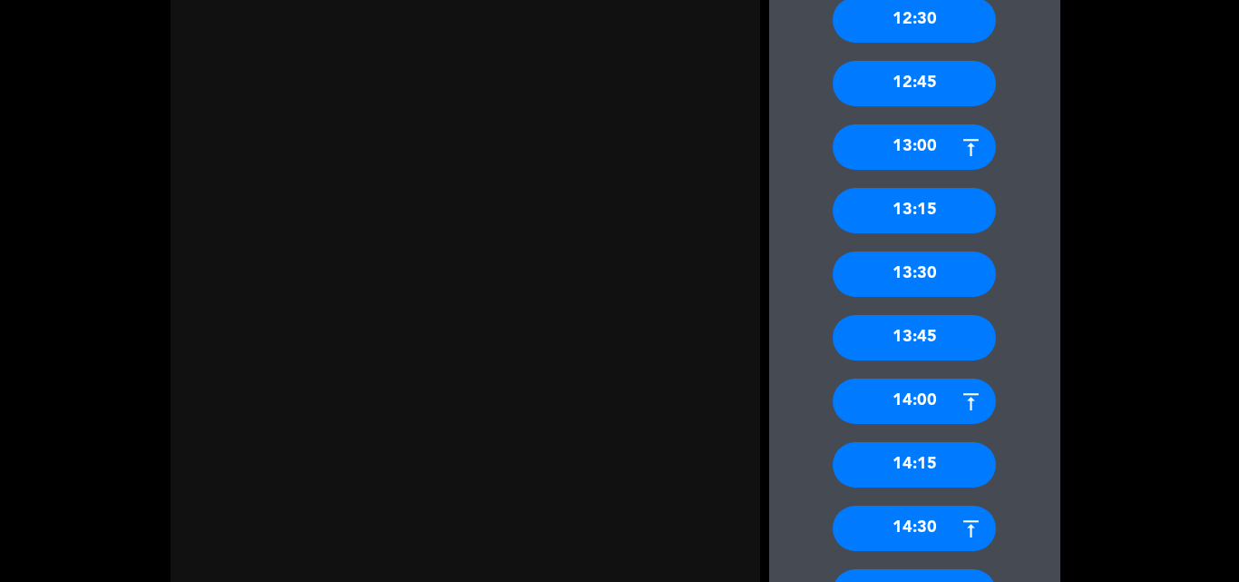
click at [923, 404] on div "14:00" at bounding box center [914, 400] width 163 height 45
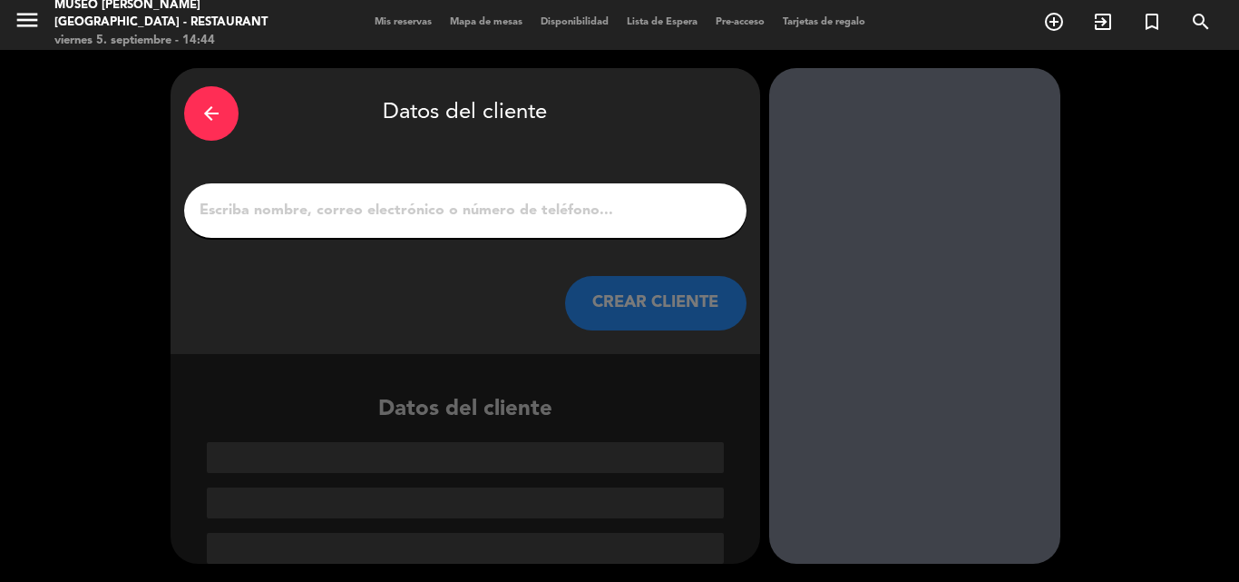
scroll to position [5, 0]
click at [426, 208] on input "1" at bounding box center [465, 210] width 535 height 25
paste input "[PERSON_NAME]"
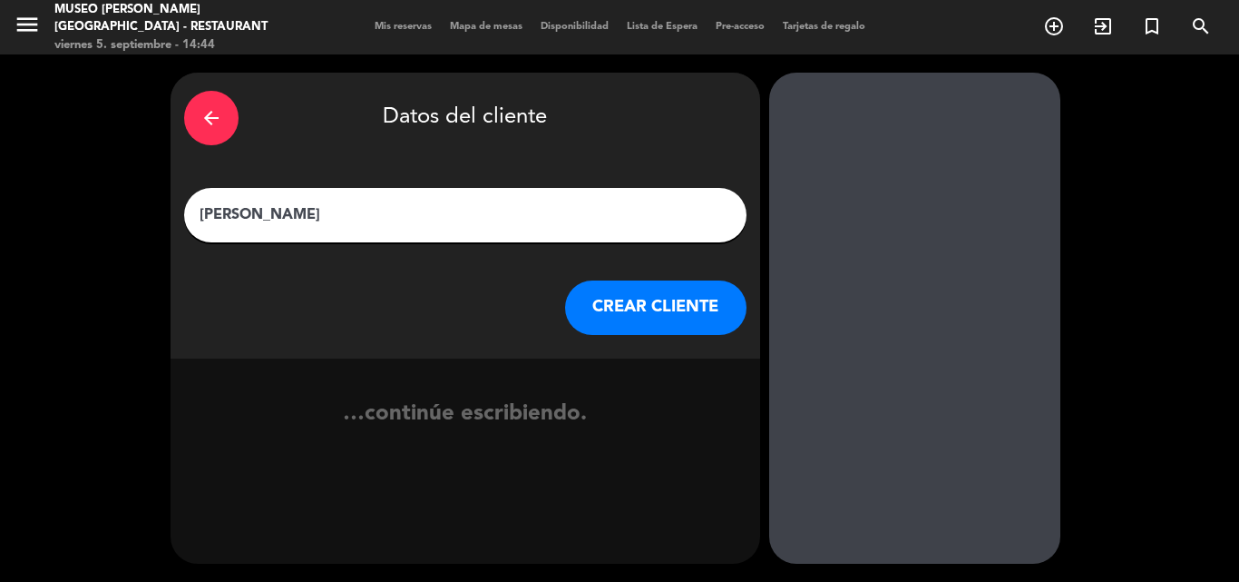
scroll to position [0, 0]
type input "[PERSON_NAME]"
click at [652, 294] on button "CREAR CLIENTE" at bounding box center [655, 307] width 181 height 54
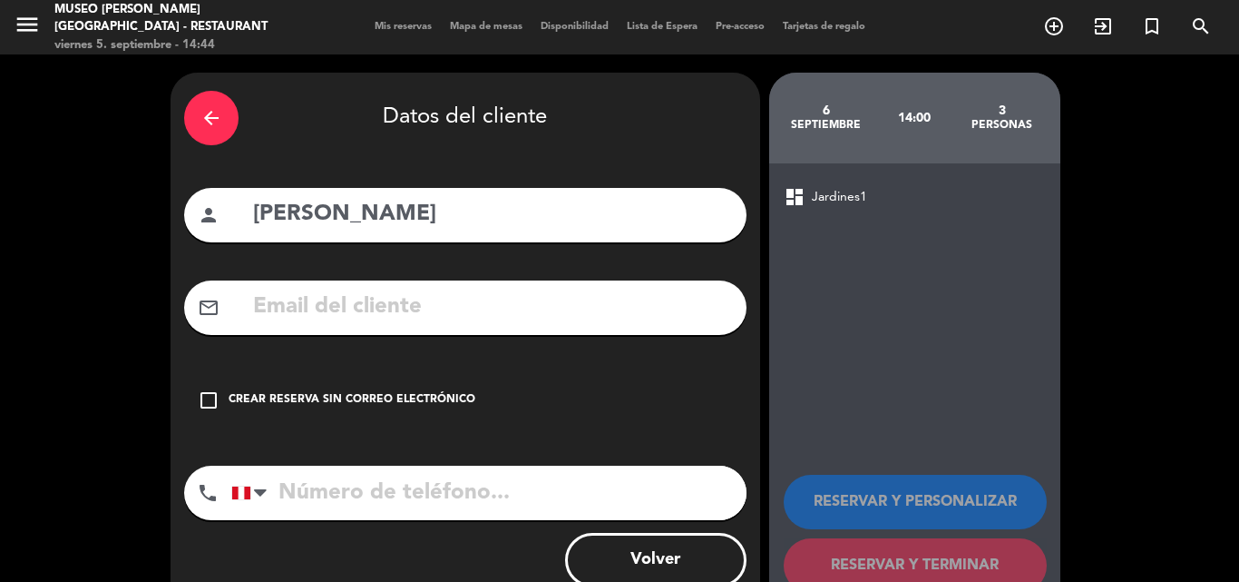
click at [370, 304] on input "text" at bounding box center [492, 307] width 482 height 37
paste input "[EMAIL_ADDRESS][DOMAIN_NAME]"
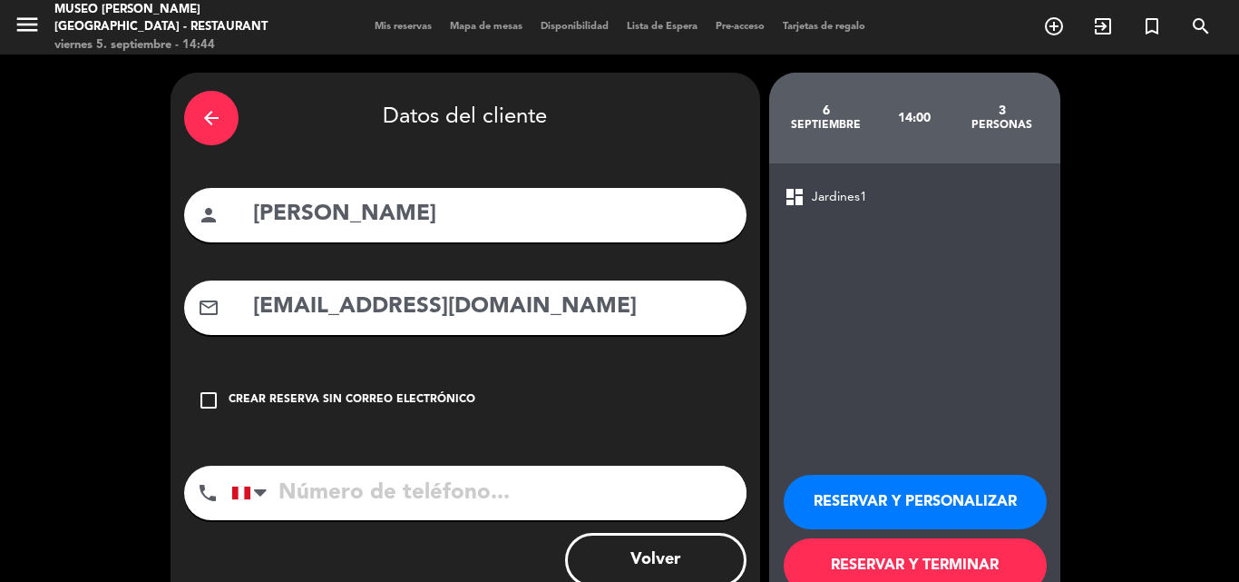
type input "[EMAIL_ADDRESS][DOMAIN_NAME]"
click at [388, 485] on input "tel" at bounding box center [488, 492] width 515 height 54
paste input "954364941"
type input "954364941"
click at [852, 508] on button "RESERVAR Y PERSONALIZAR" at bounding box center [915, 502] width 263 height 54
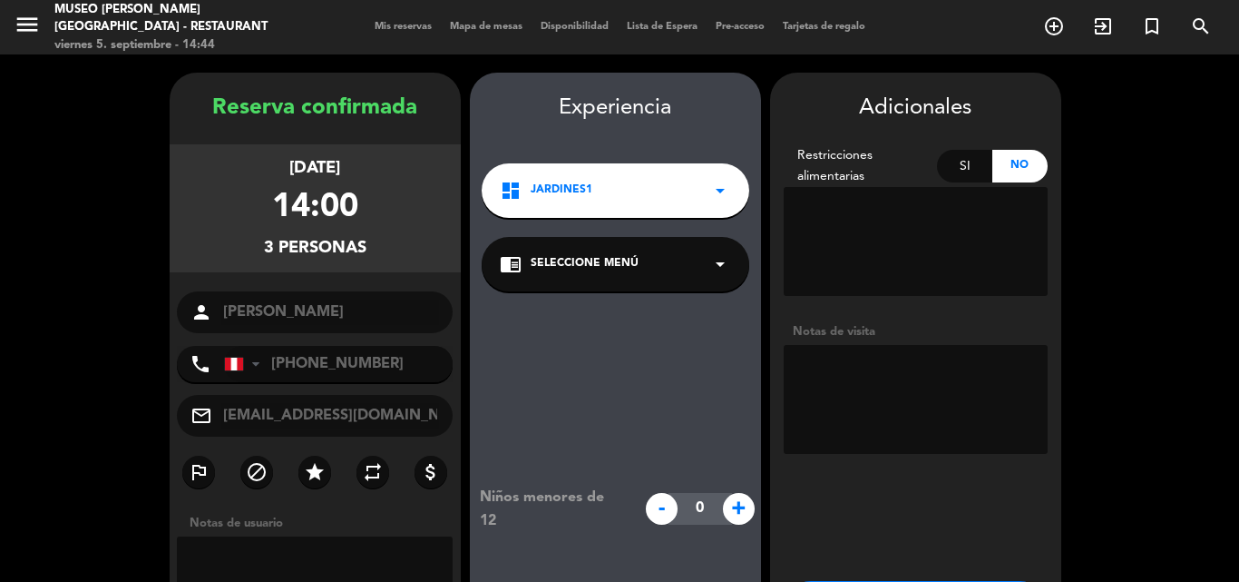
scroll to position [73, 0]
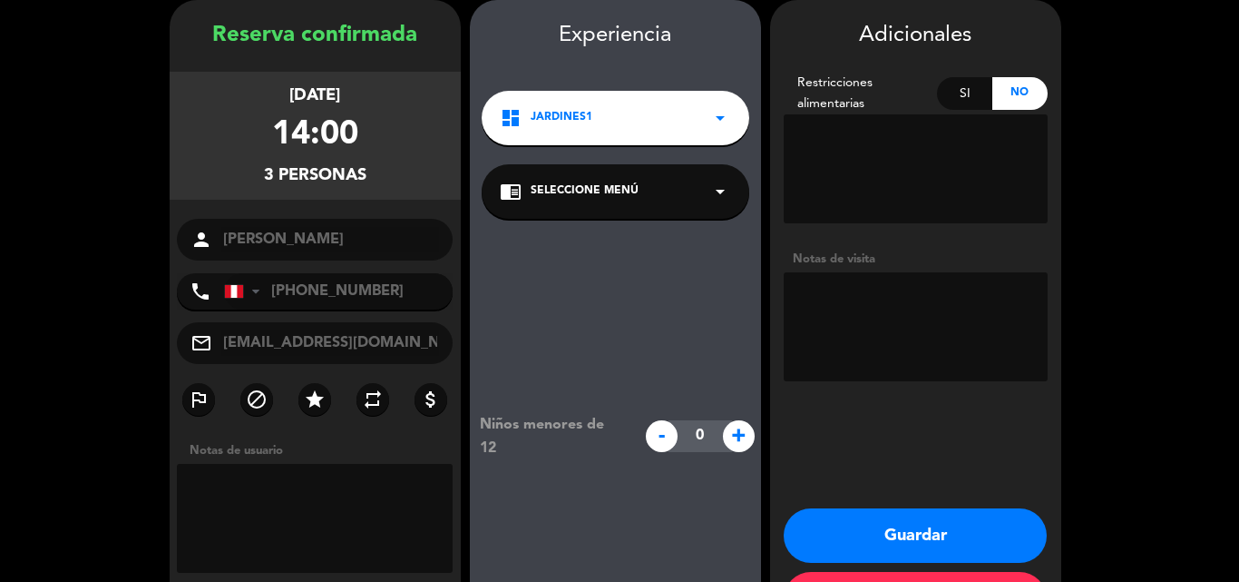
click at [607, 190] on span "Seleccione Menú" at bounding box center [585, 191] width 108 height 18
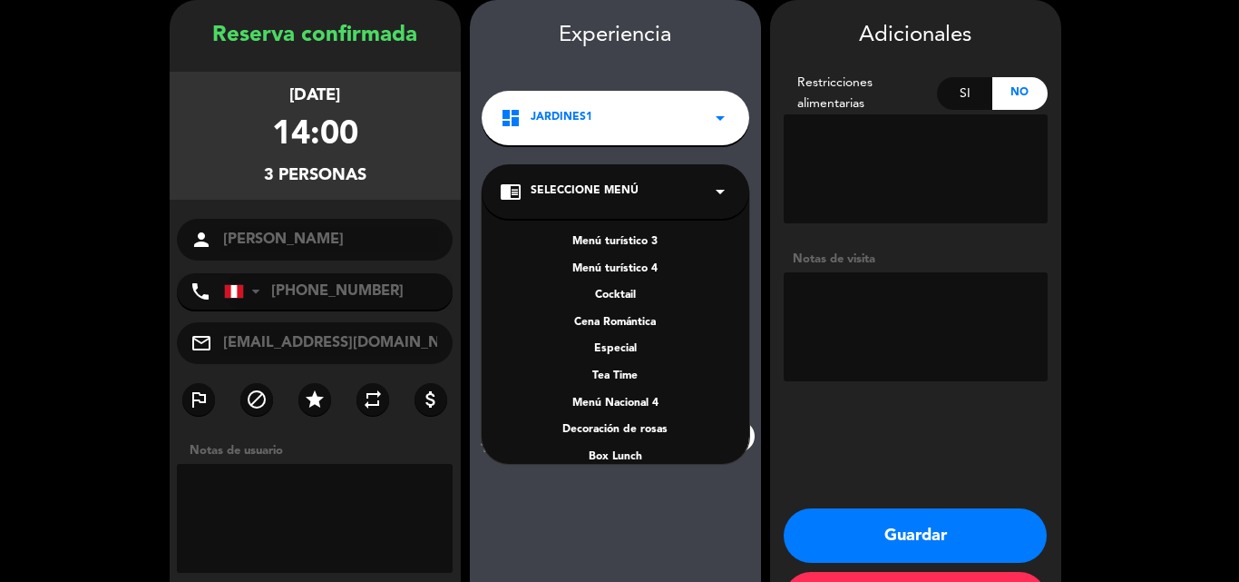
scroll to position [260, 0]
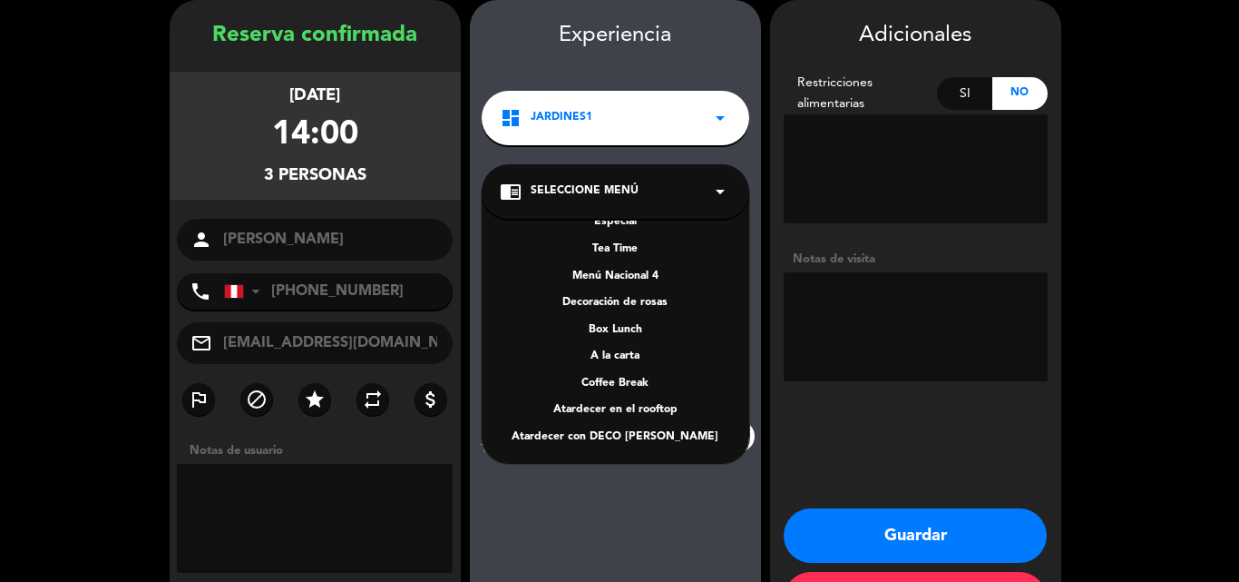
click at [609, 360] on div "A la carta" at bounding box center [615, 357] width 231 height 18
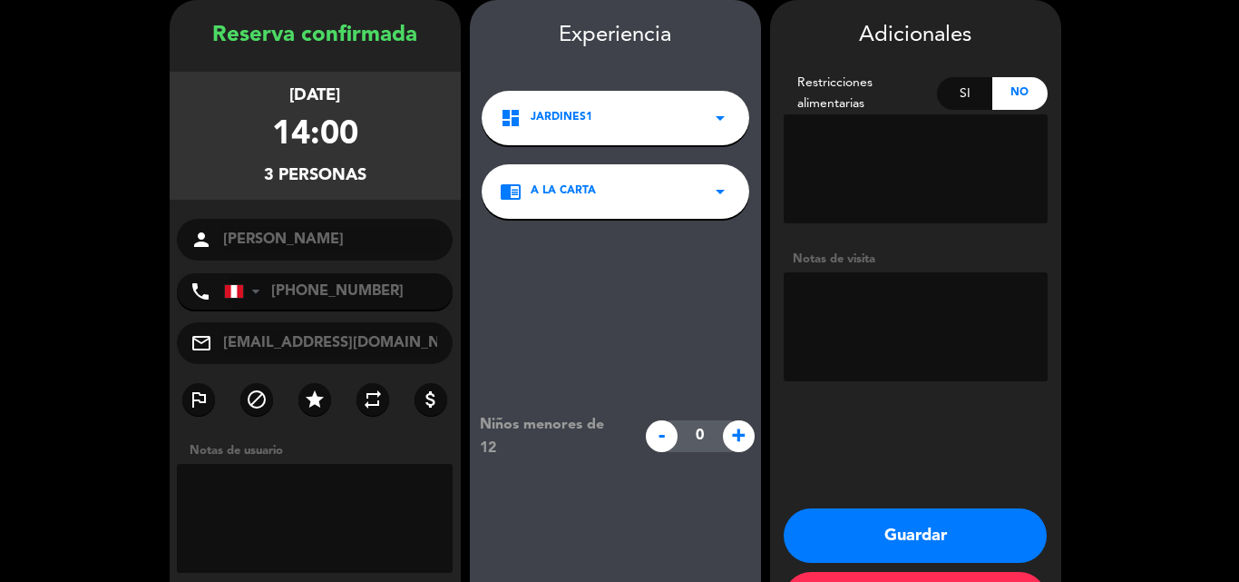
click at [886, 529] on button "Guardar" at bounding box center [915, 535] width 263 height 54
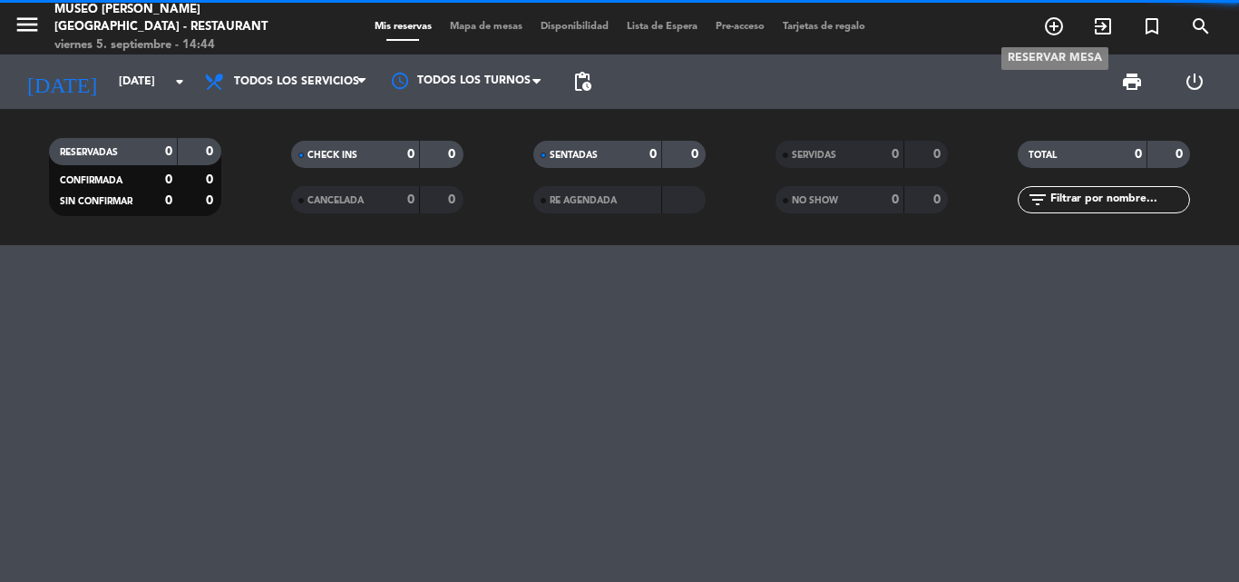
click at [1062, 30] on icon "add_circle_outline" at bounding box center [1054, 26] width 22 height 22
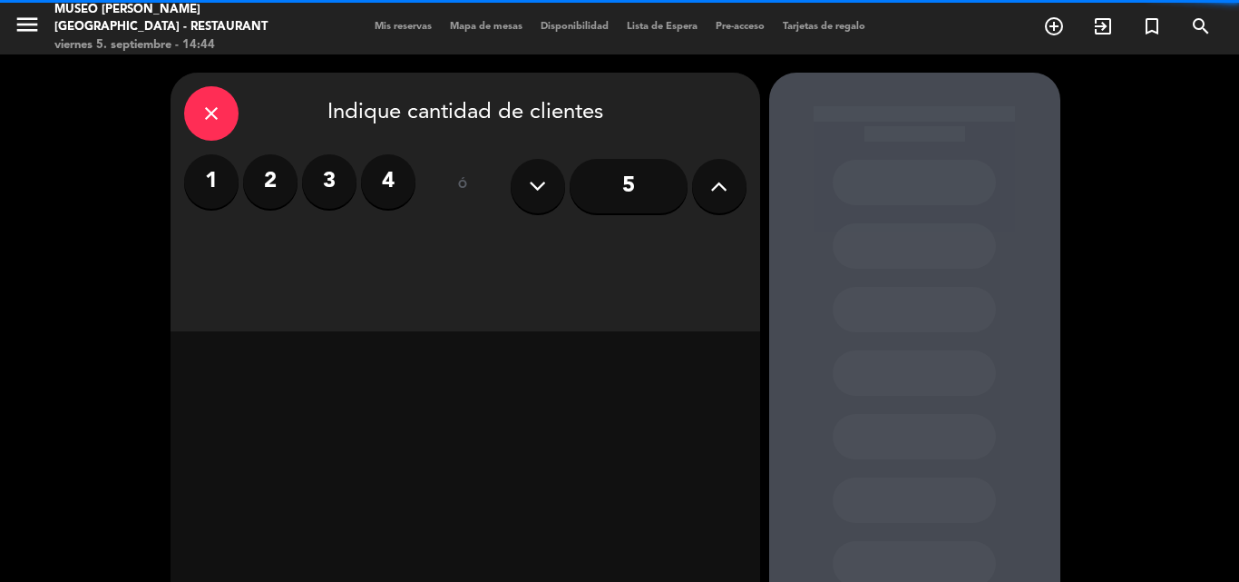
click at [281, 173] on label "2" at bounding box center [270, 181] width 54 height 54
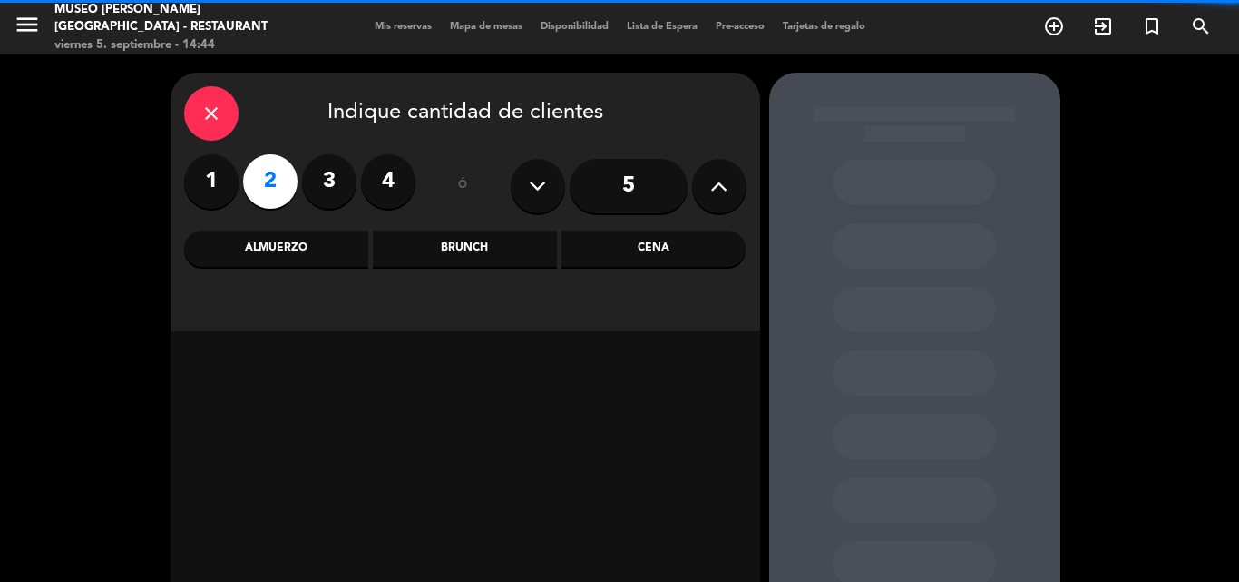
click at [614, 244] on div "Cena" at bounding box center [654, 248] width 184 height 36
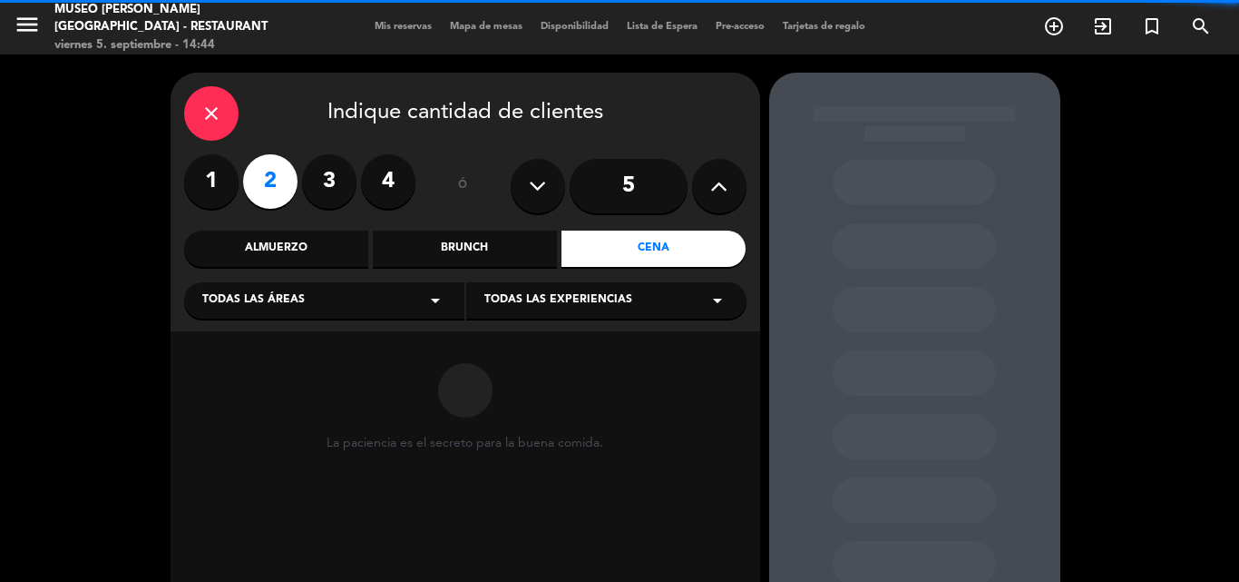
click at [308, 299] on div "Todas las áreas arrow_drop_down" at bounding box center [324, 300] width 280 height 36
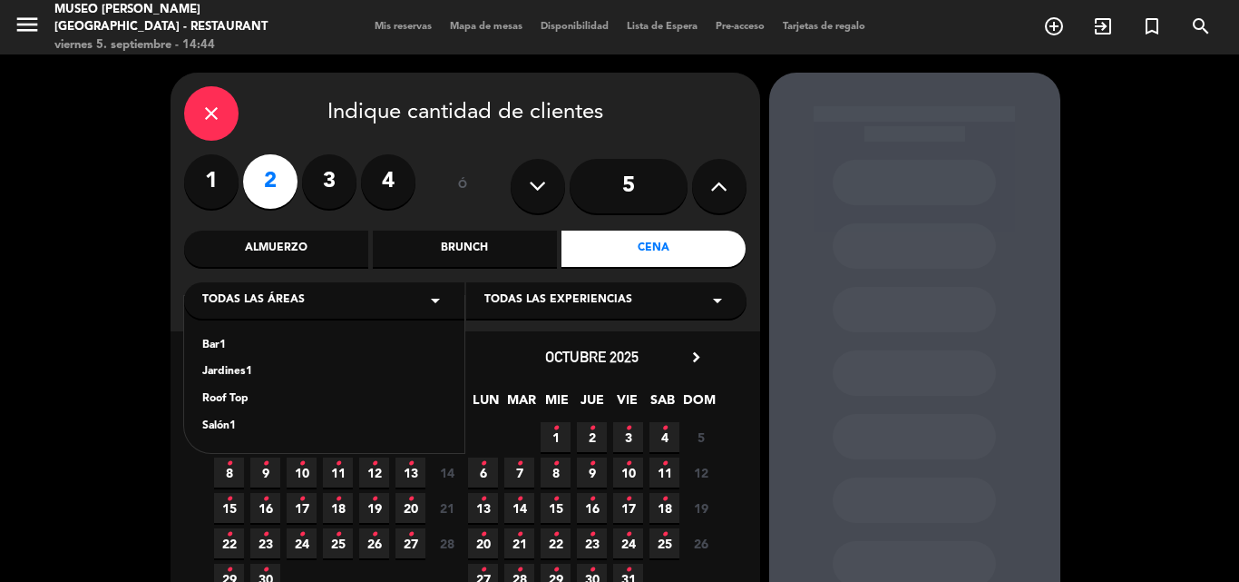
click at [227, 401] on div "Roof Top" at bounding box center [324, 399] width 244 height 18
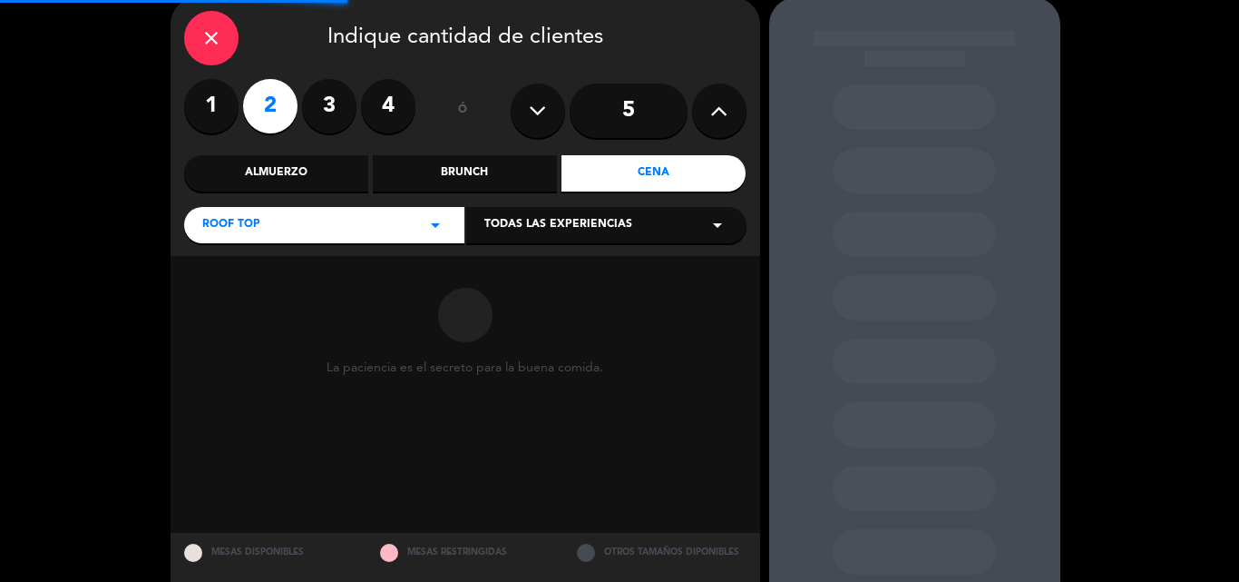
scroll to position [122, 0]
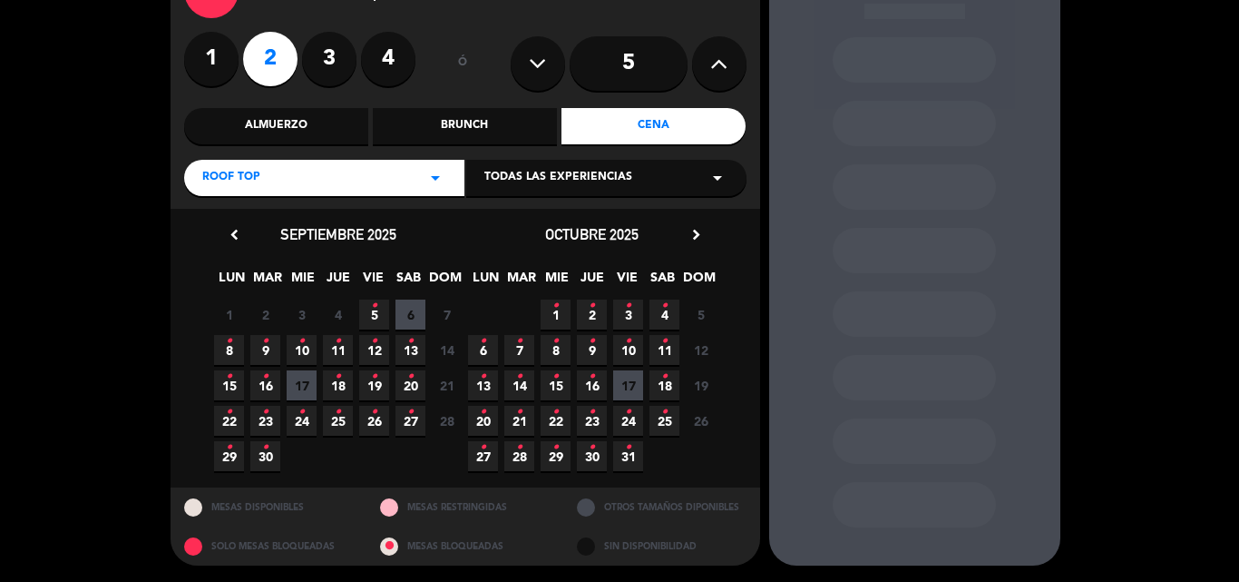
click at [411, 348] on icon "•" at bounding box center [410, 341] width 6 height 29
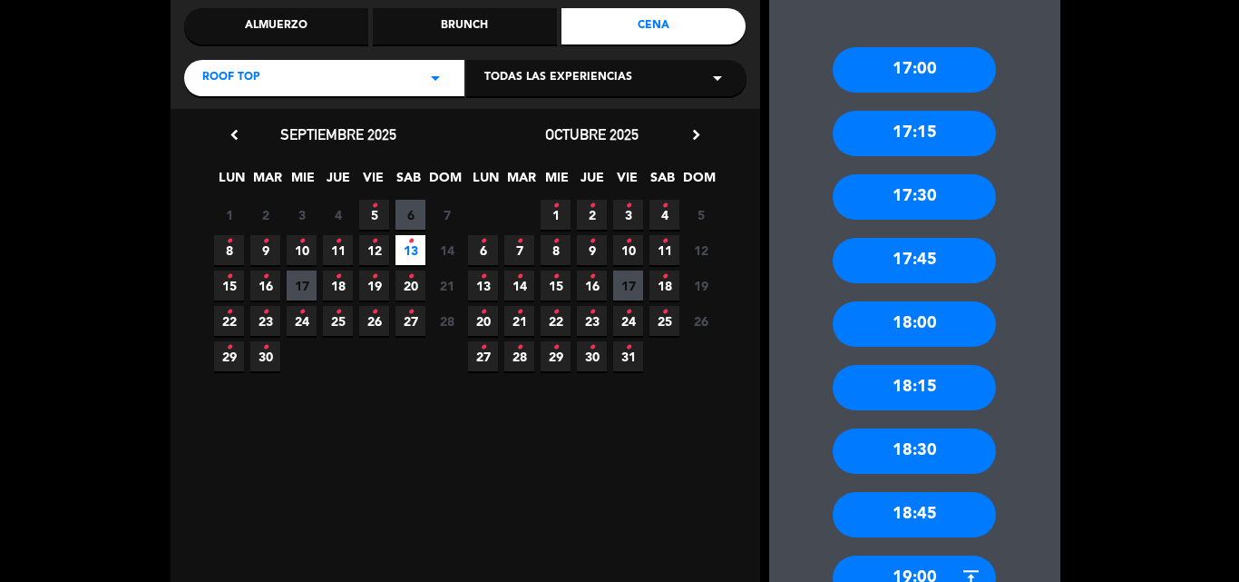
scroll to position [526, 0]
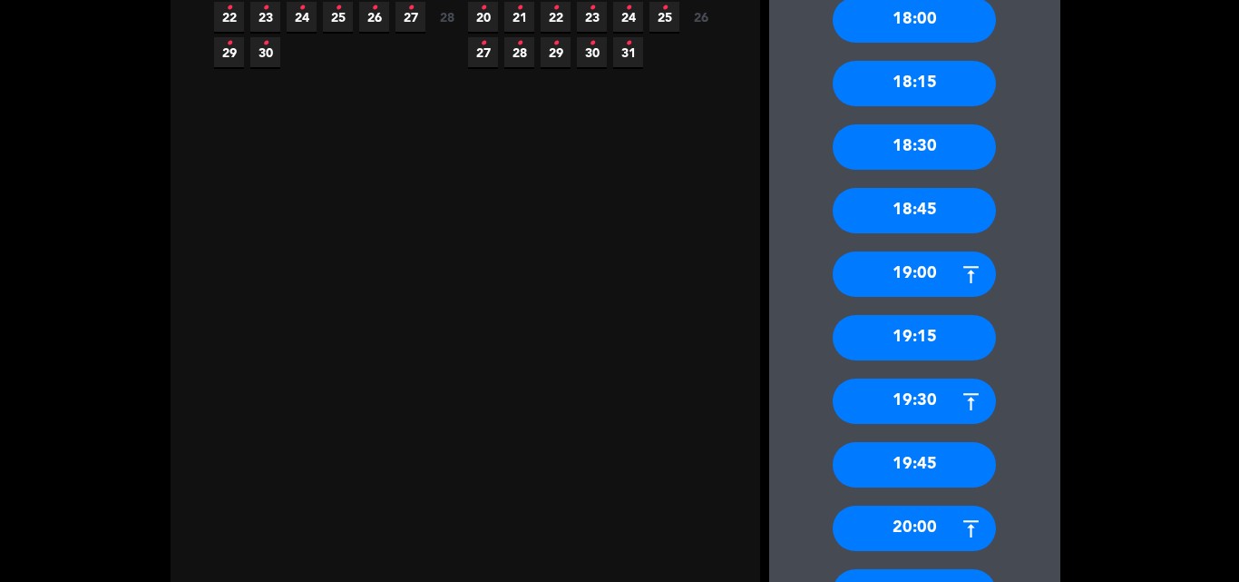
click at [913, 525] on div "20:00" at bounding box center [914, 527] width 163 height 45
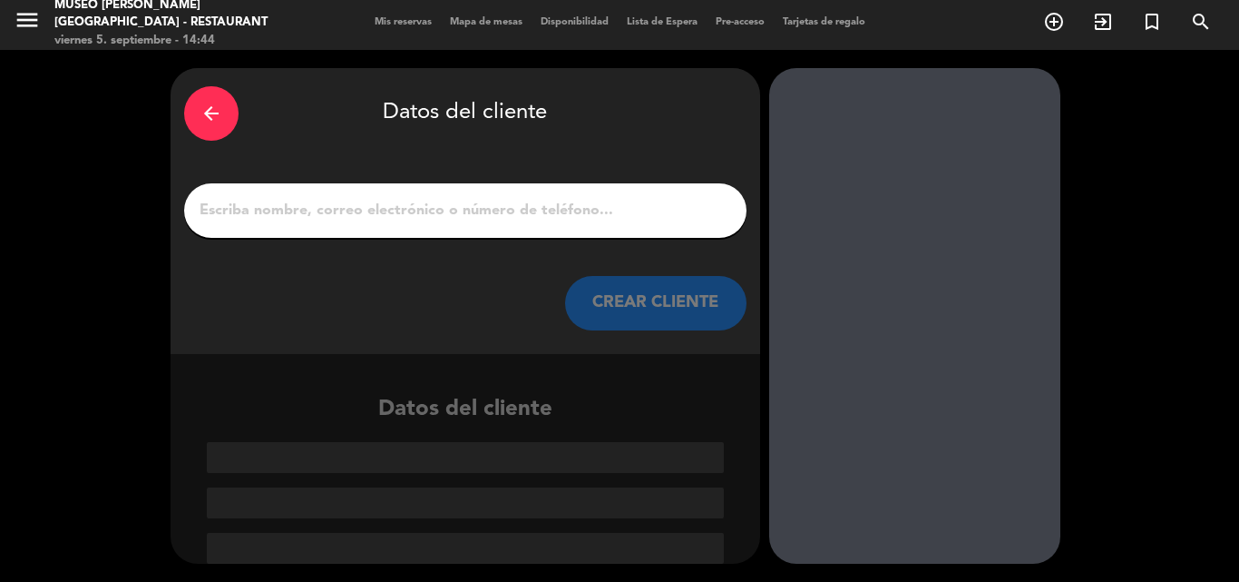
scroll to position [5, 0]
click at [477, 208] on input "1" at bounding box center [465, 210] width 535 height 25
paste input "[PERSON_NAME]"
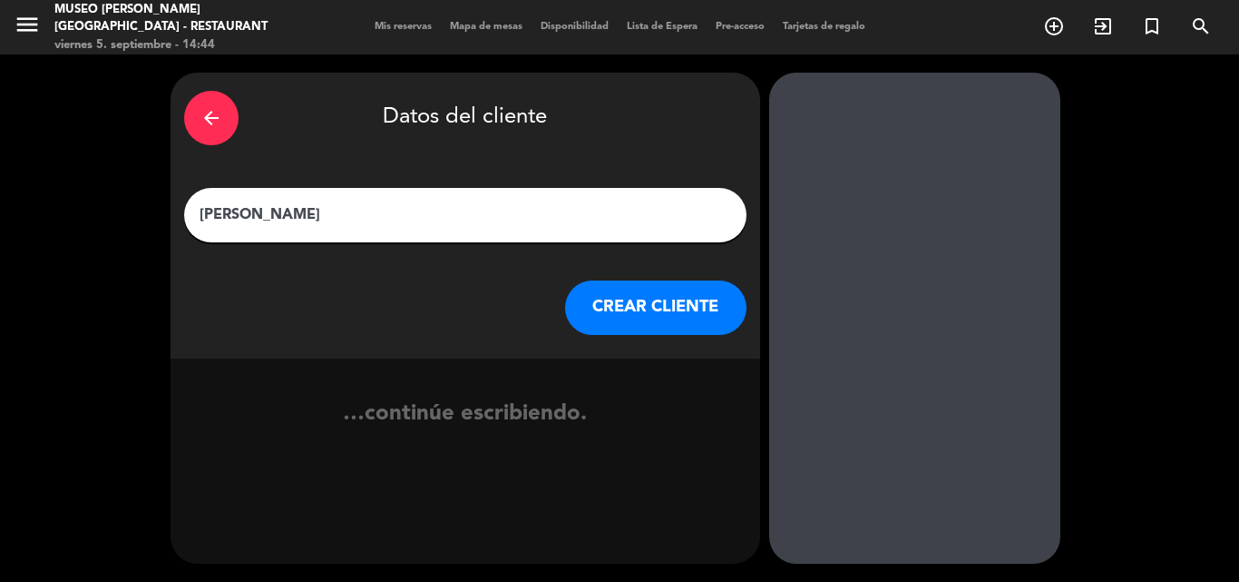
type input "[PERSON_NAME]"
click at [616, 301] on button "CREAR CLIENTE" at bounding box center [655, 307] width 181 height 54
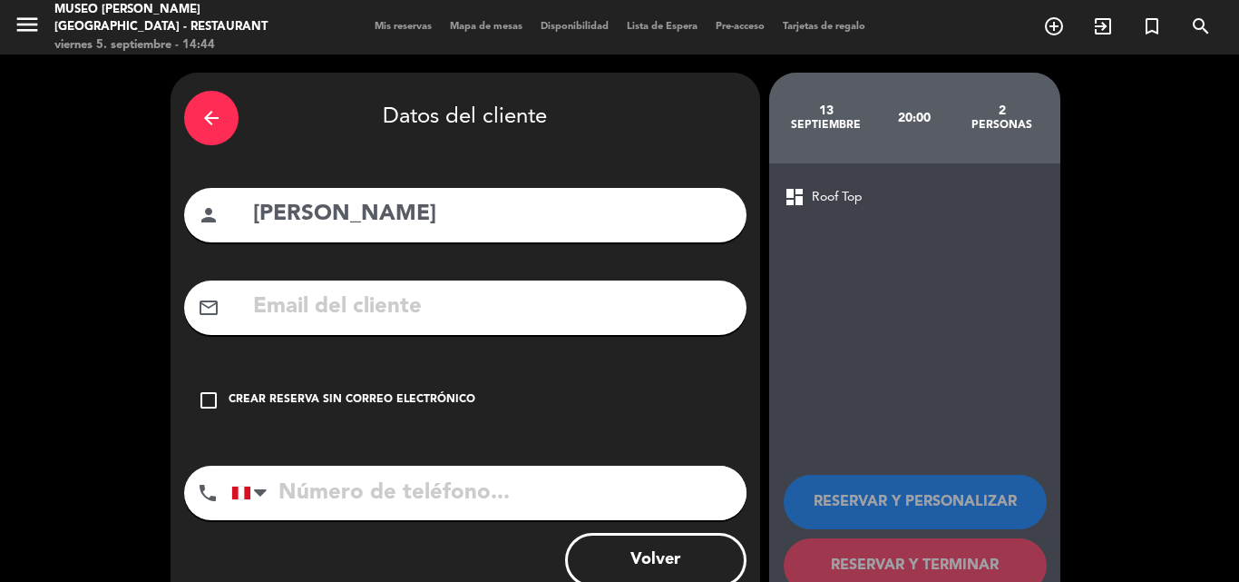
click at [436, 303] on input "text" at bounding box center [492, 307] width 482 height 37
paste input "[EMAIL_ADDRESS][DOMAIN_NAME]"
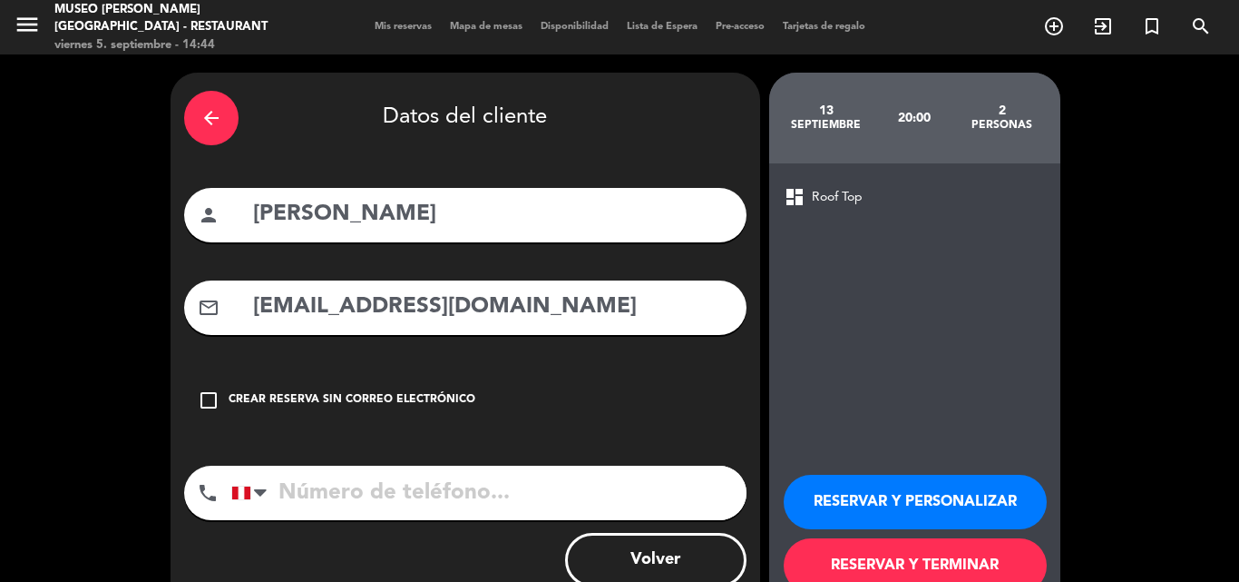
type input "[EMAIL_ADDRESS][DOMAIN_NAME]"
drag, startPoint x: 431, startPoint y: 487, endPoint x: 358, endPoint y: 4, distance: 489.0
click at [431, 486] on input "tel" at bounding box center [488, 492] width 515 height 54
click at [486, 501] on input "tel" at bounding box center [488, 492] width 515 height 54
paste input "972068138"
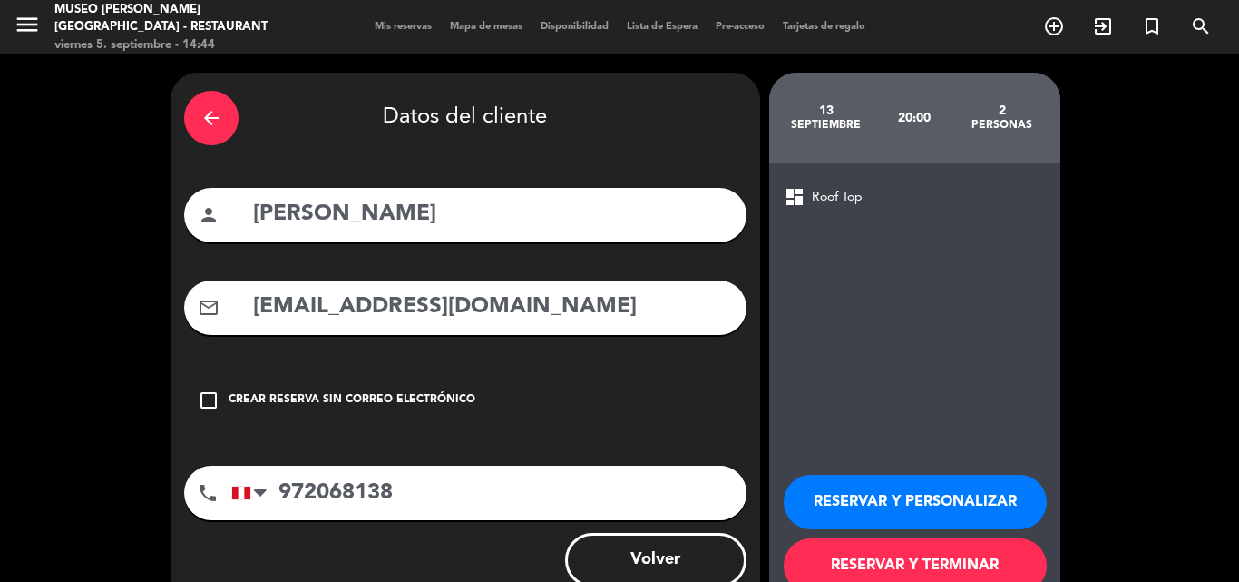
type input "972068138"
click at [882, 503] on button "RESERVAR Y PERSONALIZAR" at bounding box center [915, 502] width 263 height 54
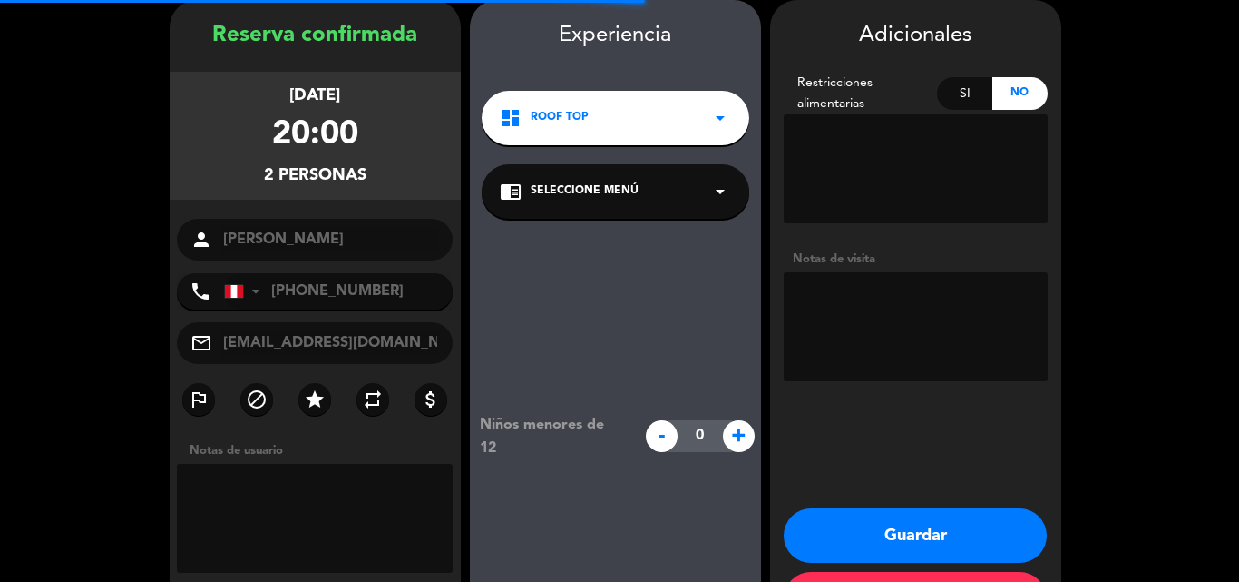
click at [543, 201] on div "chrome_reader_mode Seleccione Menú arrow_drop_down" at bounding box center [616, 191] width 268 height 54
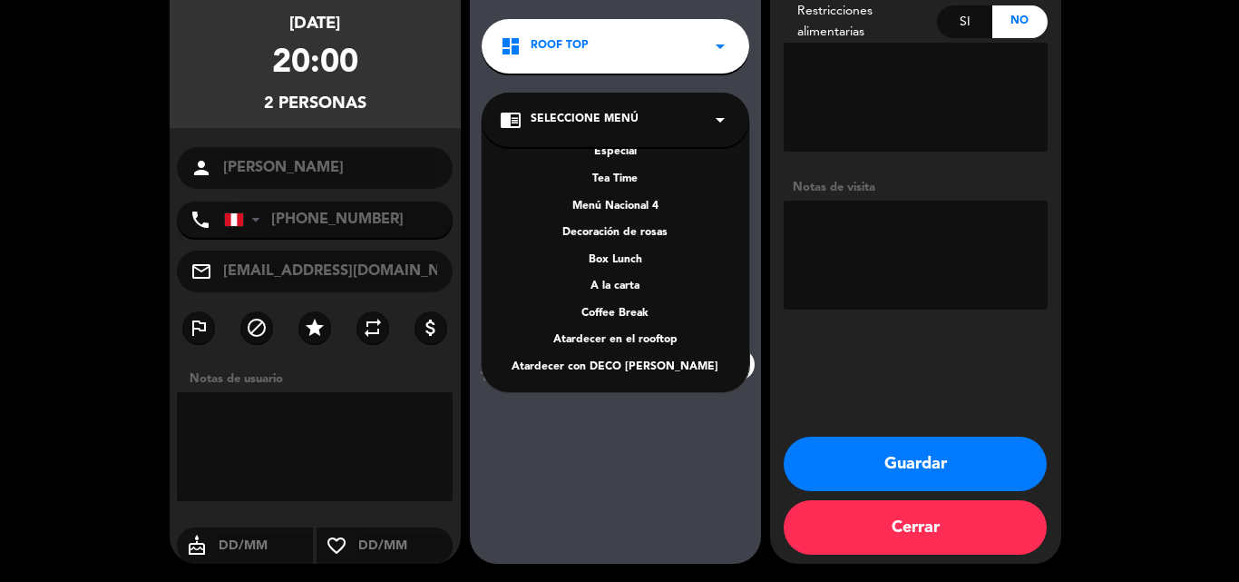
scroll to position [260, 0]
click at [617, 278] on div "A la carta" at bounding box center [615, 285] width 231 height 18
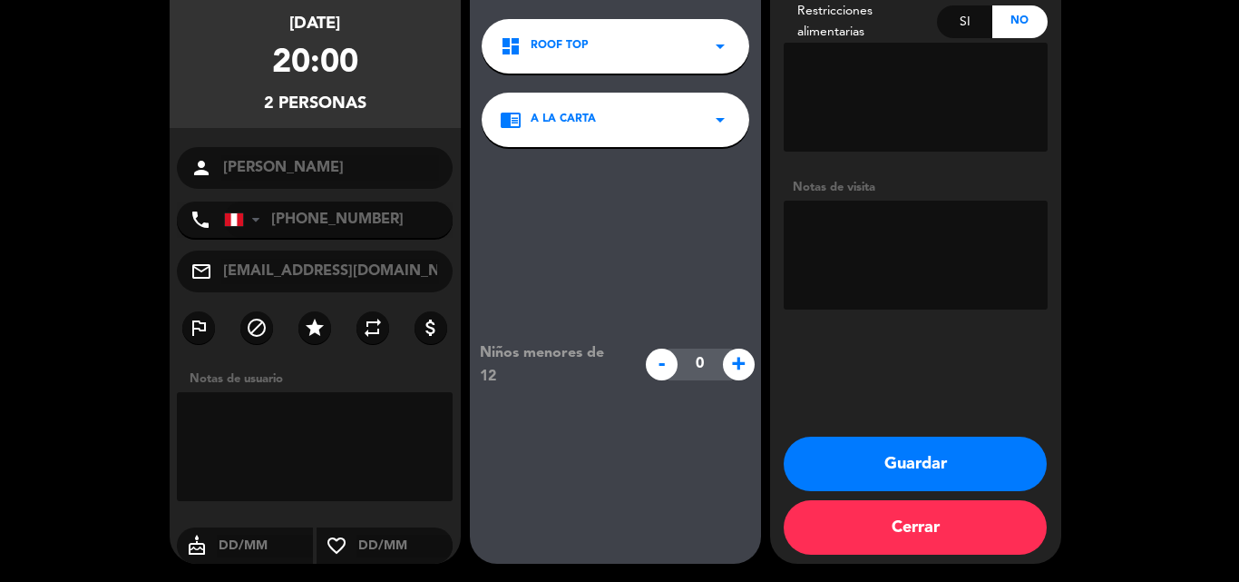
click at [905, 462] on button "Guardar" at bounding box center [915, 463] width 263 height 54
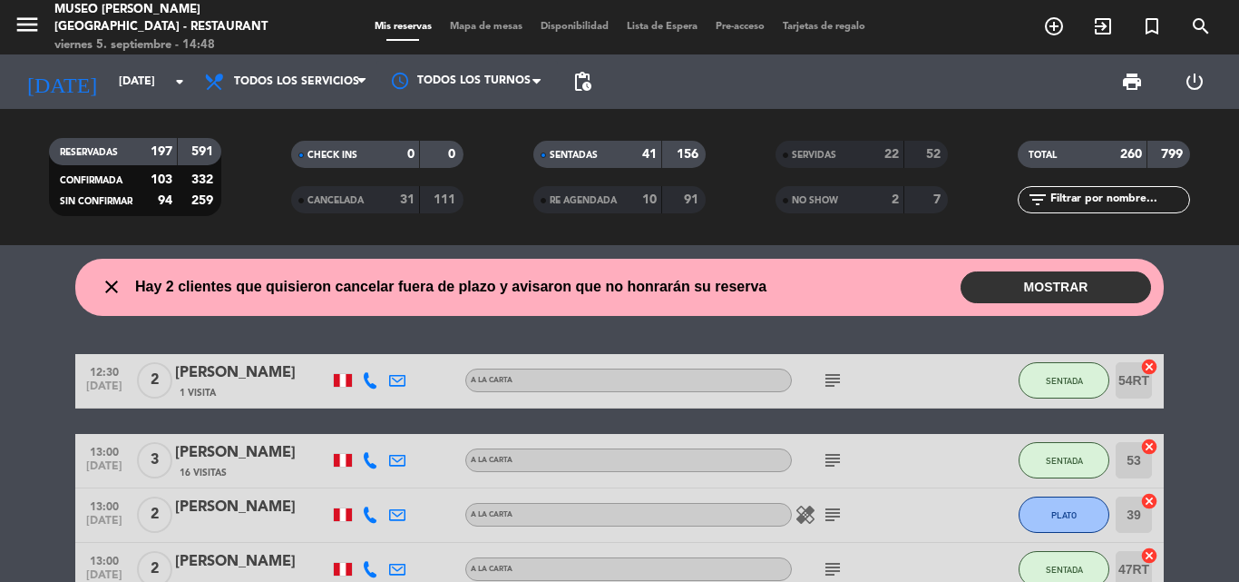
click at [1068, 206] on input "text" at bounding box center [1119, 200] width 141 height 20
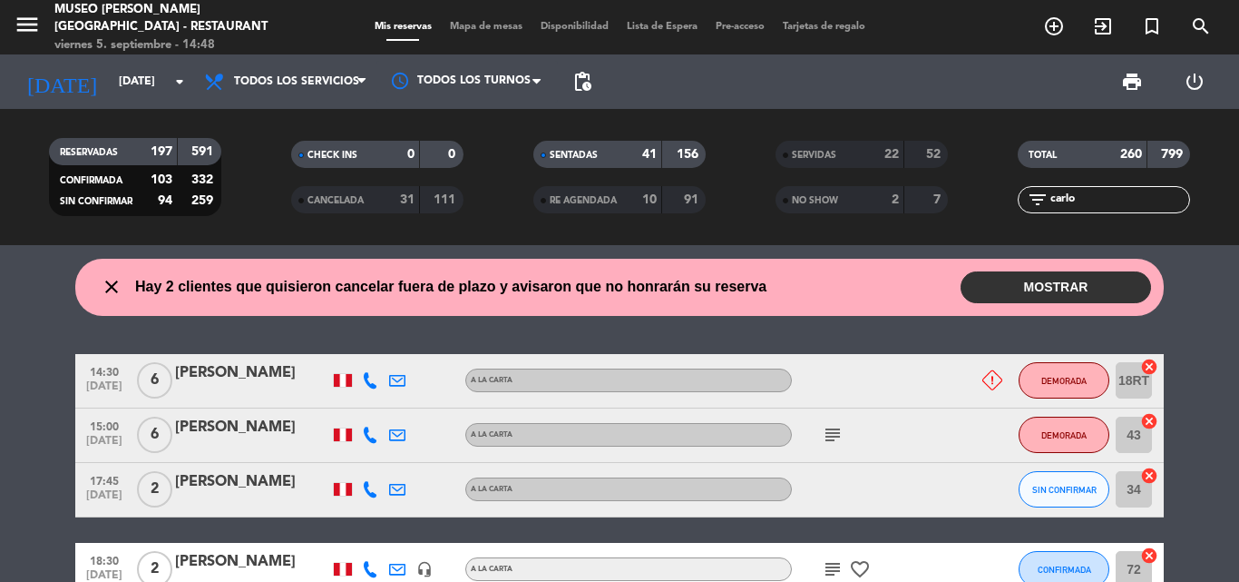
type input "[PERSON_NAME]"
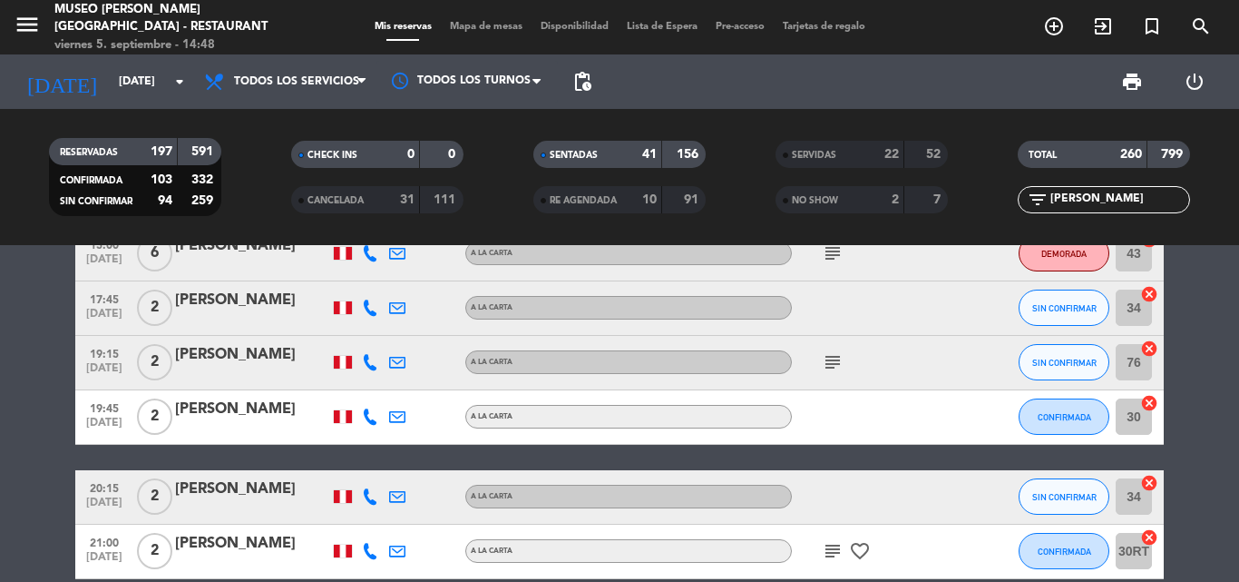
scroll to position [269, 0]
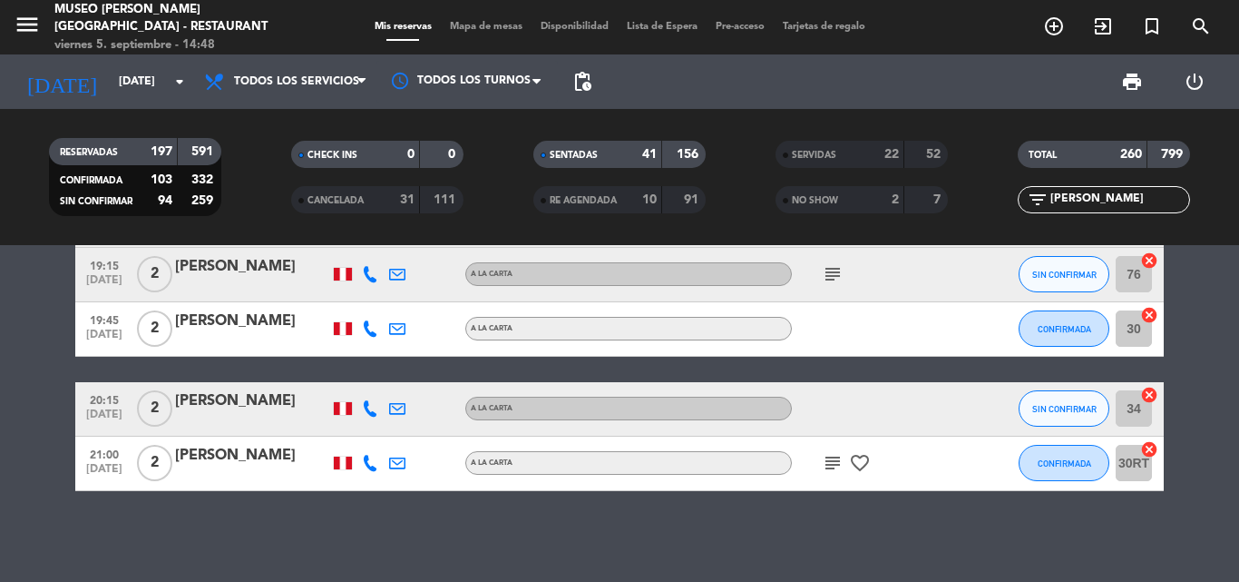
drag, startPoint x: 1101, startPoint y: 203, endPoint x: 912, endPoint y: 198, distance: 189.7
click at [912, 198] on div "RESERVADAS 197 591 CONFIRMADA 103 332 SIN CONFIRMAR 94 259 CHECK INS 0 0 CANCEL…" at bounding box center [619, 177] width 1239 height 100
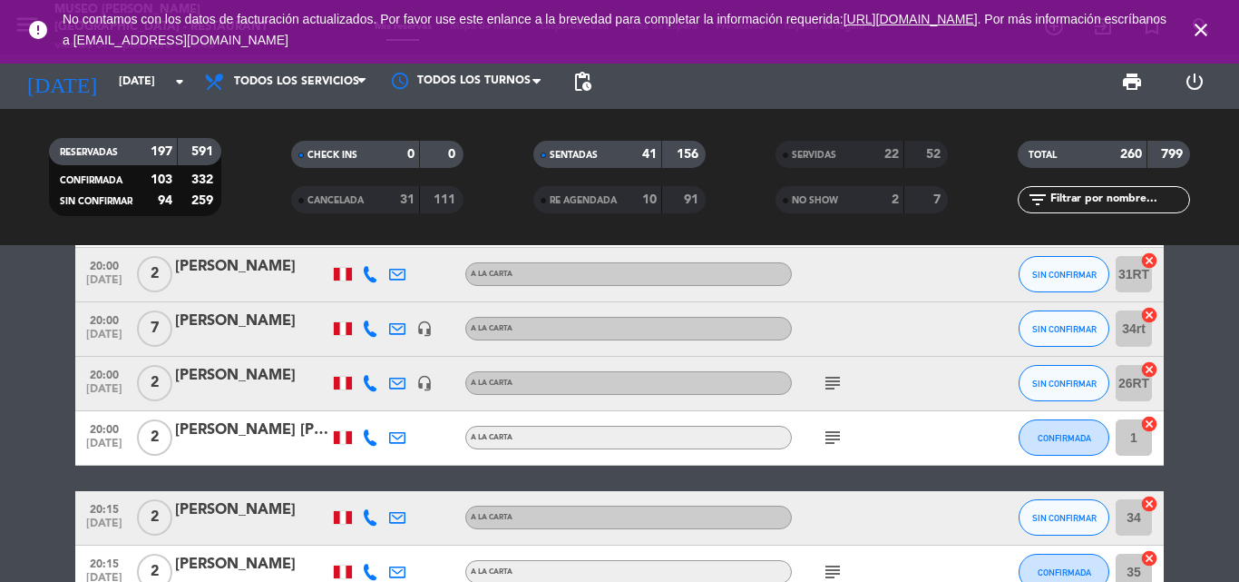
scroll to position [10602, 0]
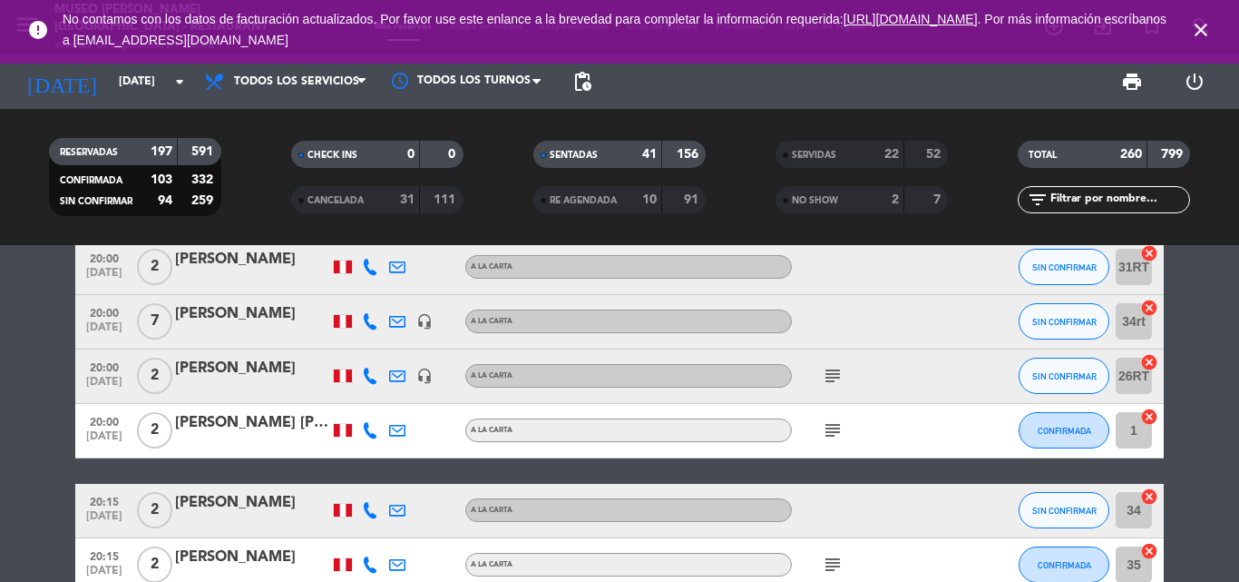
click at [1070, 199] on input "text" at bounding box center [1119, 200] width 141 height 20
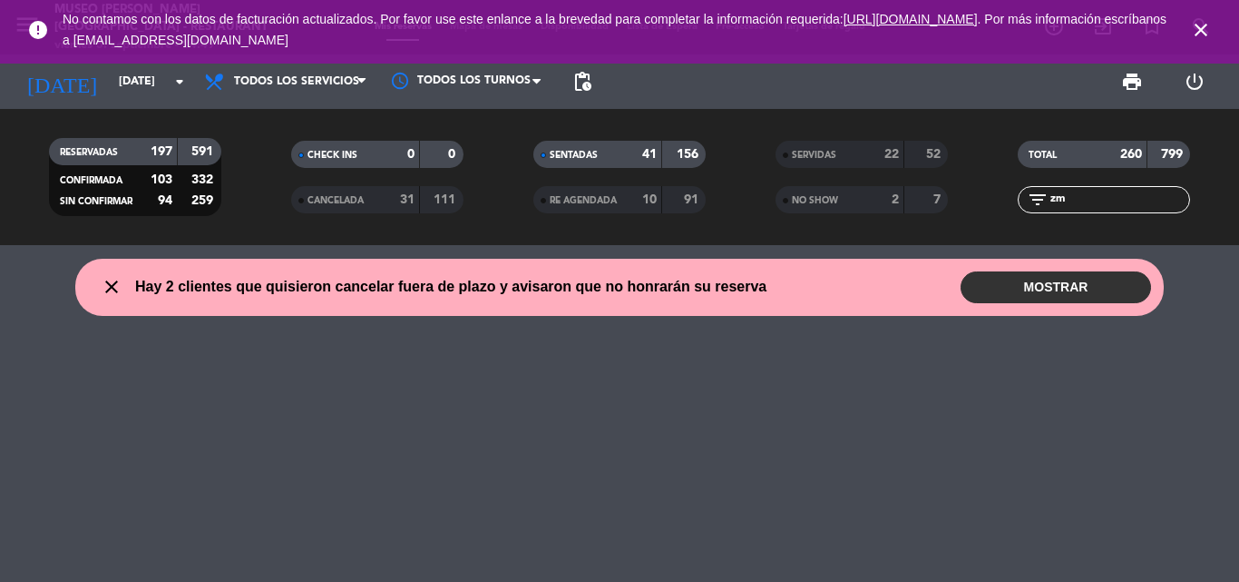
scroll to position [0, 0]
click at [1069, 200] on input "zmcxx1" at bounding box center [1119, 200] width 141 height 20
type input "zrcxx1"
click at [1141, 203] on input "zrcxx1" at bounding box center [1119, 200] width 141 height 20
drag, startPoint x: 1092, startPoint y: 194, endPoint x: 1011, endPoint y: 187, distance: 82.0
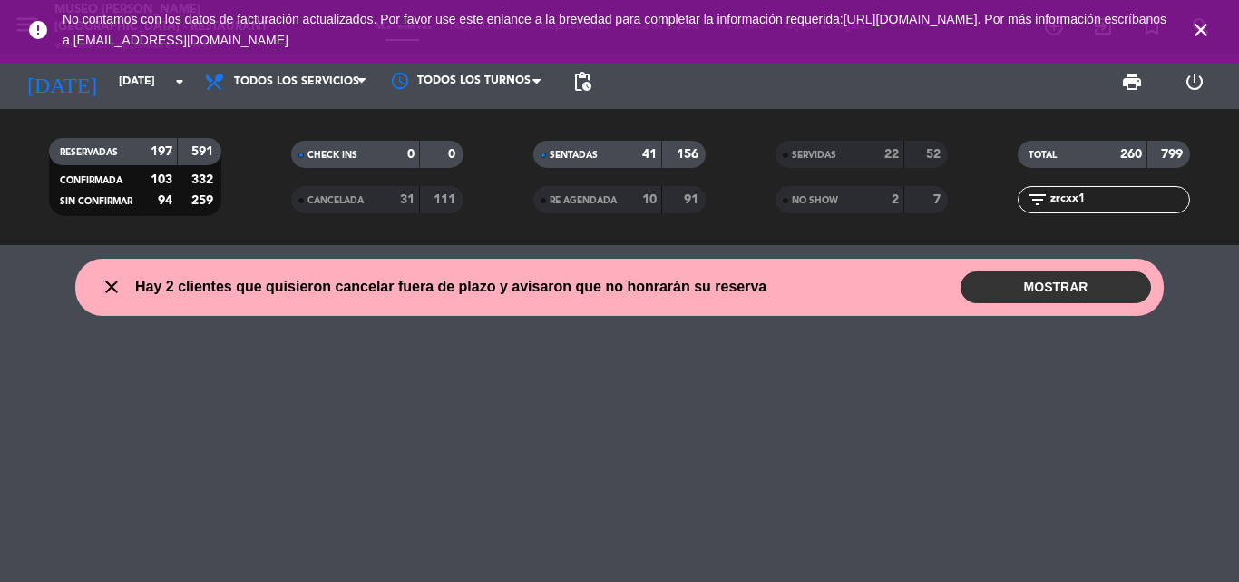
click at [1013, 188] on div "filter_list zrcxx1" at bounding box center [1105, 199] width 242 height 27
click at [120, 84] on input "[DATE]" at bounding box center [186, 81] width 153 height 31
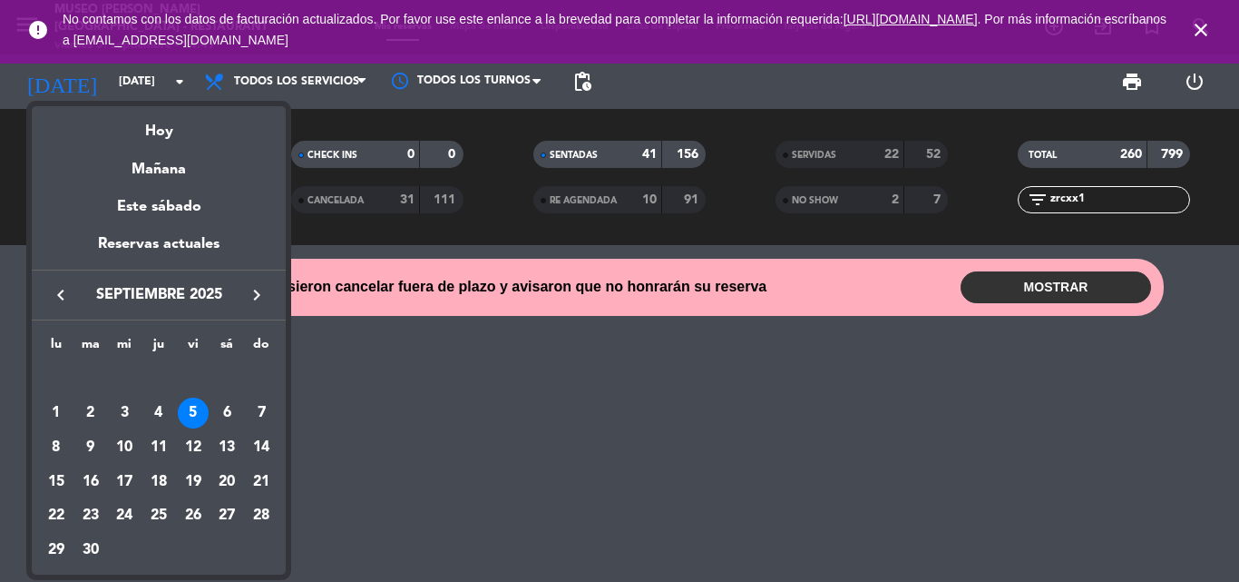
click at [193, 409] on div "5" at bounding box center [193, 412] width 31 height 31
